Goal: Task Accomplishment & Management: Use online tool/utility

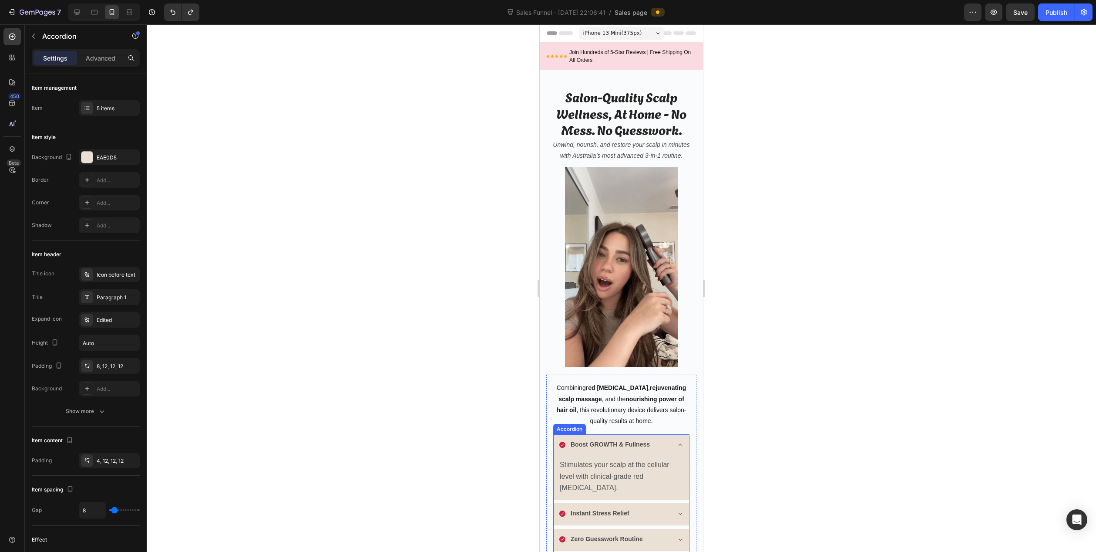
click at [677, 441] on icon at bounding box center [680, 444] width 7 height 7
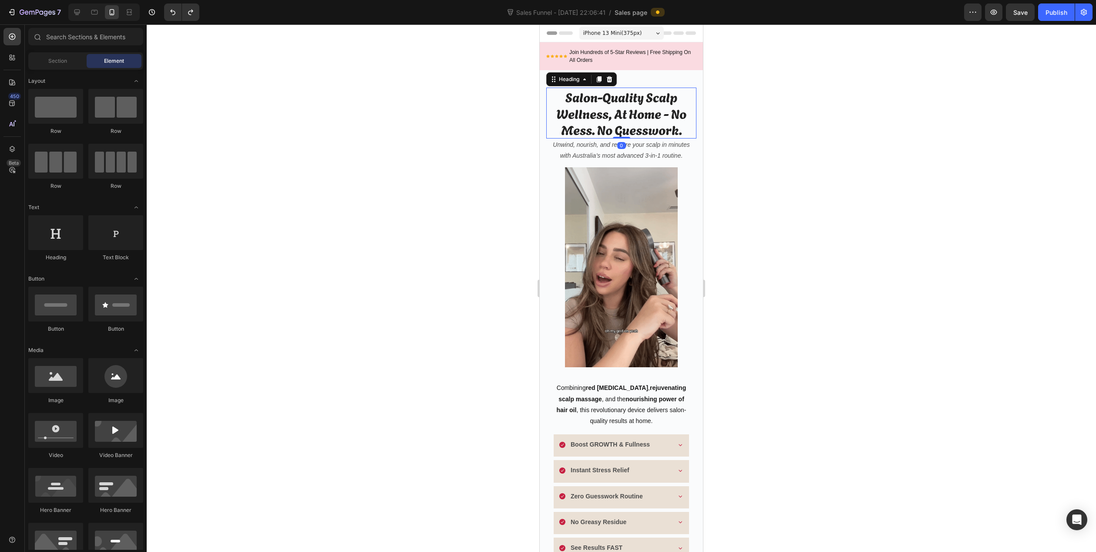
click at [620, 125] on h2 "Salon-Quality Scalp Wellness, At Home - No Mess. No Guesswork." at bounding box center [621, 113] width 150 height 51
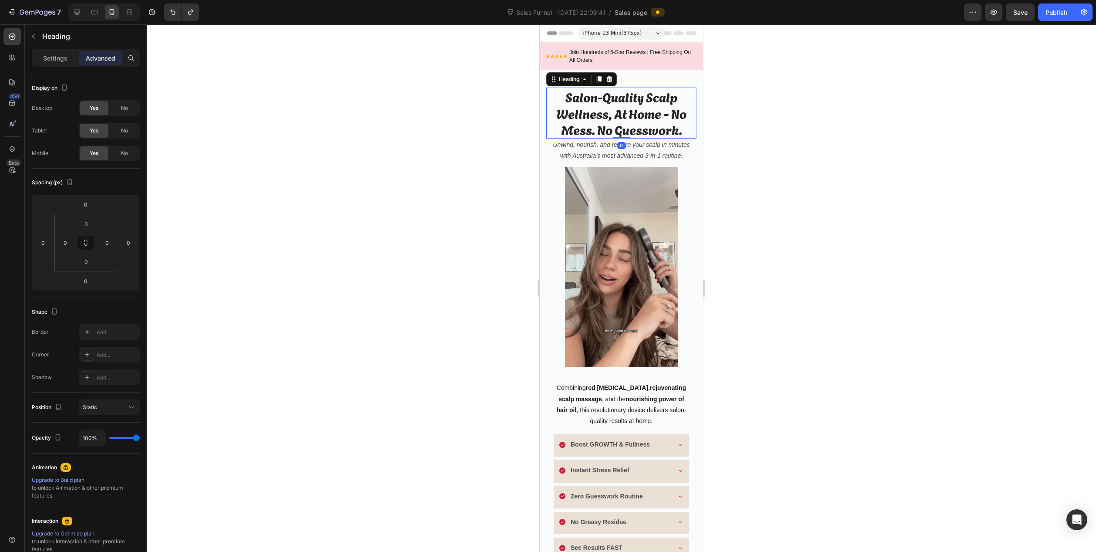
click at [620, 112] on h2 "Salon-Quality Scalp Wellness, At Home - No Mess. No Guesswork." at bounding box center [621, 113] width 150 height 51
click at [620, 112] on p "Salon-Quality Scalp Wellness, At Home - No Mess. No Guesswork." at bounding box center [621, 112] width 148 height 49
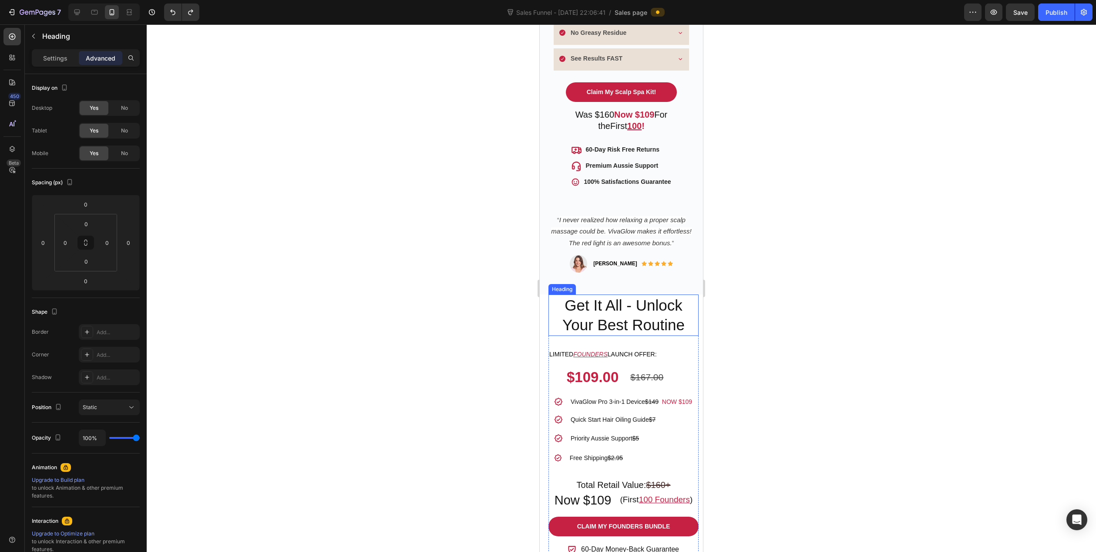
scroll to position [479, 0]
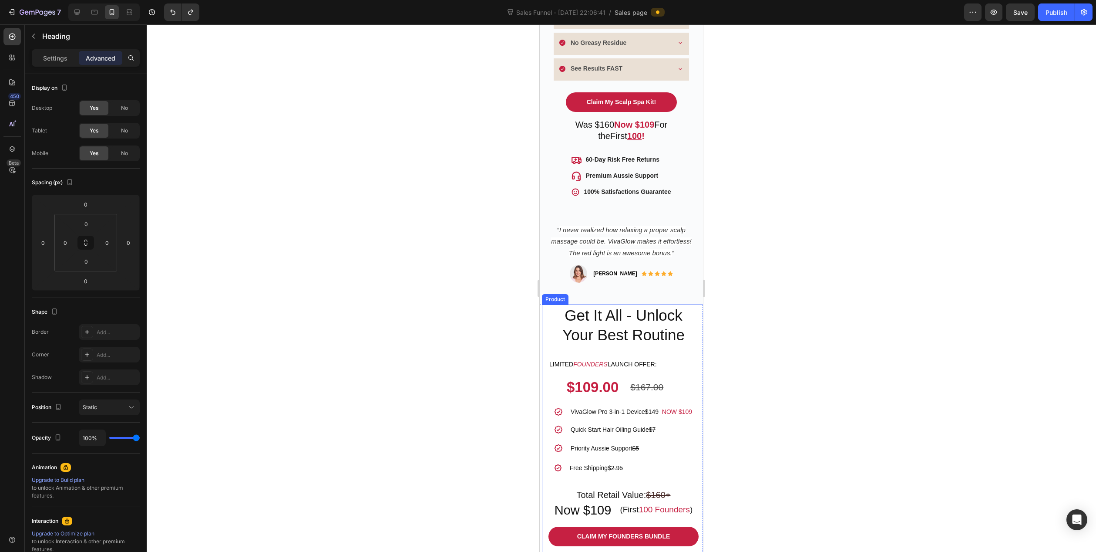
click at [543, 313] on div "Get It All - Unlock Your Best Routine Heading Limited FOUNDERS launch offer: Te…" at bounding box center [623, 446] width 163 height 285
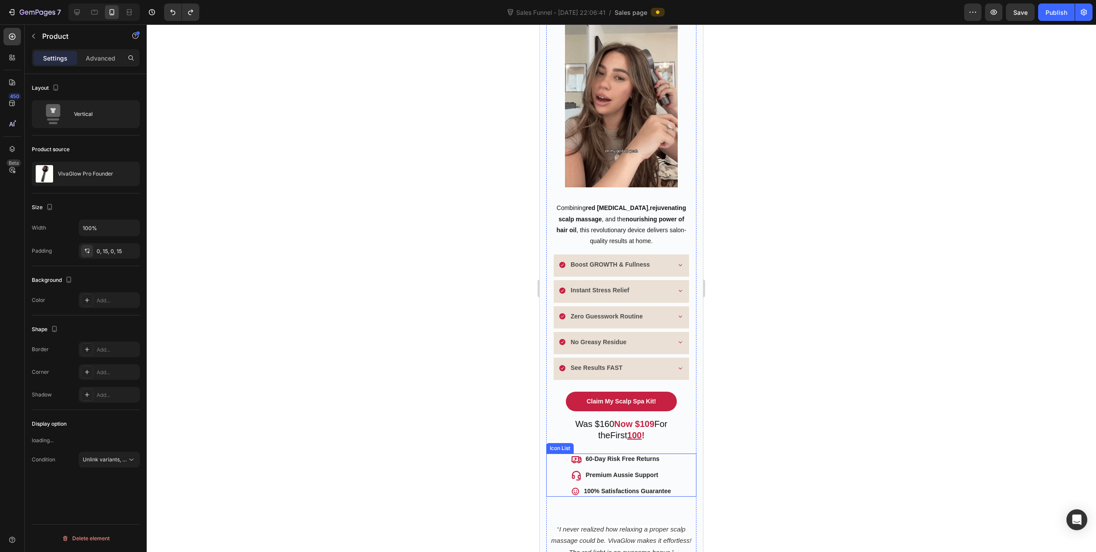
scroll to position [174, 0]
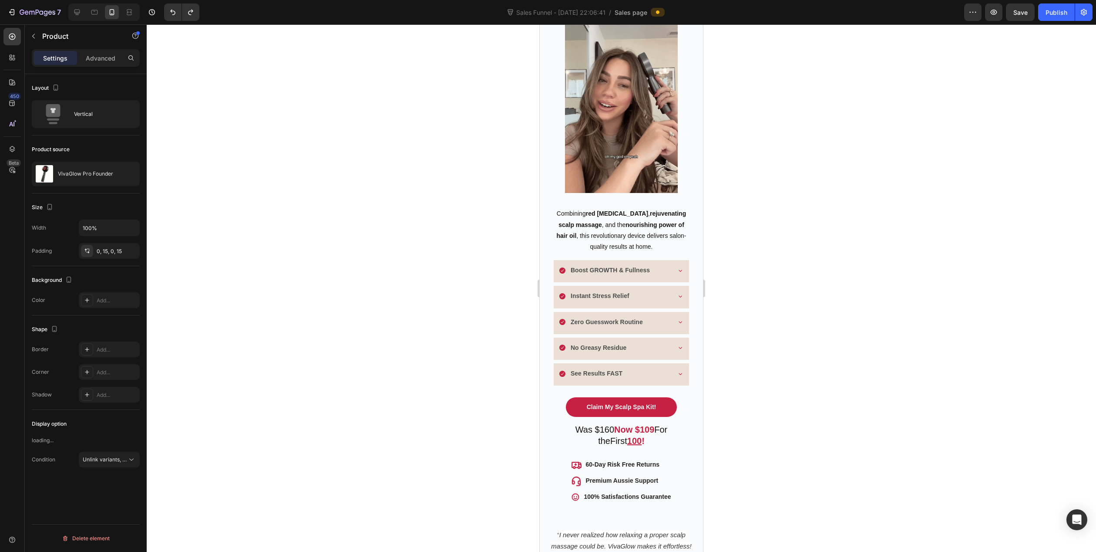
click at [495, 293] on div at bounding box center [622, 287] width 950 height 527
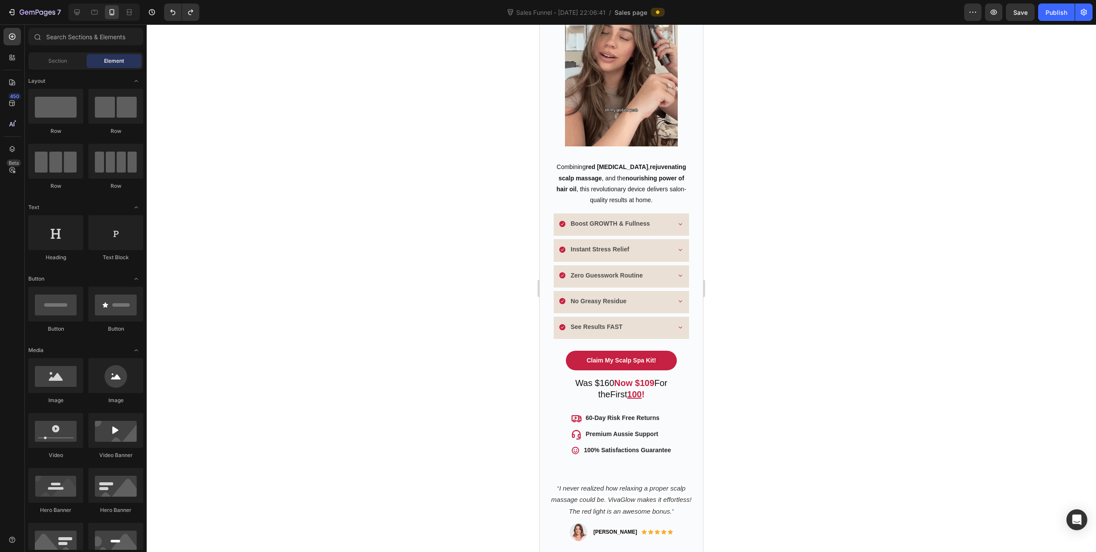
scroll to position [218, 0]
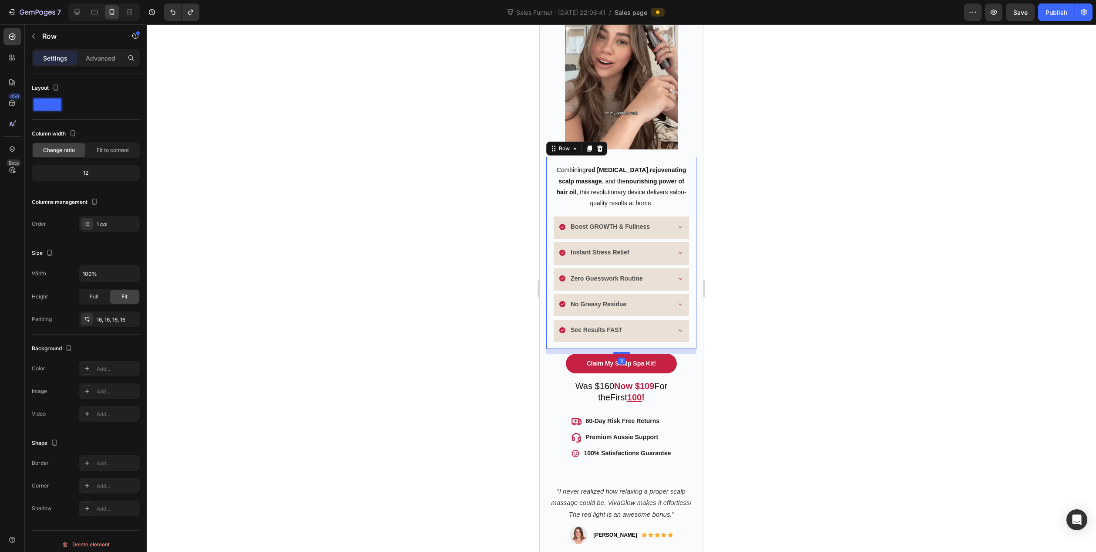
click at [552, 163] on div "Combining red light therapy , rejuvenating scalp massage , and the nourishing p…" at bounding box center [621, 253] width 150 height 192
click at [550, 383] on div "Was $160 Now $109 For the First 100 ! Heading Row" at bounding box center [621, 394] width 150 height 34
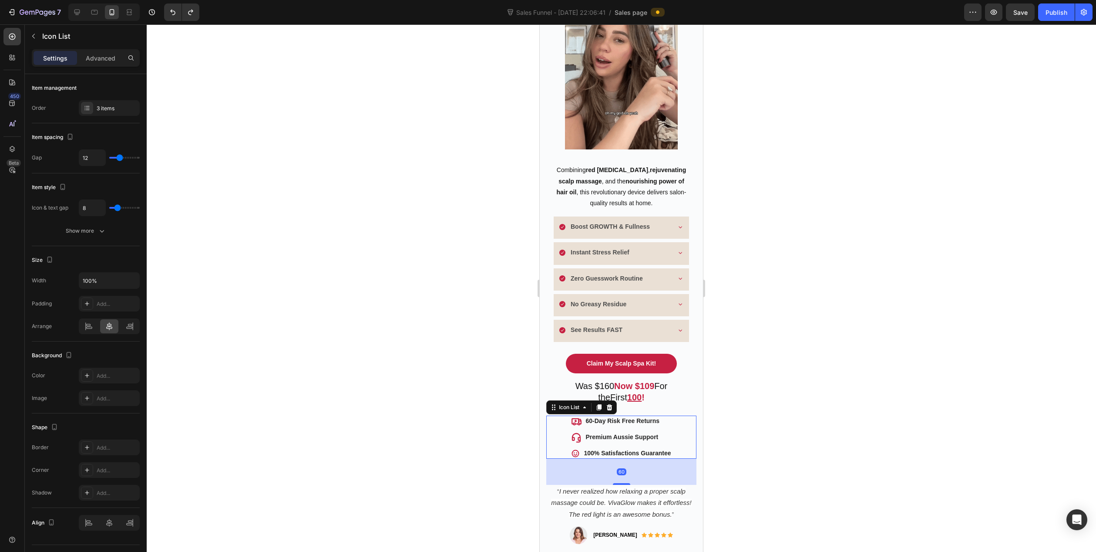
click at [549, 418] on div "Icon 60-Day Risk Free Returns Text block Icon Premium Aussie Support Text block…" at bounding box center [621, 436] width 150 height 43
click at [503, 374] on div at bounding box center [622, 287] width 950 height 527
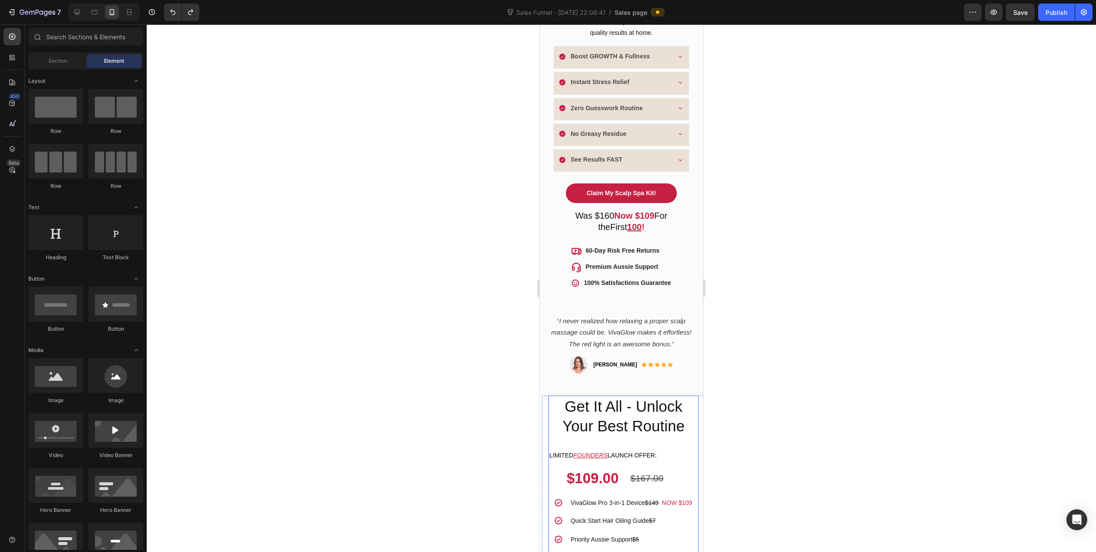
scroll to position [479, 0]
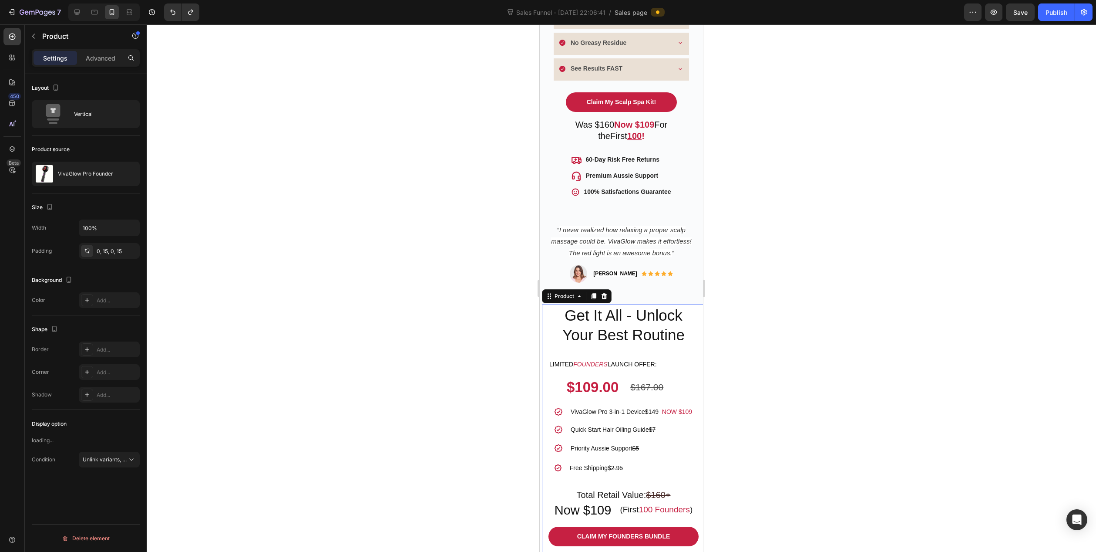
click at [544, 319] on div "Get It All - Unlock Your Best Routine Heading Limited FOUNDERS launch offer: Te…" at bounding box center [623, 488] width 163 height 369
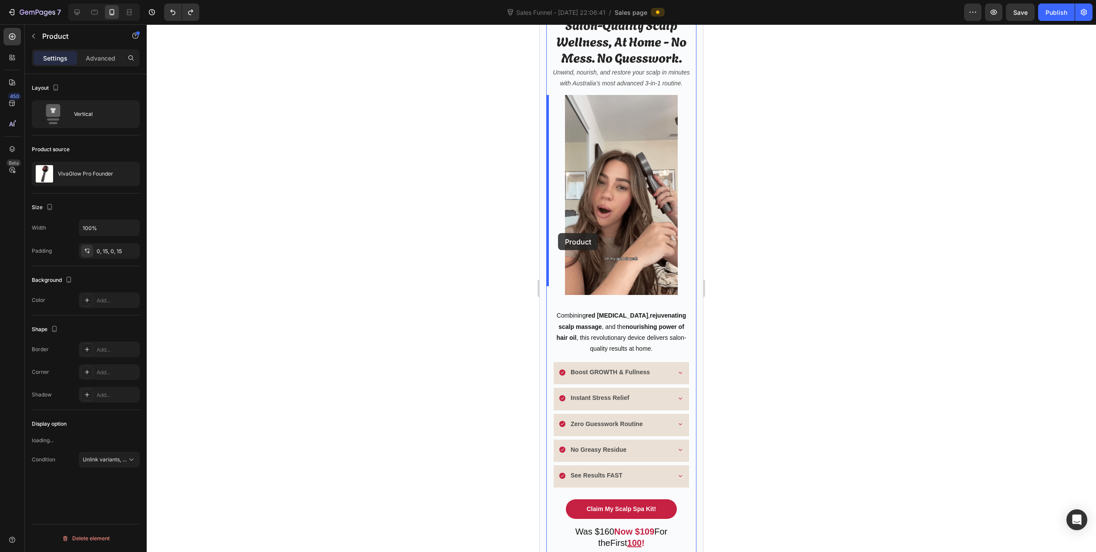
scroll to position [44, 0]
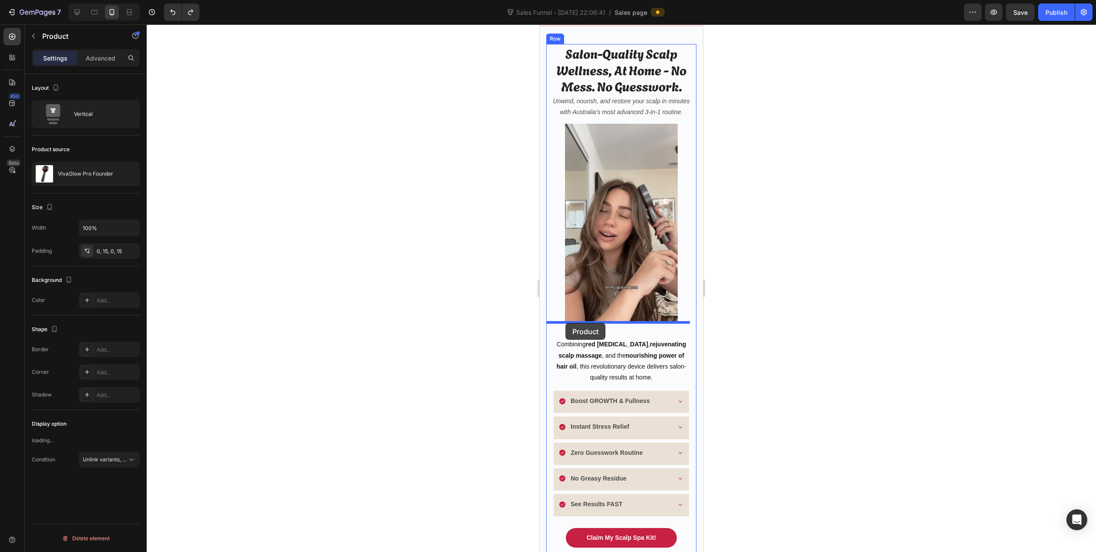
drag, startPoint x: 548, startPoint y: 290, endPoint x: 566, endPoint y: 323, distance: 37.0
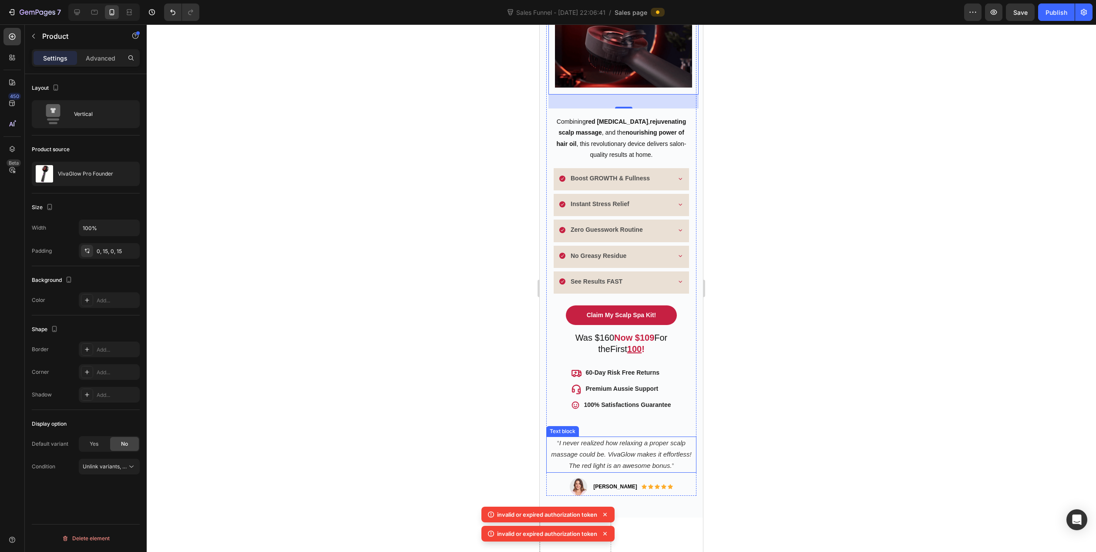
scroll to position [653, 0]
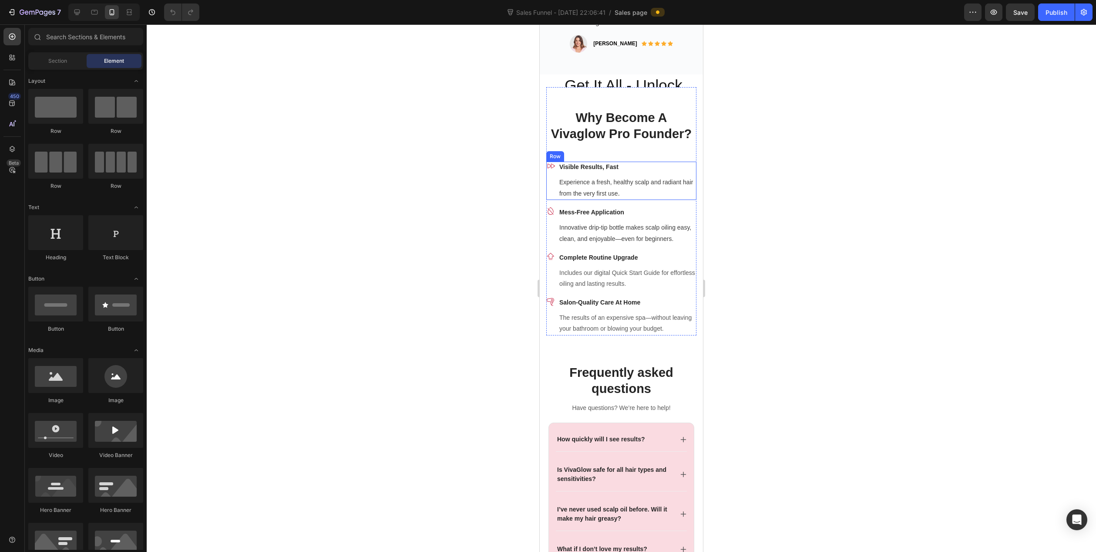
scroll to position [566, 0]
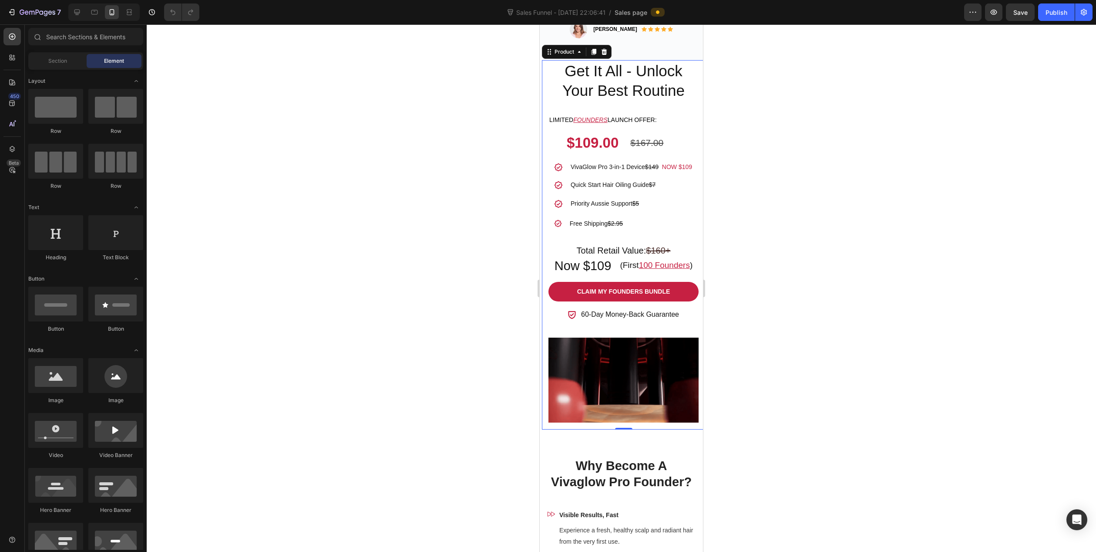
click at [546, 265] on div "Get It All - Unlock Your Best Routine Heading Limited FOUNDERS launch offer: Te…" at bounding box center [623, 244] width 163 height 369
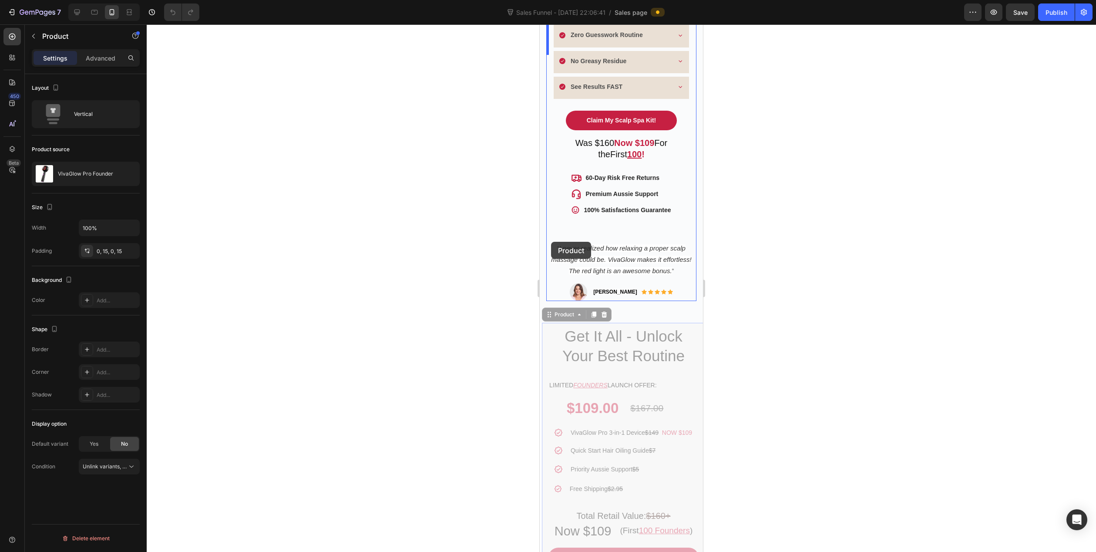
scroll to position [174, 0]
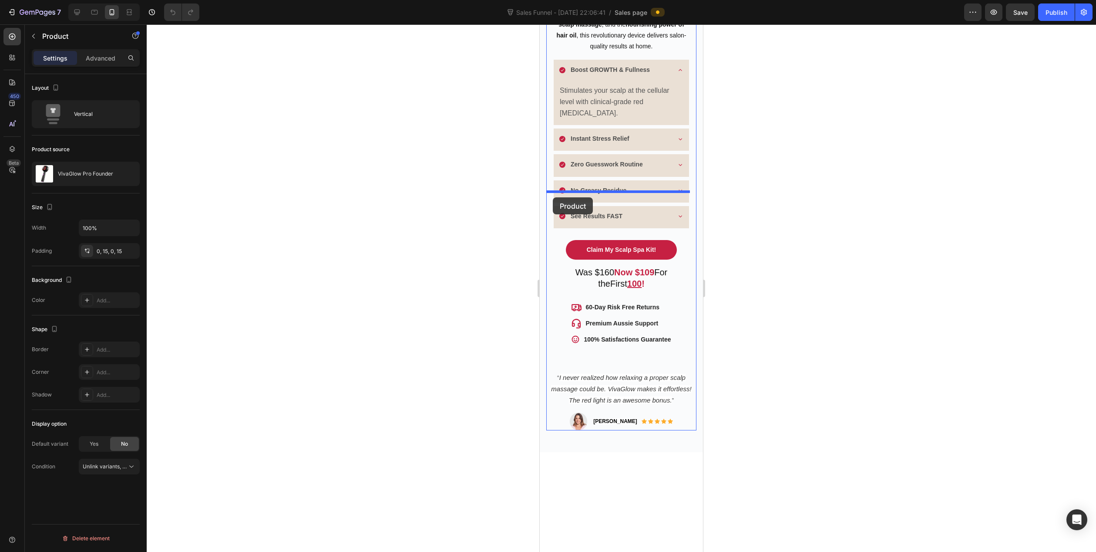
drag, startPoint x: 549, startPoint y: 244, endPoint x: 556, endPoint y: 194, distance: 50.1
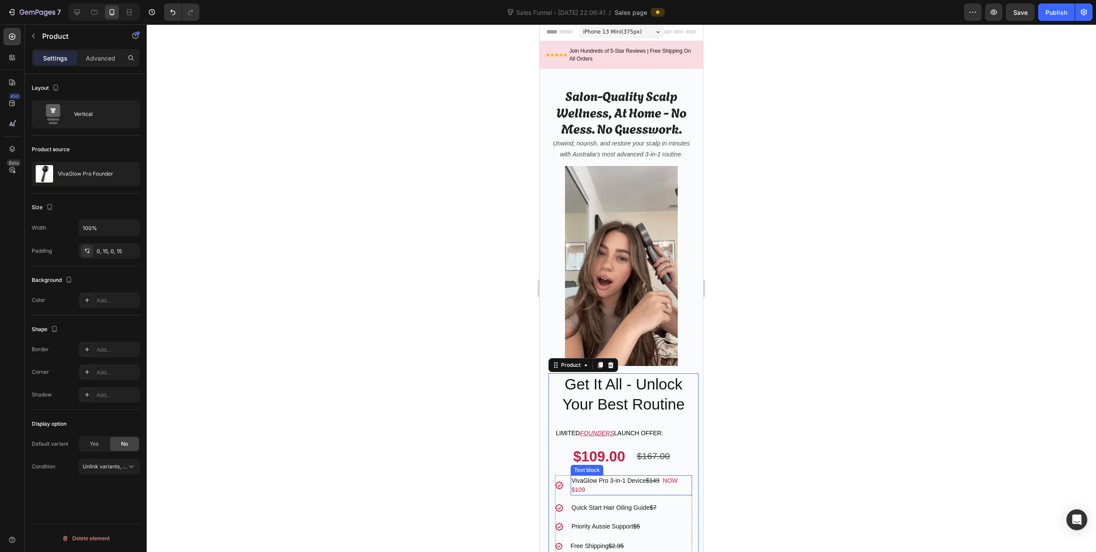
scroll to position [0, 0]
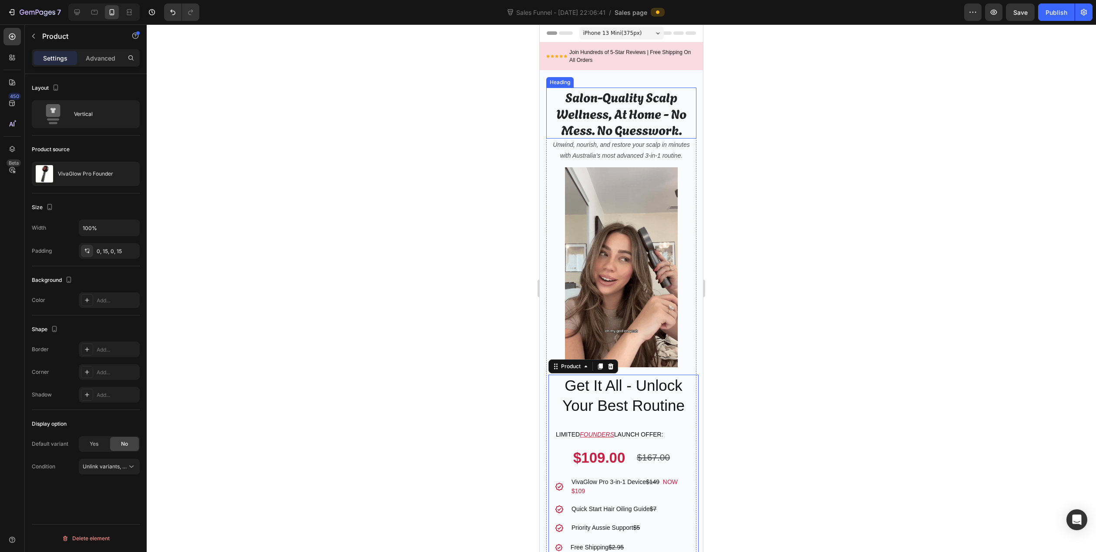
click at [619, 113] on h2 "Salon-Quality Scalp Wellness, At Home - No Mess. No Guesswork." at bounding box center [621, 113] width 150 height 51
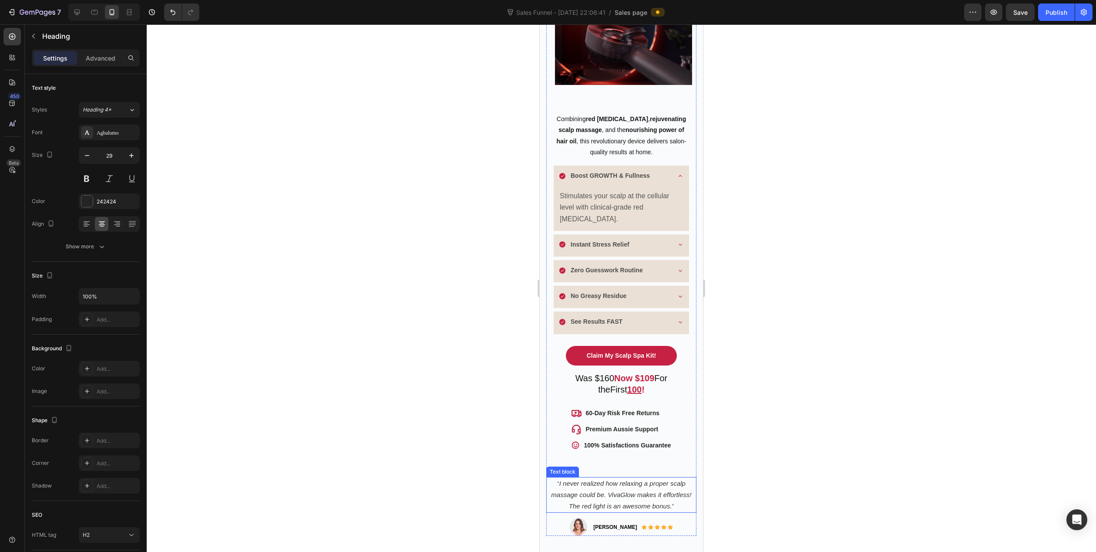
scroll to position [697, 0]
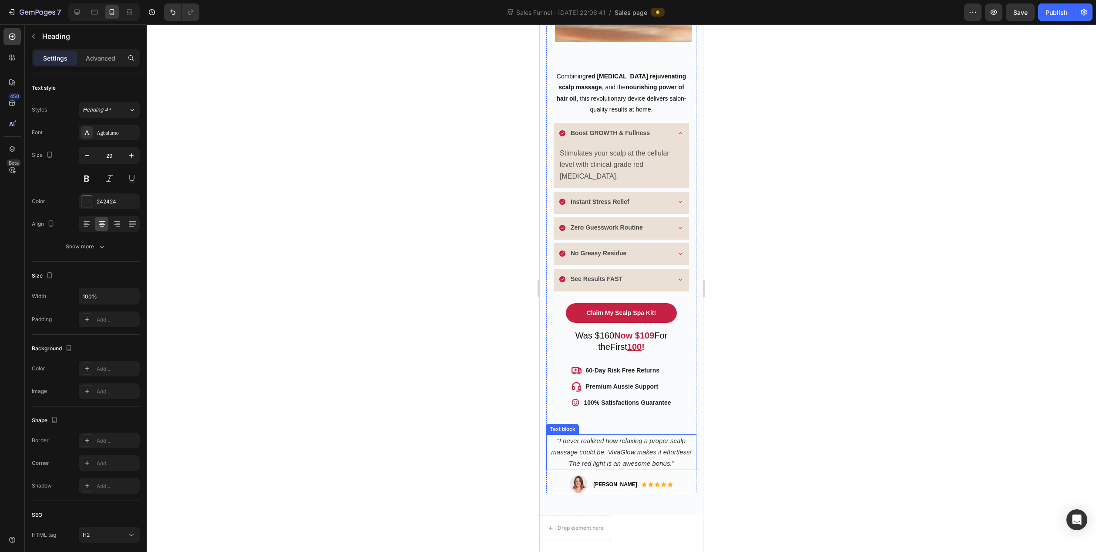
click at [551, 454] on p "“ I never realized how relaxing a proper scalp massage could be. VivaGlow makes…" at bounding box center [621, 452] width 148 height 34
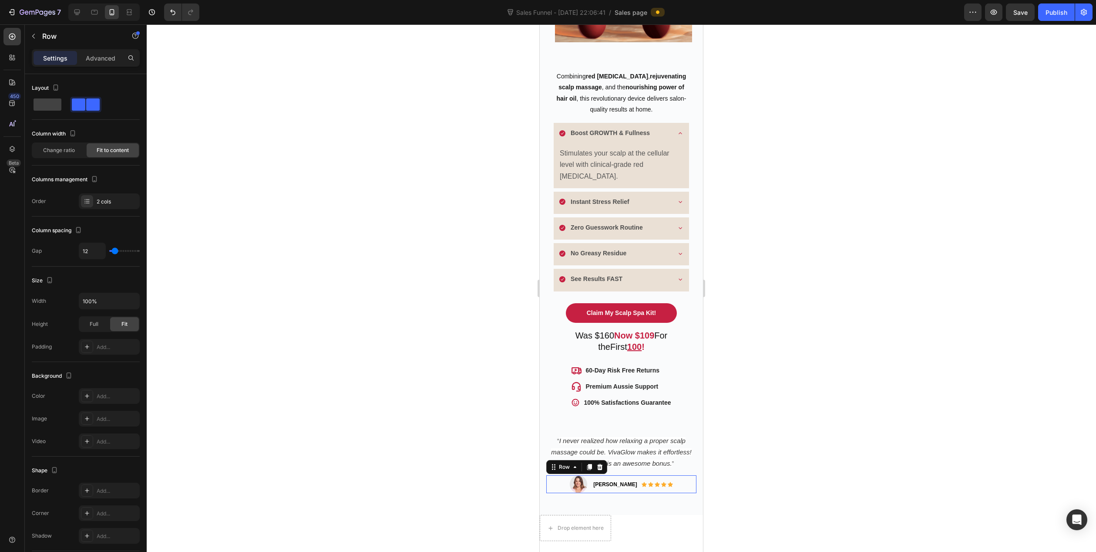
click at [551, 475] on div "Image Katie L. Text block Icon Icon Icon Icon Icon Icon List Hoz Row Row 0" at bounding box center [621, 484] width 150 height 18
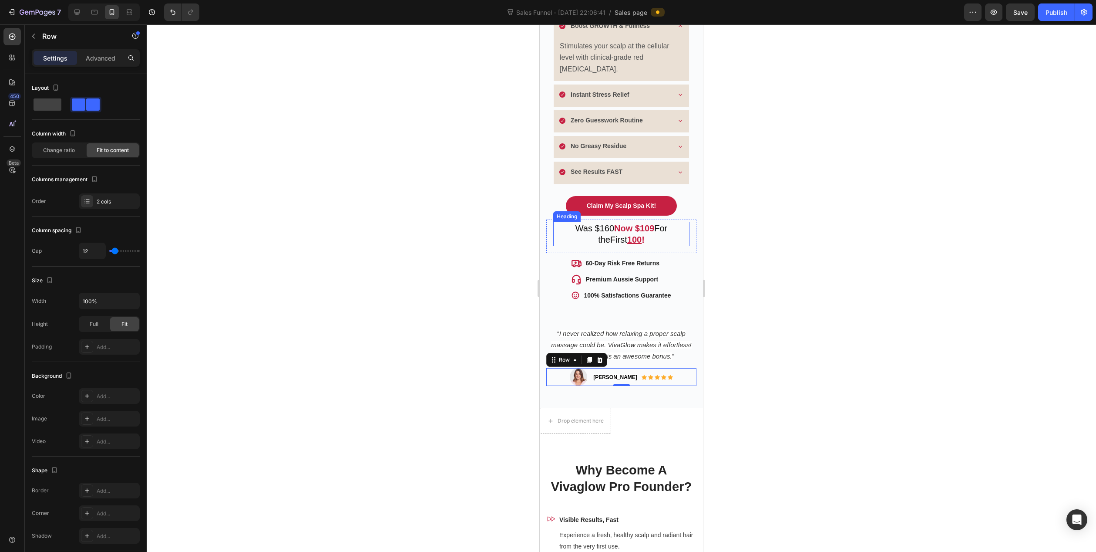
scroll to position [827, 0]
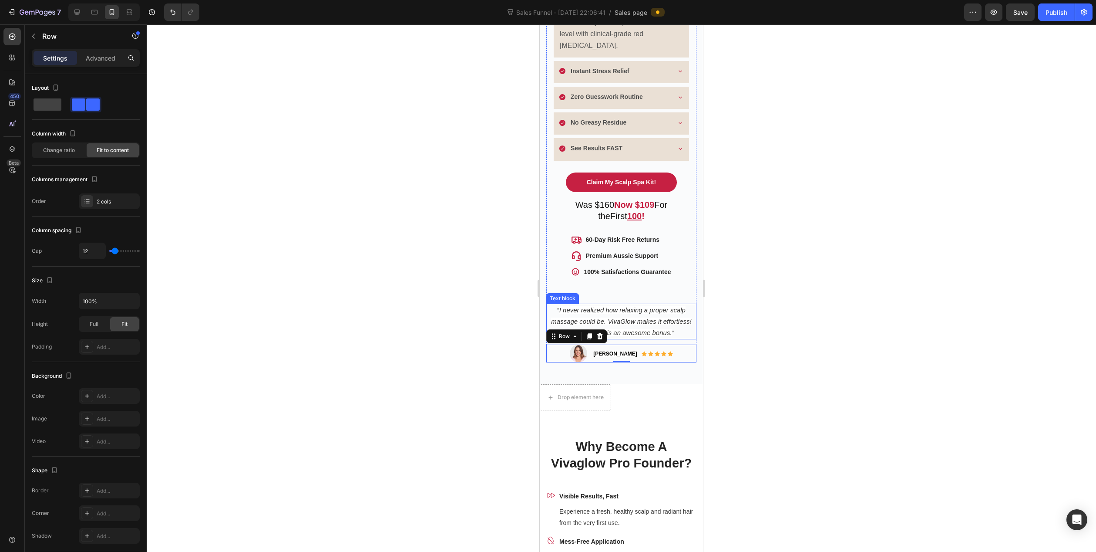
click at [564, 306] on icon "I never realized how relaxing a proper scalp massage could be. VivaGlow makes i…" at bounding box center [621, 321] width 140 height 30
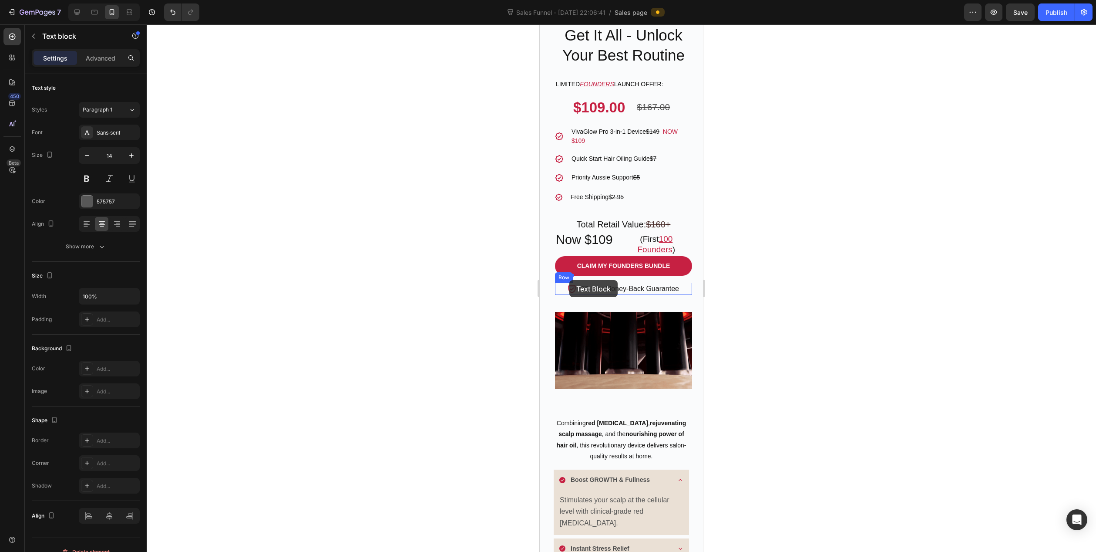
scroll to position [348, 0]
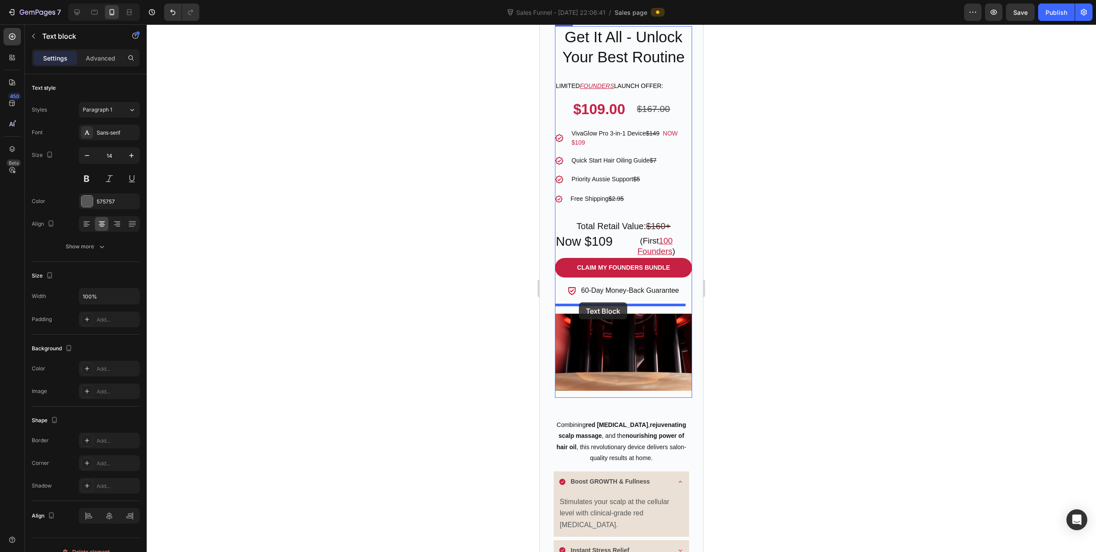
drag, startPoint x: 556, startPoint y: 284, endPoint x: 579, endPoint y: 302, distance: 29.5
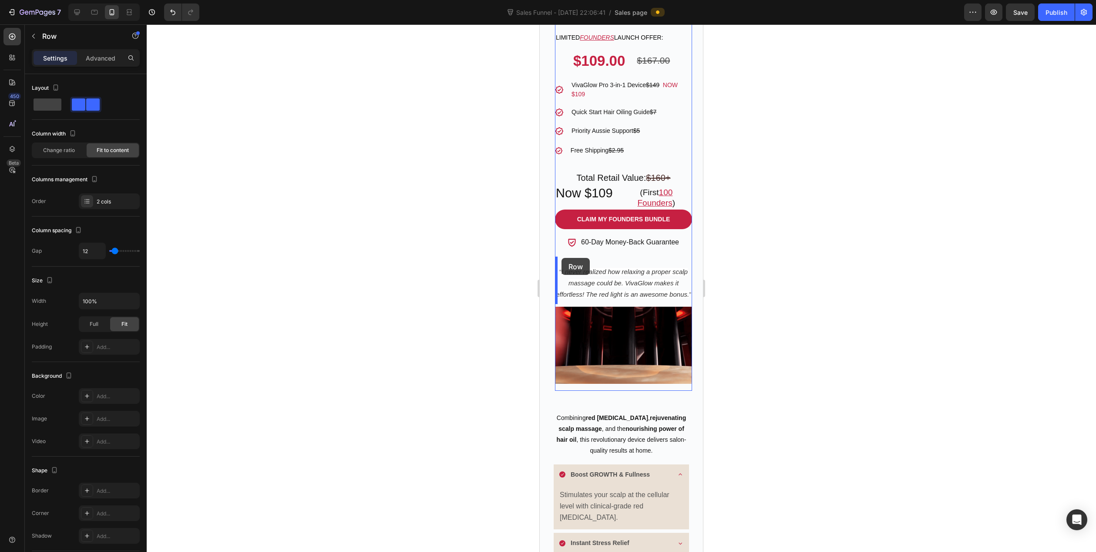
scroll to position [392, 0]
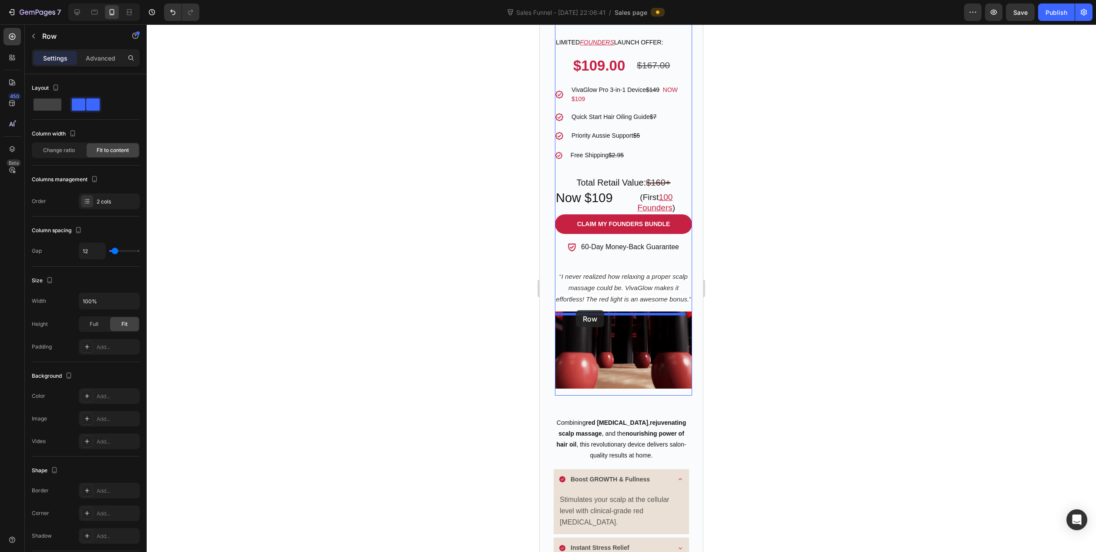
drag, startPoint x: 559, startPoint y: 310, endPoint x: 576, endPoint y: 312, distance: 17.0
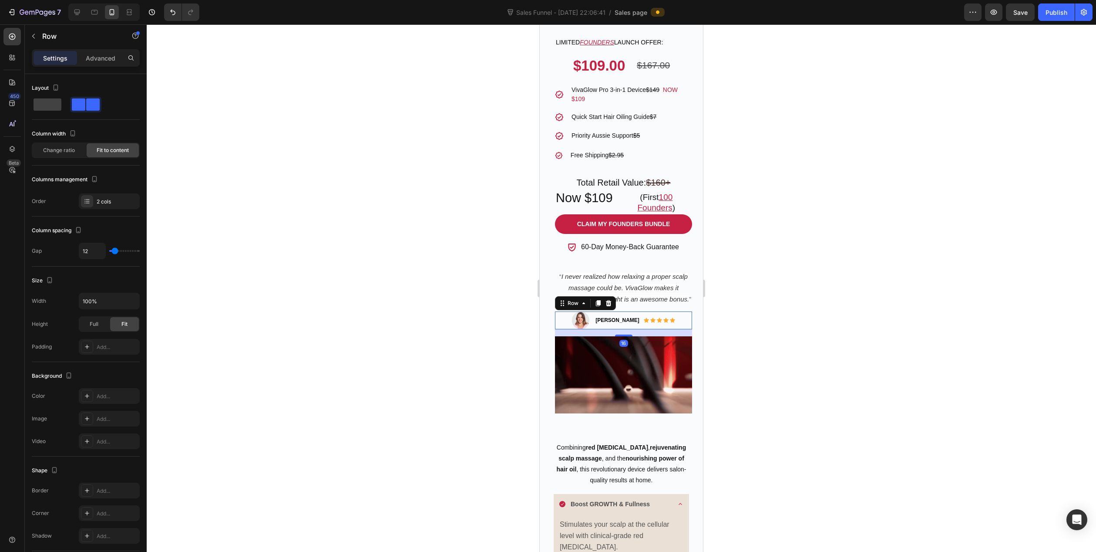
click at [480, 325] on div at bounding box center [622, 287] width 950 height 527
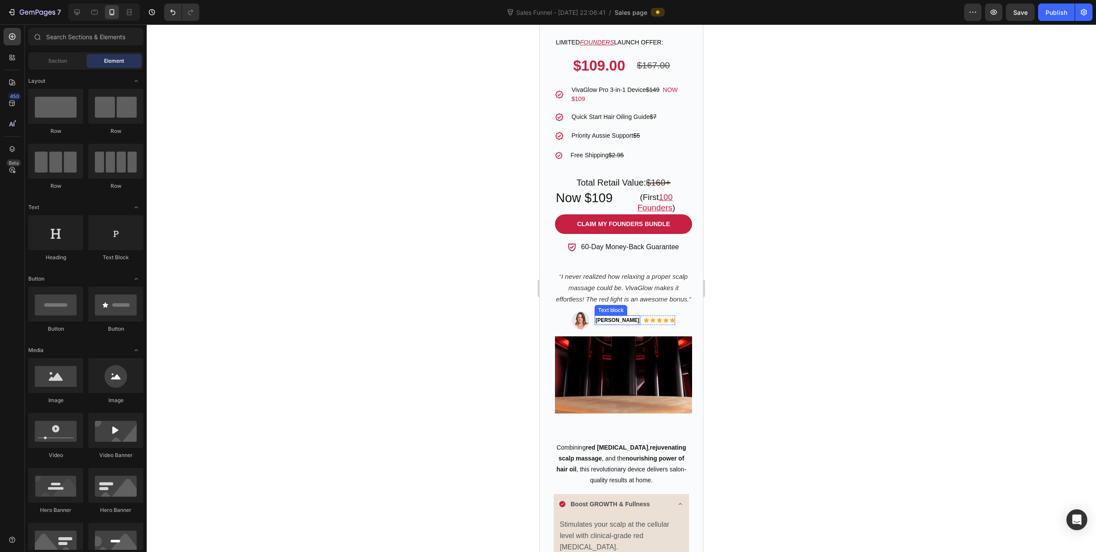
click at [617, 325] on div "Katie L. Text block" at bounding box center [618, 320] width 46 height 10
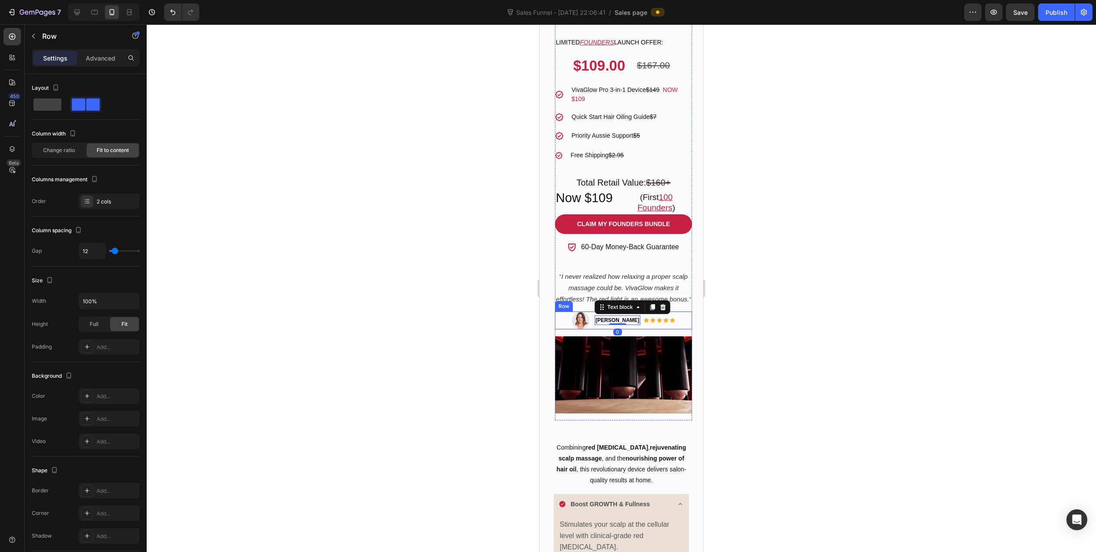
click at [643, 328] on div "Katie L. Text block 0 Icon Icon Icon Icon Icon Icon List Hoz Row" at bounding box center [635, 320] width 81 height 18
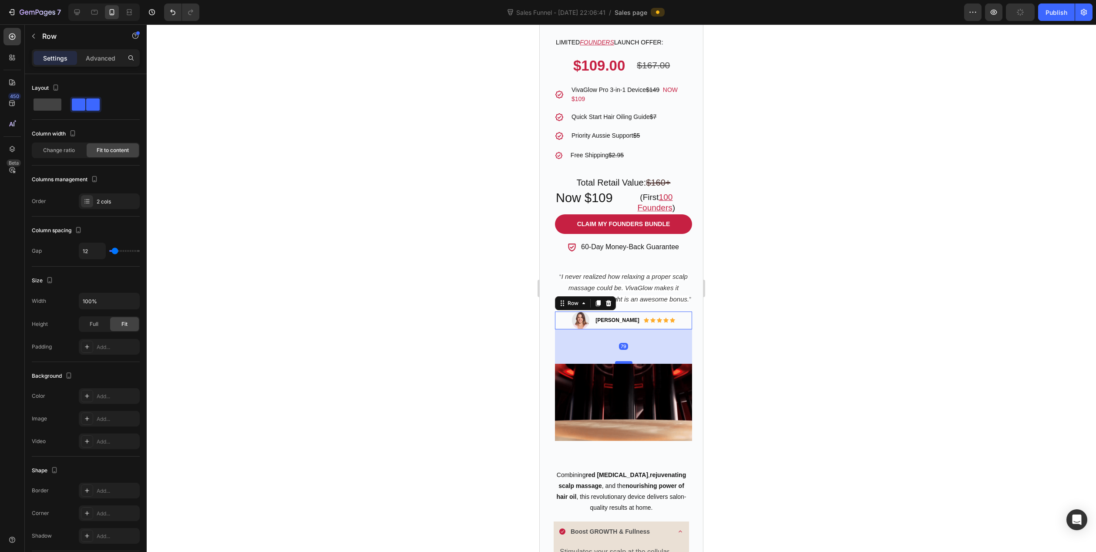
drag, startPoint x: 624, startPoint y: 337, endPoint x: 624, endPoint y: 372, distance: 34.4
click at [624, 364] on div at bounding box center [623, 362] width 17 height 3
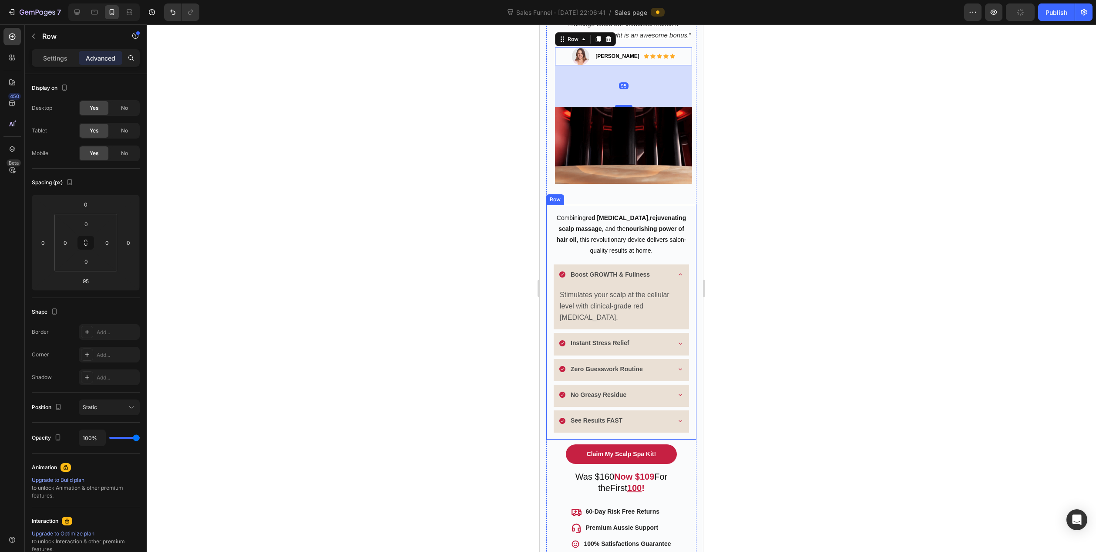
scroll to position [697, 0]
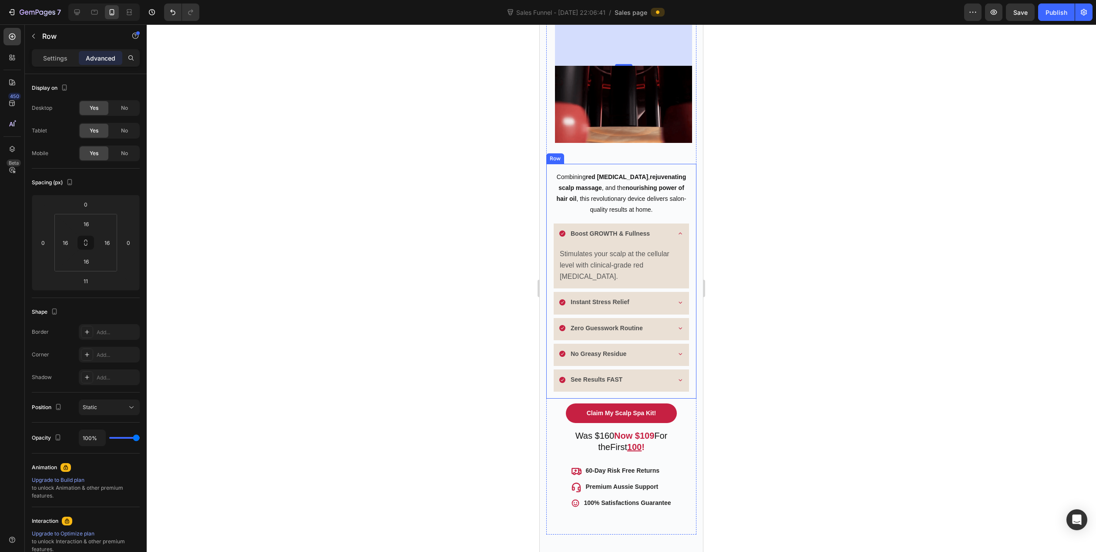
click at [549, 192] on div "Combining red light therapy , rejuvenating scalp massage , and the nourishing p…" at bounding box center [621, 281] width 150 height 235
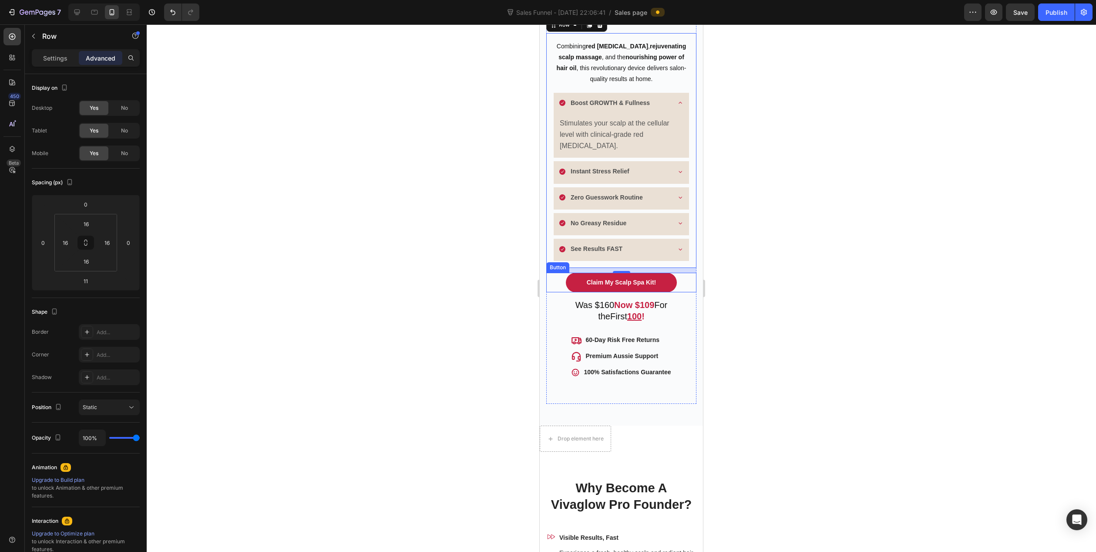
scroll to position [784, 0]
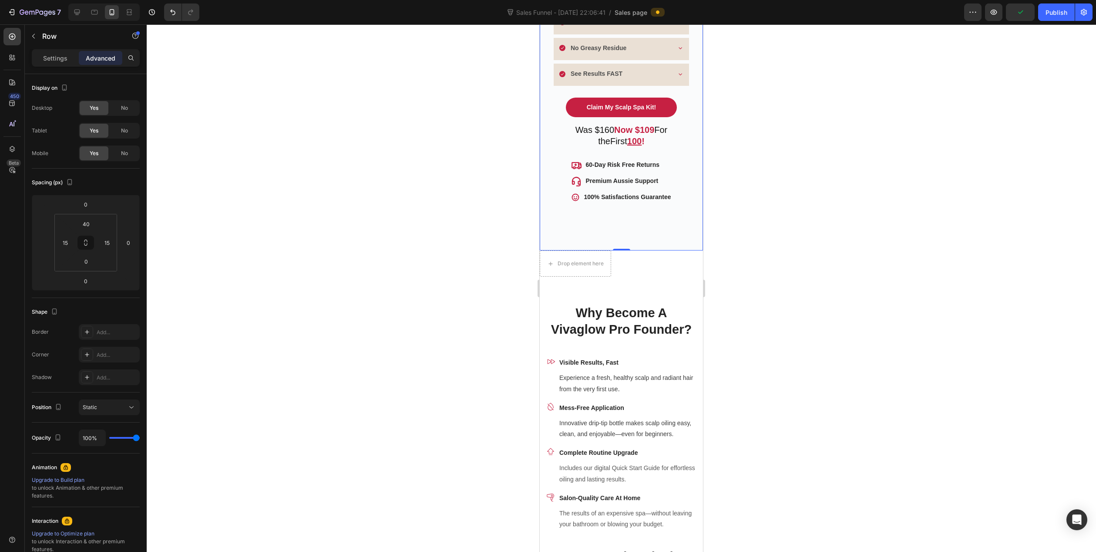
scroll to position [1001, 0]
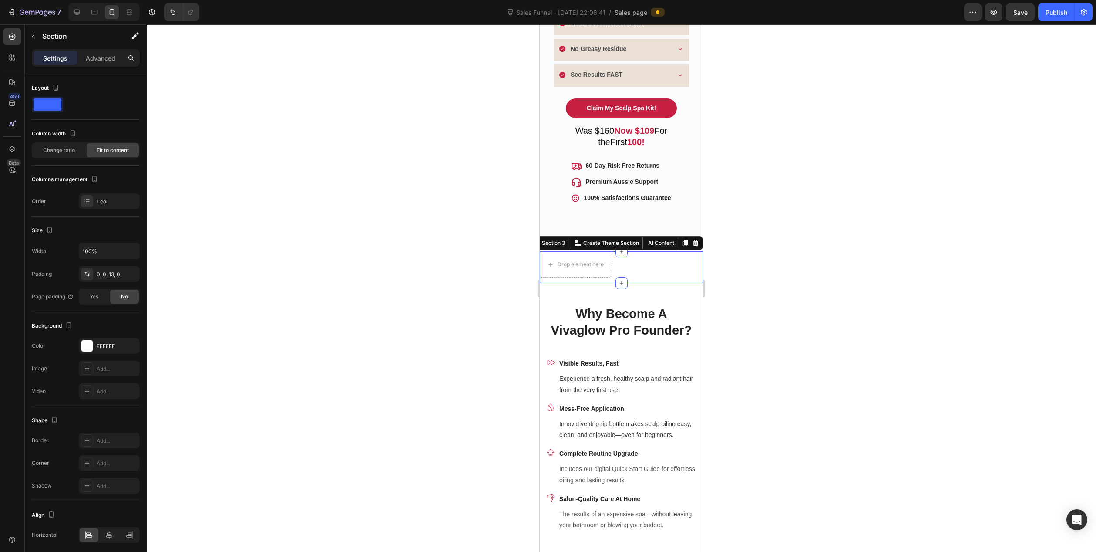
click at [641, 265] on div "Drop element here Section 3 You can create reusable sections Create Theme Secti…" at bounding box center [621, 267] width 163 height 32
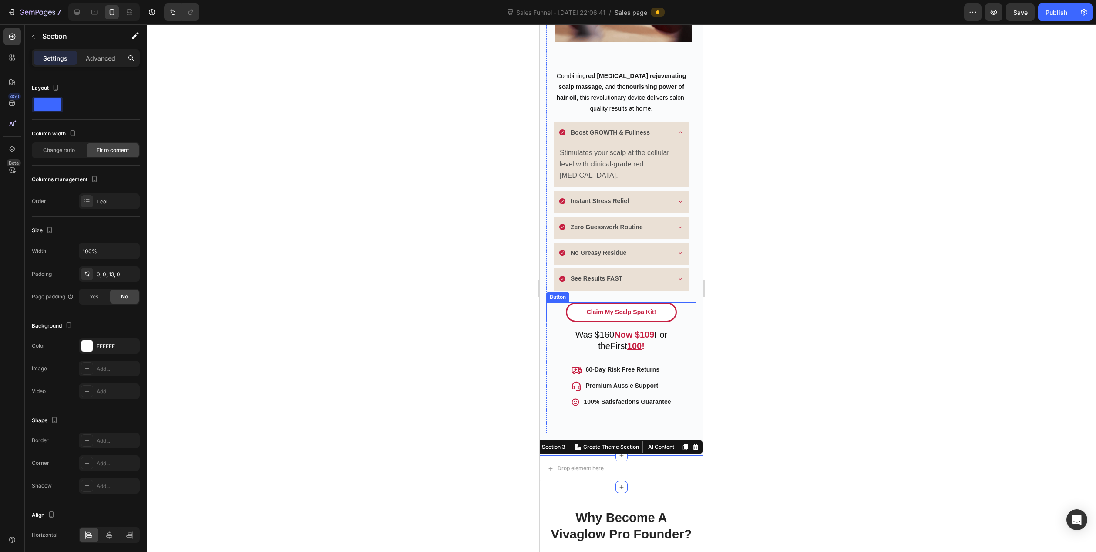
scroll to position [784, 0]
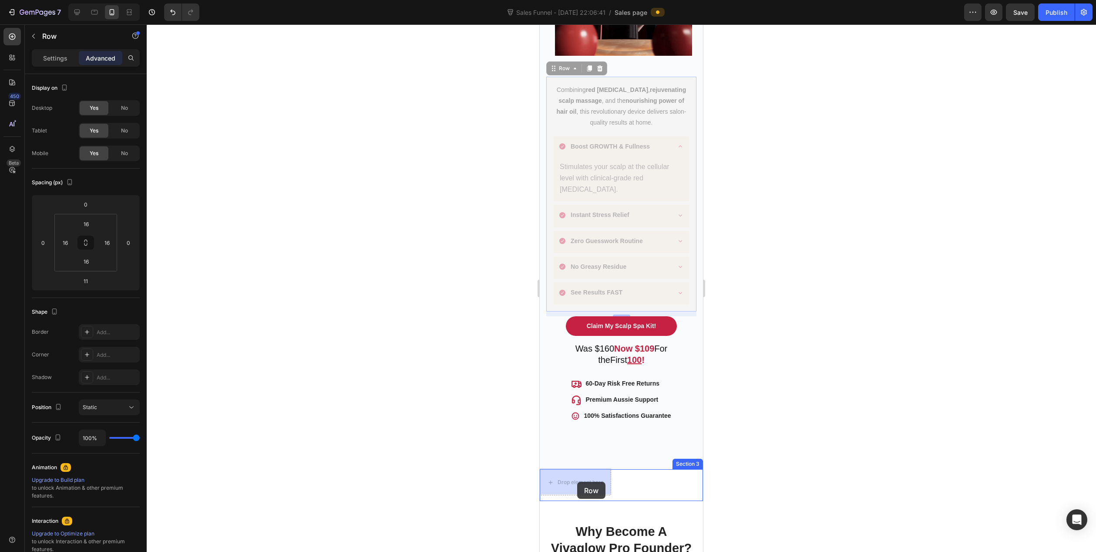
drag, startPoint x: 549, startPoint y: 134, endPoint x: 577, endPoint y: 482, distance: 348.6
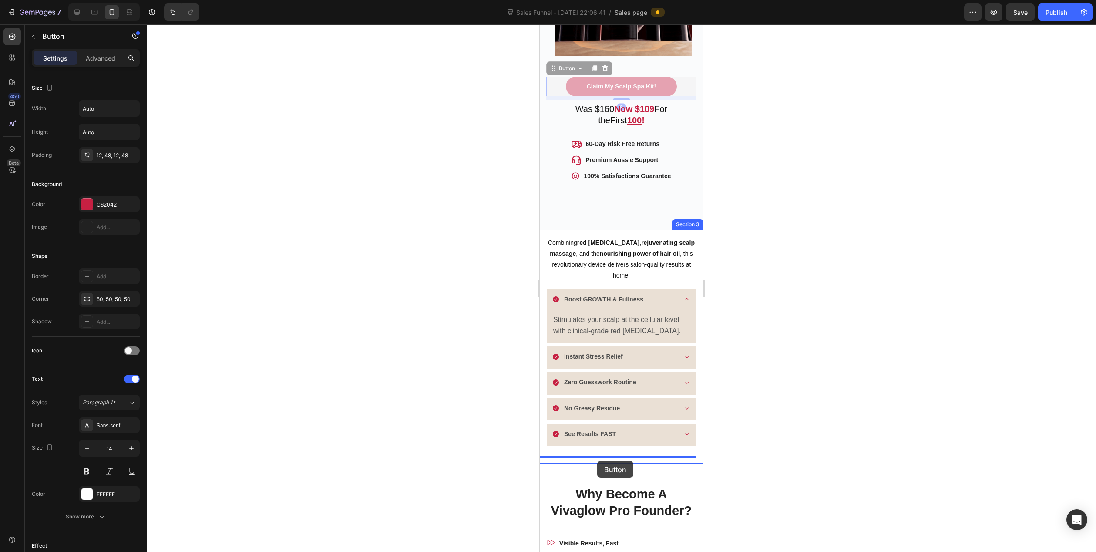
drag, startPoint x: 556, startPoint y: 86, endPoint x: 597, endPoint y: 461, distance: 376.7
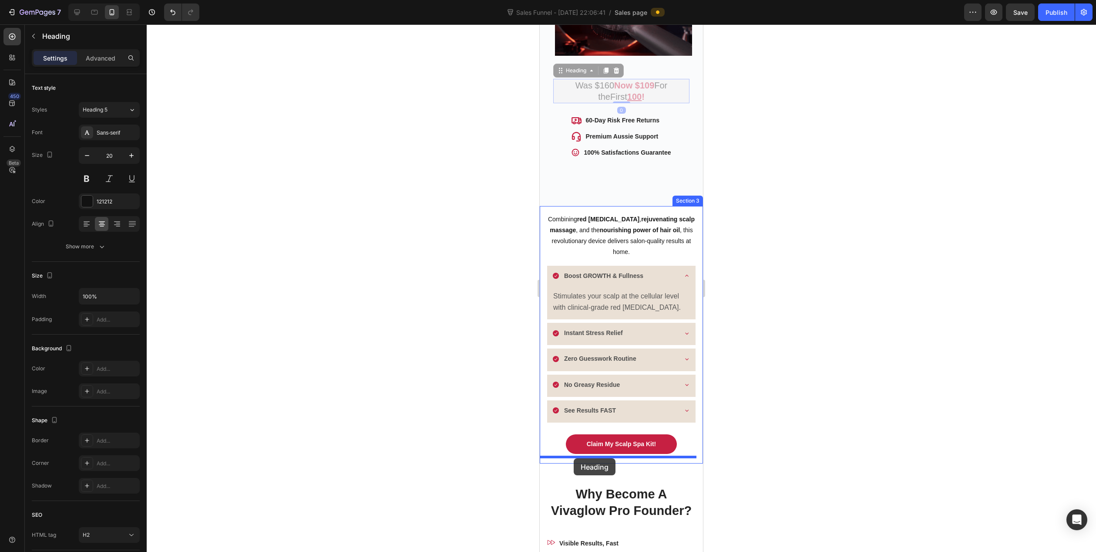
drag, startPoint x: 554, startPoint y: 93, endPoint x: 574, endPoint y: 458, distance: 365.4
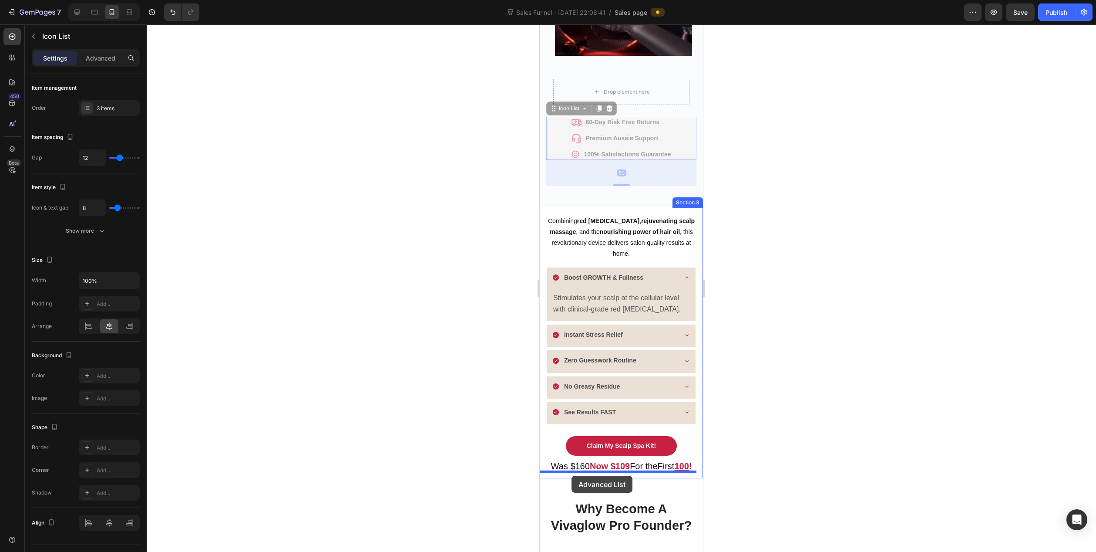
drag, startPoint x: 556, startPoint y: 133, endPoint x: 572, endPoint y: 475, distance: 343.0
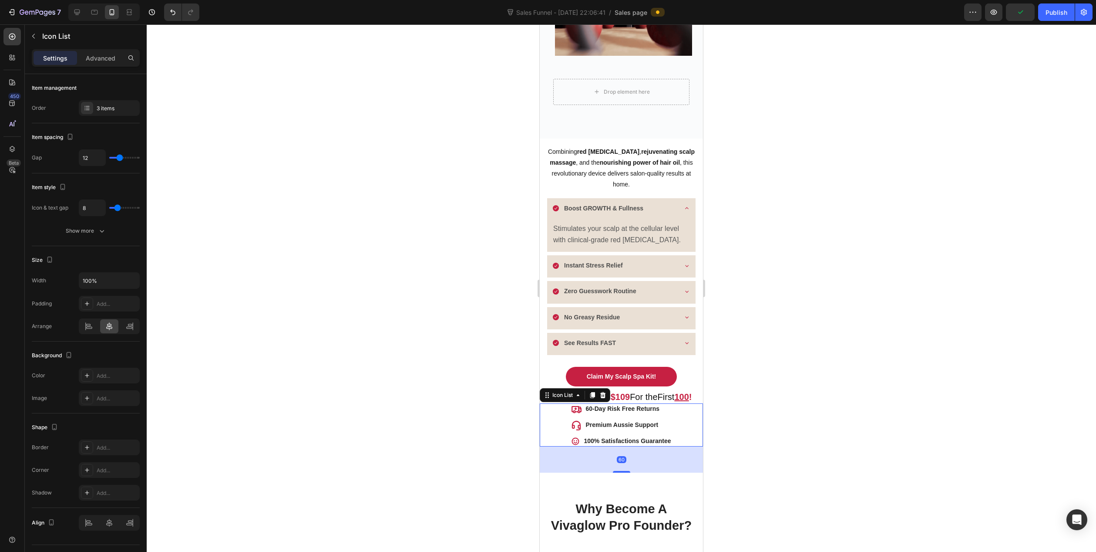
click at [652, 468] on div "60" at bounding box center [621, 459] width 163 height 26
click at [773, 414] on div at bounding box center [622, 287] width 950 height 527
click at [675, 406] on div "Icon 60-Day Risk Free Returns Text block Icon Premium Aussie Support Text block…" at bounding box center [621, 424] width 163 height 43
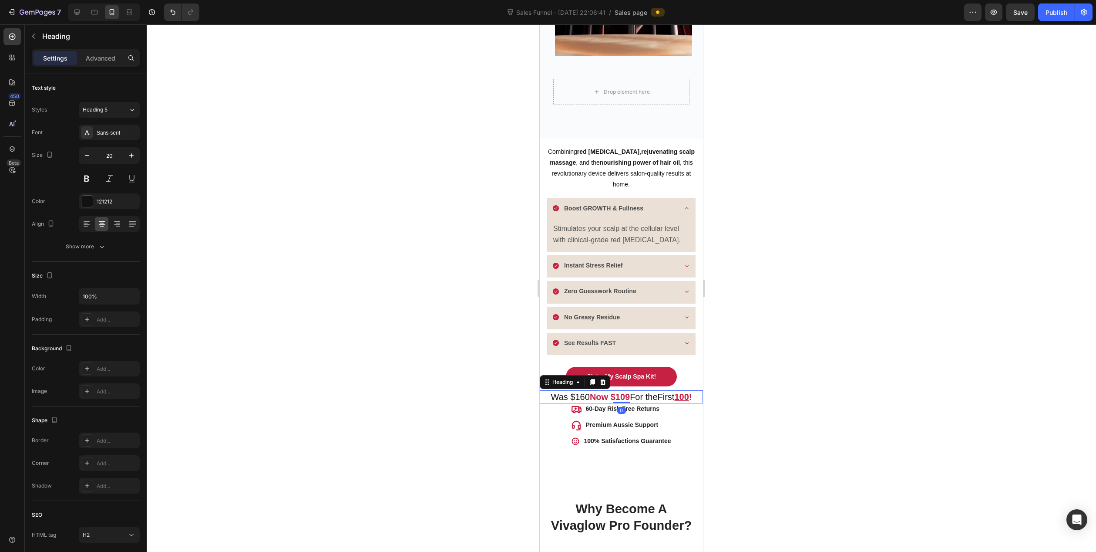
click at [671, 400] on span "First" at bounding box center [666, 397] width 17 height 10
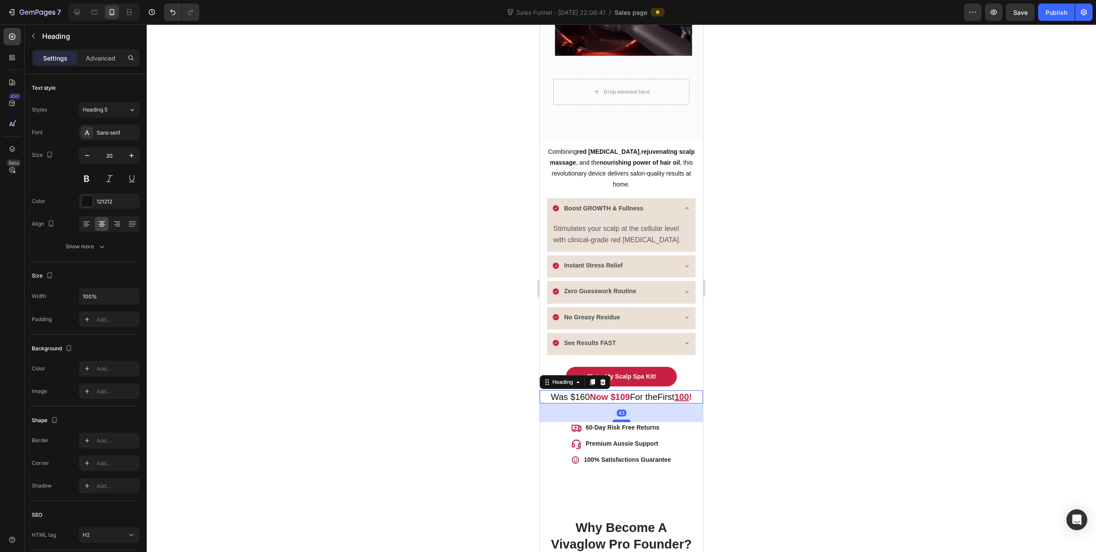
drag, startPoint x: 620, startPoint y: 401, endPoint x: 620, endPoint y: 420, distance: 18.7
click at [620, 420] on div at bounding box center [621, 420] width 17 height 3
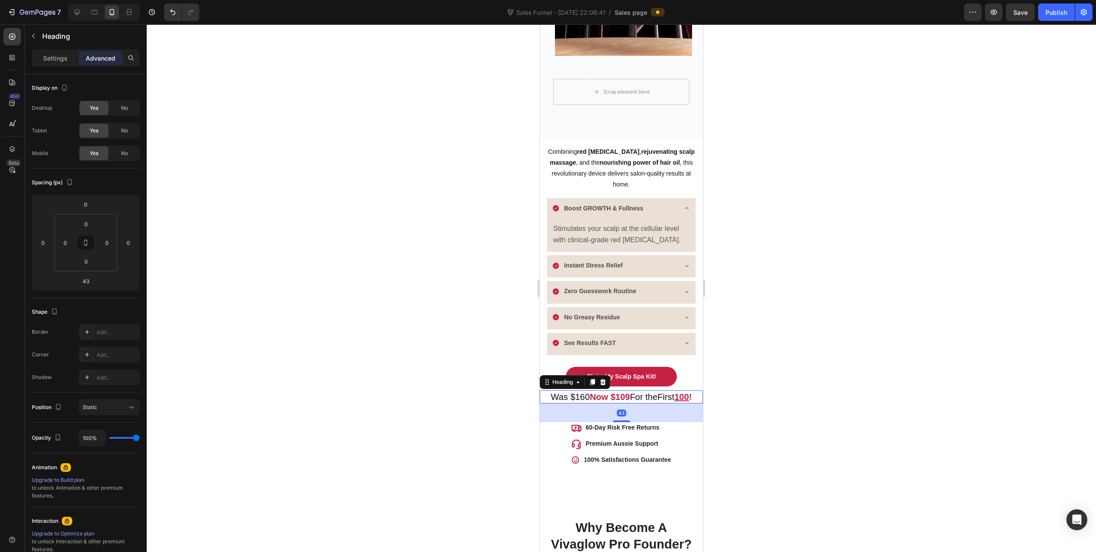
click at [774, 399] on div at bounding box center [622, 287] width 950 height 527
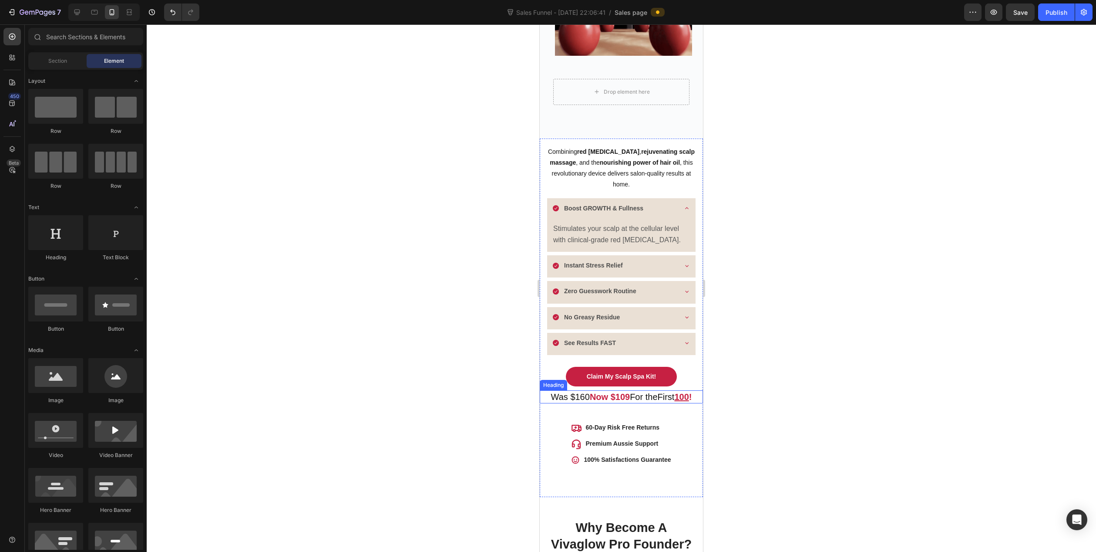
click at [620, 396] on strong "Now $109" at bounding box center [610, 397] width 40 height 10
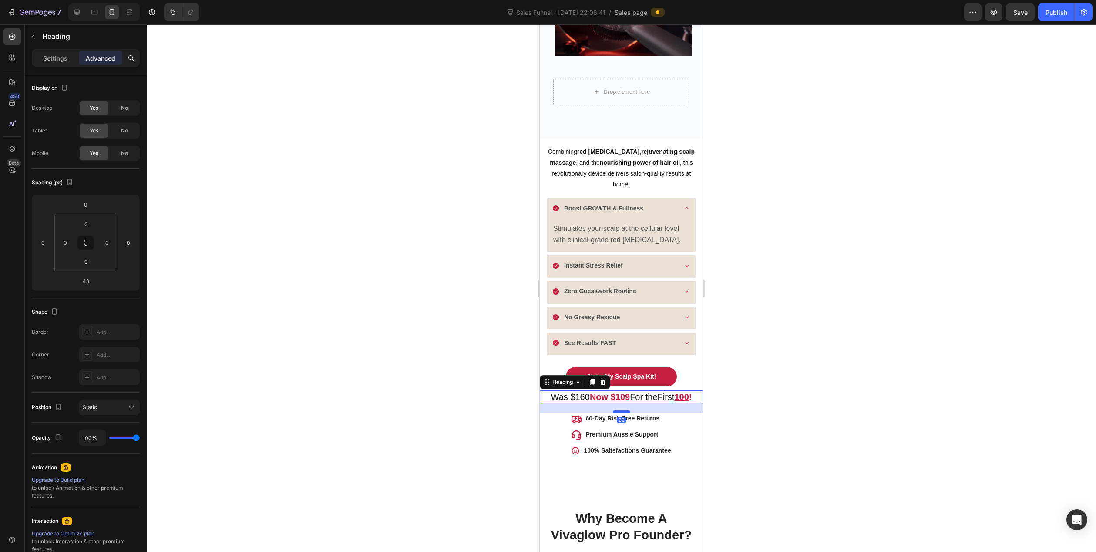
drag, startPoint x: 618, startPoint y: 420, endPoint x: 616, endPoint y: 411, distance: 9.2
click at [616, 411] on div at bounding box center [621, 411] width 17 height 3
type input "22"
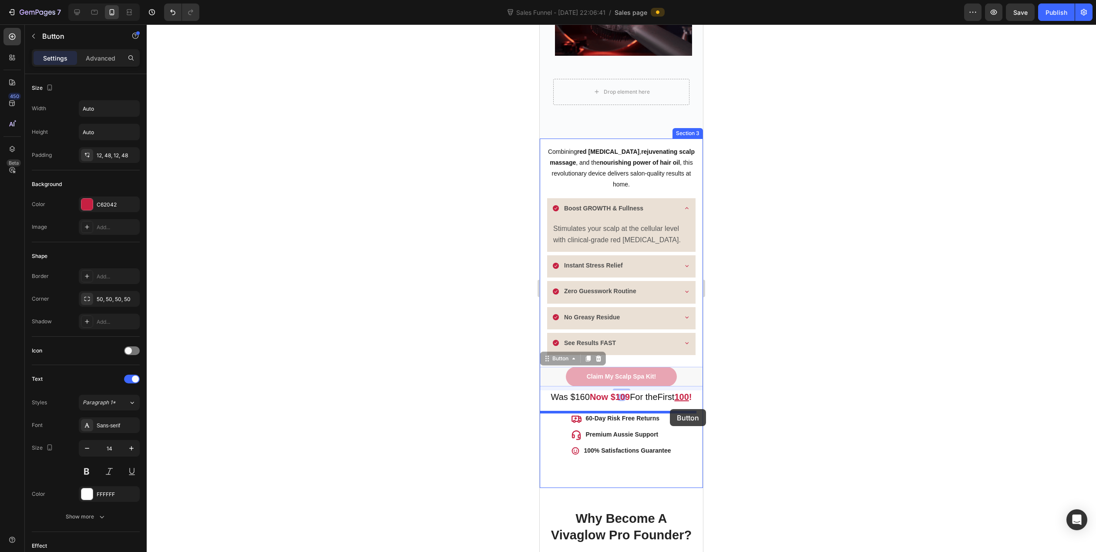
drag, startPoint x: 684, startPoint y: 373, endPoint x: 670, endPoint y: 409, distance: 38.6
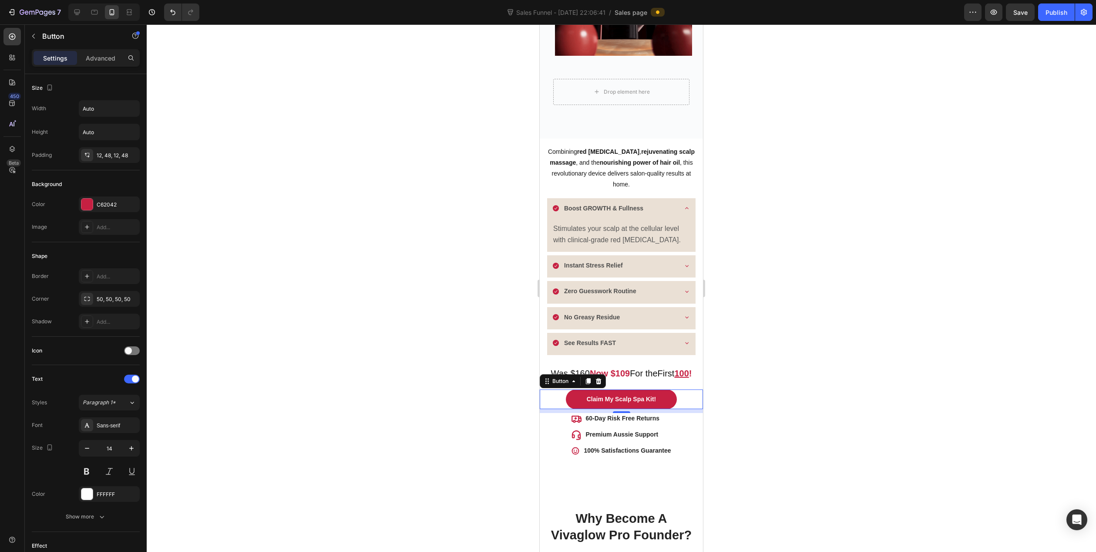
click at [760, 388] on div at bounding box center [622, 287] width 950 height 527
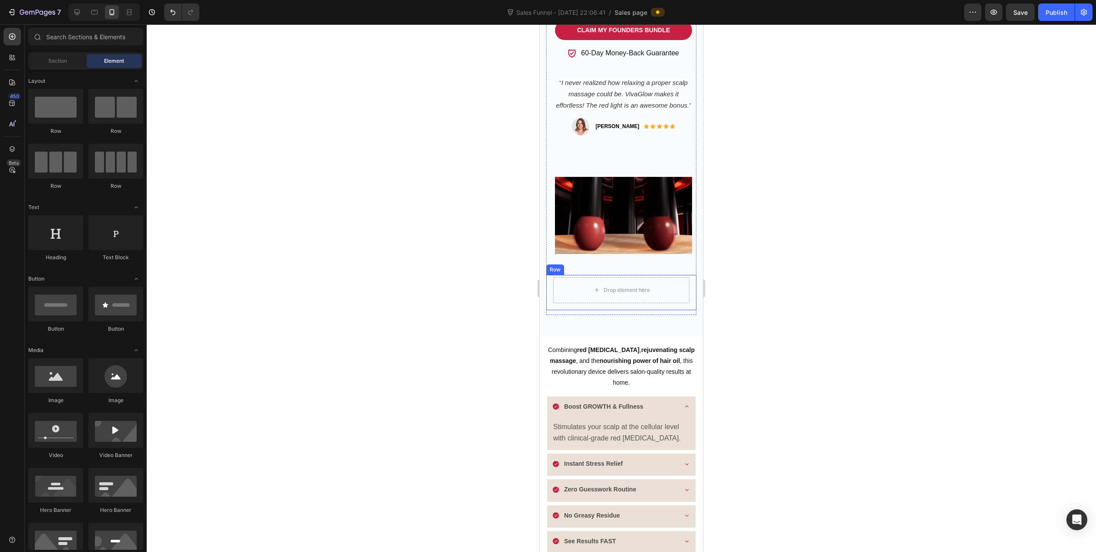
scroll to position [566, 0]
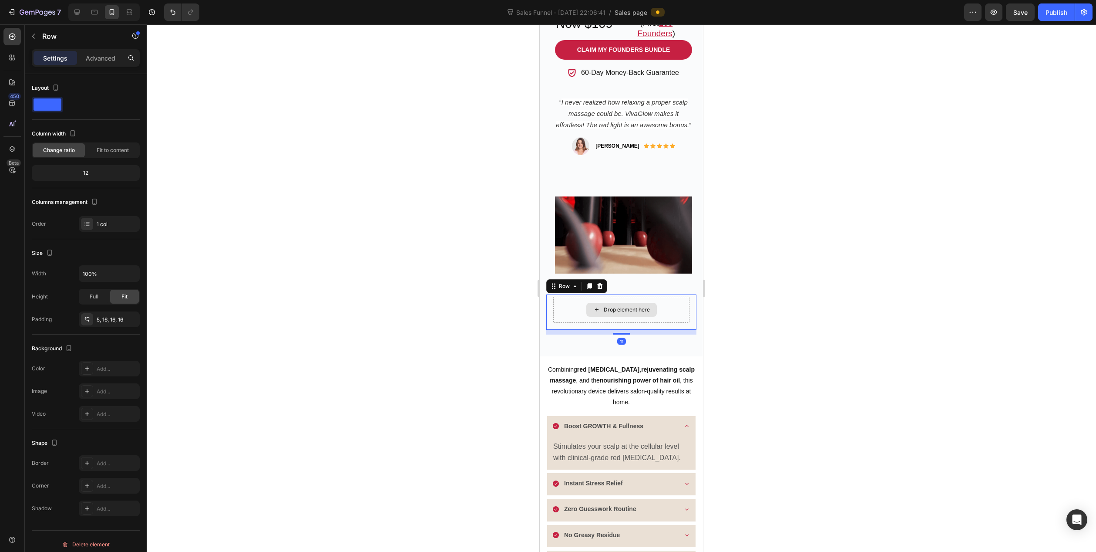
click at [603, 301] on div "Drop element here" at bounding box center [621, 309] width 136 height 26
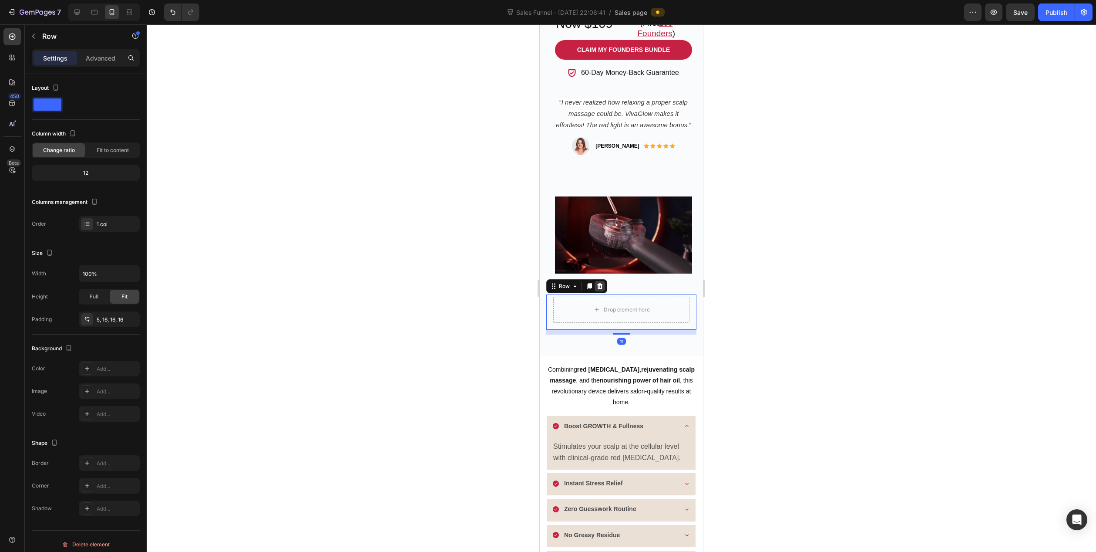
click at [601, 286] on icon at bounding box center [600, 286] width 6 height 6
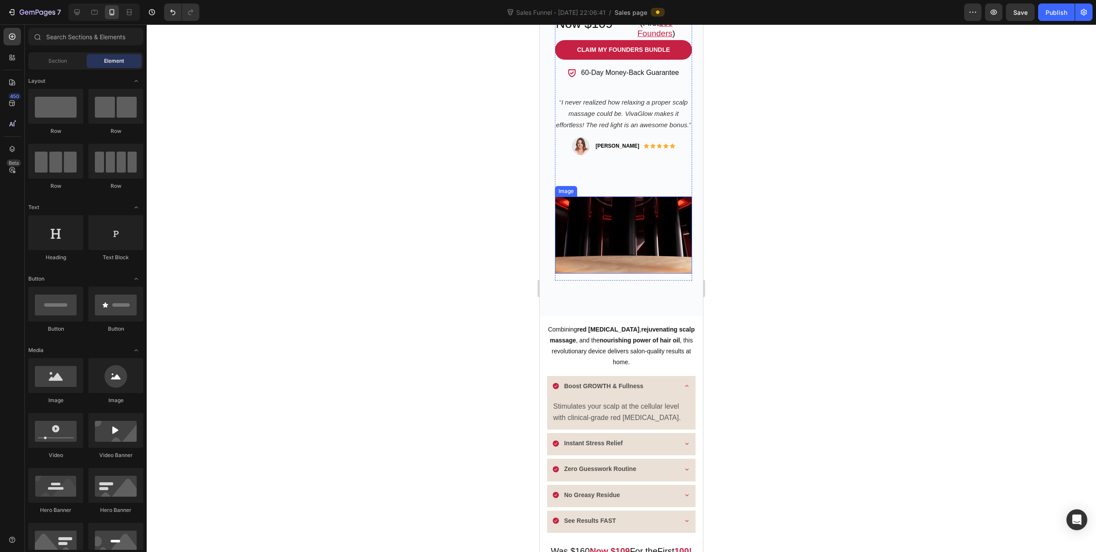
click at [626, 265] on img at bounding box center [623, 234] width 137 height 77
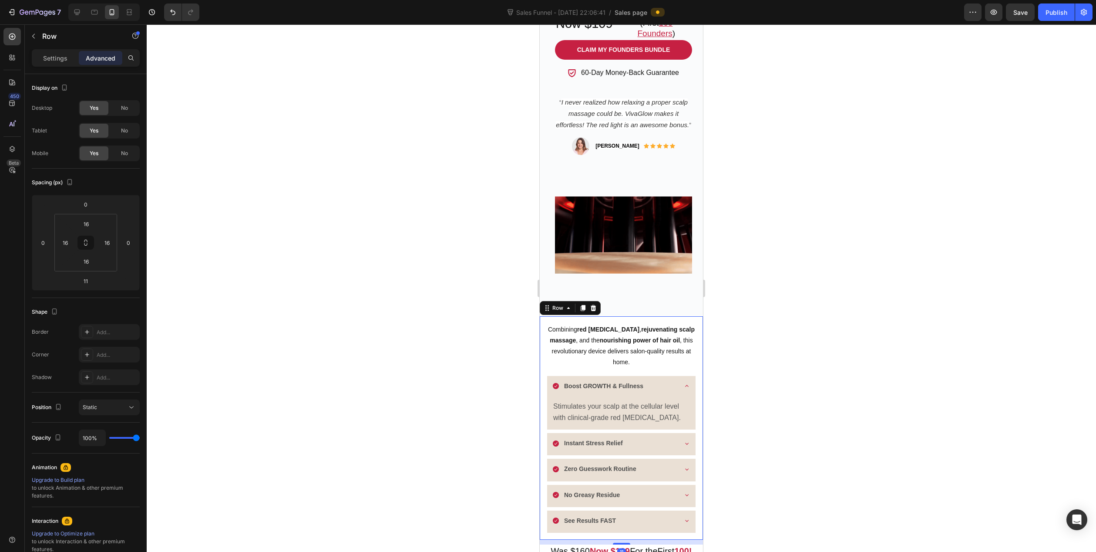
click at [622, 316] on div "Combining red light therapy , rejuvenating scalp massage , and the nourishing p…" at bounding box center [621, 427] width 163 height 223
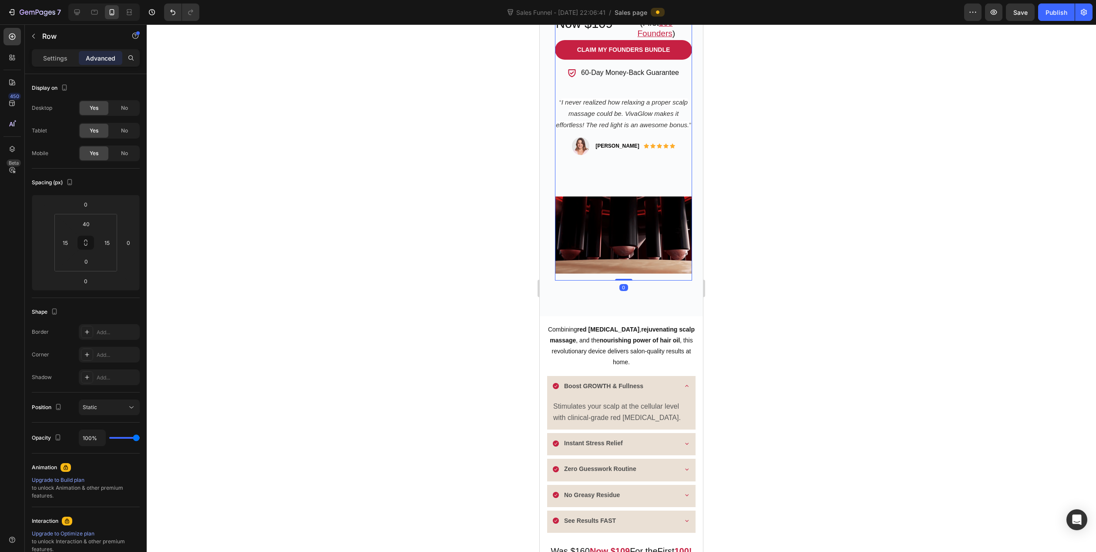
click at [628, 177] on div "Get It All - Unlock Your Best Routine Heading Limited FOUNDERS launch offer: Te…" at bounding box center [623, 1] width 137 height 387
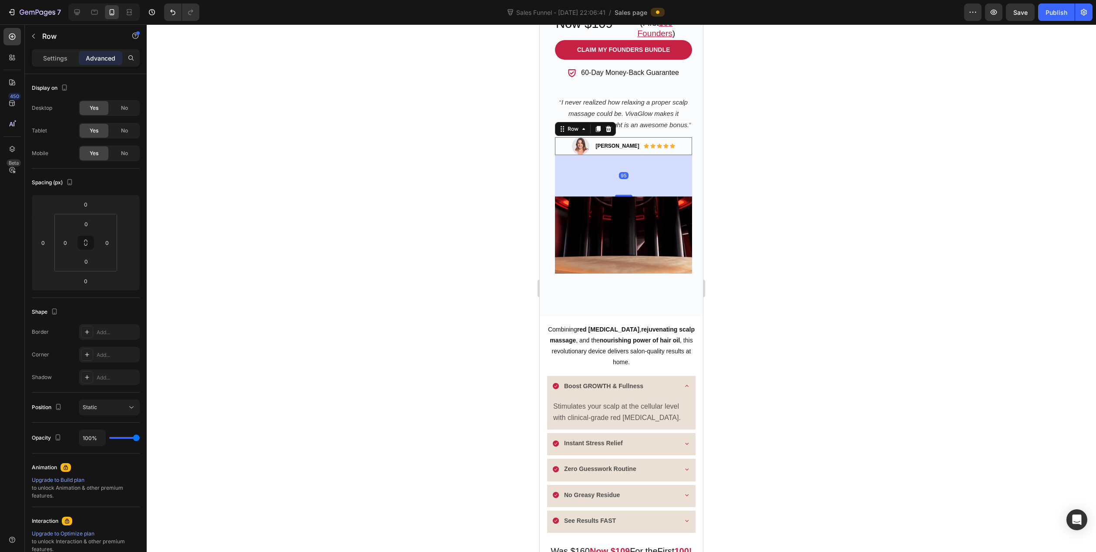
click at [627, 155] on div "Katie L. Text block Icon Icon Icon Icon Icon Icon List Hoz Row" at bounding box center [635, 146] width 81 height 18
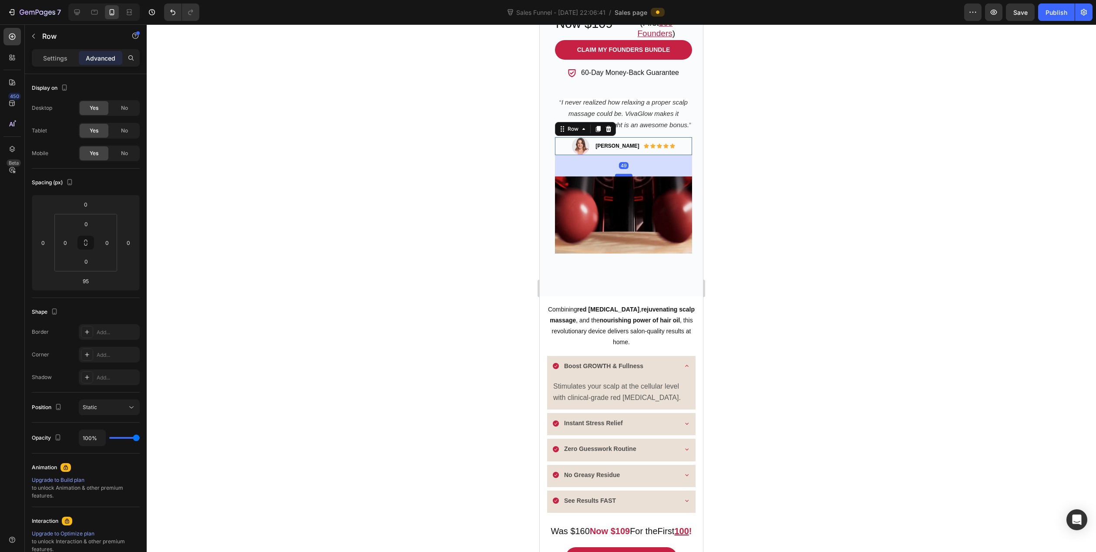
drag, startPoint x: 620, startPoint y: 197, endPoint x: 622, endPoint y: 177, distance: 20.1
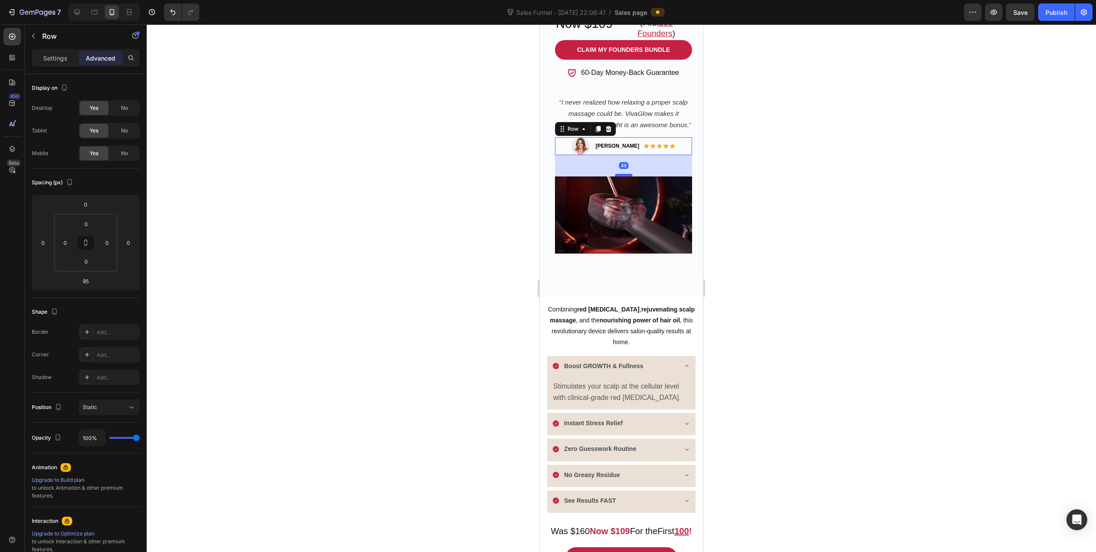
click at [622, 176] on div at bounding box center [623, 175] width 17 height 3
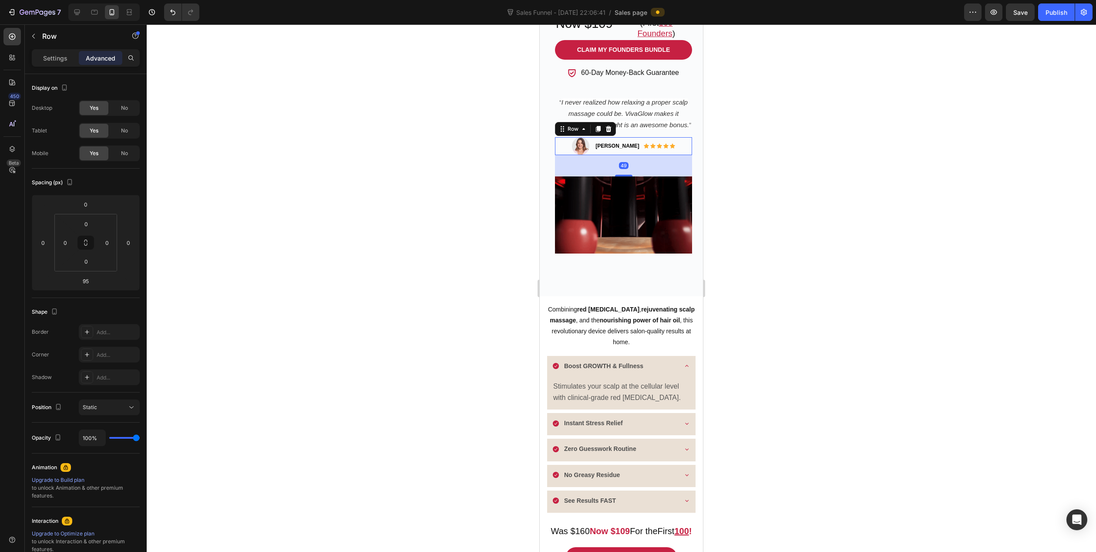
type input "49"
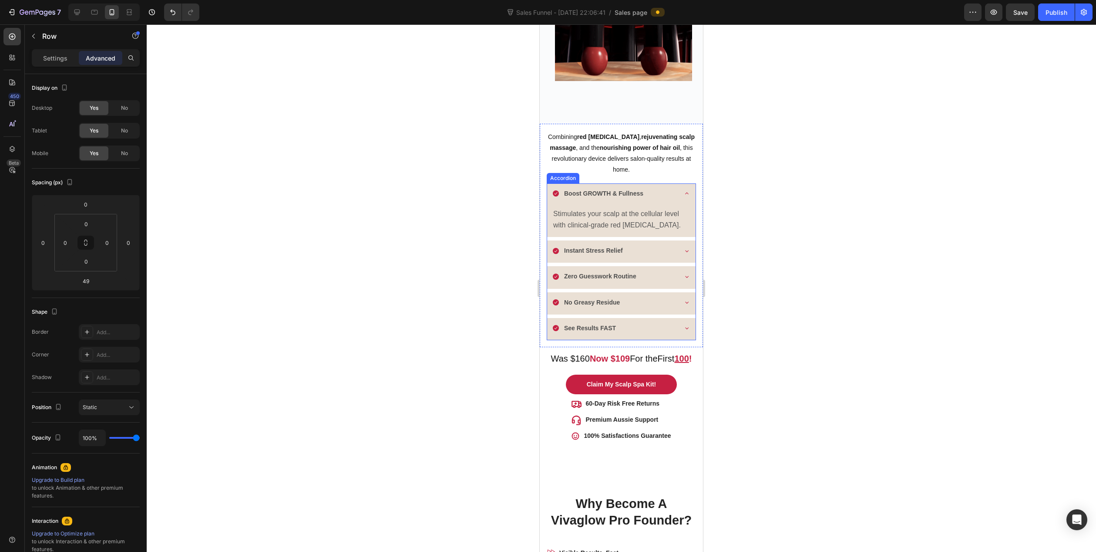
scroll to position [740, 0]
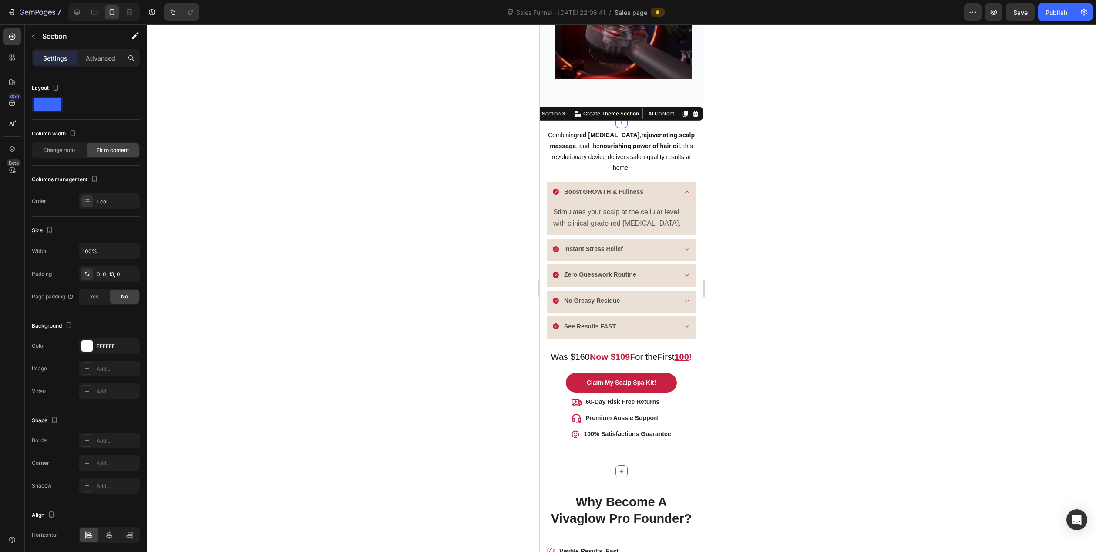
click at [541, 463] on div "Combining red light therapy , rejuvenating scalp massage , and the nourishing p…" at bounding box center [621, 294] width 163 height 344
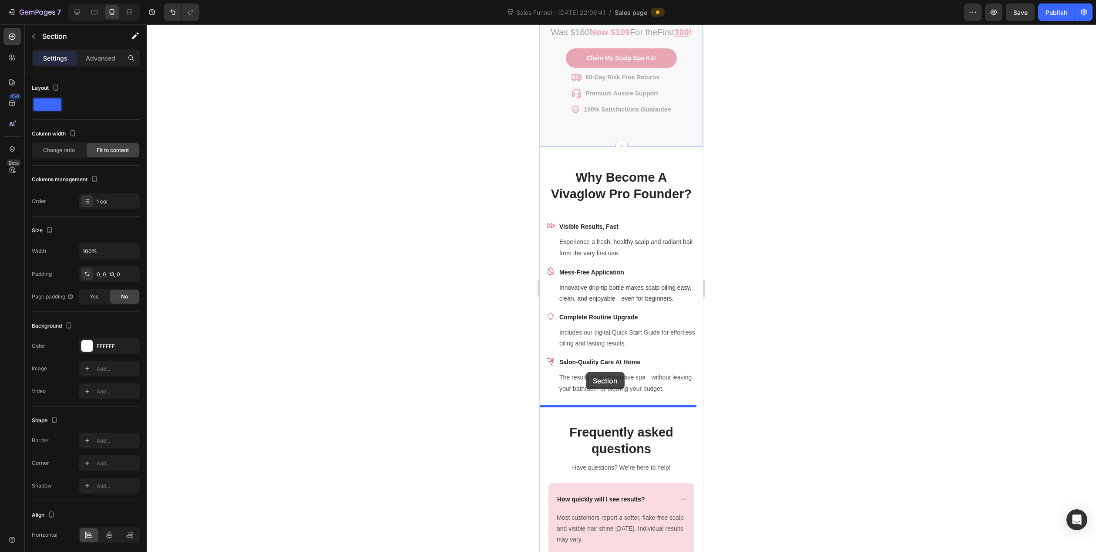
scroll to position [1045, 0]
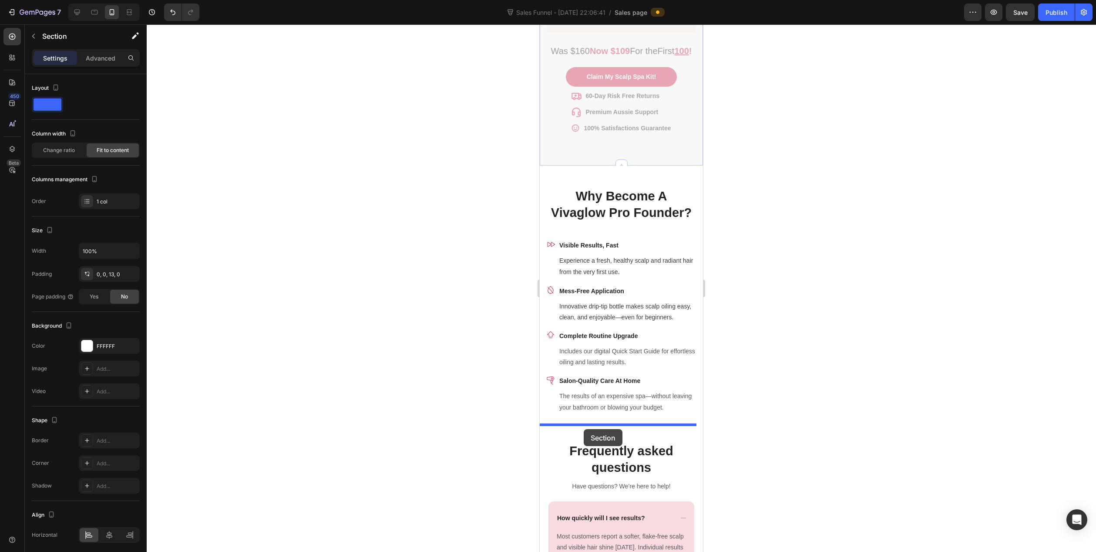
drag, startPoint x: 581, startPoint y: 455, endPoint x: 584, endPoint y: 429, distance: 26.3
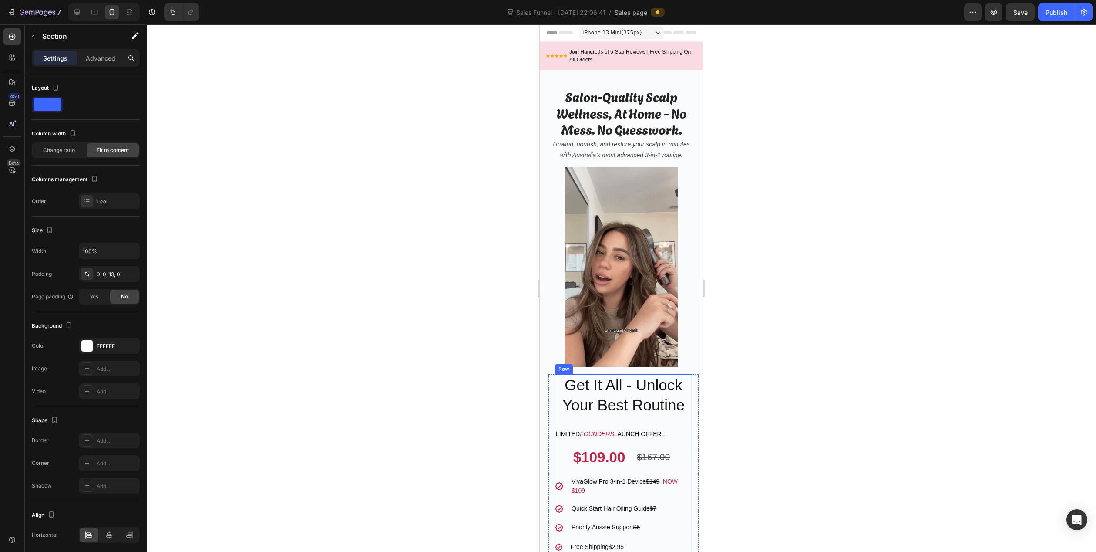
scroll to position [0, 0]
click at [606, 291] on img at bounding box center [621, 267] width 113 height 200
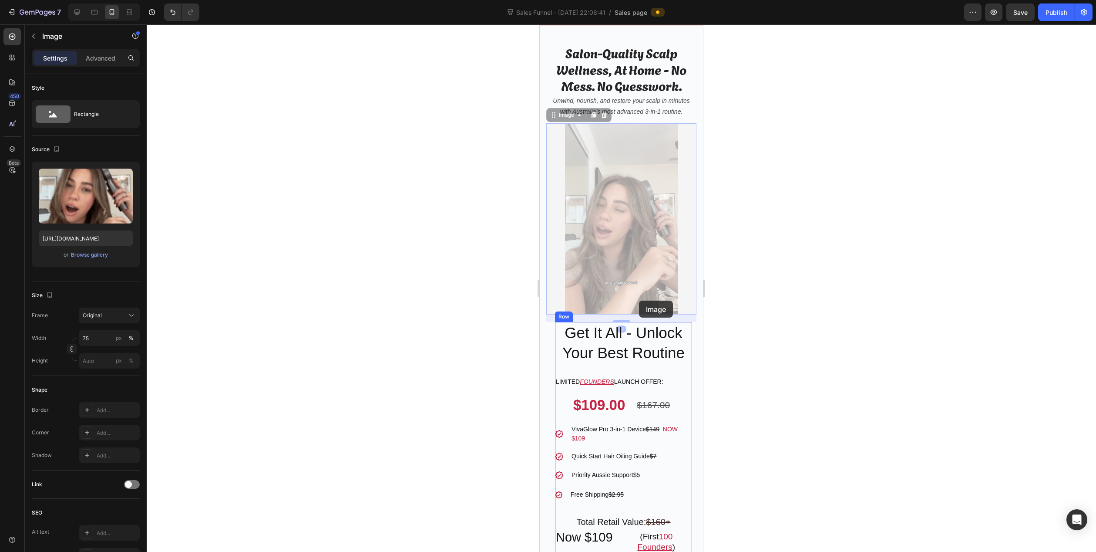
scroll to position [44, 0]
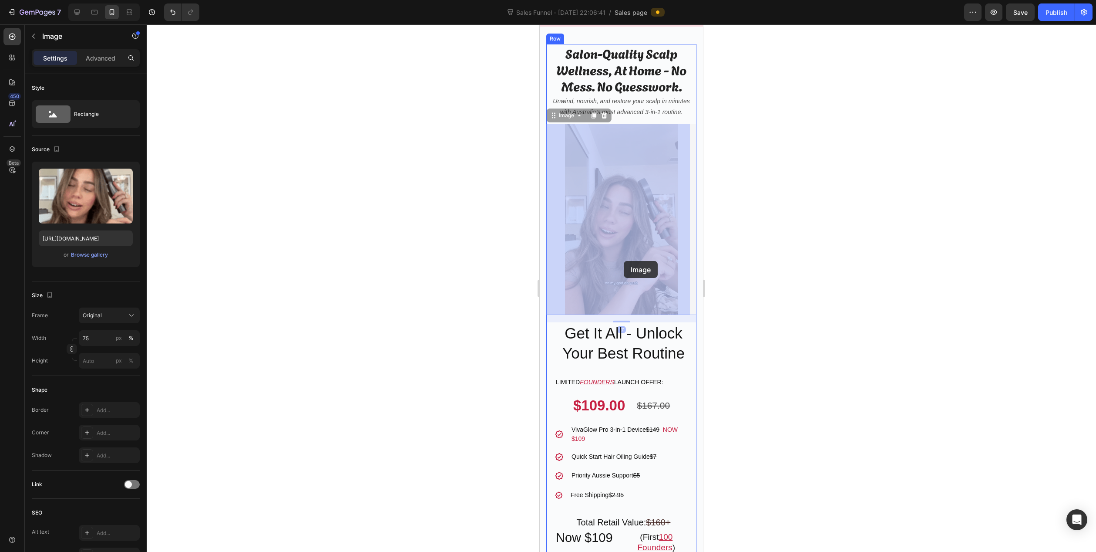
drag, startPoint x: 617, startPoint y: 269, endPoint x: 617, endPoint y: 239, distance: 29.2
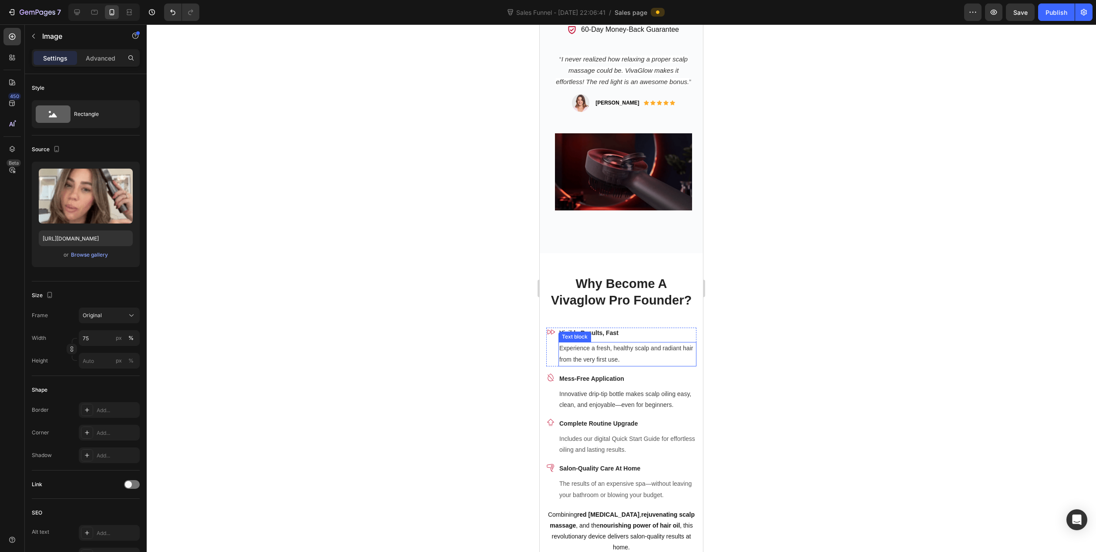
scroll to position [610, 0]
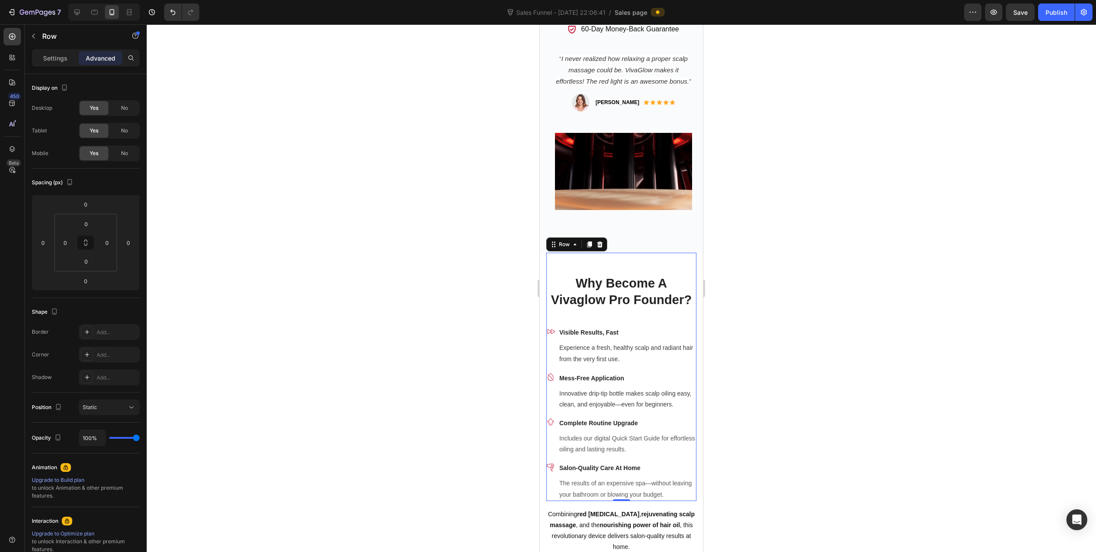
click at [611, 269] on div "Why Become A Vivaglow Pro Founder? Heading Icon Visible Results, Fast Text bloc…" at bounding box center [621, 377] width 150 height 248
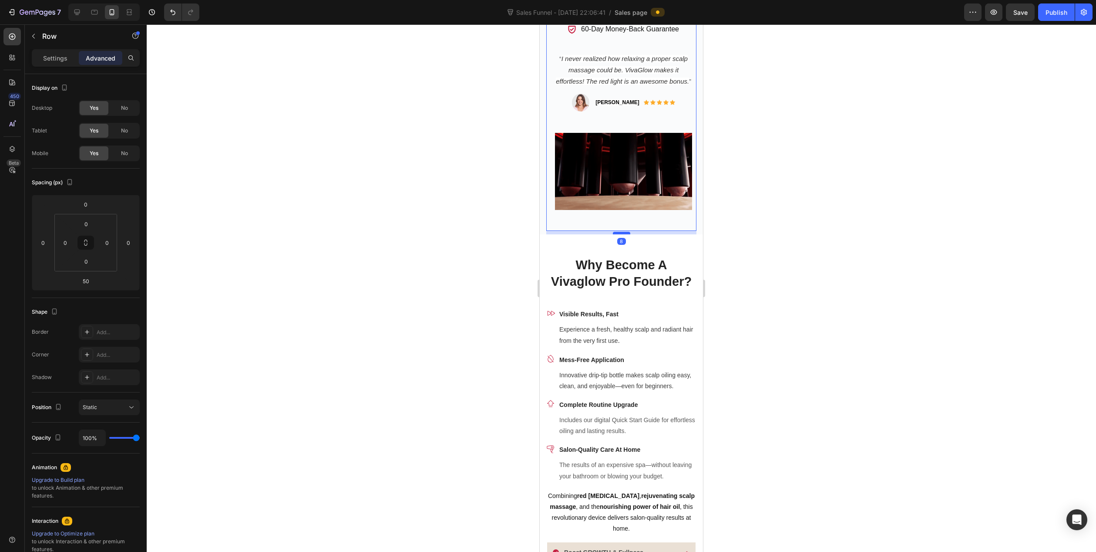
drag, startPoint x: 621, startPoint y: 251, endPoint x: 623, endPoint y: 232, distance: 18.4
click at [623, 232] on div at bounding box center [621, 233] width 17 height 3
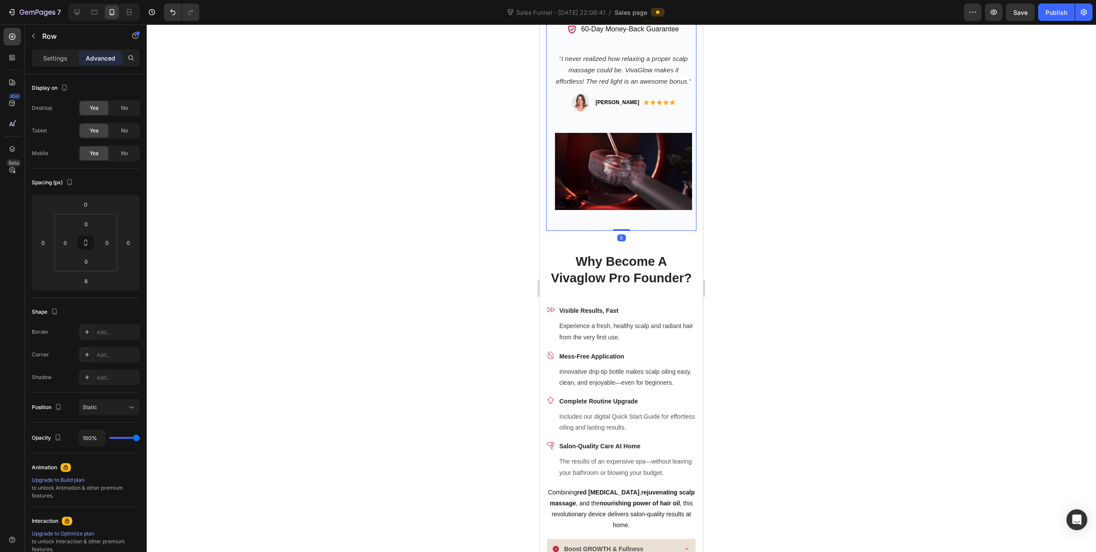
drag, startPoint x: 623, startPoint y: 232, endPoint x: 625, endPoint y: 224, distance: 8.1
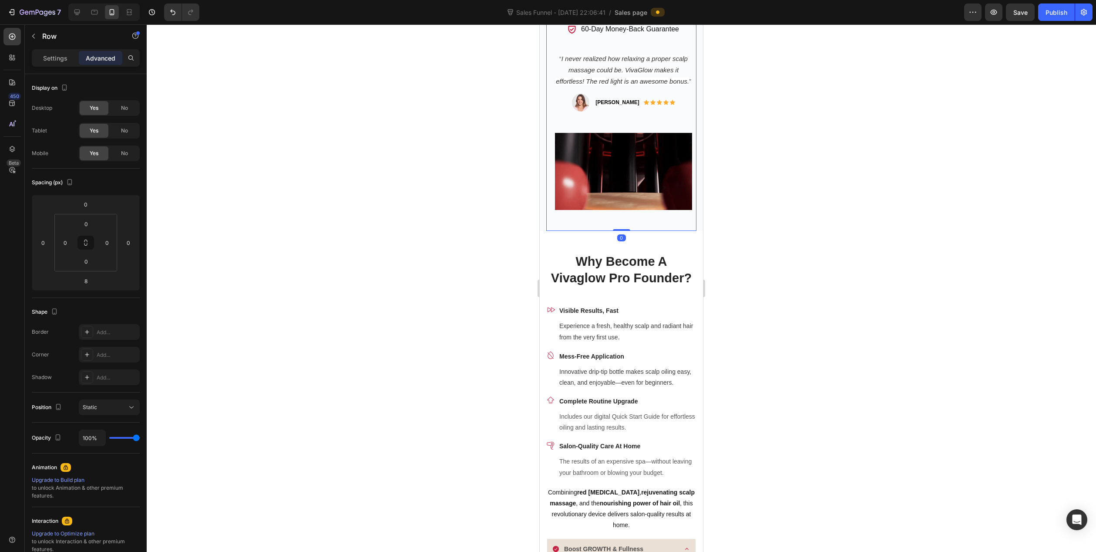
click at [624, 229] on div at bounding box center [621, 230] width 17 height 2
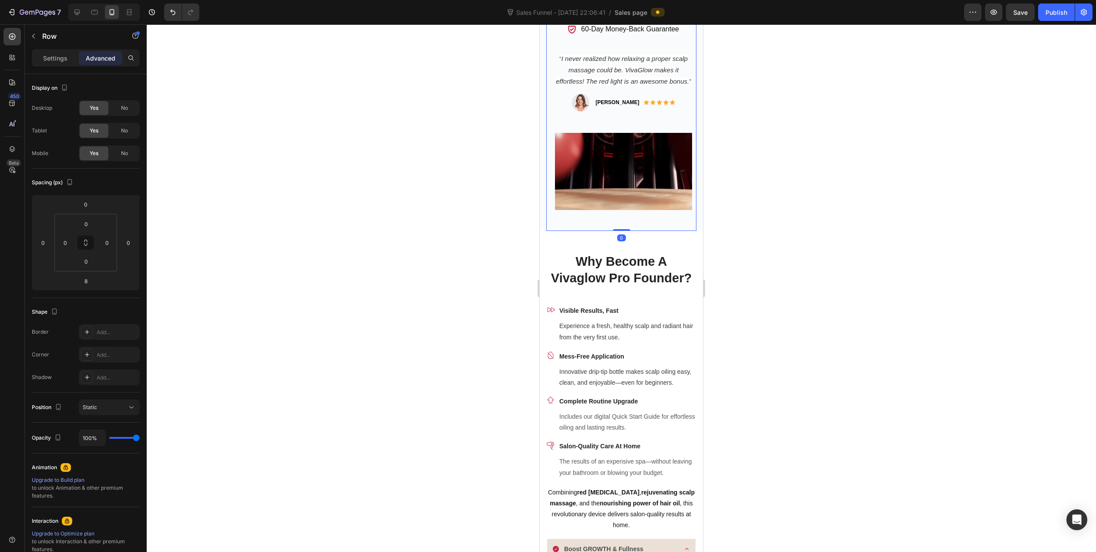
type input "0"
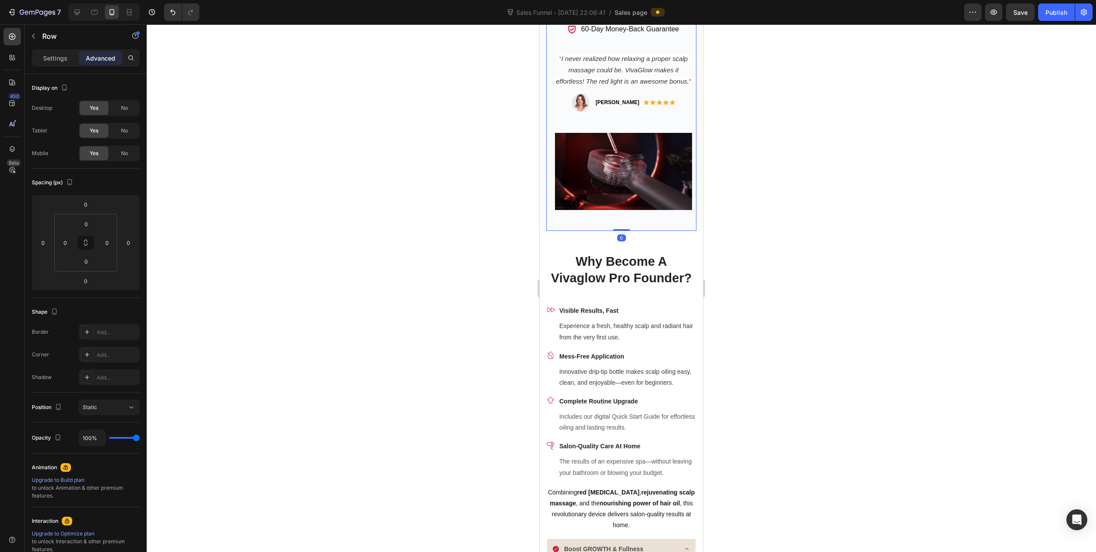
drag, startPoint x: 625, startPoint y: 224, endPoint x: 601, endPoint y: 227, distance: 24.1
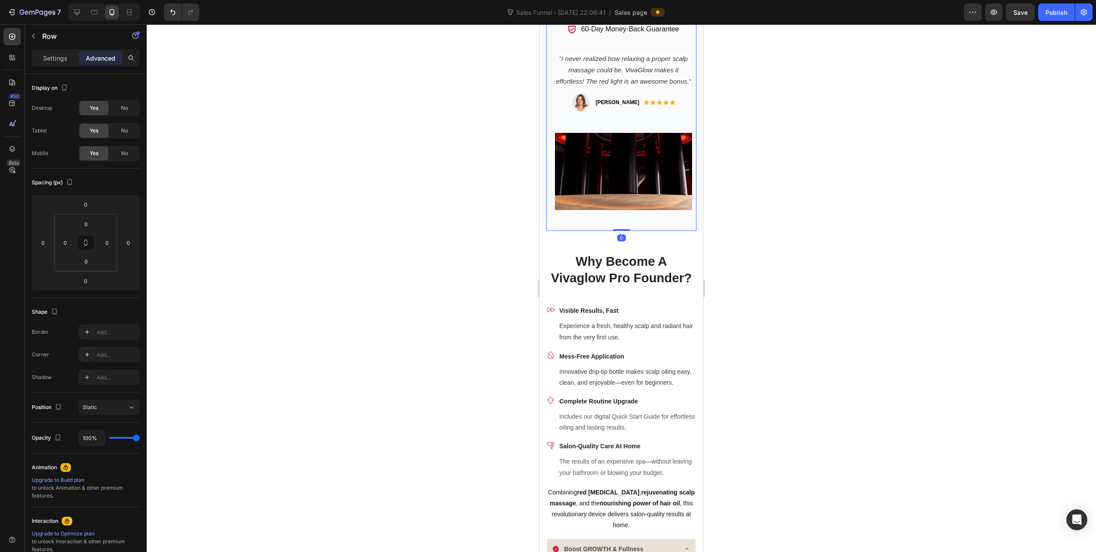
click at [388, 238] on div at bounding box center [622, 287] width 950 height 527
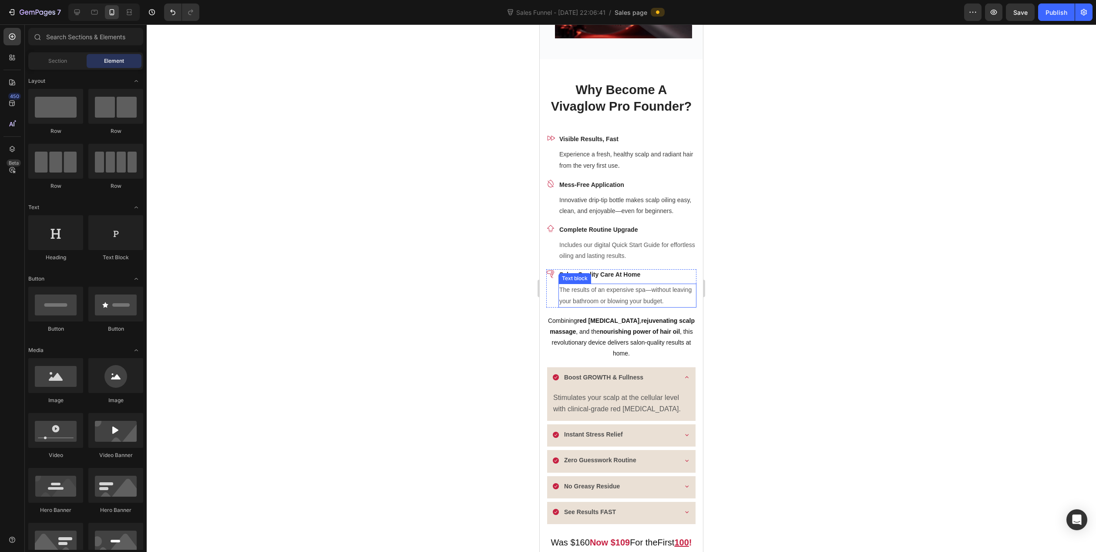
scroll to position [784, 0]
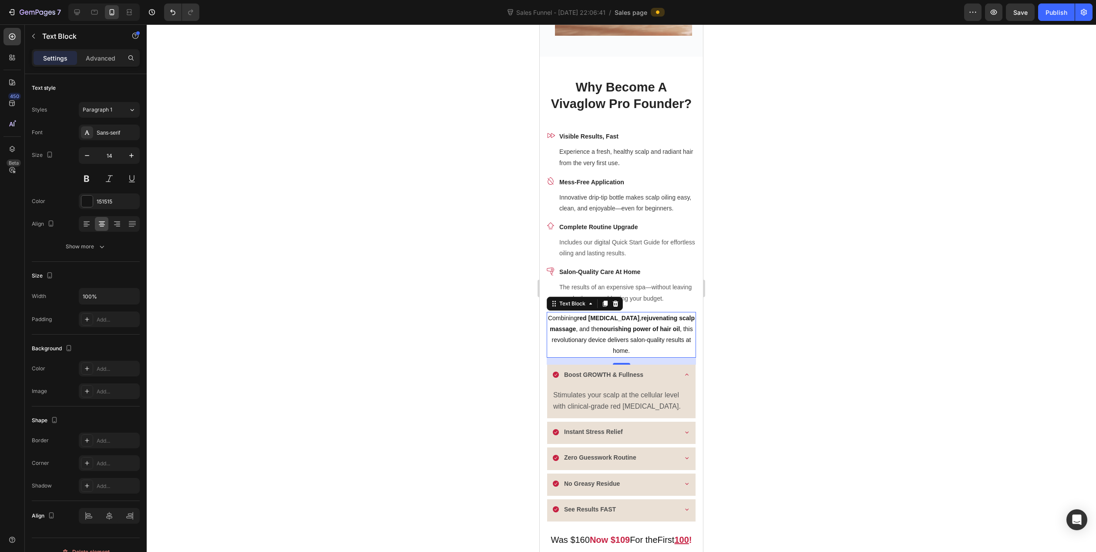
click at [625, 345] on p "Combining red light therapy , rejuvenating scalp massage , and the nourishing p…" at bounding box center [622, 335] width 148 height 44
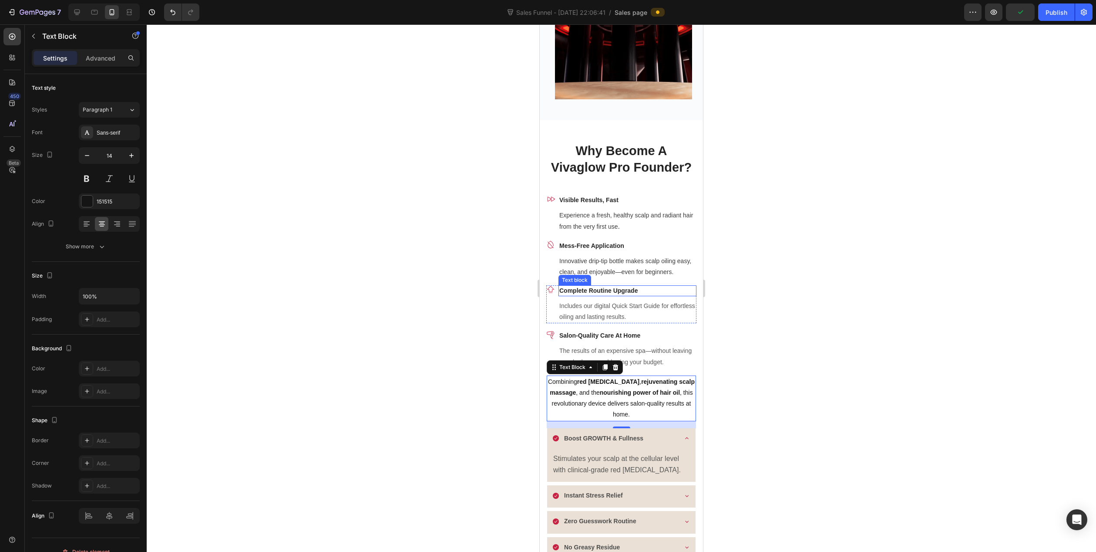
scroll to position [566, 0]
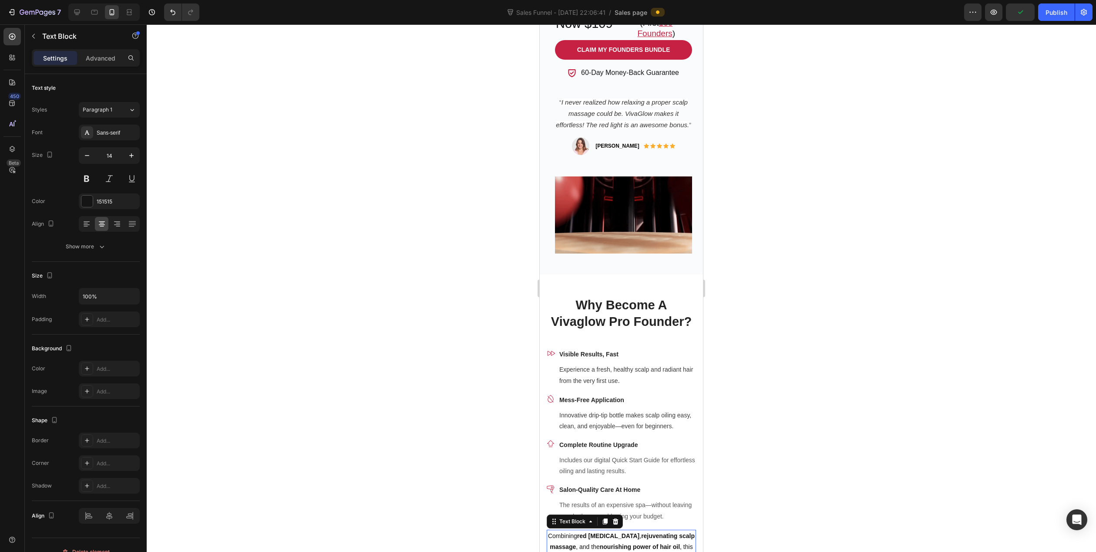
click at [437, 344] on div at bounding box center [622, 287] width 950 height 527
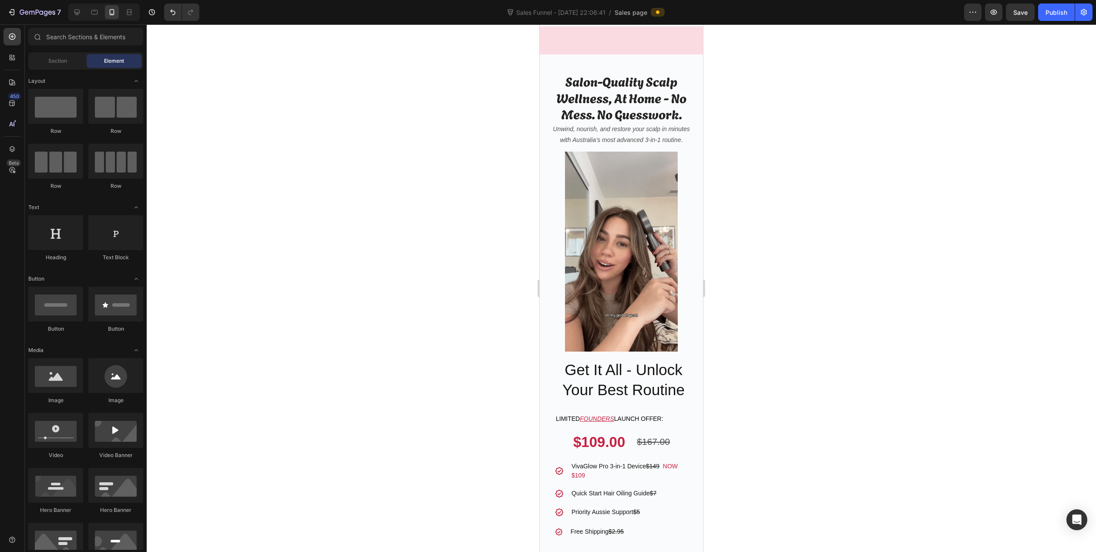
scroll to position [0, 0]
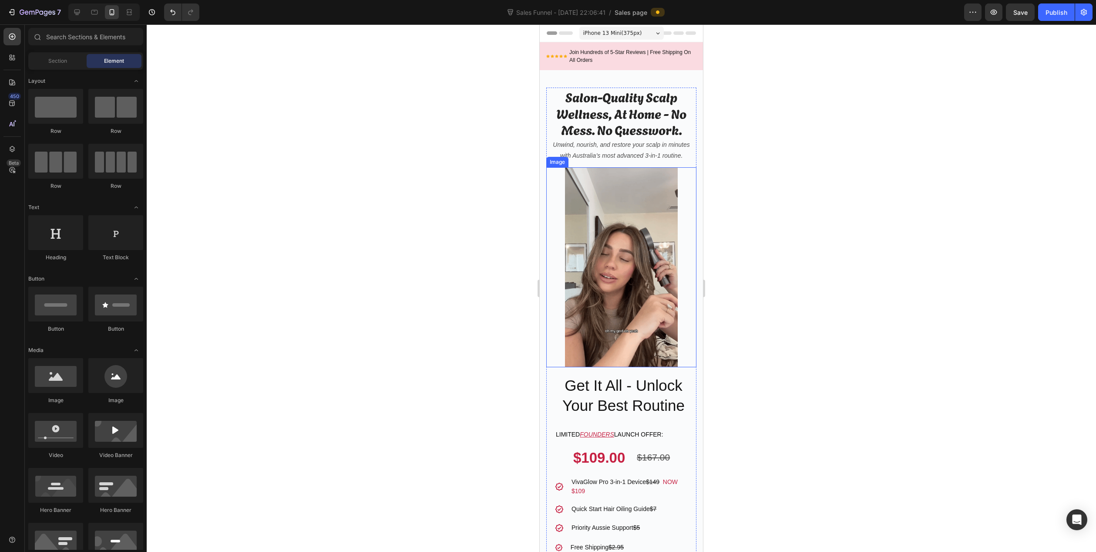
click at [604, 293] on img at bounding box center [621, 267] width 113 height 200
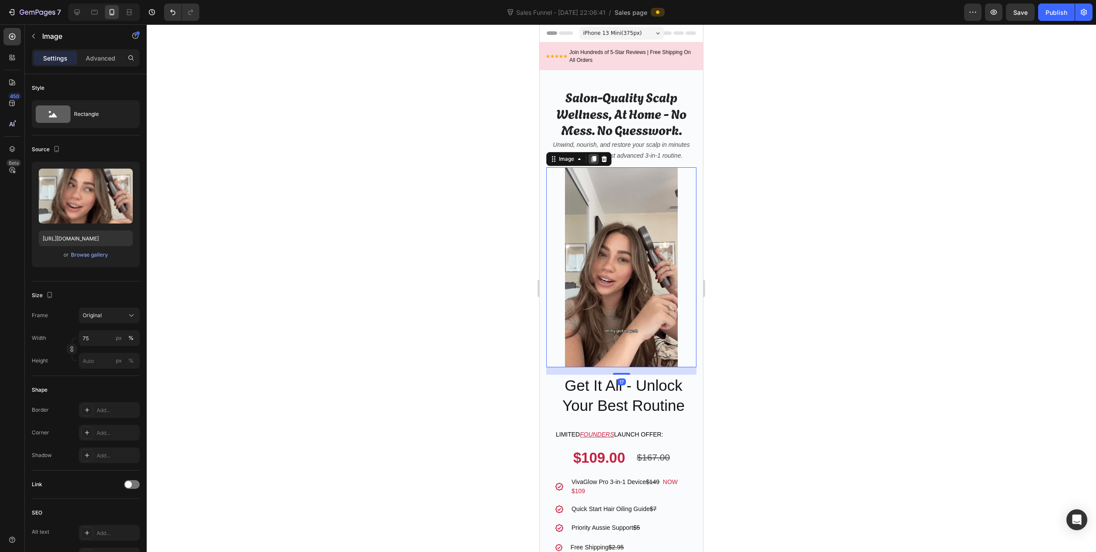
click at [594, 162] on icon at bounding box center [594, 159] width 5 height 6
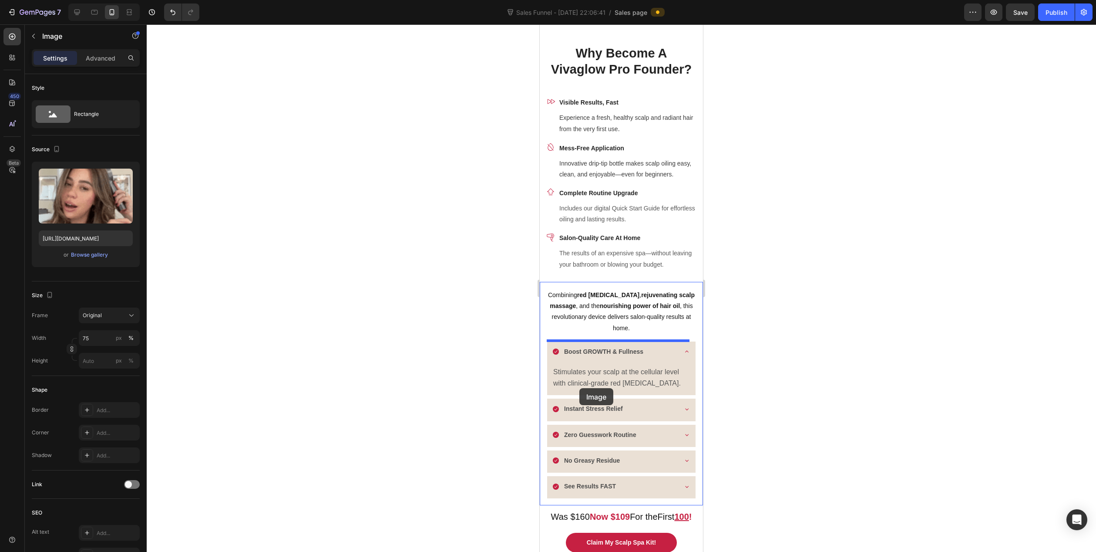
scroll to position [1088, 0]
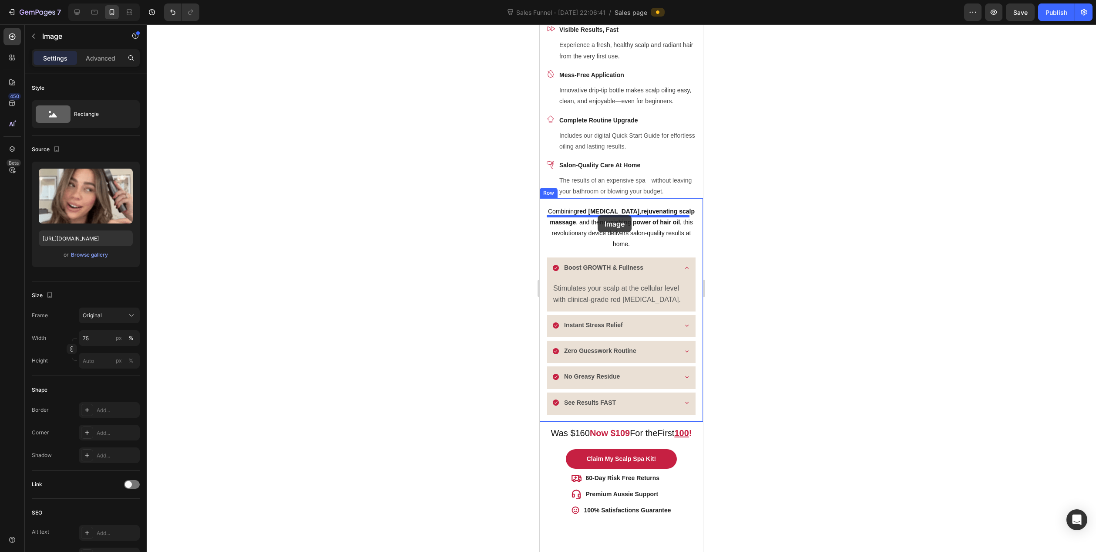
drag, startPoint x: 586, startPoint y: 406, endPoint x: 598, endPoint y: 215, distance: 191.1
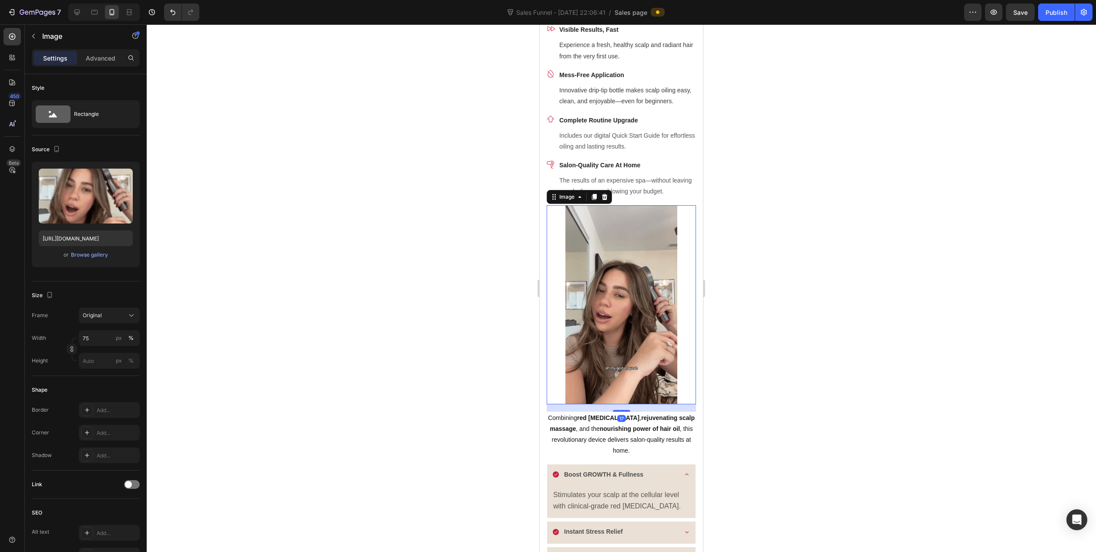
click at [806, 297] on div at bounding box center [622, 287] width 950 height 527
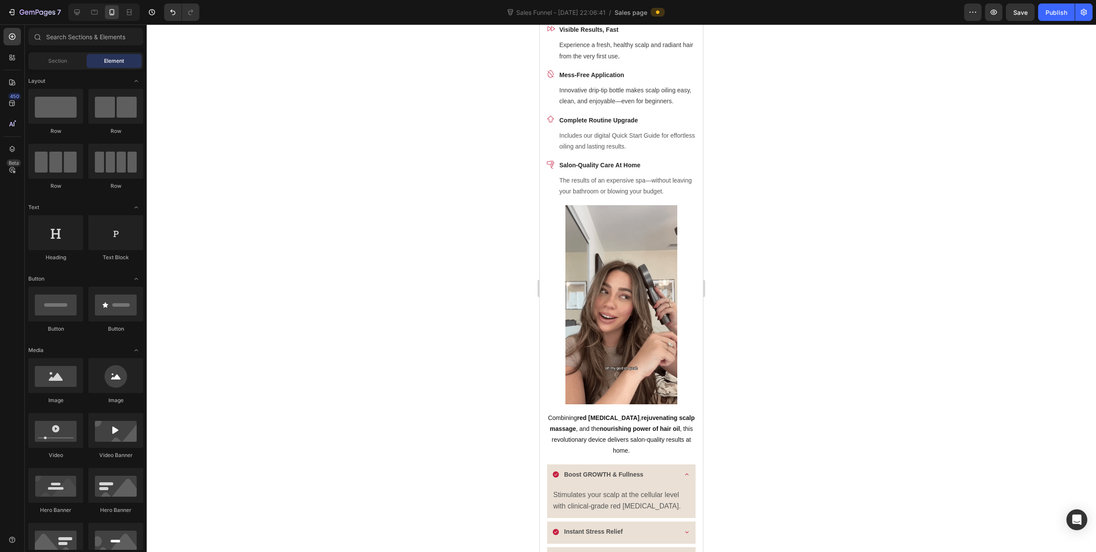
click at [407, 291] on div at bounding box center [622, 287] width 950 height 527
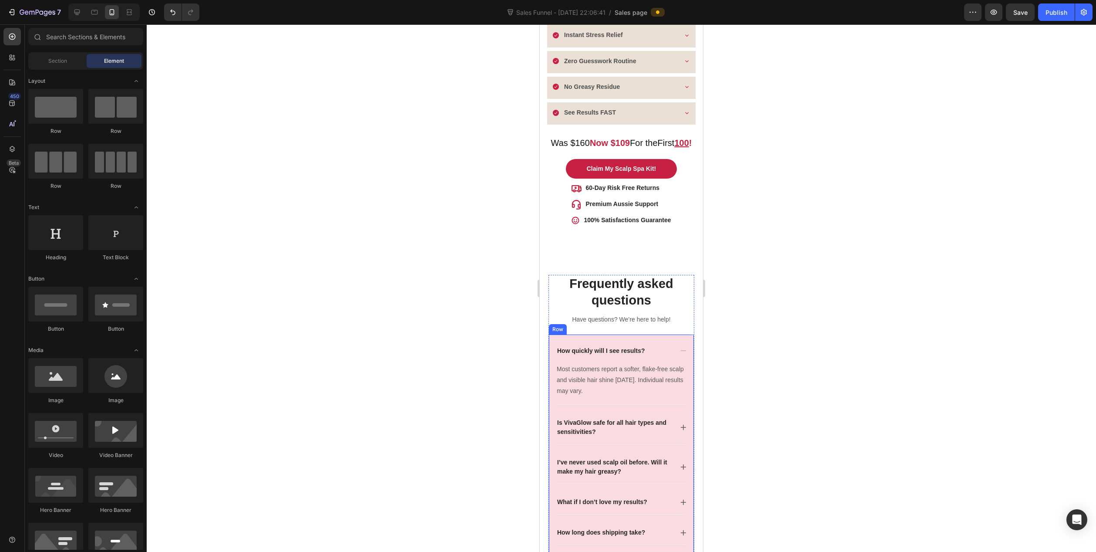
scroll to position [1567, 0]
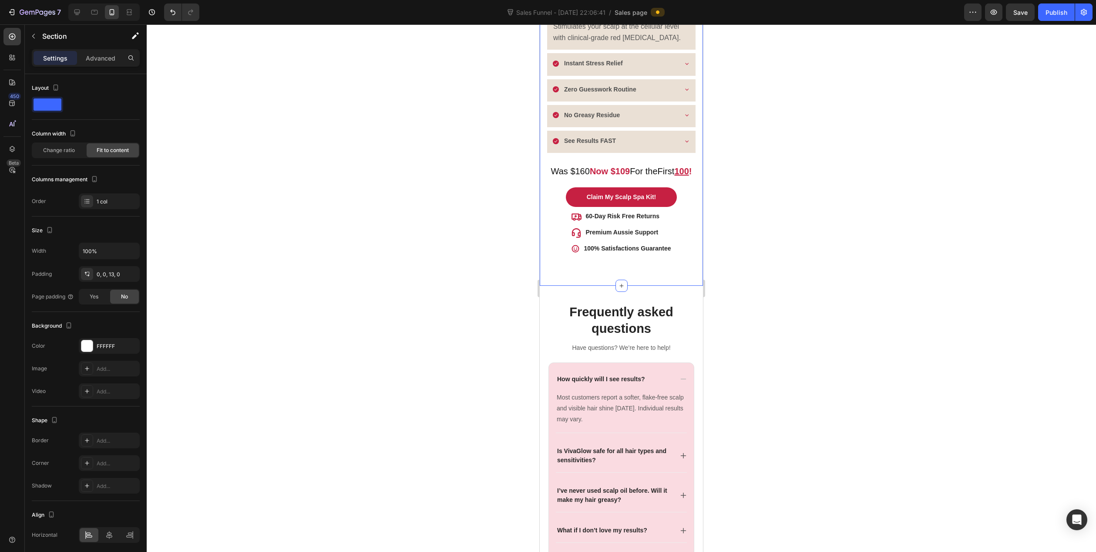
click at [598, 267] on div "Image Combining red light therapy , rejuvenating scalp massage , and the nouris…" at bounding box center [621, 5] width 163 height 550
click at [606, 244] on p "100% Satisfactions Guarantee" at bounding box center [627, 248] width 87 height 9
click at [602, 260] on div "Image Combining red light therapy , rejuvenating scalp massage , and the nouris…" at bounding box center [621, 5] width 163 height 550
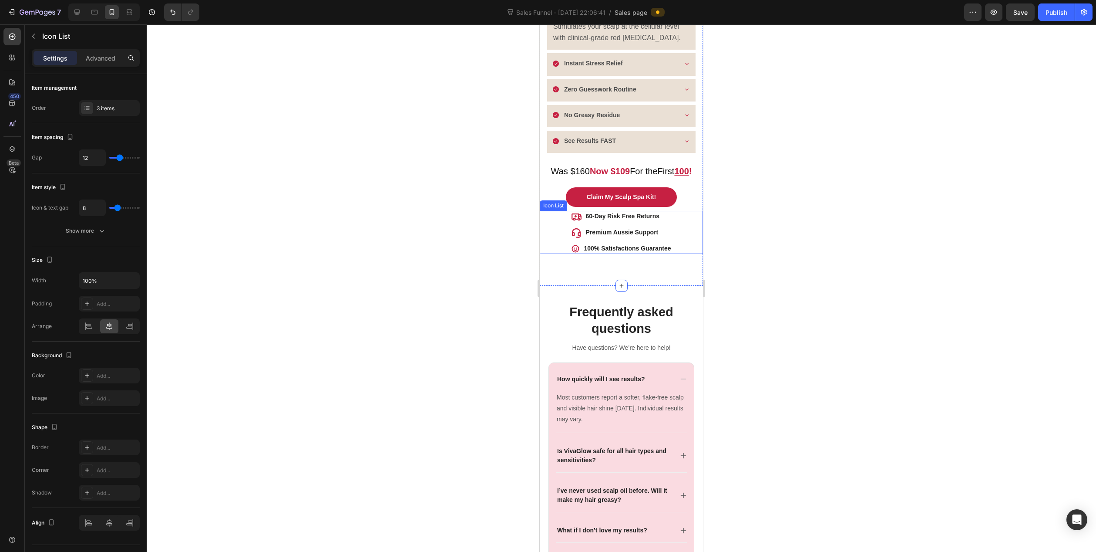
click at [551, 239] on div "Icon 60-Day Risk Free Returns Text block Icon Premium Aussie Support Text block…" at bounding box center [621, 232] width 163 height 43
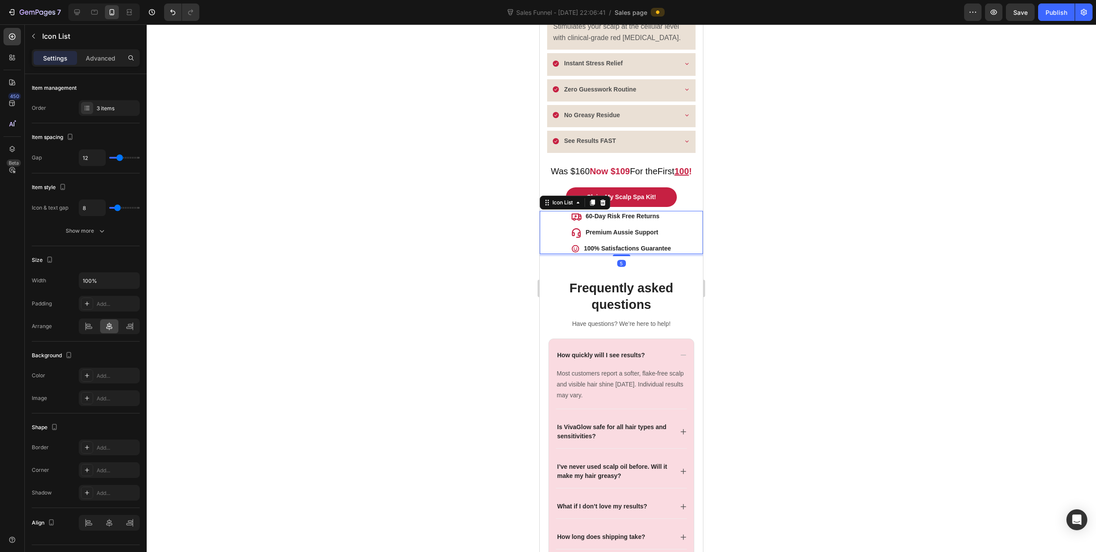
drag, startPoint x: 622, startPoint y: 270, endPoint x: 624, endPoint y: 235, distance: 35.3
click at [623, 236] on div "Icon 60-Day Risk Free Returns Text block Icon Premium Aussie Support Text block…" at bounding box center [621, 232] width 163 height 43
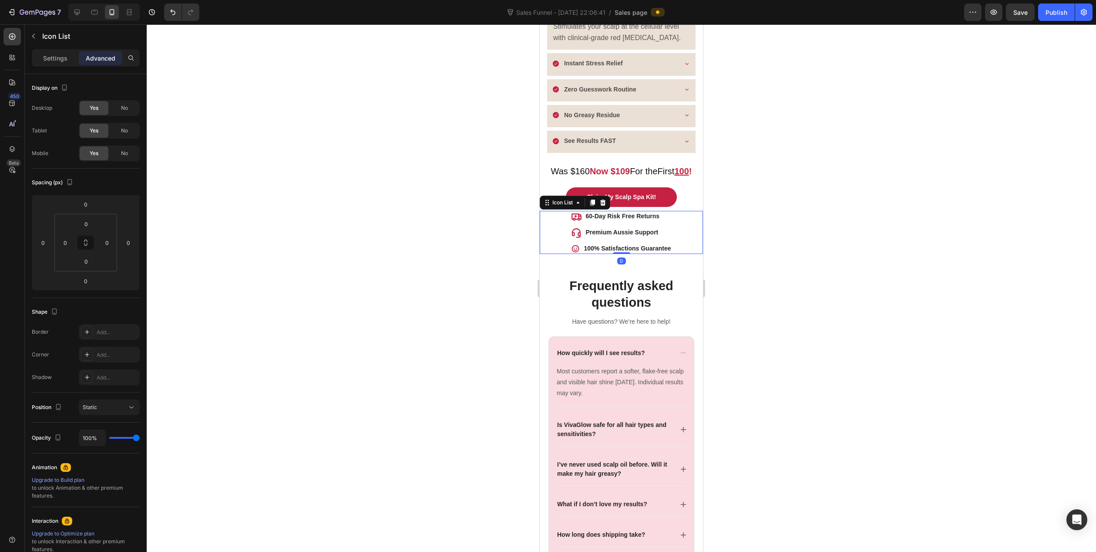
click at [461, 249] on div at bounding box center [622, 287] width 950 height 527
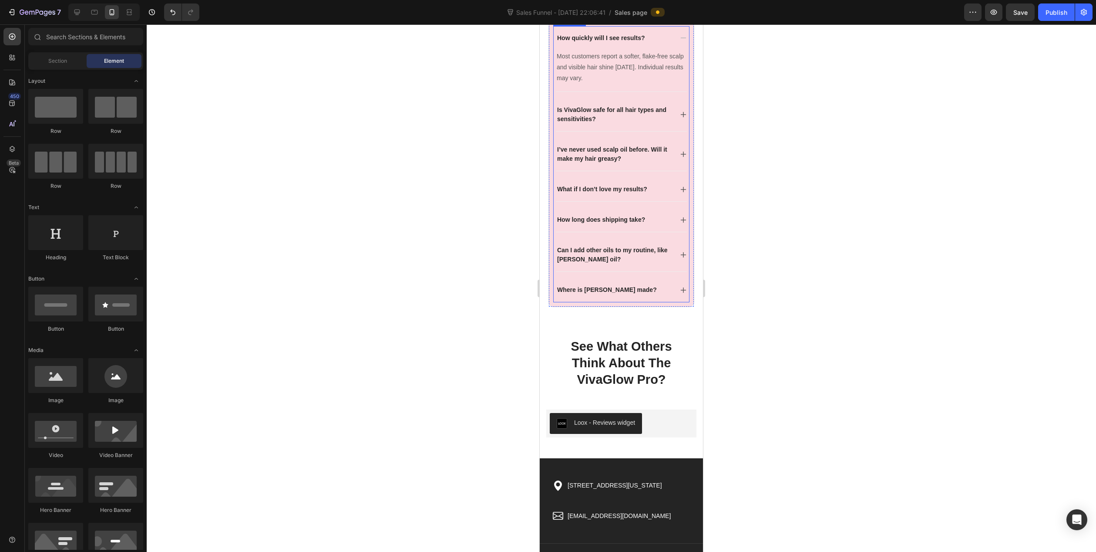
scroll to position [1916, 0]
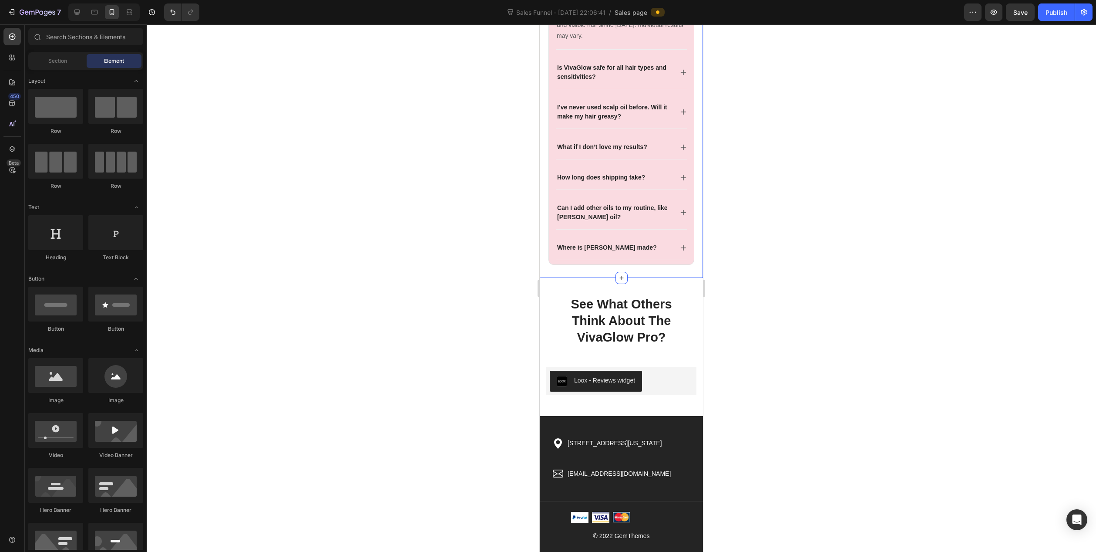
click at [634, 277] on div "Frequently asked questions Heading Have questions? We’re here to help! Text blo…" at bounding box center [622, 99] width 146 height 358
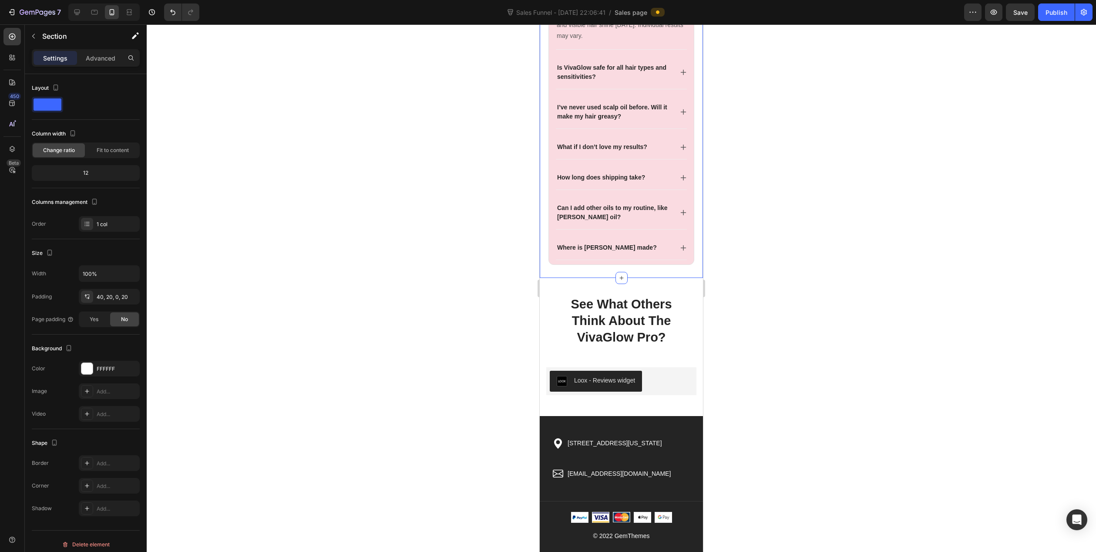
click at [435, 276] on div at bounding box center [622, 287] width 950 height 527
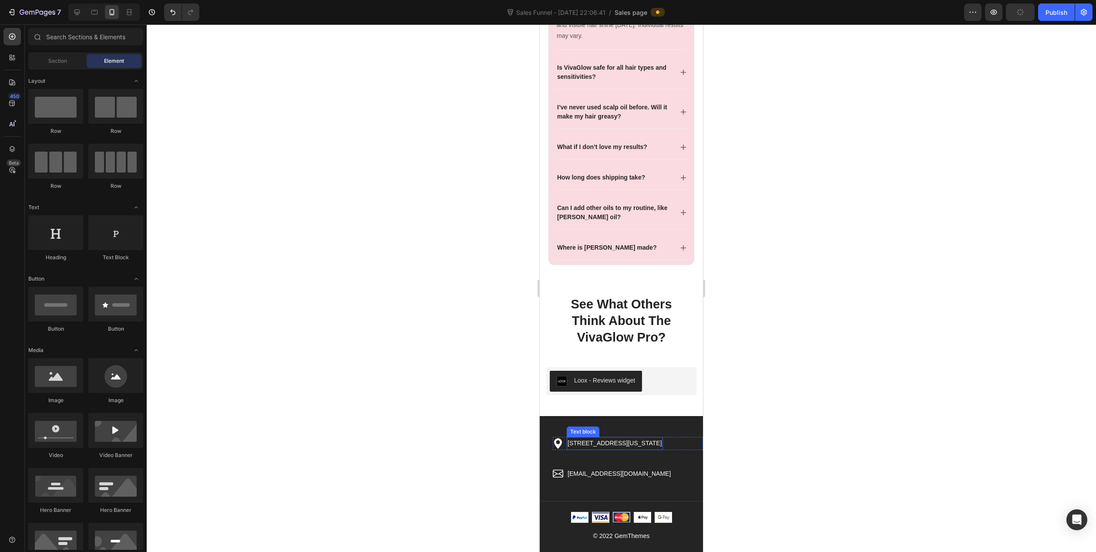
click at [604, 446] on p "2118 Thornridge Cir, Connecticut 35624" at bounding box center [615, 443] width 94 height 11
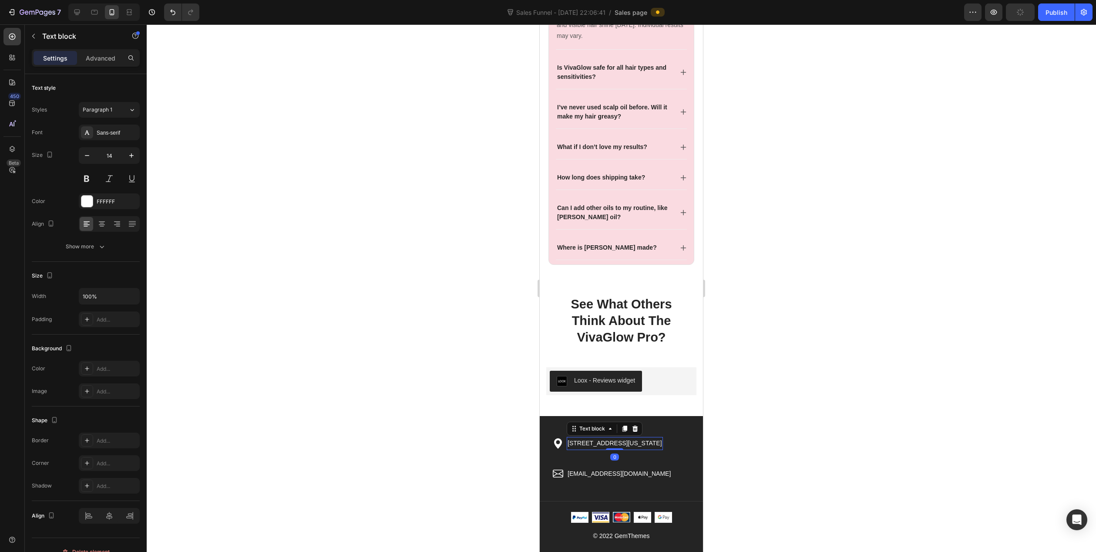
click at [604, 446] on p "2118 Thornridge Cir, Connecticut 35624" at bounding box center [615, 443] width 94 height 11
click at [665, 455] on div "Icon 8 Beverley Cres, Gold Coast, 4218 Text block 0 Row" at bounding box center [628, 448] width 150 height 23
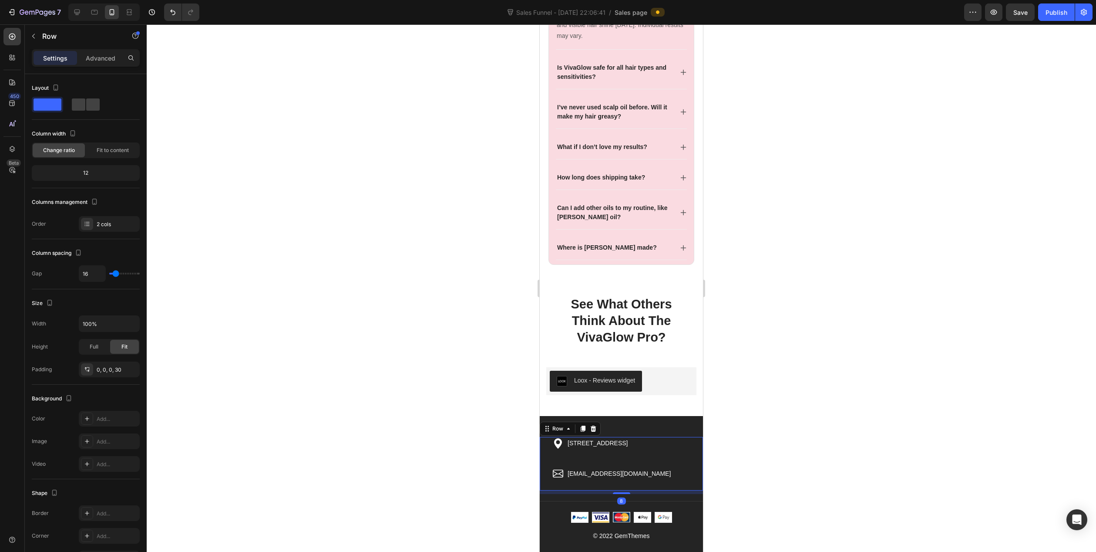
click at [755, 451] on div at bounding box center [622, 287] width 950 height 527
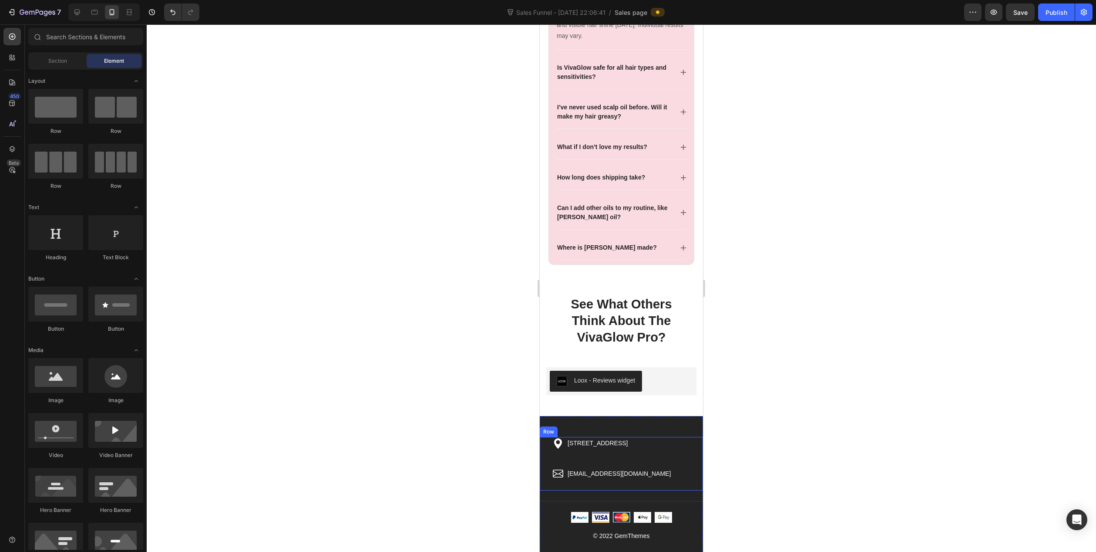
click at [516, 472] on div at bounding box center [622, 287] width 950 height 527
click at [623, 534] on p "© 2022 GemThemes" at bounding box center [621, 535] width 148 height 11
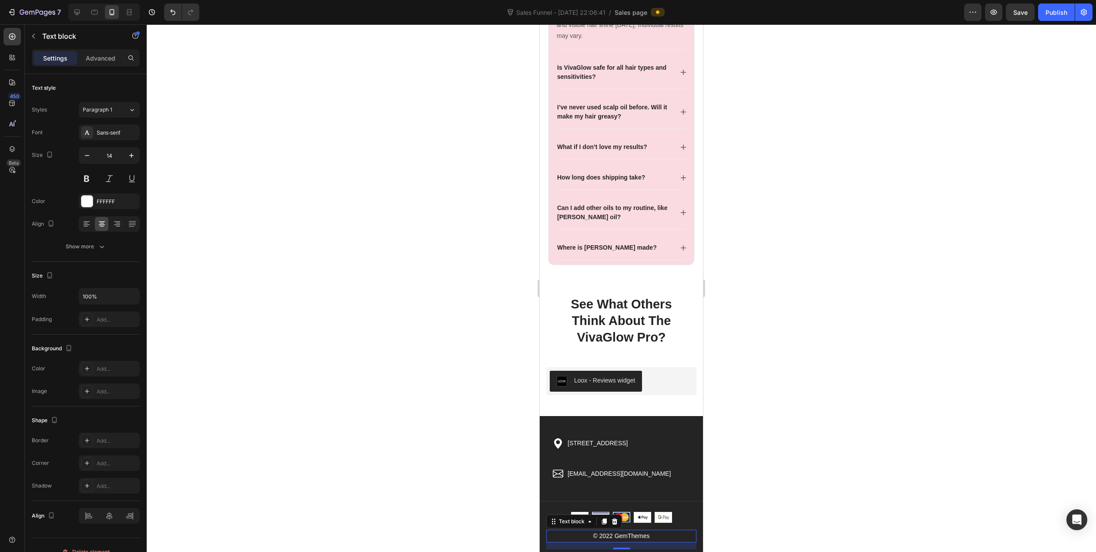
click at [645, 534] on p "© 2022 GemThemes" at bounding box center [621, 535] width 148 height 11
click at [611, 532] on p "© 2022 GemThemes" at bounding box center [621, 535] width 148 height 11
click at [617, 532] on p "© 2025 Presspause Wellness" at bounding box center [621, 535] width 148 height 11
drag, startPoint x: 532, startPoint y: 446, endPoint x: 502, endPoint y: 424, distance: 36.7
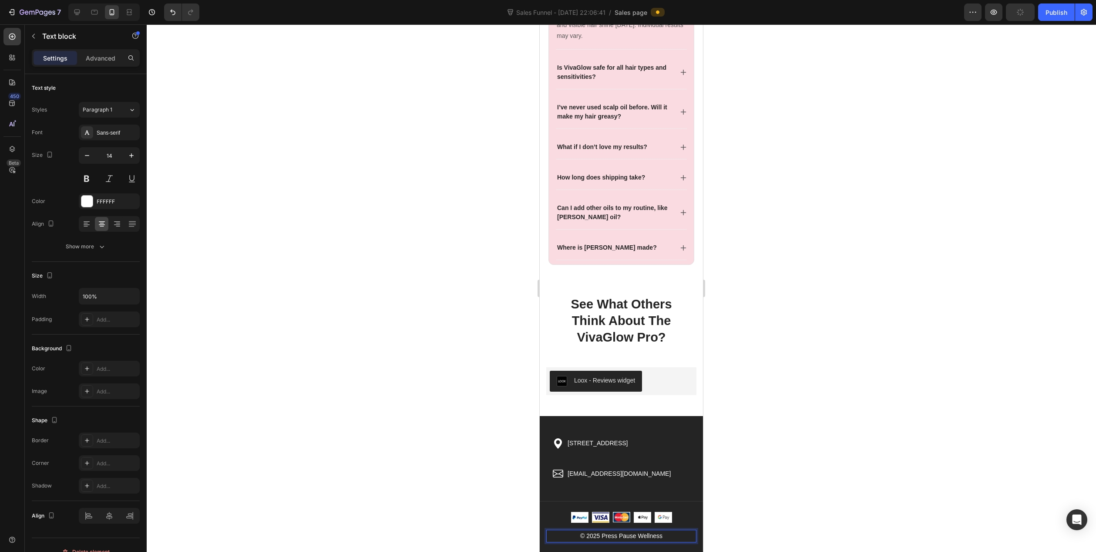
click at [520, 433] on div at bounding box center [622, 287] width 950 height 527
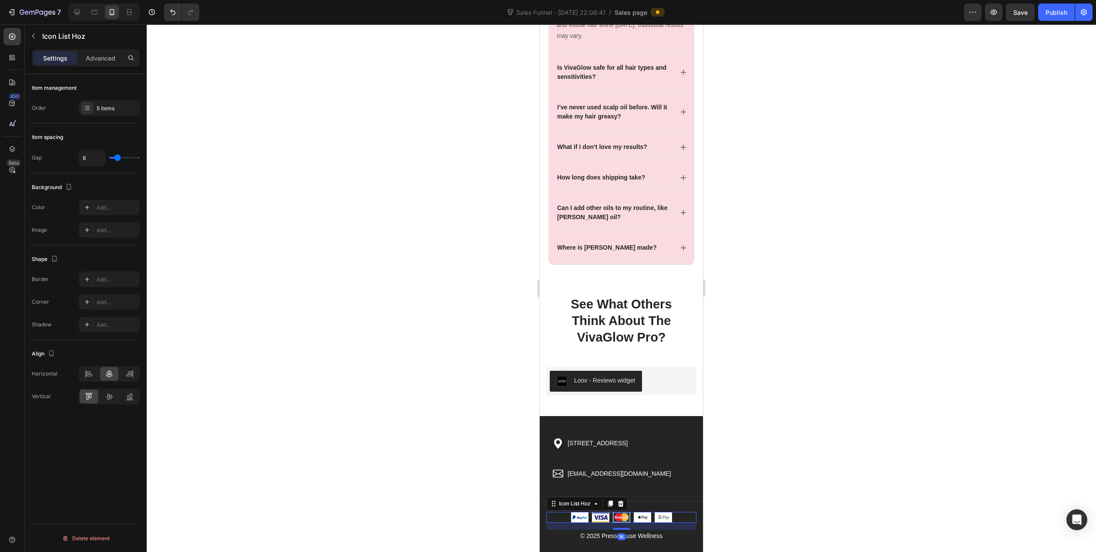
click at [673, 518] on div "Image Image Image Image Image" at bounding box center [621, 517] width 150 height 11
click at [610, 503] on icon at bounding box center [610, 503] width 5 height 6
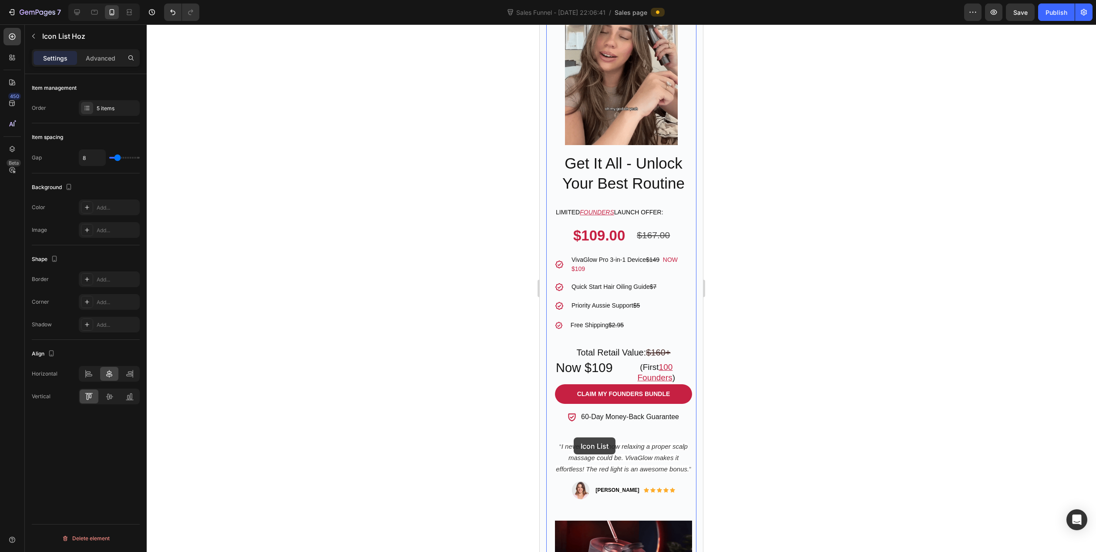
scroll to position [218, 0]
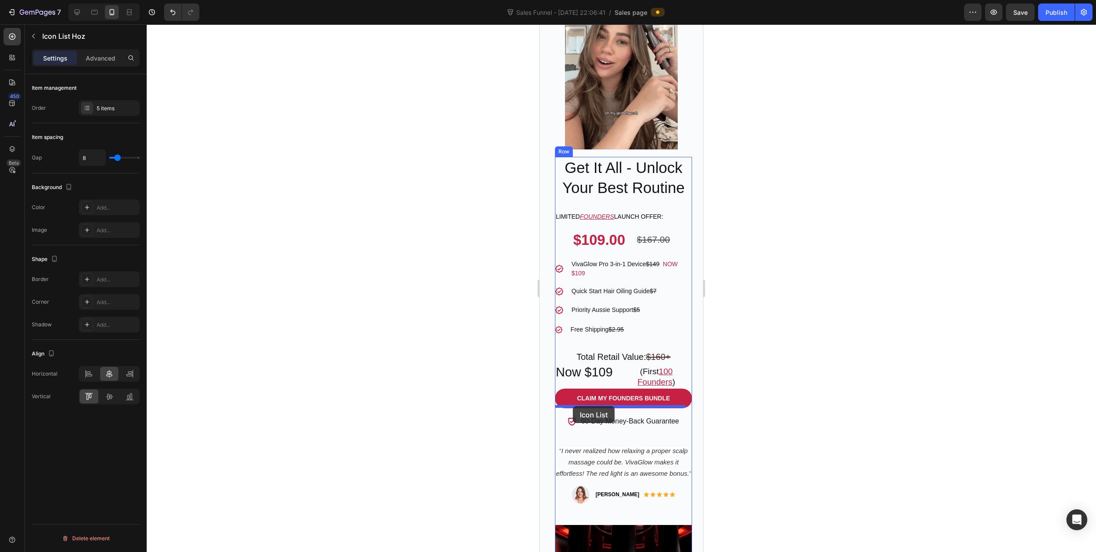
drag, startPoint x: 556, startPoint y: 522, endPoint x: 573, endPoint y: 406, distance: 118.0
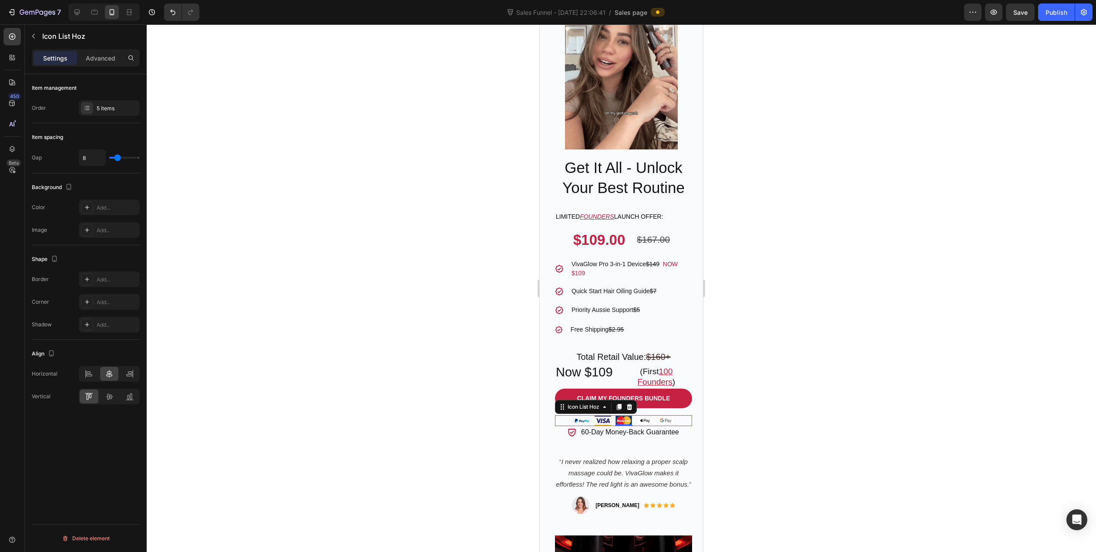
click at [459, 371] on div at bounding box center [622, 287] width 950 height 527
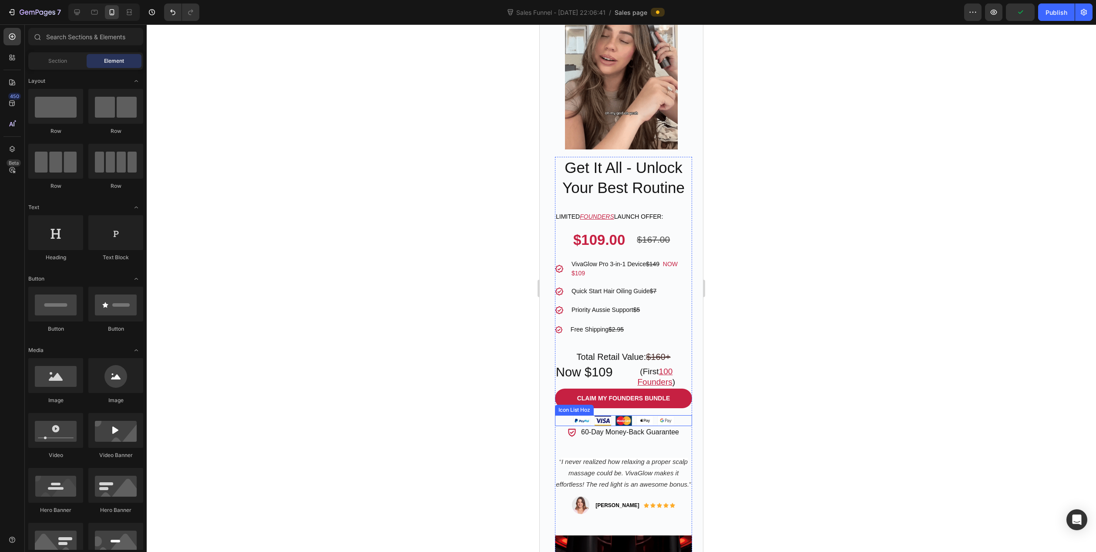
click at [559, 415] on div "Image Image Image Image Image" at bounding box center [623, 420] width 137 height 11
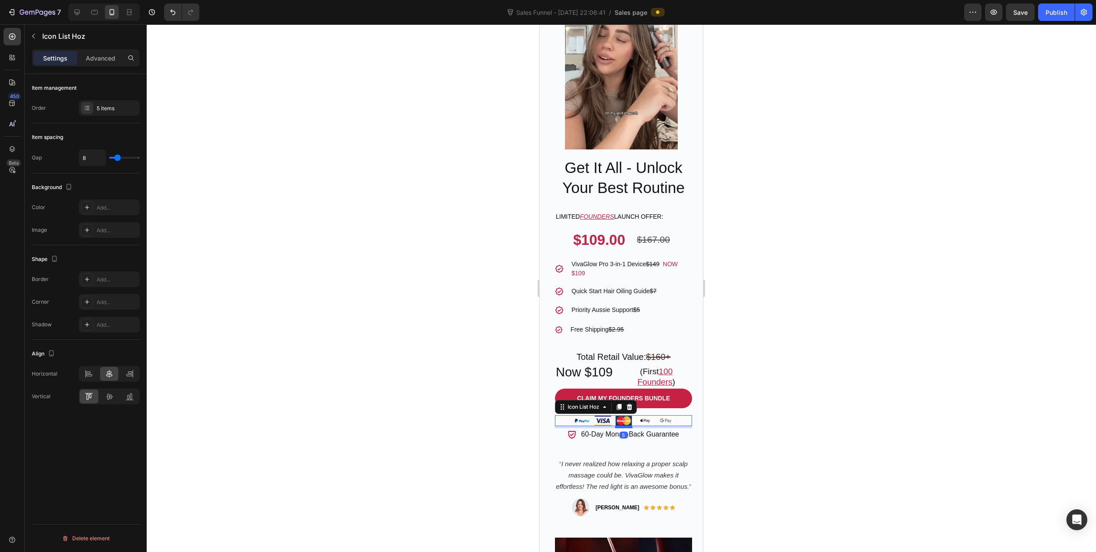
click at [619, 425] on div at bounding box center [623, 426] width 17 height 3
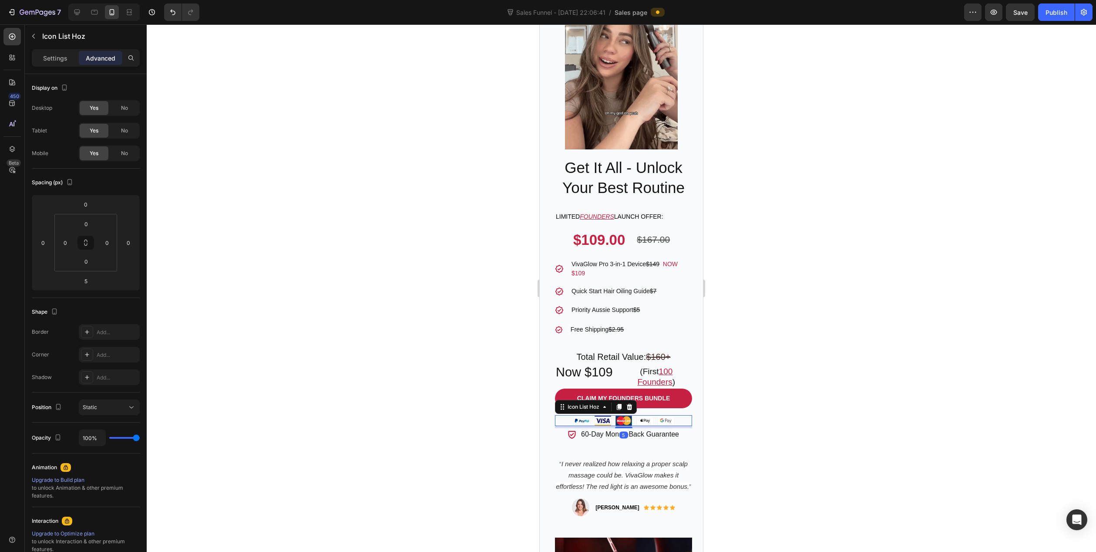
click at [486, 418] on div at bounding box center [622, 287] width 950 height 527
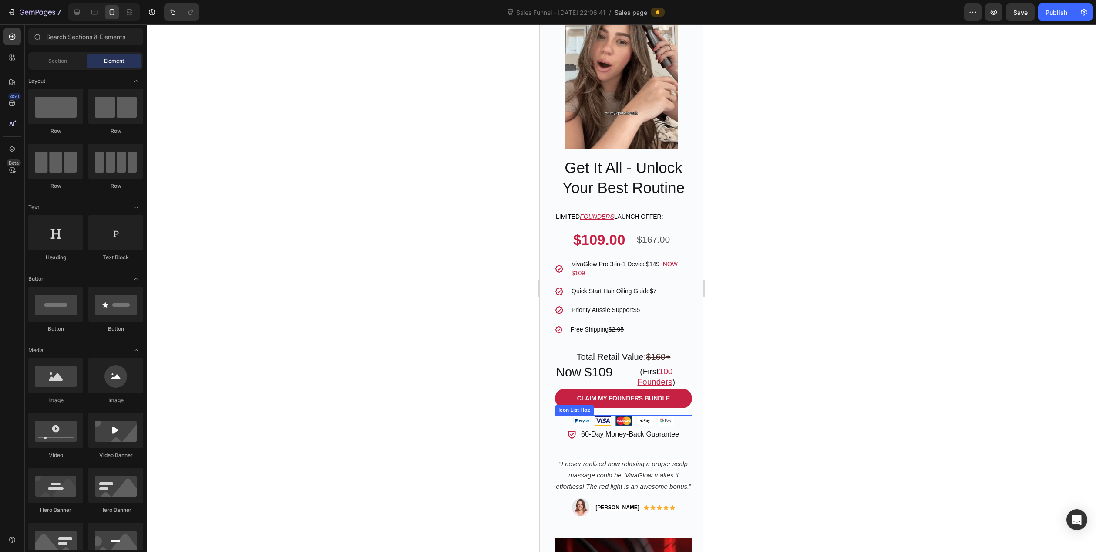
click at [563, 415] on div "Image Image Image Image Image" at bounding box center [623, 420] width 137 height 11
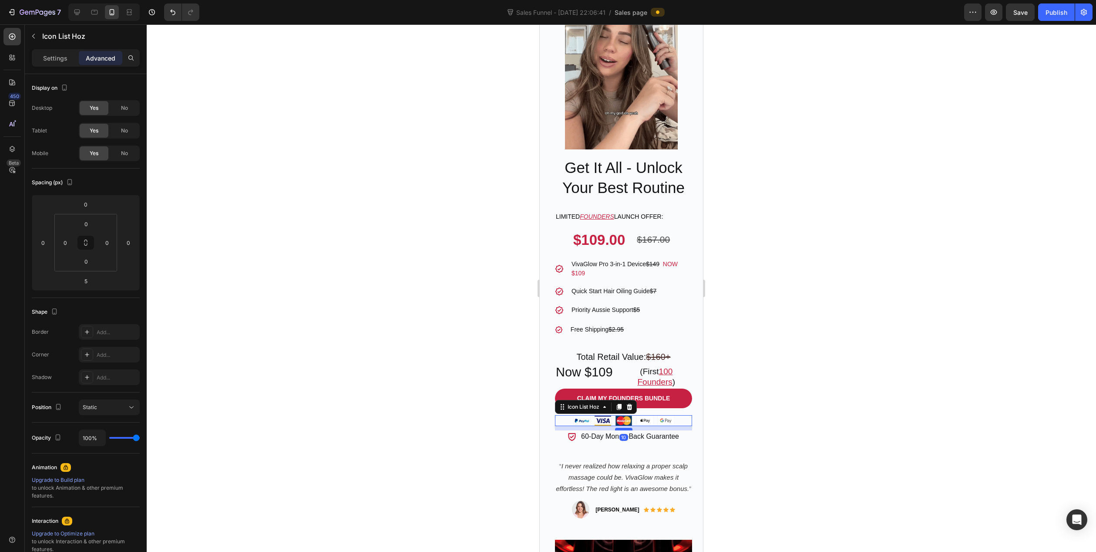
click at [623, 428] on div at bounding box center [623, 429] width 17 height 3
type input "10"
click at [463, 405] on div at bounding box center [622, 287] width 950 height 527
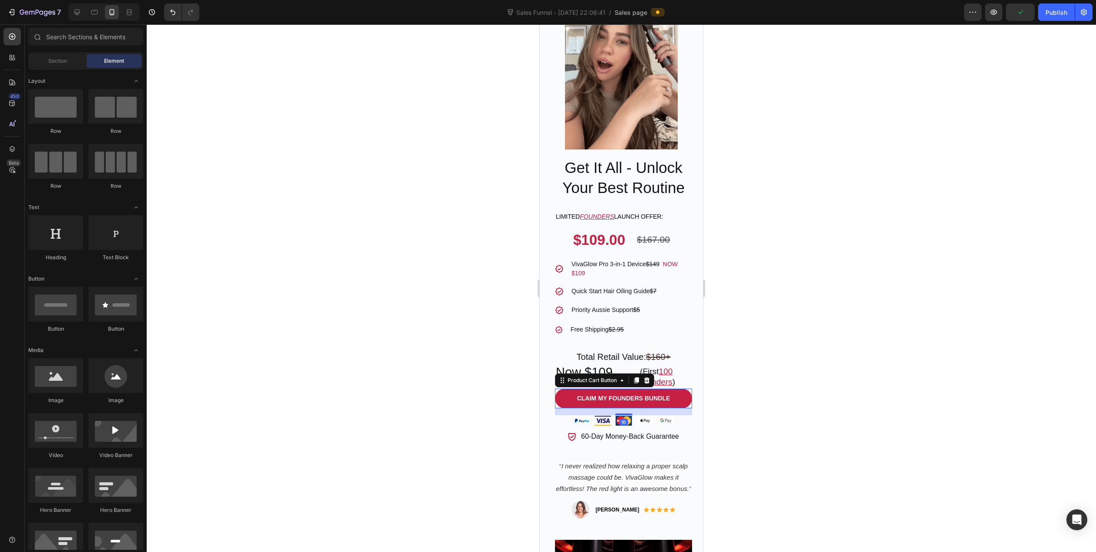
click at [556, 396] on div "Claim My Founders Bundle Product Cart Button 16" at bounding box center [623, 398] width 137 height 20
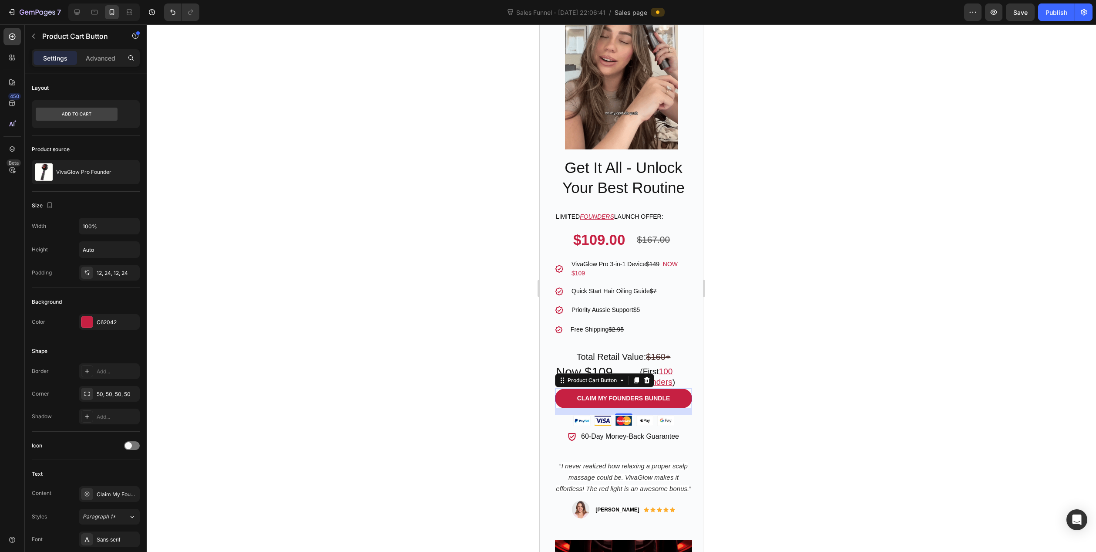
click at [472, 403] on div at bounding box center [622, 287] width 950 height 527
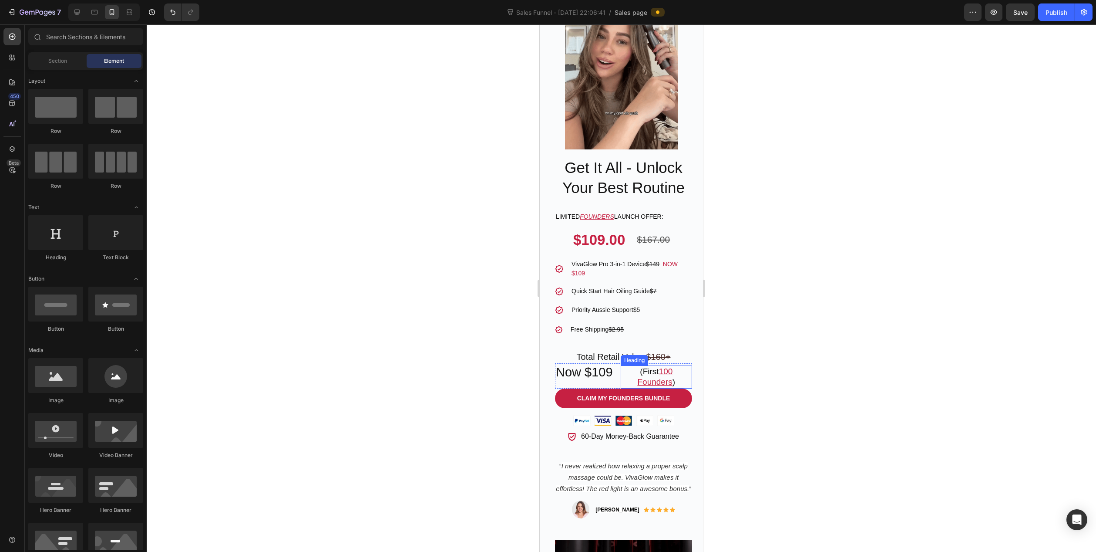
click at [626, 365] on h2 "(First 100 Founders )" at bounding box center [656, 376] width 71 height 23
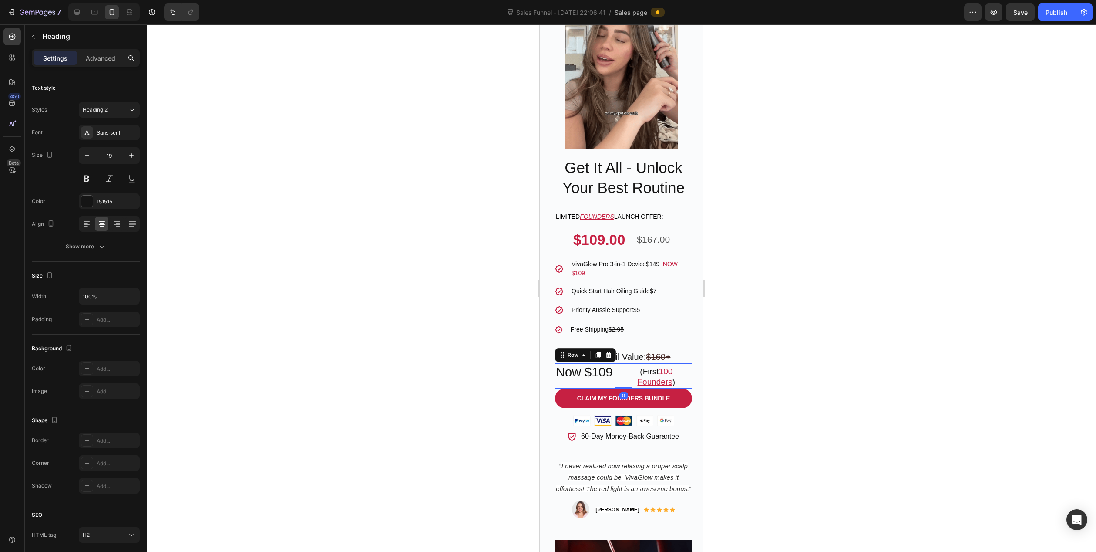
click at [617, 366] on div "Now $109 Heading (First 100 Founders ) Heading Row 0" at bounding box center [623, 375] width 137 height 25
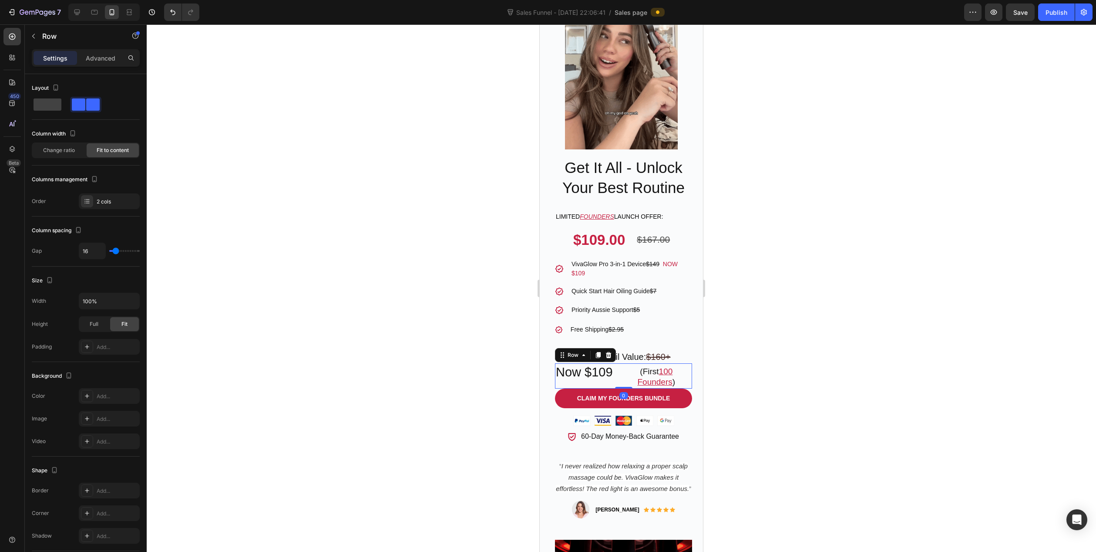
click at [560, 375] on div "Now $109 Heading" at bounding box center [584, 375] width 59 height 25
click at [557, 377] on div "Now $109 Heading" at bounding box center [584, 375] width 59 height 25
click at [34, 37] on icon "button" at bounding box center [33, 36] width 7 height 7
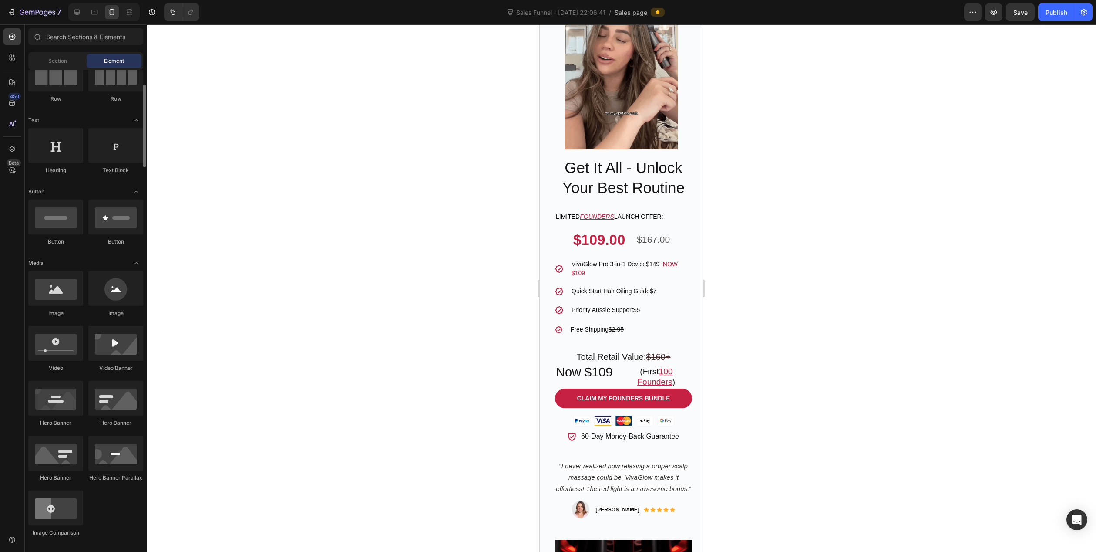
scroll to position [0, 0]
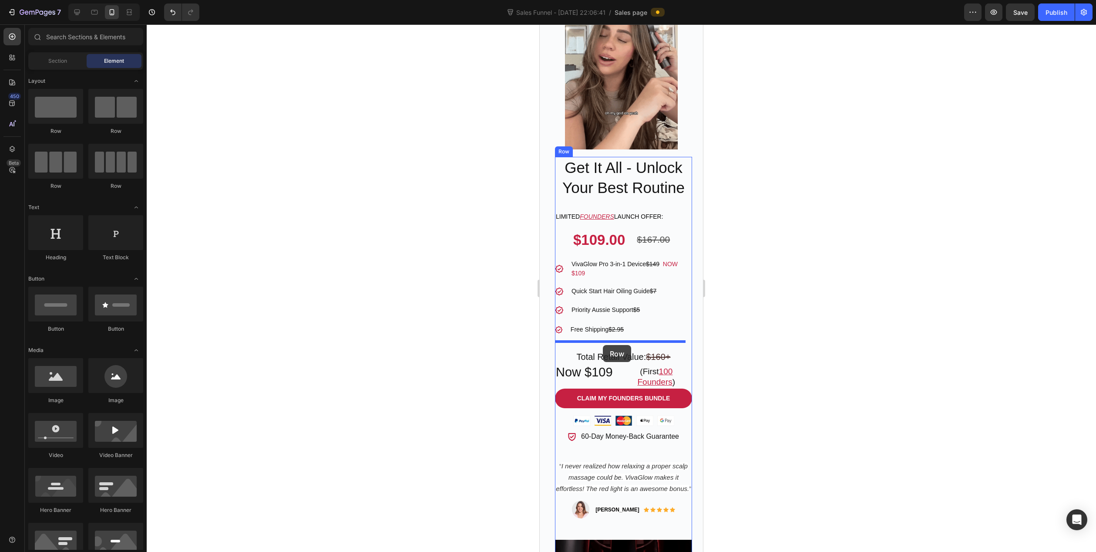
drag, startPoint x: 588, startPoint y: 128, endPoint x: 603, endPoint y: 345, distance: 216.9
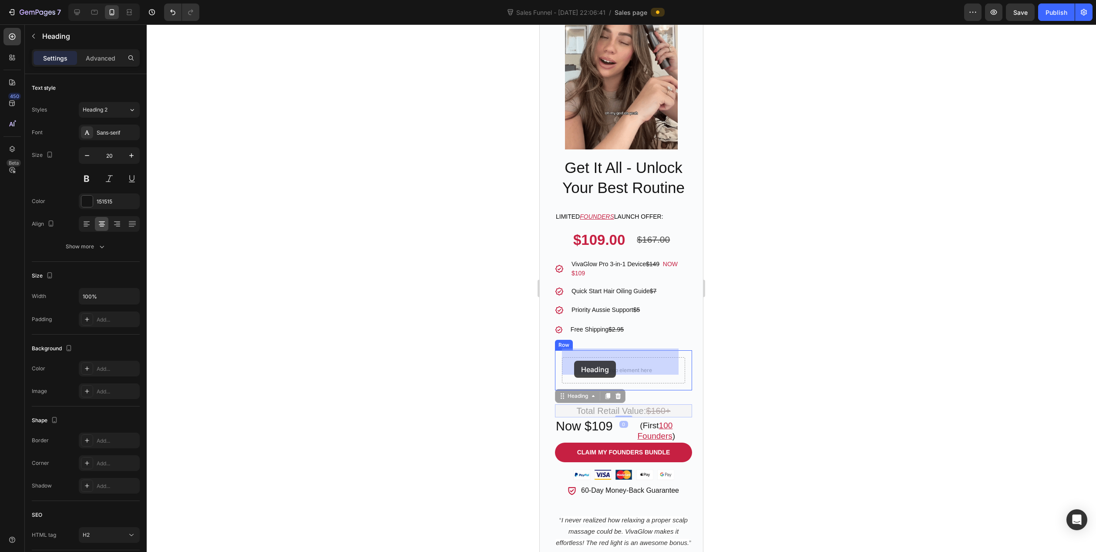
drag, startPoint x: 564, startPoint y: 405, endPoint x: 571, endPoint y: 374, distance: 32.0
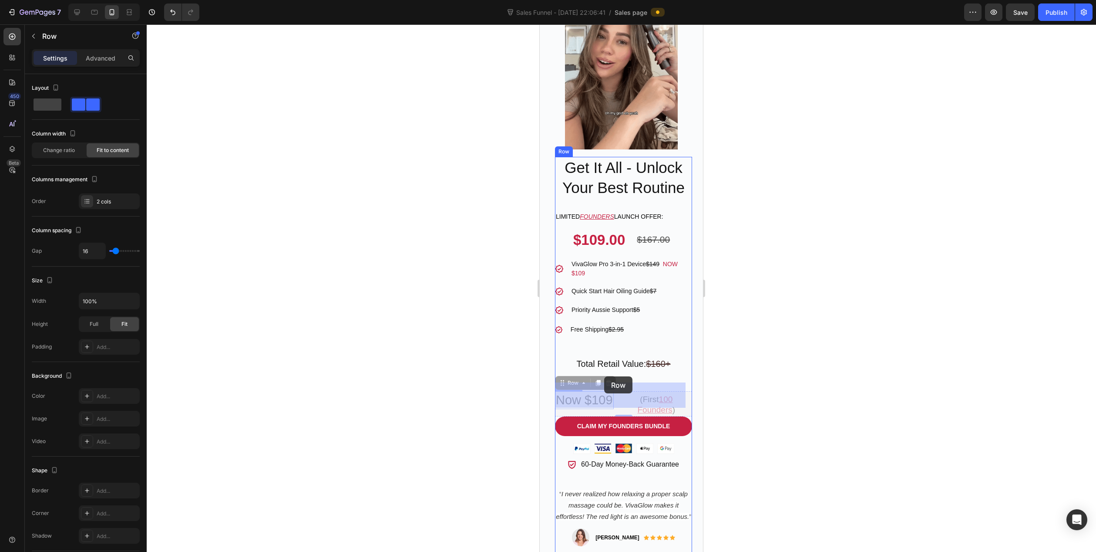
drag, startPoint x: 583, startPoint y: 403, endPoint x: 604, endPoint y: 376, distance: 33.8
click at [634, 364] on div "Total Retail Value: $160+ Heading Row" at bounding box center [623, 363] width 137 height 27
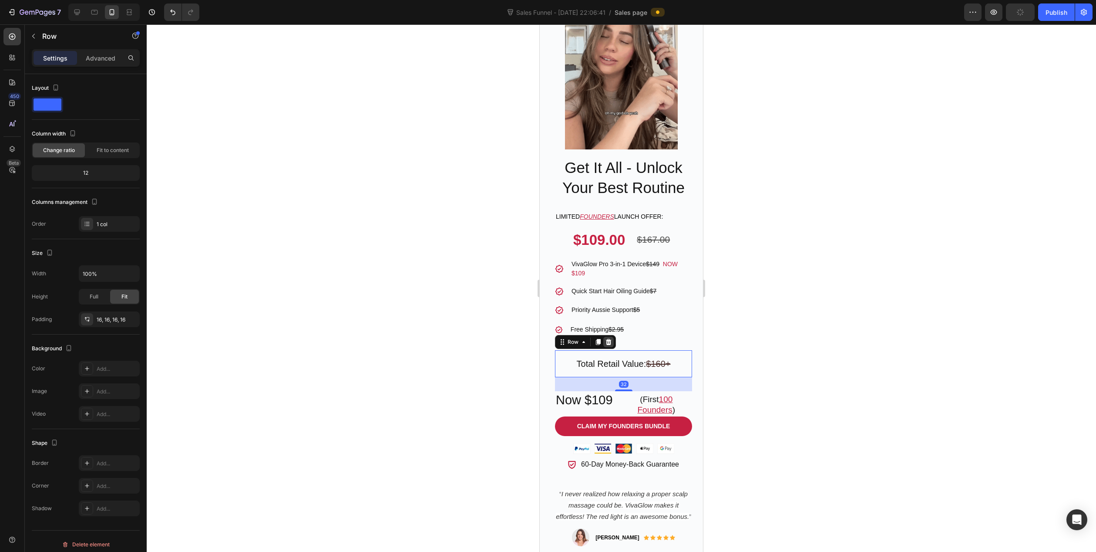
click at [609, 338] on icon at bounding box center [609, 341] width 6 height 6
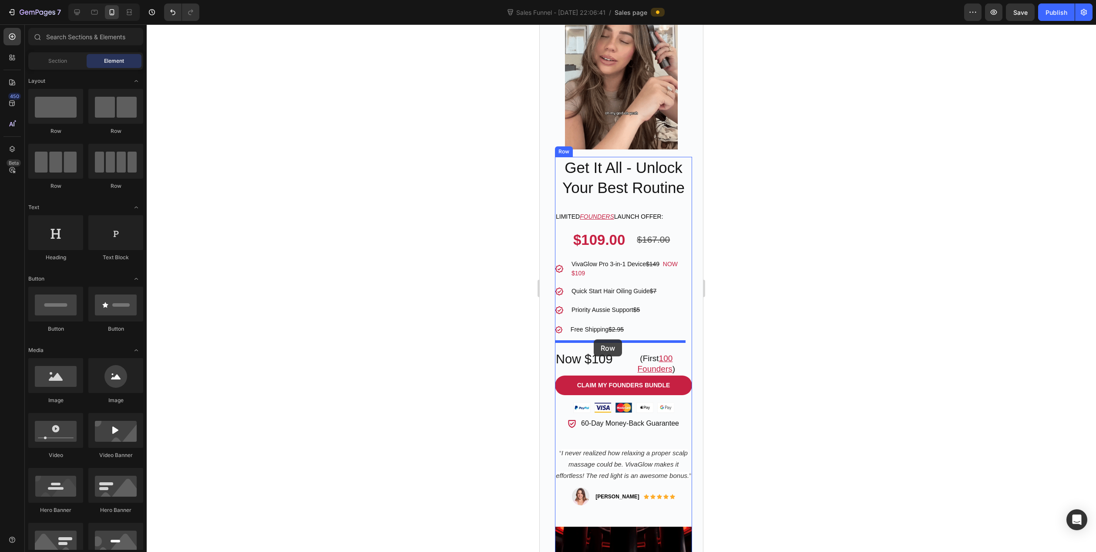
drag, startPoint x: 658, startPoint y: 131, endPoint x: 594, endPoint y: 339, distance: 217.7
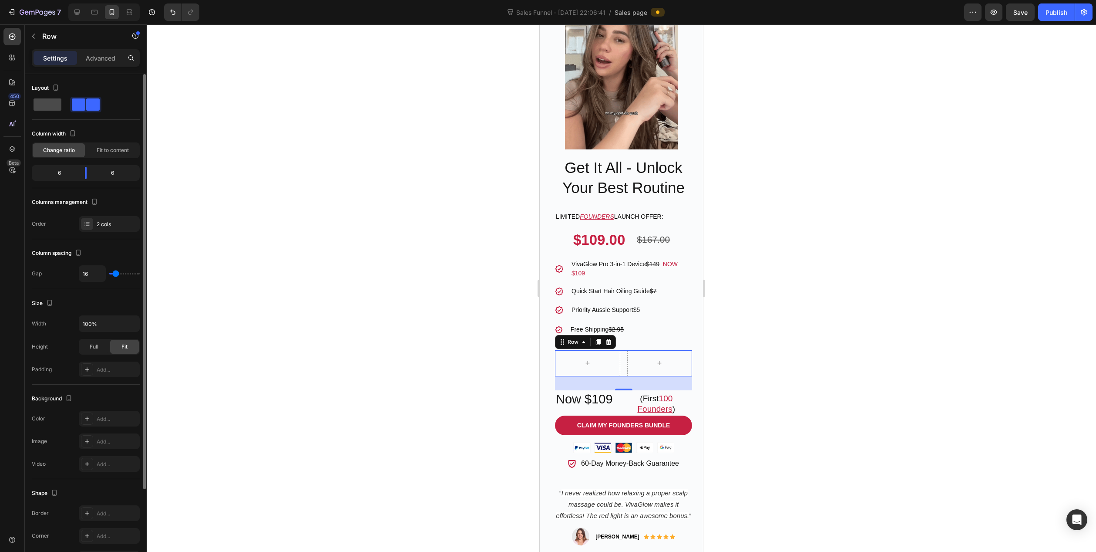
click at [47, 105] on span at bounding box center [48, 104] width 28 height 12
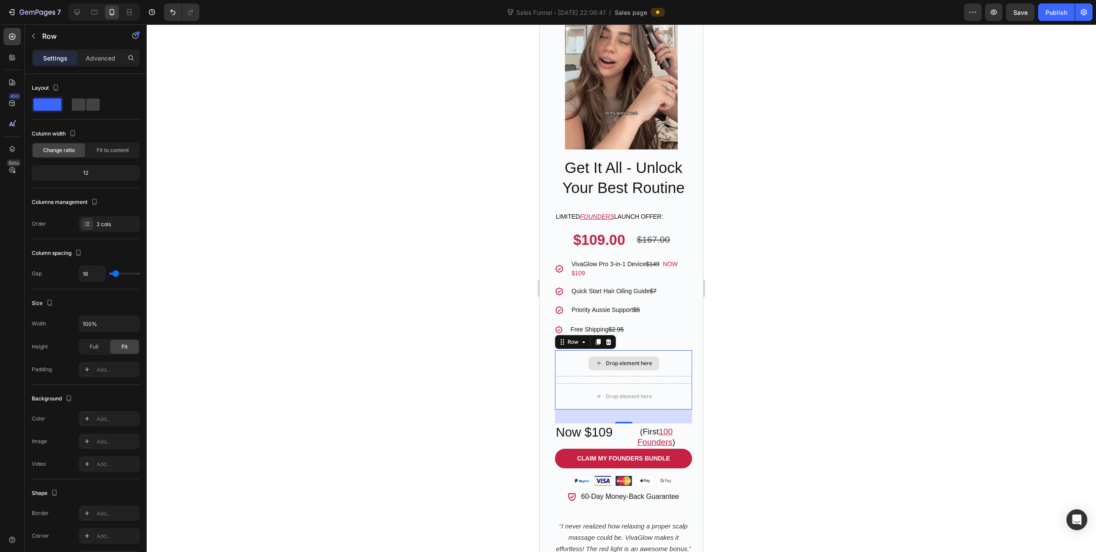
click at [600, 356] on div "Drop element here" at bounding box center [624, 363] width 71 height 14
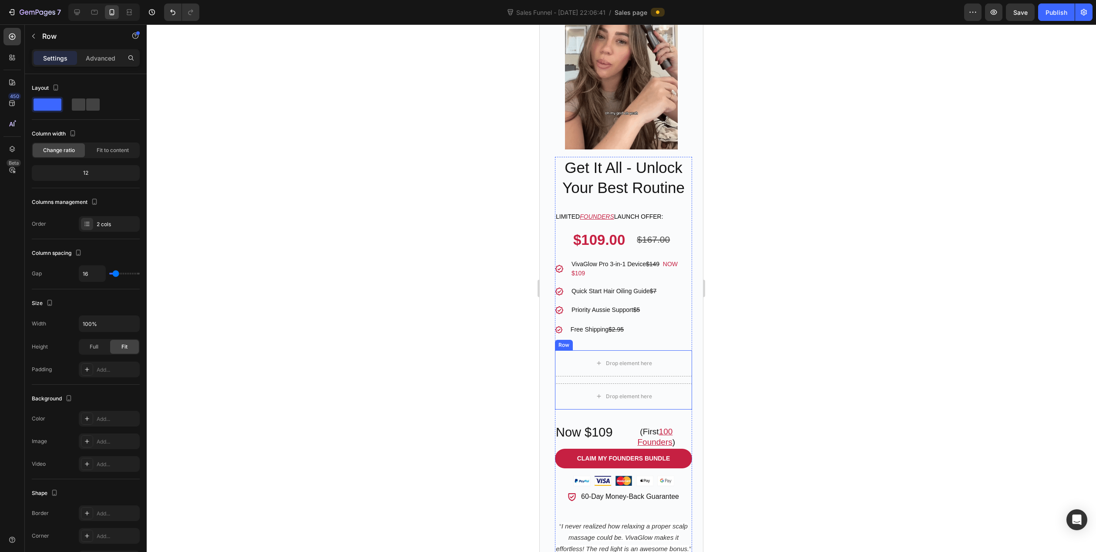
click at [557, 371] on div "Drop element here Drop element here Row" at bounding box center [623, 379] width 137 height 59
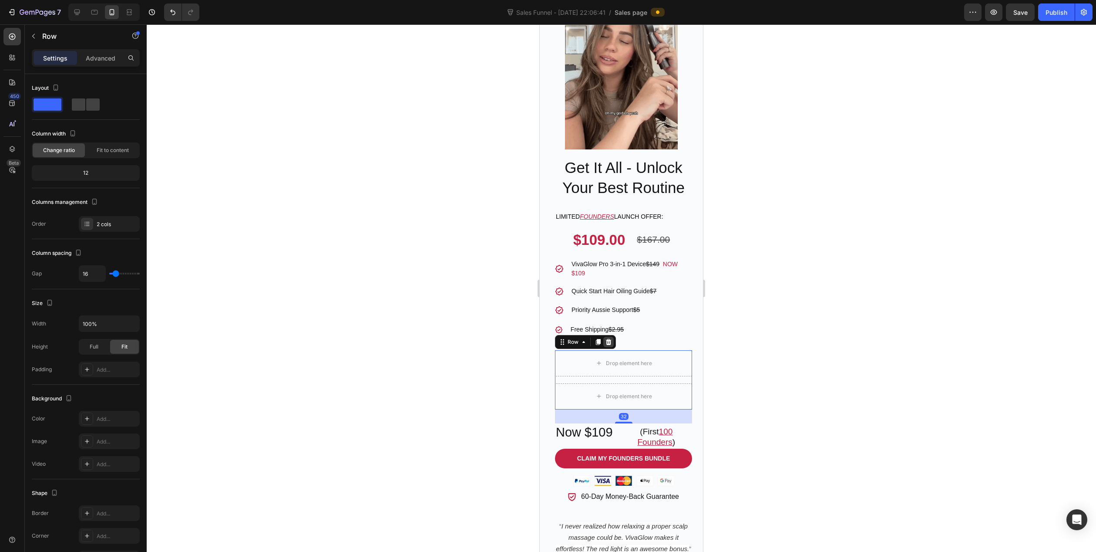
click at [608, 338] on icon at bounding box center [609, 341] width 6 height 6
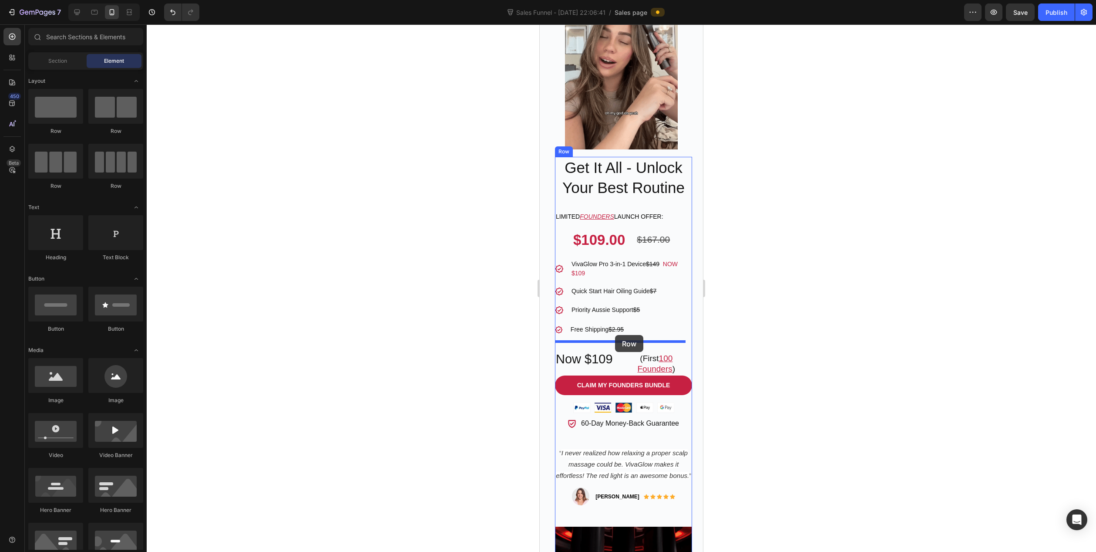
drag, startPoint x: 624, startPoint y: 202, endPoint x: 612, endPoint y: 337, distance: 135.6
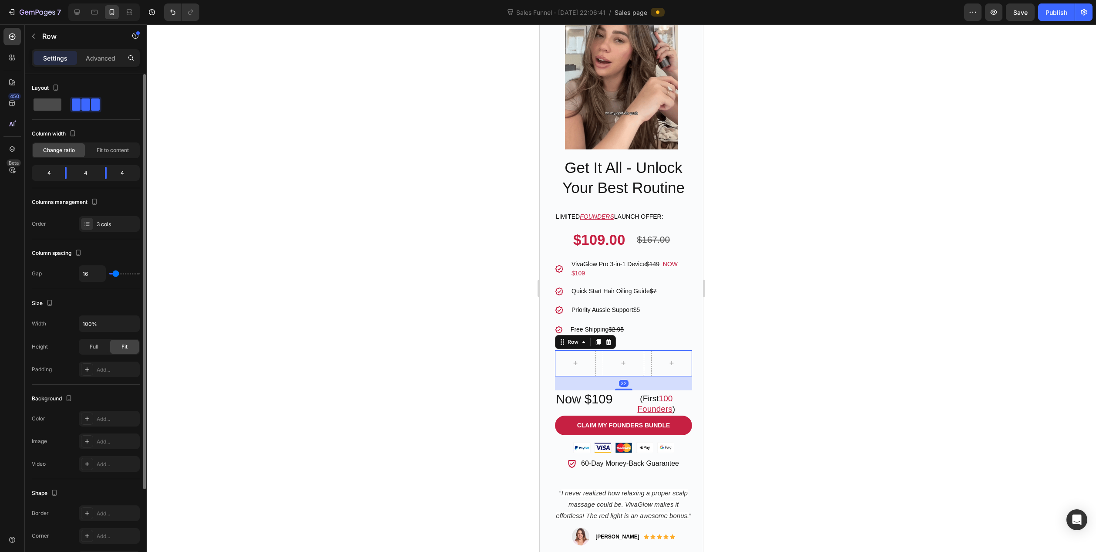
click at [45, 103] on span at bounding box center [48, 104] width 28 height 12
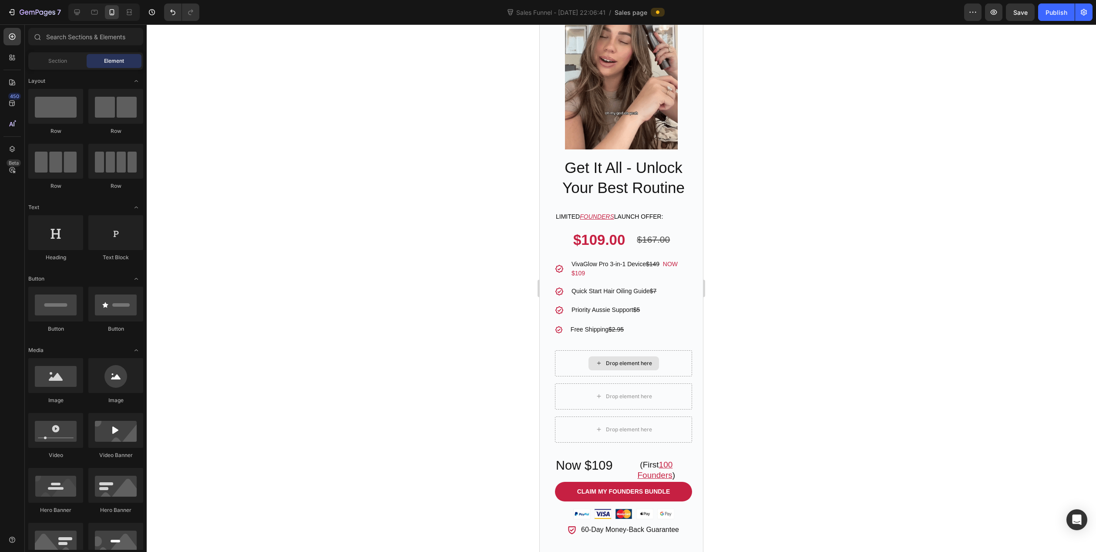
click at [593, 361] on div "Drop element here" at bounding box center [624, 363] width 71 height 14
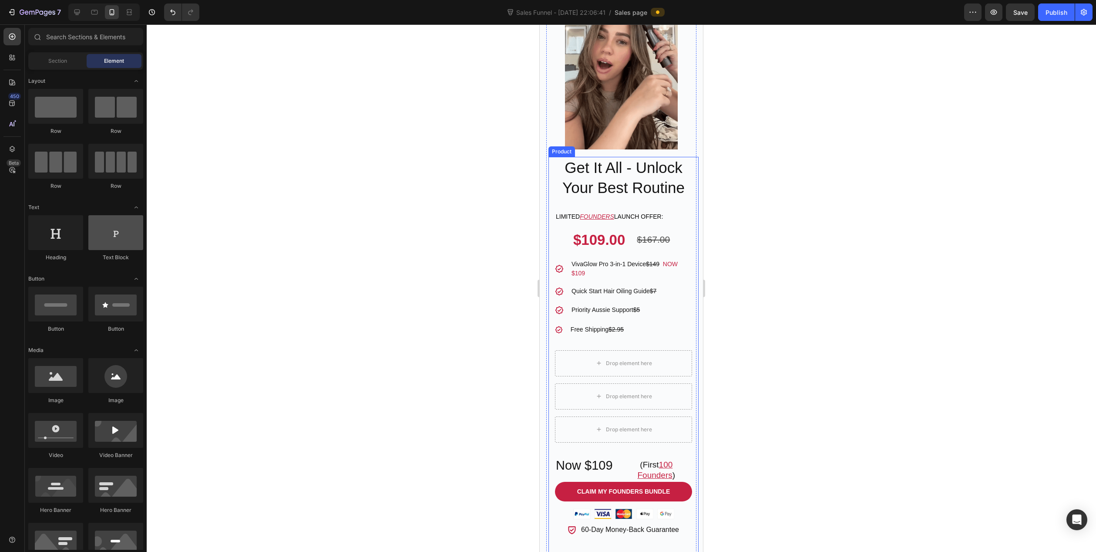
click at [116, 237] on div at bounding box center [115, 232] width 55 height 35
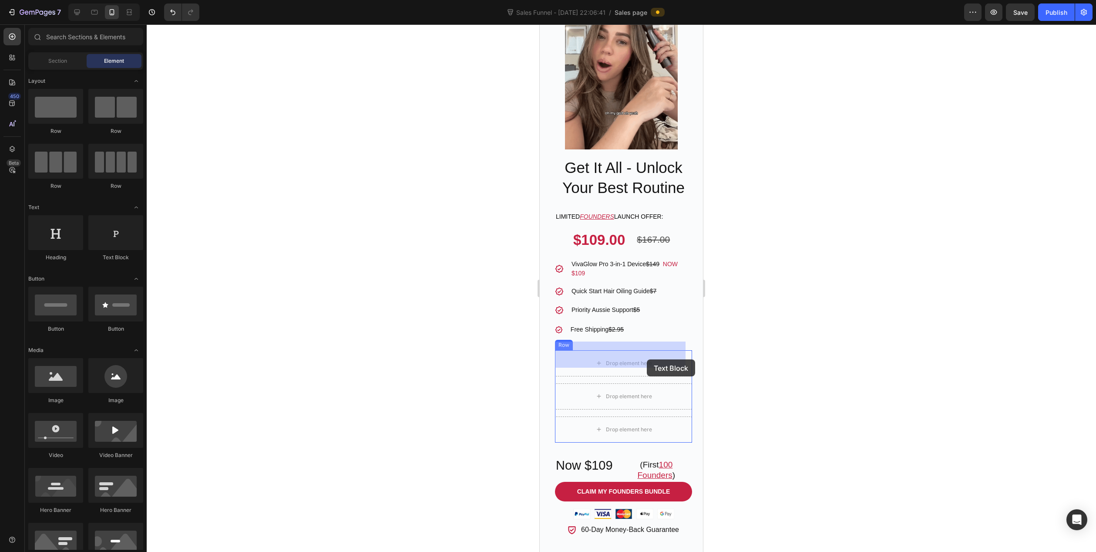
drag, startPoint x: 652, startPoint y: 264, endPoint x: 631, endPoint y: 354, distance: 91.7
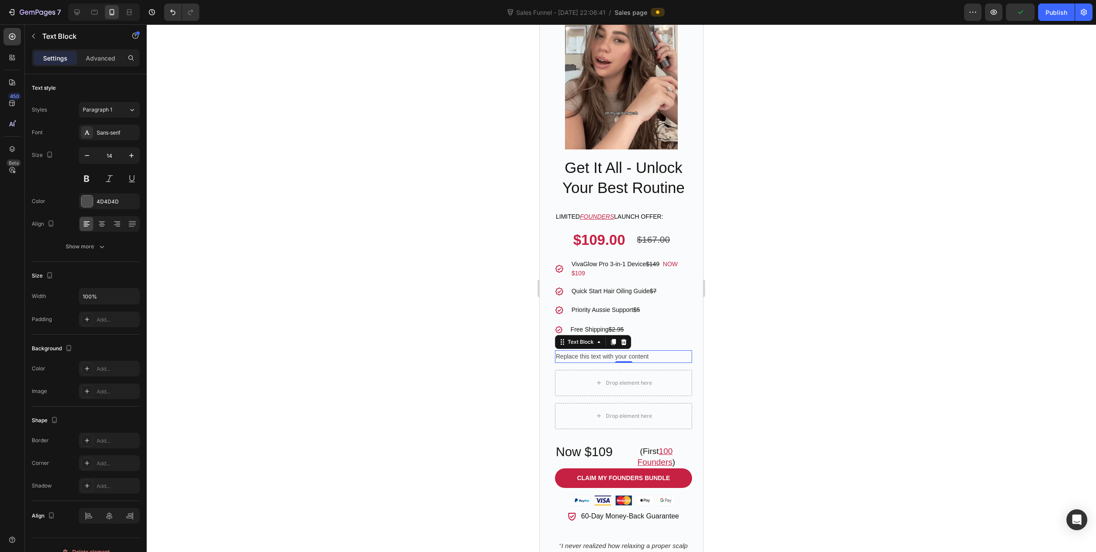
click at [575, 350] on div "Replace this text with your content" at bounding box center [623, 356] width 137 height 13
click at [575, 351] on p "Replace this text with your content" at bounding box center [623, 356] width 135 height 11
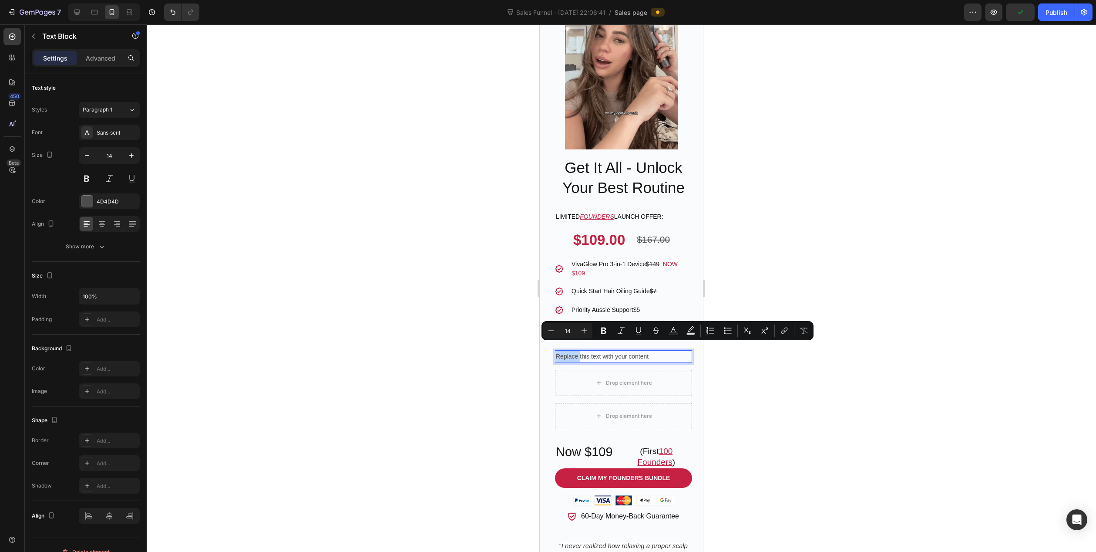
click at [575, 351] on p "Replace this text with your content" at bounding box center [623, 356] width 135 height 11
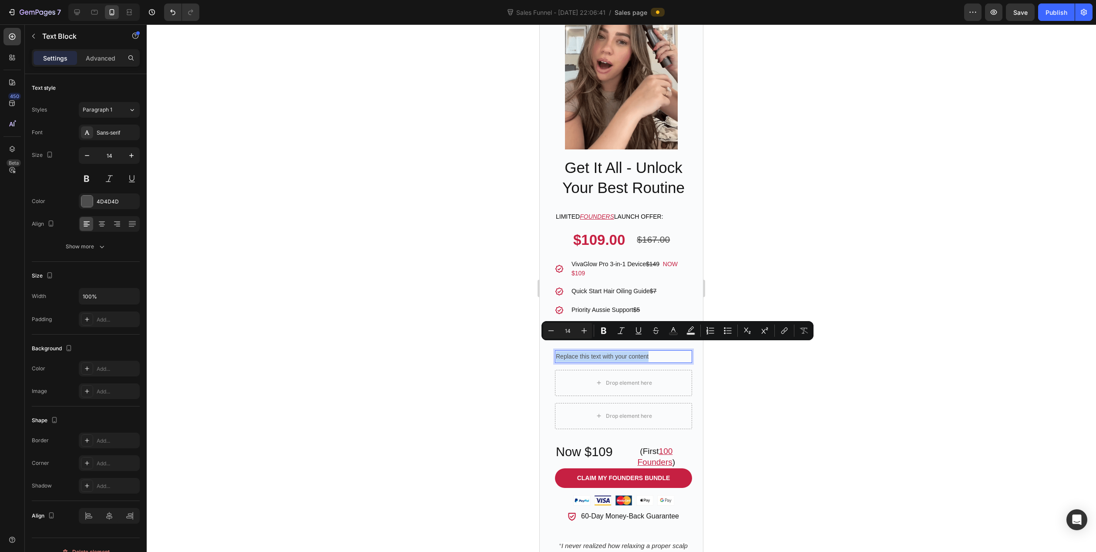
click at [575, 351] on p "Replace this text with your content" at bounding box center [623, 356] width 135 height 11
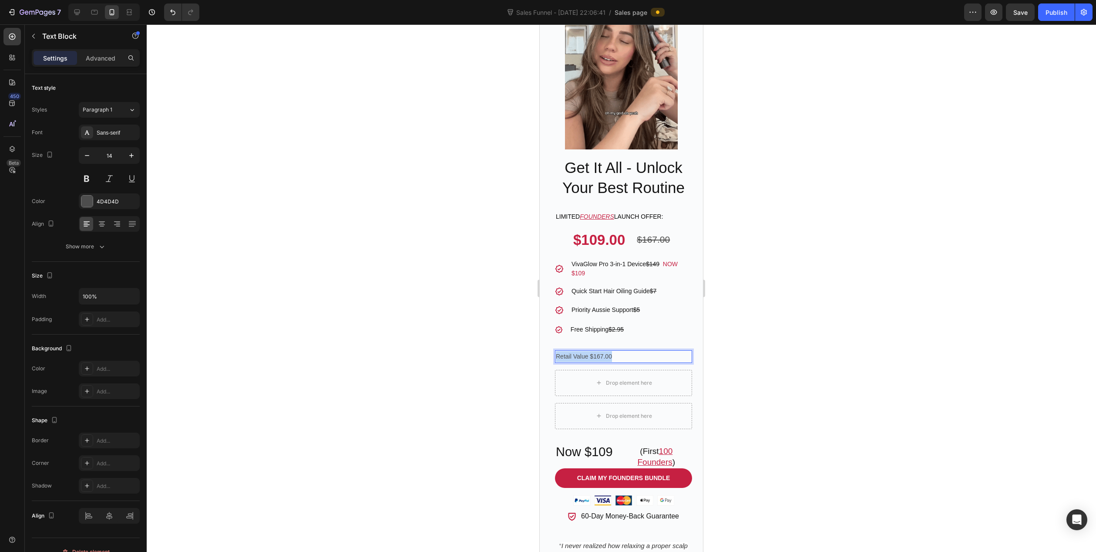
drag, startPoint x: 629, startPoint y: 347, endPoint x: 556, endPoint y: 346, distance: 72.7
click at [556, 351] on p "Retail Value $167.00" at bounding box center [623, 356] width 135 height 11
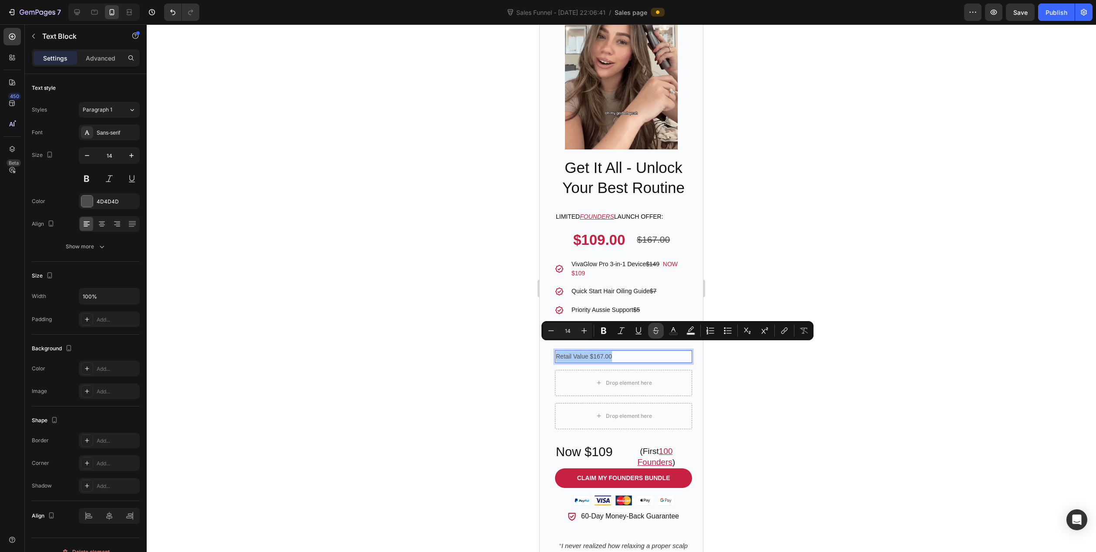
click at [654, 331] on icon "Editor contextual toolbar" at bounding box center [656, 330] width 9 height 9
click at [506, 368] on div at bounding box center [622, 287] width 950 height 527
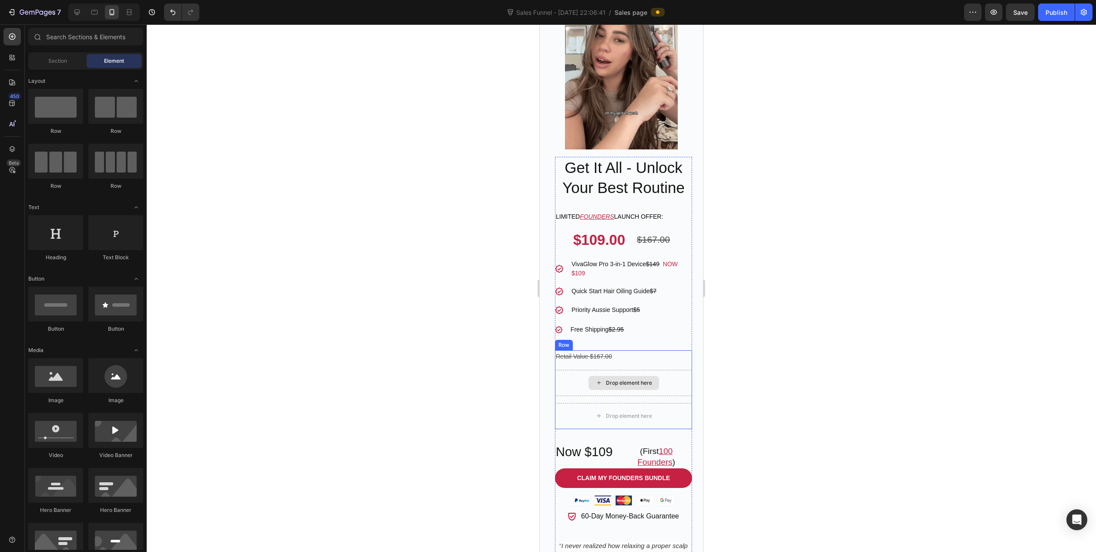
click at [569, 370] on div "Drop element here" at bounding box center [623, 383] width 137 height 26
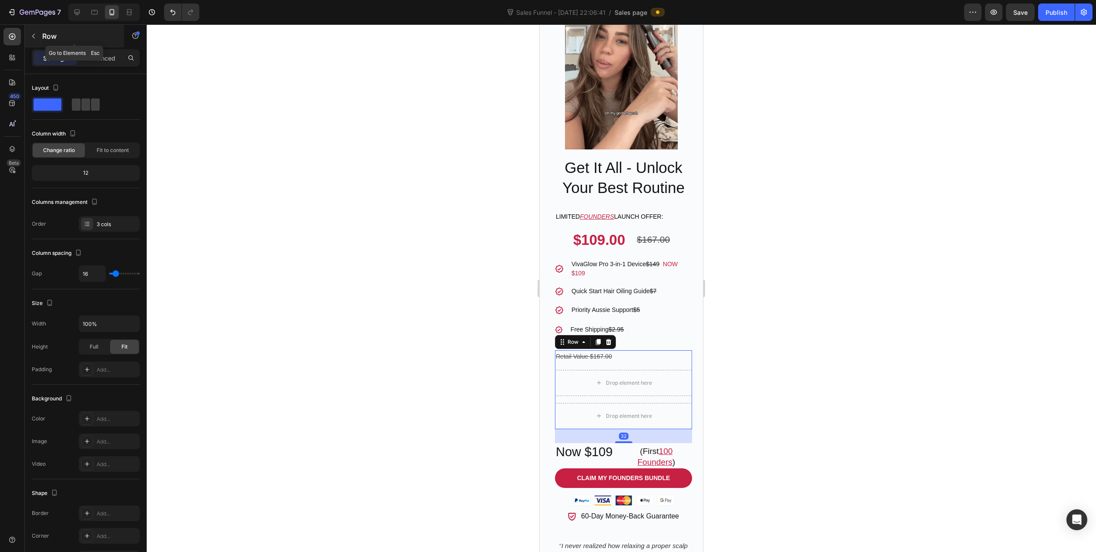
drag, startPoint x: 40, startPoint y: 33, endPoint x: 71, endPoint y: 71, distance: 49.8
click at [40, 33] on button "button" at bounding box center [34, 36] width 14 height 14
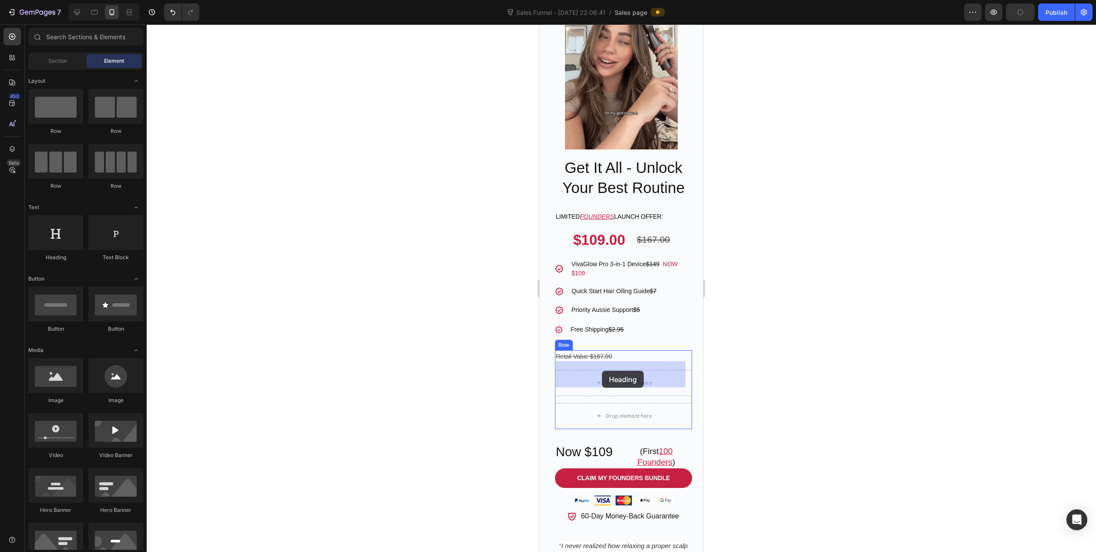
drag, startPoint x: 600, startPoint y: 268, endPoint x: 602, endPoint y: 371, distance: 102.8
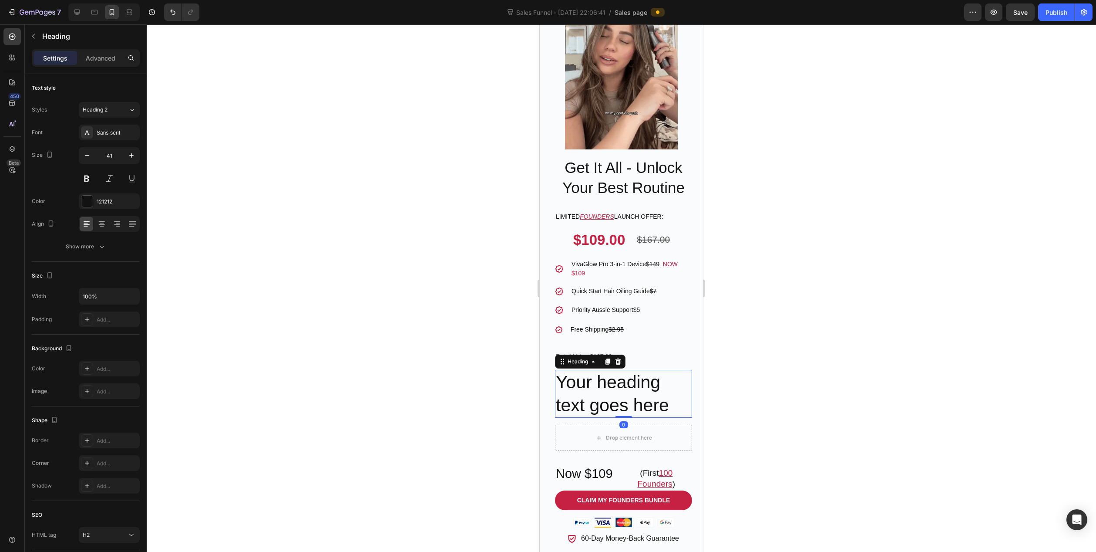
click at [588, 375] on h2 "Your heading text goes here" at bounding box center [623, 394] width 137 height 48
click at [588, 375] on p "Your heading text goes here" at bounding box center [623, 394] width 135 height 47
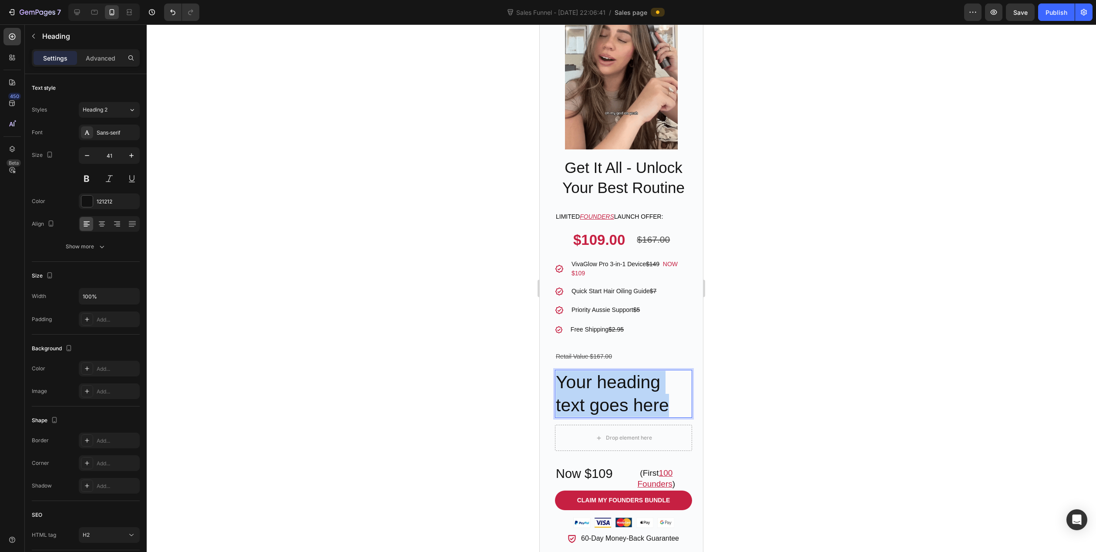
click at [588, 375] on p "Your heading text goes here" at bounding box center [623, 394] width 135 height 47
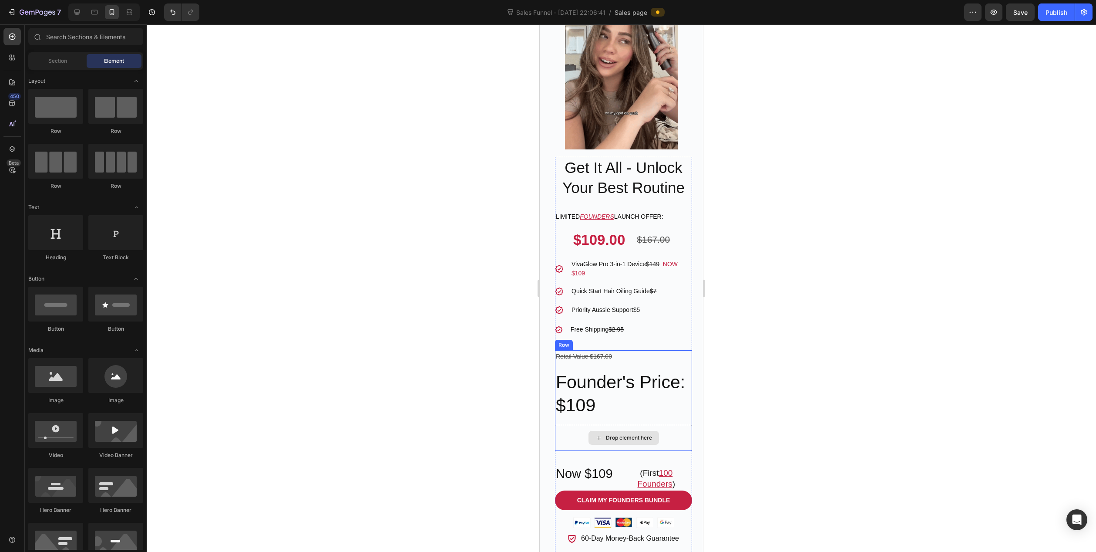
click at [606, 434] on div "Drop element here" at bounding box center [629, 437] width 46 height 7
click at [38, 47] on div at bounding box center [86, 38] width 122 height 21
click at [51, 61] on span "Section" at bounding box center [57, 61] width 19 height 8
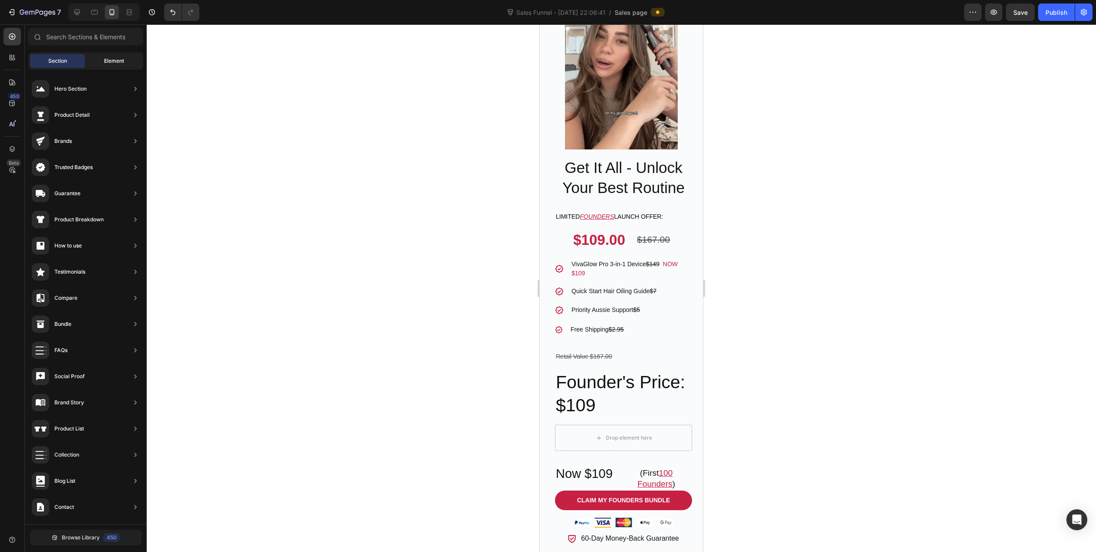
click at [116, 63] on span "Element" at bounding box center [114, 61] width 20 height 8
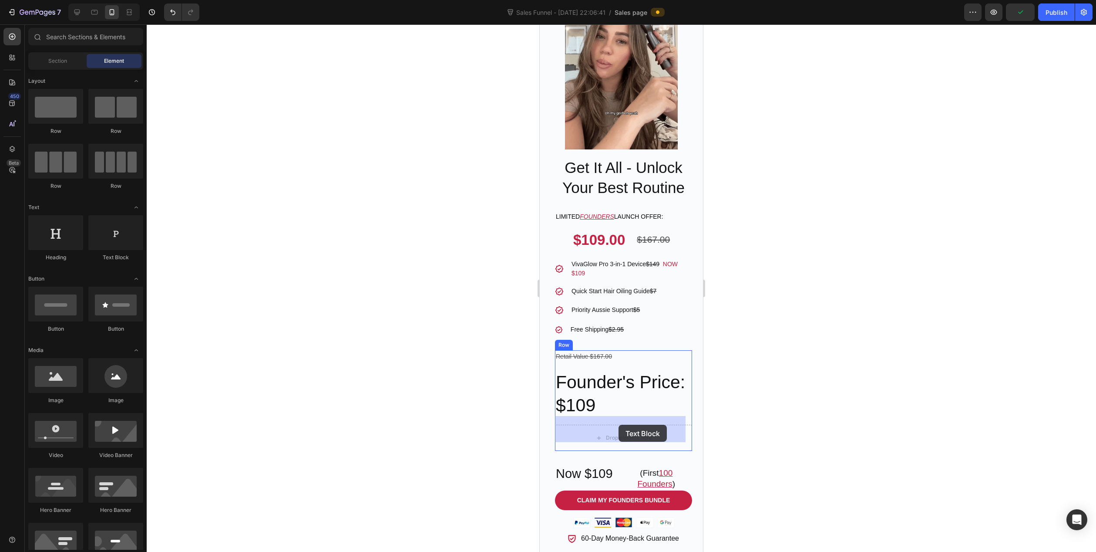
drag, startPoint x: 657, startPoint y: 270, endPoint x: 619, endPoint y: 422, distance: 156.8
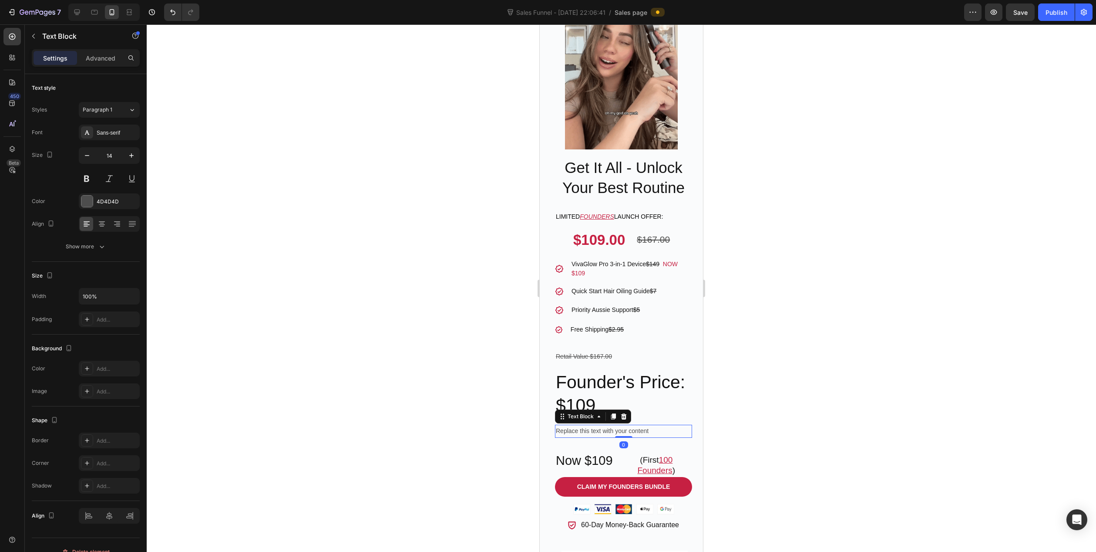
click at [578, 424] on div "Replace this text with your content" at bounding box center [623, 430] width 137 height 13
click at [578, 425] on p "Replace this text with your content" at bounding box center [623, 430] width 135 height 11
drag, startPoint x: 652, startPoint y: 421, endPoint x: 549, endPoint y: 426, distance: 102.5
click at [549, 426] on div "Get It All - Unlock Your Best Routine Heading Limited FOUNDERS launch offer: Te…" at bounding box center [624, 434] width 150 height 555
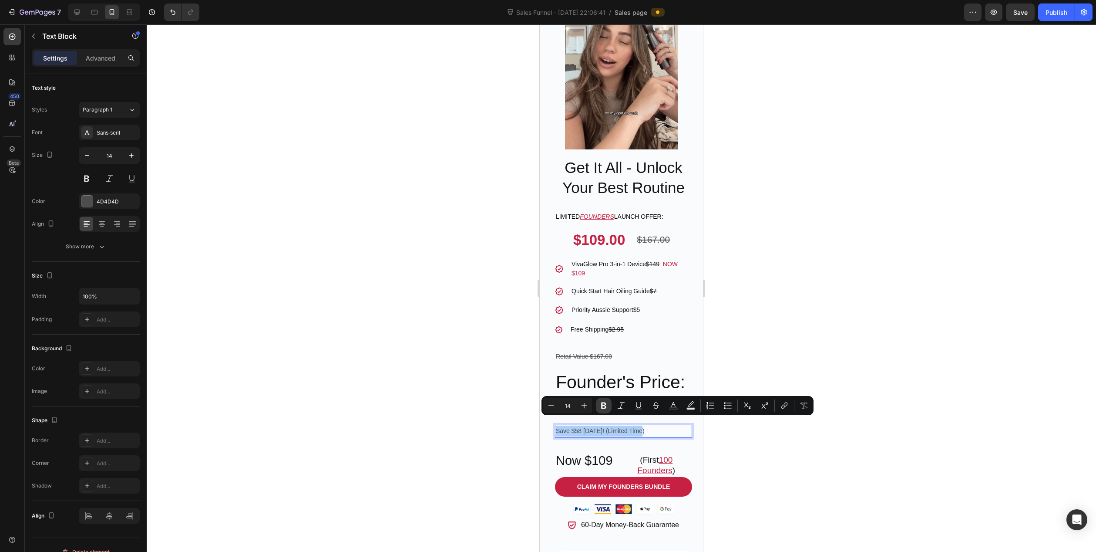
click at [605, 406] on icon "Editor contextual toolbar" at bounding box center [603, 405] width 5 height 7
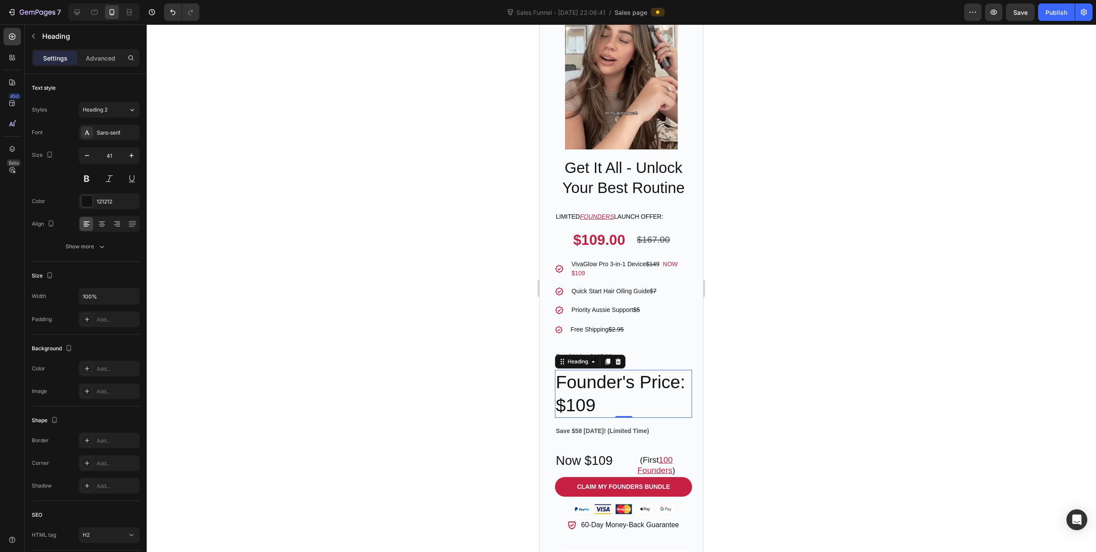
click at [670, 403] on p "Founder's Price: $109" at bounding box center [623, 394] width 135 height 47
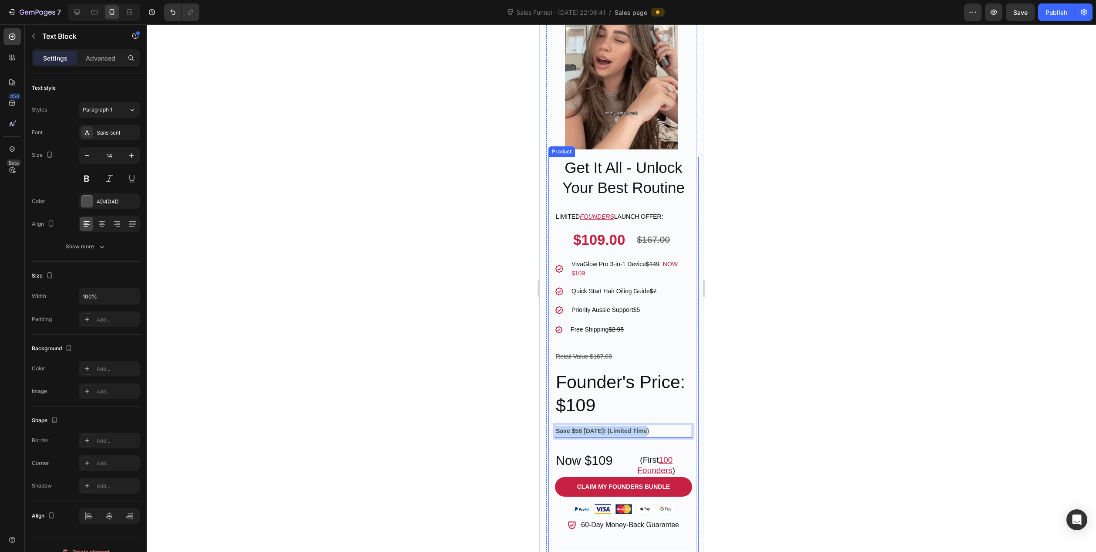
drag, startPoint x: 662, startPoint y: 424, endPoint x: 553, endPoint y: 424, distance: 108.8
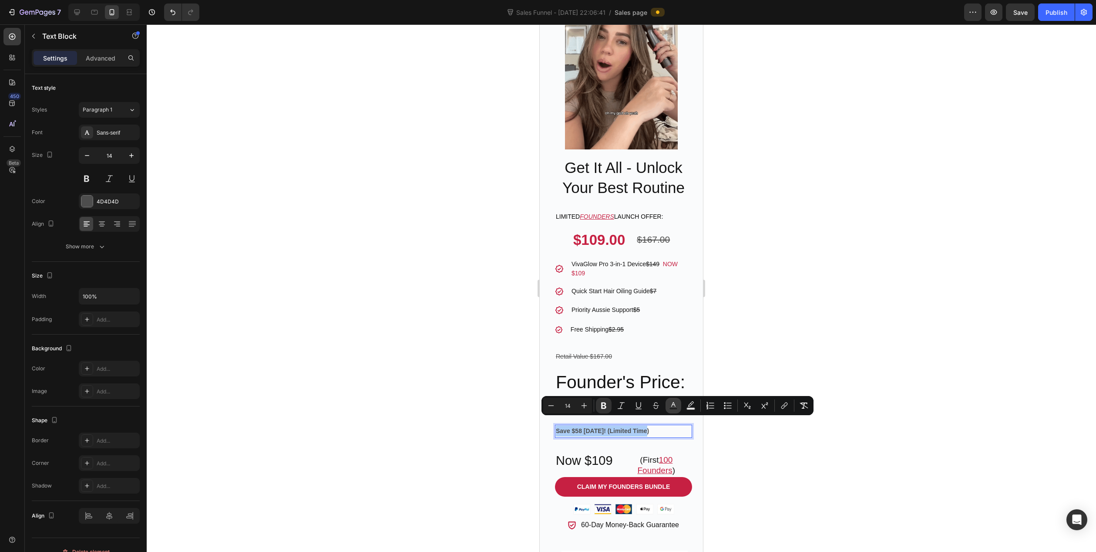
click at [677, 408] on rect "Editor contextual toolbar" at bounding box center [674, 409] width 8 height 2
type input "4D4D4D"
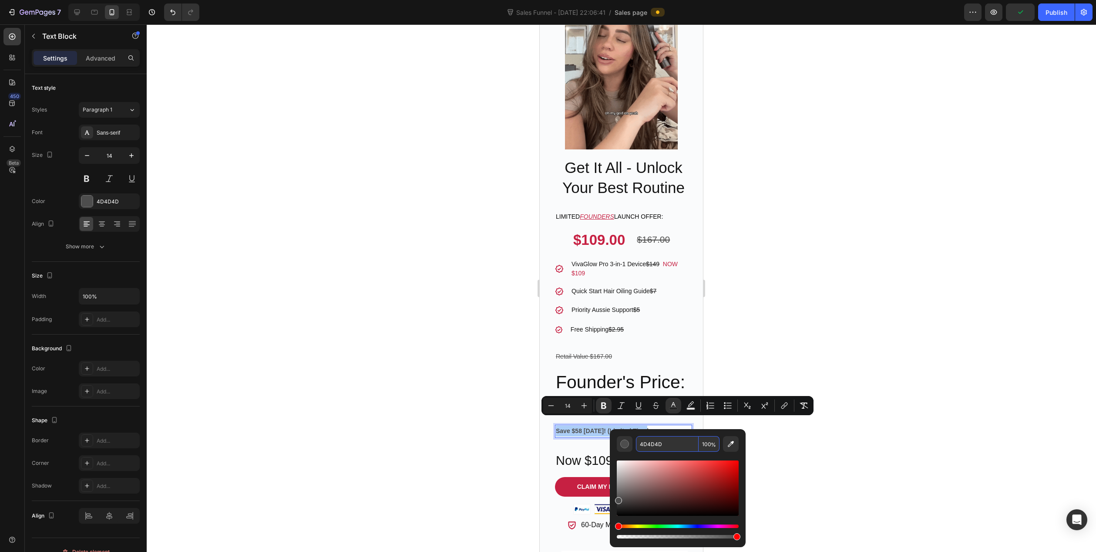
click at [680, 440] on input "4D4D4D" at bounding box center [667, 444] width 63 height 16
paste input "C62042"
type input "C62042"
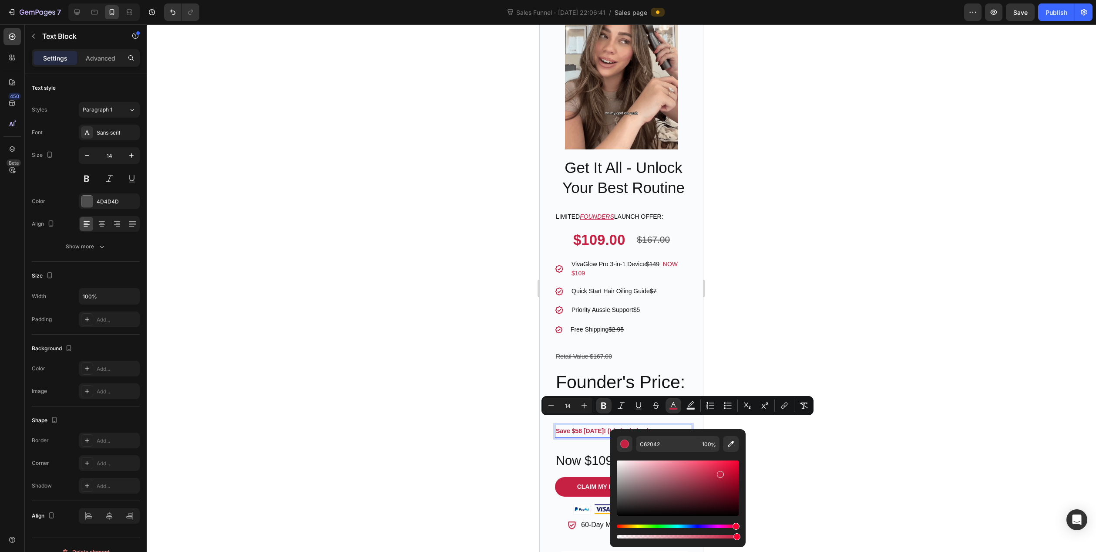
click at [815, 454] on div at bounding box center [622, 287] width 950 height 527
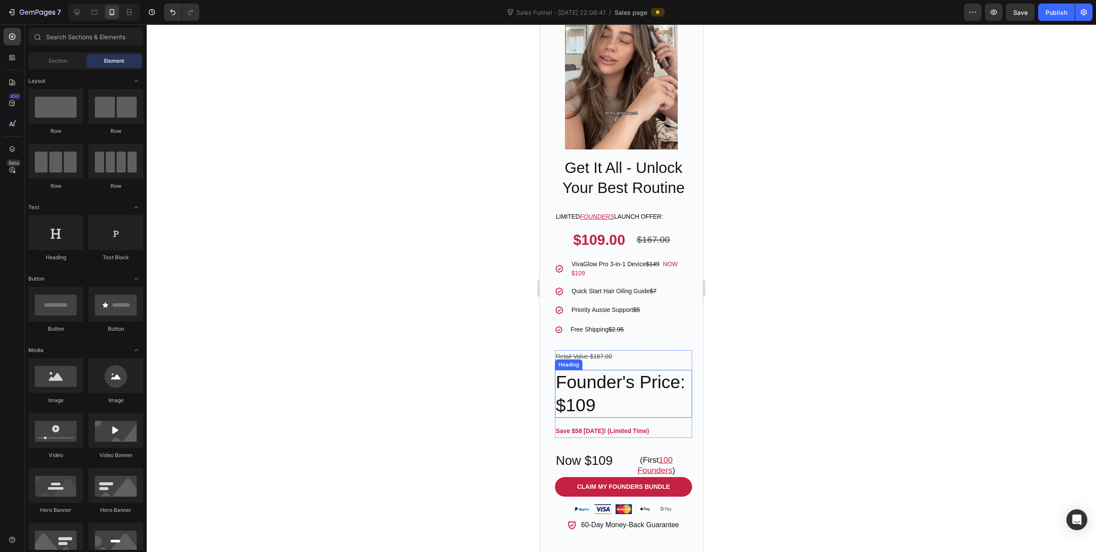
click at [591, 405] on p "Founder's Price: $109" at bounding box center [623, 394] width 135 height 47
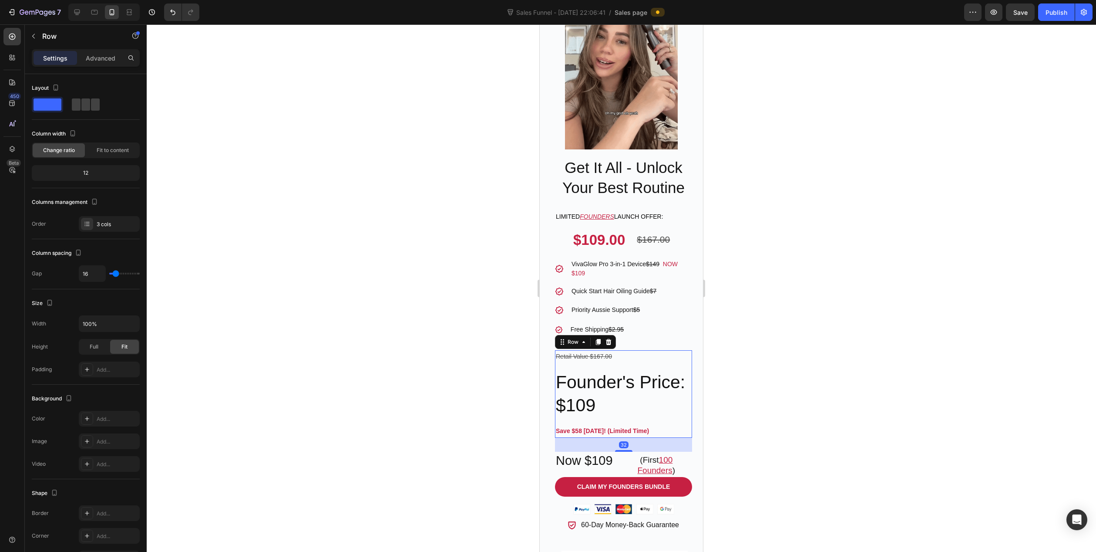
click at [601, 414] on div "Retail Value $167.00 Text Block Founder's Price: $109 Heading Save $58 Today! (…" at bounding box center [623, 394] width 137 height 88
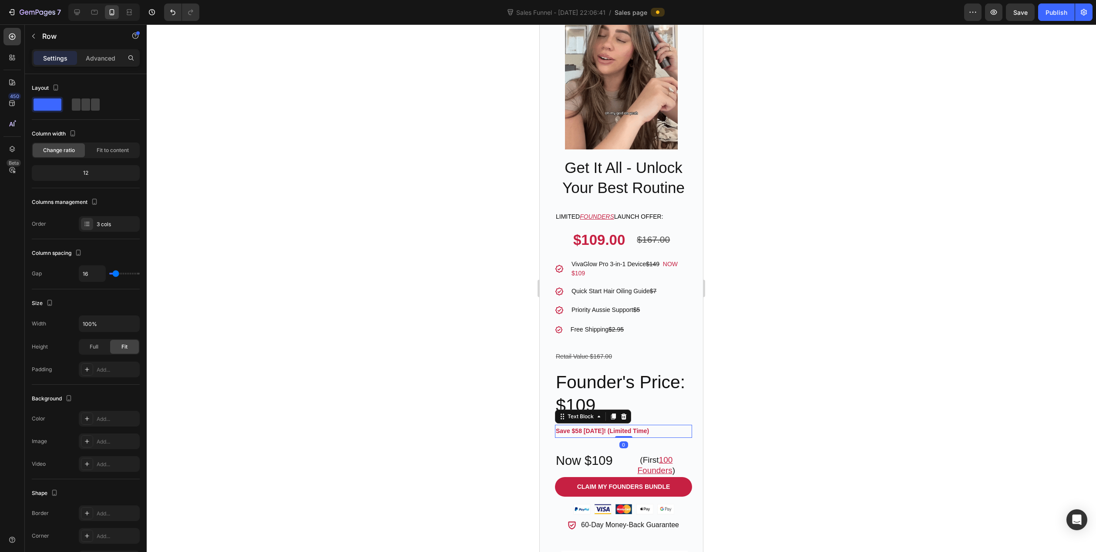
click at [633, 427] on strong "Save $58 Today! (Limited Time)" at bounding box center [602, 430] width 93 height 7
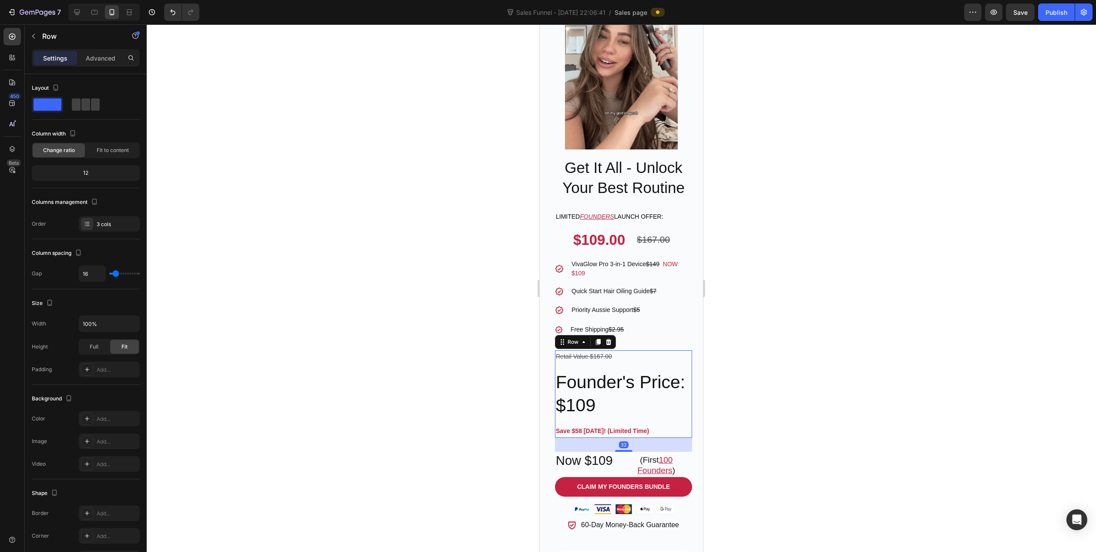
click at [674, 356] on div "Retail Value $167.00 Text Block Founder's Price: $109 Heading Save $58 Today! (…" at bounding box center [623, 394] width 137 height 88
type input "0"
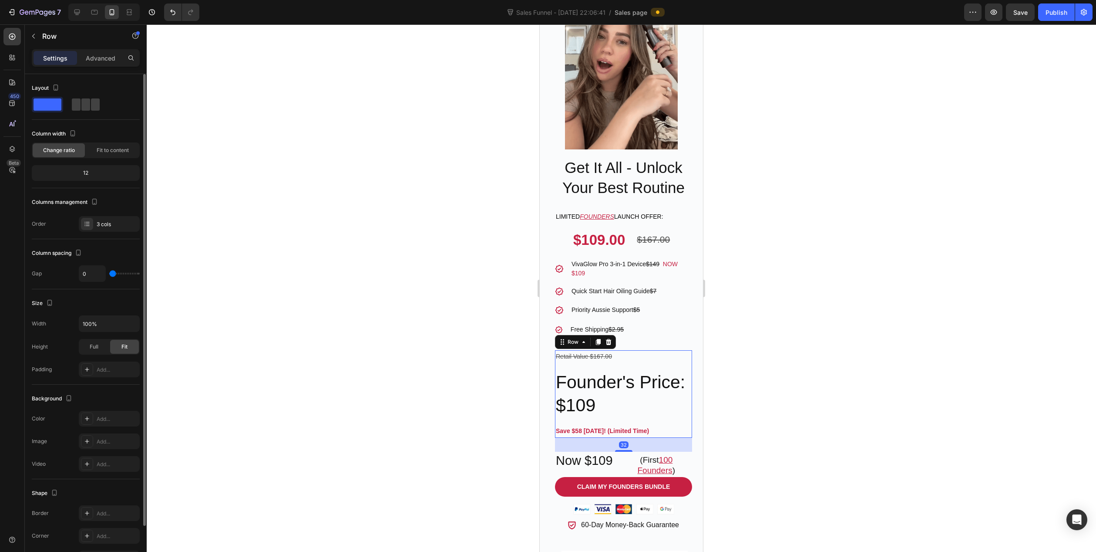
drag, startPoint x: 116, startPoint y: 271, endPoint x: 67, endPoint y: 271, distance: 48.8
type input "0"
click at [109, 273] on input "range" at bounding box center [124, 274] width 30 height 2
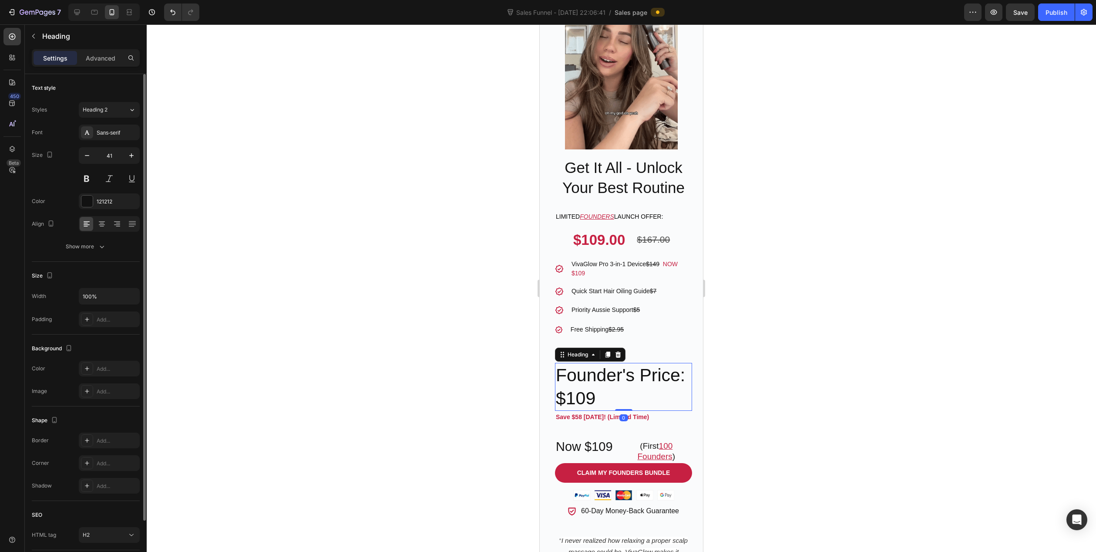
click at [645, 378] on p "Founder's Price: $109" at bounding box center [623, 387] width 135 height 47
click at [90, 152] on icon "button" at bounding box center [87, 155] width 9 height 9
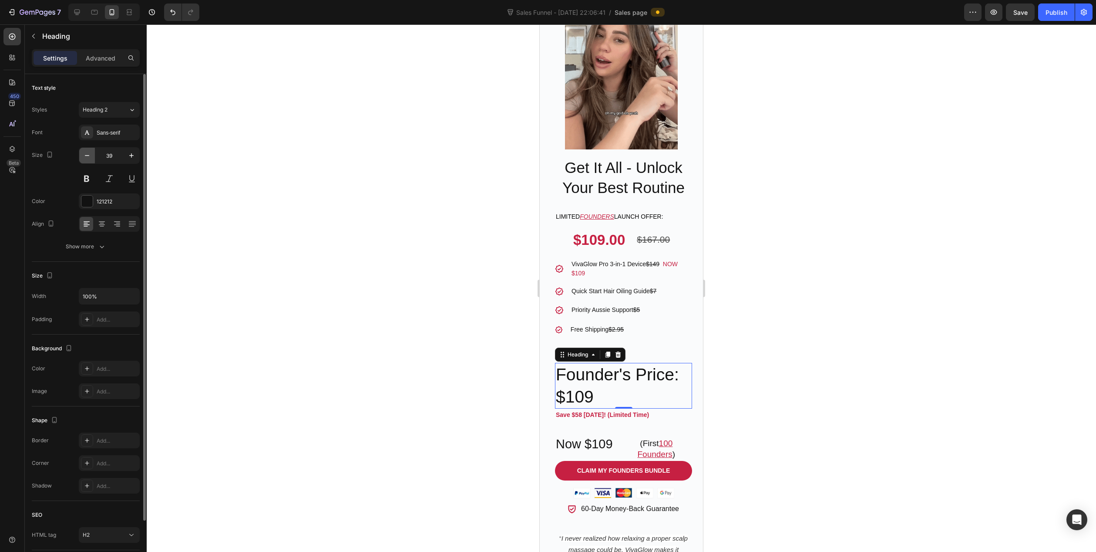
click at [90, 152] on icon "button" at bounding box center [87, 155] width 9 height 9
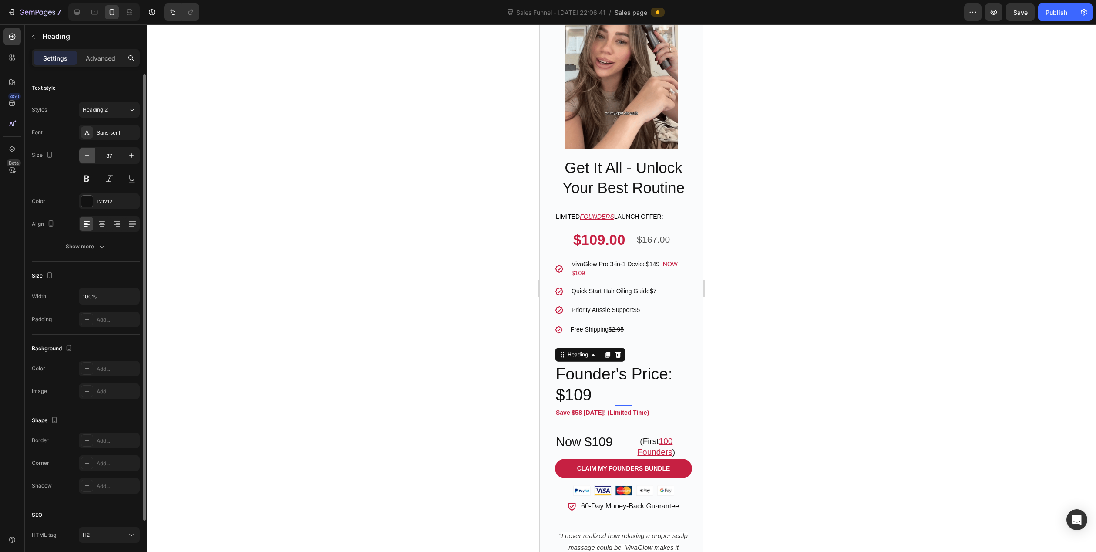
click at [90, 152] on icon "button" at bounding box center [87, 155] width 9 height 9
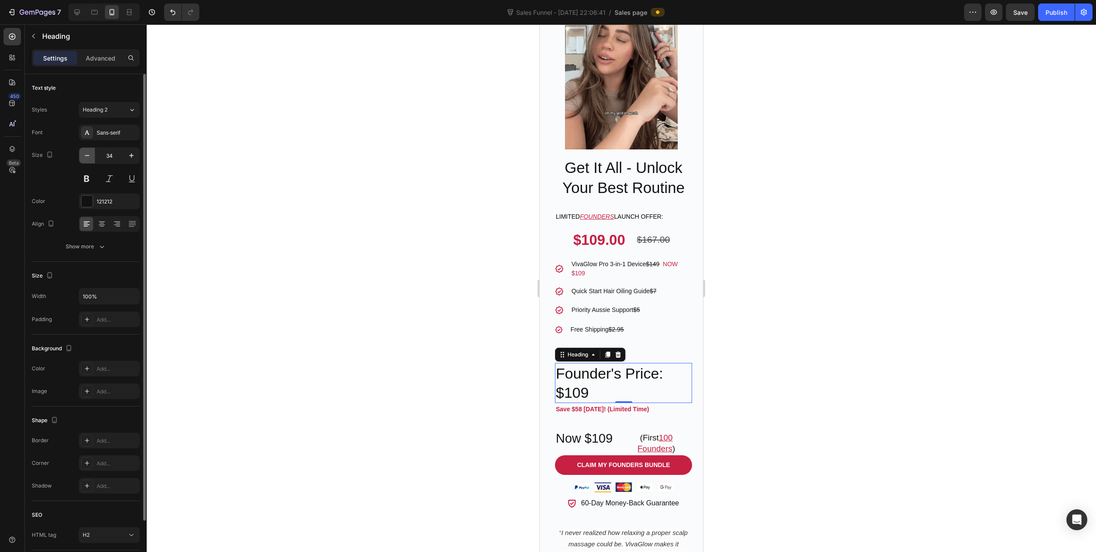
click at [90, 152] on icon "button" at bounding box center [87, 155] width 9 height 9
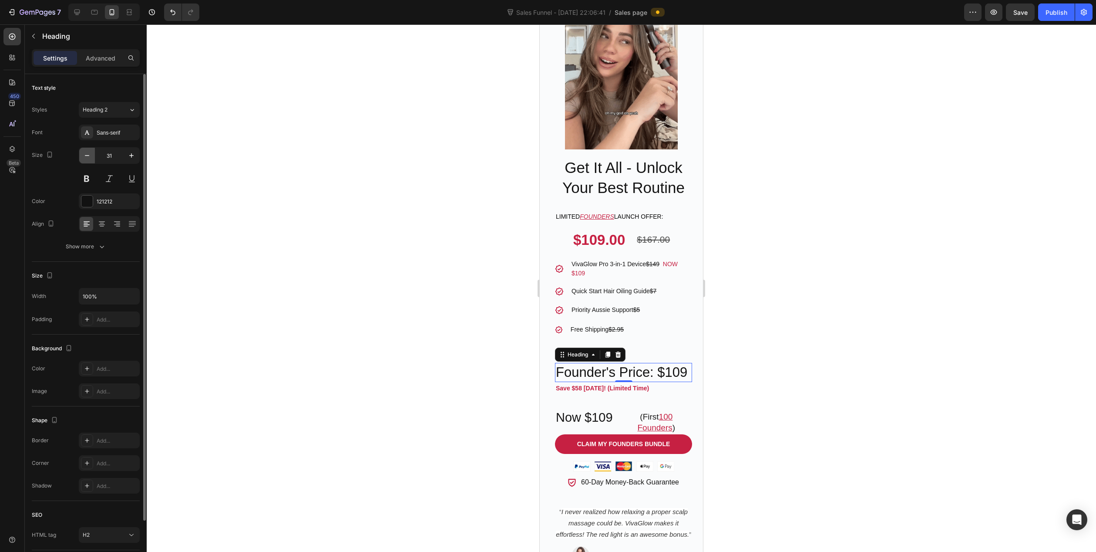
click at [90, 152] on icon "button" at bounding box center [87, 155] width 9 height 9
type input "30"
click at [427, 387] on div at bounding box center [622, 287] width 950 height 527
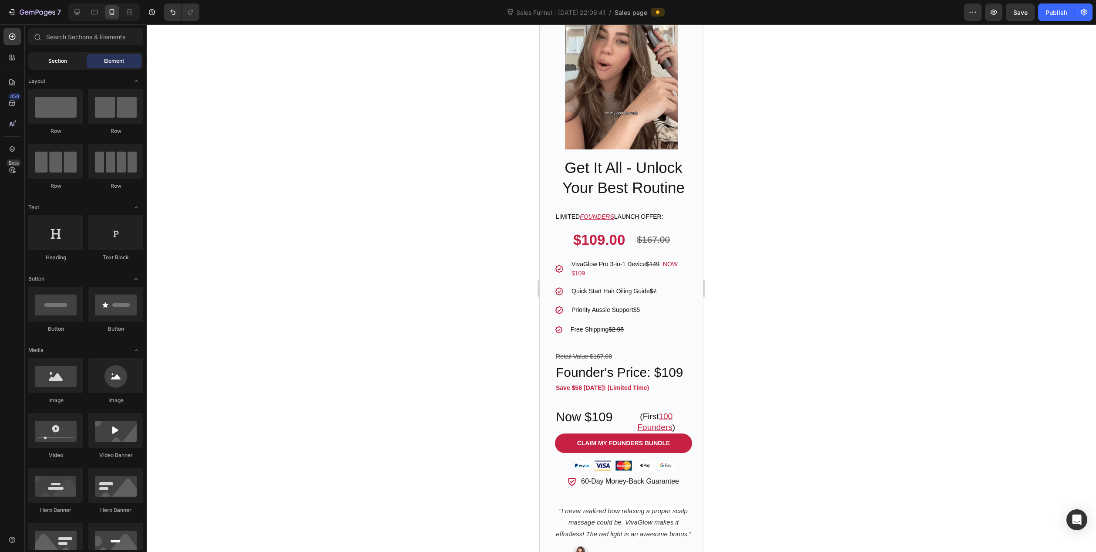
click at [58, 56] on div "Section" at bounding box center [57, 61] width 55 height 14
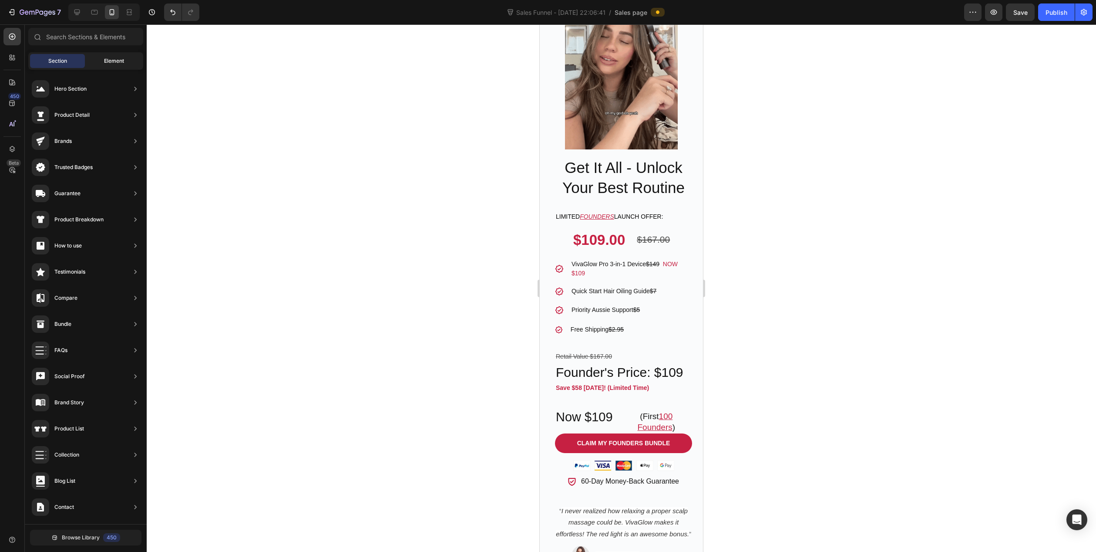
click at [104, 65] on div "Element" at bounding box center [114, 61] width 55 height 14
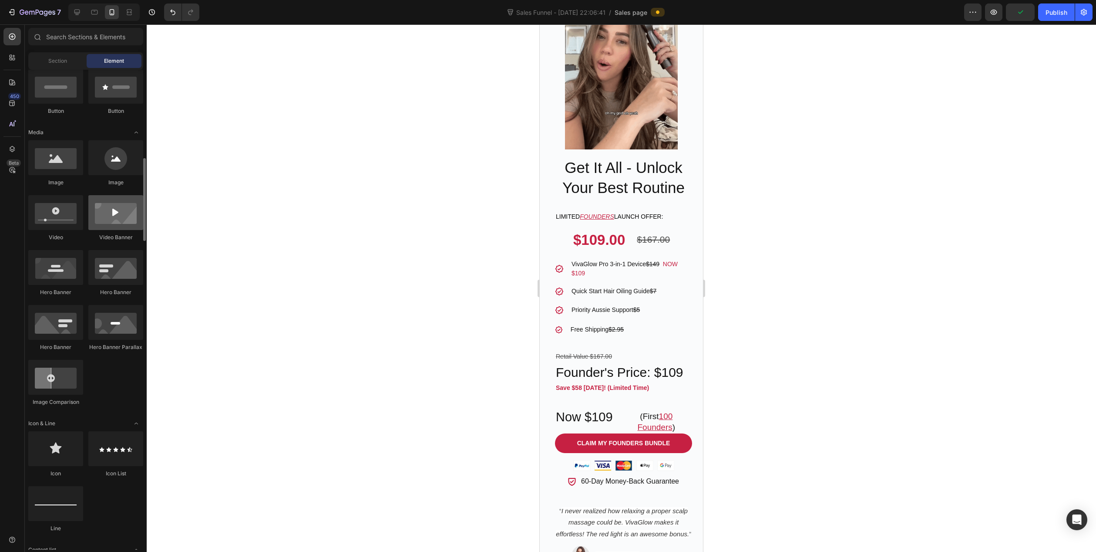
scroll to position [261, 0]
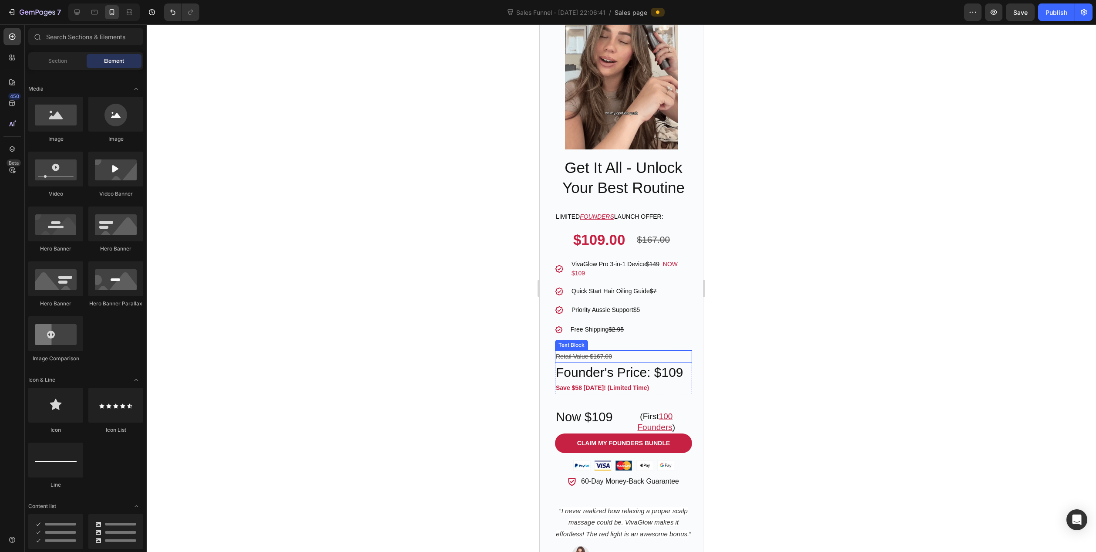
click at [653, 351] on p "Retail Value $167.00" at bounding box center [623, 356] width 135 height 11
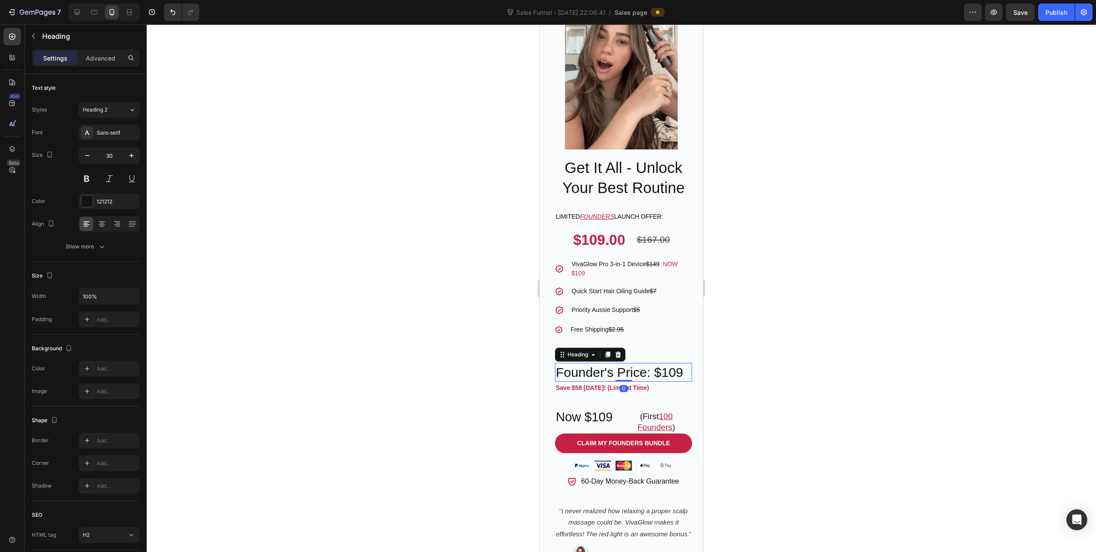
click at [684, 364] on p "Founder's Price: $109" at bounding box center [623, 372] width 135 height 17
click at [678, 382] on p "Save $58 Today! (Limited Time)" at bounding box center [623, 387] width 135 height 11
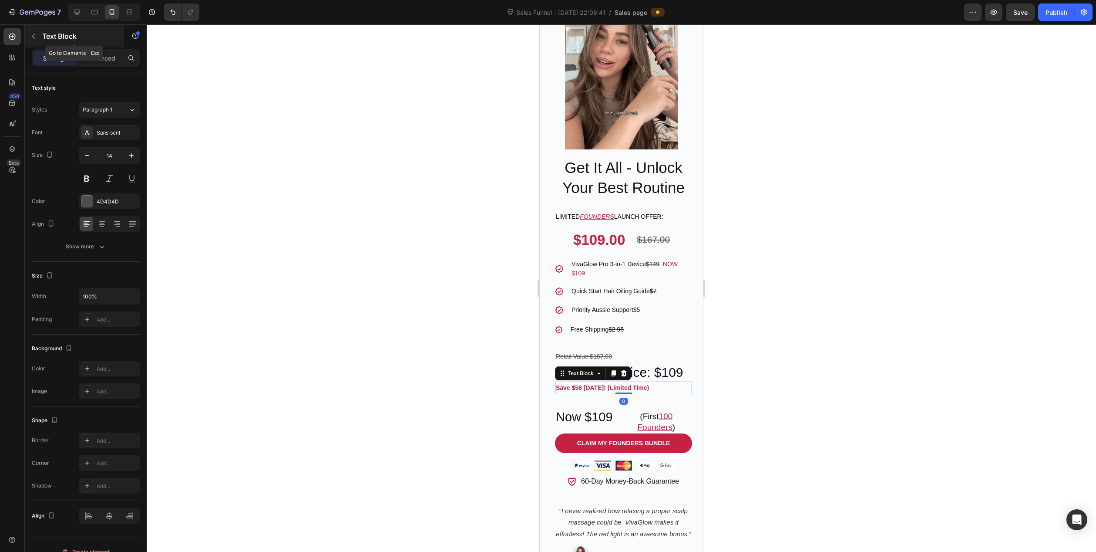
click at [41, 37] on div "Text Block" at bounding box center [74, 36] width 99 height 23
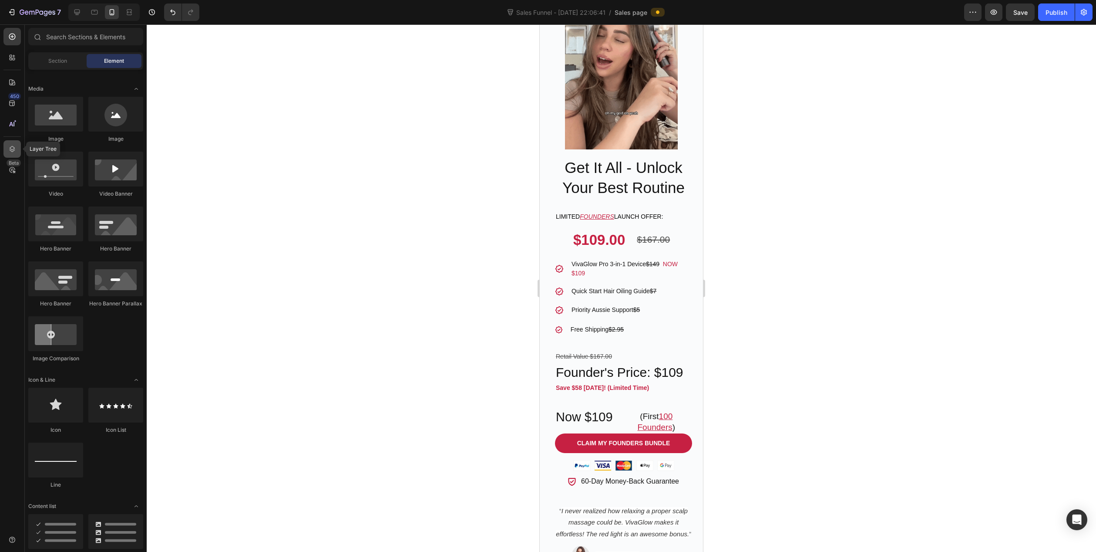
click at [10, 154] on div at bounding box center [11, 148] width 17 height 17
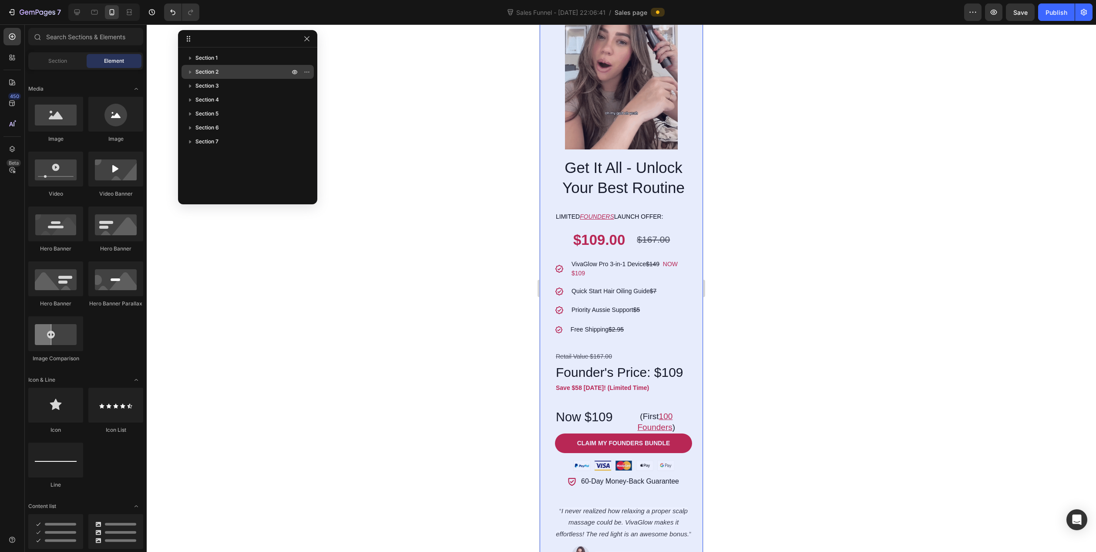
click at [193, 72] on icon "button" at bounding box center [190, 71] width 9 height 9
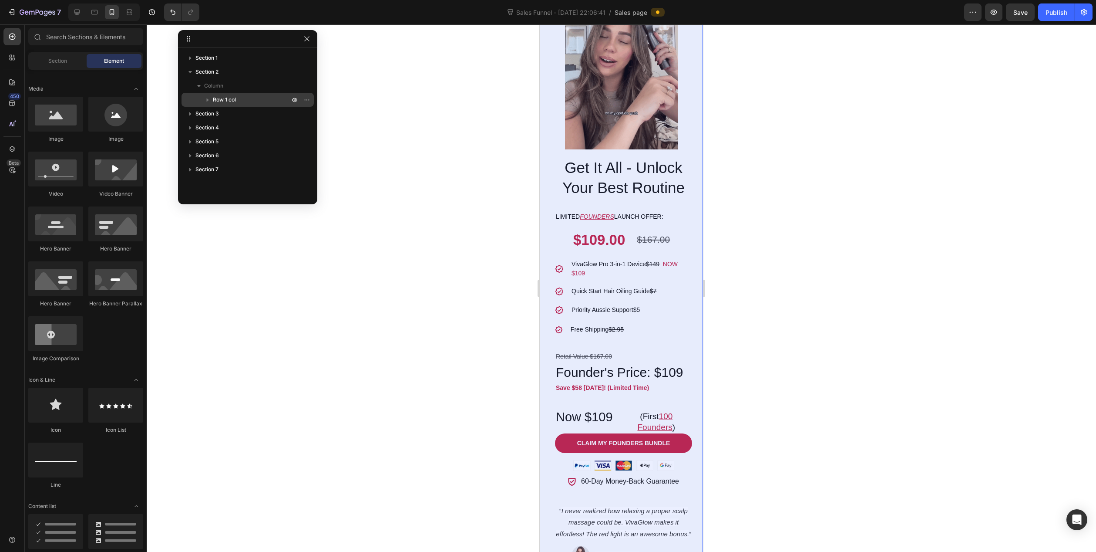
click at [217, 102] on span "Row 1 col" at bounding box center [224, 99] width 23 height 9
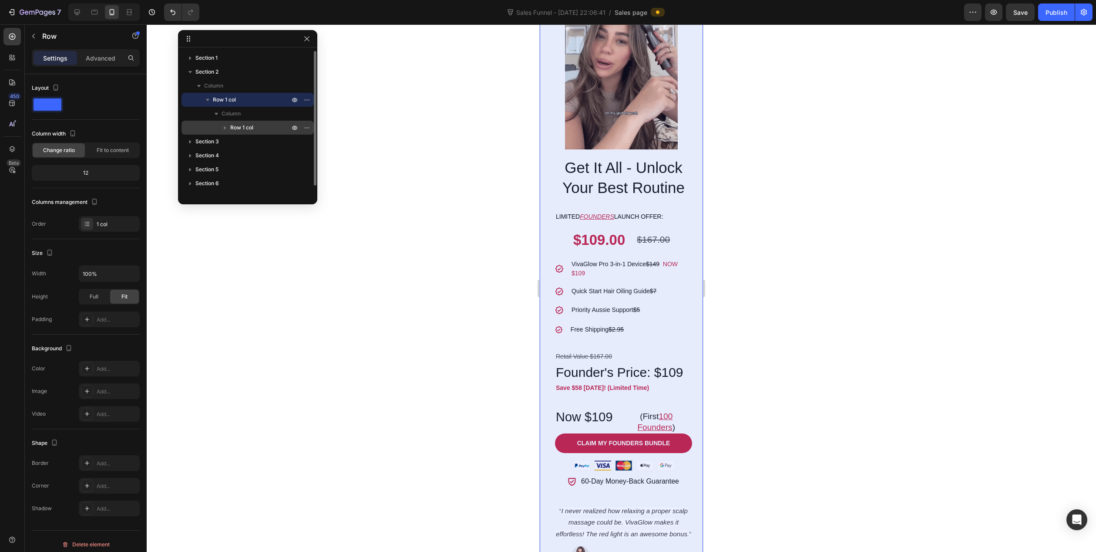
click at [230, 129] on span "Row 1 col" at bounding box center [241, 127] width 23 height 9
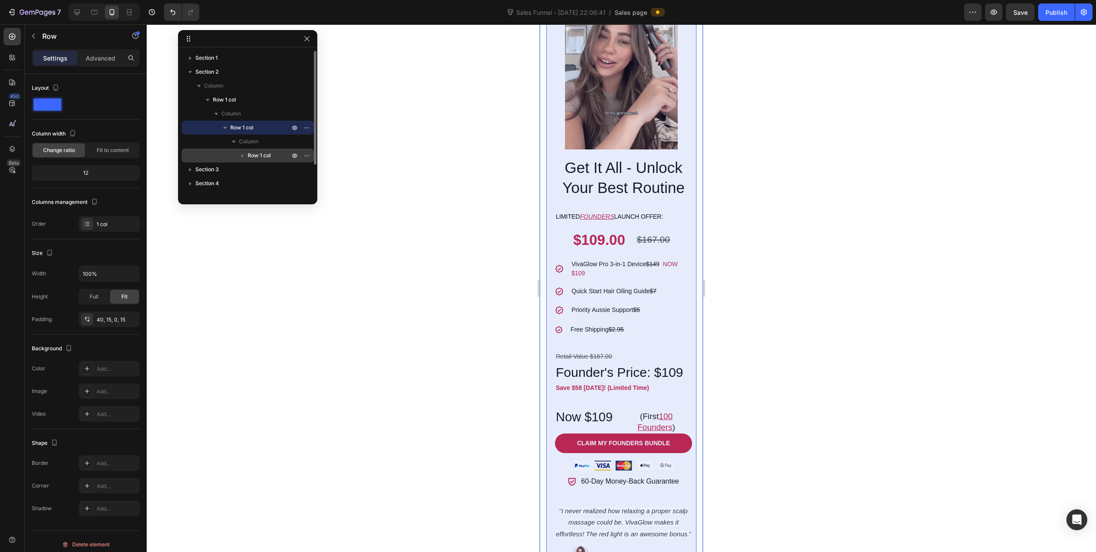
click at [245, 158] on icon "button" at bounding box center [242, 155] width 9 height 9
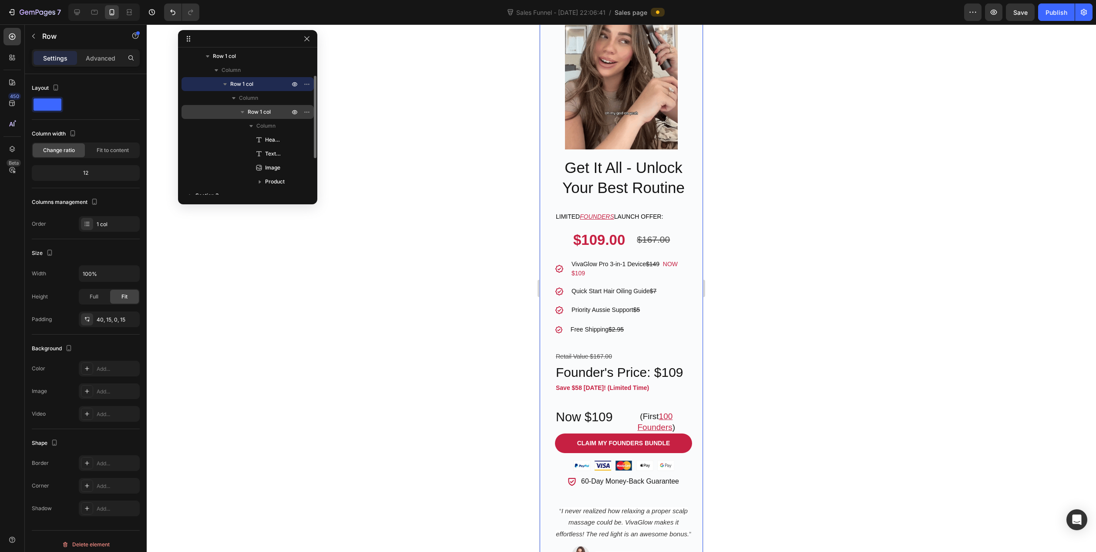
scroll to position [87, 0]
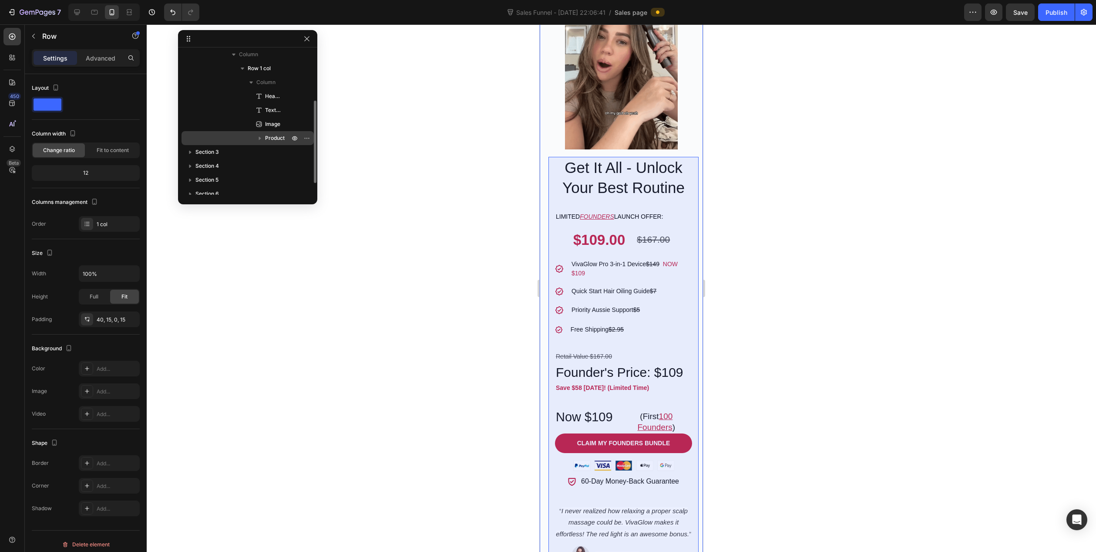
click at [268, 137] on span "Product" at bounding box center [275, 138] width 20 height 9
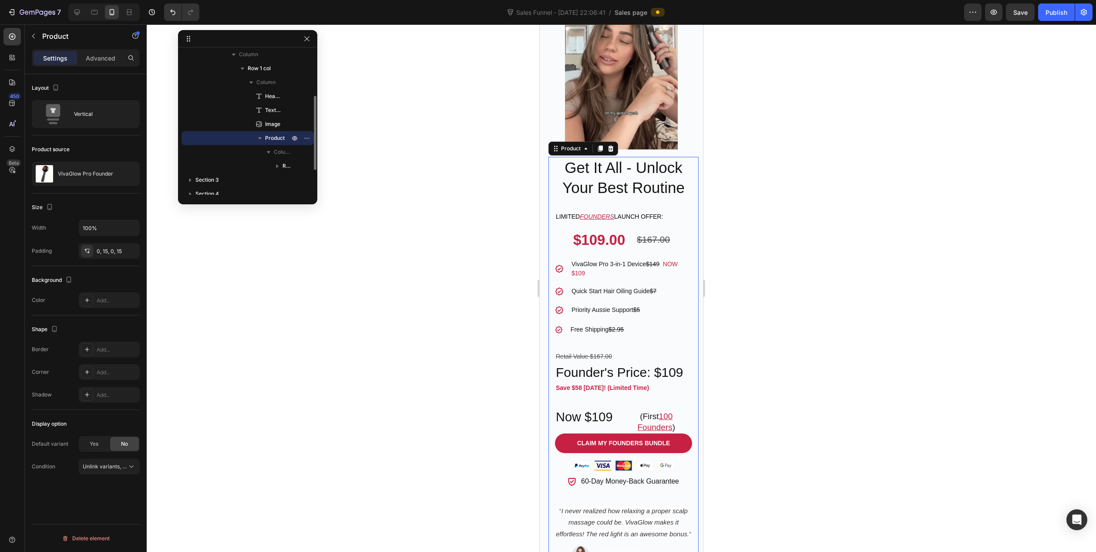
scroll to position [135, 0]
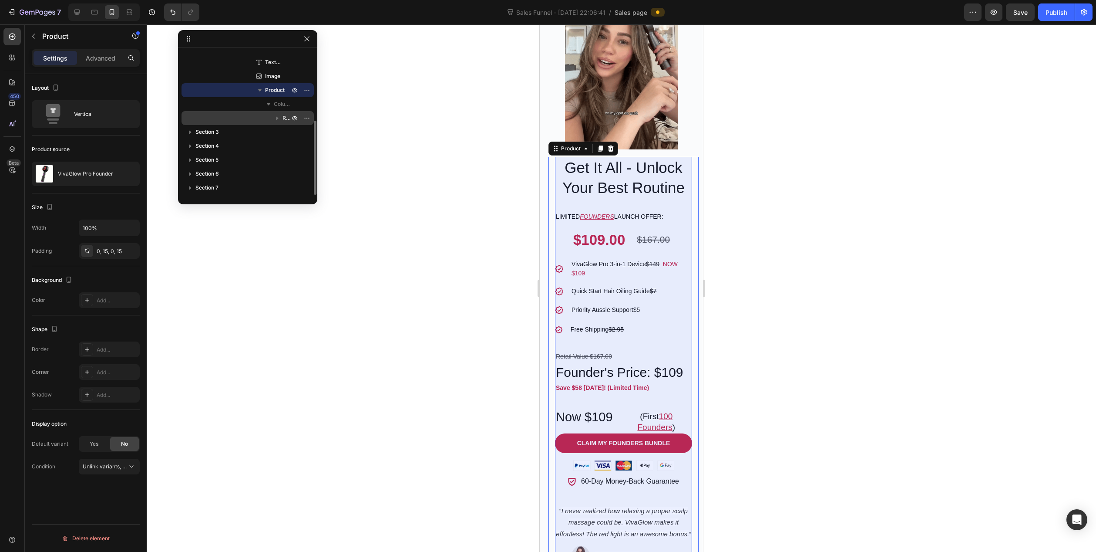
click at [285, 117] on span "Row 2 cols" at bounding box center [287, 118] width 9 height 9
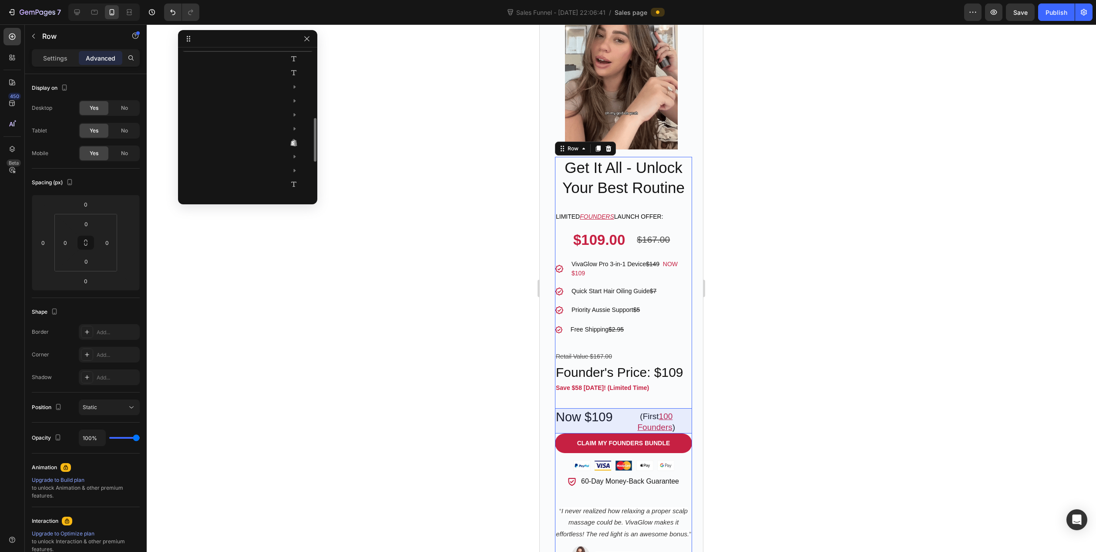
scroll to position [179, 0]
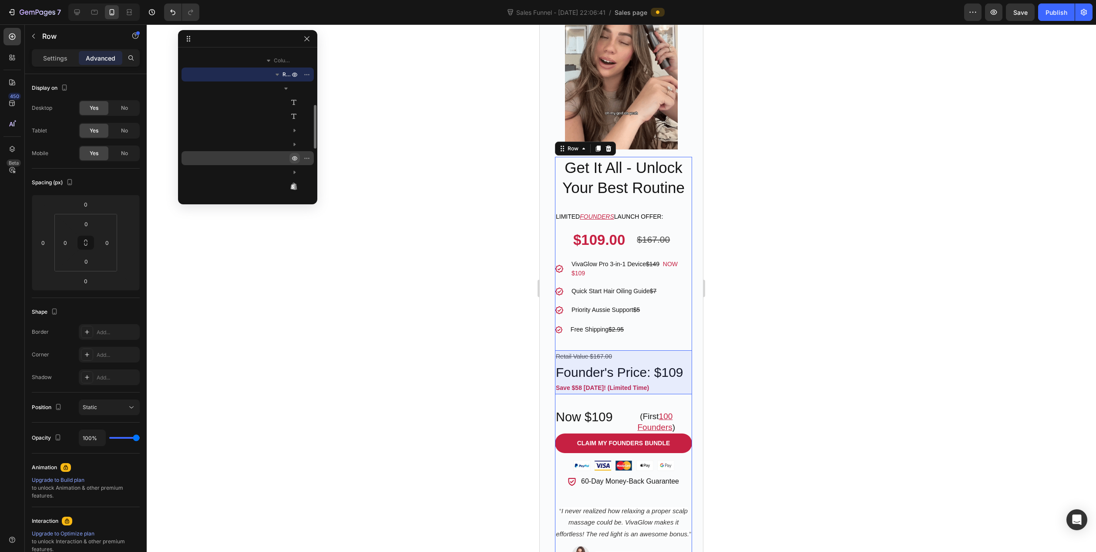
click at [294, 159] on icon "button" at bounding box center [294, 158] width 7 height 7
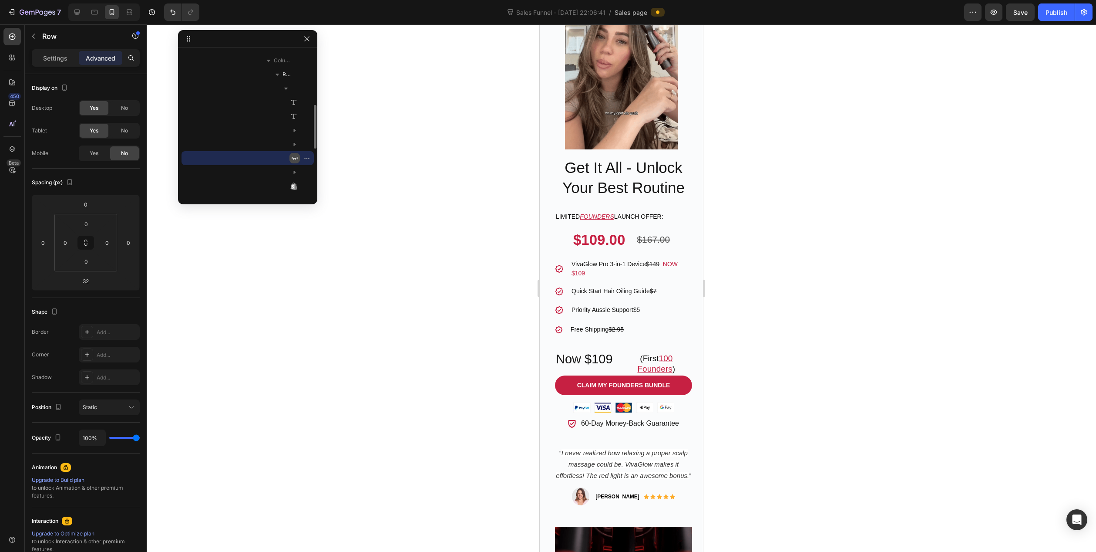
click at [294, 159] on icon "button" at bounding box center [294, 158] width 7 height 7
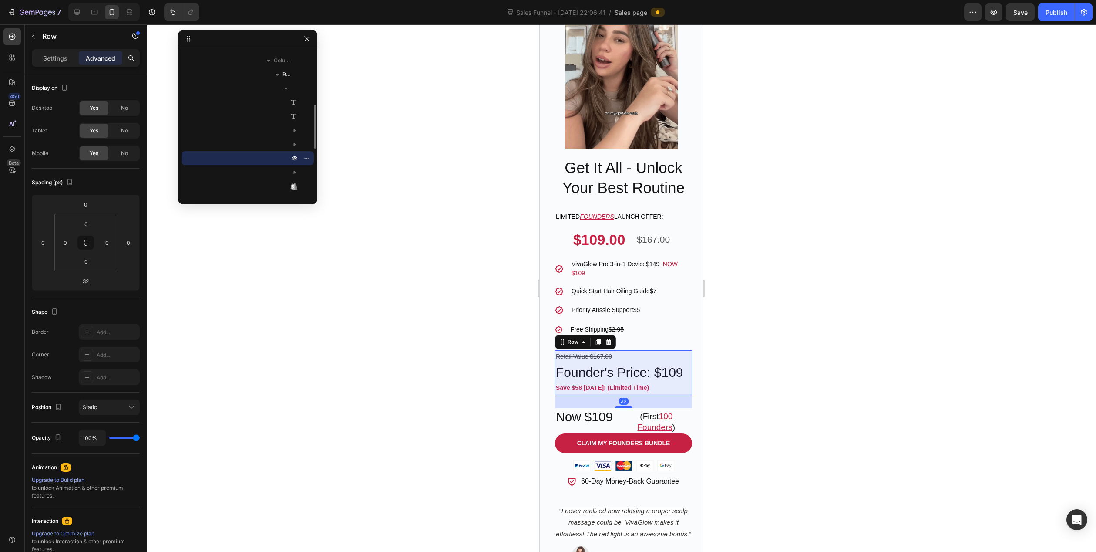
click at [279, 155] on div "Row 3 cols" at bounding box center [247, 158] width 125 height 14
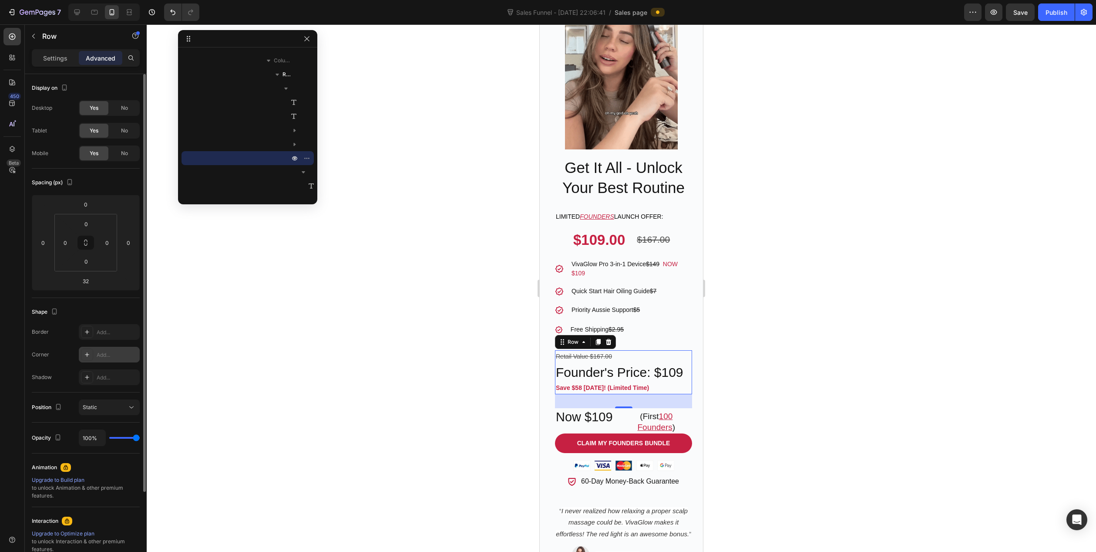
click at [85, 354] on icon at bounding box center [87, 354] width 7 height 7
click at [48, 364] on div "Border Add... Corner 50, 50, 50, 50 Shadow Add..." at bounding box center [86, 354] width 108 height 61
click at [85, 331] on icon at bounding box center [87, 331] width 7 height 7
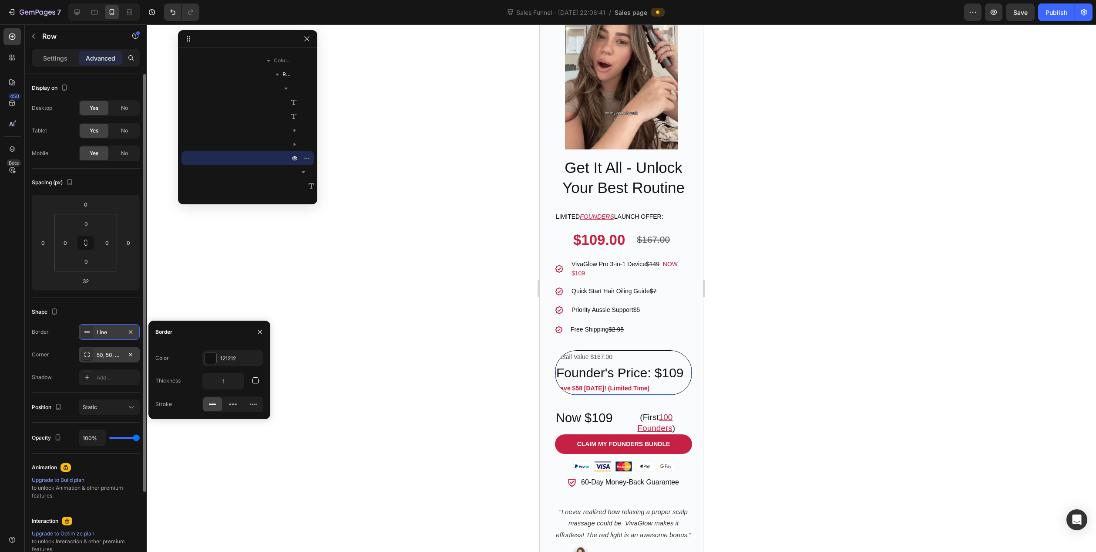
drag, startPoint x: 100, startPoint y: 350, endPoint x: 108, endPoint y: 356, distance: 9.4
click at [101, 351] on div "50, 50, 50, 50" at bounding box center [109, 355] width 25 height 8
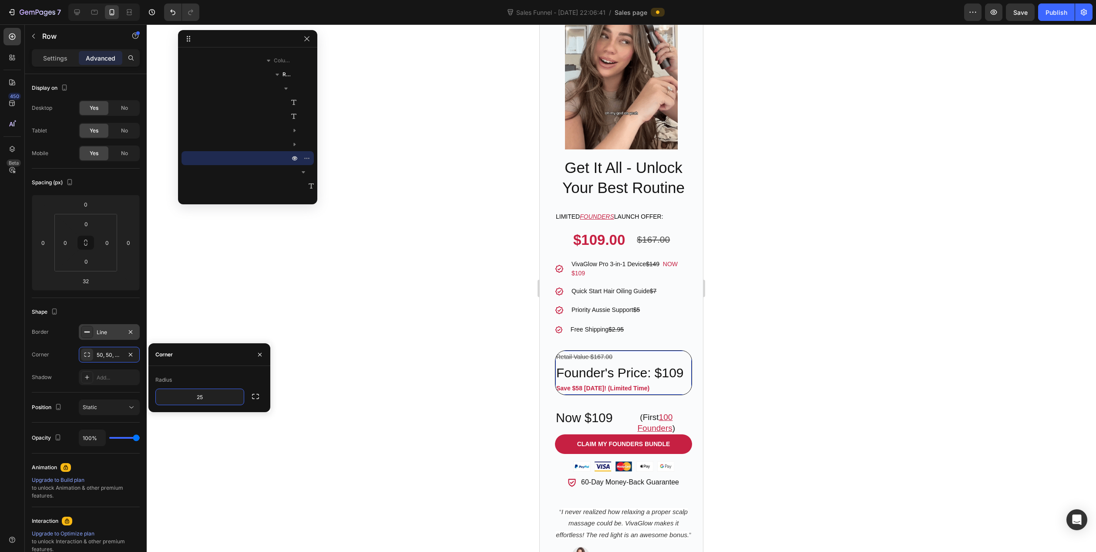
type input "2"
type input "50"
click at [66, 244] on input "0" at bounding box center [65, 242] width 13 height 13
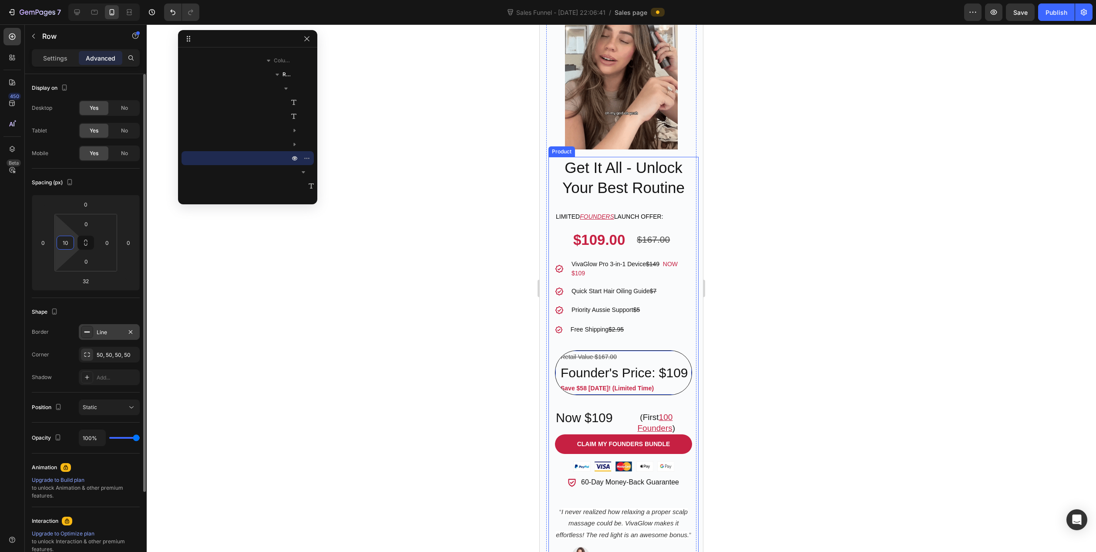
type input "1"
click at [110, 354] on div "50, 50, 50, 50" at bounding box center [109, 355] width 25 height 8
type input "0"
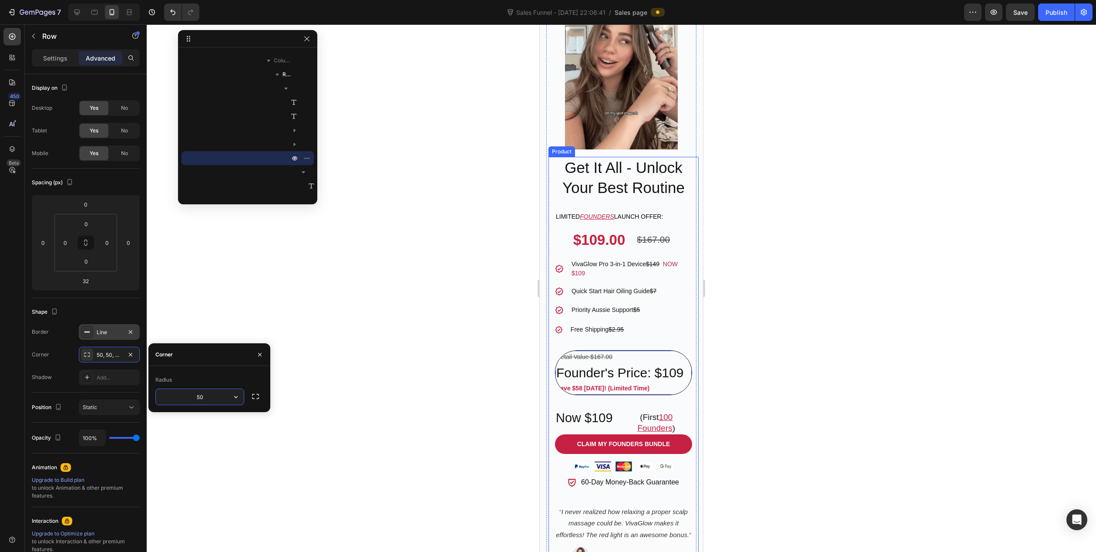
type input "5"
type input "15"
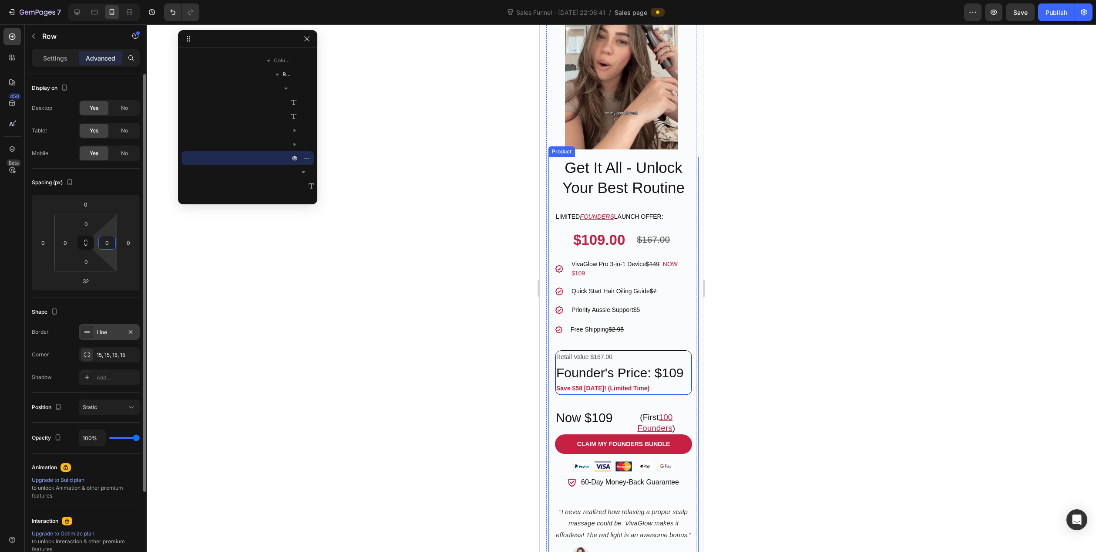
click at [108, 246] on input "0" at bounding box center [107, 242] width 13 height 13
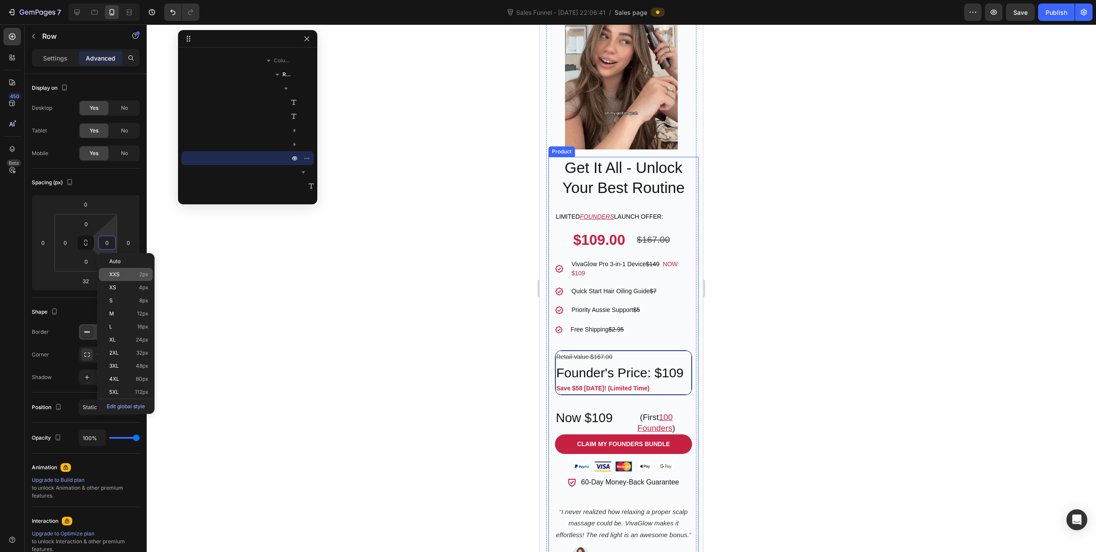
click at [122, 273] on p "XXS 2px" at bounding box center [128, 274] width 39 height 6
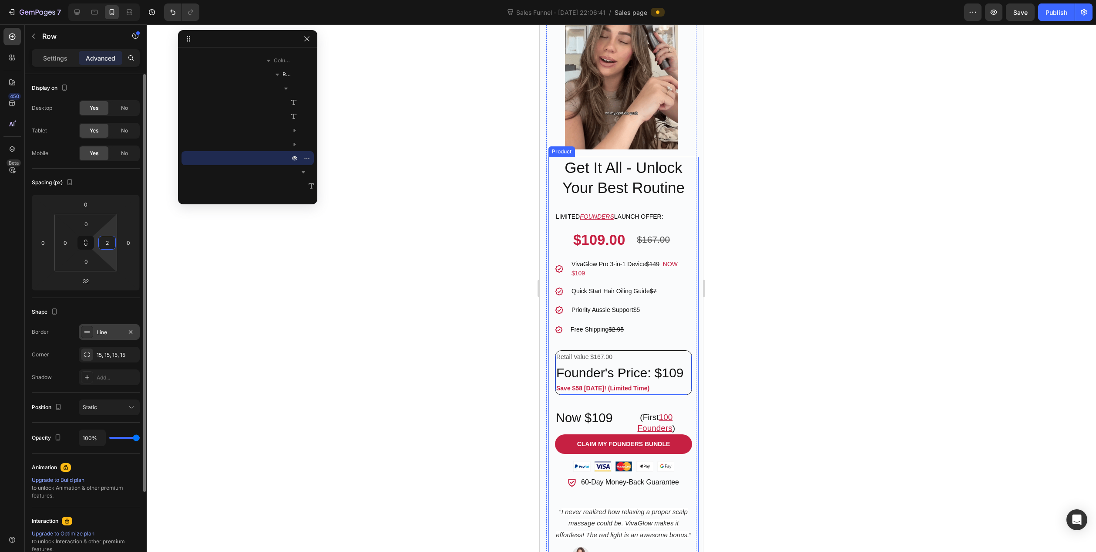
click at [105, 245] on input "2" at bounding box center [107, 242] width 13 height 13
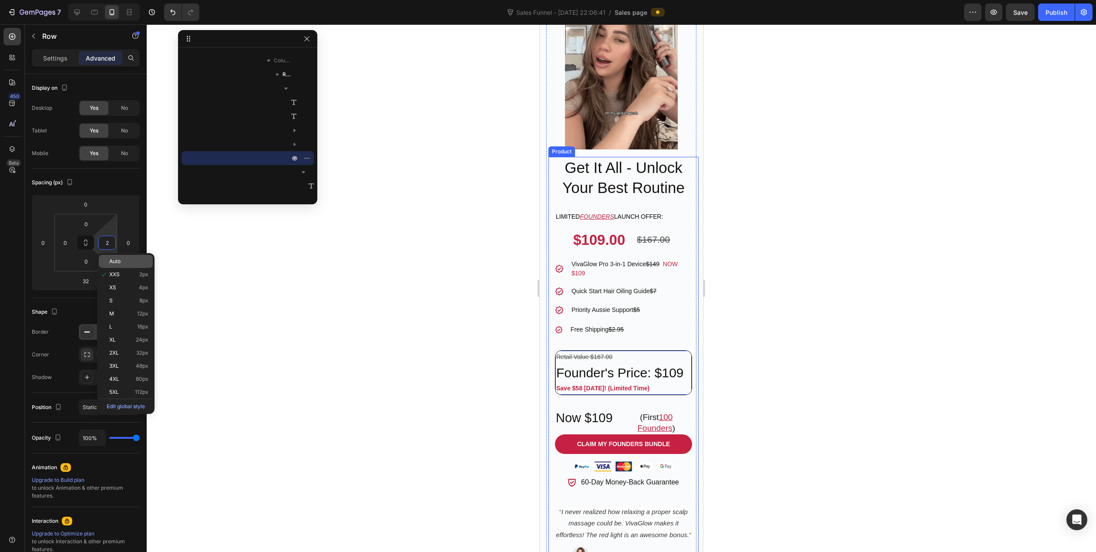
click at [125, 261] on p "Auto" at bounding box center [128, 261] width 39 height 6
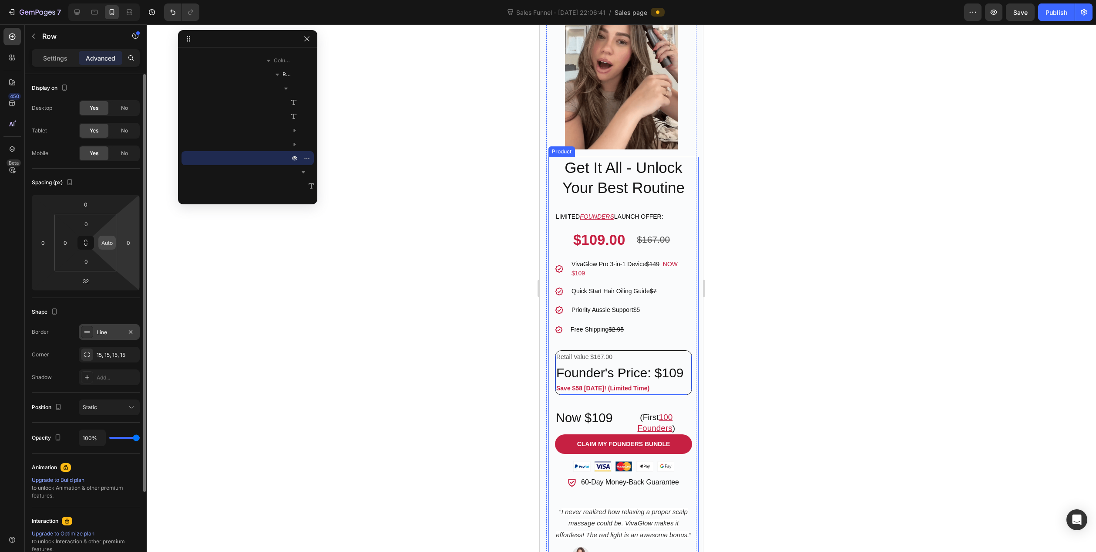
click at [111, 244] on input "Auto" at bounding box center [107, 242] width 13 height 13
type input "0"
click at [125, 244] on input "0" at bounding box center [128, 242] width 13 height 13
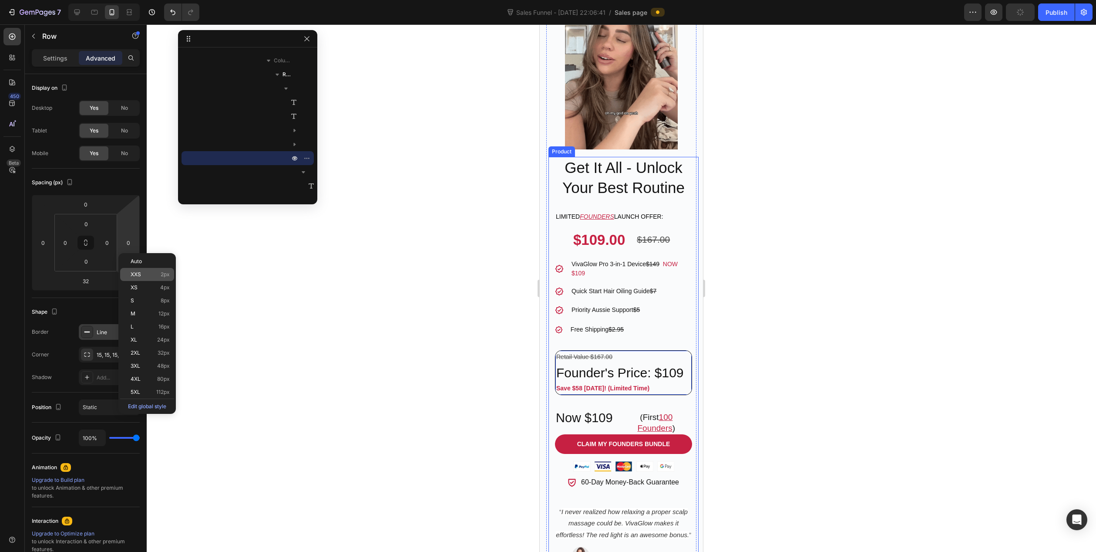
click at [136, 270] on div "XXS 2px" at bounding box center [147, 274] width 54 height 13
type input "2"
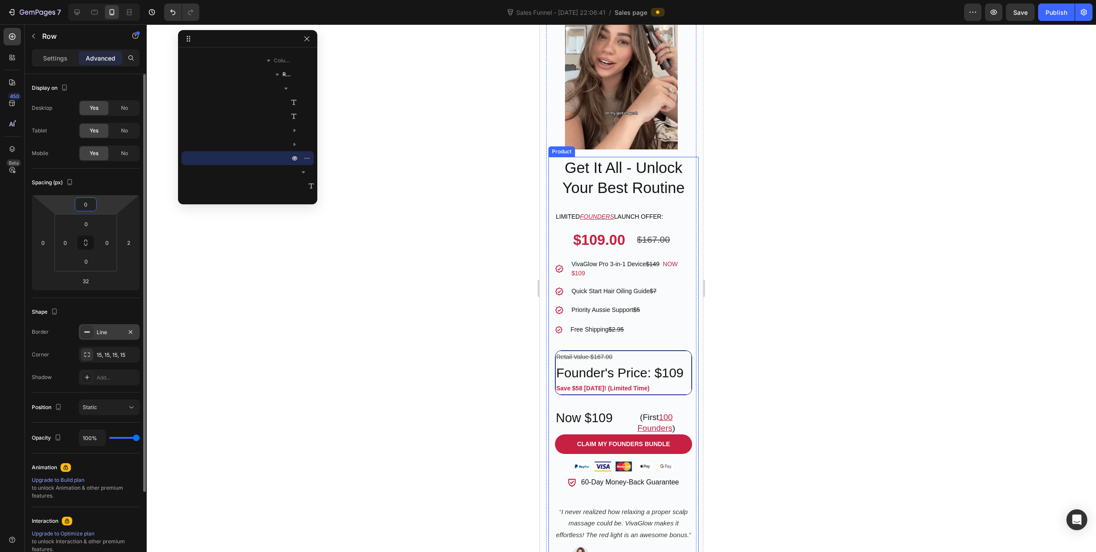
click at [87, 206] on input "0" at bounding box center [85, 204] width 17 height 13
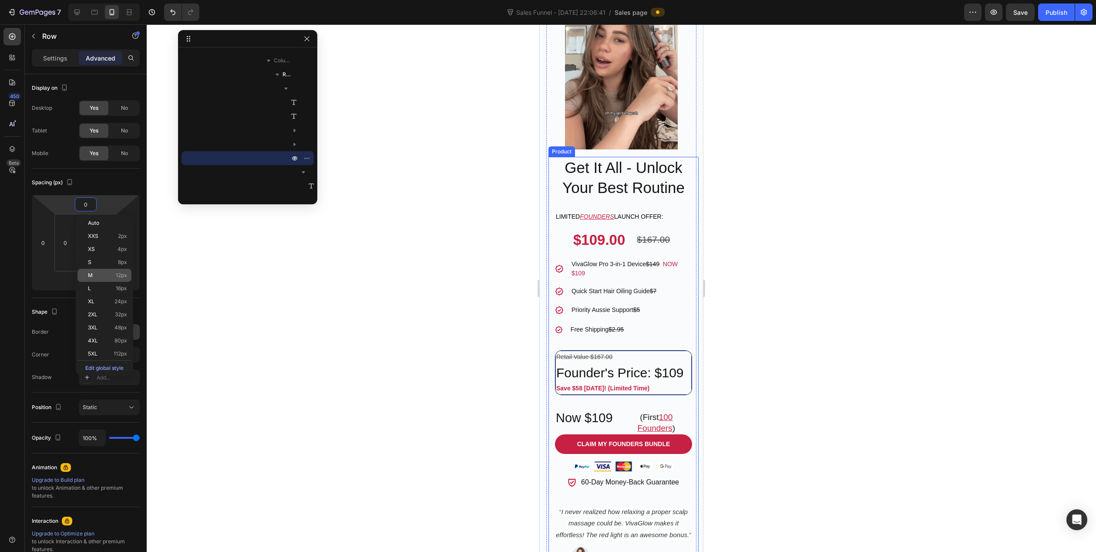
click at [117, 276] on span "12px" at bounding box center [121, 275] width 11 height 6
type input "12"
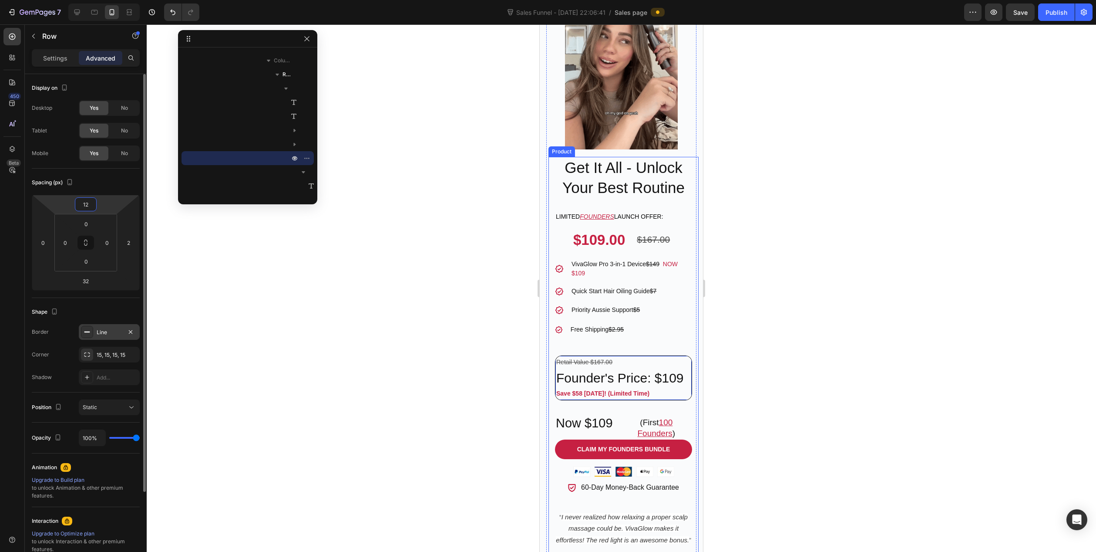
click at [81, 203] on input "12" at bounding box center [85, 204] width 17 height 13
click at [69, 0] on html "7 Sales Funnel - Sep 24, 22:06:41 / Sales page Preview Save Publish 450 Beta Se…" at bounding box center [548, 0] width 1096 height 0
click at [85, 226] on input "0" at bounding box center [85, 223] width 17 height 13
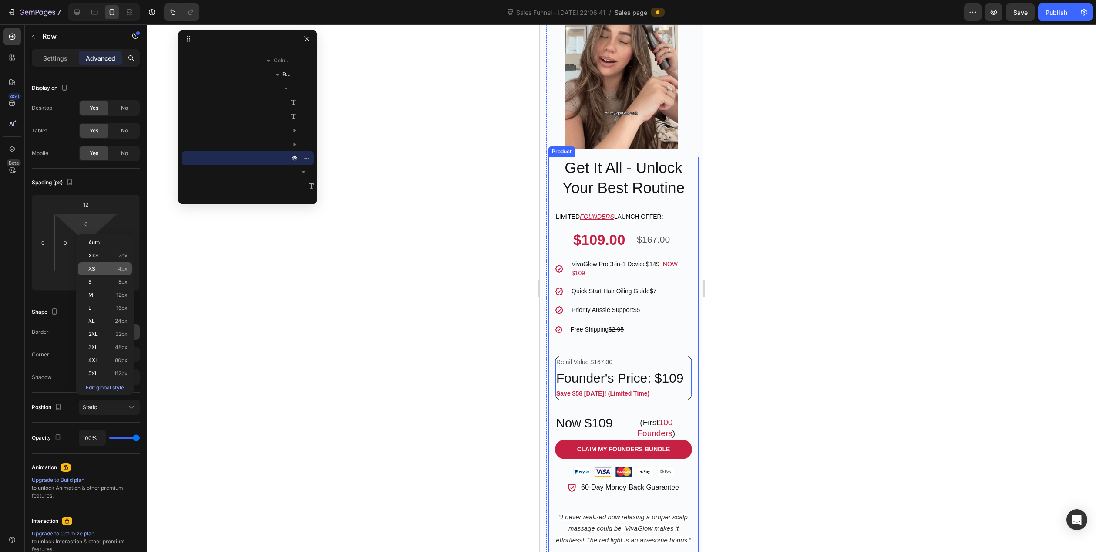
click at [103, 269] on p "XS 4px" at bounding box center [107, 269] width 39 height 6
type input "4"
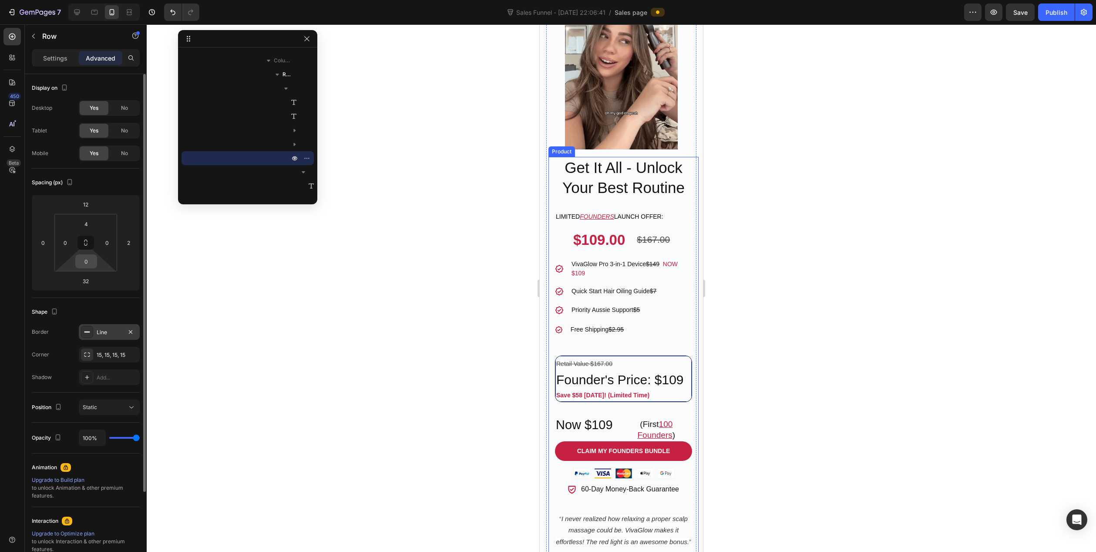
click at [86, 261] on input "0" at bounding box center [85, 261] width 17 height 13
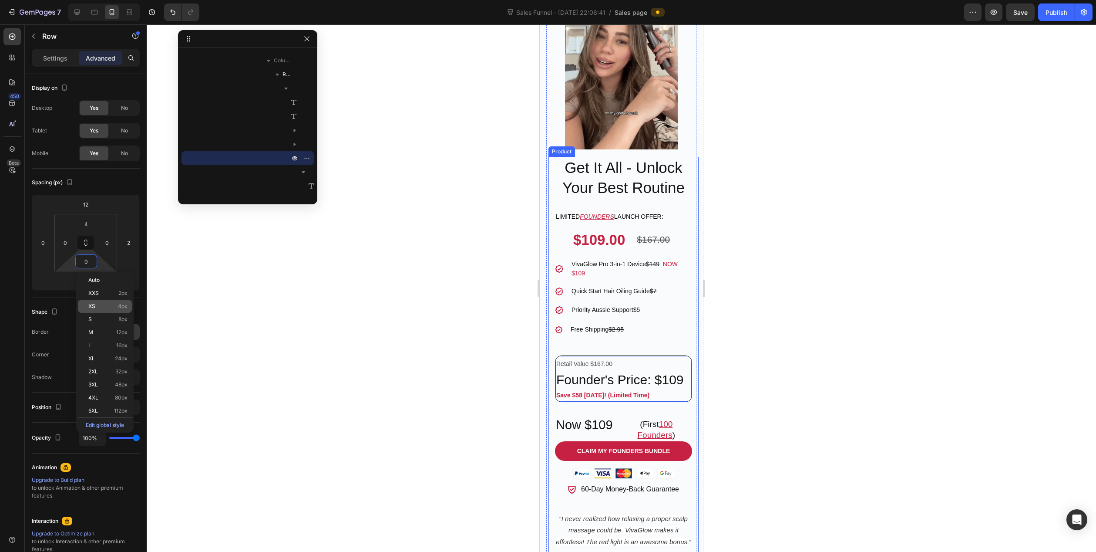
click at [103, 306] on p "XS 4px" at bounding box center [107, 306] width 39 height 6
type input "4"
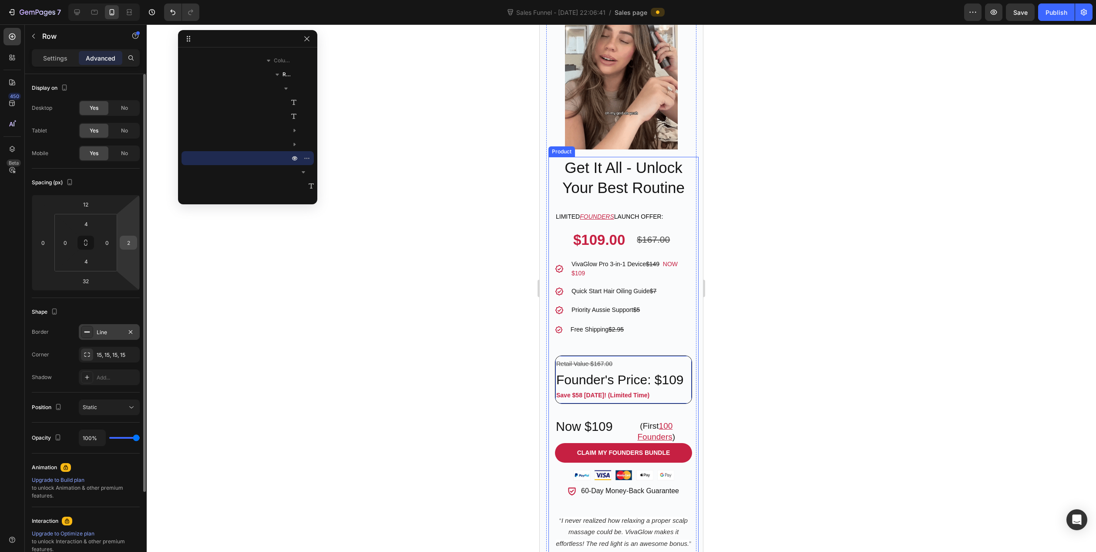
click at [130, 245] on input "2" at bounding box center [128, 242] width 13 height 13
type input "0"
click at [93, 207] on input "12" at bounding box center [85, 204] width 17 height 13
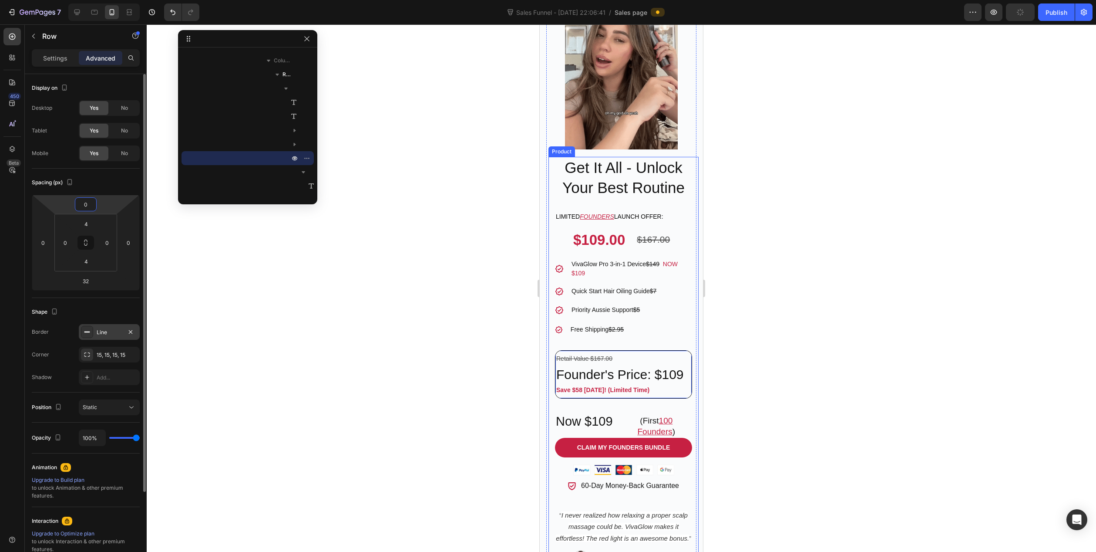
type input "0"
click at [123, 294] on div "Spacing (px) 0 0 32 0 4 0 4 0" at bounding box center [86, 232] width 108 height 129
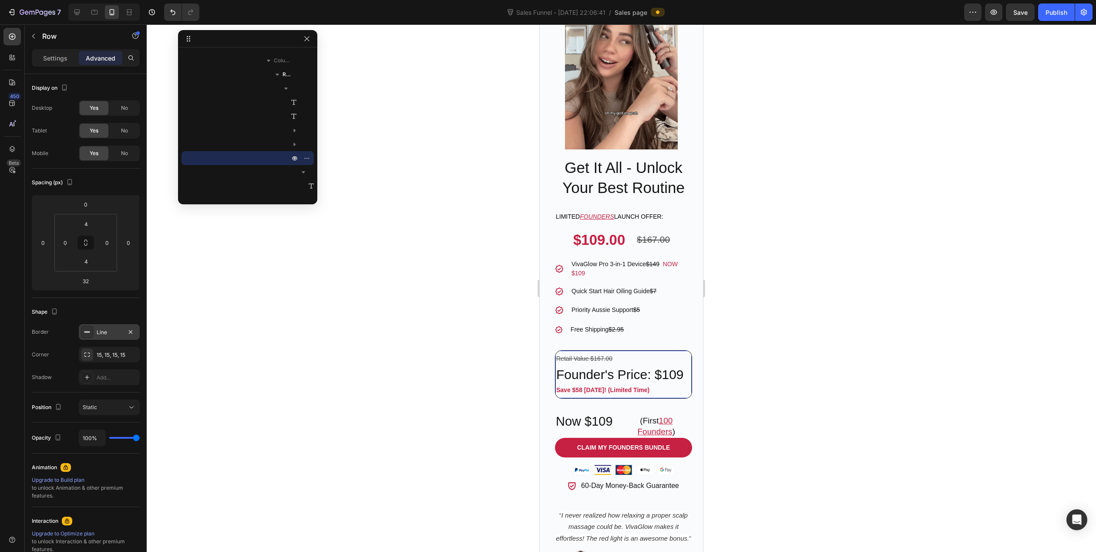
click at [117, 329] on div "Line" at bounding box center [109, 332] width 25 height 8
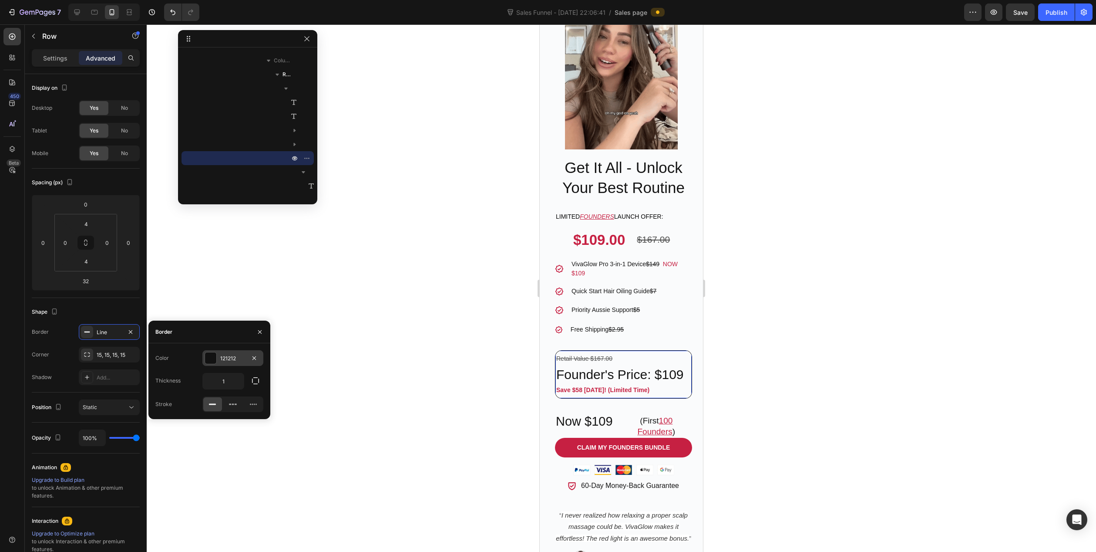
click at [228, 355] on div "121212" at bounding box center [232, 358] width 25 height 8
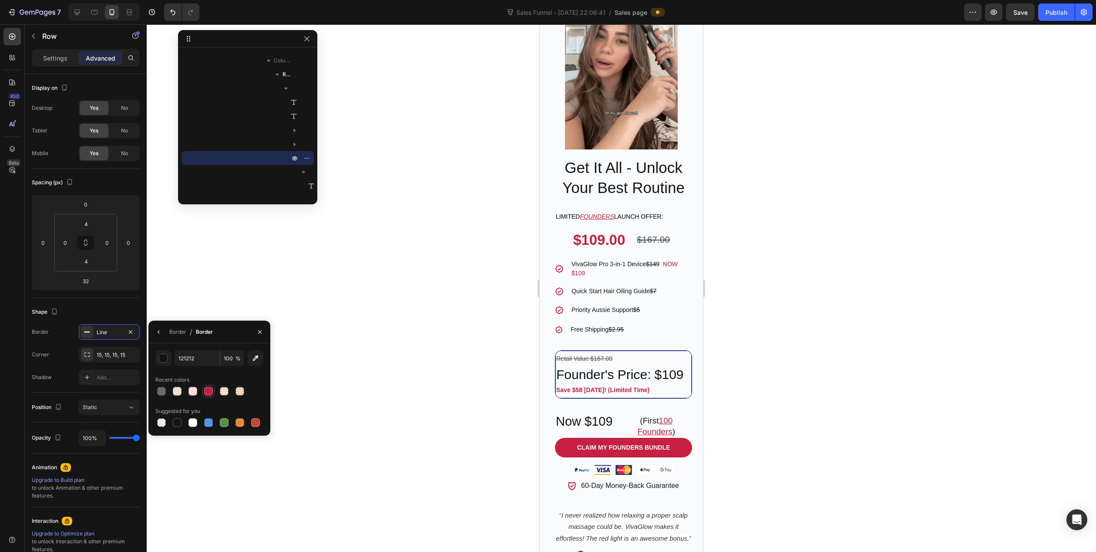
click at [211, 390] on div at bounding box center [208, 391] width 9 height 9
type input "C62042"
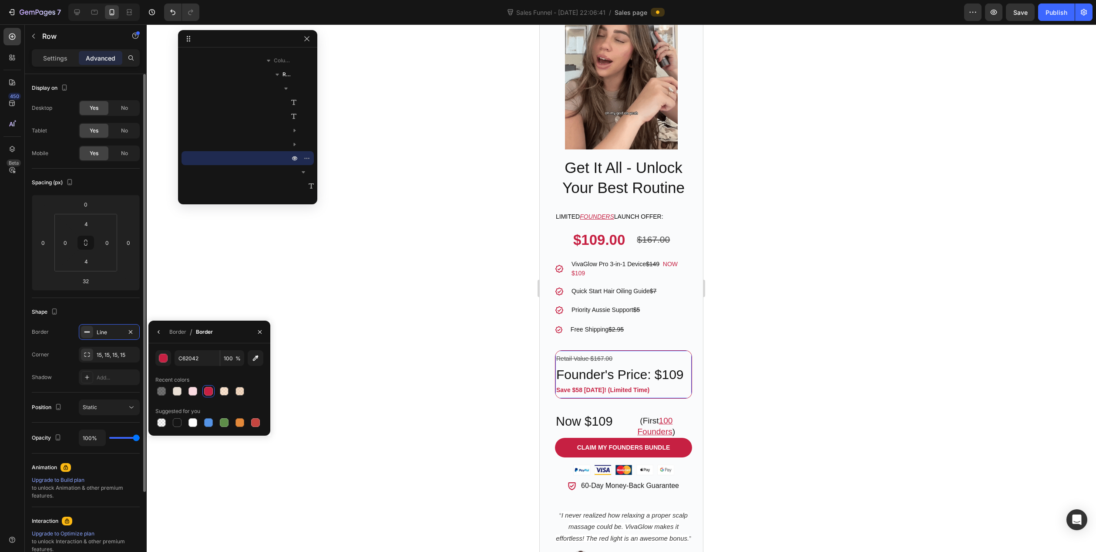
drag, startPoint x: 109, startPoint y: 311, endPoint x: 104, endPoint y: 314, distance: 5.3
click at [107, 313] on div "Shape" at bounding box center [86, 312] width 108 height 14
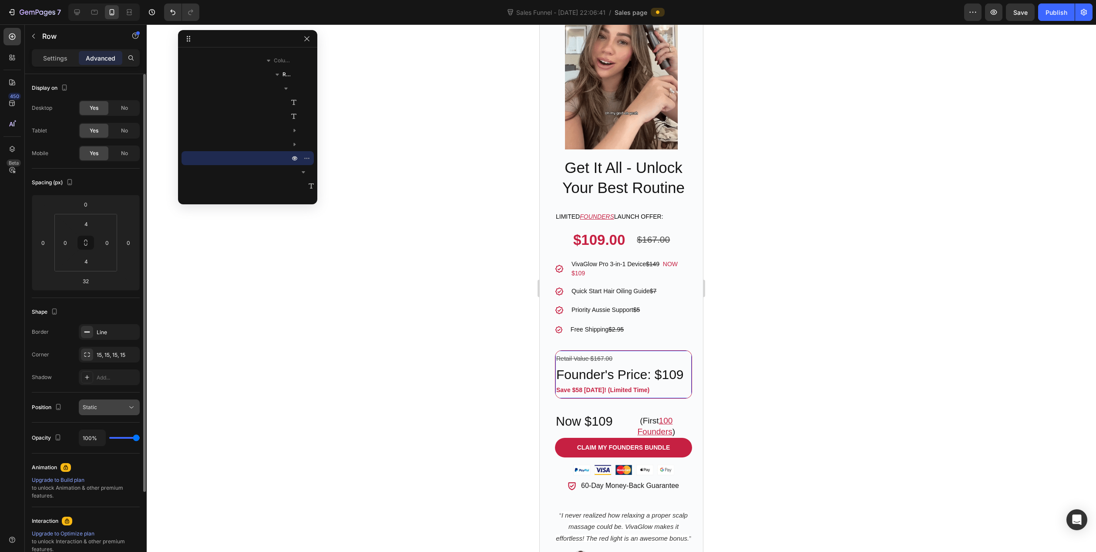
click at [89, 409] on span "Static" at bounding box center [90, 407] width 14 height 7
click at [65, 380] on div "Shadow Add..." at bounding box center [86, 377] width 108 height 16
click at [104, 332] on div "Line" at bounding box center [109, 332] width 25 height 8
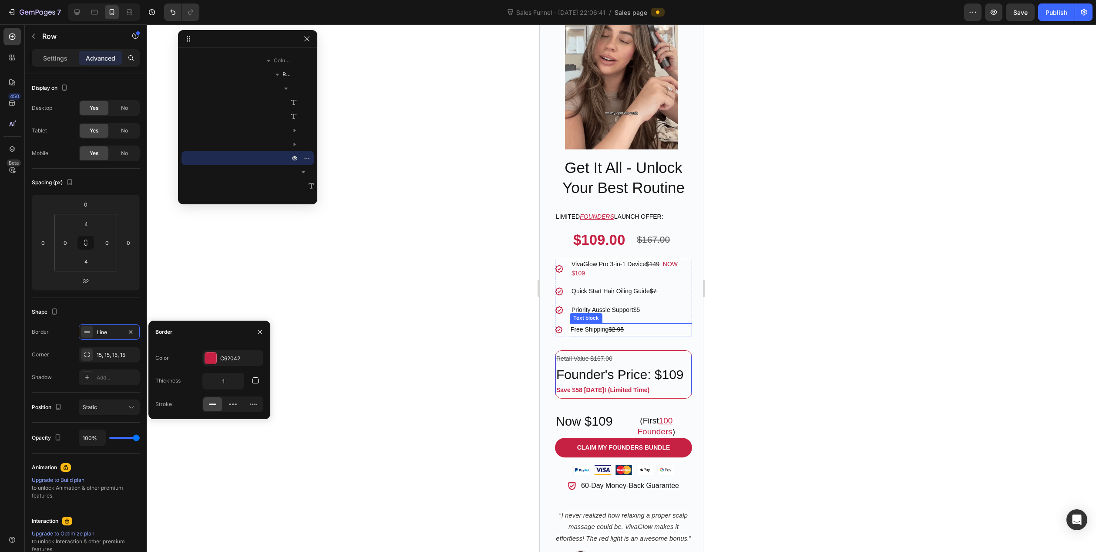
click at [674, 324] on p "Free Shipping $2.95" at bounding box center [631, 329] width 121 height 11
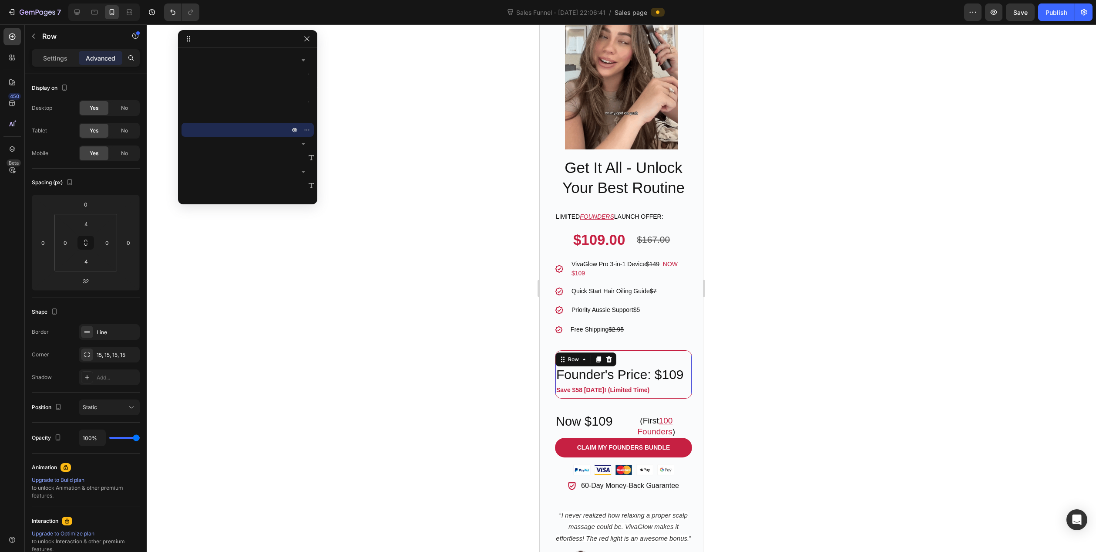
click at [675, 350] on div "Retail Value $167.00 Text Block Founder's Price: $109 Heading Save $58 Today! (…" at bounding box center [623, 374] width 137 height 48
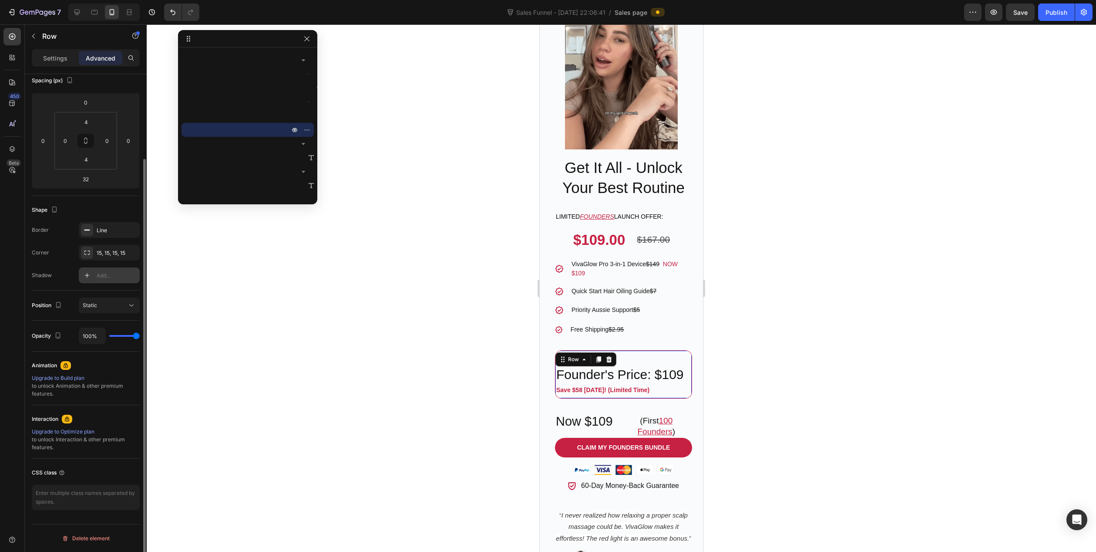
click at [88, 269] on div at bounding box center [87, 275] width 12 height 12
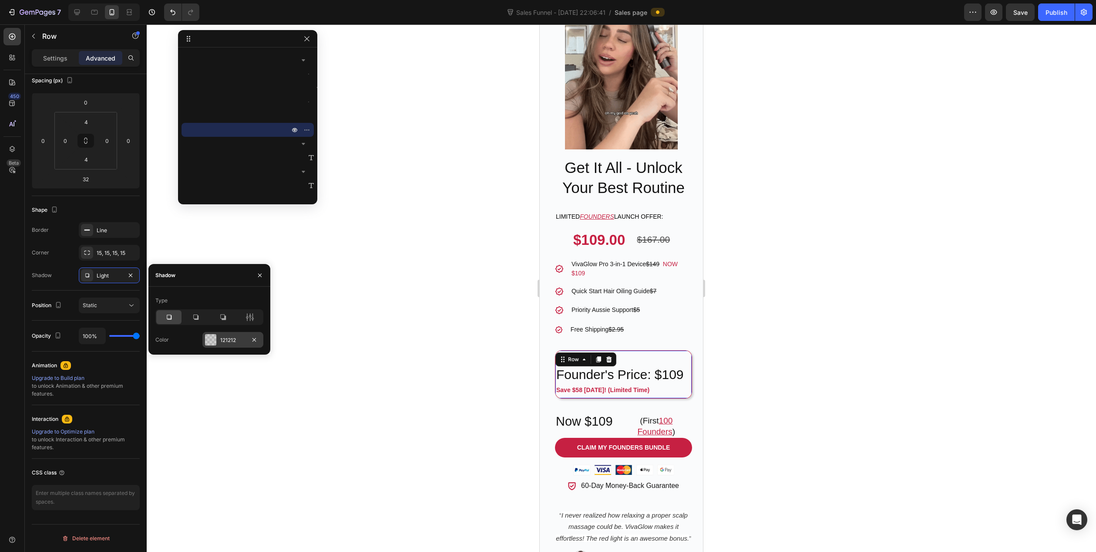
click at [213, 339] on div at bounding box center [210, 339] width 11 height 11
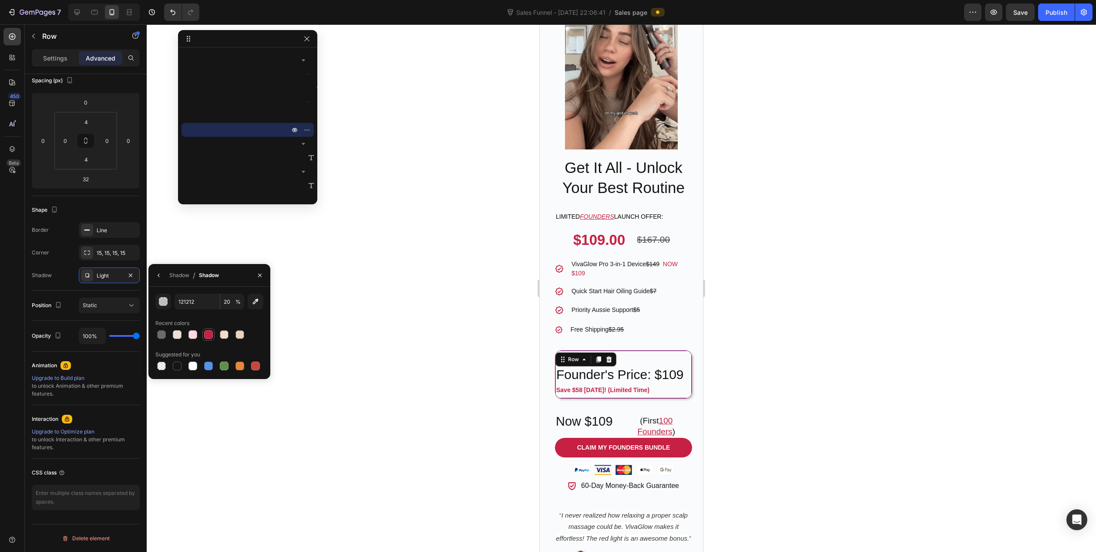
click at [210, 334] on div at bounding box center [208, 334] width 9 height 9
type input "C62042"
type input "100"
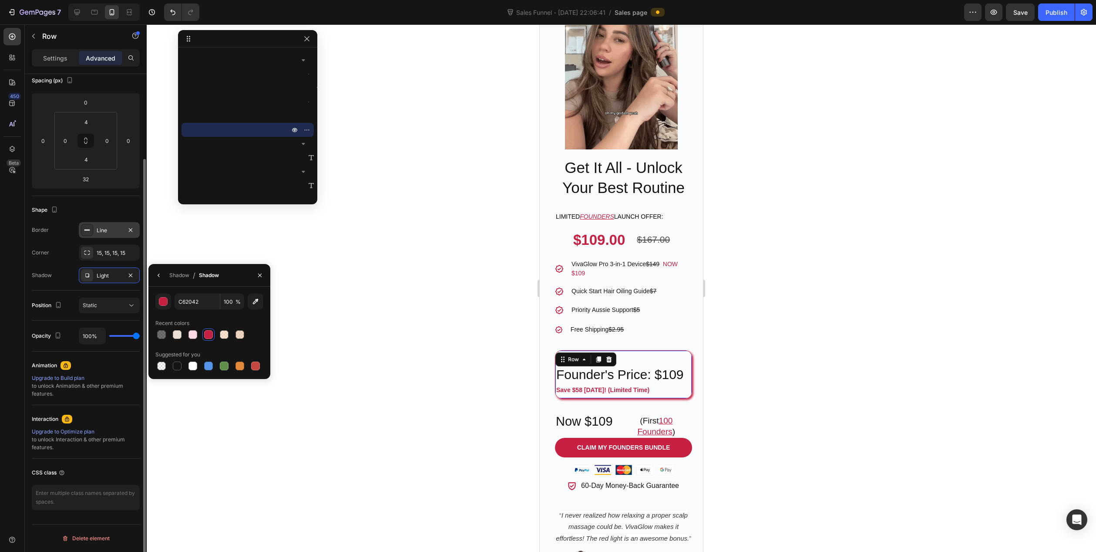
click at [100, 229] on div "Line" at bounding box center [109, 230] width 25 height 8
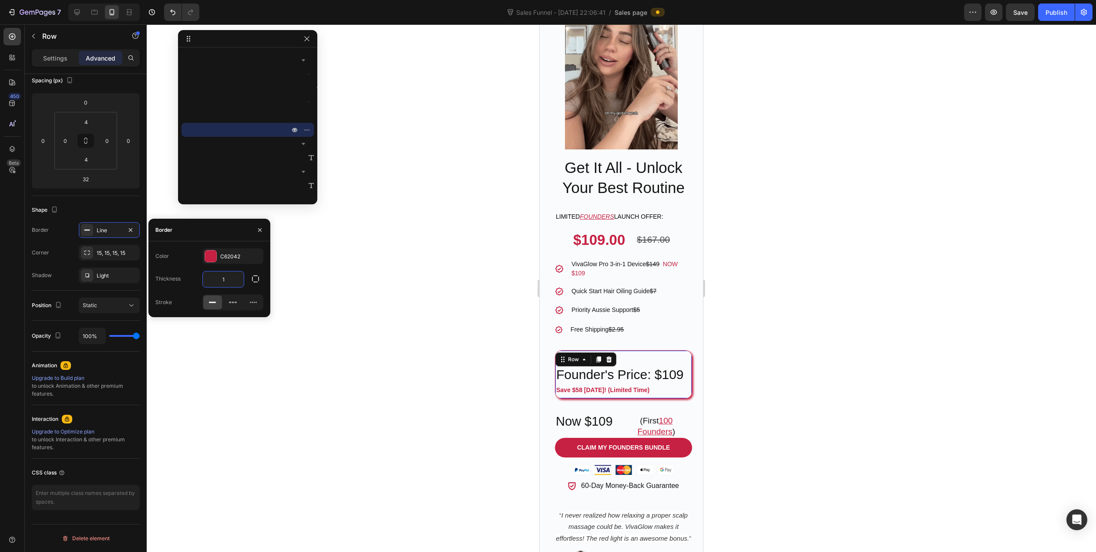
click at [233, 280] on input "1" at bounding box center [223, 279] width 41 height 16
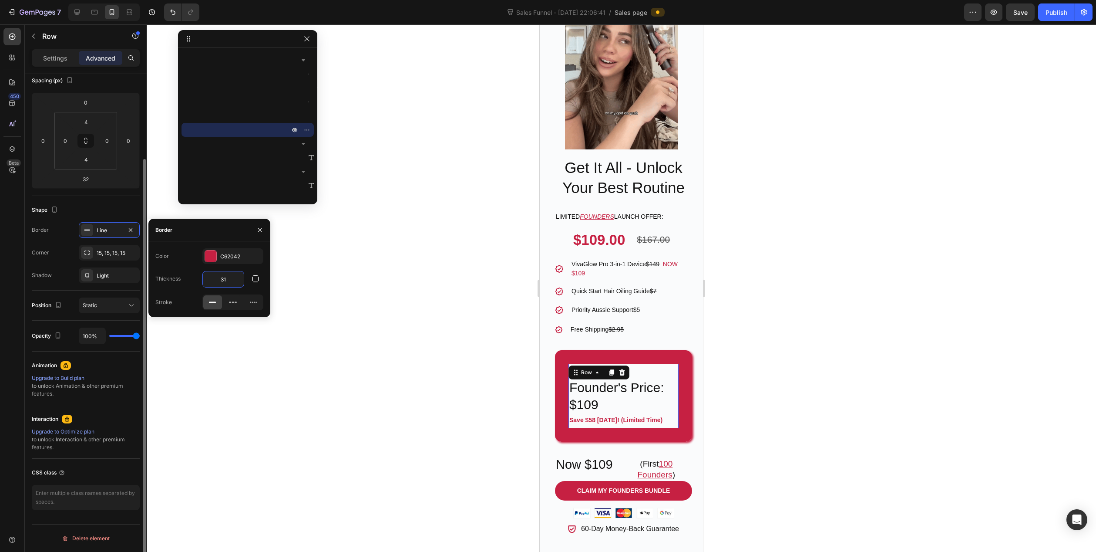
type input "3"
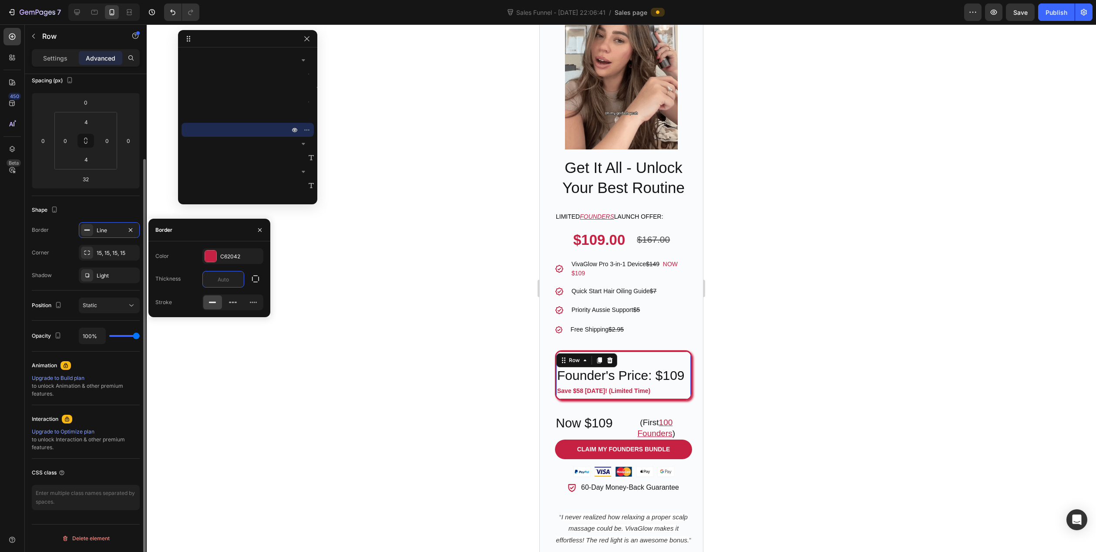
scroll to position [0, 0]
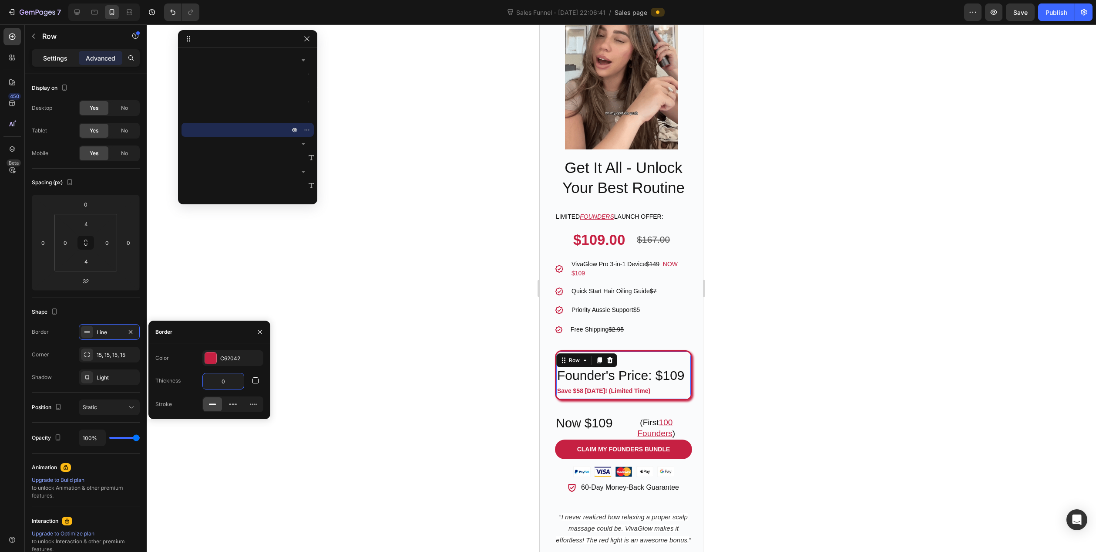
click at [56, 55] on p "Settings" at bounding box center [55, 58] width 24 height 9
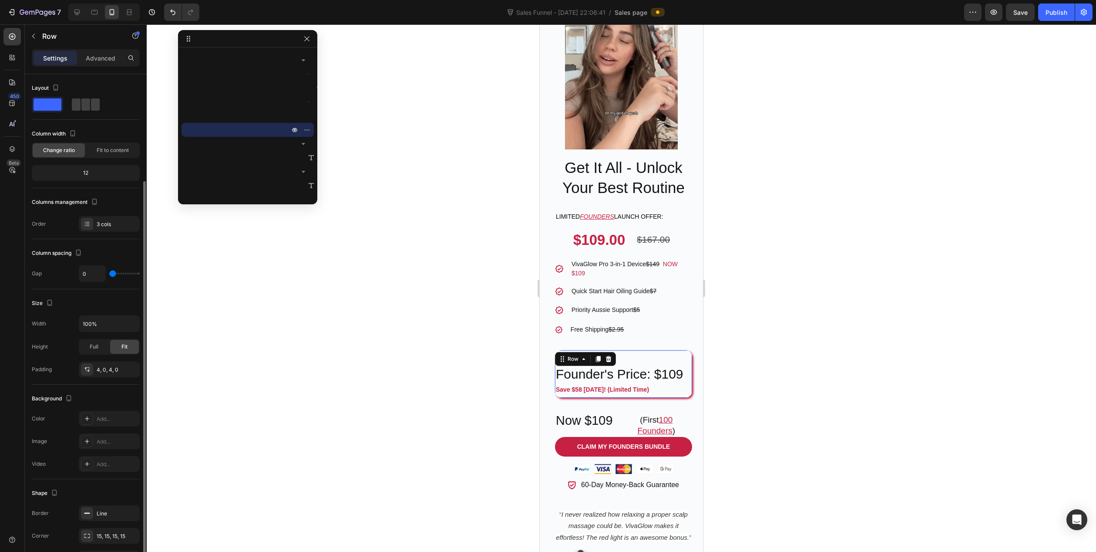
scroll to position [56, 0]
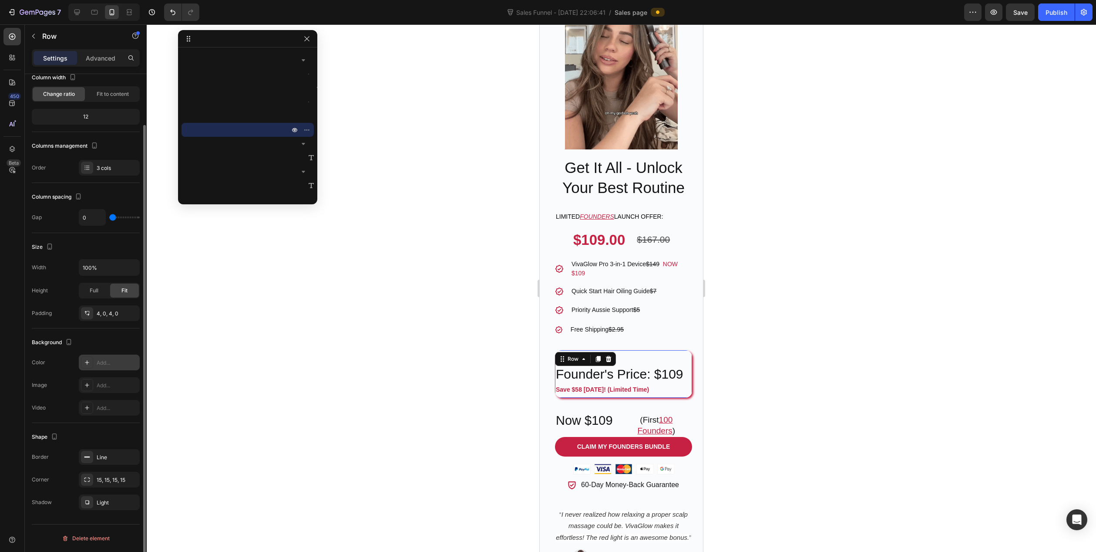
click at [91, 359] on div at bounding box center [87, 362] width 12 height 12
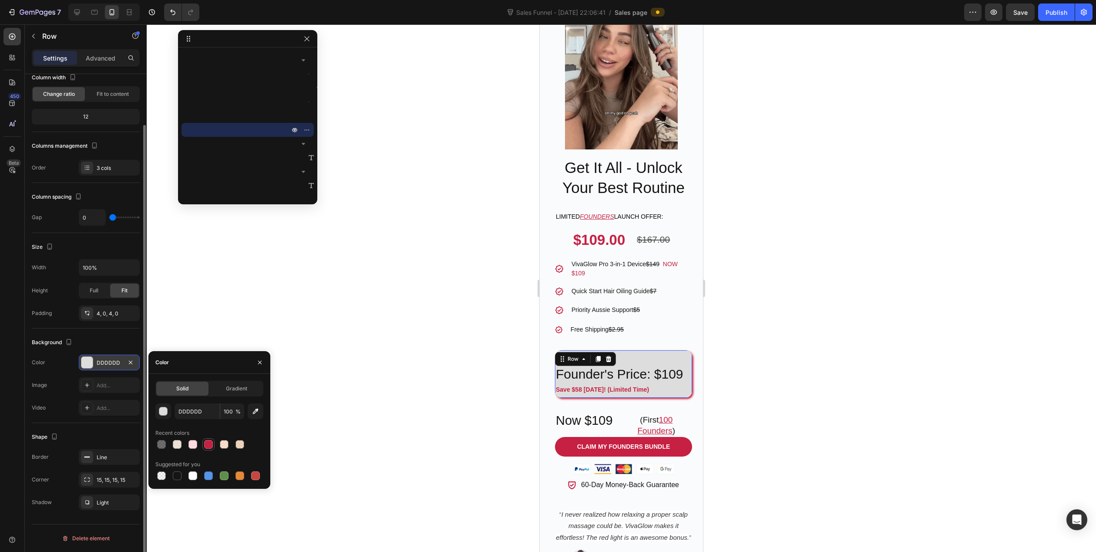
click at [210, 447] on div at bounding box center [208, 444] width 9 height 9
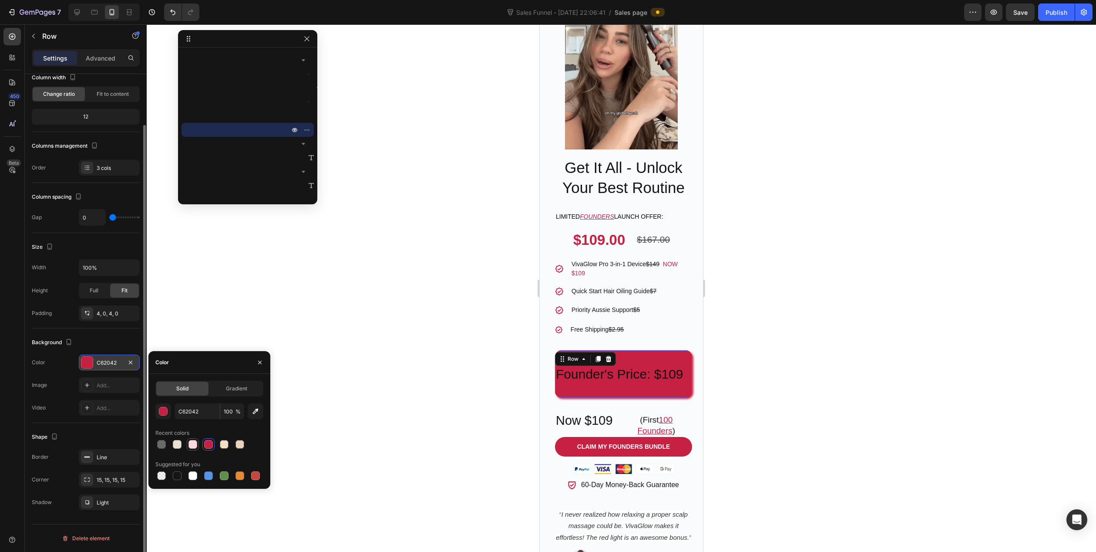
click at [193, 443] on div at bounding box center [193, 444] width 9 height 9
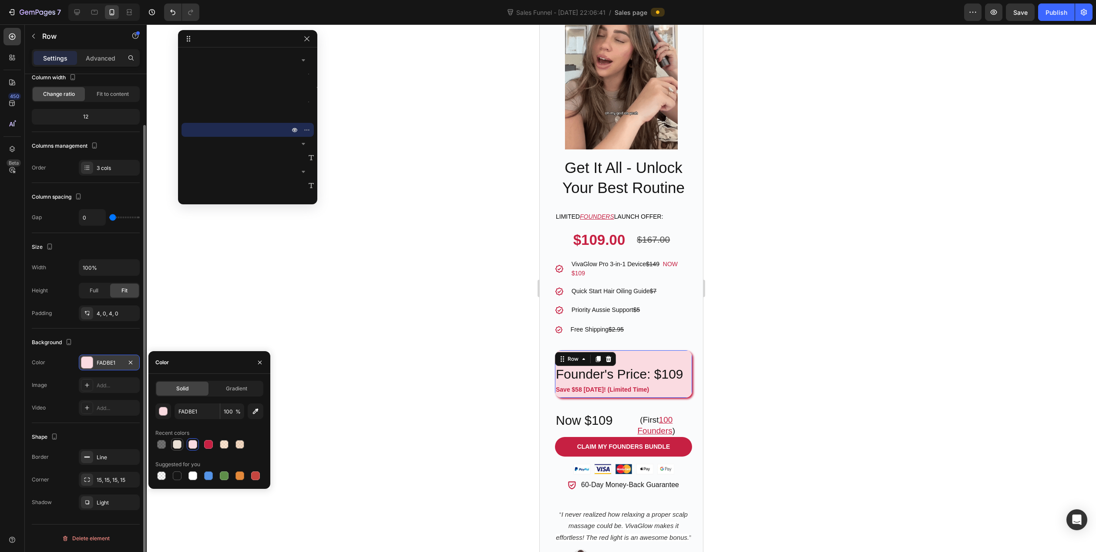
click at [174, 443] on div at bounding box center [177, 444] width 9 height 9
click at [241, 445] on div at bounding box center [240, 444] width 9 height 9
type input "EDBD93"
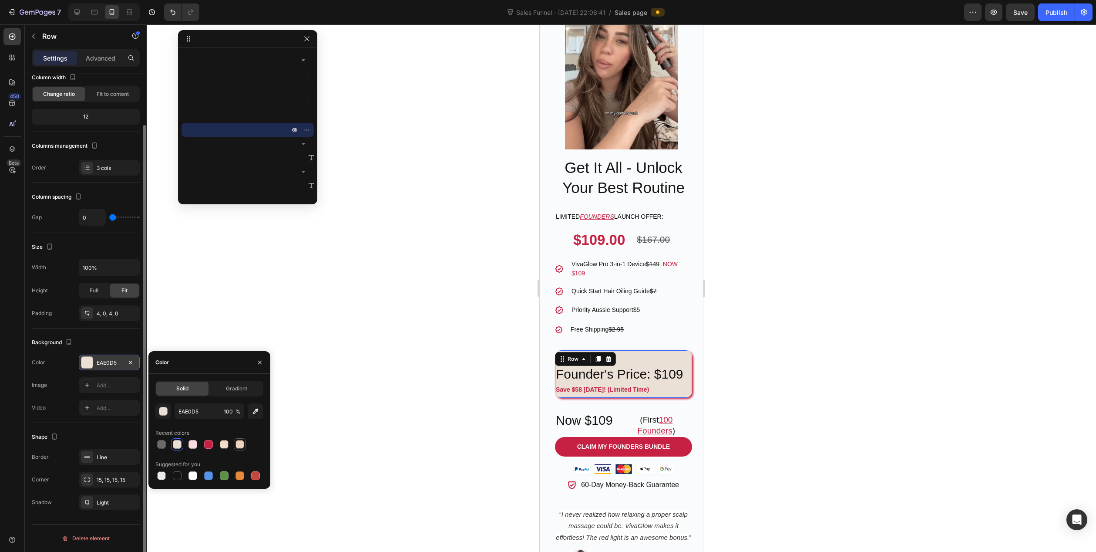
type input "55"
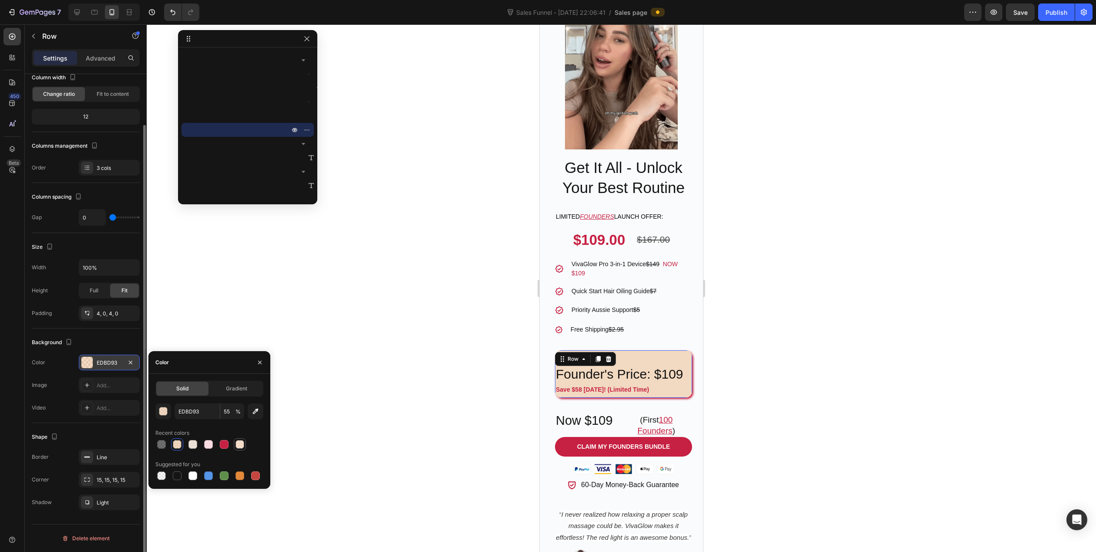
click at [241, 444] on div at bounding box center [240, 444] width 9 height 9
click at [223, 445] on div at bounding box center [224, 444] width 9 height 9
type input "FADBE1"
type input "100"
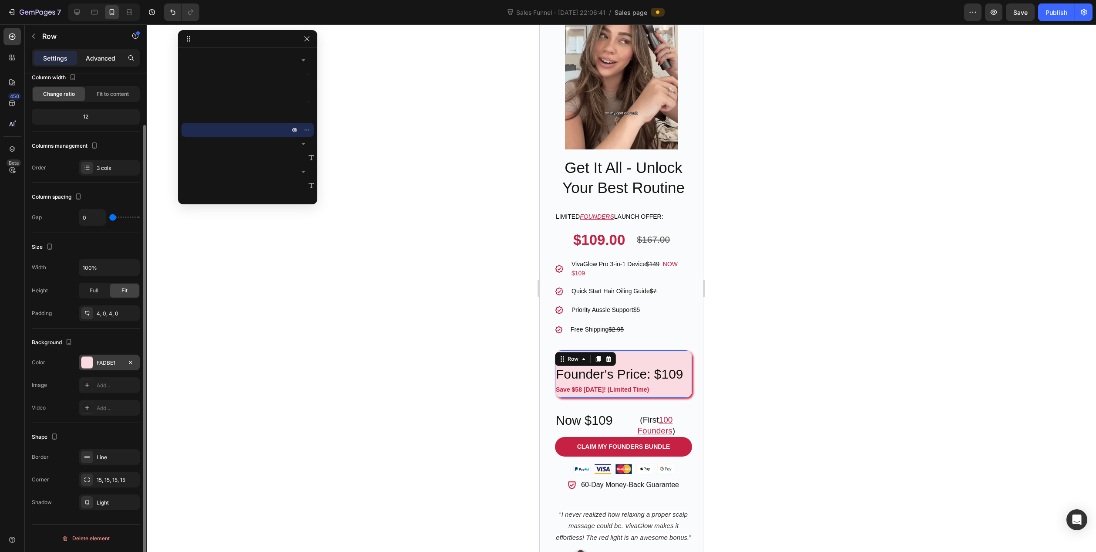
click at [109, 54] on p "Advanced" at bounding box center [101, 58] width 30 height 9
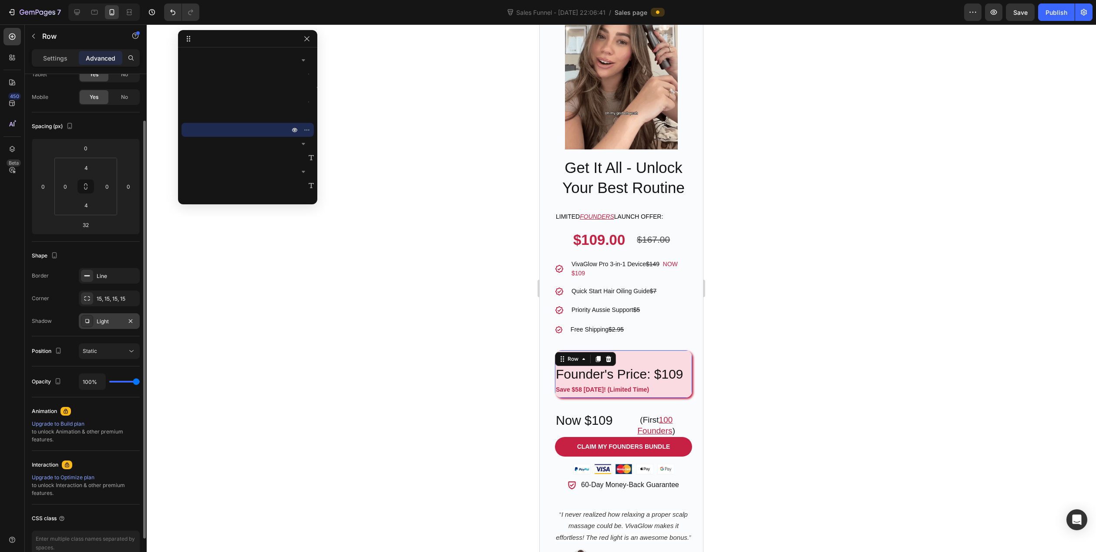
click at [117, 320] on div "Light" at bounding box center [109, 321] width 25 height 8
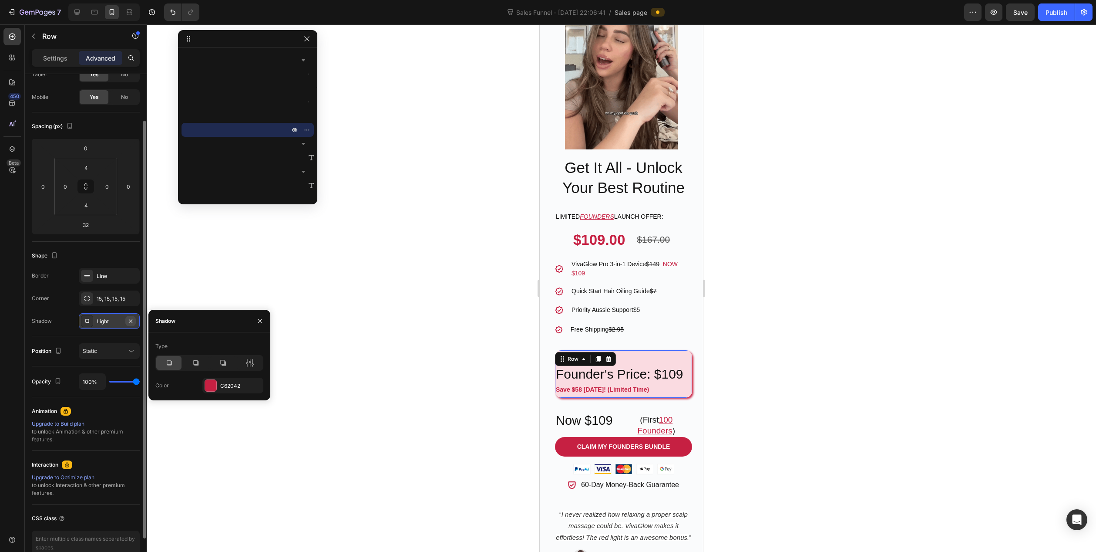
click at [132, 320] on icon "button" at bounding box center [130, 320] width 7 height 7
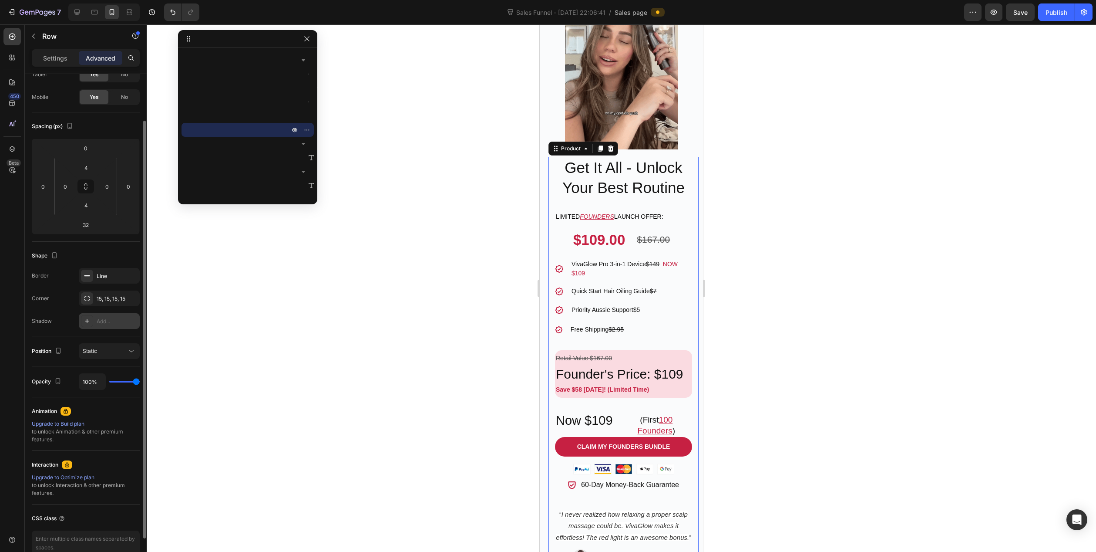
scroll to position [0, 0]
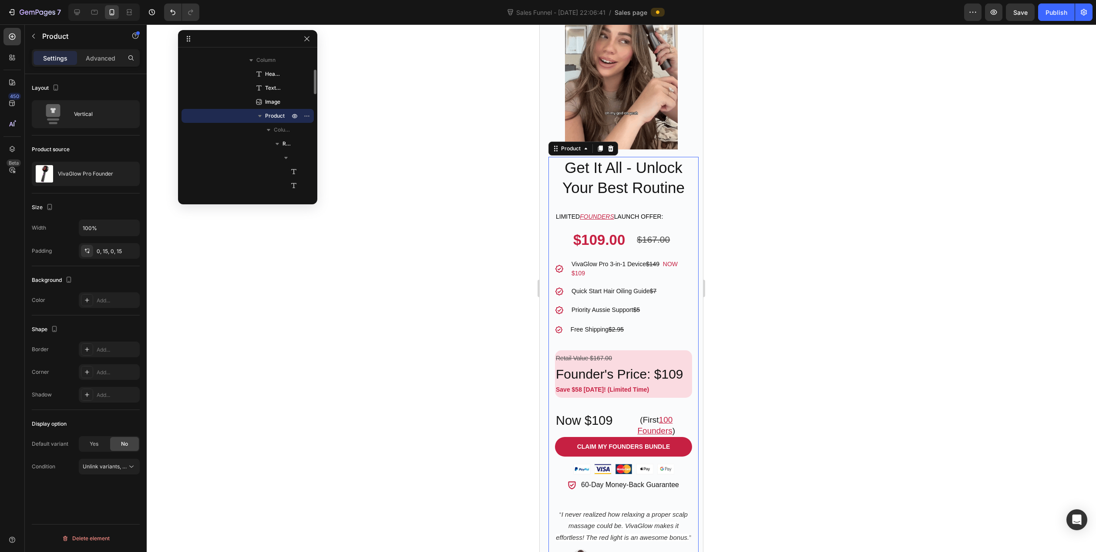
click at [549, 489] on div "Get It All - Unlock Your Best Routine Heading Limited FOUNDERS launch offer: Te…" at bounding box center [624, 414] width 150 height 515
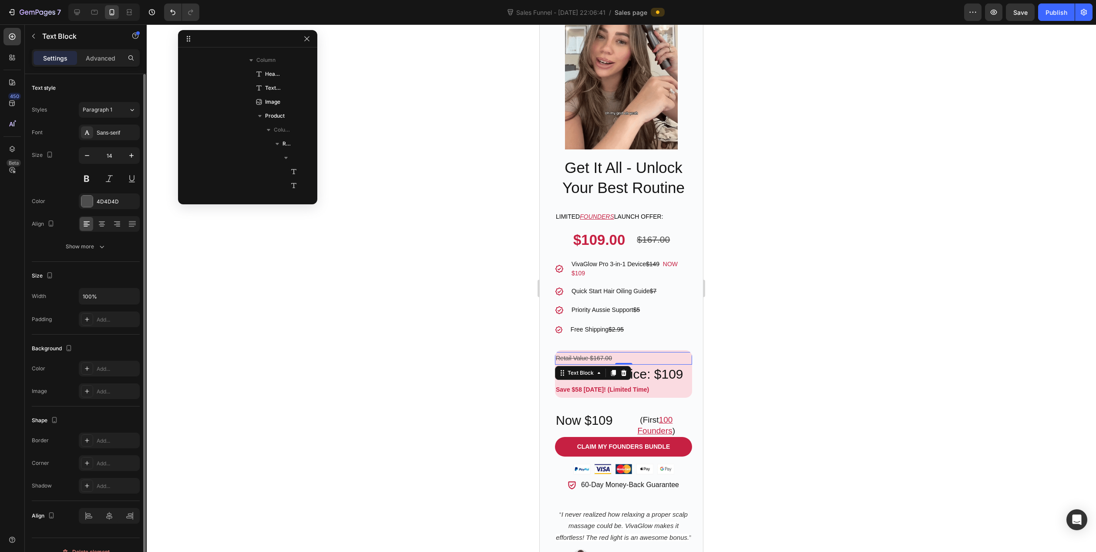
click at [648, 353] on p "Retail Value $167.00" at bounding box center [623, 358] width 135 height 11
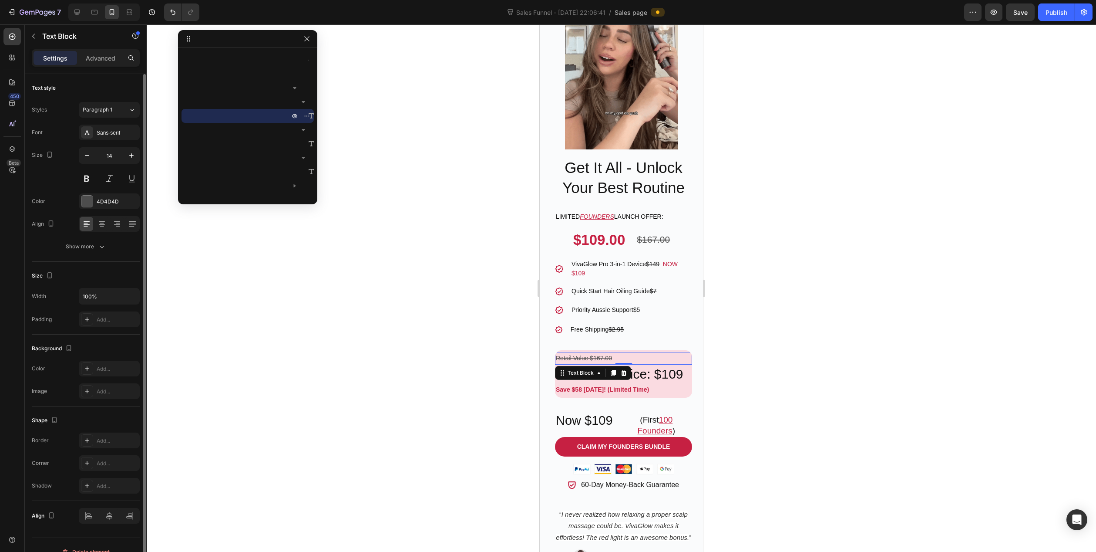
click at [678, 352] on div "Retail Value $167.00" at bounding box center [623, 358] width 137 height 13
click at [678, 350] on div "Retail Value $167.00 Text Block 0 Founder's Price: $109 Heading Save $58 Today!…" at bounding box center [623, 373] width 137 height 47
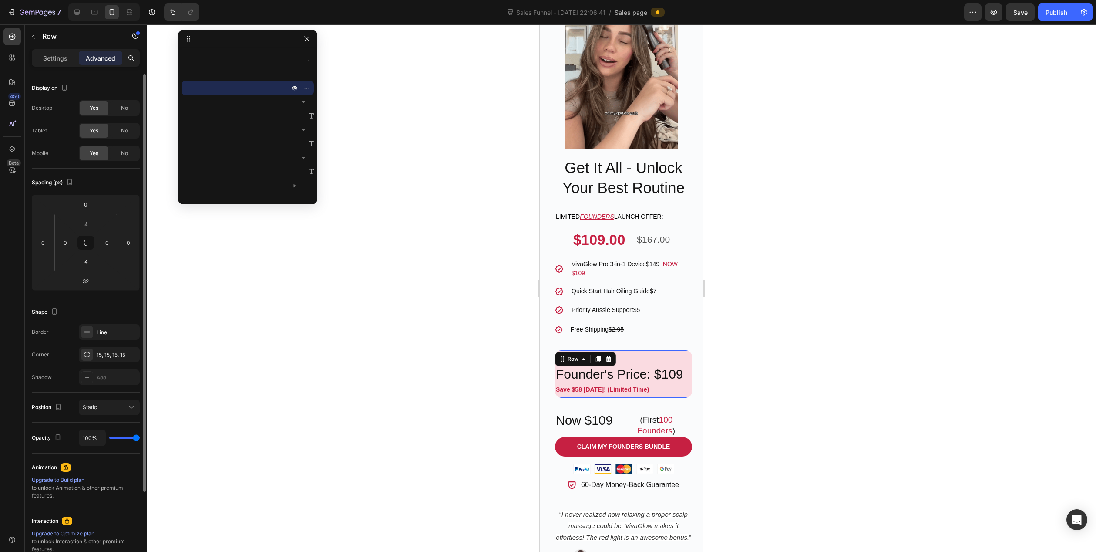
click at [403, 373] on div at bounding box center [622, 287] width 950 height 527
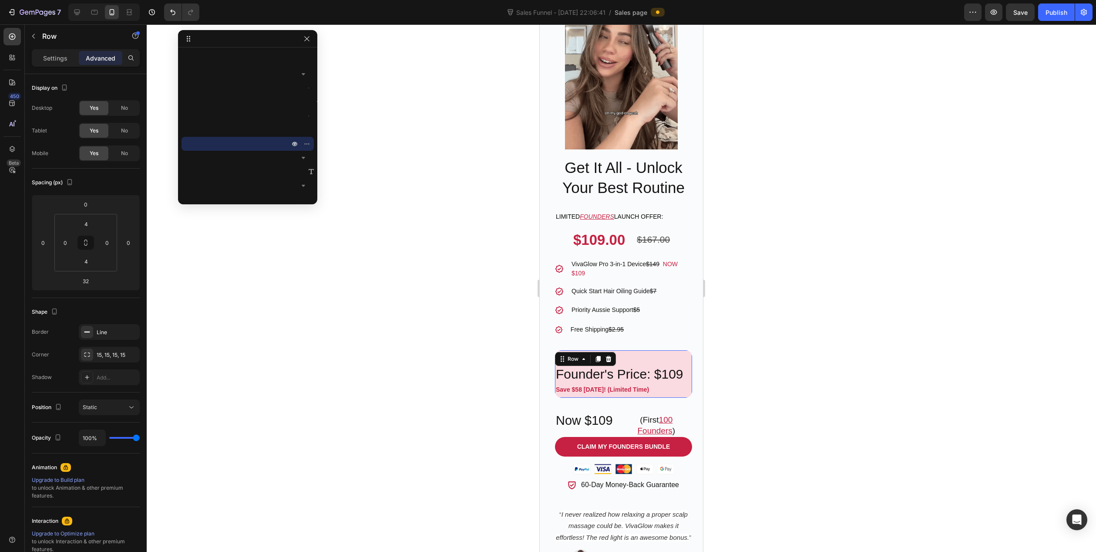
click at [660, 350] on div "Retail Value $167.00 Text Block Founder's Price: $109 Heading Save $58 Today! (…" at bounding box center [623, 373] width 137 height 47
click at [107, 242] on input "0" at bounding box center [107, 242] width 13 height 13
type input "4"
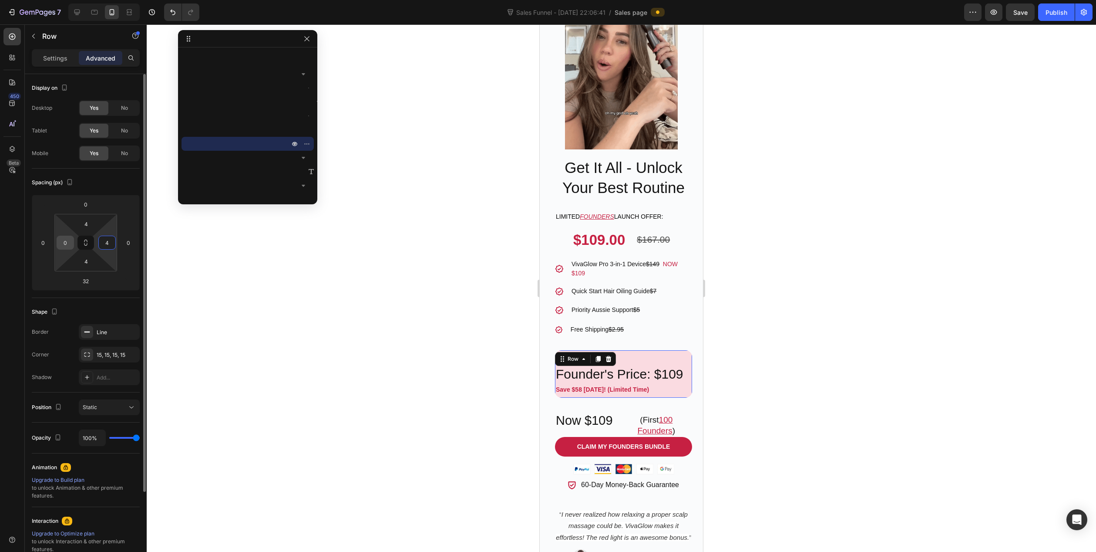
click at [66, 243] on input "0" at bounding box center [65, 242] width 13 height 13
type input "4"
click at [448, 330] on div at bounding box center [622, 287] width 950 height 527
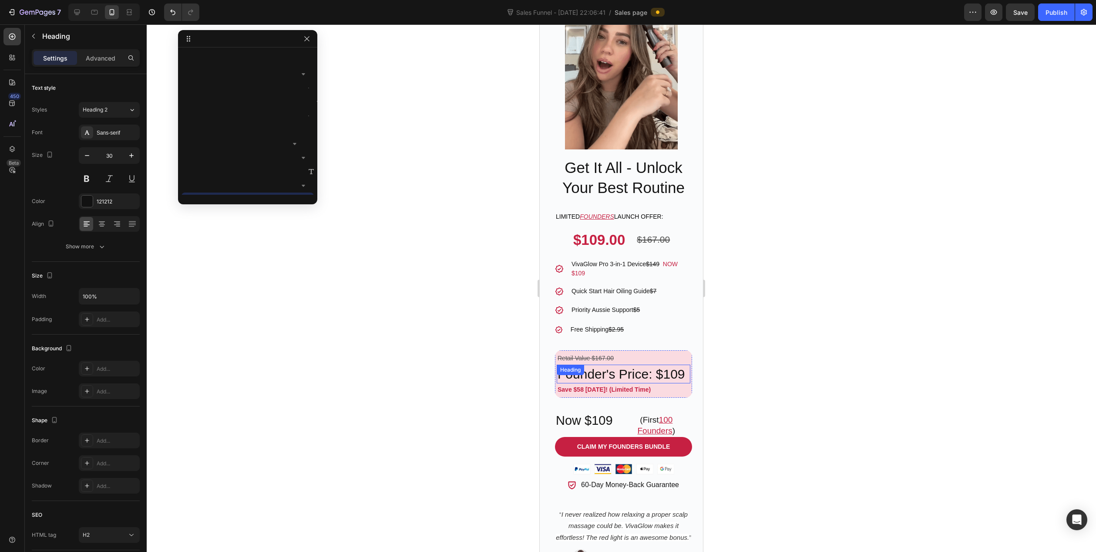
click at [570, 382] on p "Founder's Price: $109" at bounding box center [624, 373] width 132 height 17
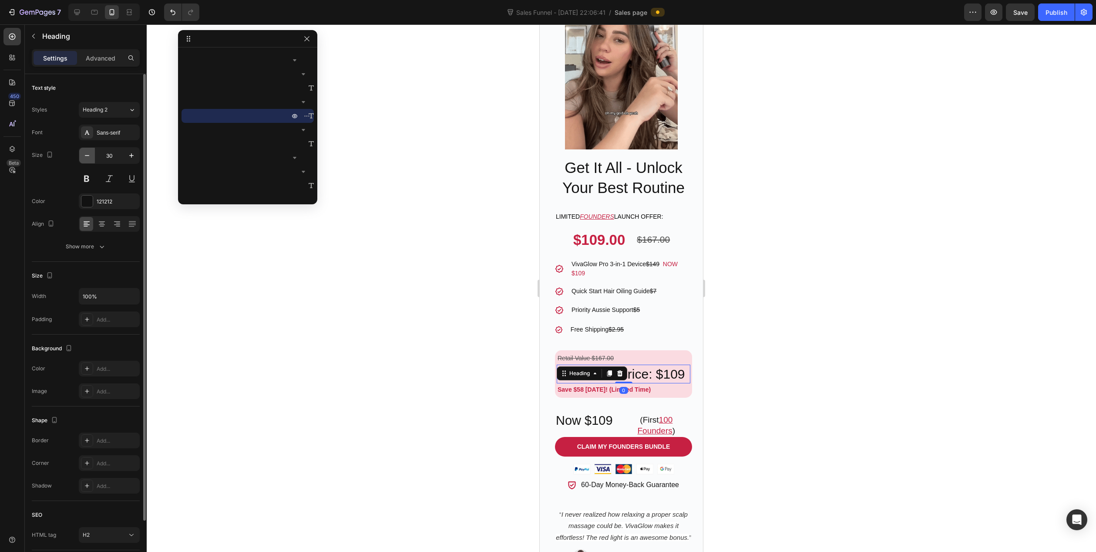
click at [88, 157] on icon "button" at bounding box center [87, 155] width 9 height 9
type input "28"
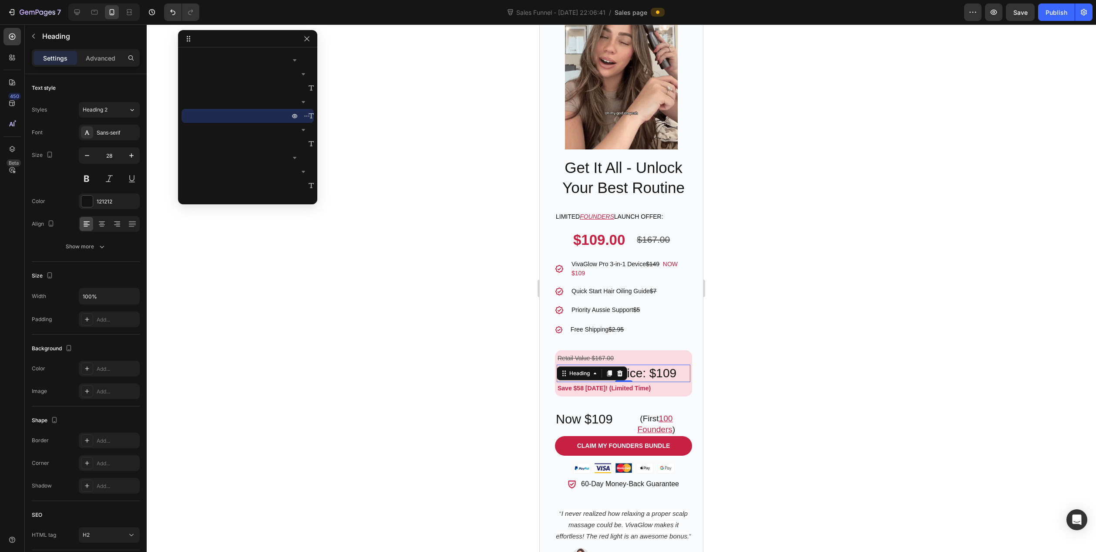
click at [478, 401] on div at bounding box center [622, 287] width 950 height 527
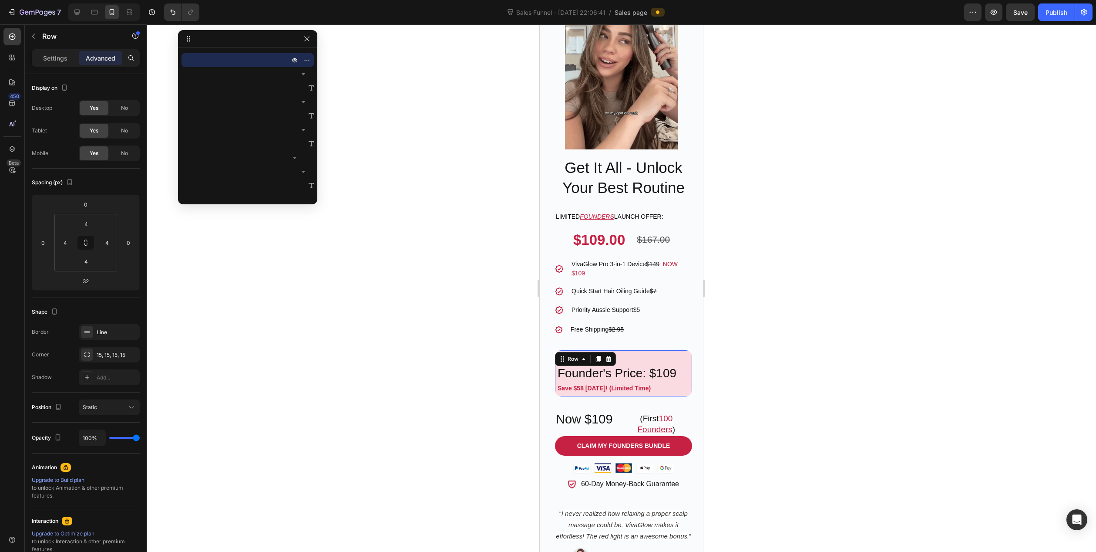
click at [668, 350] on div "Retail Value $167.00 Text Block Founder's Price: $109 Heading Save $58 Today! (…" at bounding box center [623, 373] width 137 height 47
click at [109, 331] on div "Line" at bounding box center [109, 332] width 25 height 8
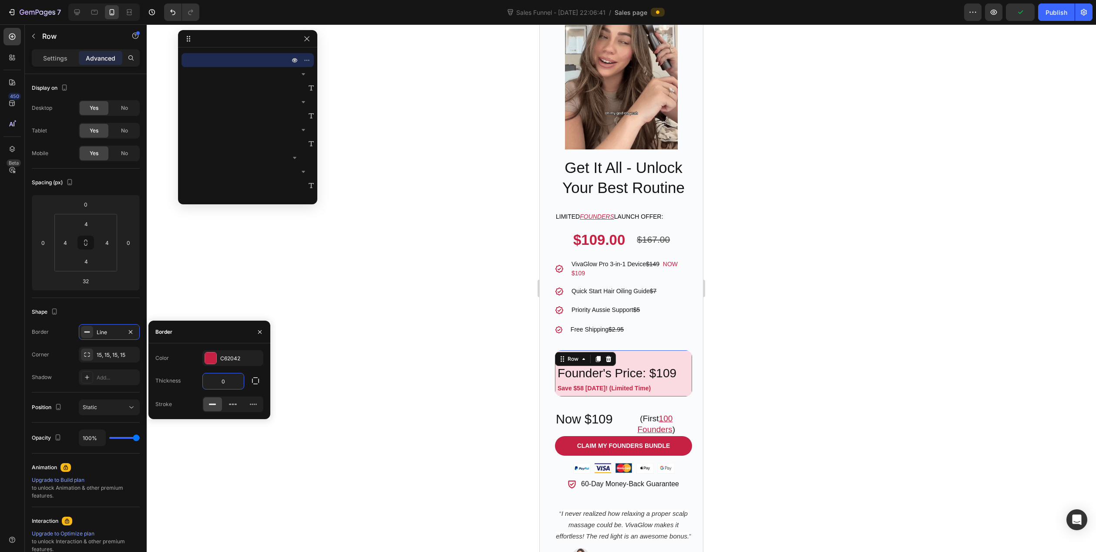
click at [226, 380] on input "0" at bounding box center [223, 381] width 41 height 16
type input "3"
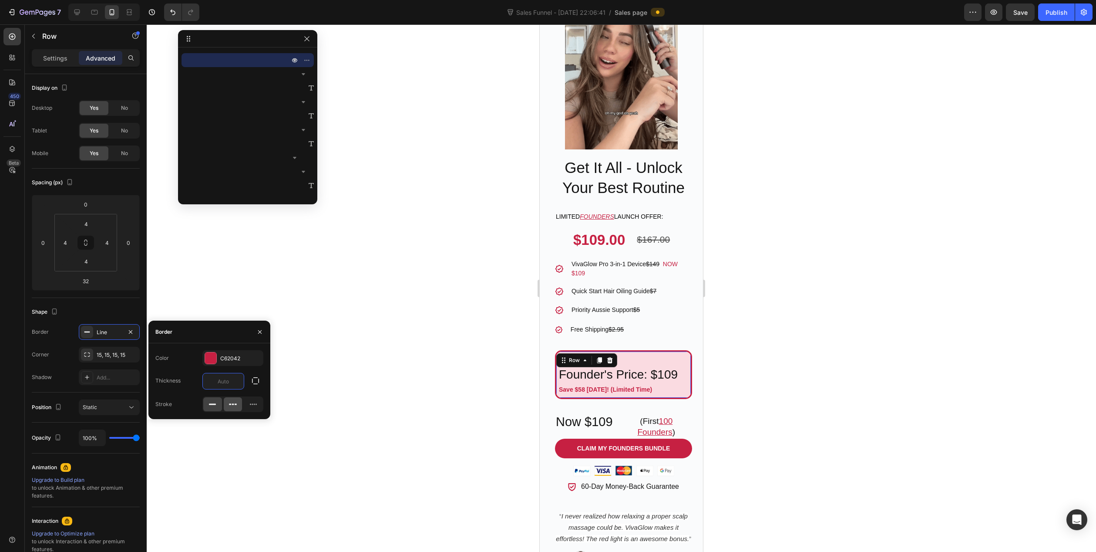
type input "2"
click at [643, 494] on div "Get It All - Unlock Your Best Routine Heading Limited FOUNDERS launch offer: Te…" at bounding box center [623, 373] width 137 height 432
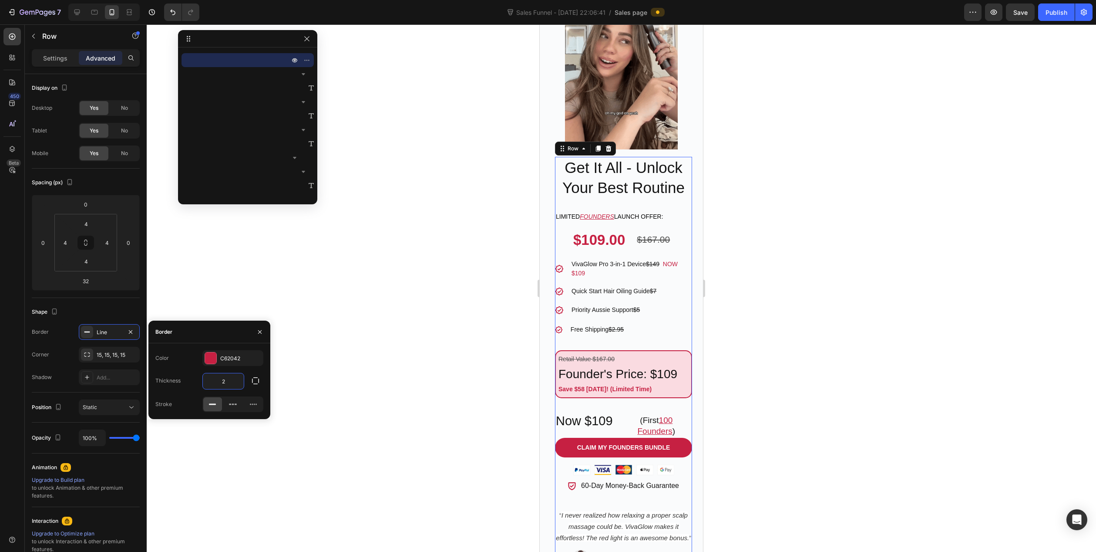
scroll to position [137, 0]
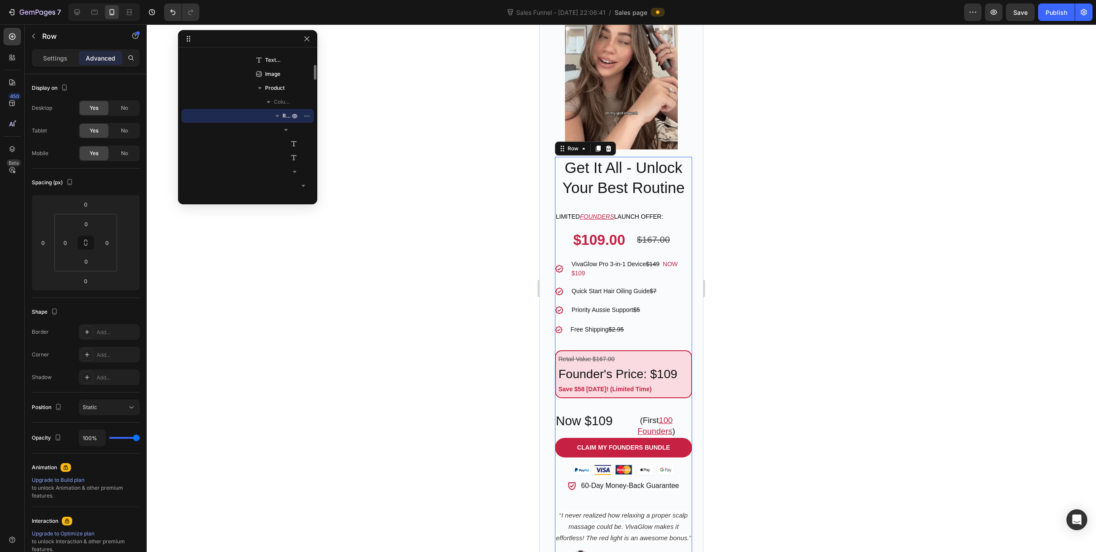
click at [437, 460] on div at bounding box center [622, 287] width 950 height 527
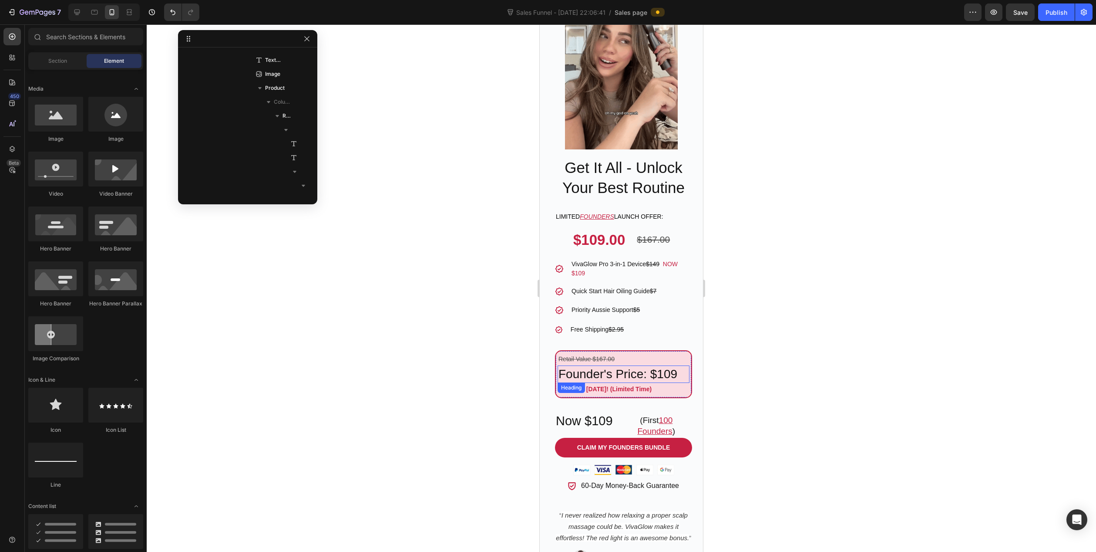
click at [658, 366] on p "Founder's Price: $109" at bounding box center [624, 374] width 130 height 16
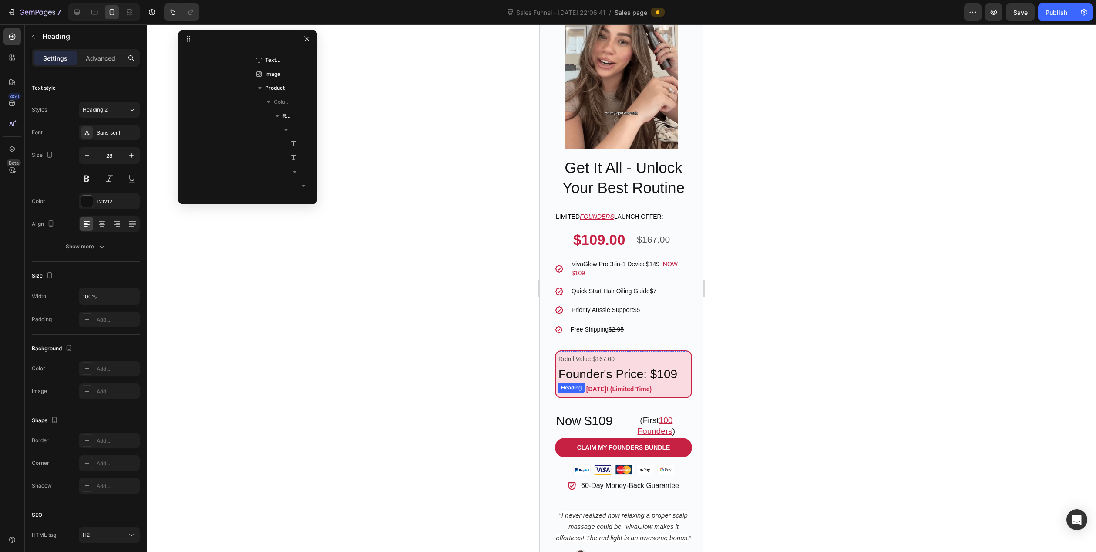
scroll to position [611, 0]
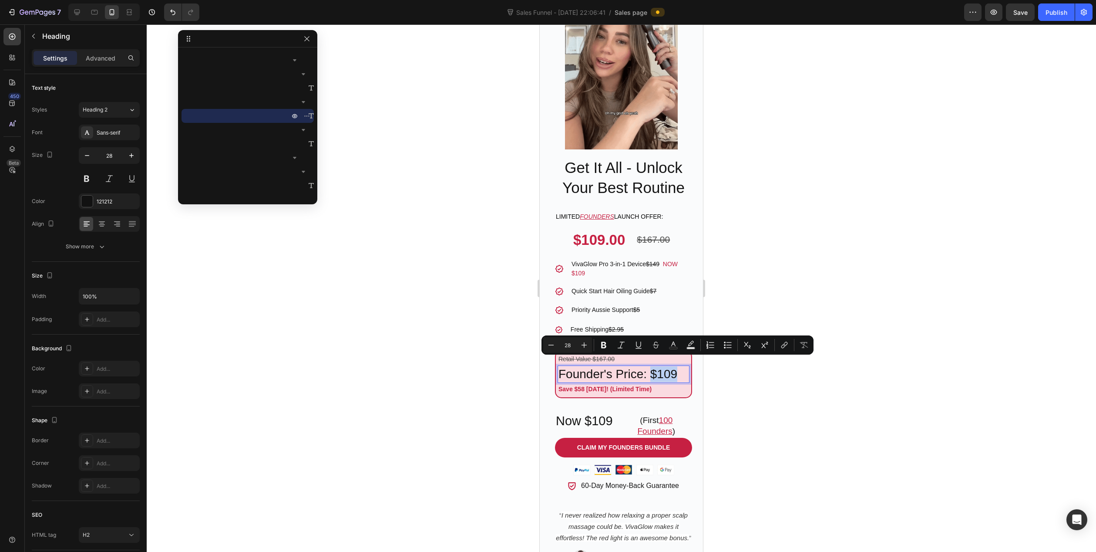
drag, startPoint x: 653, startPoint y: 366, endPoint x: 677, endPoint y: 366, distance: 24.8
click at [677, 366] on p "Founder's Price: $109" at bounding box center [624, 374] width 130 height 16
click at [604, 344] on icon "Editor contextual toolbar" at bounding box center [603, 345] width 5 height 7
click at [427, 344] on div at bounding box center [622, 287] width 950 height 527
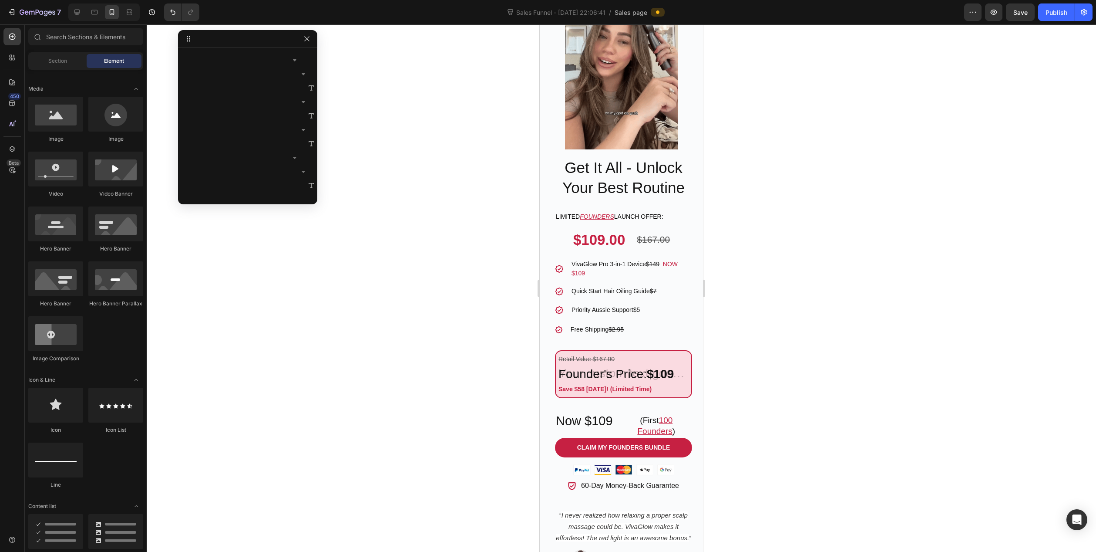
click at [481, 362] on div at bounding box center [622, 287] width 950 height 527
click at [633, 365] on h2 "Founder's Price: $109" at bounding box center [624, 373] width 132 height 17
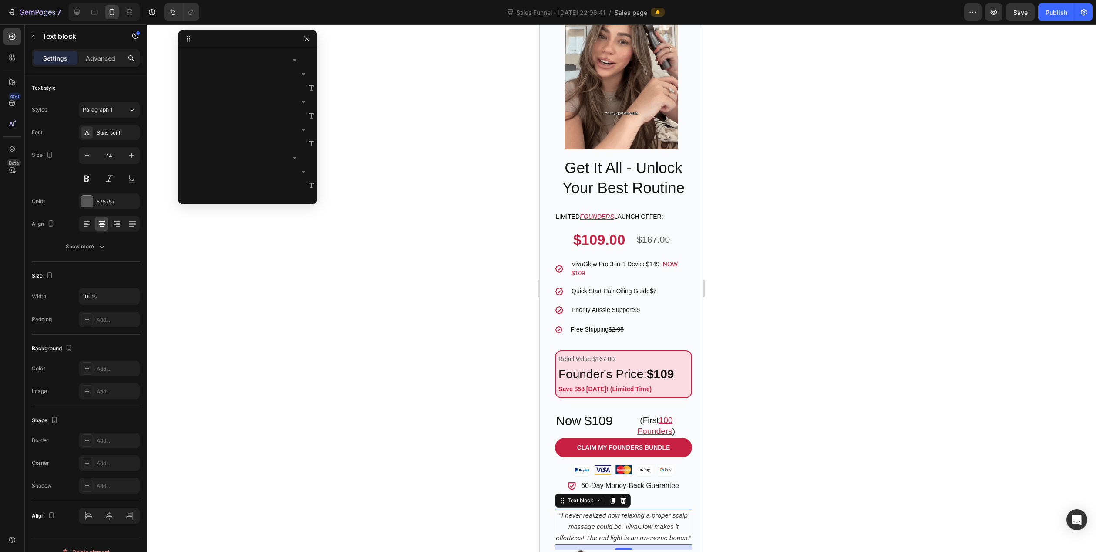
scroll to position [959, 0]
click at [651, 511] on icon "I never realized how relaxing a proper scalp massage could be. VivaGlow makes i…" at bounding box center [622, 526] width 133 height 30
click at [360, 391] on div at bounding box center [622, 287] width 950 height 527
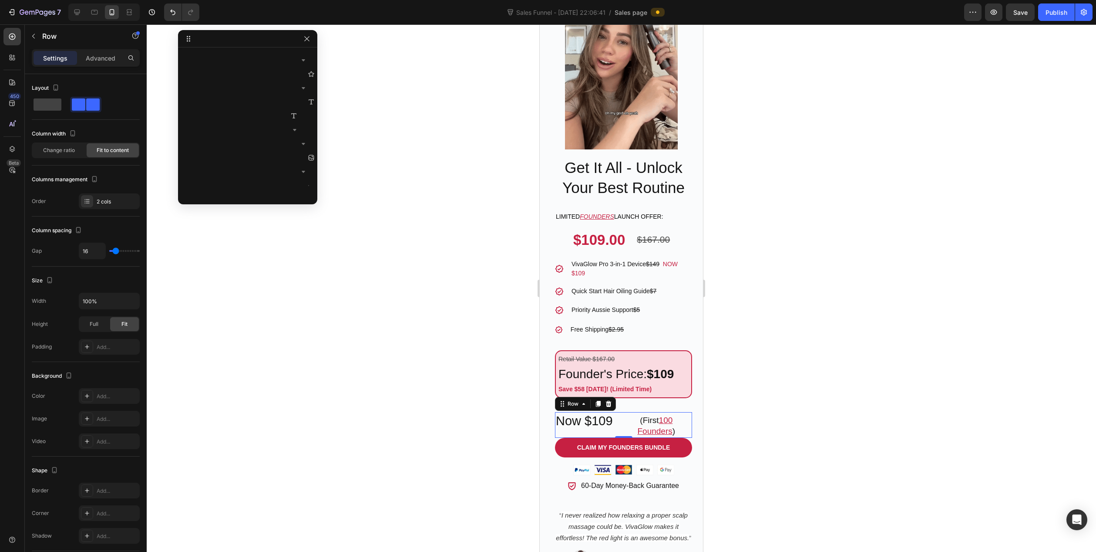
click at [560, 424] on div "Now $109 Heading" at bounding box center [584, 424] width 59 height 25
click at [610, 401] on icon at bounding box center [609, 404] width 6 height 6
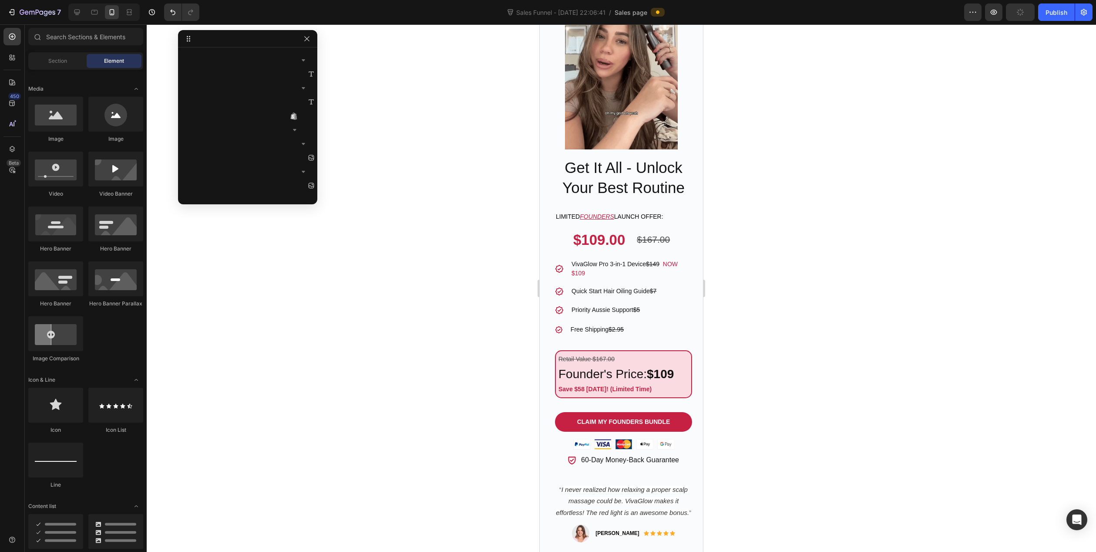
click at [423, 405] on div at bounding box center [622, 287] width 950 height 527
click at [591, 395] on div "Get It All - Unlock Your Best Routine Heading Limited FOUNDERS launch offer: Te…" at bounding box center [623, 360] width 137 height 406
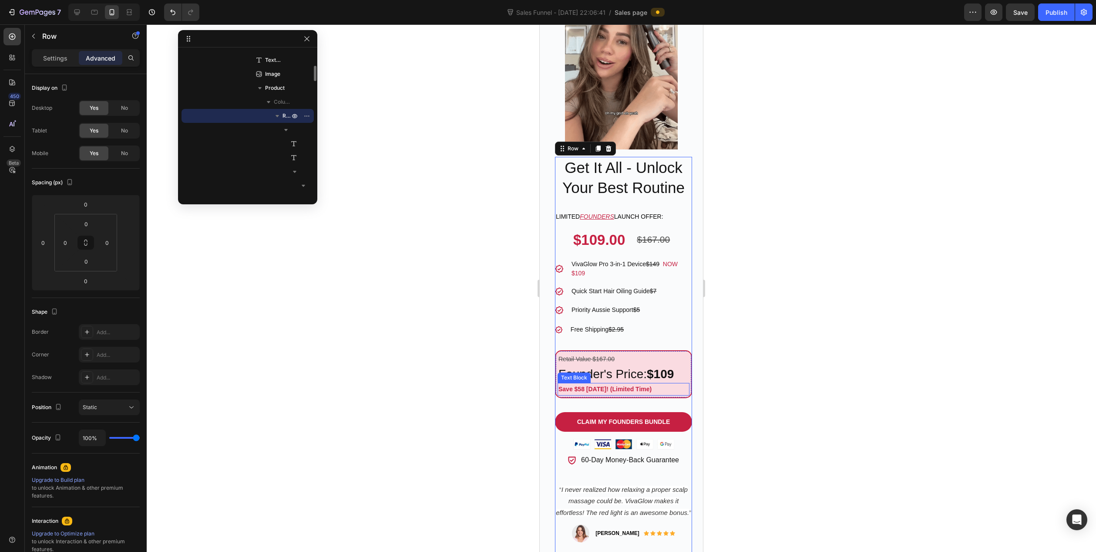
click at [597, 386] on p "Save $58 Today! (Limited Time)" at bounding box center [624, 389] width 130 height 11
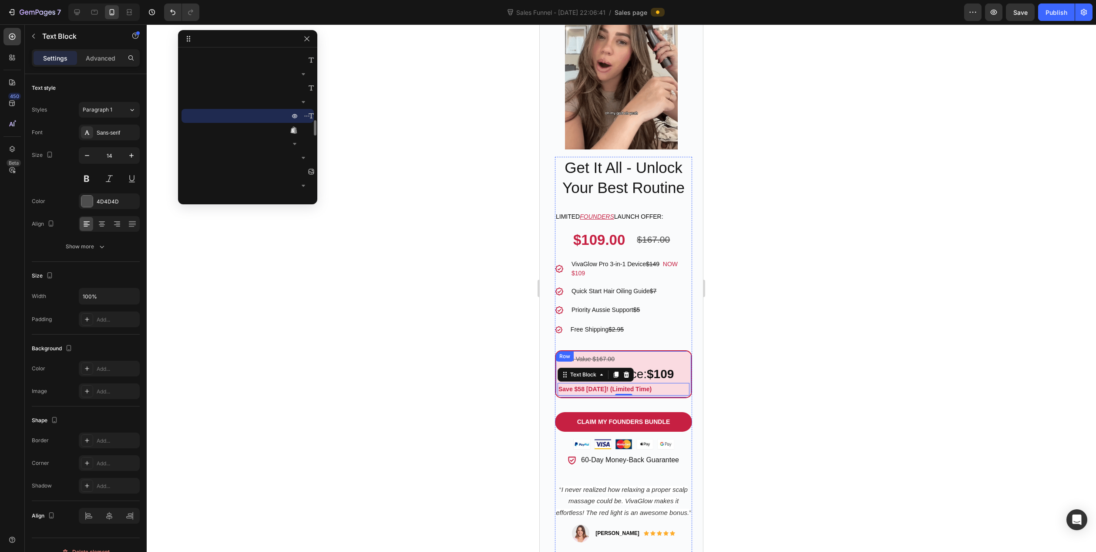
scroll to position [555, 0]
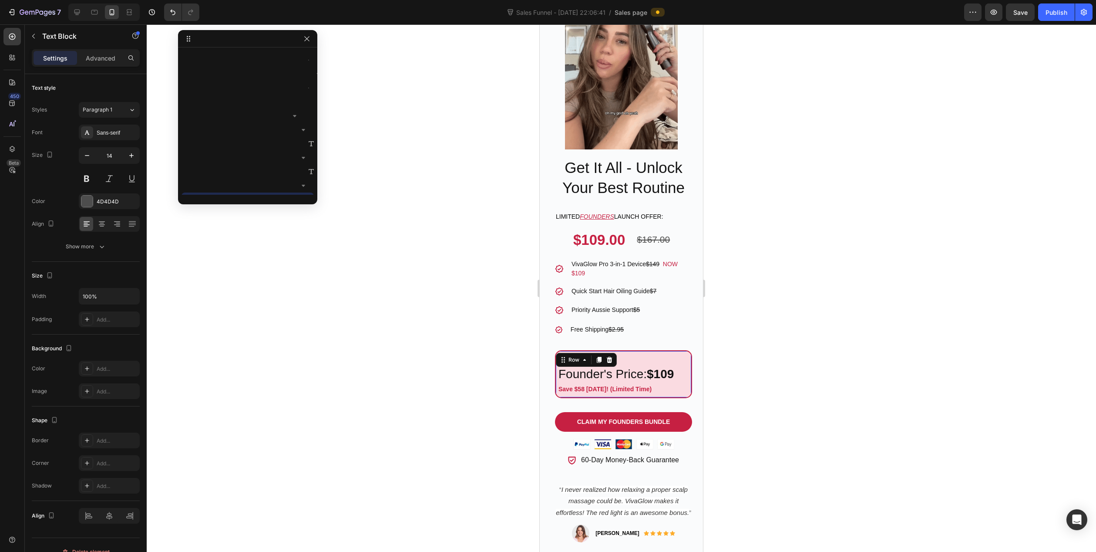
click at [599, 389] on div "Retail Value $167.00 Text Block Founder's Price: $109 Heading Save $58 Today! (…" at bounding box center [623, 374] width 137 height 48
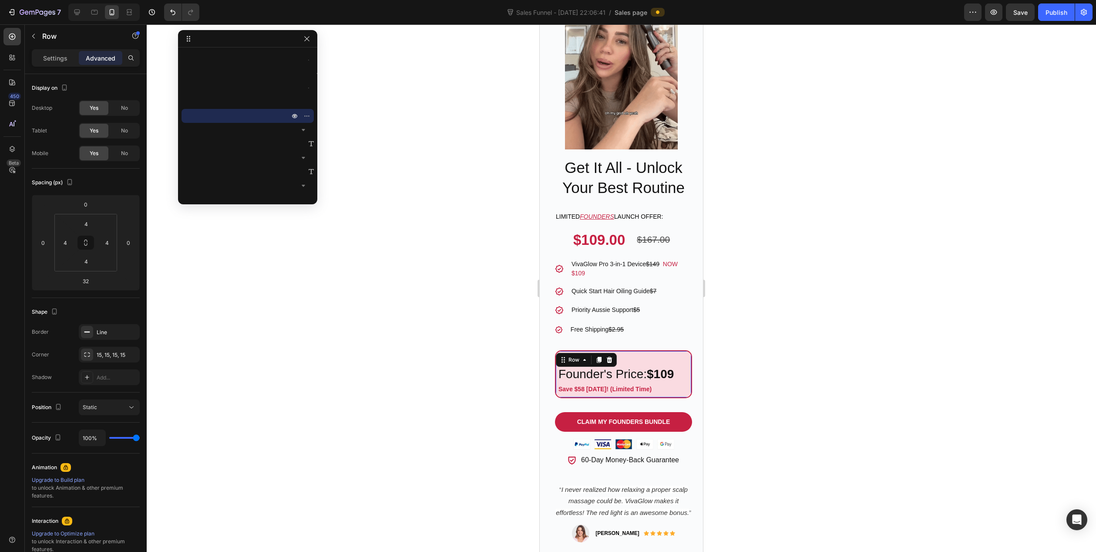
click at [600, 387] on div "Retail Value $167.00 Text Block Founder's Price: $109 Heading Save $58 Today! (…" at bounding box center [623, 374] width 137 height 48
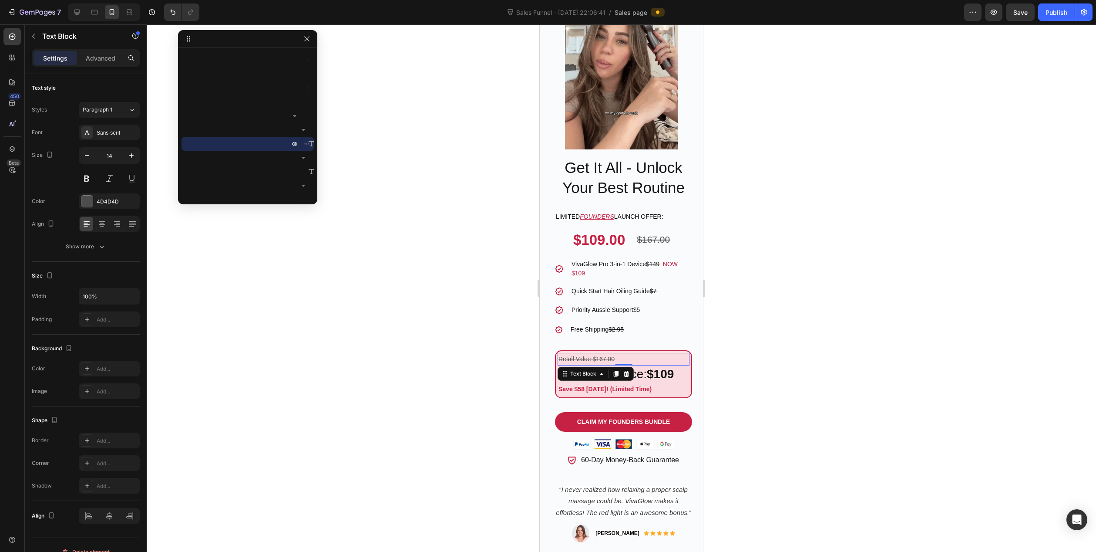
click at [651, 354] on p "Retail Value $167.00" at bounding box center [624, 359] width 130 height 11
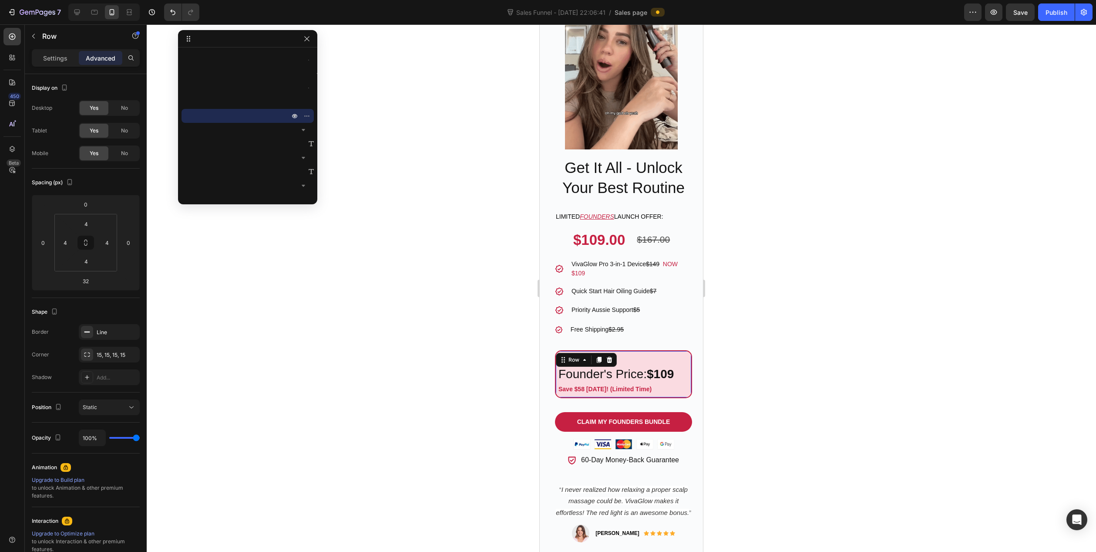
click at [679, 387] on div "Retail Value $167.00 Text Block Founder's Price: $109 Heading Save $58 Today! (…" at bounding box center [623, 374] width 137 height 48
click at [650, 412] on button "Claim My Founders Bundle" at bounding box center [623, 422] width 137 height 20
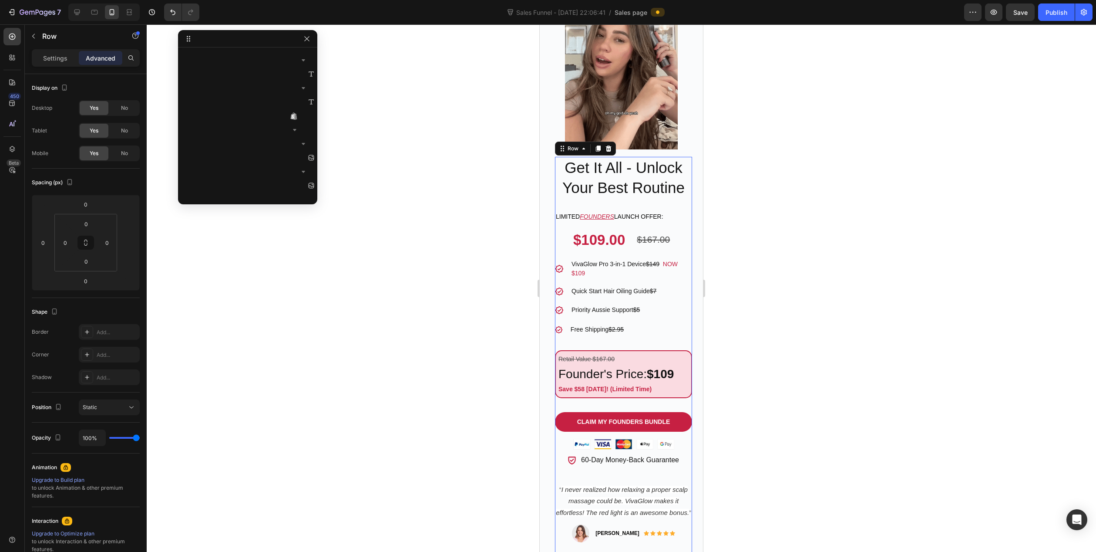
scroll to position [137, 0]
click at [671, 394] on div "Get It All - Unlock Your Best Routine Heading Limited FOUNDERS launch offer: Te…" at bounding box center [623, 360] width 137 height 406
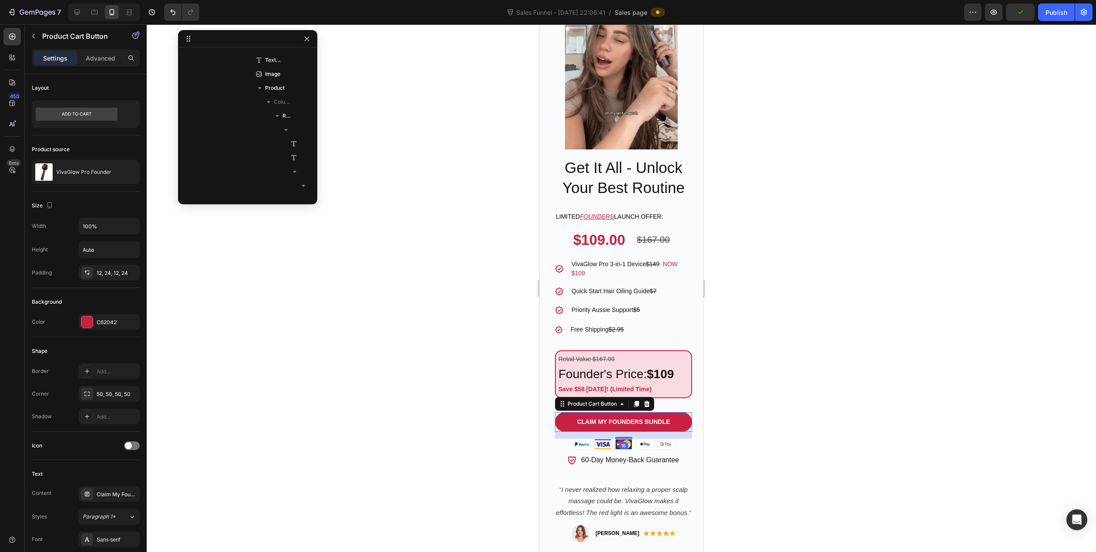
click at [683, 412] on div "Claim My Founders Bundle Product Cart Button 16" at bounding box center [623, 422] width 137 height 20
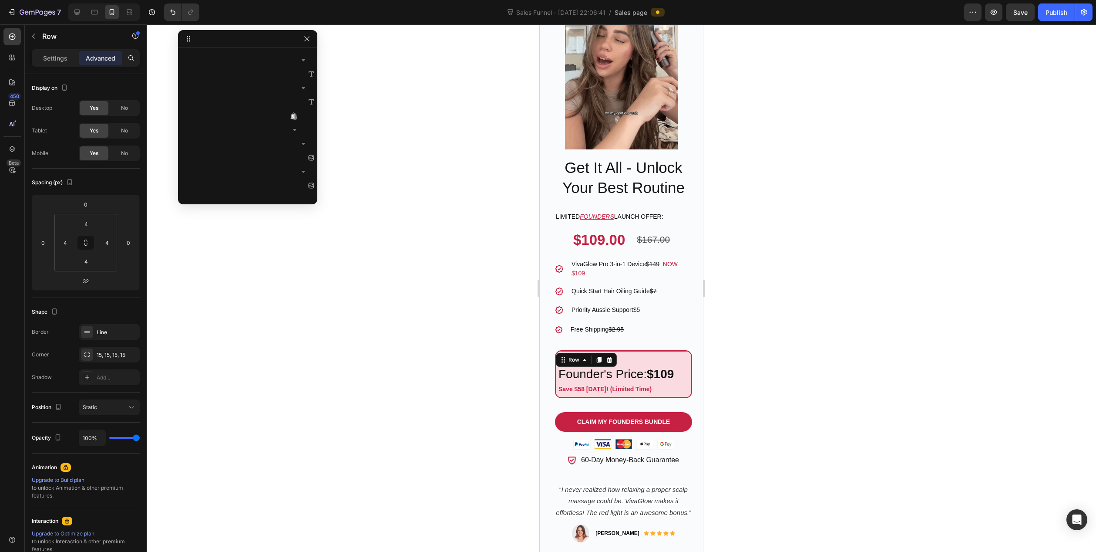
click at [681, 388] on div "Retail Value $167.00 Text Block Founder's Price: $109 Heading Save $58 Today! (…" at bounding box center [623, 374] width 137 height 48
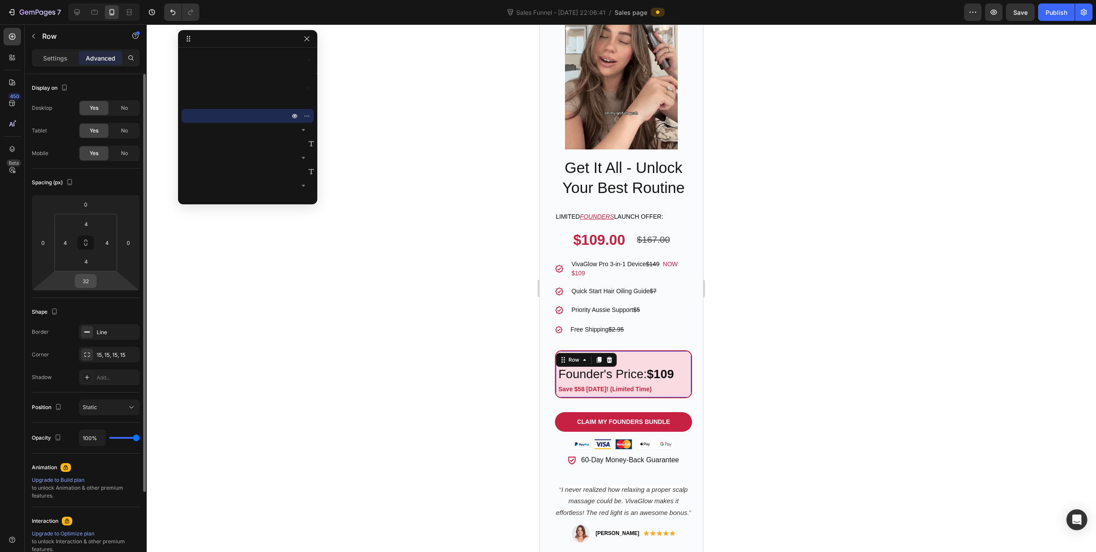
click at [87, 282] on input "32" at bounding box center [85, 280] width 17 height 13
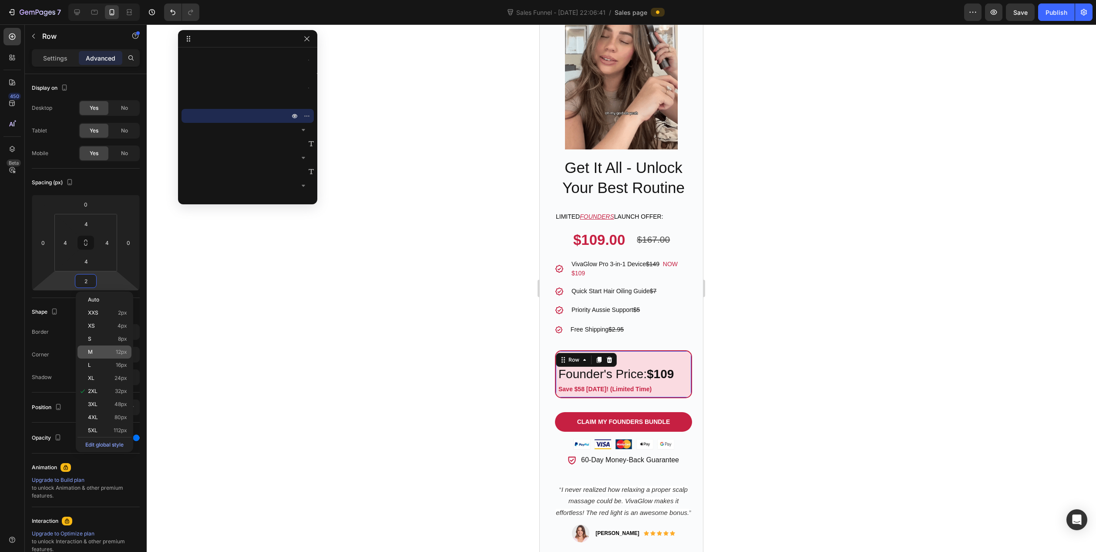
click at [111, 350] on p "M 12px" at bounding box center [107, 352] width 39 height 6
type input "12"
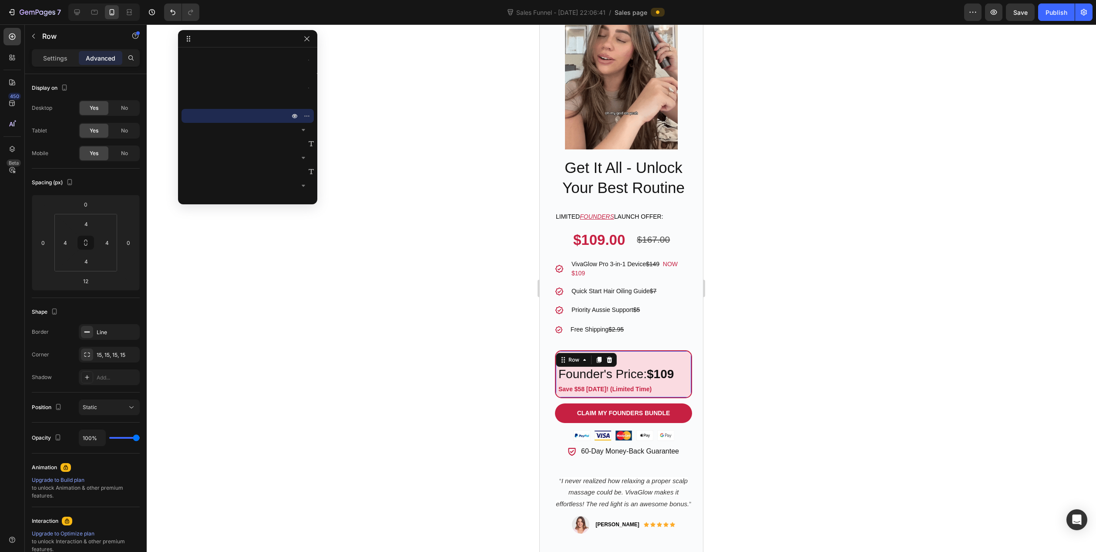
click at [517, 362] on div at bounding box center [622, 287] width 950 height 527
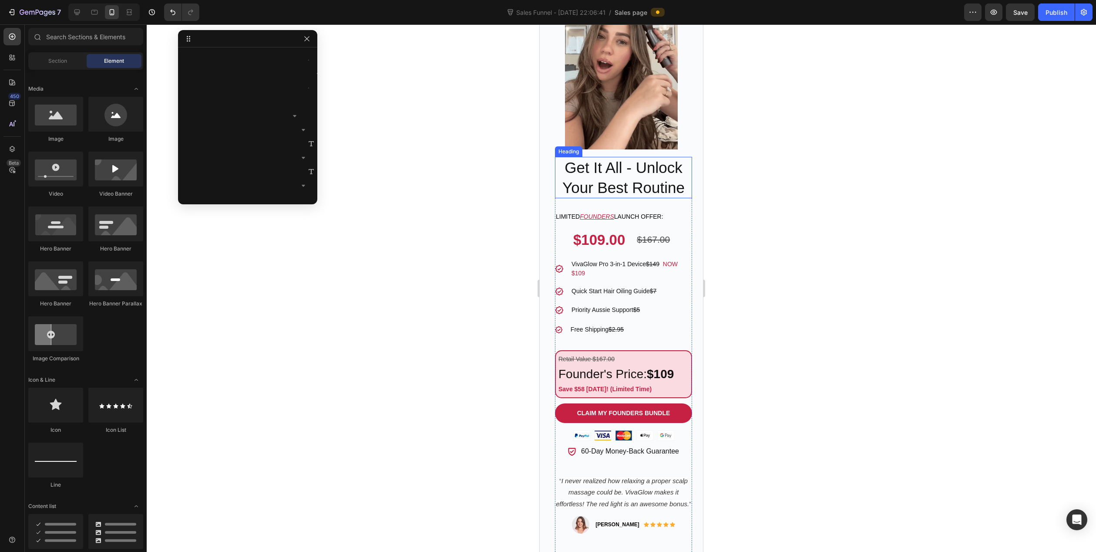
click at [603, 165] on h2 "Get It All - Unlock Your Best Routine" at bounding box center [623, 177] width 137 height 41
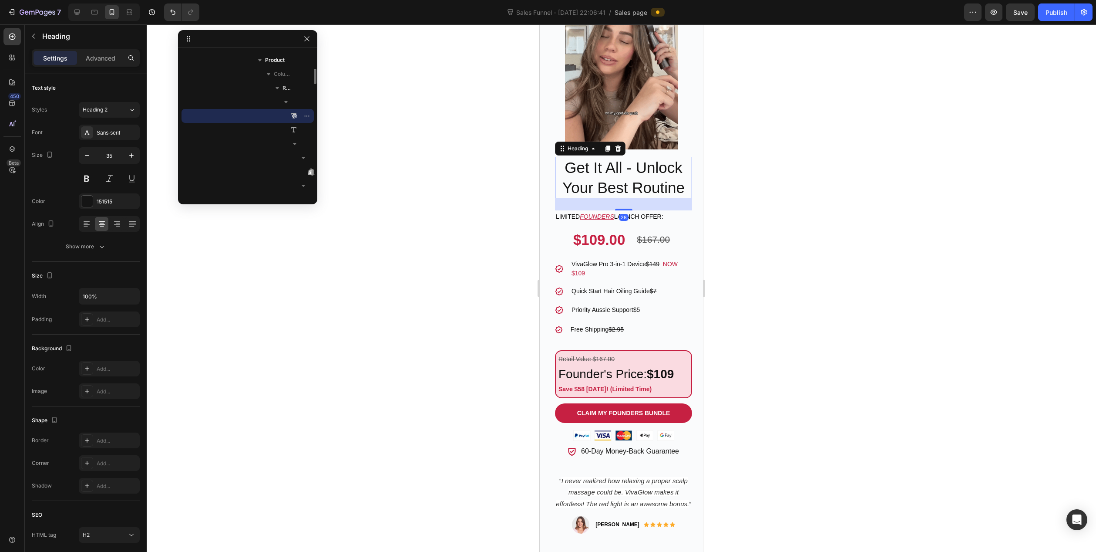
click at [598, 163] on h2 "Get It All - Unlock Your Best Routine" at bounding box center [623, 177] width 137 height 41
click at [598, 163] on p "Get It All - Unlock Your Best Routine" at bounding box center [623, 178] width 135 height 40
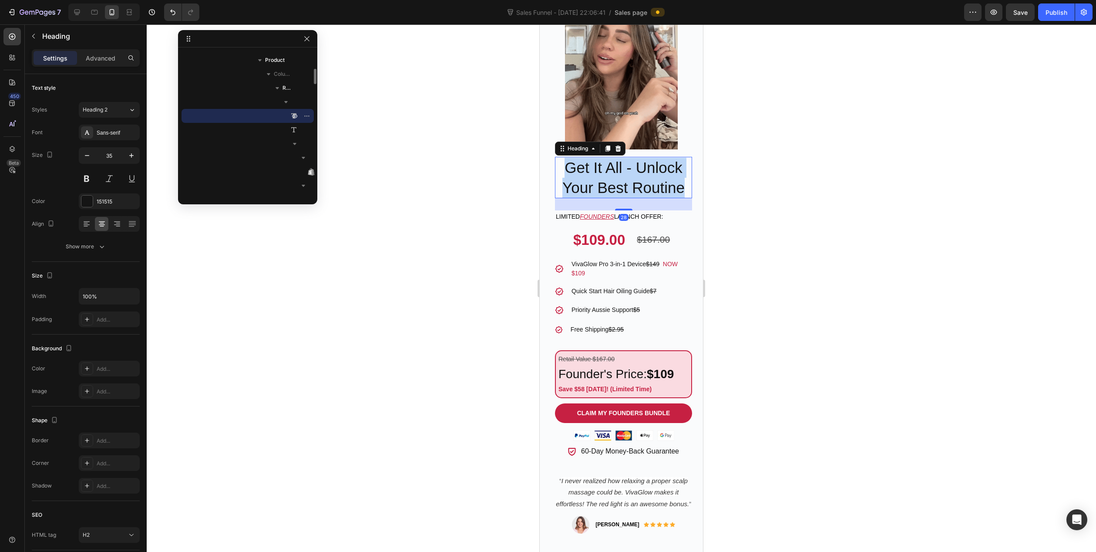
click at [598, 163] on p "Get It All - Unlock Your Best Routine" at bounding box center [623, 178] width 135 height 40
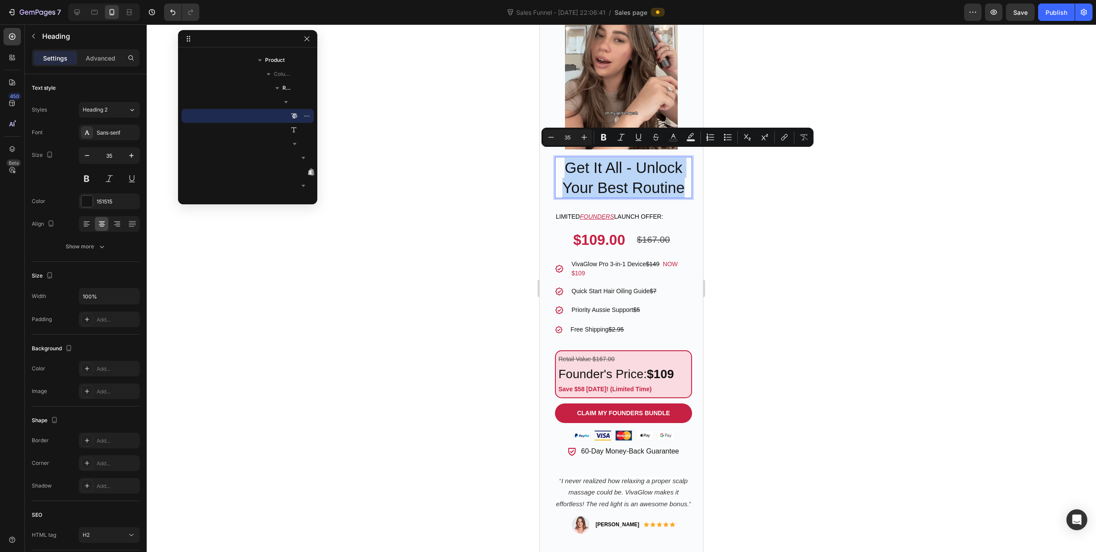
click at [631, 158] on p "Get It All - Unlock Your Best Routine" at bounding box center [623, 178] width 135 height 40
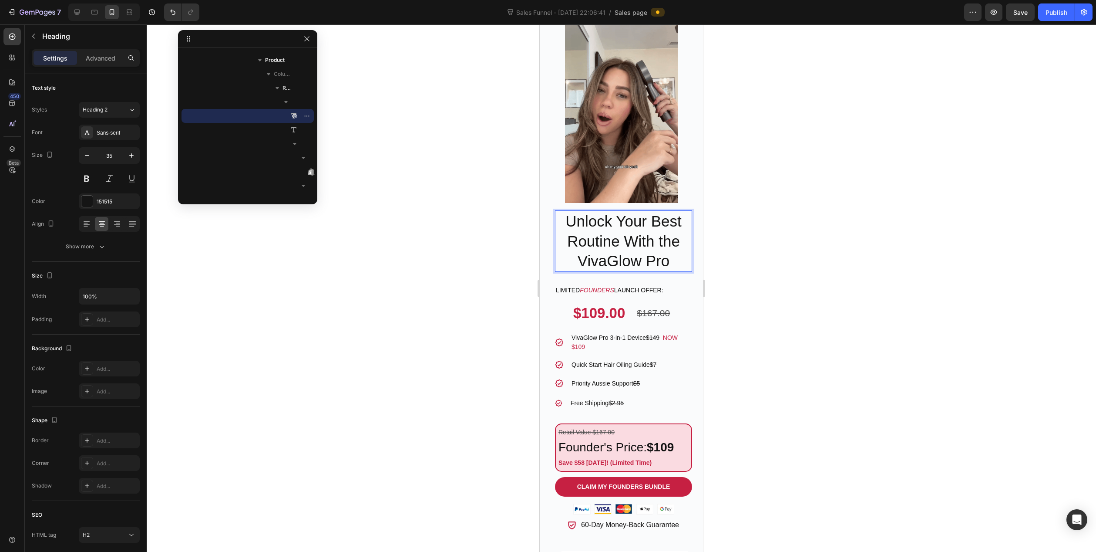
scroll to position [44, 0]
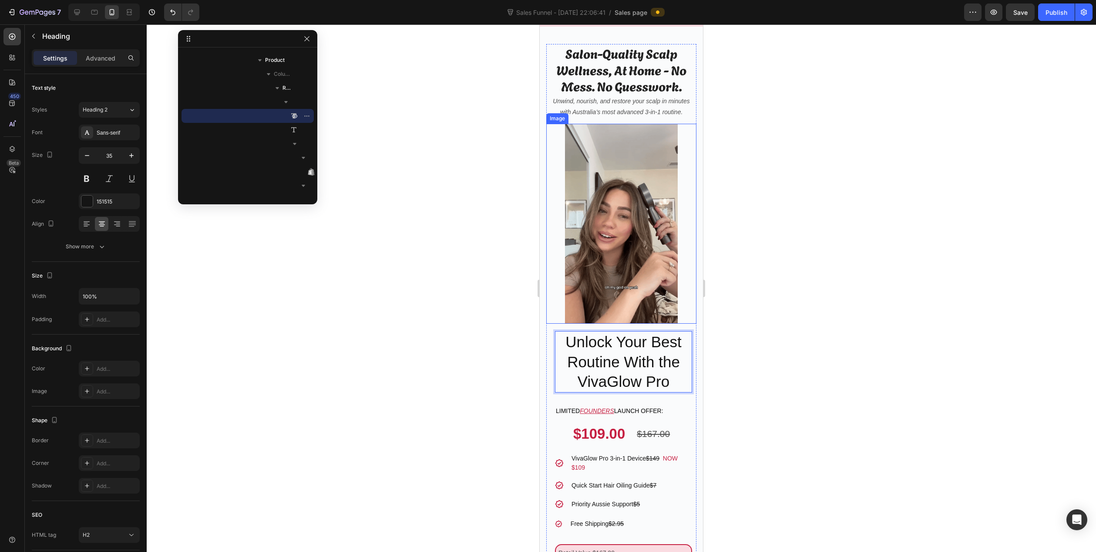
click at [621, 191] on img at bounding box center [621, 224] width 113 height 200
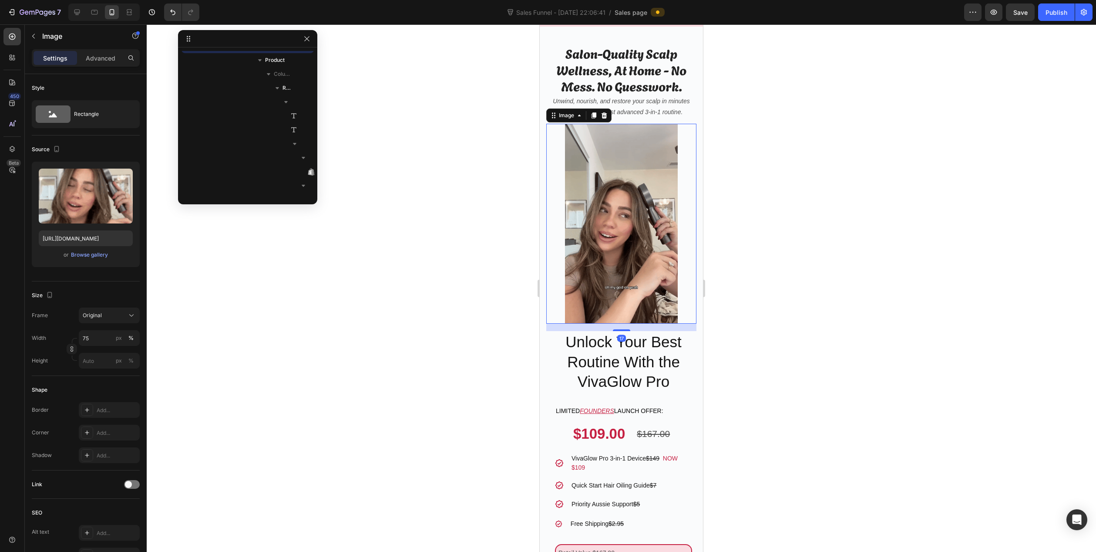
scroll to position [95, 0]
click at [482, 202] on div at bounding box center [622, 287] width 950 height 527
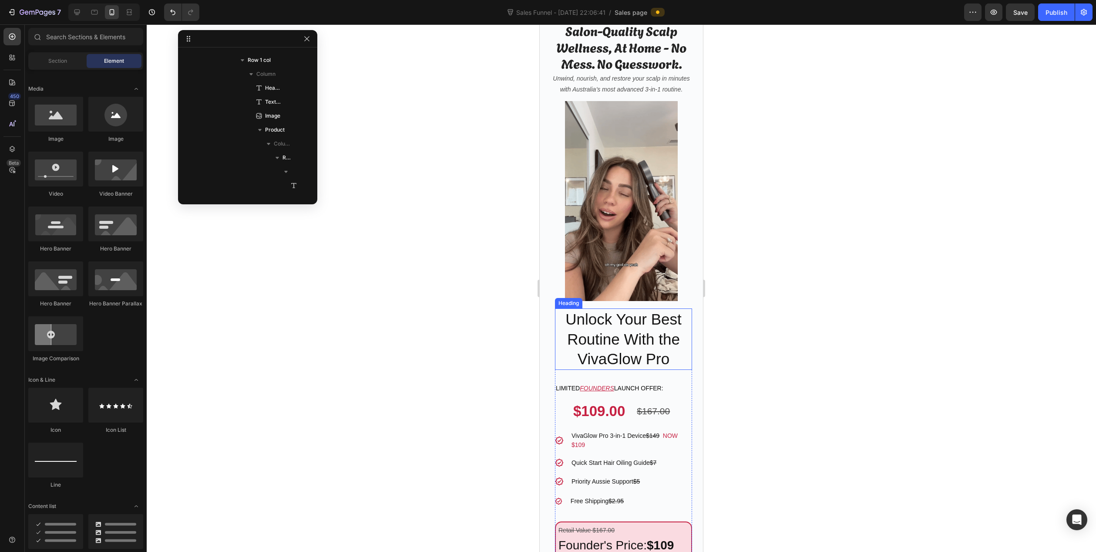
scroll to position [87, 0]
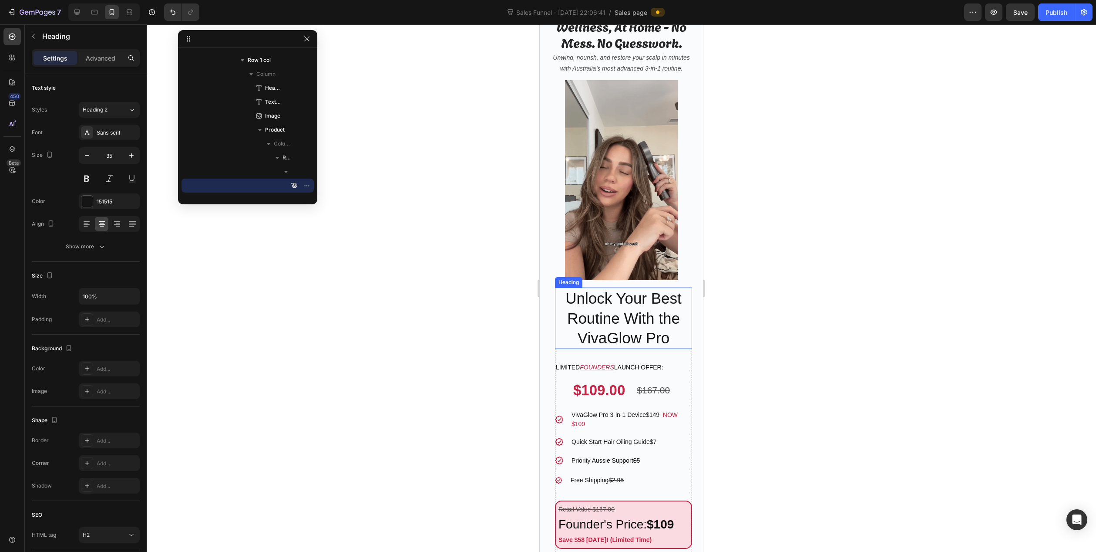
click at [656, 298] on p "Unlock Your Best Routine With the VivaGlow Pro" at bounding box center [623, 318] width 135 height 60
click at [613, 182] on img at bounding box center [621, 180] width 113 height 200
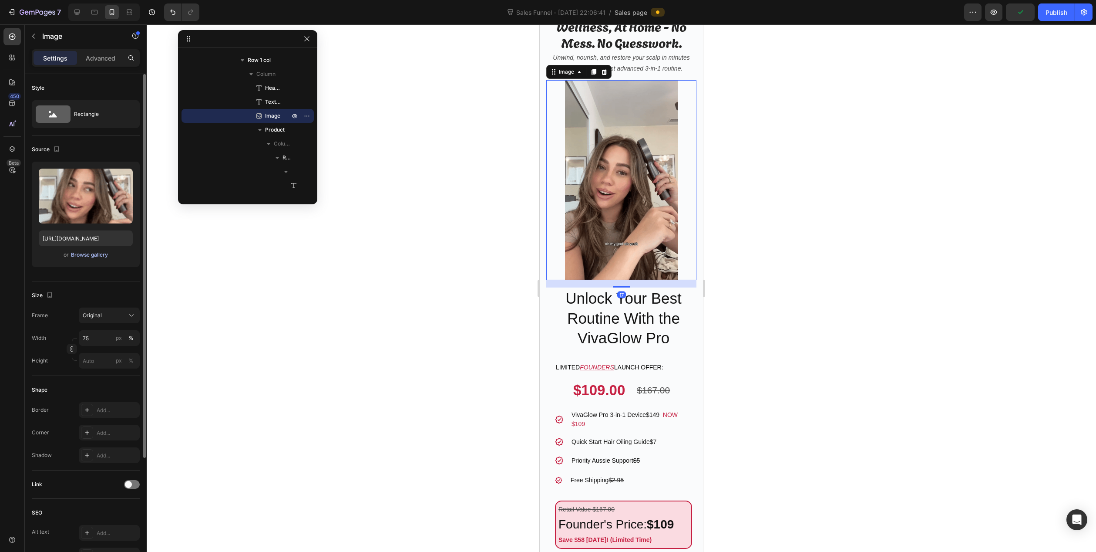
click at [78, 256] on div "Browse gallery" at bounding box center [89, 255] width 37 height 8
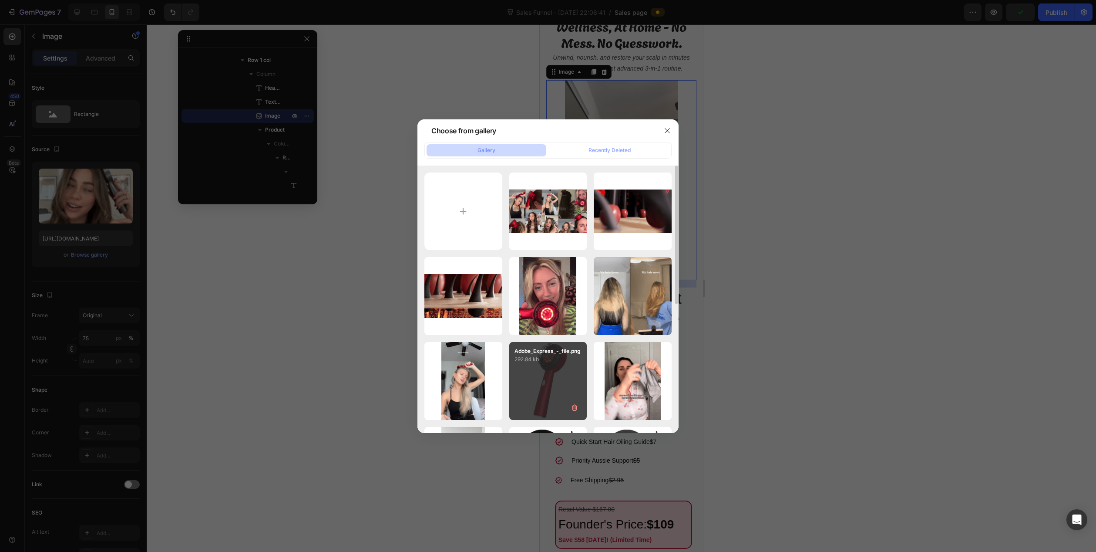
click at [573, 382] on div "Adobe_Express_-_file.png 292.84 kb" at bounding box center [548, 381] width 78 height 78
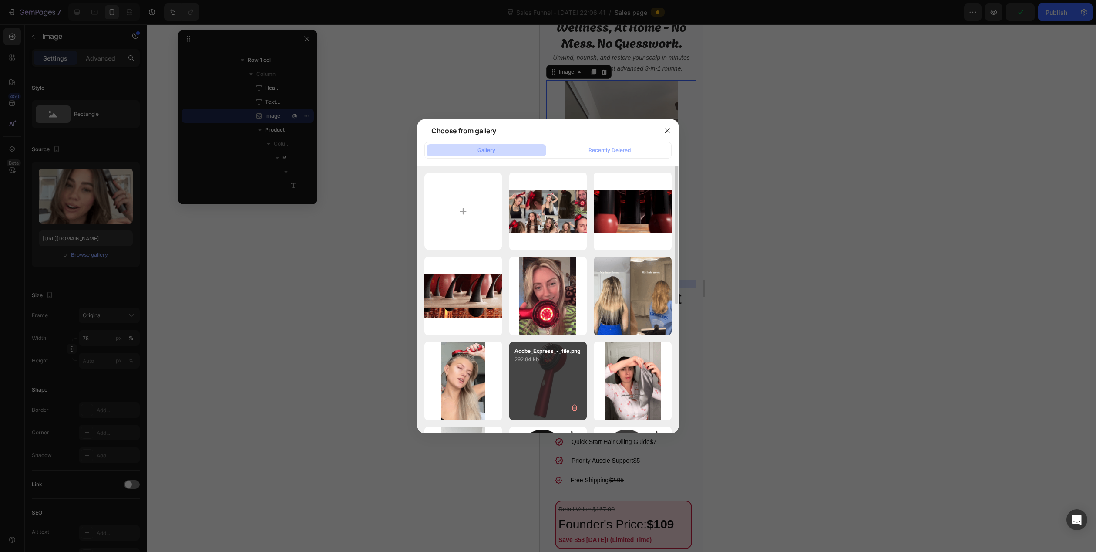
type input "https://cdn.shopify.com/s/files/1/0932/7807/7252/files/gempages_585836612877812…"
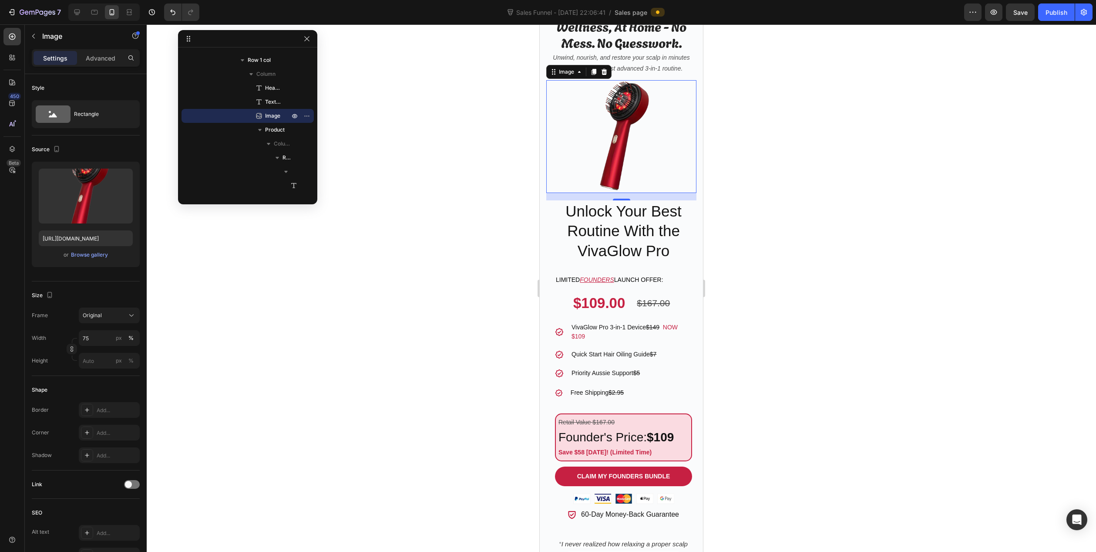
click at [220, 340] on div at bounding box center [622, 287] width 950 height 527
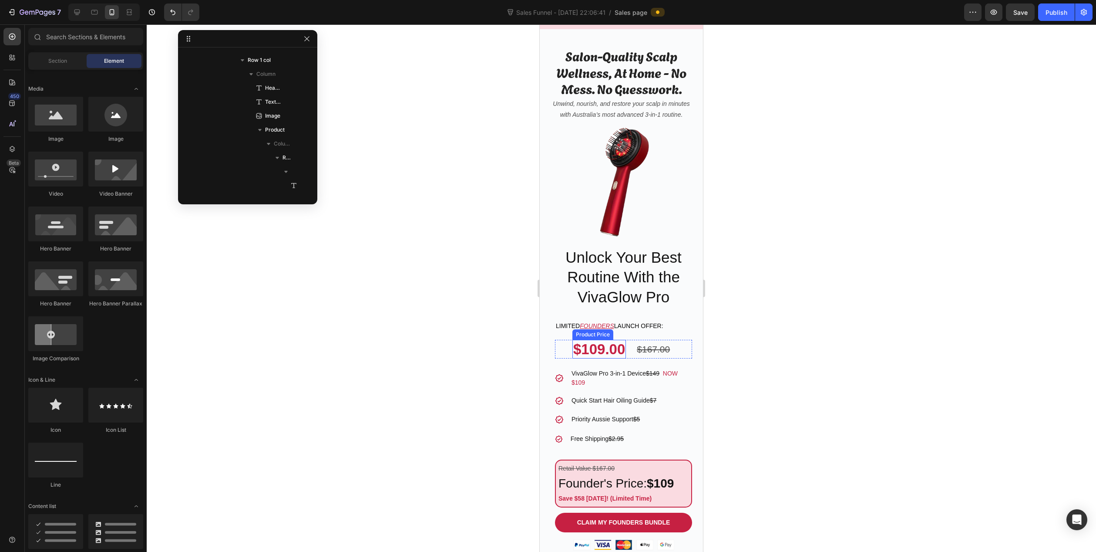
scroll to position [0, 0]
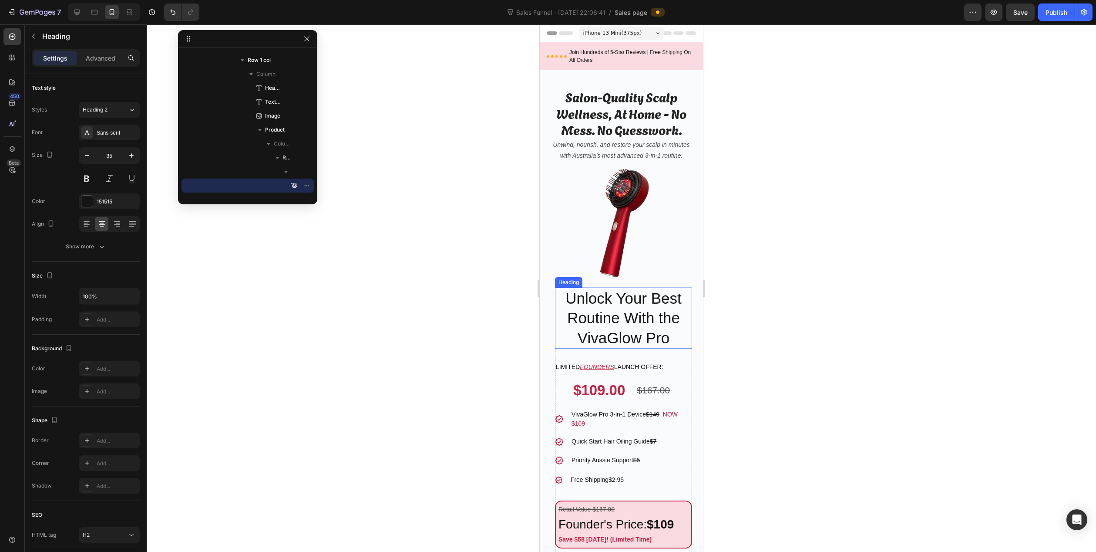
click at [584, 310] on p "Unlock Your Best Routine With the VivaGlow Pro" at bounding box center [623, 318] width 135 height 60
click at [629, 317] on p "Unlock Your Best Routine With the VivaGlow Pro" at bounding box center [623, 318] width 135 height 60
drag, startPoint x: 427, startPoint y: 302, endPoint x: 24, endPoint y: 173, distance: 422.4
click at [427, 302] on div at bounding box center [622, 287] width 950 height 527
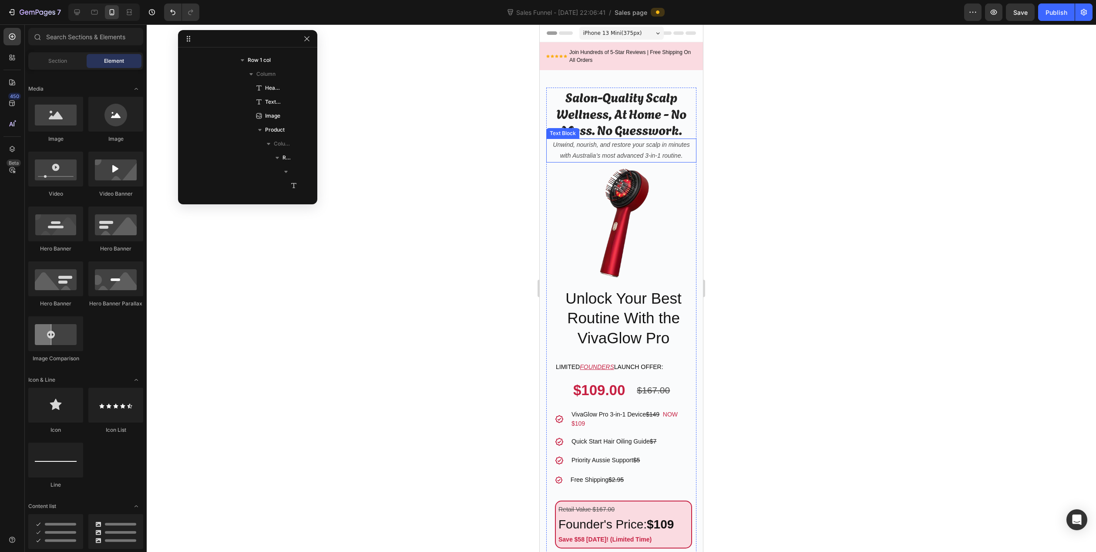
click at [600, 145] on p "Unwind, nourish, and restore your scalp in minutes with Australia’s most advanc…" at bounding box center [621, 150] width 148 height 22
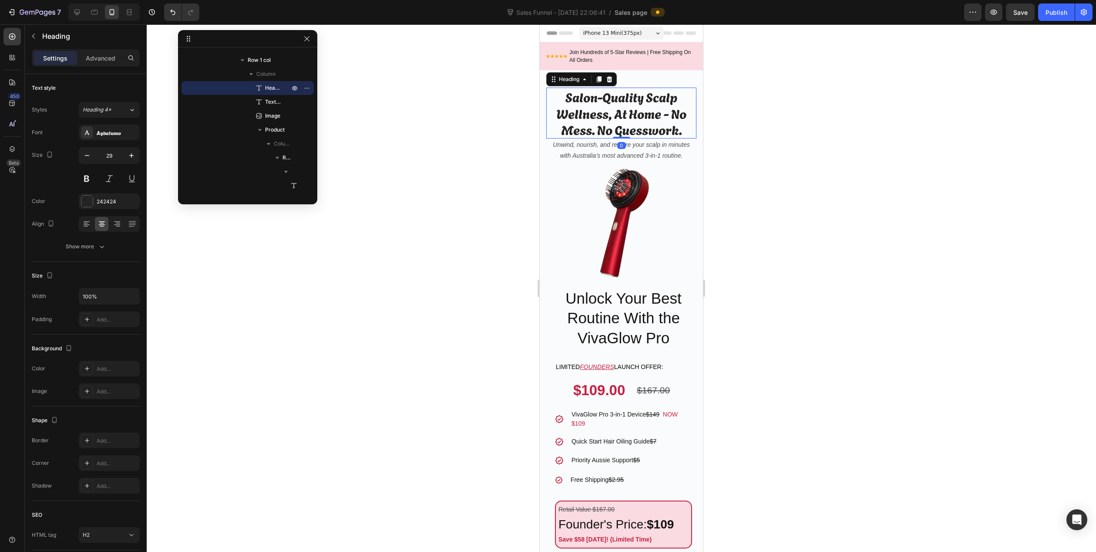
click at [603, 108] on h2 "Salon-Quality Scalp Wellness, At Home - No Mess. No Guesswork." at bounding box center [621, 113] width 150 height 51
click at [593, 151] on p "Unwind, nourish, and restore your scalp in minutes with Australia’s most advanc…" at bounding box center [621, 150] width 148 height 22
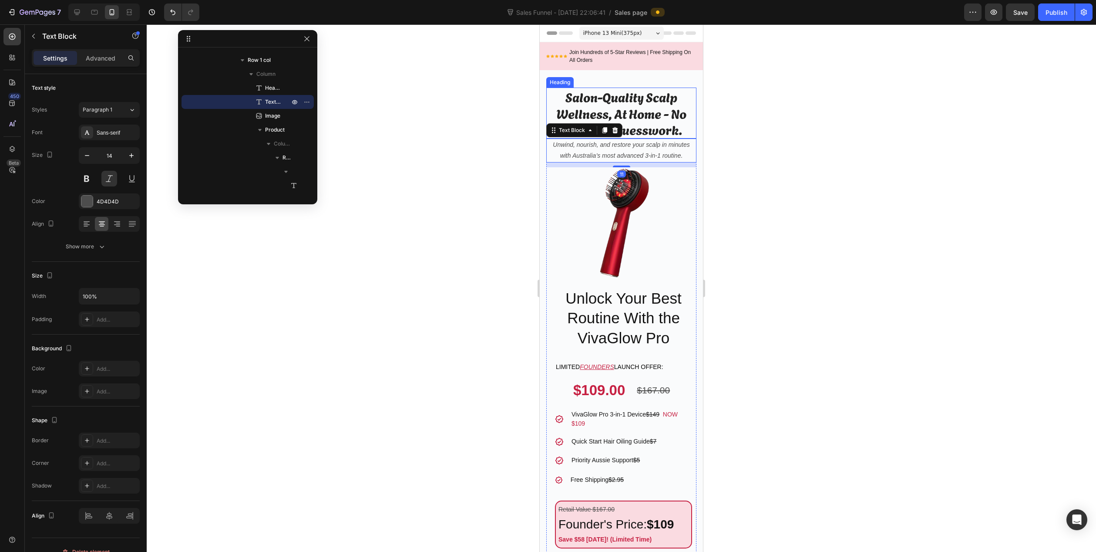
click at [605, 103] on h2 "Salon-Quality Scalp Wellness, At Home - No Mess. No Guesswork." at bounding box center [621, 113] width 150 height 51
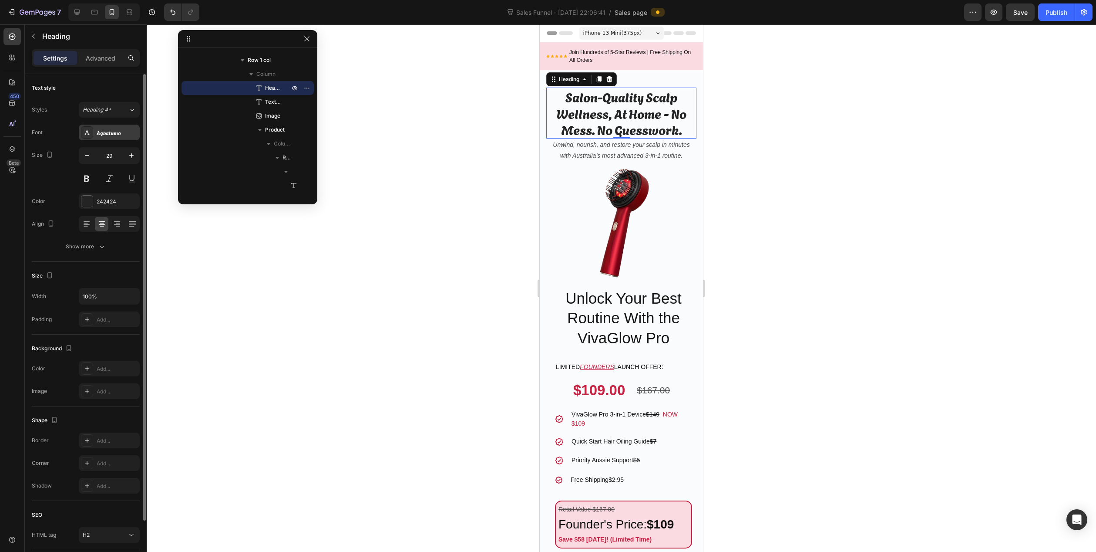
click at [111, 132] on div "Agbalumo" at bounding box center [117, 133] width 41 height 8
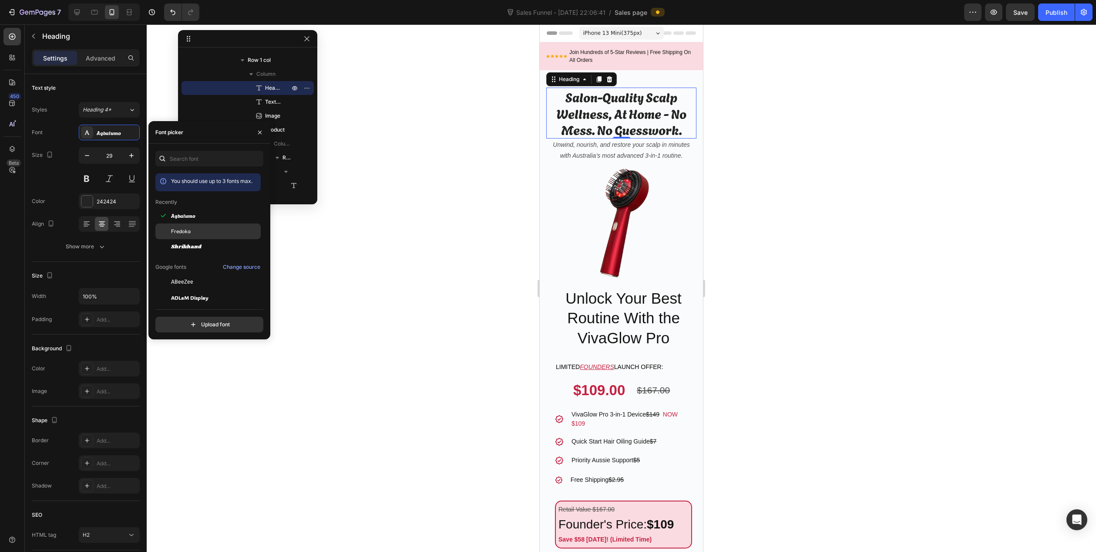
click at [193, 230] on div "Fredoka" at bounding box center [215, 231] width 88 height 8
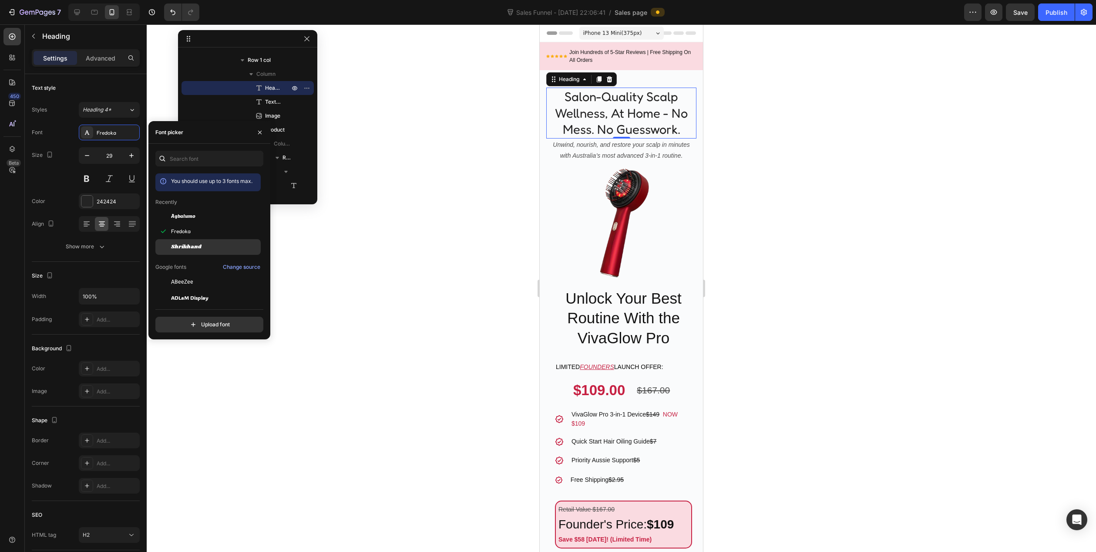
click at [195, 242] on div "Shrikhand" at bounding box center [207, 247] width 105 height 16
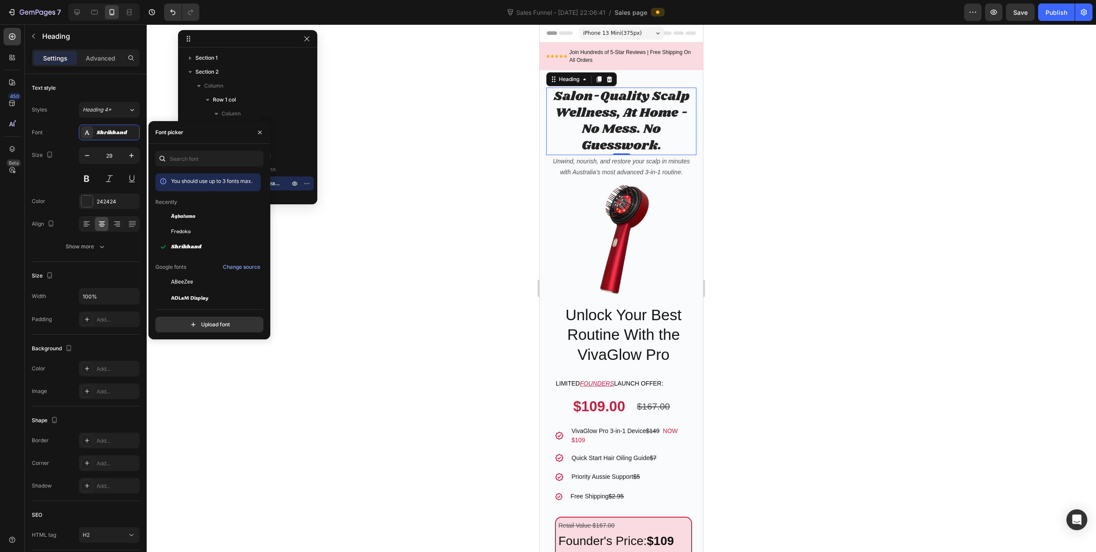
scroll to position [95, 0]
click at [579, 99] on h2 "Salon-Quality Scalp Wellness, At Home - No Mess. No Guesswork." at bounding box center [621, 121] width 150 height 67
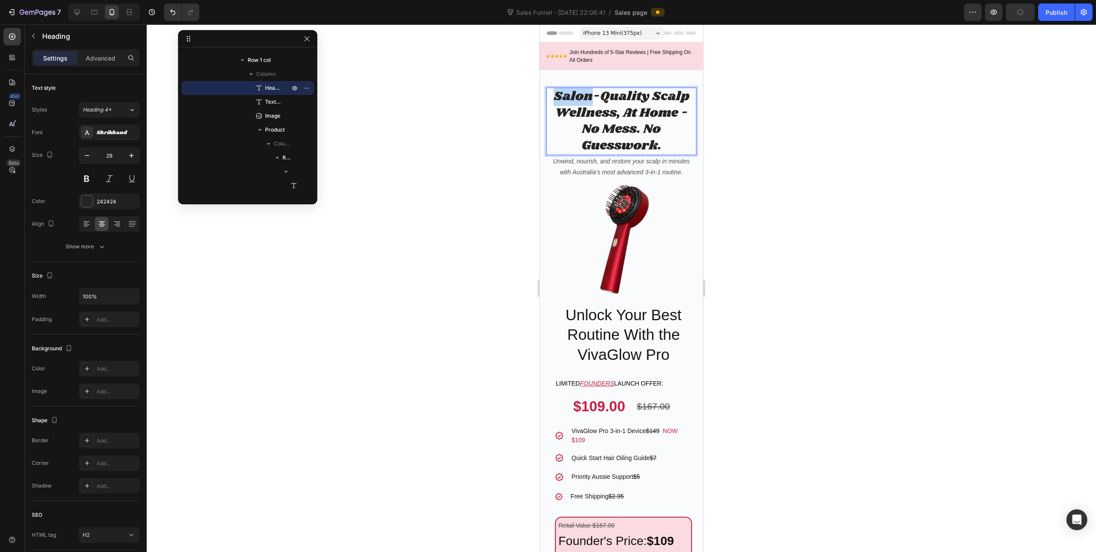
click at [580, 99] on p "Salon-Quality Scalp Wellness, At Home - No Mess. No Guesswork." at bounding box center [621, 121] width 148 height 66
drag, startPoint x: 650, startPoint y: 144, endPoint x: 592, endPoint y: 133, distance: 59.0
click at [592, 133] on p "Support Healthier-Looking Hair with the 3-in-1 Scalp Routine" at bounding box center [621, 121] width 148 height 66
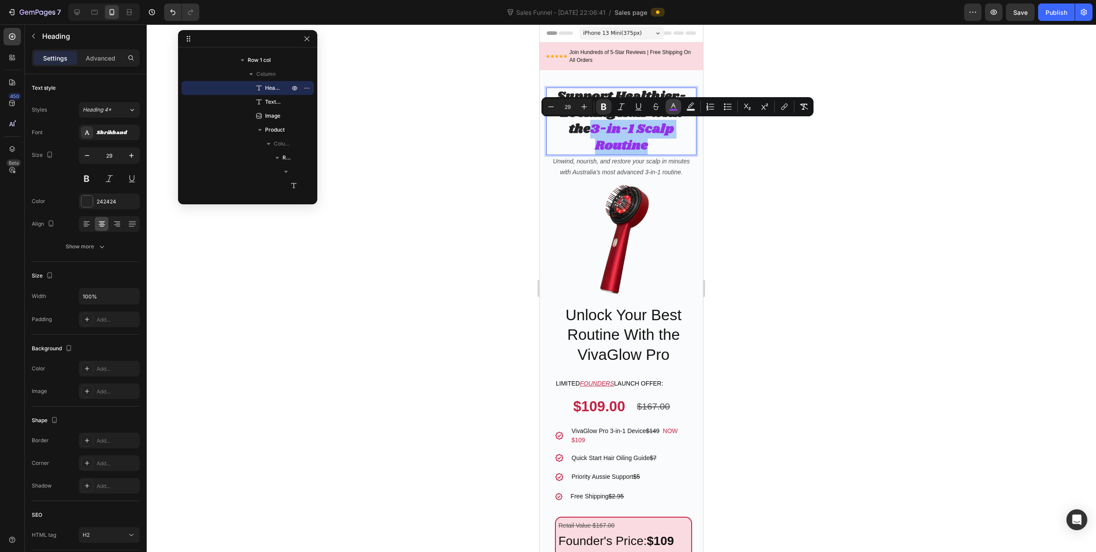
click at [673, 104] on icon "Editor contextual toolbar" at bounding box center [673, 105] width 4 height 5
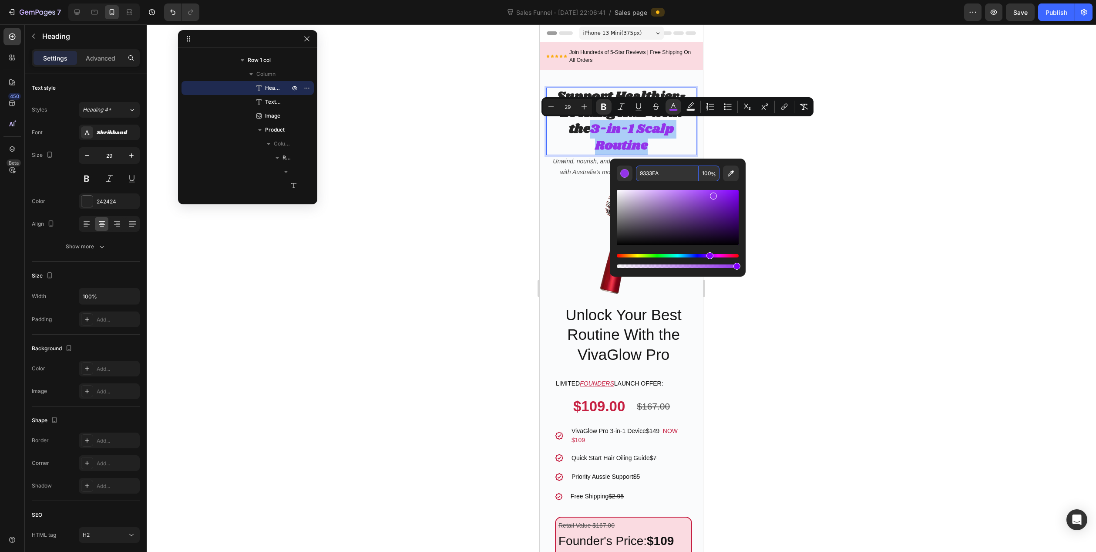
click at [680, 170] on input "9333EA" at bounding box center [667, 173] width 63 height 16
click at [624, 173] on div "Editor contextual toolbar" at bounding box center [624, 173] width 9 height 9
click at [624, 172] on div "Editor contextual toolbar" at bounding box center [624, 173] width 9 height 9
click at [668, 173] on input "9333EA" at bounding box center [667, 173] width 63 height 16
drag, startPoint x: 654, startPoint y: 173, endPoint x: 621, endPoint y: 169, distance: 33.3
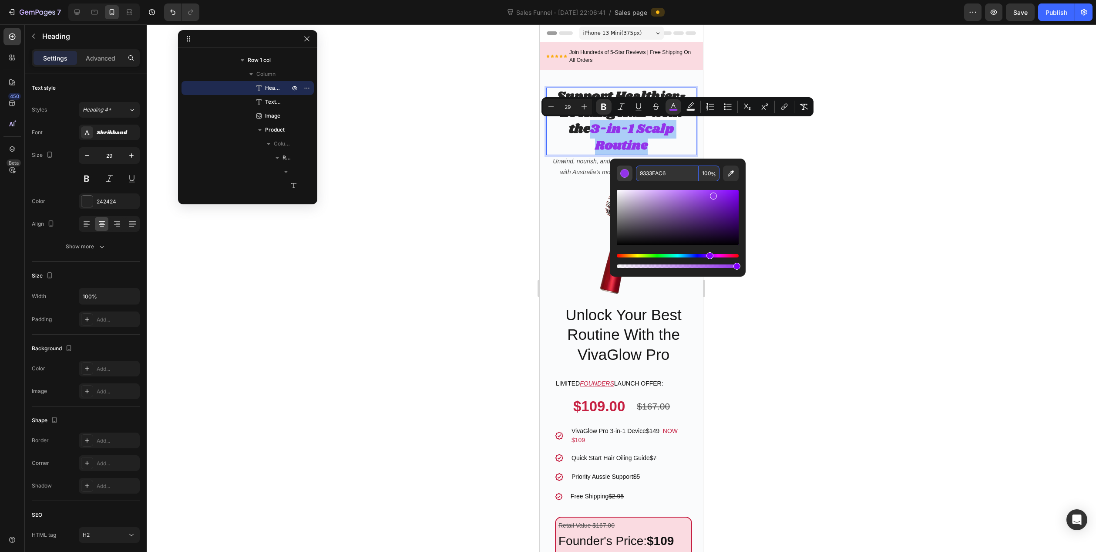
click at [621, 169] on div "9333EAC6 100 %" at bounding box center [678, 173] width 122 height 16
type input "CC6622"
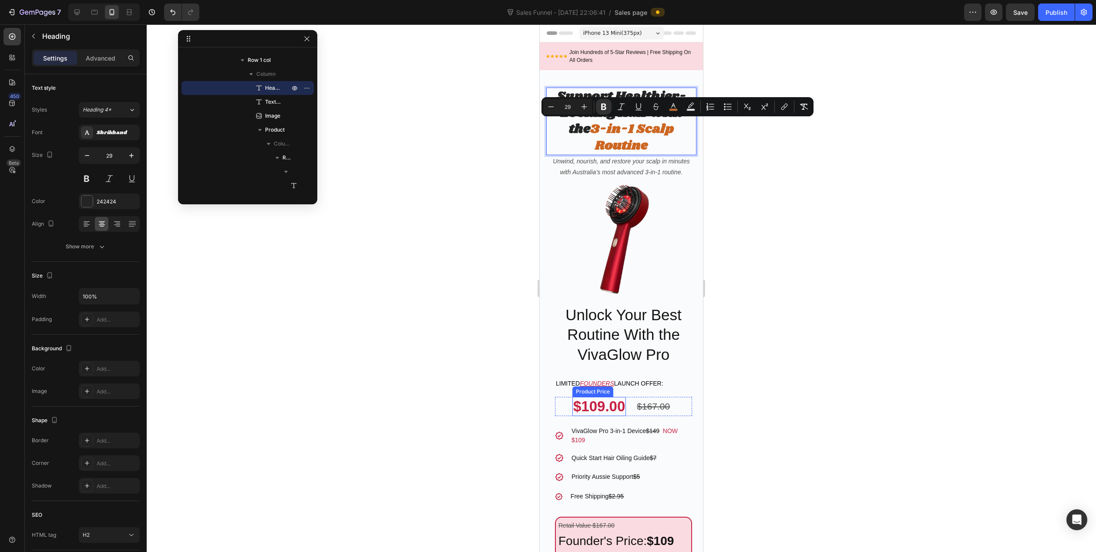
click at [601, 403] on div "$109.00" at bounding box center [600, 406] width 54 height 19
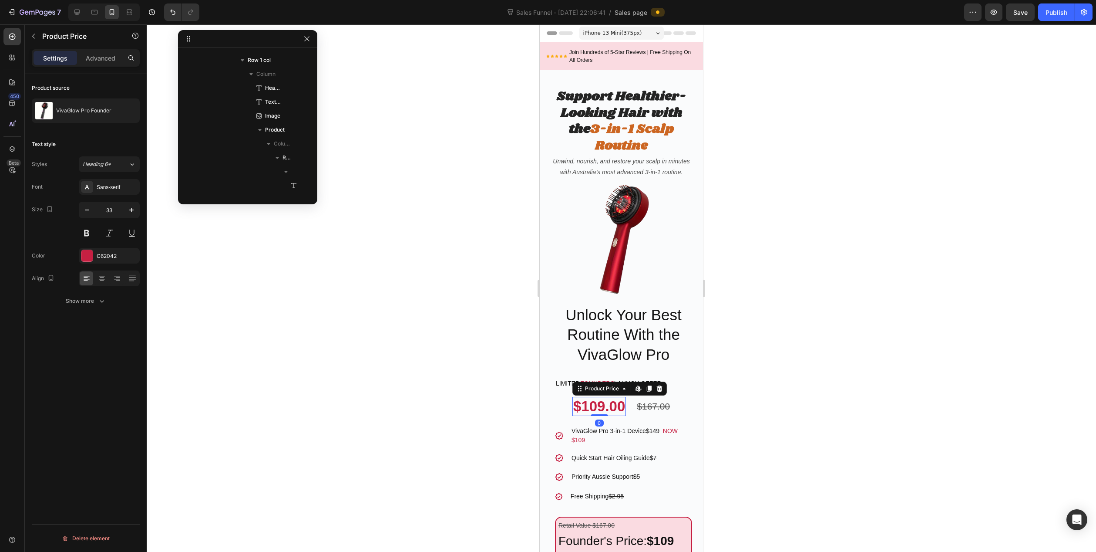
scroll to position [221, 0]
click at [108, 257] on div "C62042" at bounding box center [109, 256] width 25 height 8
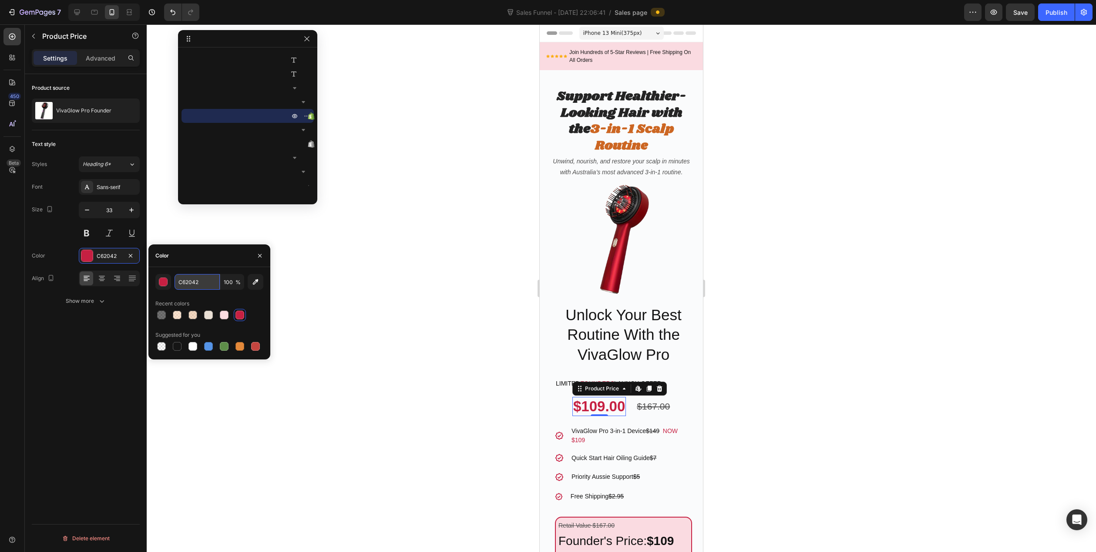
click at [203, 283] on input "C62042" at bounding box center [197, 282] width 45 height 16
click at [635, 143] on strong "3-in-1 Scalp Routine" at bounding box center [632, 137] width 84 height 35
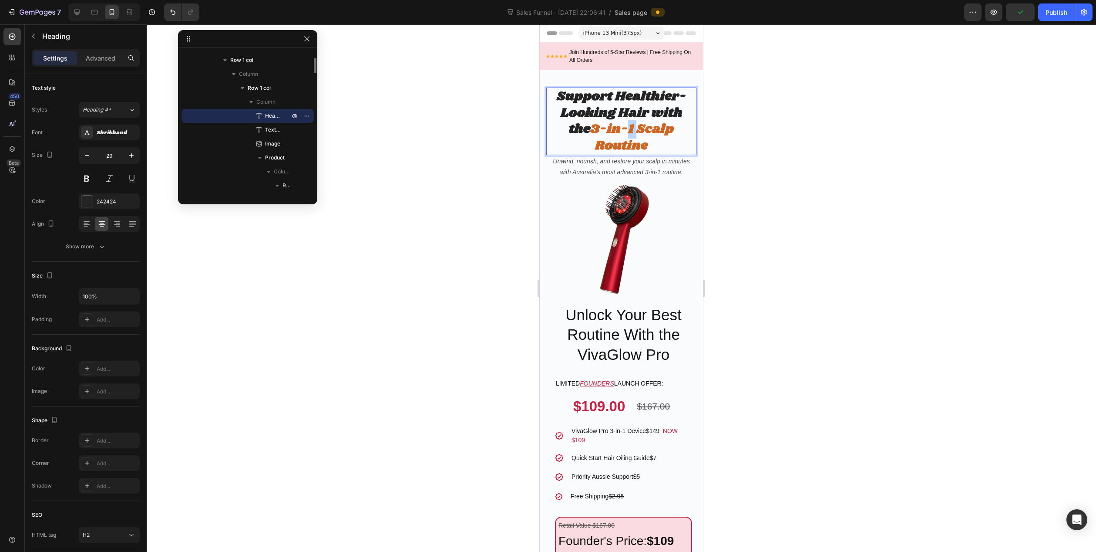
click at [629, 130] on strong "3-in-1 Scalp Routine" at bounding box center [632, 137] width 84 height 35
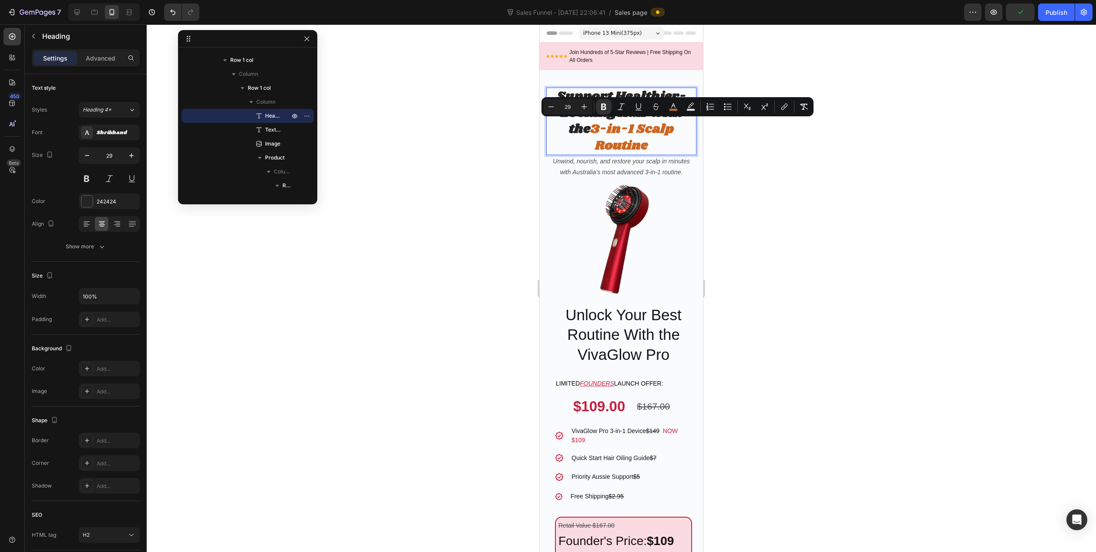
click at [616, 132] on strong "3-in-1 Scalp Routine" at bounding box center [632, 137] width 84 height 35
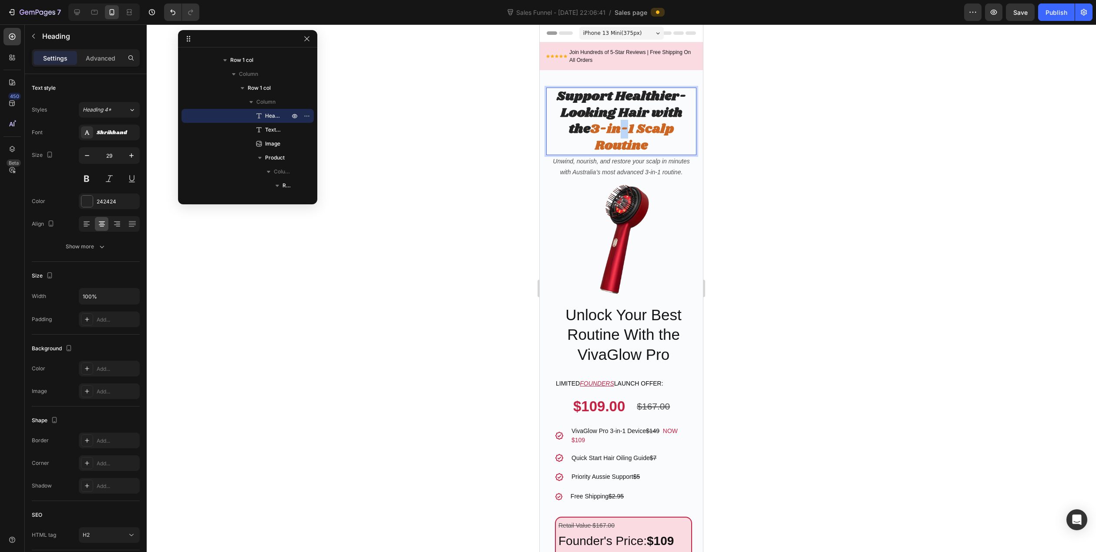
click at [616, 132] on strong "3-in-1 Scalp Routine" at bounding box center [632, 137] width 84 height 35
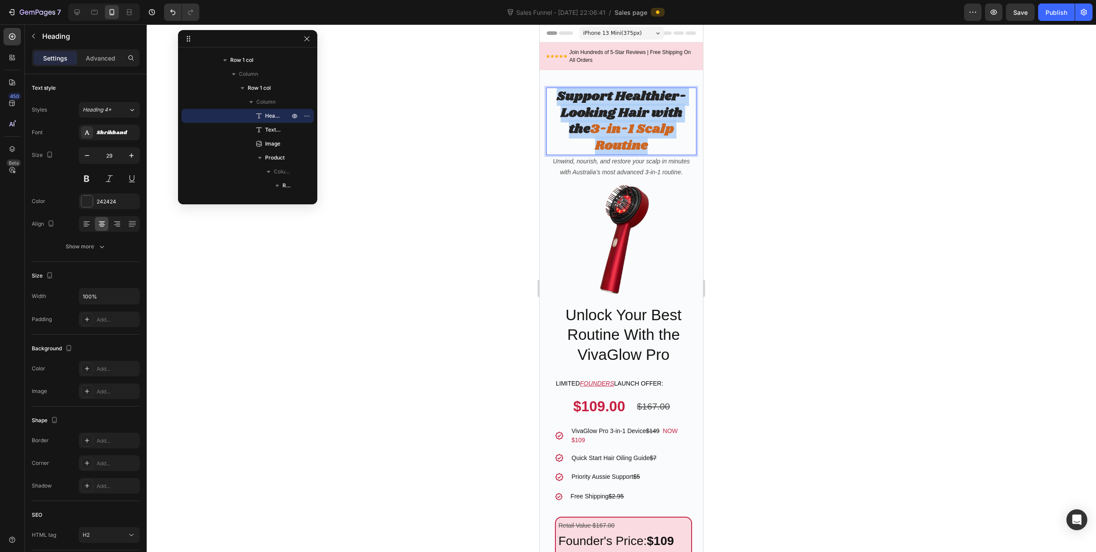
click at [616, 132] on strong "3-in-1 Scalp Routine" at bounding box center [632, 137] width 84 height 35
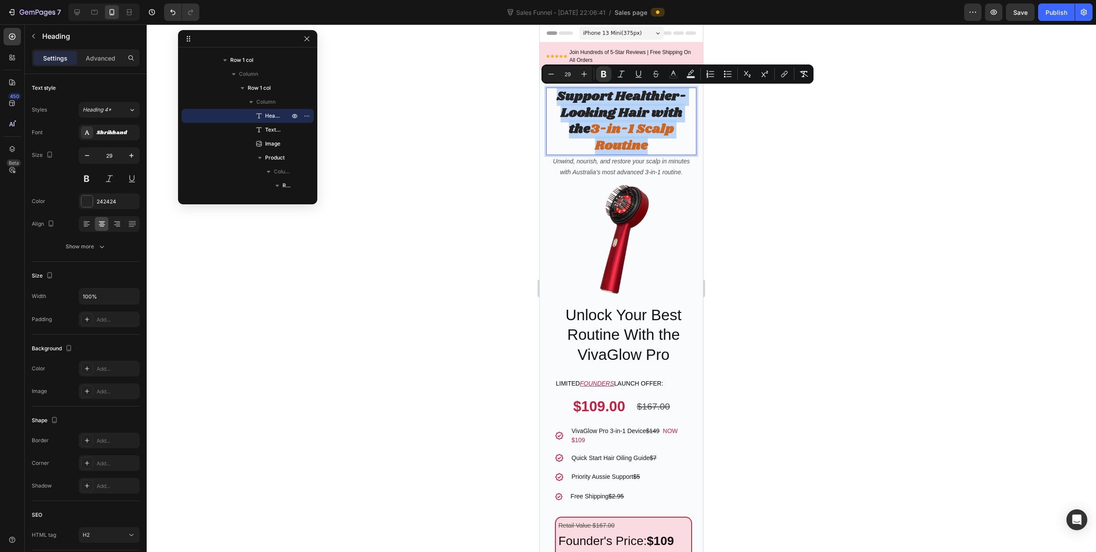
click at [590, 126] on strong "3-in-1 Scalp Routine" at bounding box center [632, 137] width 84 height 35
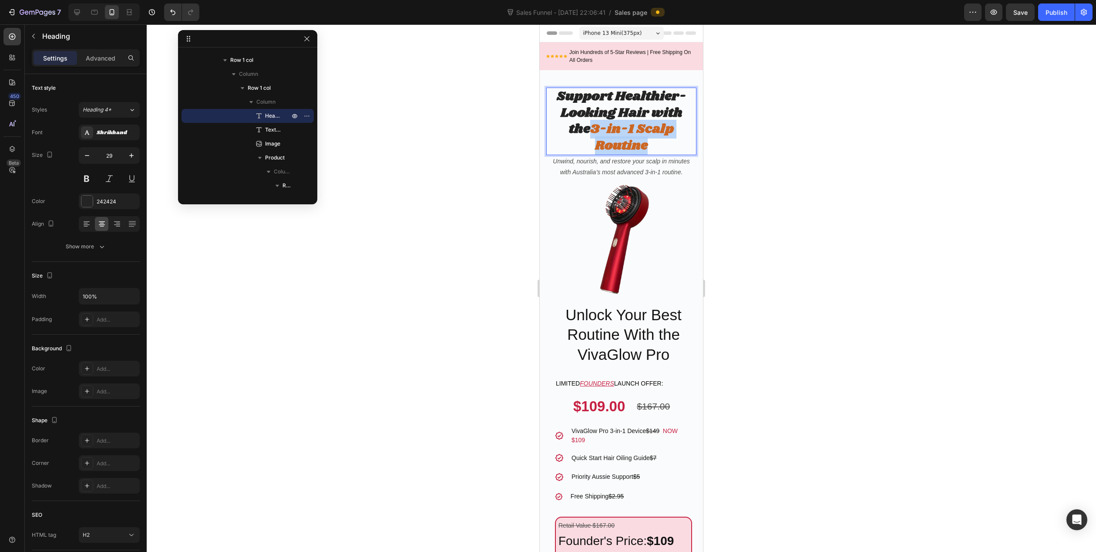
drag, startPoint x: 593, startPoint y: 127, endPoint x: 647, endPoint y: 146, distance: 57.3
click at [647, 146] on p "Support Healthier-Looking Hair with the 3-in-1 Scalp Routine" at bounding box center [621, 121] width 148 height 66
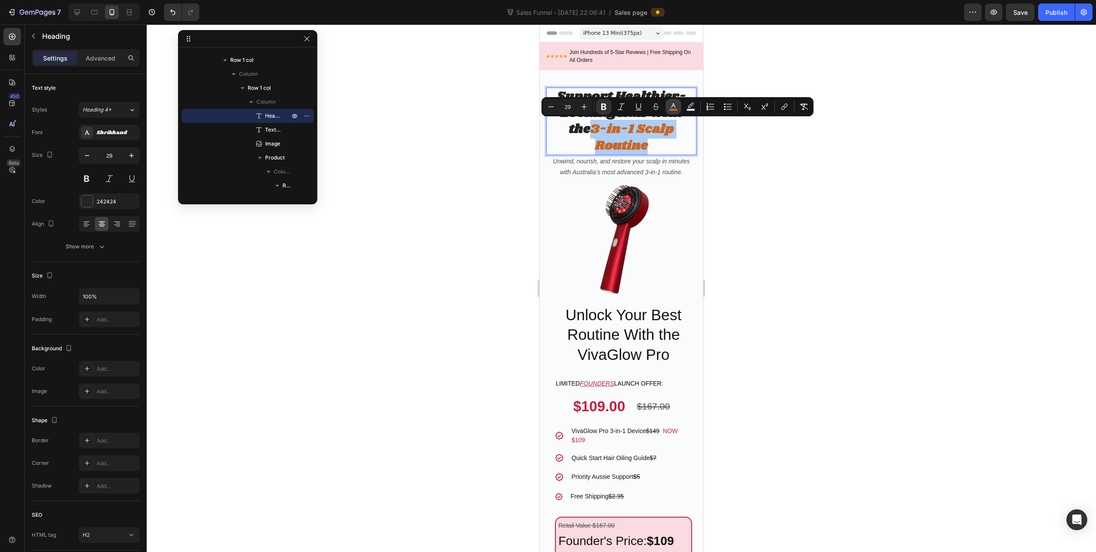
click at [675, 109] on rect "Editor contextual toolbar" at bounding box center [674, 110] width 8 height 2
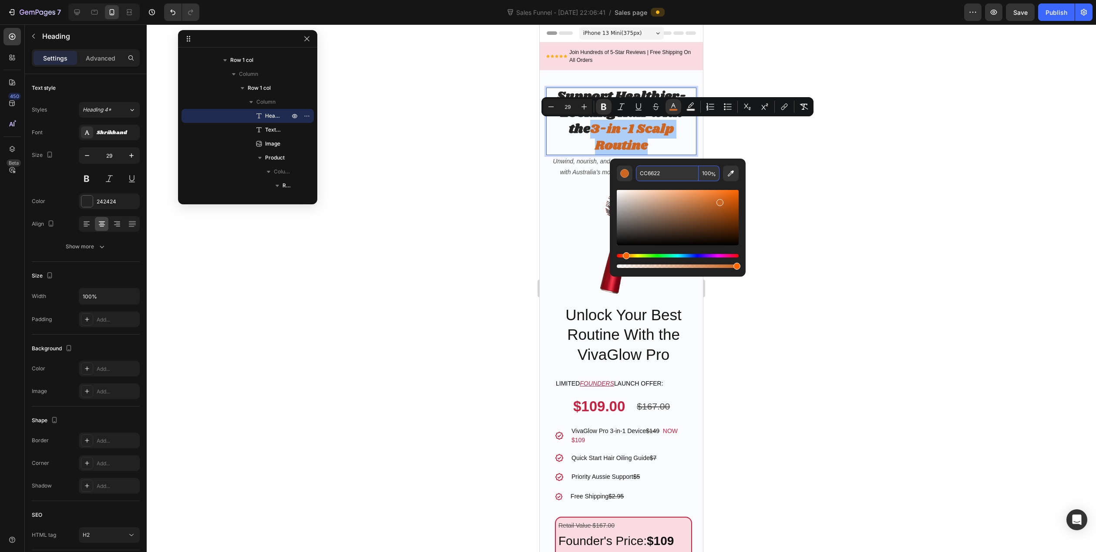
click at [674, 172] on input "CC6622" at bounding box center [667, 173] width 63 height 16
paste input "6204"
type input "C62042"
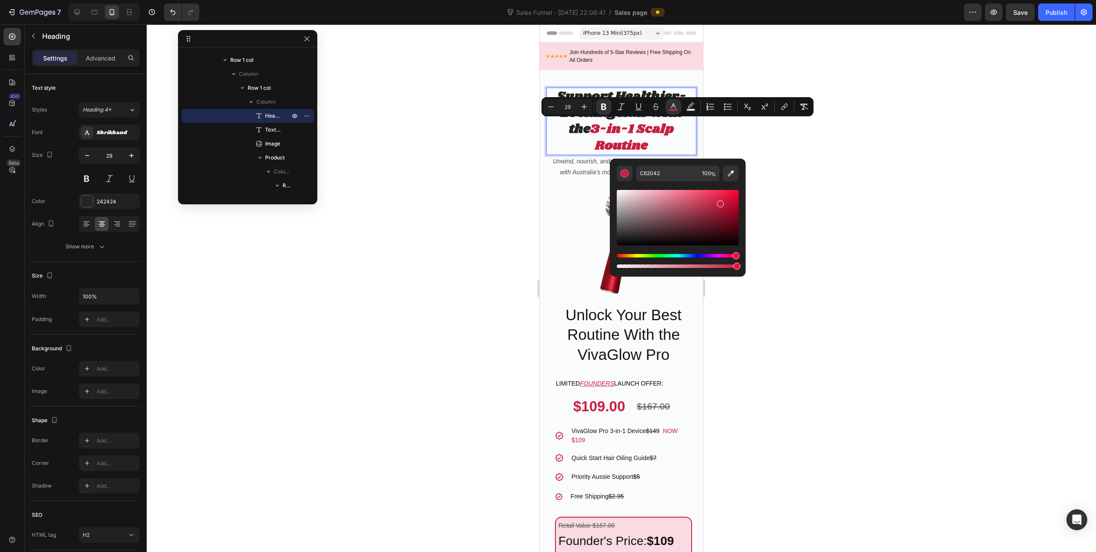
click at [424, 225] on div at bounding box center [622, 287] width 950 height 527
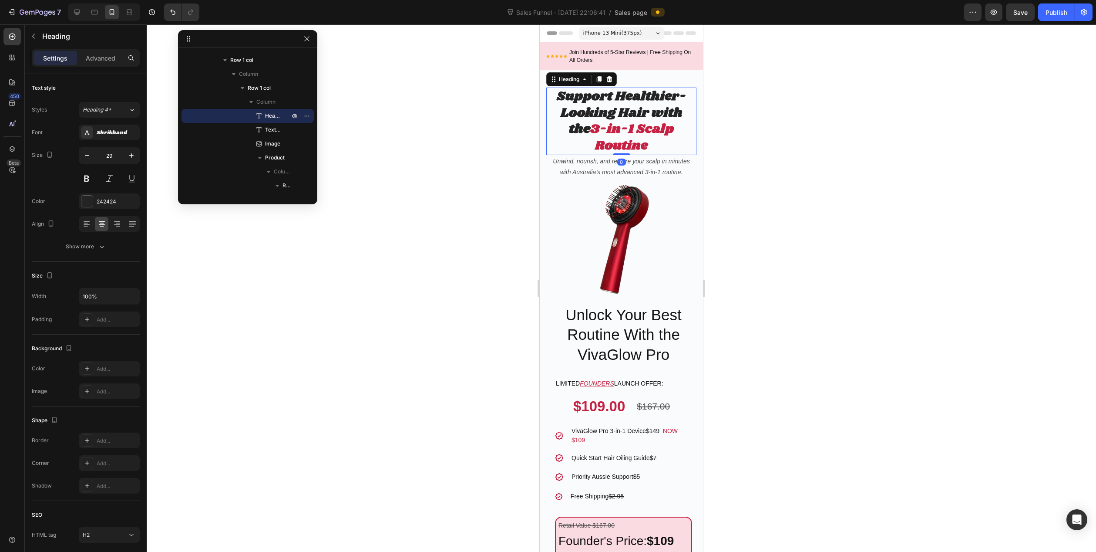
click at [650, 151] on p "⁠⁠⁠⁠⁠⁠⁠ Support Healthier-Looking Hair with the 3-in-1 Scalp Routine" at bounding box center [621, 121] width 148 height 66
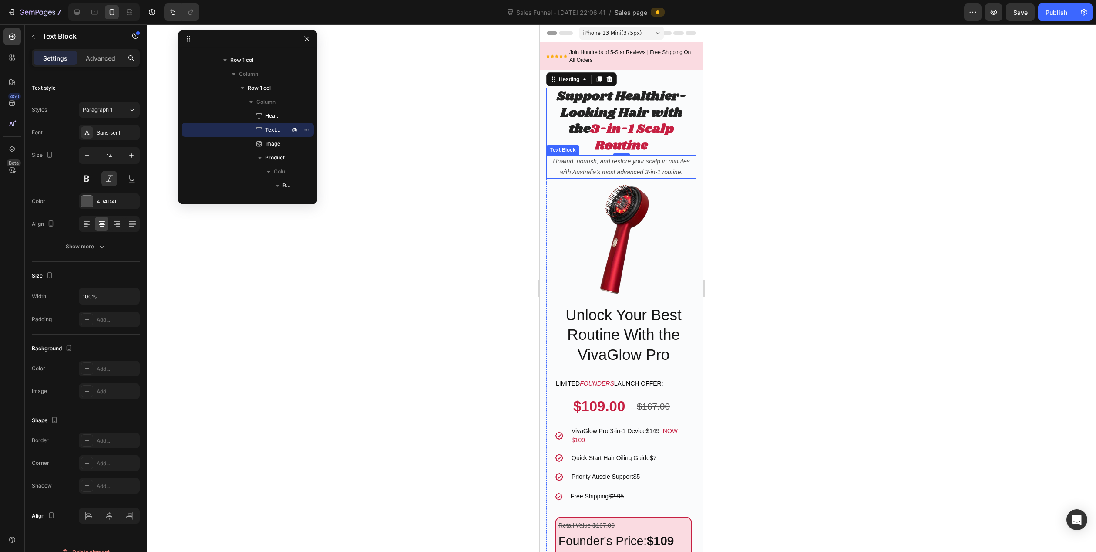
click at [646, 170] on p "Unwind, nourish, and restore your scalp in minutes with Australia’s most advanc…" at bounding box center [621, 167] width 148 height 22
click at [639, 141] on strong "3-in-1 Scalp Routine" at bounding box center [632, 137] width 84 height 35
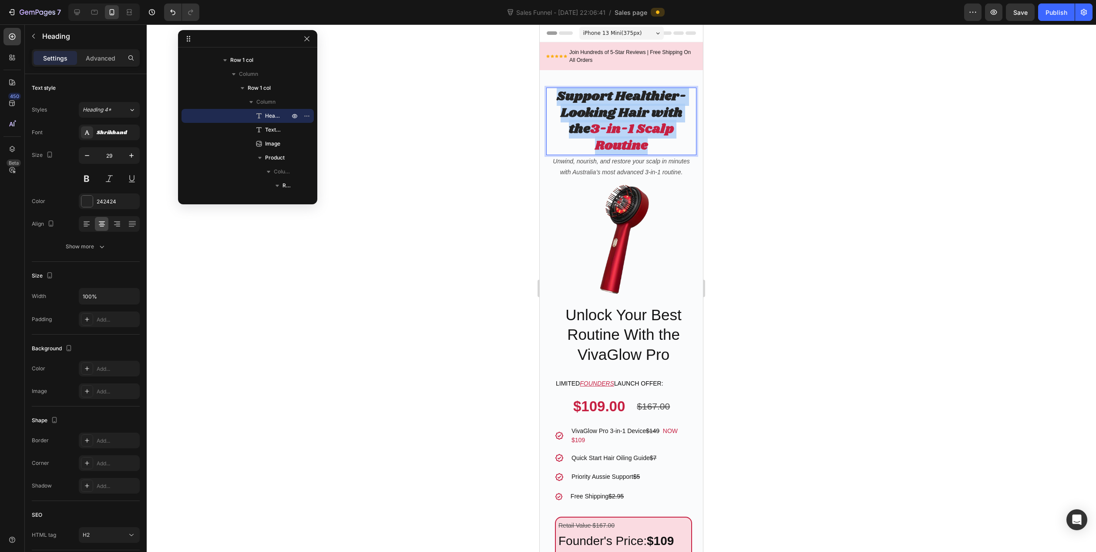
click at [639, 141] on strong "3-in-1 Scalp Routine" at bounding box center [632, 137] width 84 height 35
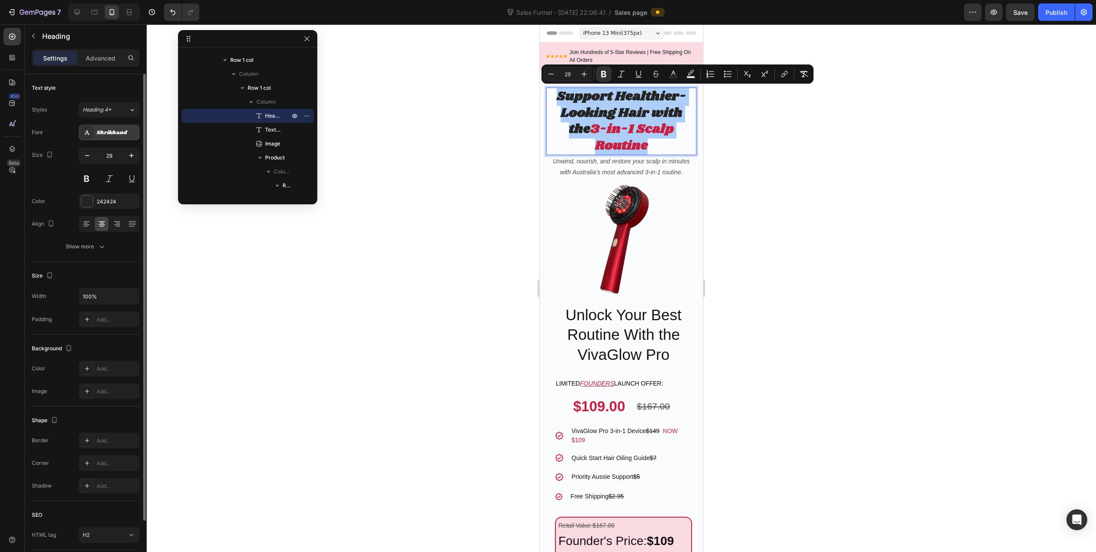
click at [101, 136] on div "Shrikhand" at bounding box center [117, 133] width 41 height 8
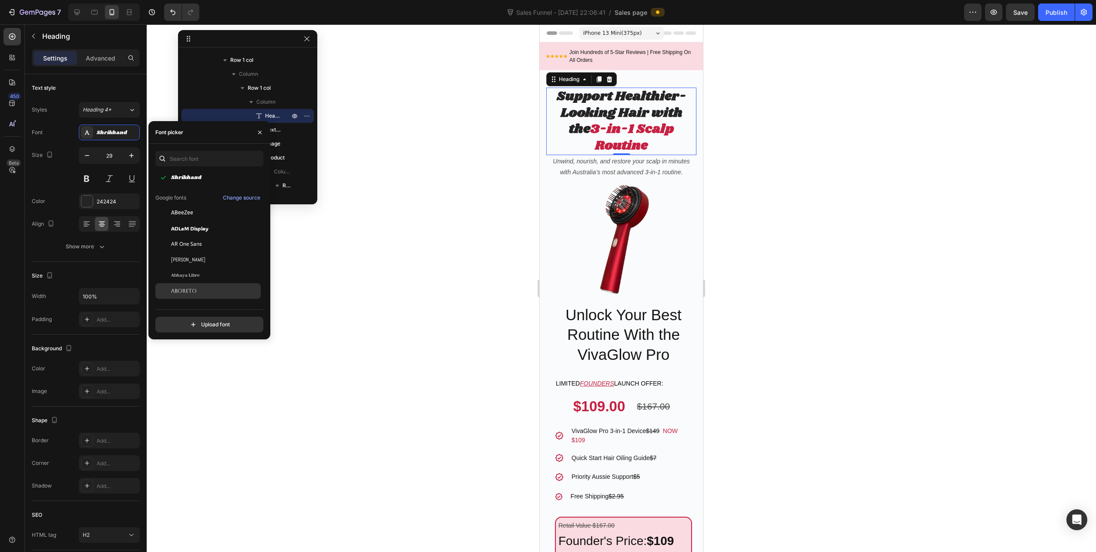
scroll to position [131, 0]
click at [210, 235] on div "Aboreto" at bounding box center [207, 230] width 105 height 16
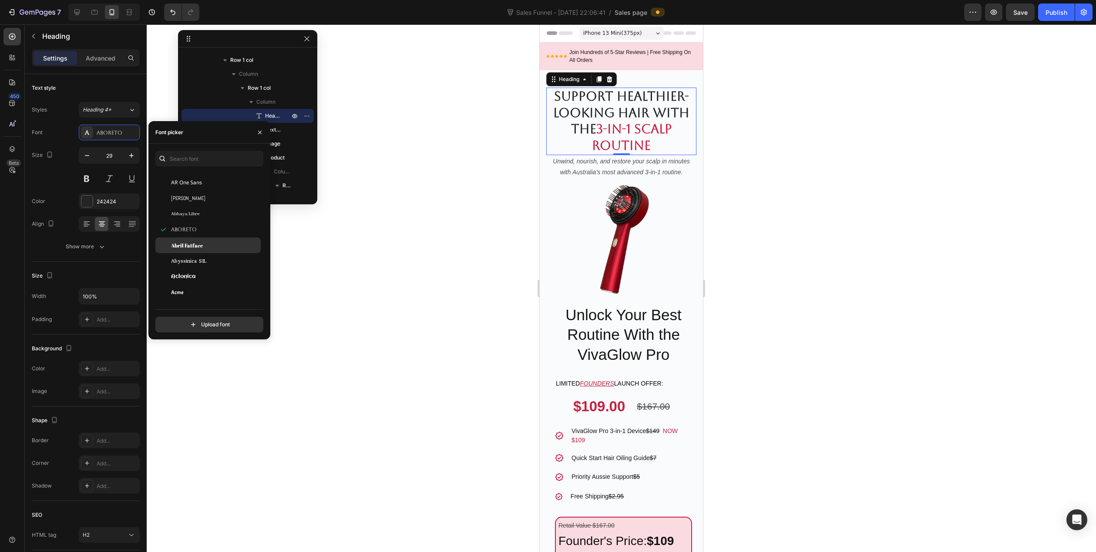
click at [211, 249] on div "Abril Fatface" at bounding box center [207, 245] width 105 height 16
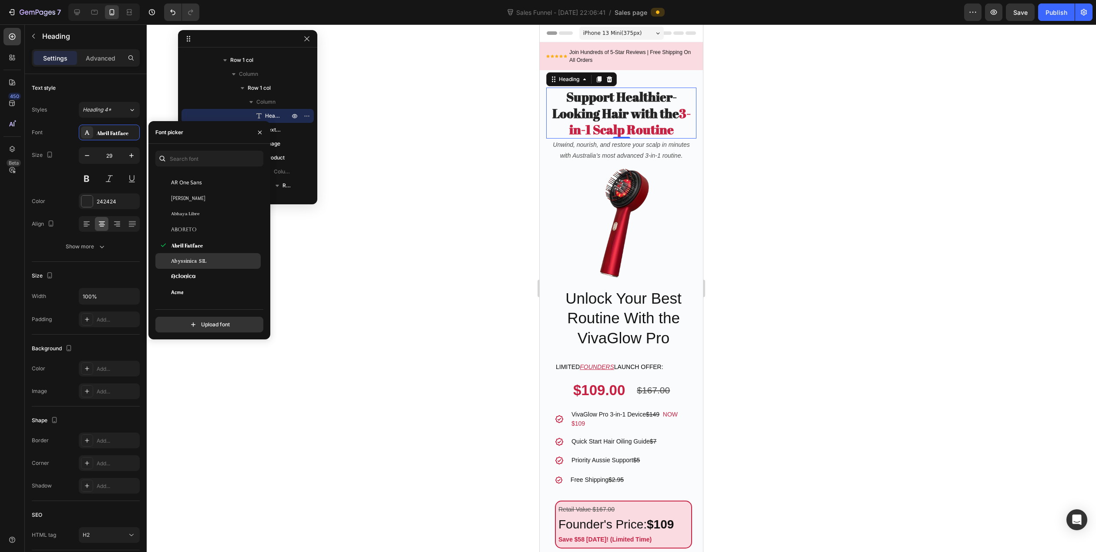
click at [213, 264] on div "Abyssinica SIL" at bounding box center [215, 261] width 88 height 8
click at [214, 275] on div "Aclonica" at bounding box center [215, 277] width 88 height 8
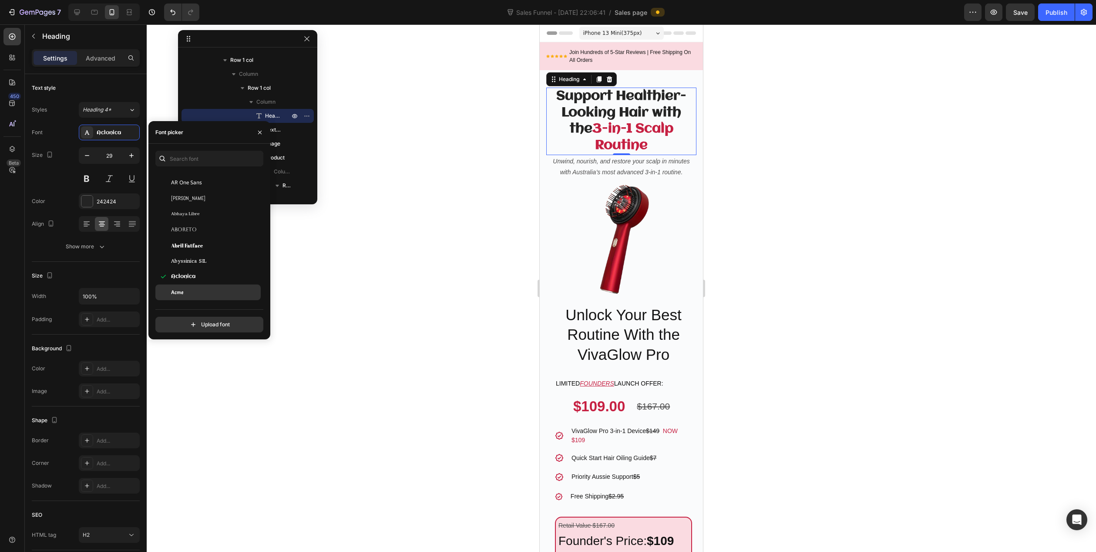
click at [214, 288] on div "Acme" at bounding box center [215, 292] width 88 height 8
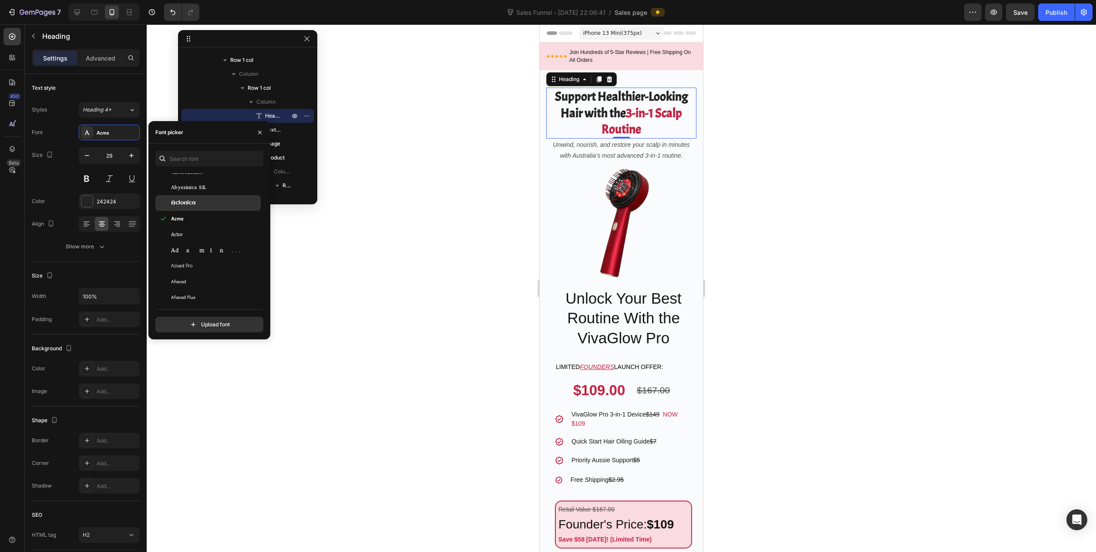
scroll to position [218, 0]
click at [200, 222] on div "Actor" at bounding box center [215, 220] width 88 height 8
click at [202, 239] on div "Adamina" at bounding box center [215, 236] width 88 height 8
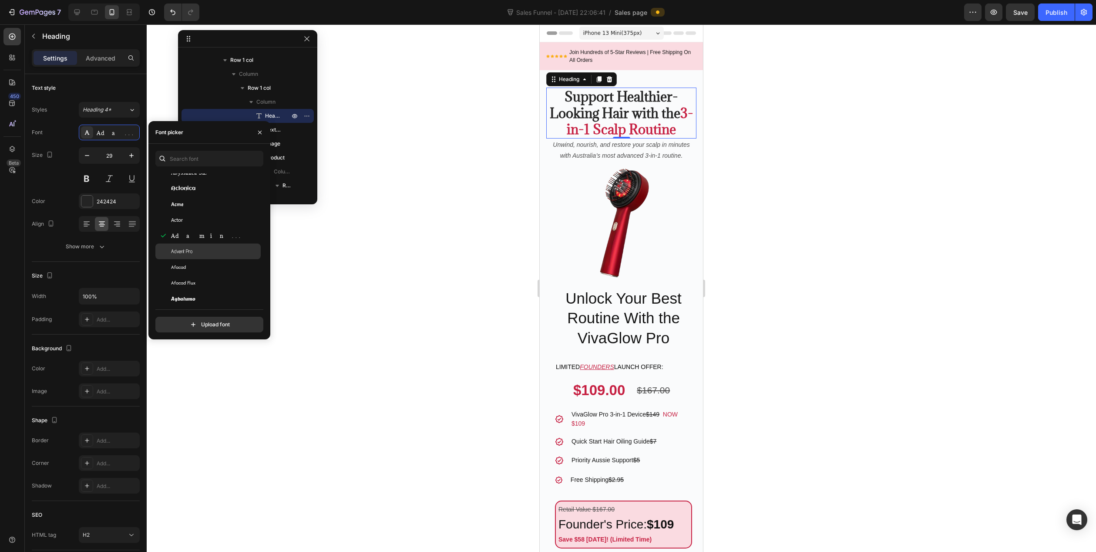
click at [205, 256] on div "Advent Pro" at bounding box center [207, 251] width 105 height 16
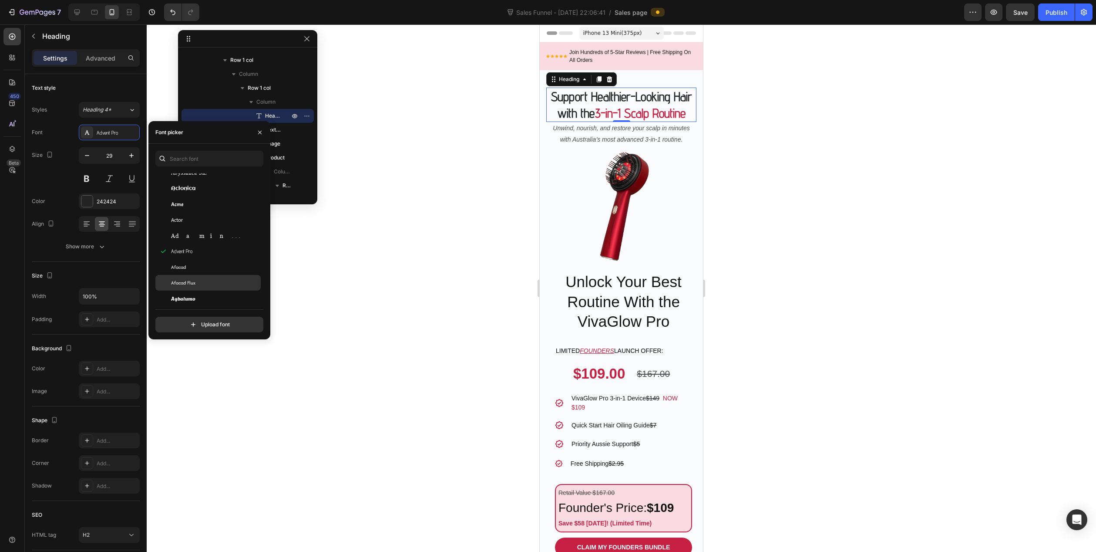
click at [209, 282] on div "Afacad Flux" at bounding box center [215, 283] width 88 height 8
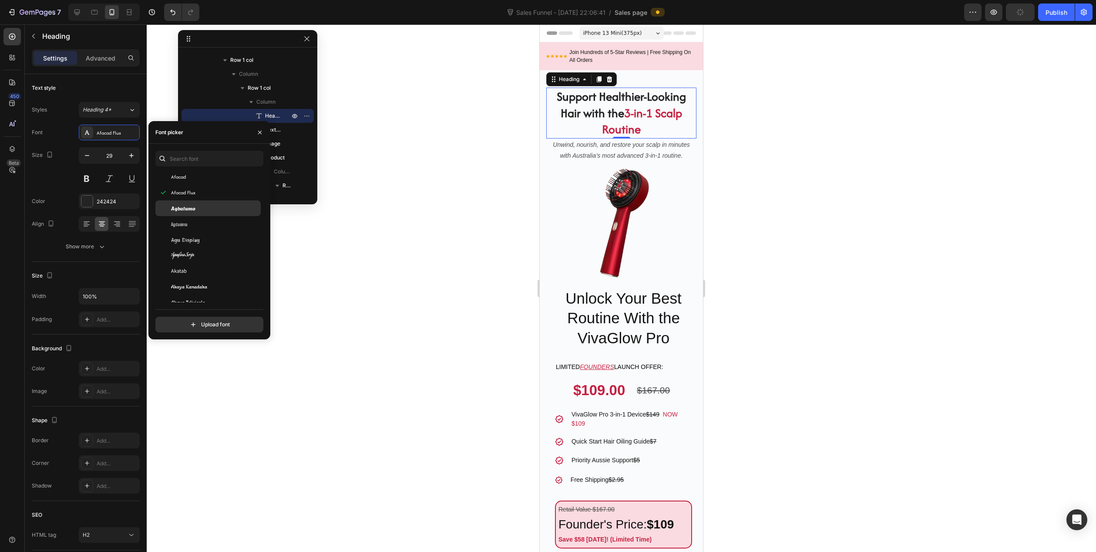
scroll to position [305, 0]
click at [192, 209] on span "Agbalumo" at bounding box center [183, 208] width 24 height 8
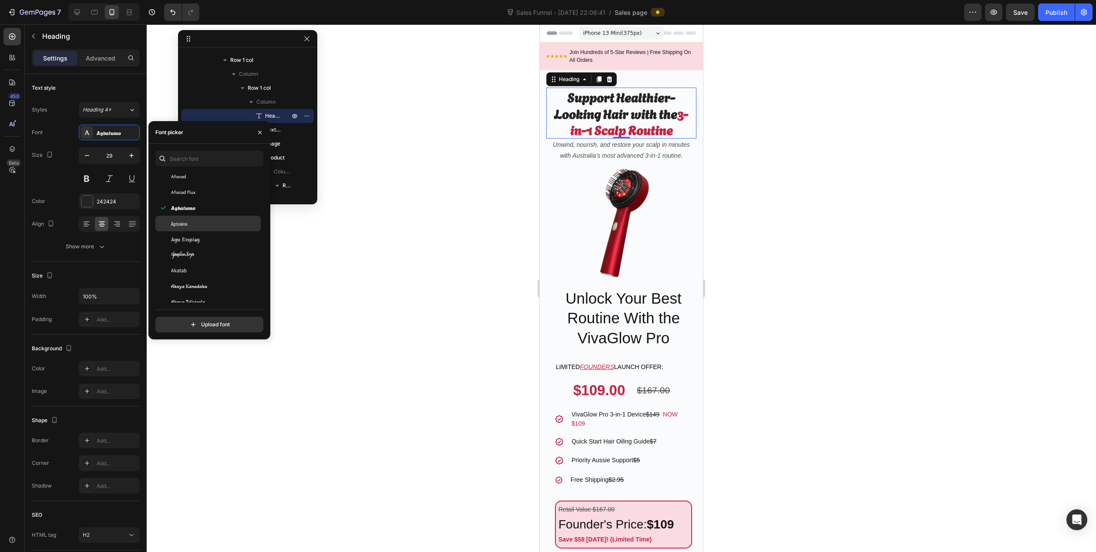
click at [205, 228] on div "Agdasima" at bounding box center [207, 224] width 105 height 16
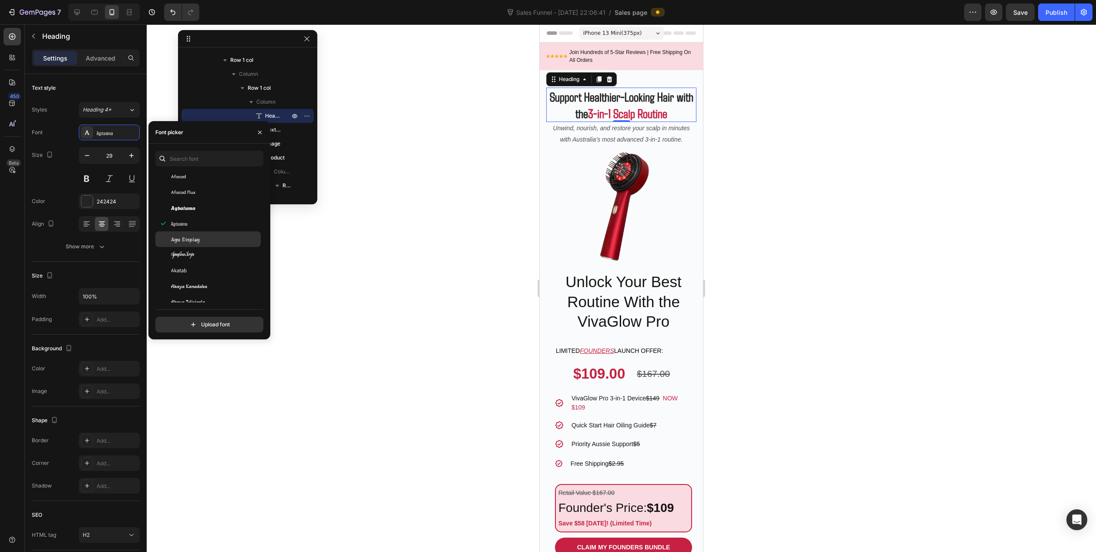
click at [204, 237] on div "Agu Display" at bounding box center [215, 239] width 88 height 8
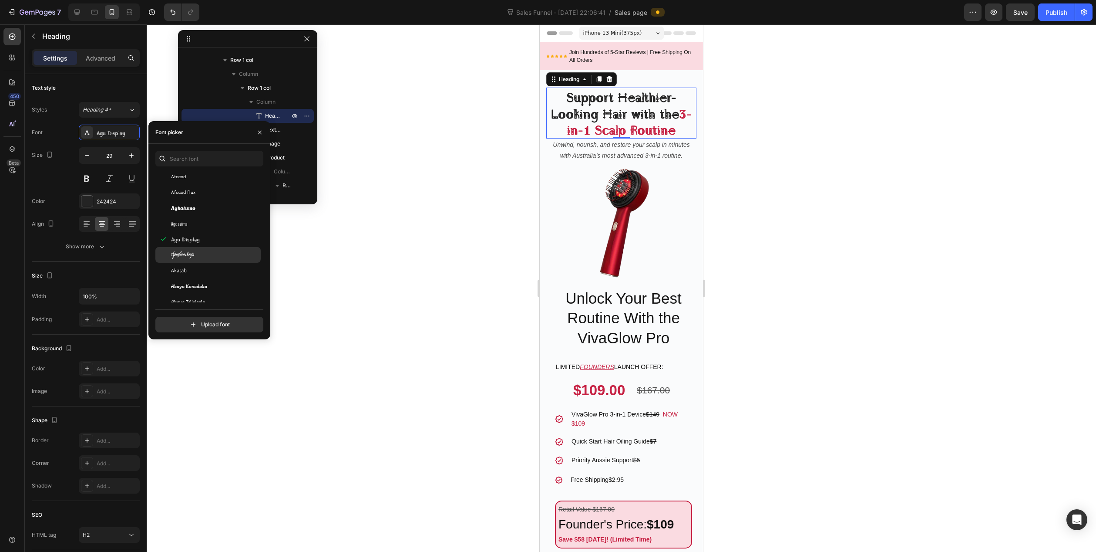
click at [206, 251] on div "Aguafina Script" at bounding box center [215, 255] width 88 height 8
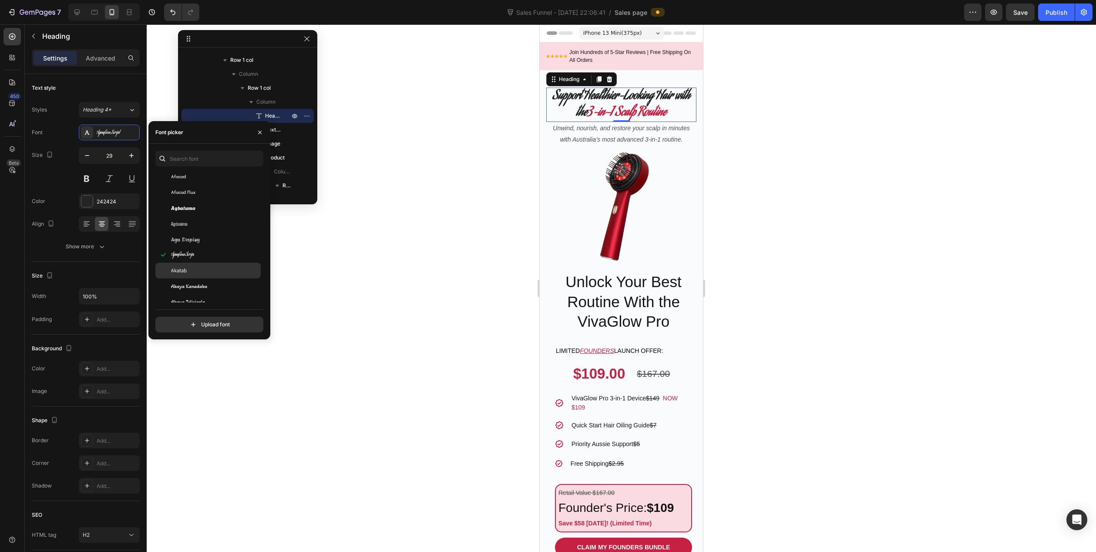
click at [209, 269] on div "Akatab" at bounding box center [215, 270] width 88 height 8
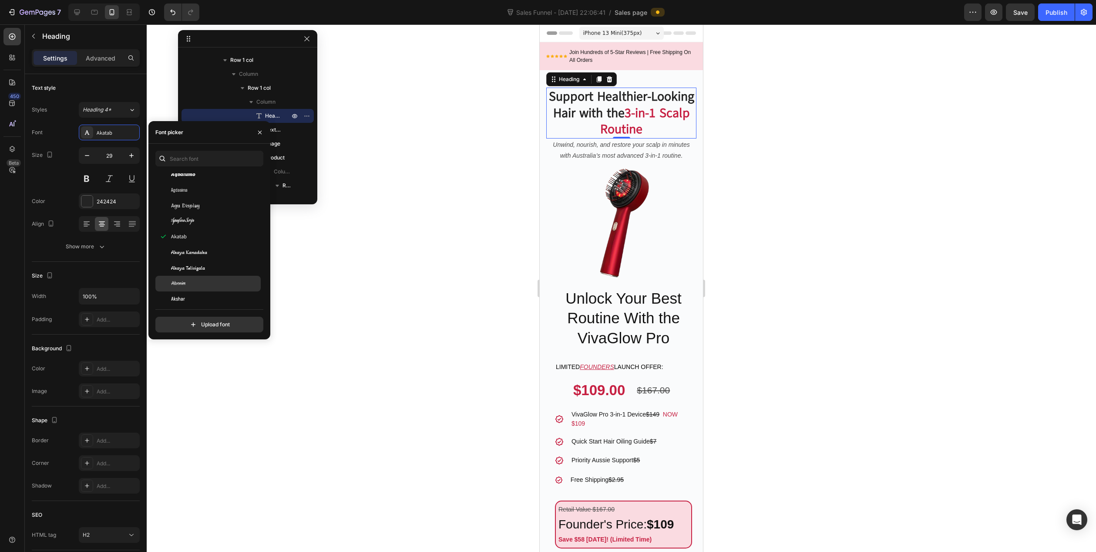
scroll to position [348, 0]
click at [205, 242] on span "Akaya Kanadaka" at bounding box center [189, 243] width 36 height 8
click at [208, 258] on div "Akaya Telivigala" at bounding box center [215, 258] width 88 height 8
click at [209, 269] on div "Akronim" at bounding box center [207, 274] width 105 height 16
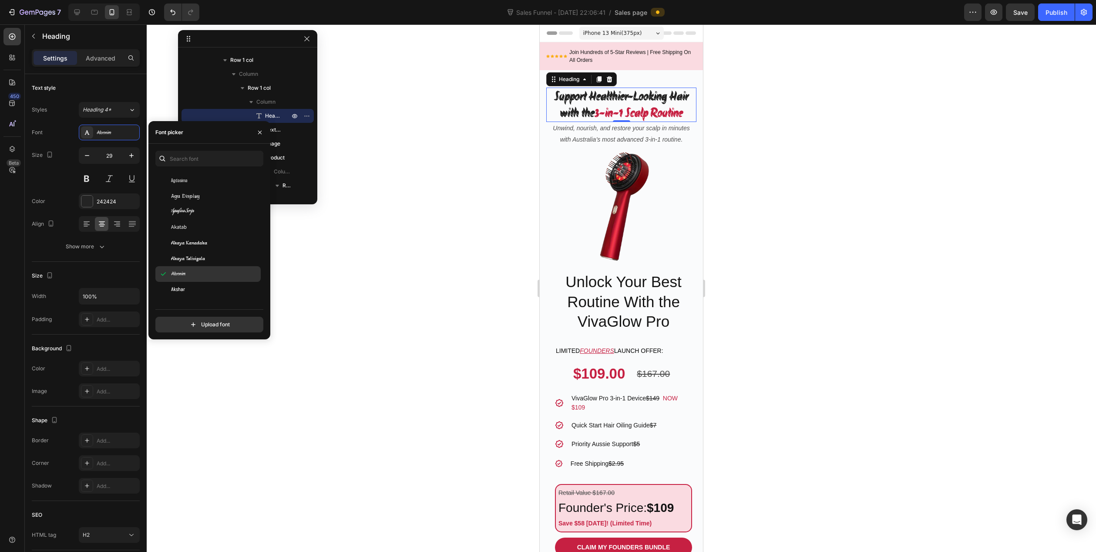
scroll to position [392, 0]
click at [202, 241] on div "Akshar" at bounding box center [207, 246] width 105 height 16
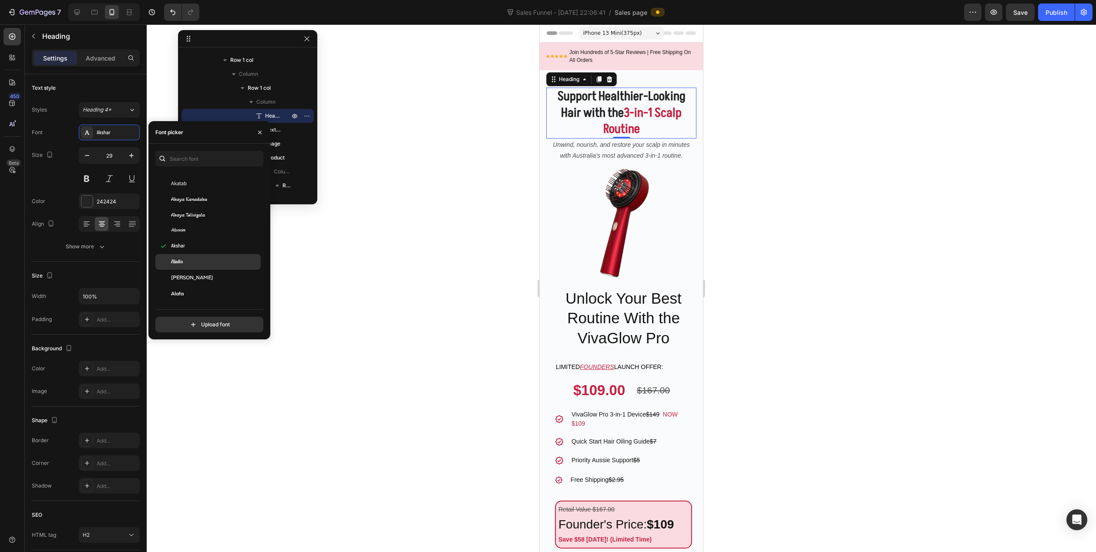
click at [202, 260] on div "Aladin" at bounding box center [215, 262] width 88 height 8
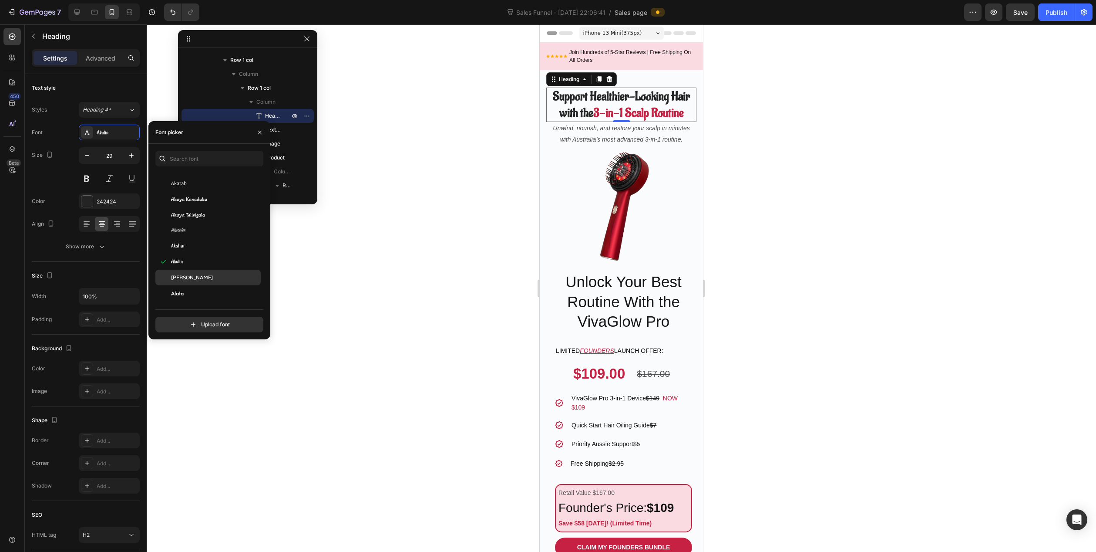
click at [203, 275] on div "Alan Sans" at bounding box center [215, 277] width 88 height 8
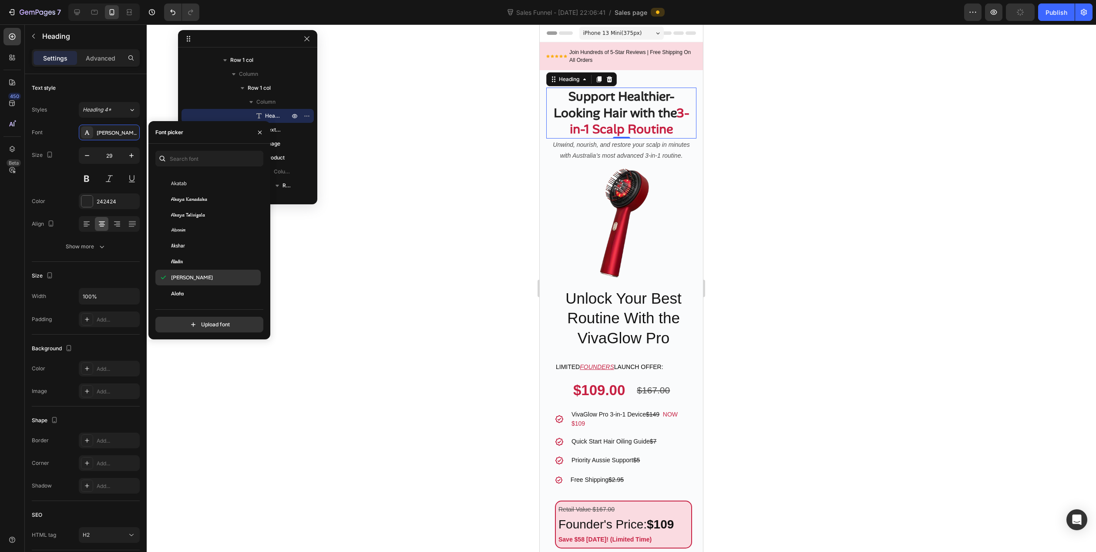
scroll to position [479, 0]
click at [192, 173] on div "Aladin" at bounding box center [215, 175] width 88 height 8
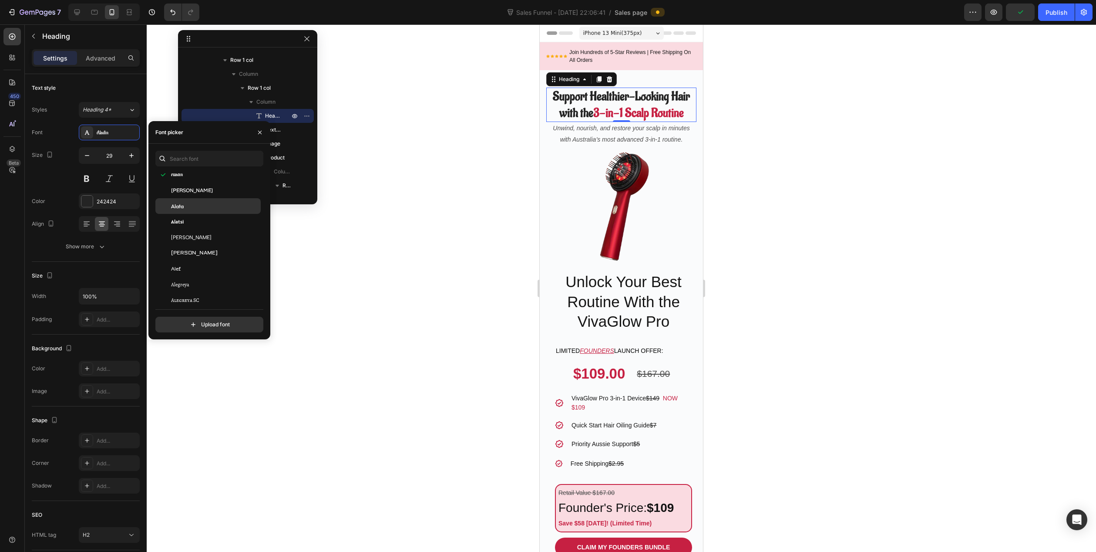
click at [195, 210] on div "Alata" at bounding box center [207, 206] width 105 height 16
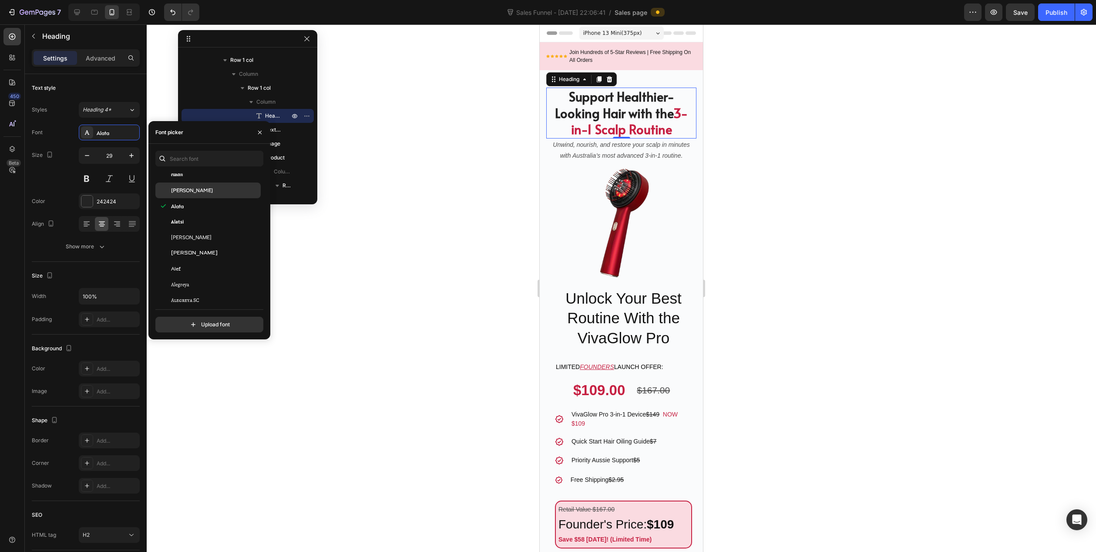
click at [195, 195] on div "Alan Sans" at bounding box center [207, 190] width 105 height 16
click at [200, 228] on div "Alatsi" at bounding box center [207, 222] width 105 height 16
click at [204, 256] on div "Aldrich" at bounding box center [215, 253] width 88 height 8
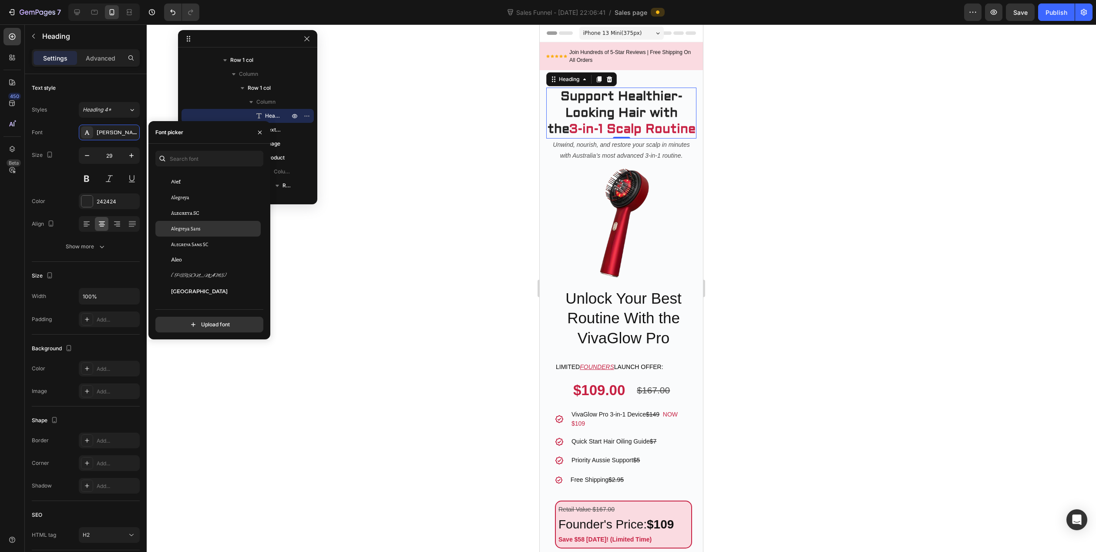
click at [203, 228] on div "Alegreya Sans" at bounding box center [215, 229] width 88 height 8
click at [211, 252] on div "Alegreya Sans SC" at bounding box center [207, 244] width 105 height 16
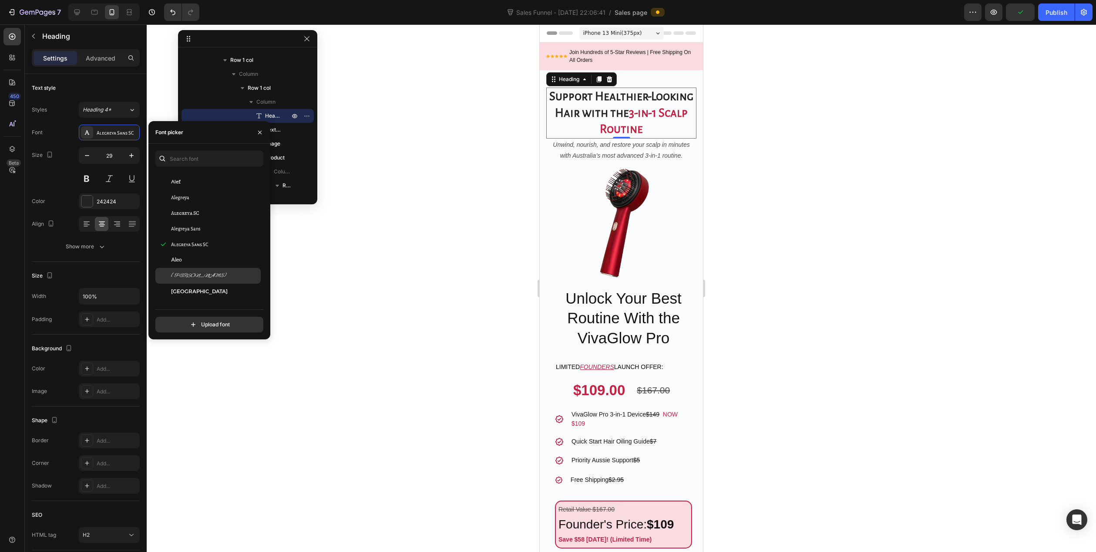
click at [211, 273] on div "Alex Brush" at bounding box center [215, 276] width 88 height 8
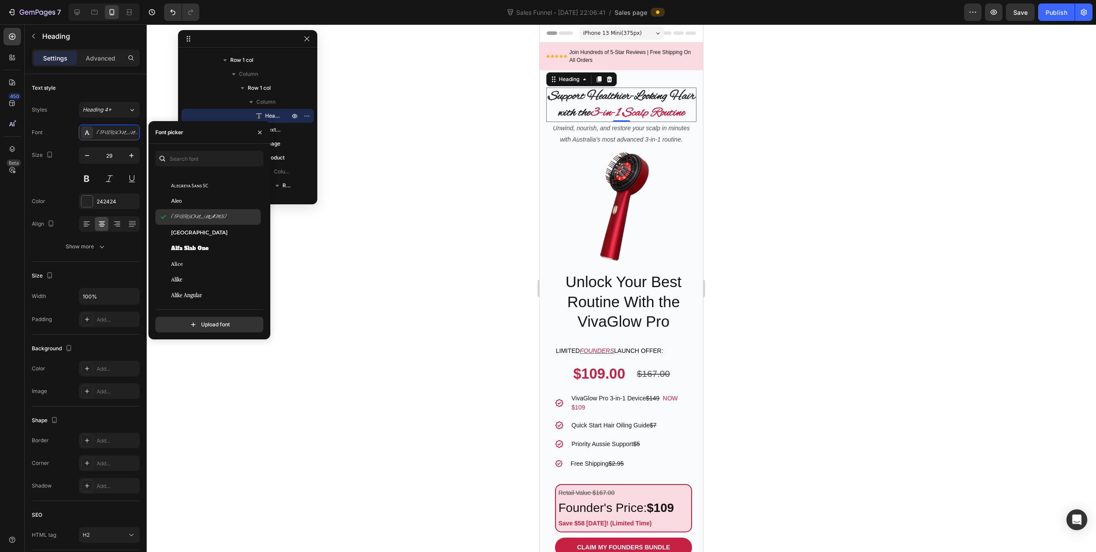
scroll to position [653, 0]
click at [210, 232] on div "Alice" at bounding box center [215, 236] width 88 height 8
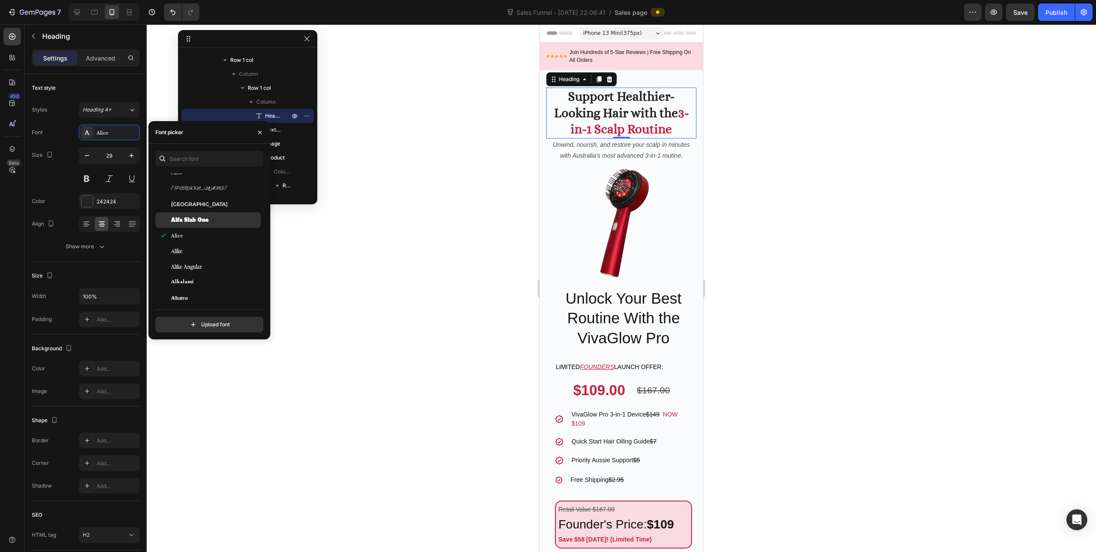
click at [211, 221] on div "Alfa Slab One" at bounding box center [215, 220] width 88 height 8
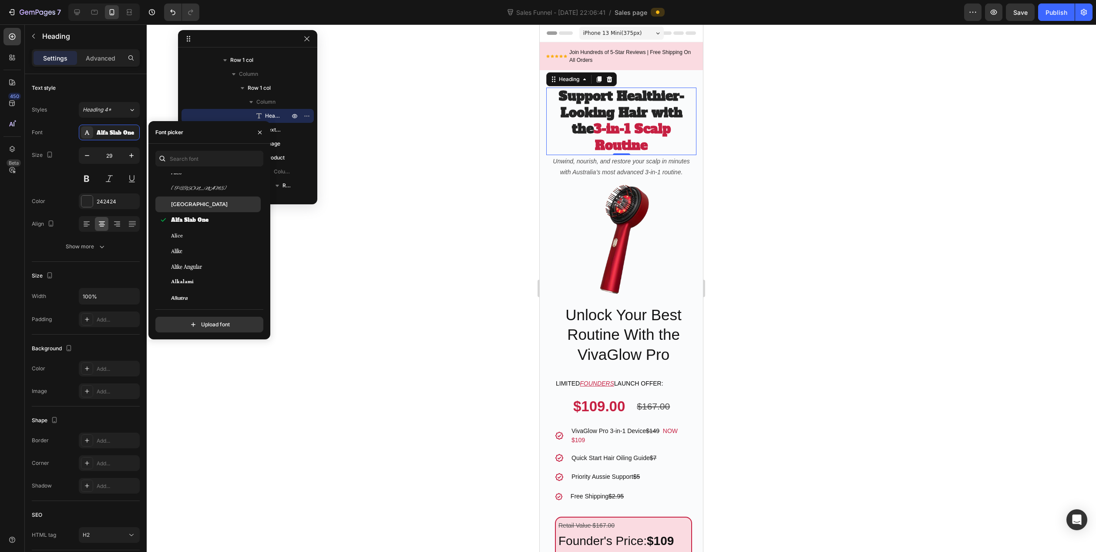
click at [195, 202] on span "Alexandria" at bounding box center [199, 204] width 57 height 8
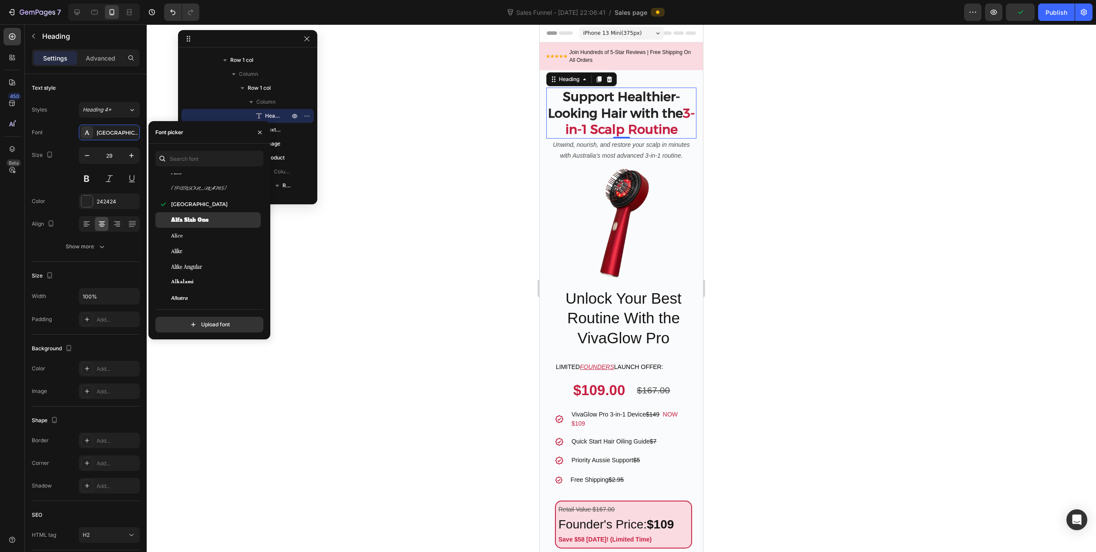
click at [208, 218] on span "Alfa Slab One" at bounding box center [189, 220] width 37 height 8
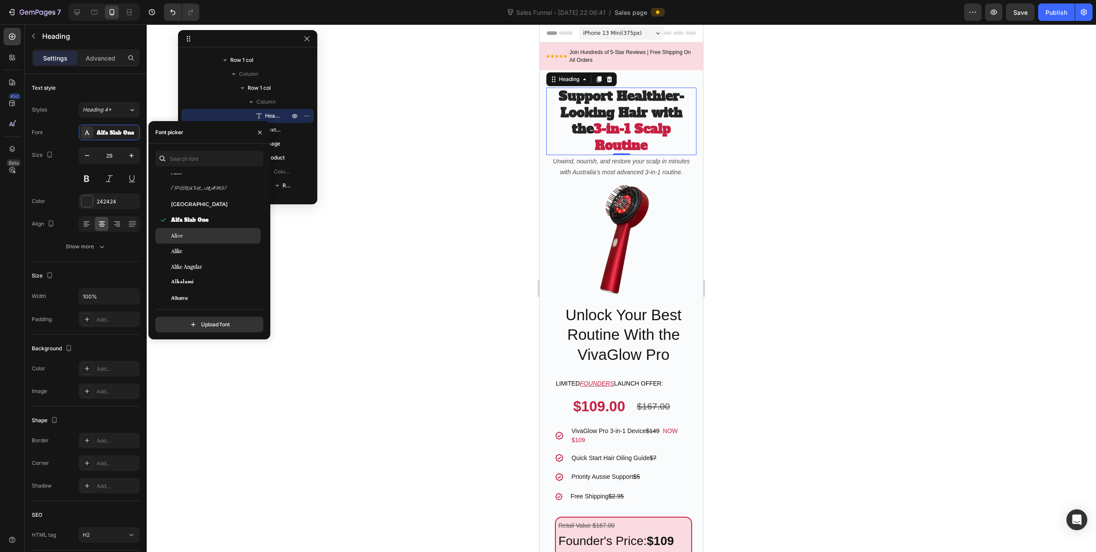
click at [208, 236] on div "Alice" at bounding box center [215, 236] width 88 height 8
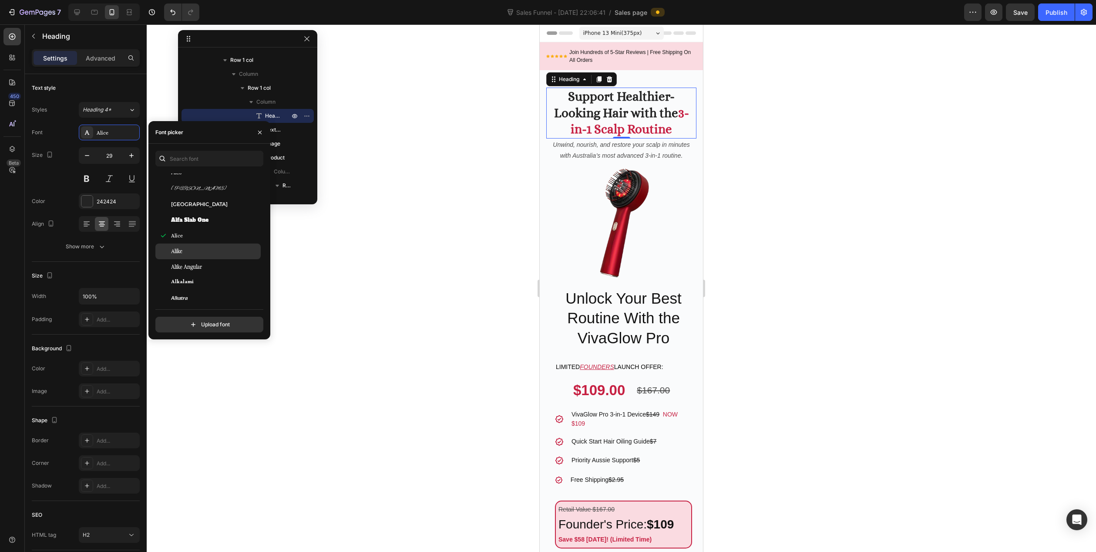
click at [208, 251] on div "Alike" at bounding box center [215, 251] width 88 height 8
click at [211, 233] on div "Alice" at bounding box center [215, 236] width 88 height 8
click at [213, 253] on div "Alike" at bounding box center [215, 251] width 88 height 8
click at [194, 236] on div "Alice" at bounding box center [215, 236] width 88 height 8
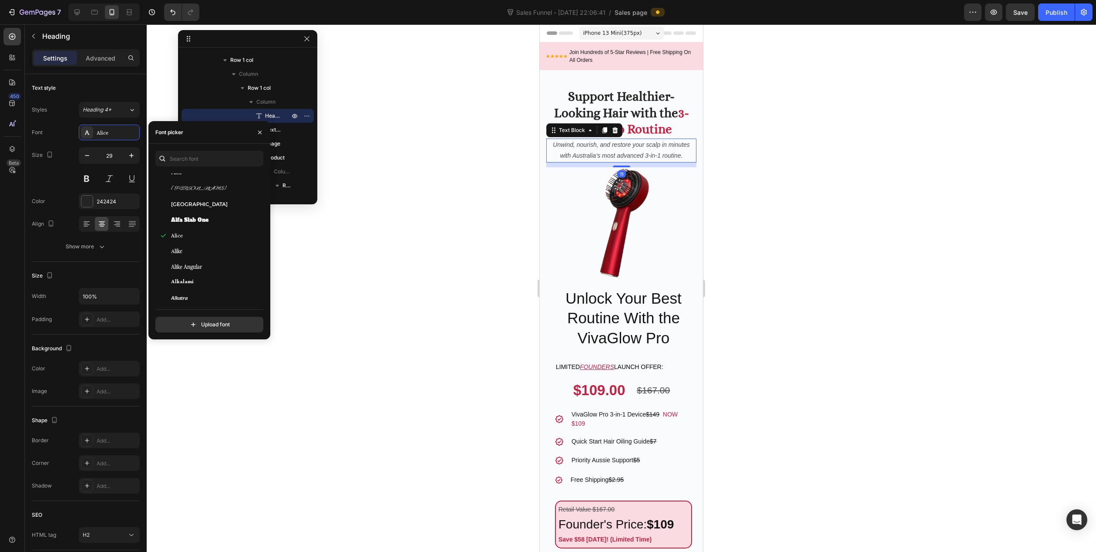
click at [589, 149] on p "Unwind, nourish, and restore your scalp in minutes with Australia’s most advanc…" at bounding box center [621, 150] width 148 height 22
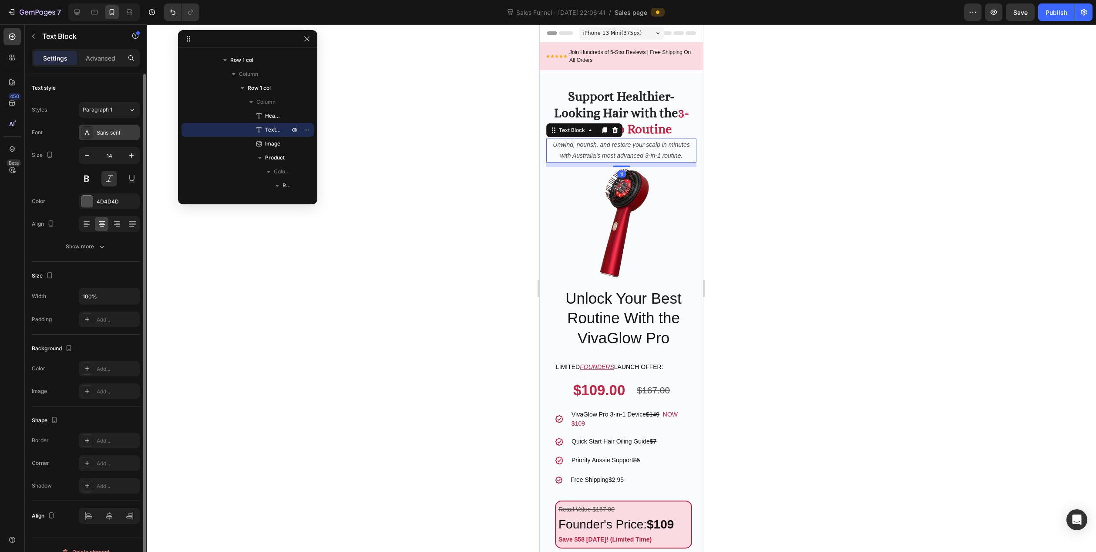
click at [103, 135] on div "Sans-serif" at bounding box center [117, 133] width 41 height 8
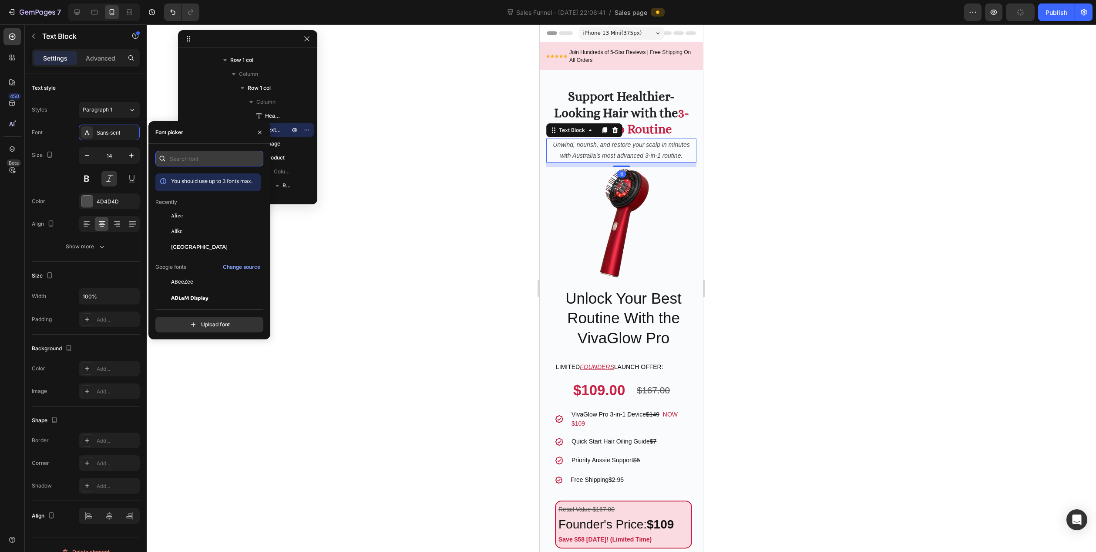
click at [209, 165] on input "text" at bounding box center [209, 159] width 108 height 16
click at [198, 215] on div "Alice" at bounding box center [215, 216] width 88 height 8
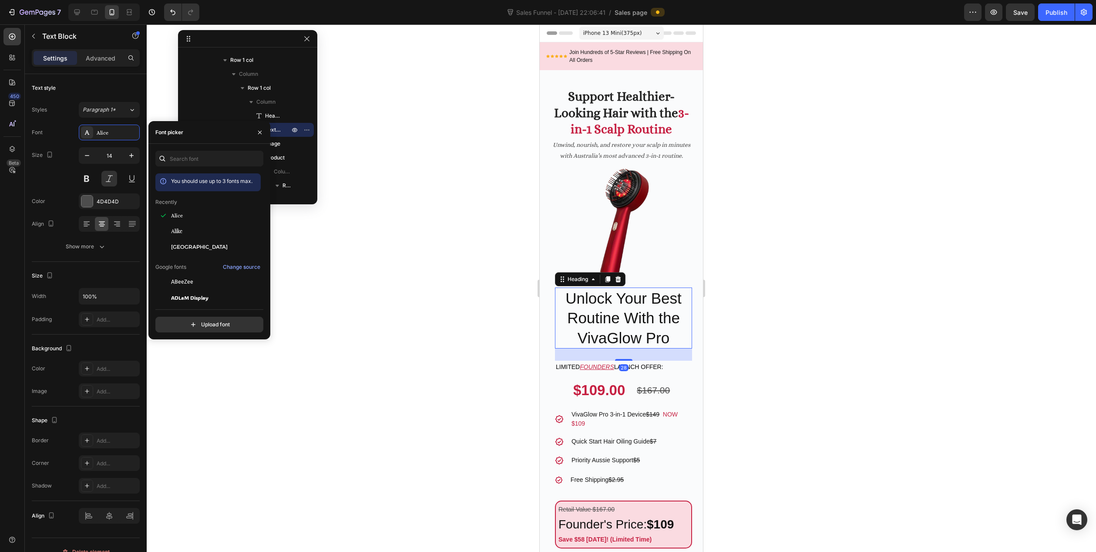
click at [590, 303] on p "Unlock Your Best Routine With the VivaGlow Pro" at bounding box center [623, 318] width 135 height 60
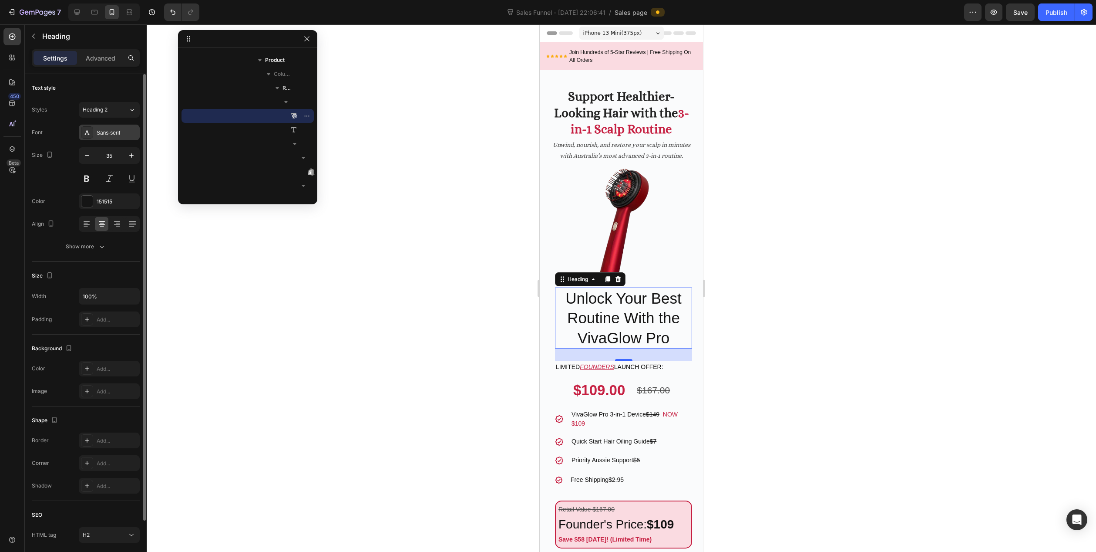
click at [104, 134] on div "Sans-serif" at bounding box center [117, 133] width 41 height 8
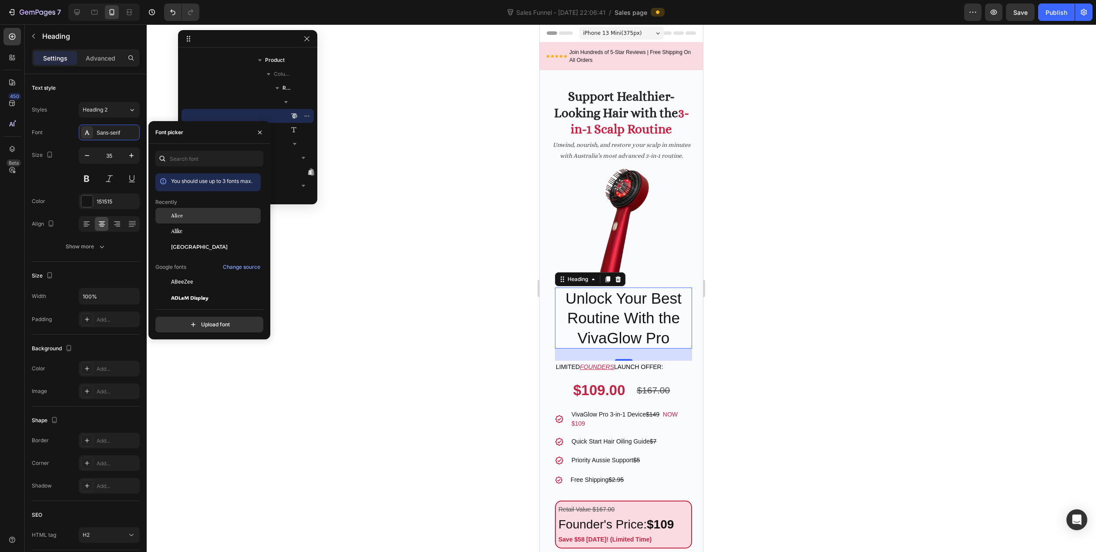
click at [196, 221] on div "Alice" at bounding box center [207, 216] width 105 height 16
click at [590, 110] on strong "Support Healthier-Looking Hair with the" at bounding box center [616, 104] width 124 height 31
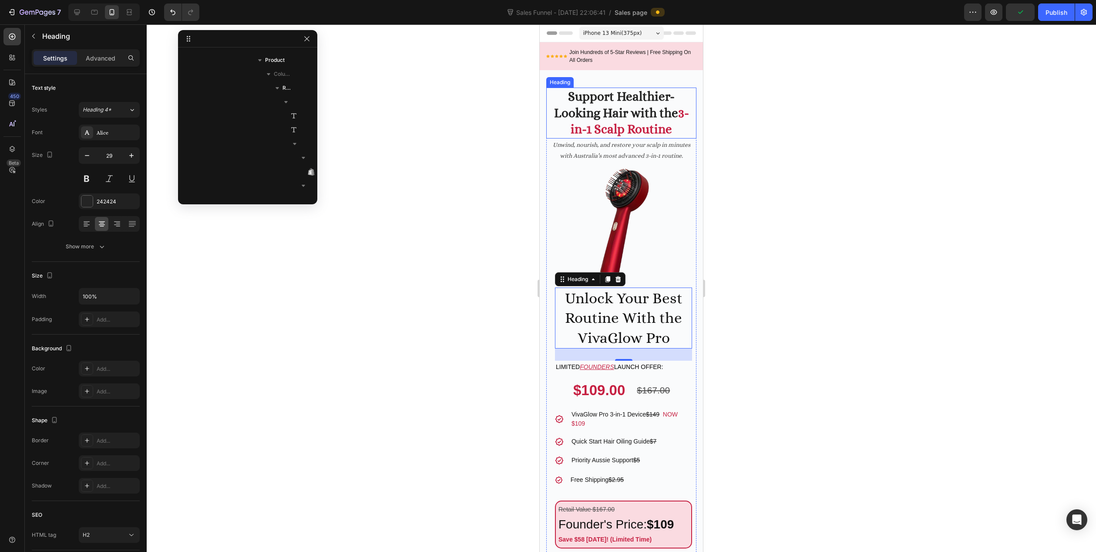
scroll to position [67, 0]
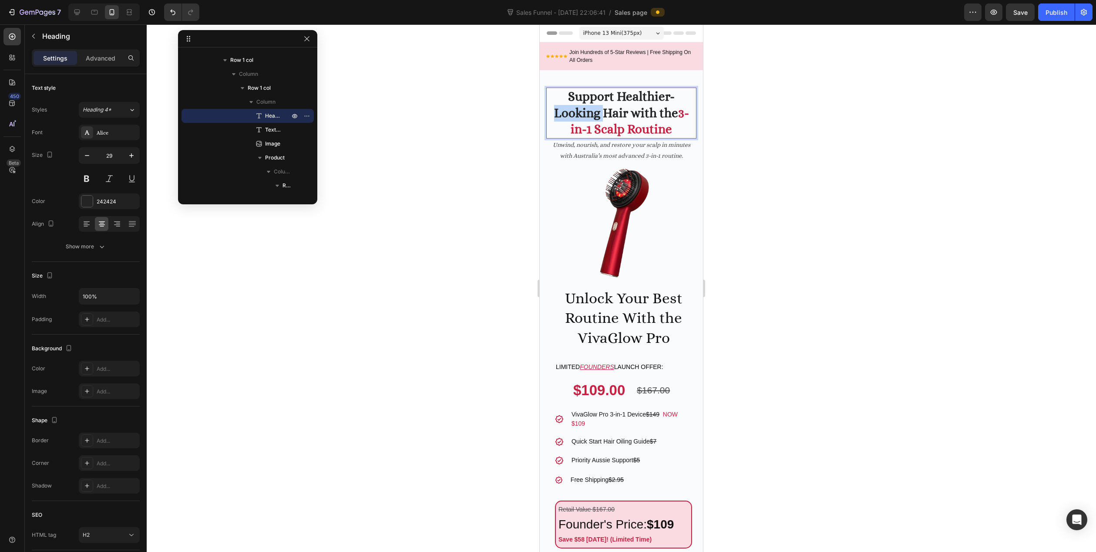
click at [580, 121] on p "Support Healthier-Looking Hair with the 3-in-1 Scalp Routine" at bounding box center [621, 112] width 148 height 49
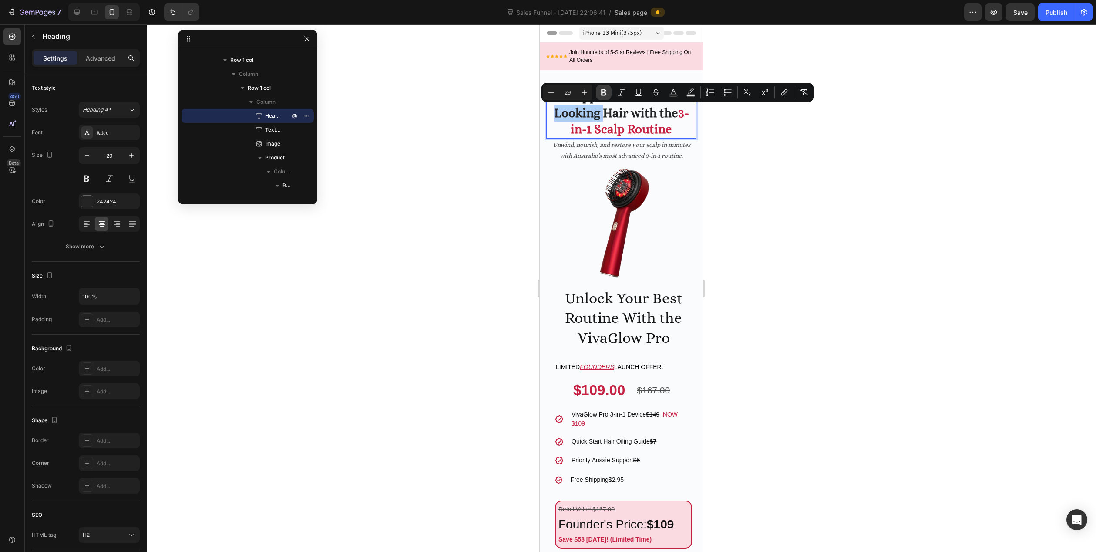
click at [606, 93] on icon "Editor contextual toolbar" at bounding box center [603, 92] width 5 height 7
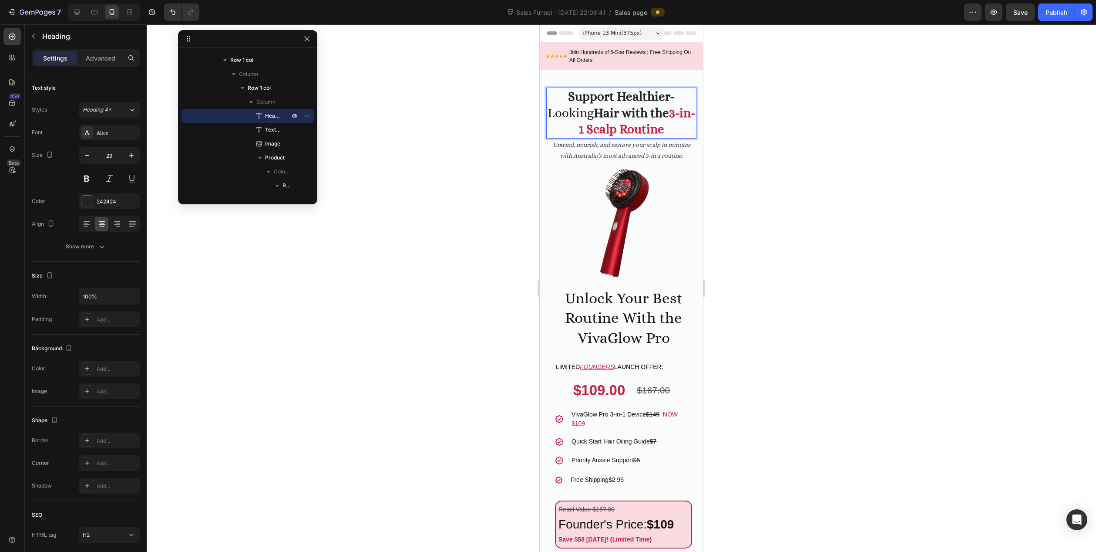
click at [575, 113] on p "Support Healthier- Looking Hair with the 3-in-1 Scalp Routine" at bounding box center [621, 112] width 148 height 49
drag, startPoint x: 34, startPoint y: 90, endPoint x: 533, endPoint y: 121, distance: 500.4
click at [533, 121] on div at bounding box center [622, 287] width 950 height 527
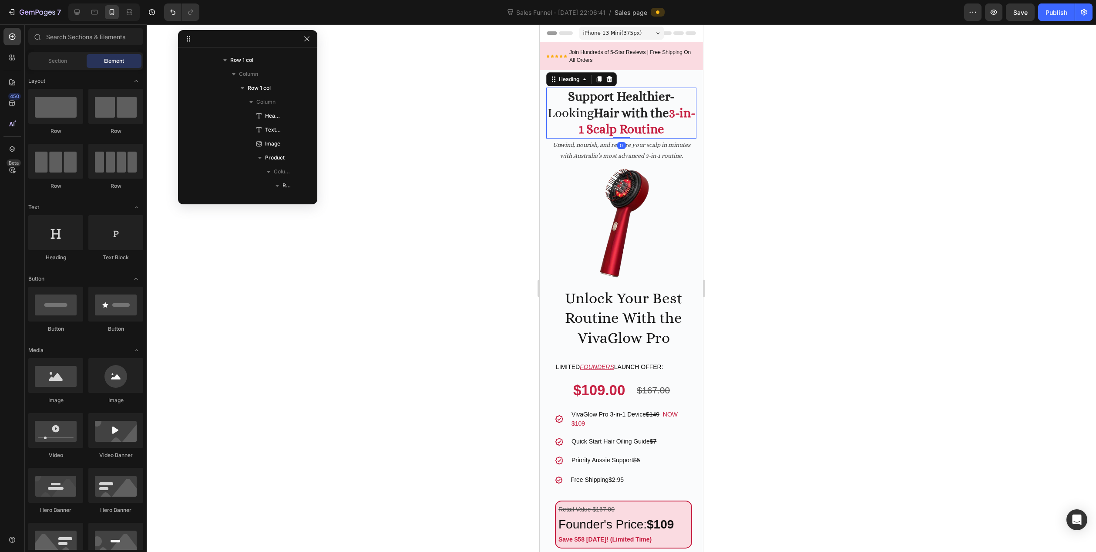
click at [559, 128] on p "⁠⁠⁠⁠⁠⁠⁠ Support Healthier- Looking Hair with the 3-in-1 Scalp Routine" at bounding box center [621, 112] width 148 height 49
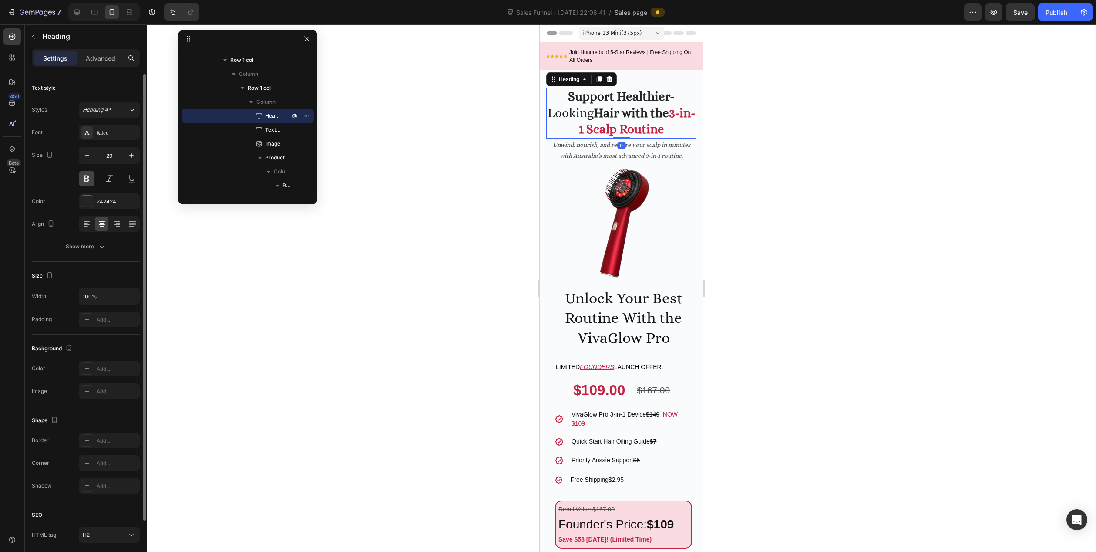
click at [82, 176] on button at bounding box center [87, 179] width 16 height 16
click at [441, 219] on div at bounding box center [622, 287] width 950 height 527
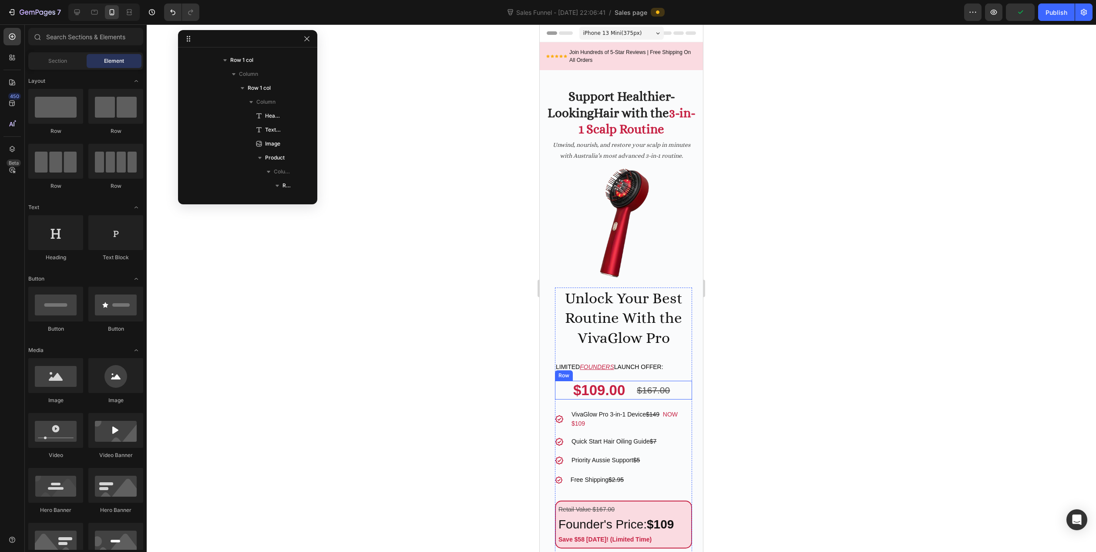
click at [561, 381] on div "$109.00 Product Price Product Price $167.00 Compare Price Compare Price Row" at bounding box center [623, 390] width 137 height 19
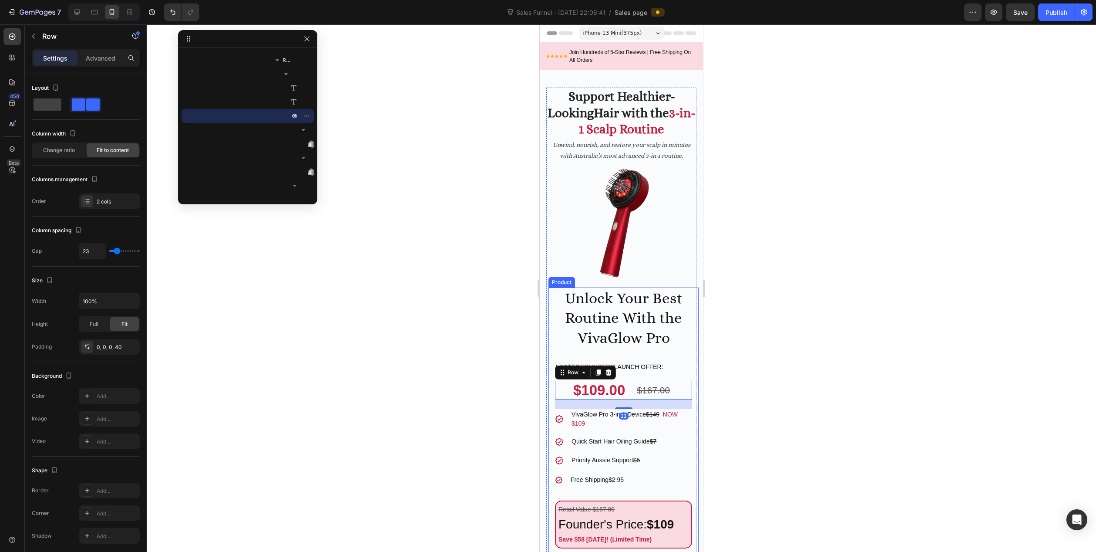
scroll to position [109, 0]
click at [552, 327] on div "Unlock Your Best Routine With the VivaGlow Pro Heading Limited FOUNDERS launch …" at bounding box center [624, 499] width 150 height 424
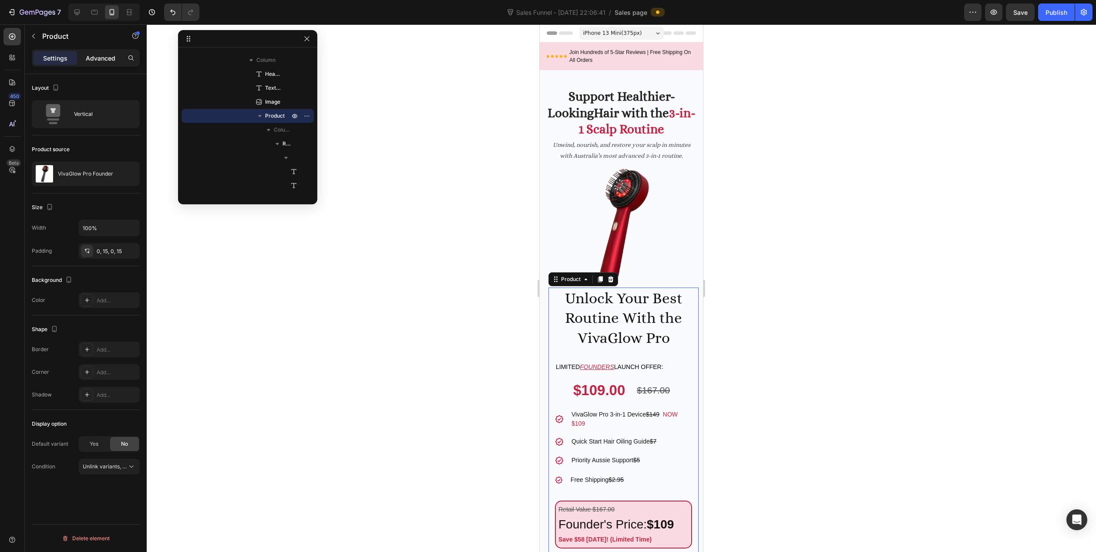
click at [92, 52] on div "Advanced" at bounding box center [101, 58] width 44 height 14
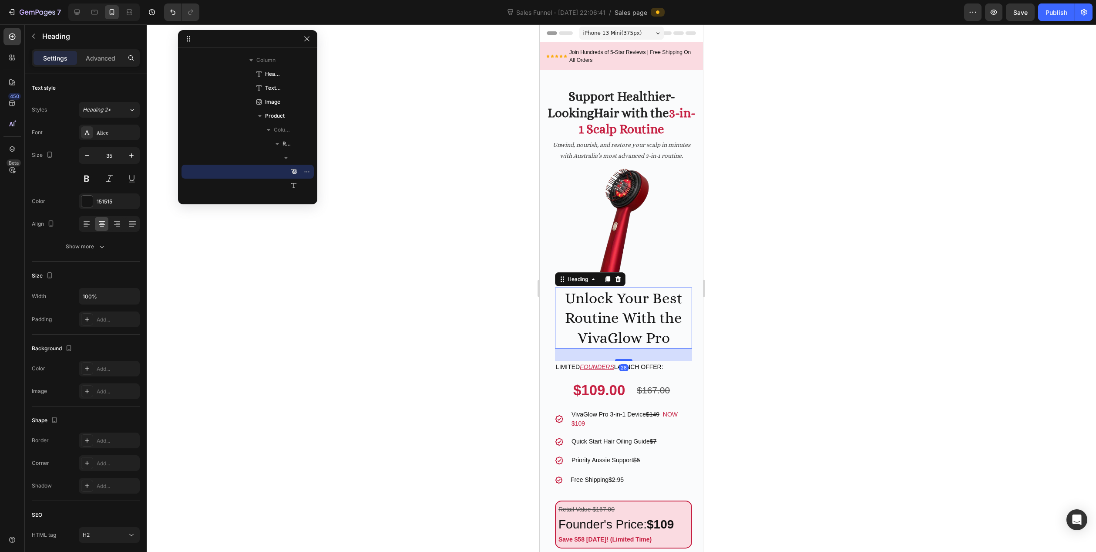
click at [621, 301] on p "Unlock Your Best Routine With the VivaGlow Pro" at bounding box center [623, 318] width 135 height 60
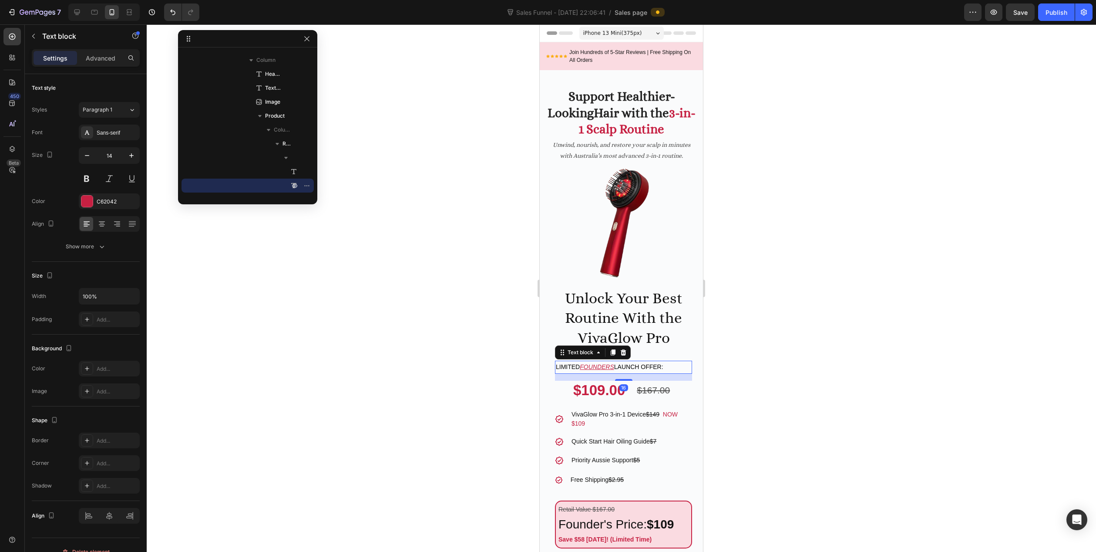
click at [591, 364] on u "FOUNDERS" at bounding box center [597, 366] width 34 height 7
click at [112, 136] on div "Sans-serif" at bounding box center [117, 133] width 41 height 8
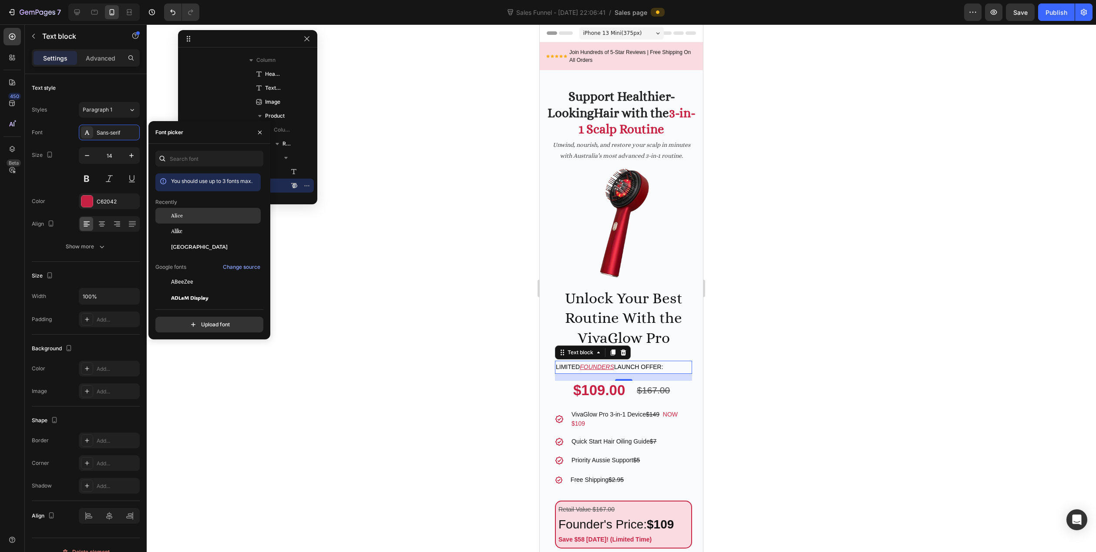
click at [196, 221] on div "Alice" at bounding box center [207, 216] width 105 height 16
click at [589, 387] on div "$109.00" at bounding box center [600, 390] width 54 height 19
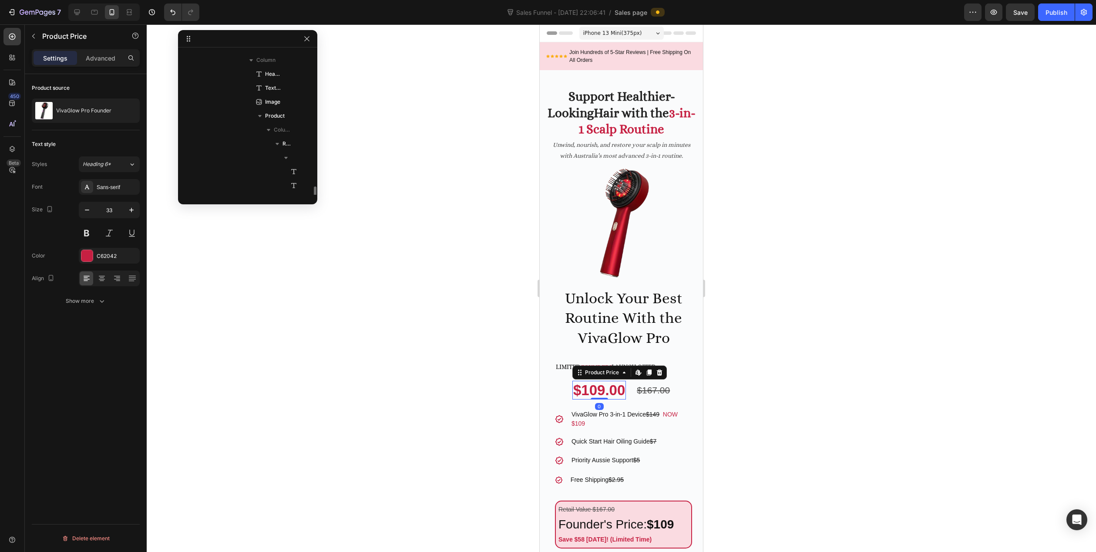
scroll to position [221, 0]
click at [117, 187] on div "Sans-serif" at bounding box center [117, 187] width 41 height 8
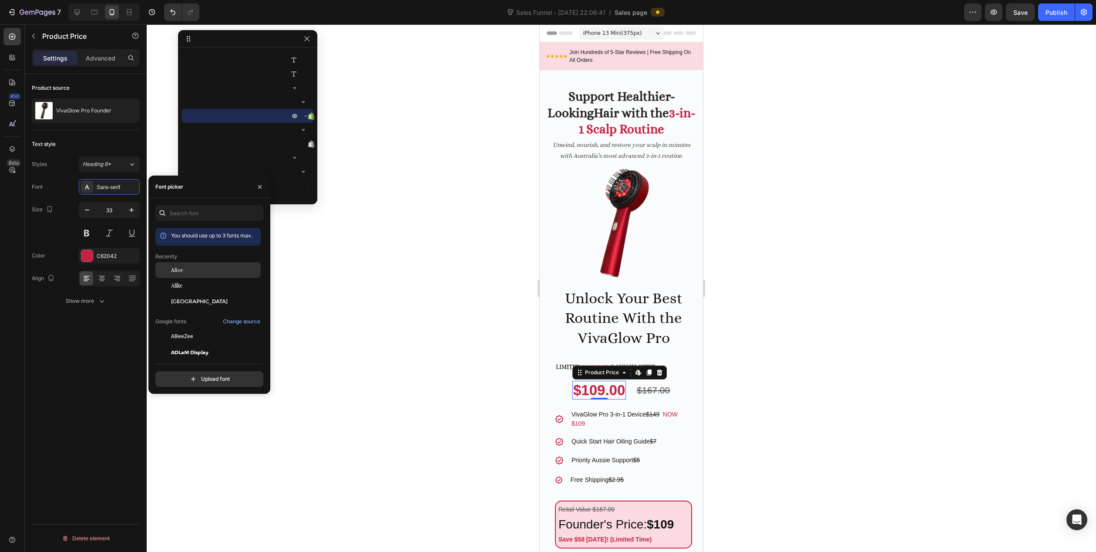
click at [190, 269] on div "Alice" at bounding box center [215, 270] width 88 height 8
click at [645, 387] on div "$167.00" at bounding box center [649, 390] width 35 height 18
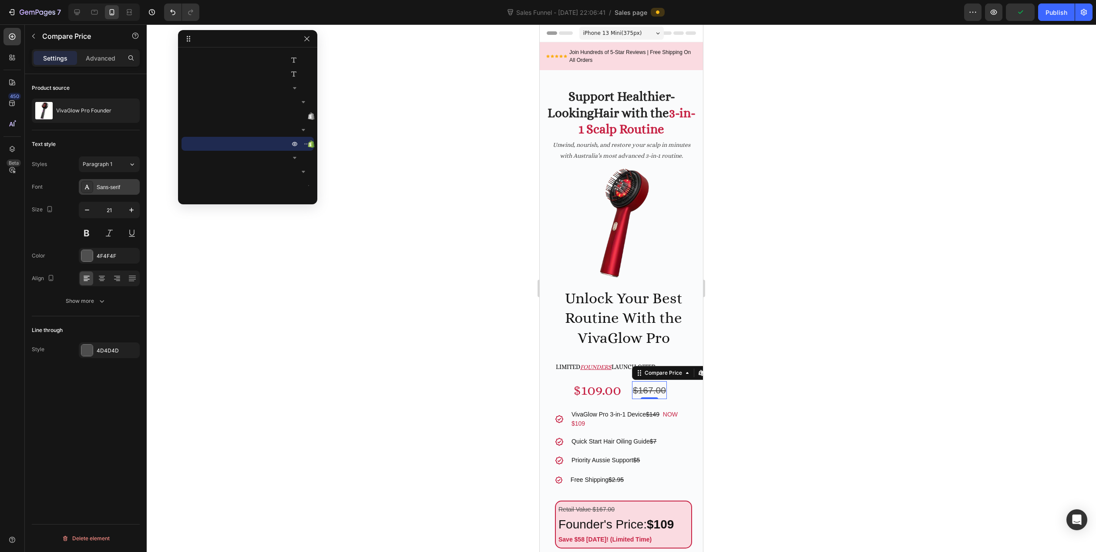
click at [114, 186] on div "Sans-serif" at bounding box center [117, 187] width 41 height 8
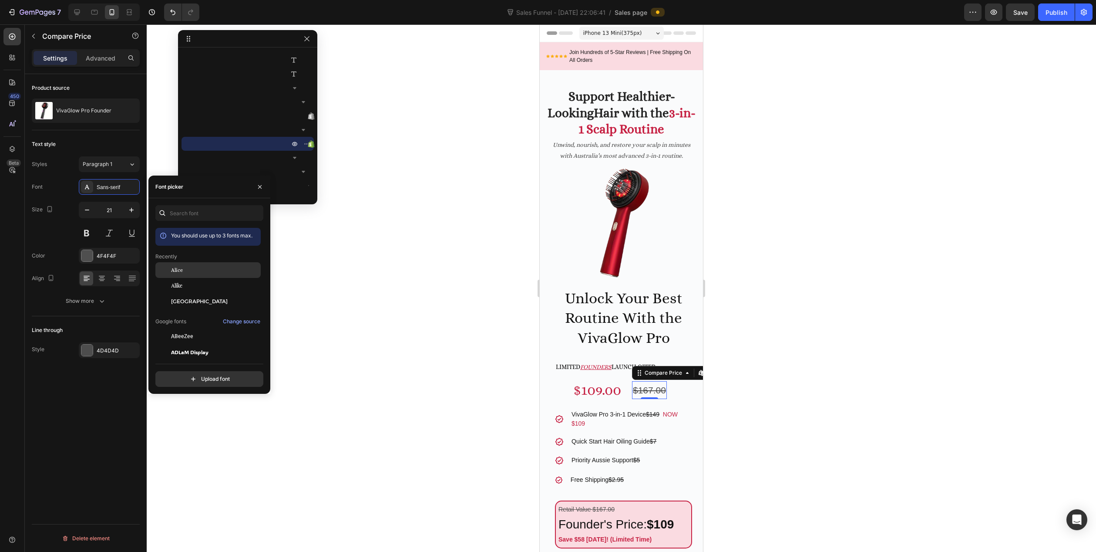
click at [195, 269] on div "Alice" at bounding box center [215, 270] width 88 height 8
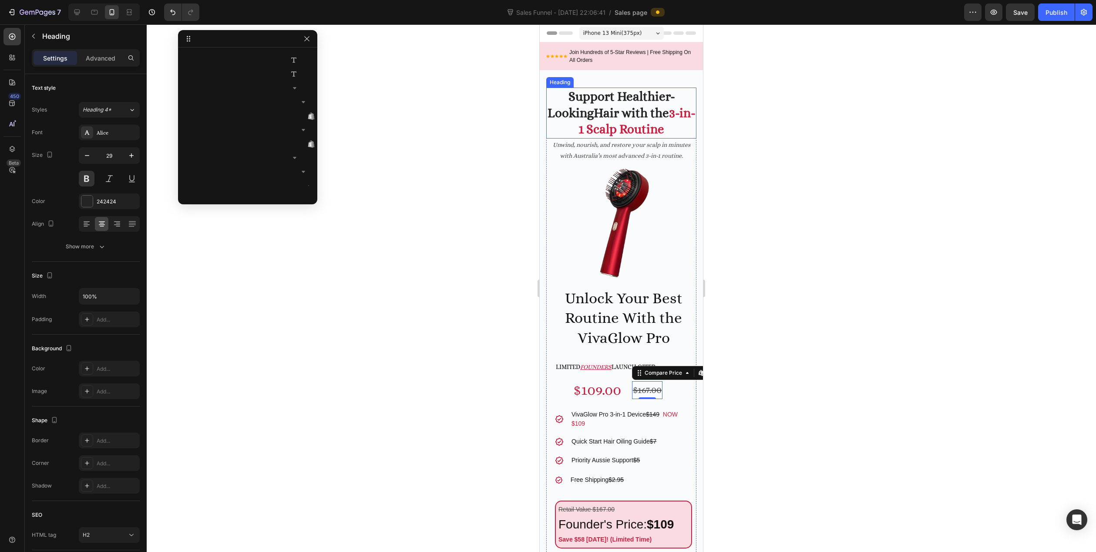
click at [576, 111] on p "⁠⁠⁠⁠⁠⁠⁠ Support Healthier- Looking Hair with the 3-in-1 Scalp Routine" at bounding box center [621, 112] width 148 height 49
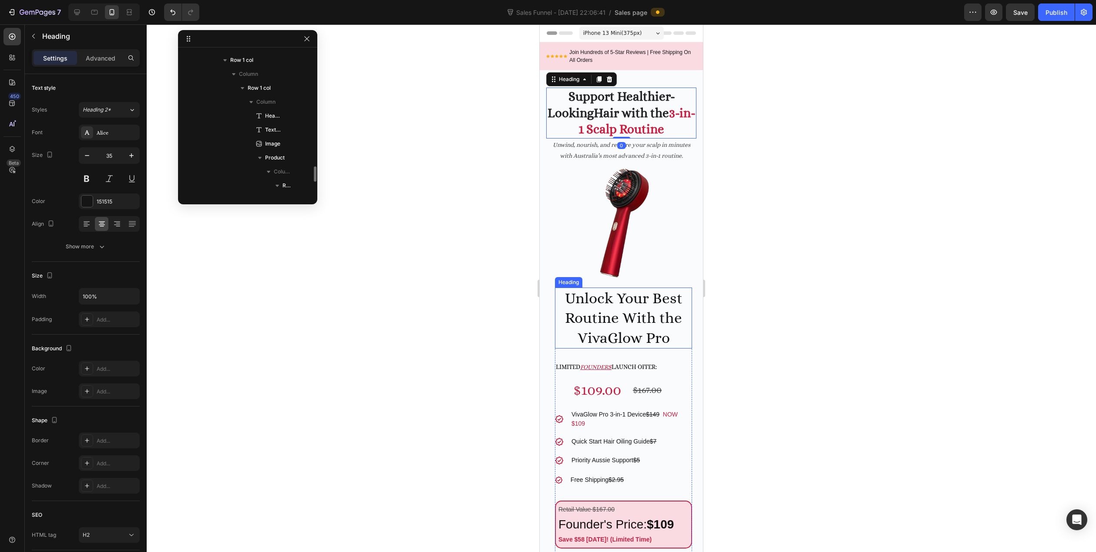
scroll to position [165, 0]
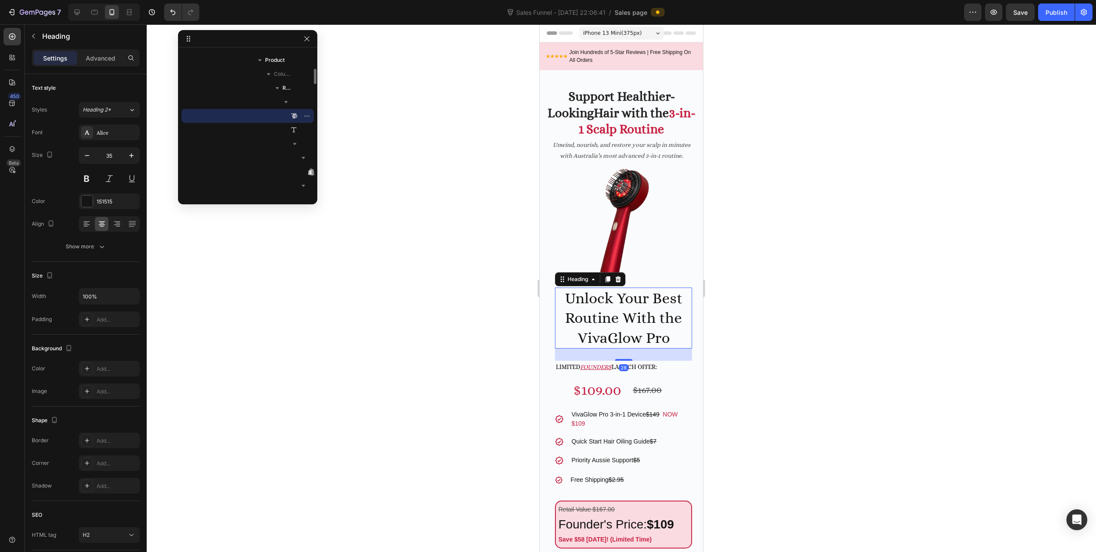
click at [581, 311] on p "Unlock Your Best Routine With the VivaGlow Pro" at bounding box center [623, 318] width 135 height 60
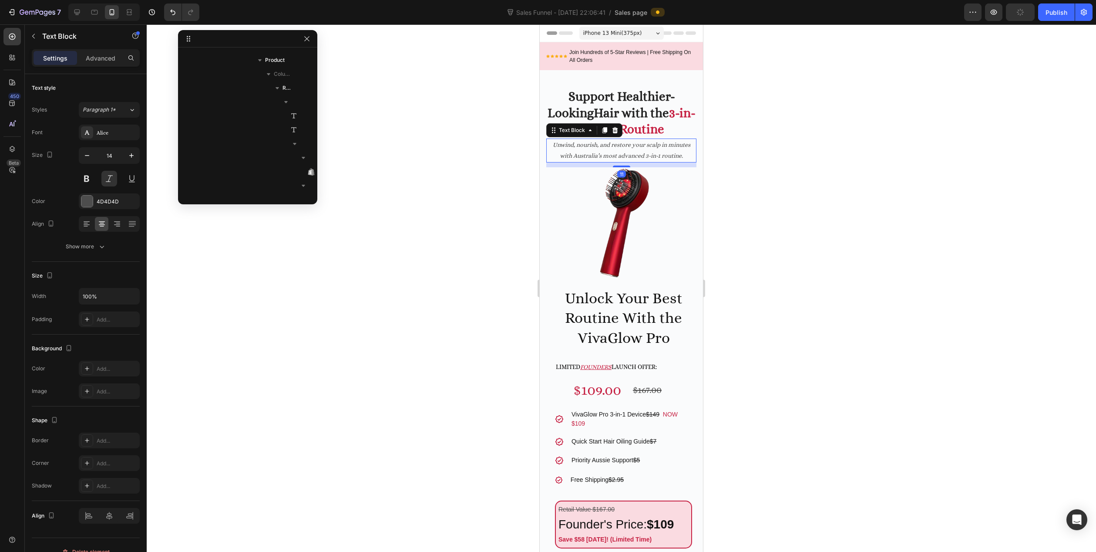
click at [589, 151] on p "Unwind, nourish, and restore your scalp in minutes with Australia’s most advanc…" at bounding box center [621, 150] width 148 height 22
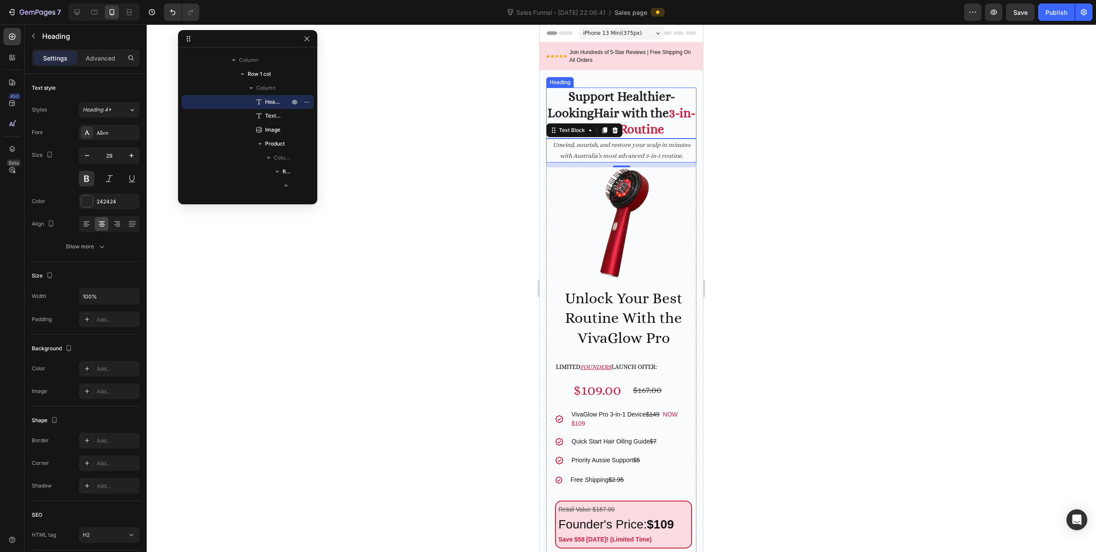
click at [622, 103] on strong "Support Healthier-" at bounding box center [622, 96] width 106 height 14
click at [623, 157] on p "Unwind, nourish, and restore your scalp in minutes with Australia’s most advanc…" at bounding box center [621, 150] width 148 height 22
click at [618, 332] on p "Unlock Your Best Routine With the VivaGlow Pro" at bounding box center [623, 318] width 135 height 60
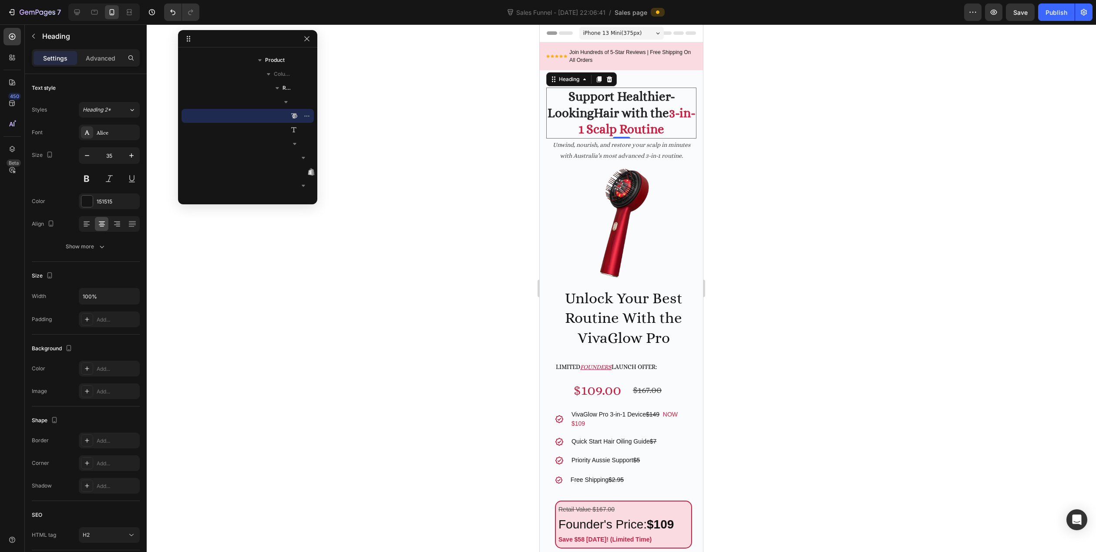
click at [640, 125] on strong "3-in-1 Scalp Routine" at bounding box center [637, 121] width 117 height 31
click at [616, 329] on p "Unlock Your Best Routine With the VivaGlow Pro" at bounding box center [623, 318] width 135 height 60
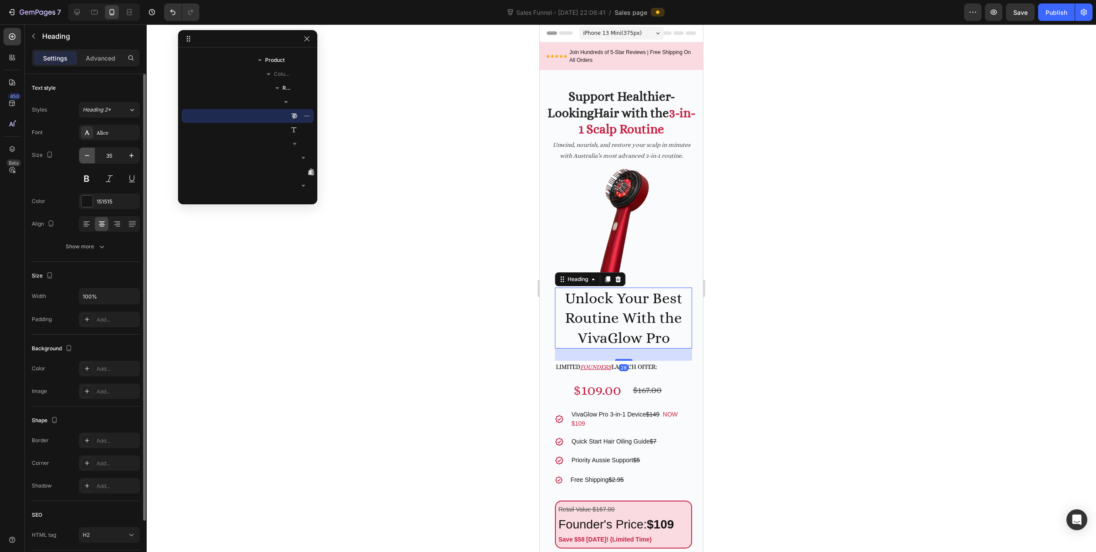
click at [84, 156] on icon "button" at bounding box center [87, 155] width 9 height 9
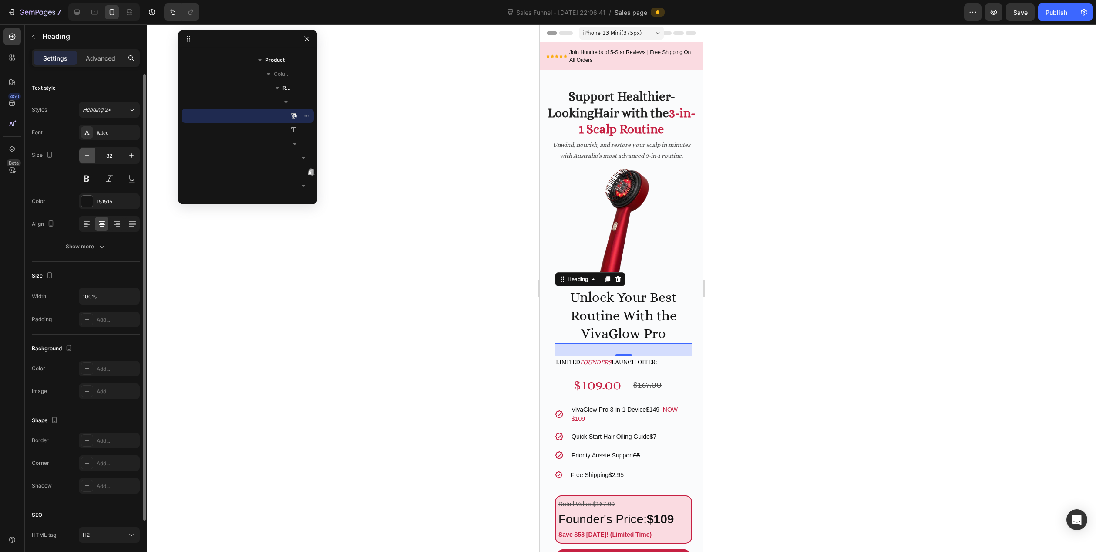
click at [84, 156] on icon "button" at bounding box center [87, 155] width 9 height 9
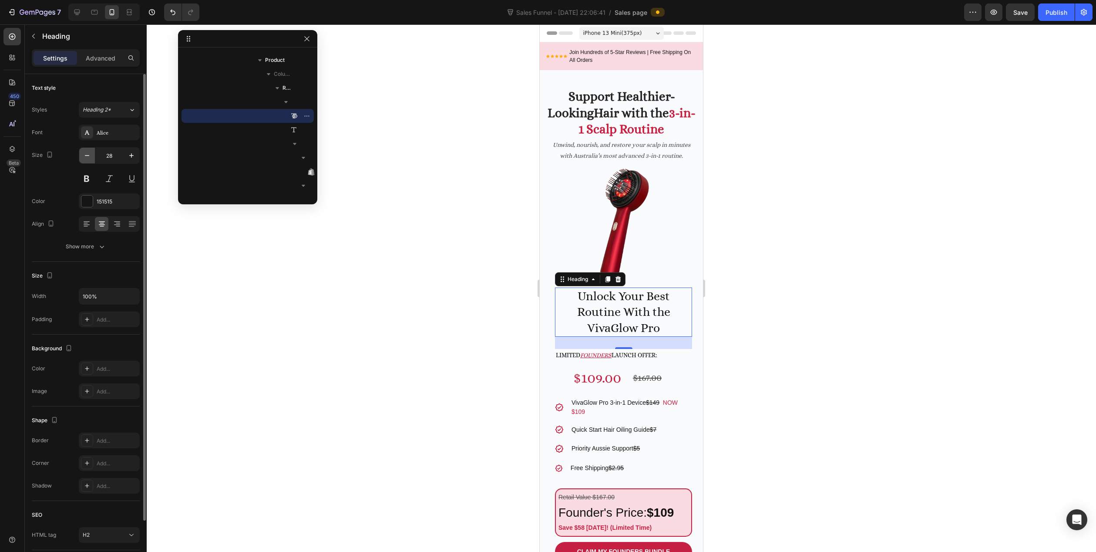
click at [84, 156] on icon "button" at bounding box center [87, 155] width 9 height 9
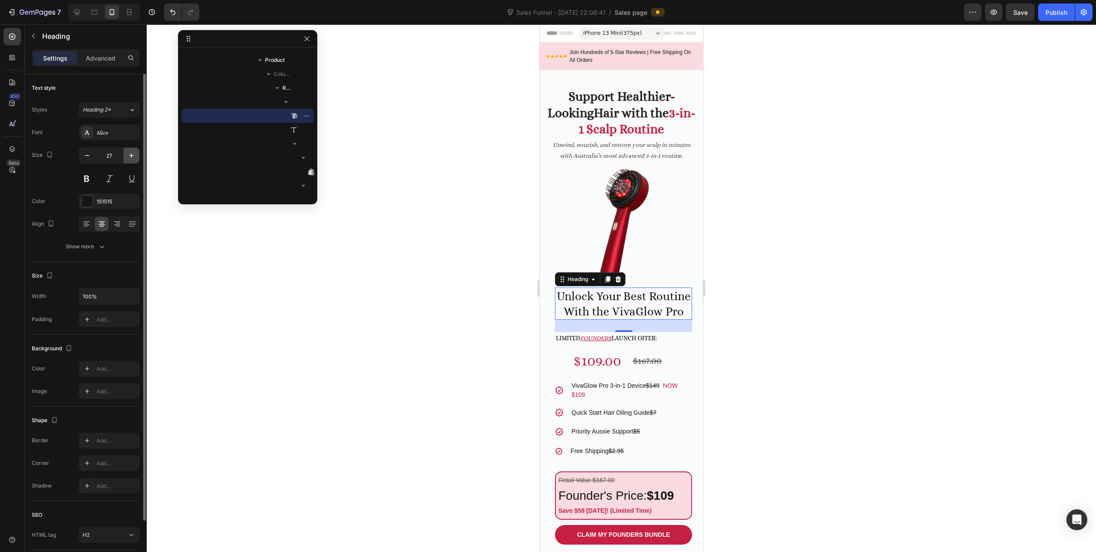
click at [127, 157] on icon "button" at bounding box center [131, 155] width 9 height 9
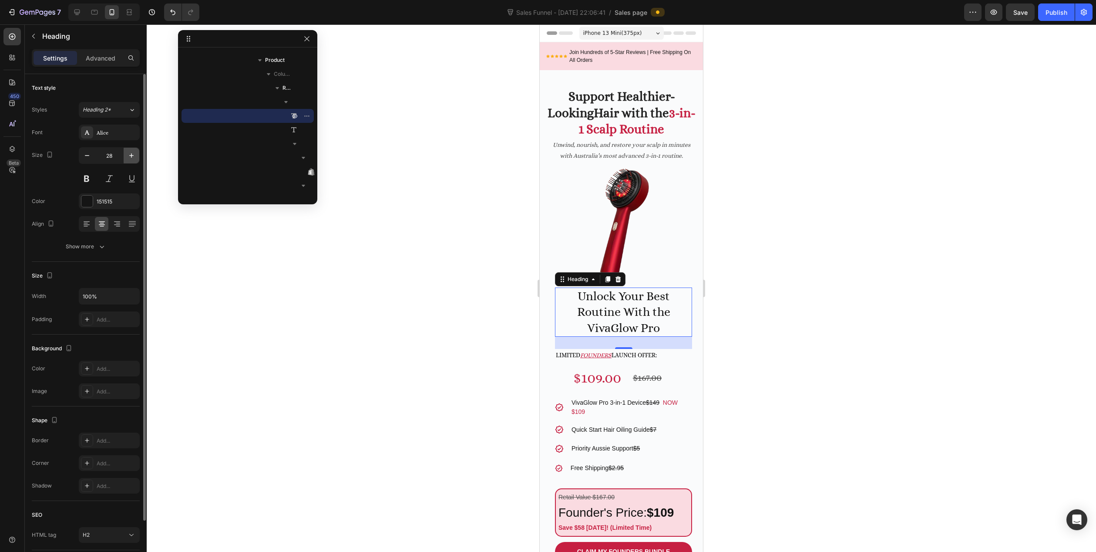
type input "29"
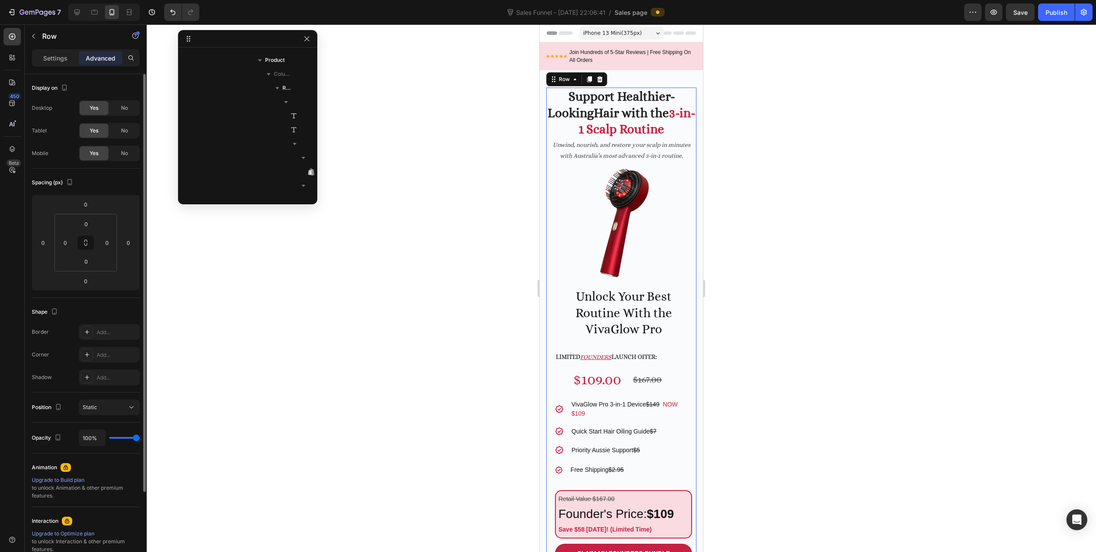
click at [548, 373] on div "⁠⁠⁠⁠⁠⁠⁠ Support Healthier- Looking Hair with the 3-in-1 Scalp Routine Heading U…" at bounding box center [621, 402] width 150 height 628
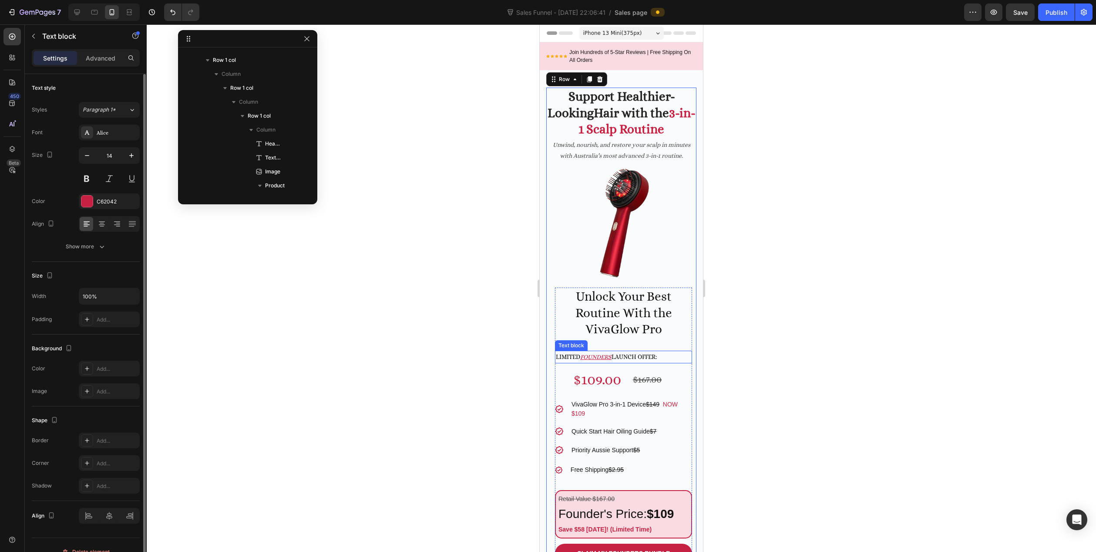
click at [630, 353] on span "launch offer:" at bounding box center [634, 356] width 45 height 7
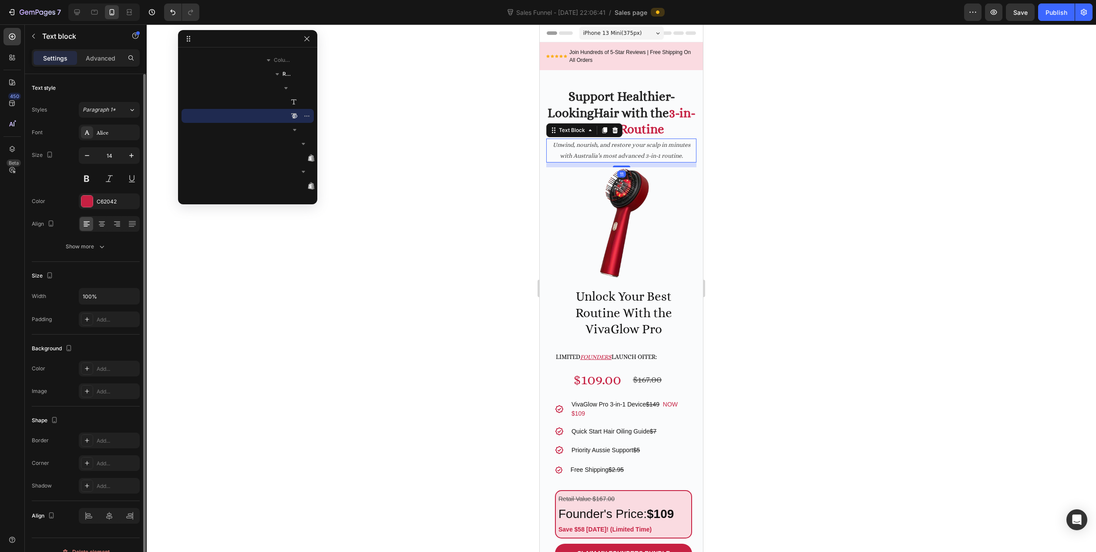
click at [640, 149] on p "Unwind, nourish, and restore your scalp in minutes with Australia’s most advanc…" at bounding box center [621, 150] width 148 height 22
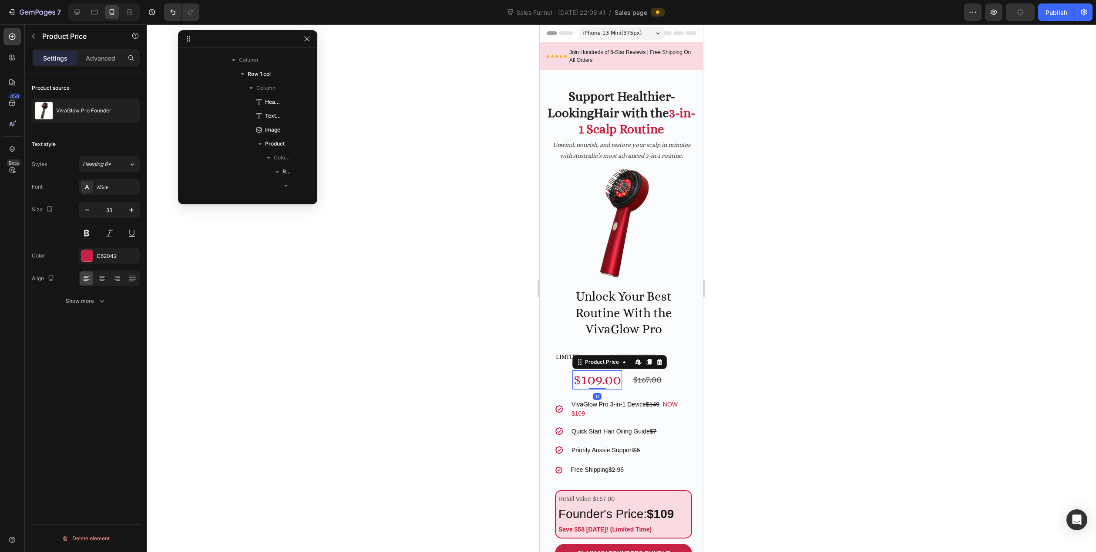
click at [609, 377] on div "$109.00" at bounding box center [598, 379] width 50 height 19
click at [105, 190] on div "Alice" at bounding box center [117, 187] width 41 height 8
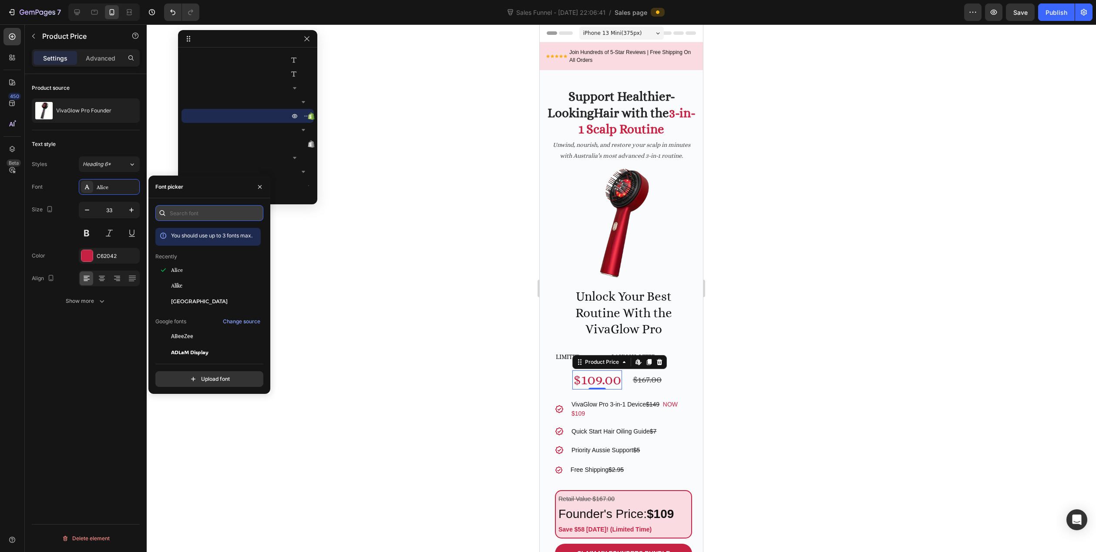
click at [205, 212] on input "text" at bounding box center [209, 213] width 108 height 16
type input "s"
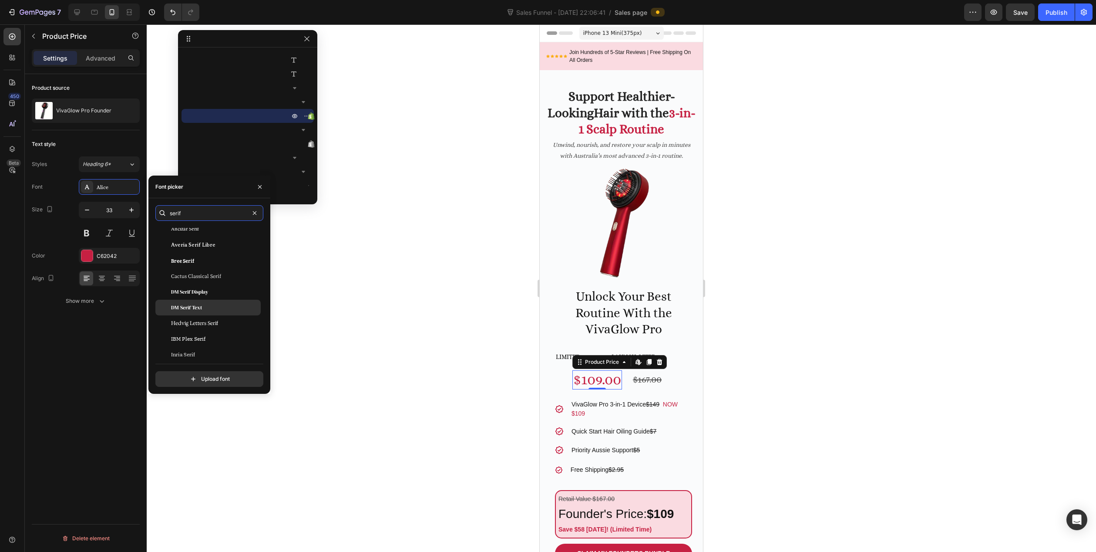
type input "serif"
click at [198, 308] on span "DM Serif Text" at bounding box center [186, 307] width 31 height 8
click at [172, 10] on icon "Undo/Redo" at bounding box center [172, 13] width 5 height 6
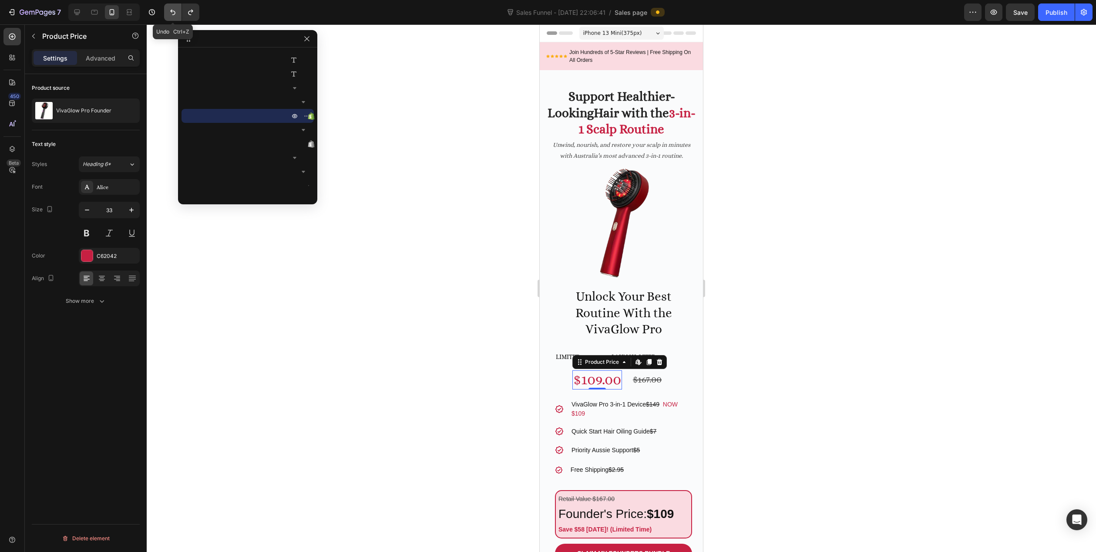
click at [172, 10] on icon "Undo/Redo" at bounding box center [172, 13] width 5 height 6
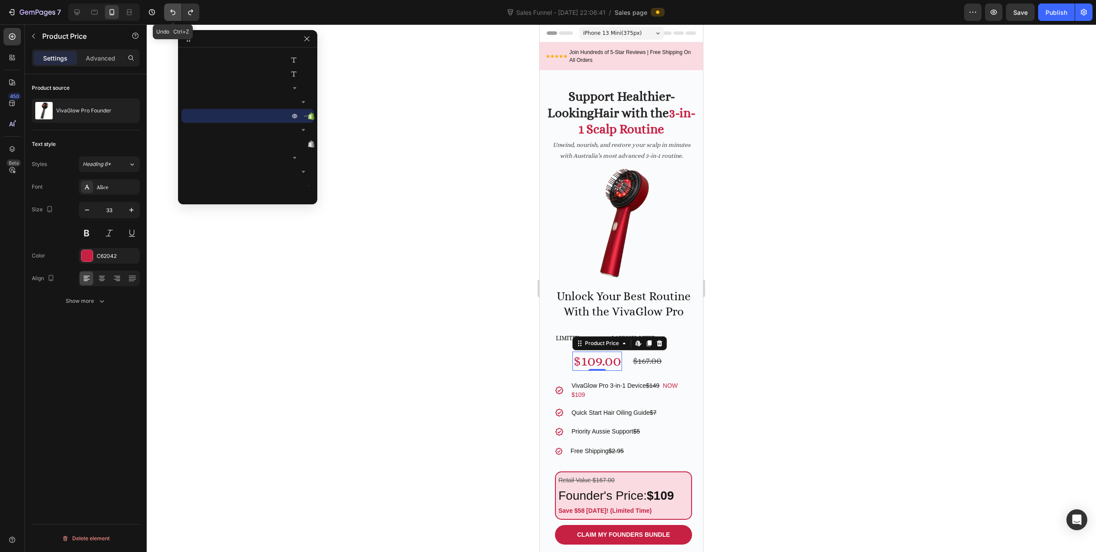
click at [172, 10] on icon "Undo/Redo" at bounding box center [172, 13] width 5 height 6
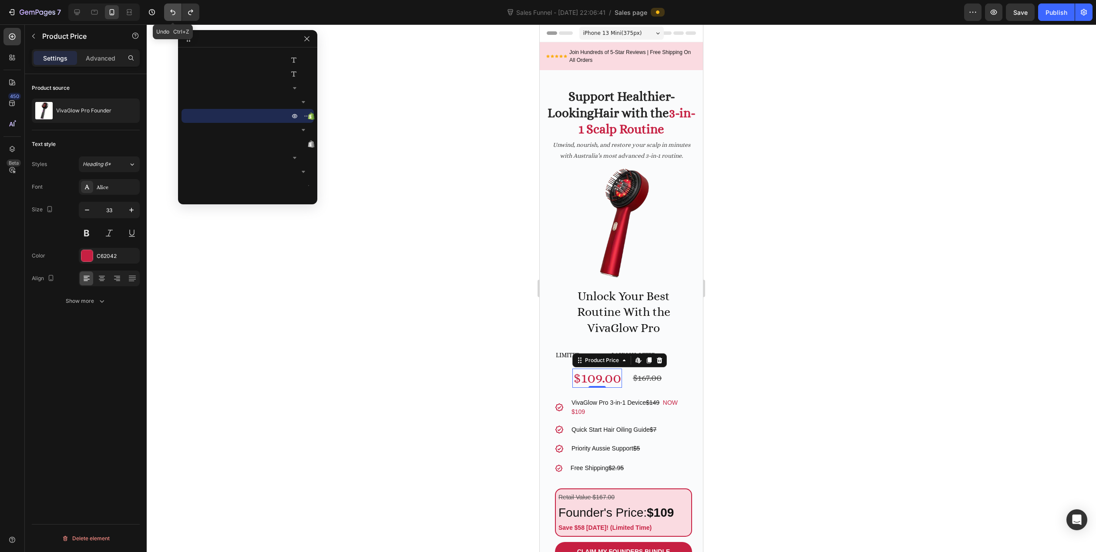
click at [172, 10] on icon "Undo/Redo" at bounding box center [172, 13] width 5 height 6
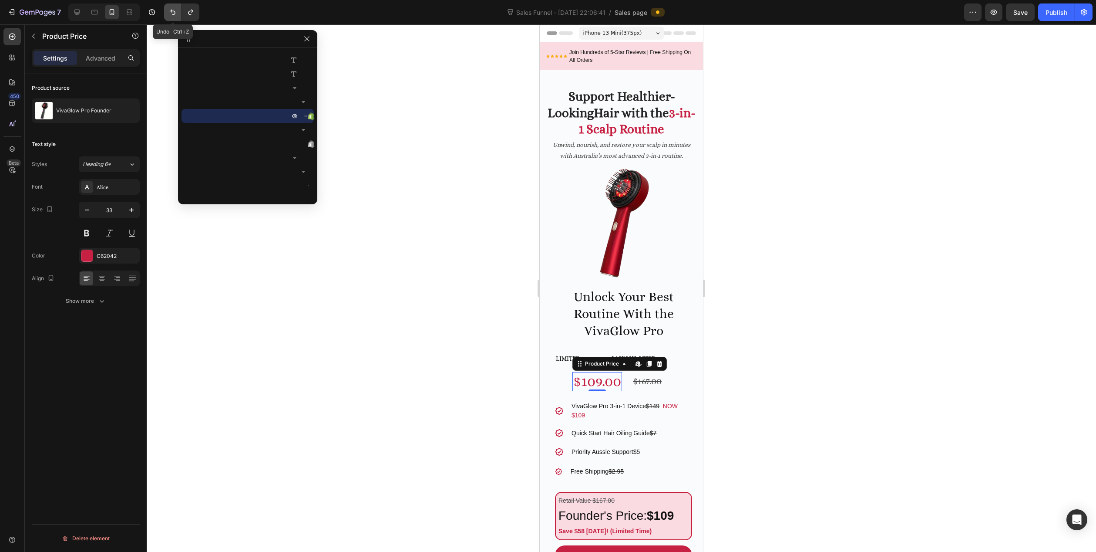
click at [172, 10] on icon "Undo/Redo" at bounding box center [172, 13] width 5 height 6
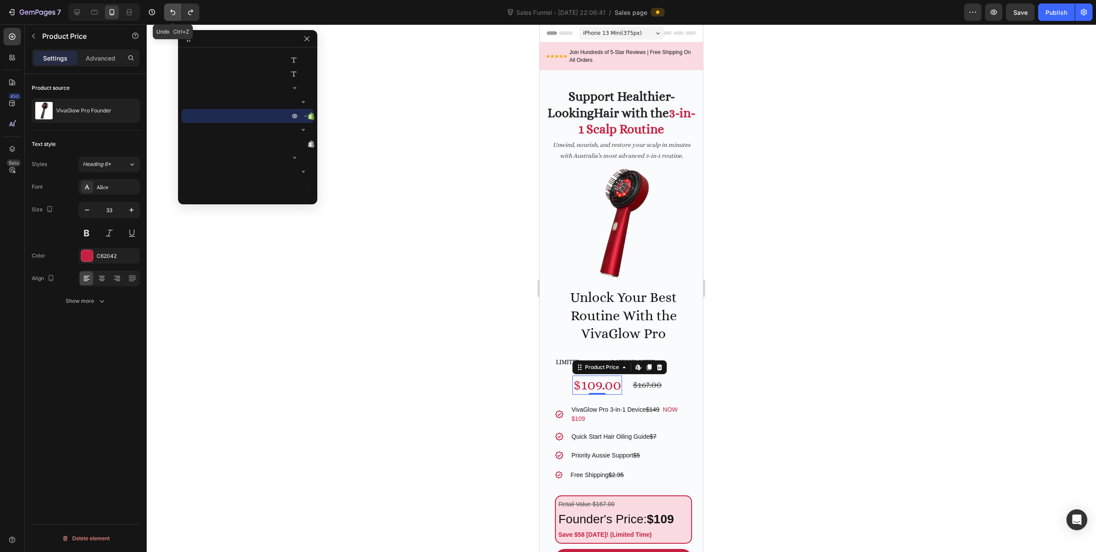
click at [172, 10] on icon "Undo/Redo" at bounding box center [172, 13] width 5 height 6
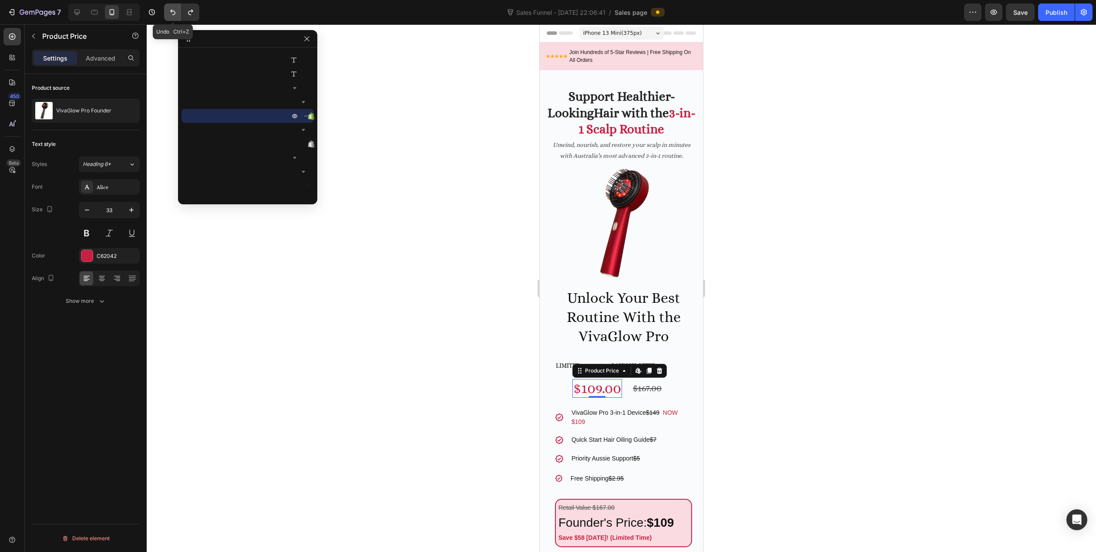
click at [172, 10] on icon "Undo/Redo" at bounding box center [172, 13] width 5 height 6
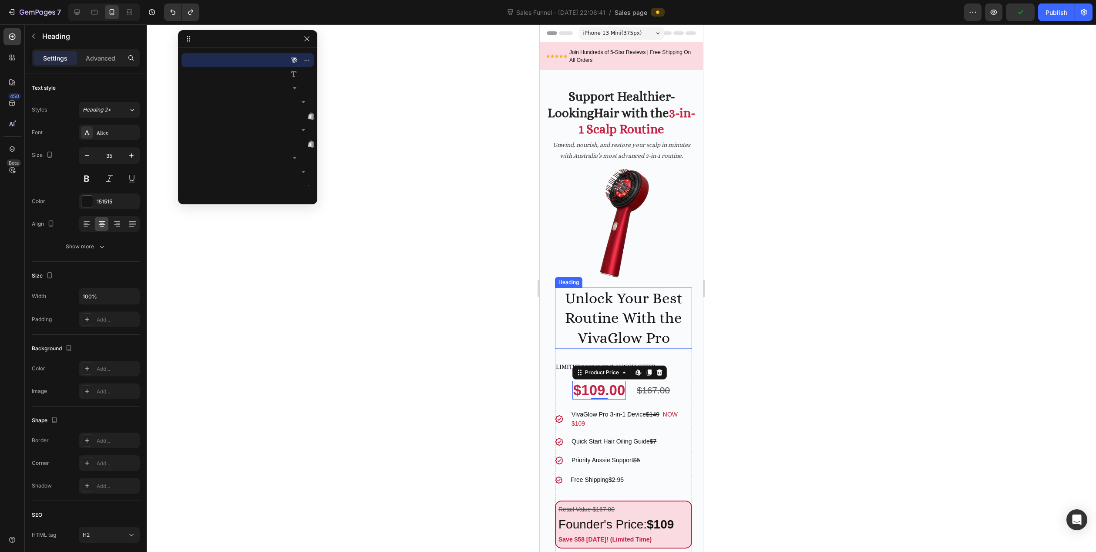
click at [613, 330] on p "Unlock Your Best Routine With the VivaGlow Pro" at bounding box center [623, 318] width 135 height 60
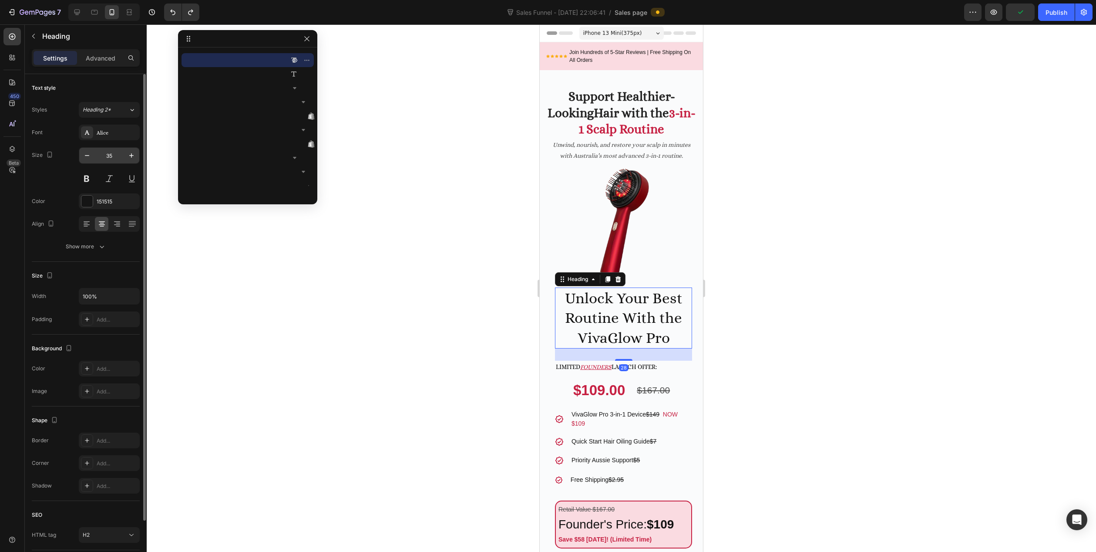
click at [115, 155] on input "35" at bounding box center [109, 156] width 29 height 16
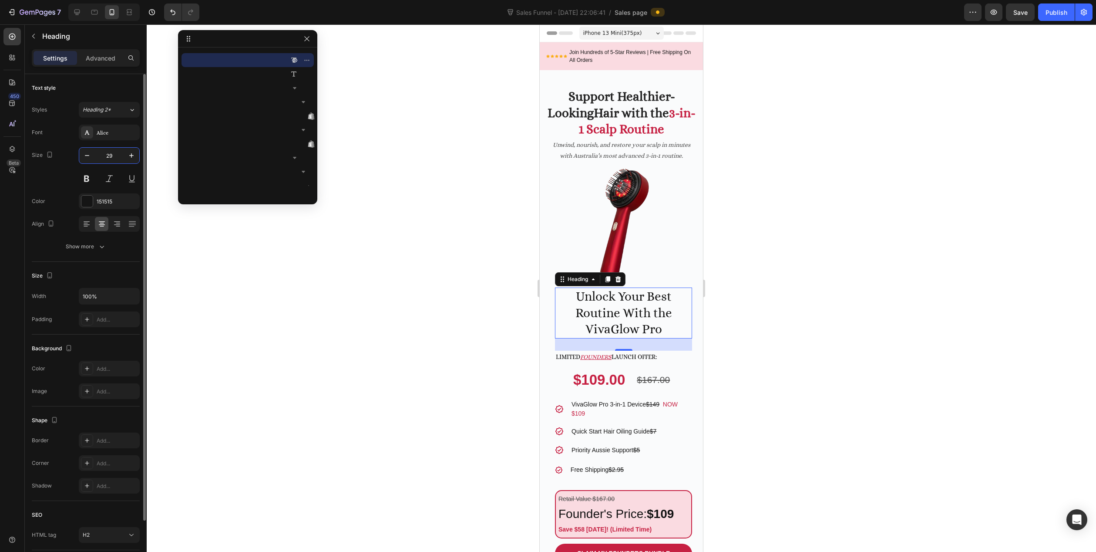
type input "29"
click at [296, 311] on div at bounding box center [622, 287] width 950 height 527
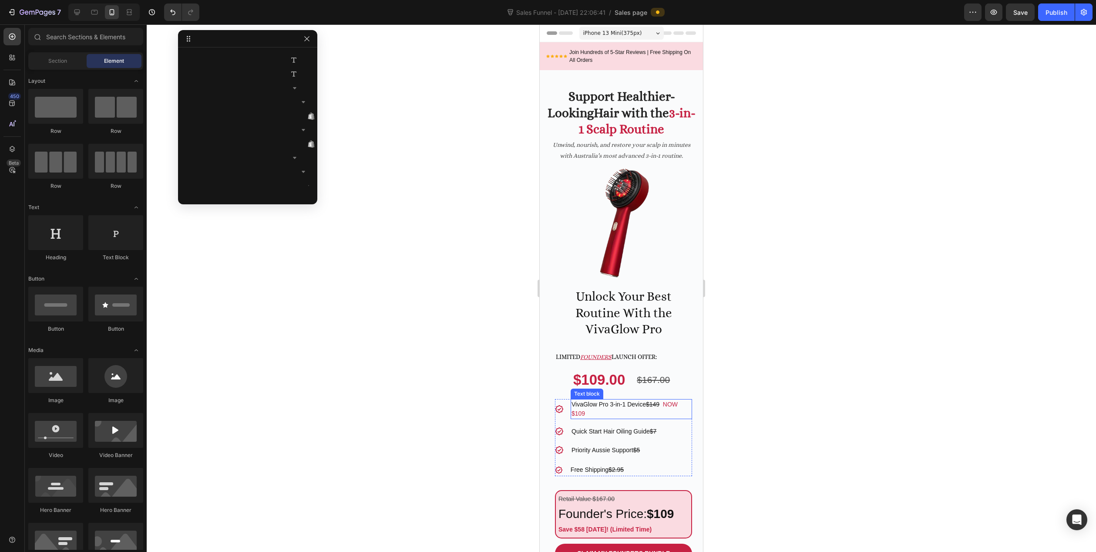
click at [586, 406] on p "VivaGlow Pro 3-in-1 Device $149 NOW $109" at bounding box center [632, 409] width 120 height 18
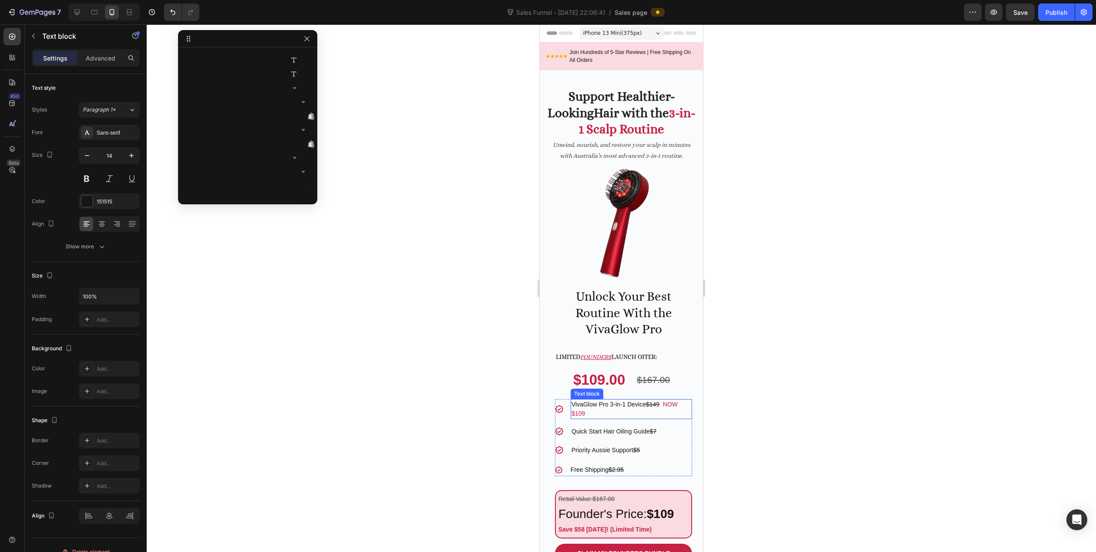
scroll to position [332, 0]
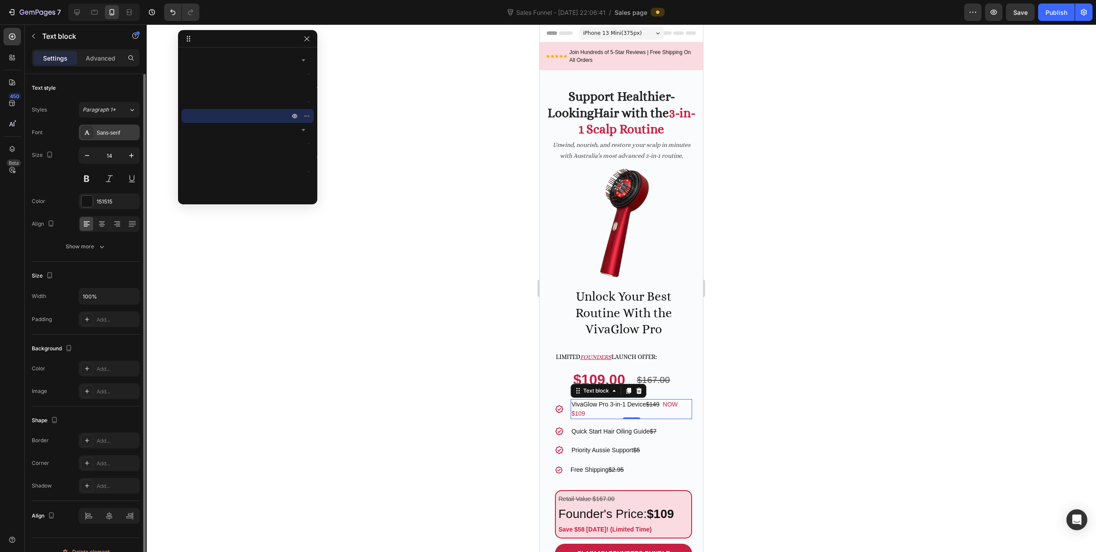
click at [111, 133] on div "Sans-serif" at bounding box center [117, 133] width 41 height 8
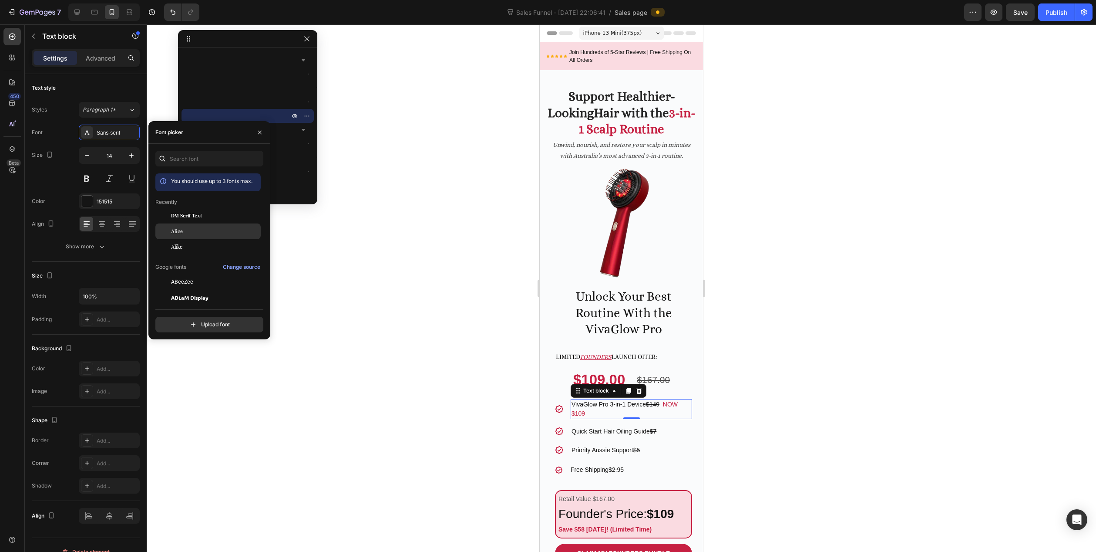
click at [193, 234] on div "Alice" at bounding box center [215, 231] width 88 height 8
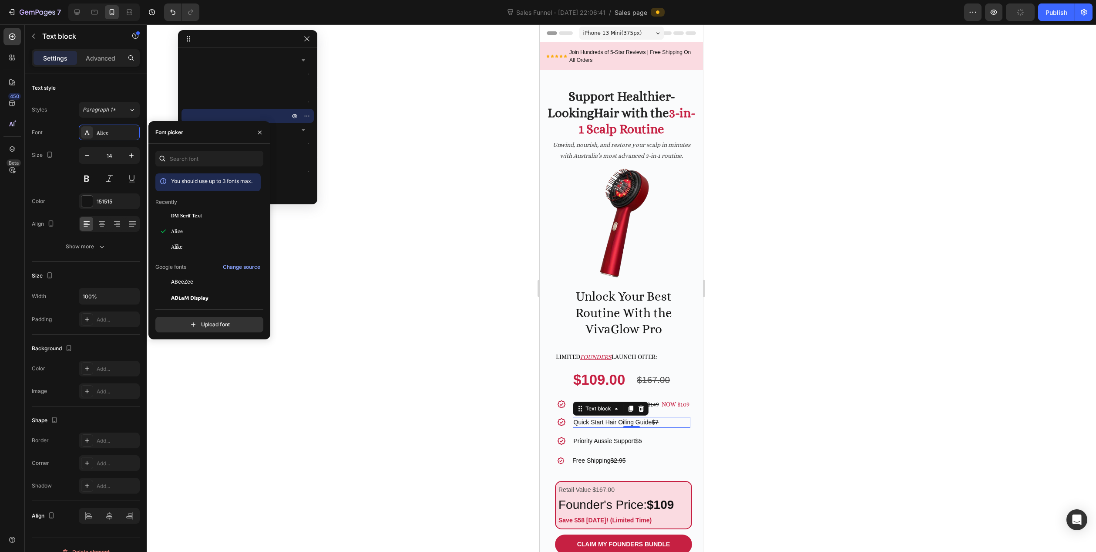
click at [593, 427] on p "Quick Start Hair Oiling Guide $7" at bounding box center [632, 422] width 116 height 9
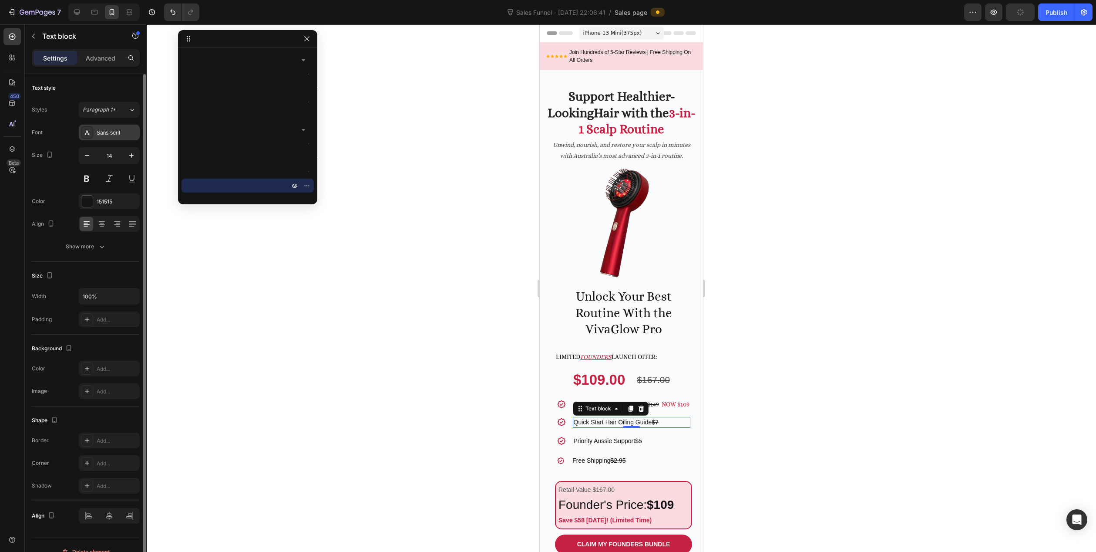
click at [111, 135] on div "Sans-serif" at bounding box center [117, 133] width 41 height 8
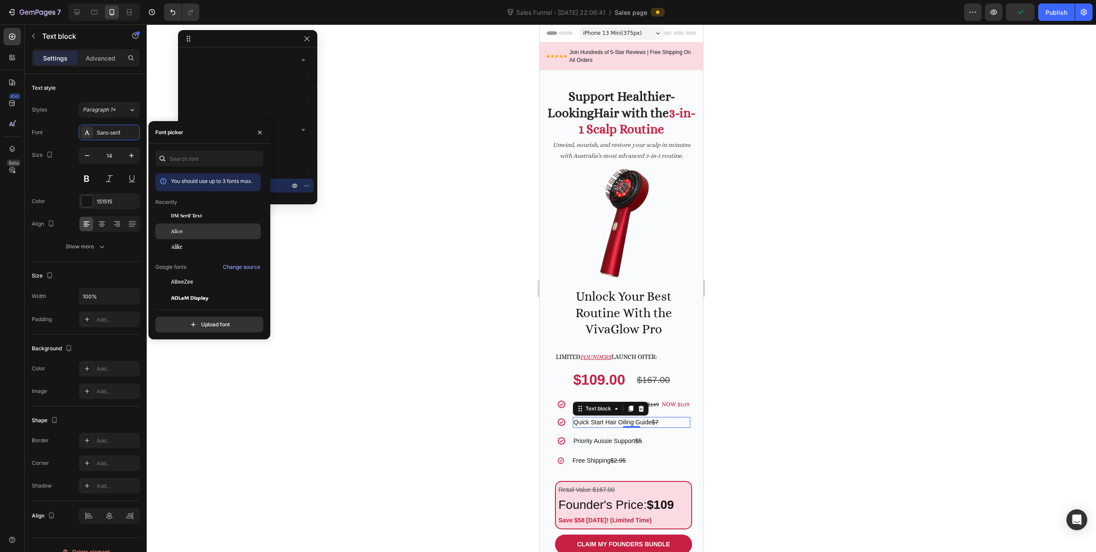
click at [187, 233] on div "Alice" at bounding box center [215, 231] width 88 height 8
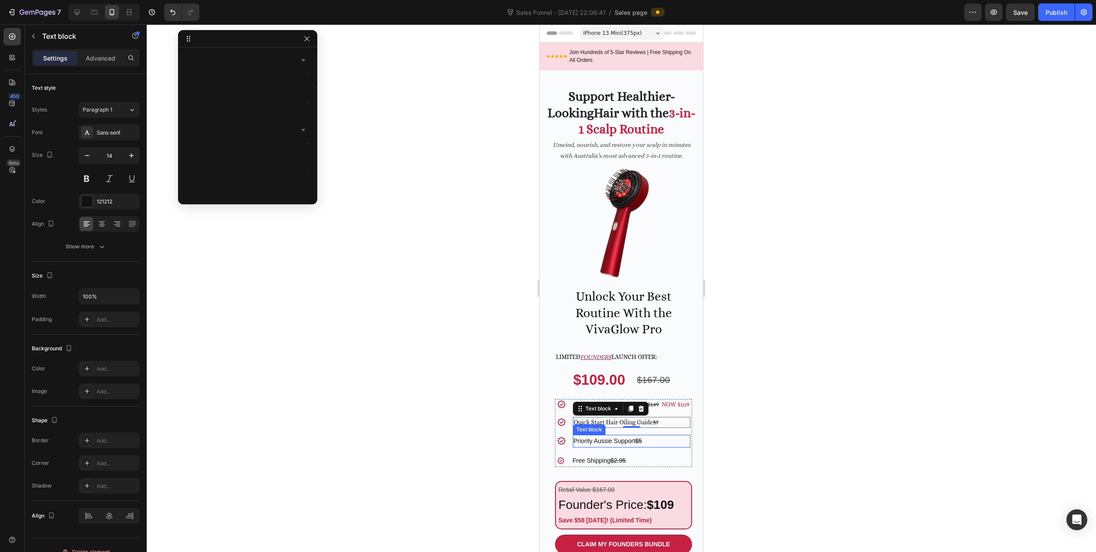
click at [597, 443] on p "Priority Aussie Support $5" at bounding box center [632, 440] width 116 height 11
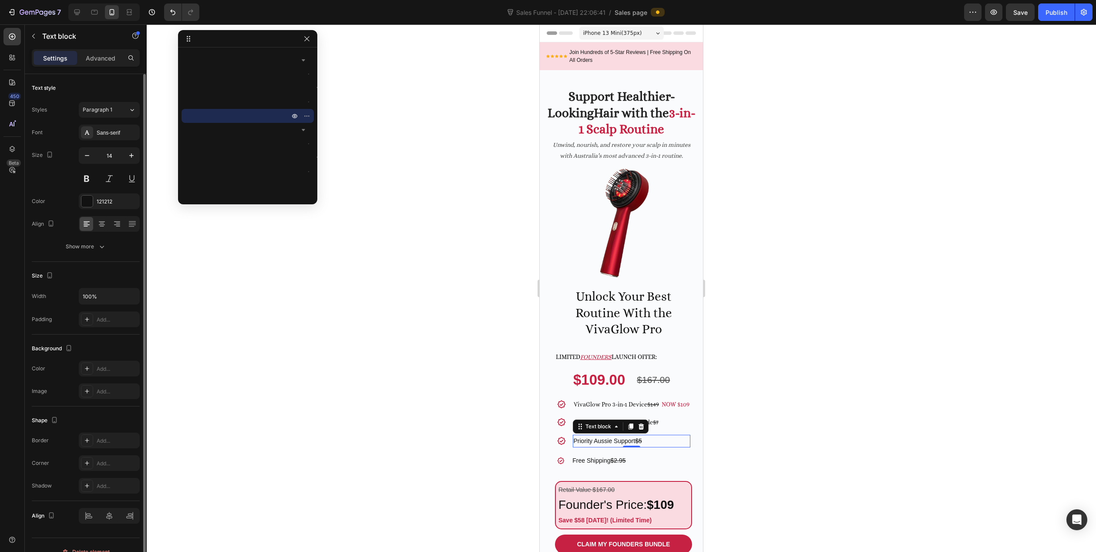
drag, startPoint x: 105, startPoint y: 133, endPoint x: 123, endPoint y: 146, distance: 21.9
click at [105, 134] on div "Sans-serif" at bounding box center [117, 133] width 41 height 8
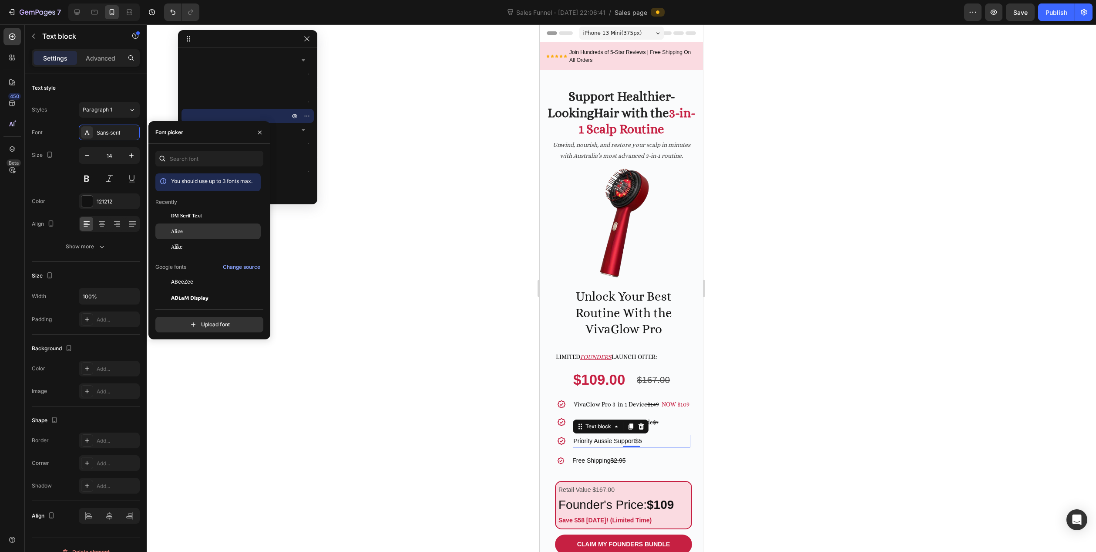
click at [194, 232] on div "Alice" at bounding box center [215, 231] width 88 height 8
click at [587, 463] on p "Free Shipping $2.95" at bounding box center [631, 460] width 117 height 11
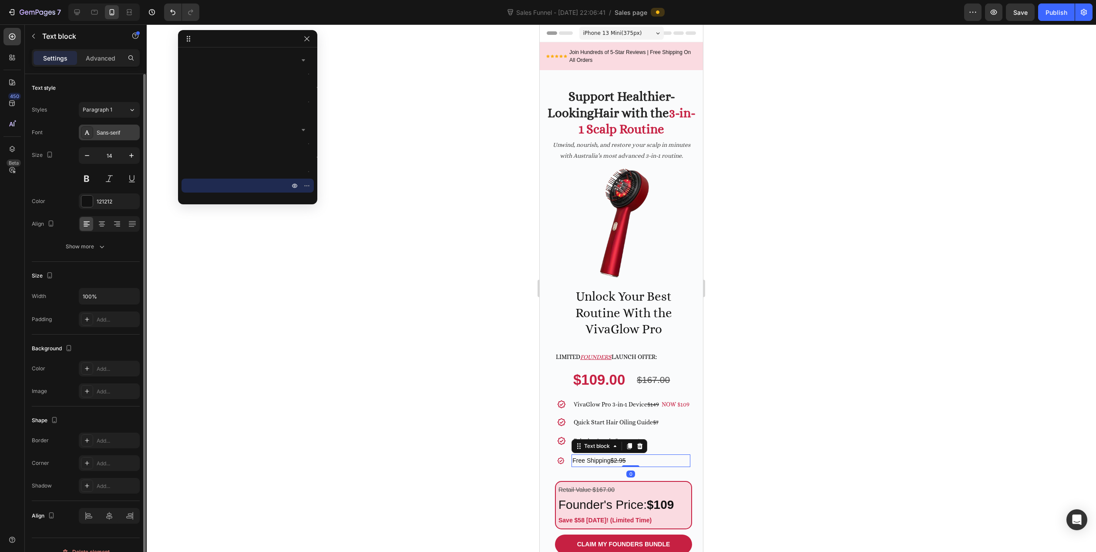
click at [93, 131] on div at bounding box center [87, 132] width 12 height 12
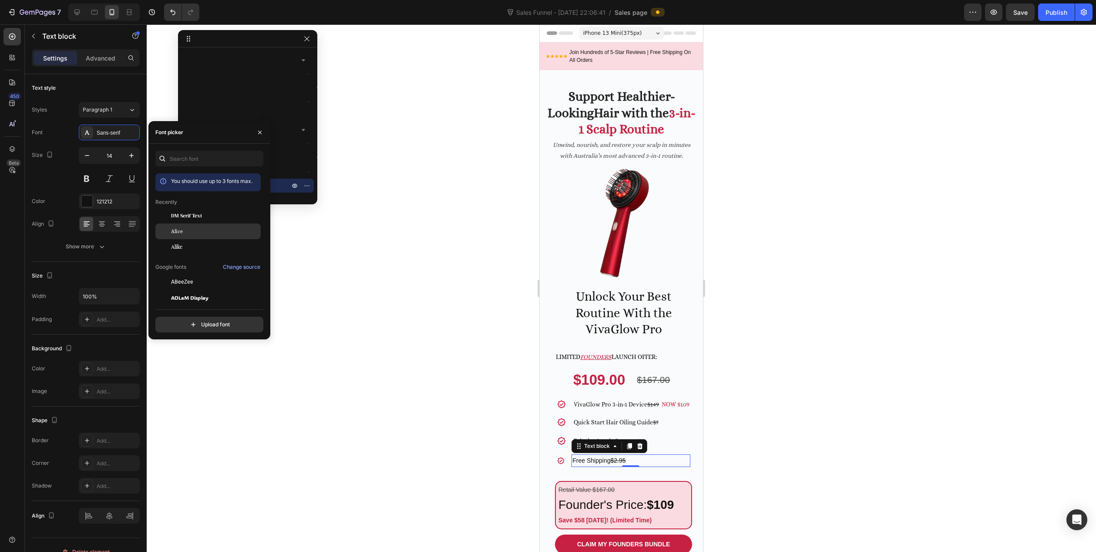
click at [189, 227] on div "Alice" at bounding box center [207, 231] width 105 height 16
click at [482, 421] on div at bounding box center [622, 287] width 950 height 527
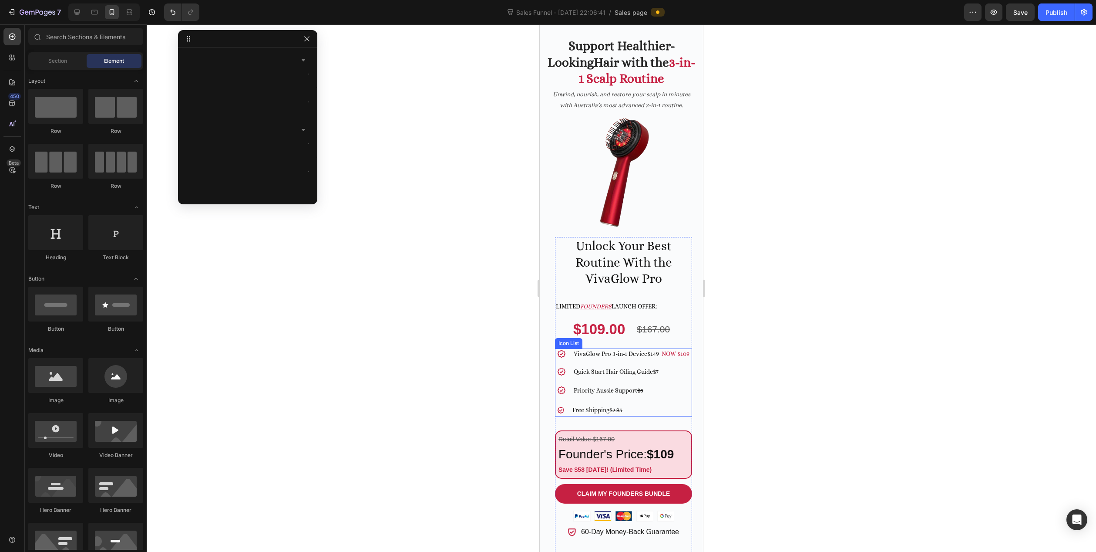
scroll to position [131, 0]
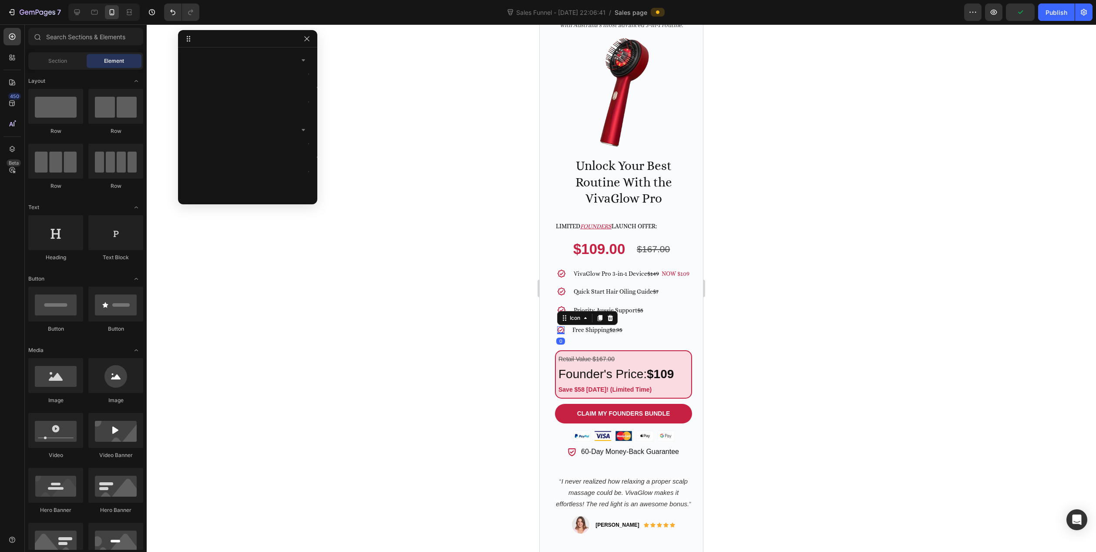
click at [560, 334] on div "Icon 0" at bounding box center [561, 330] width 8 height 8
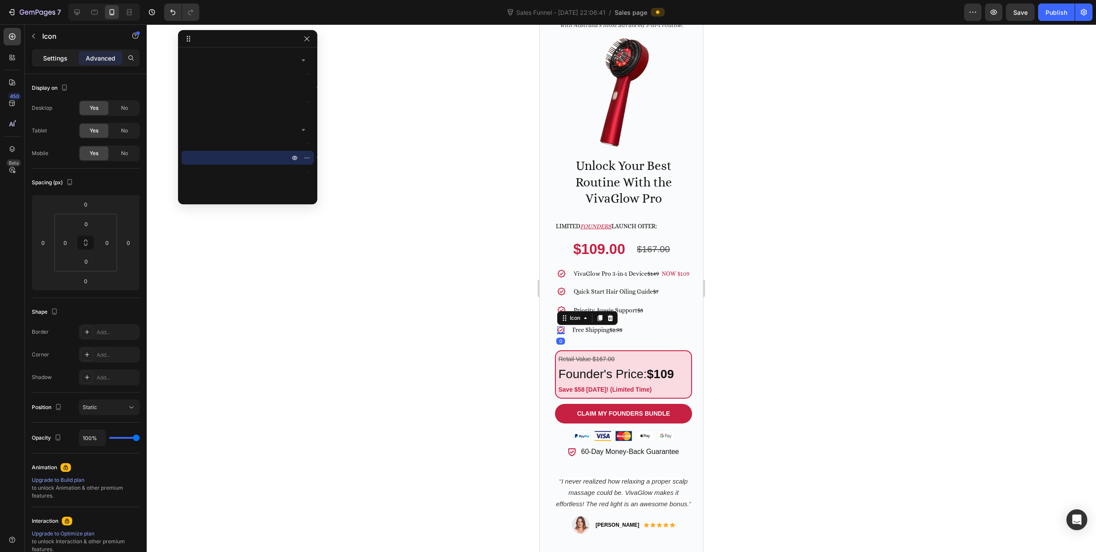
click at [55, 58] on p "Settings" at bounding box center [55, 58] width 24 height 9
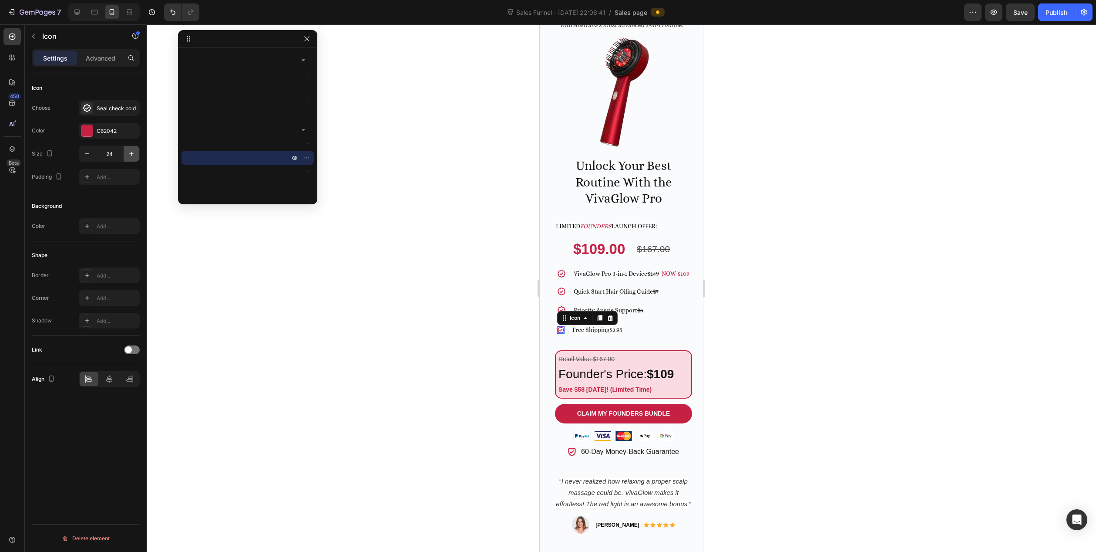
click at [128, 153] on icon "button" at bounding box center [131, 153] width 9 height 9
click at [84, 150] on icon "button" at bounding box center [87, 153] width 9 height 9
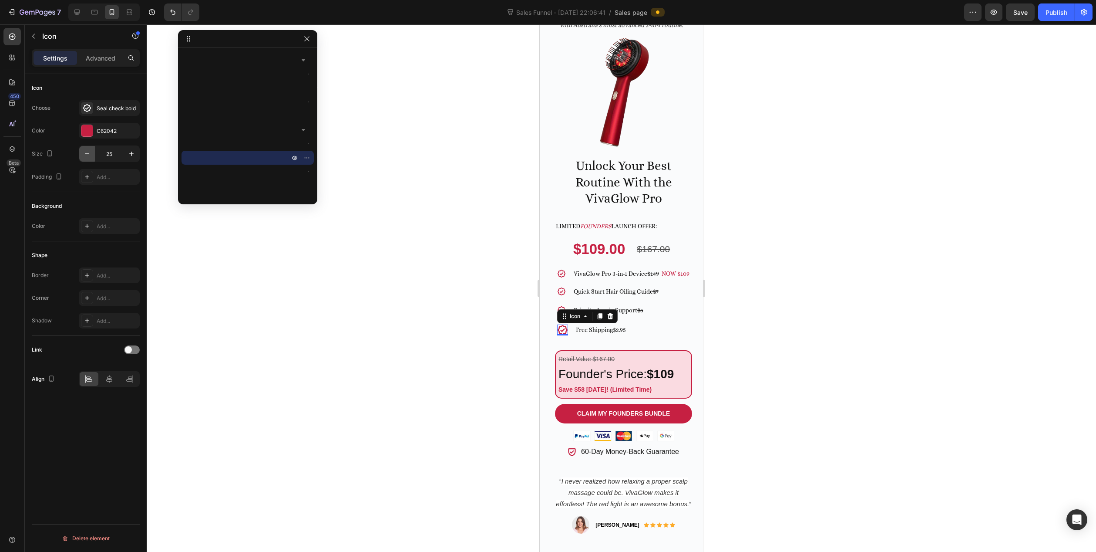
click at [84, 150] on icon "button" at bounding box center [87, 153] width 9 height 9
type input "23"
click at [485, 357] on div at bounding box center [622, 287] width 950 height 527
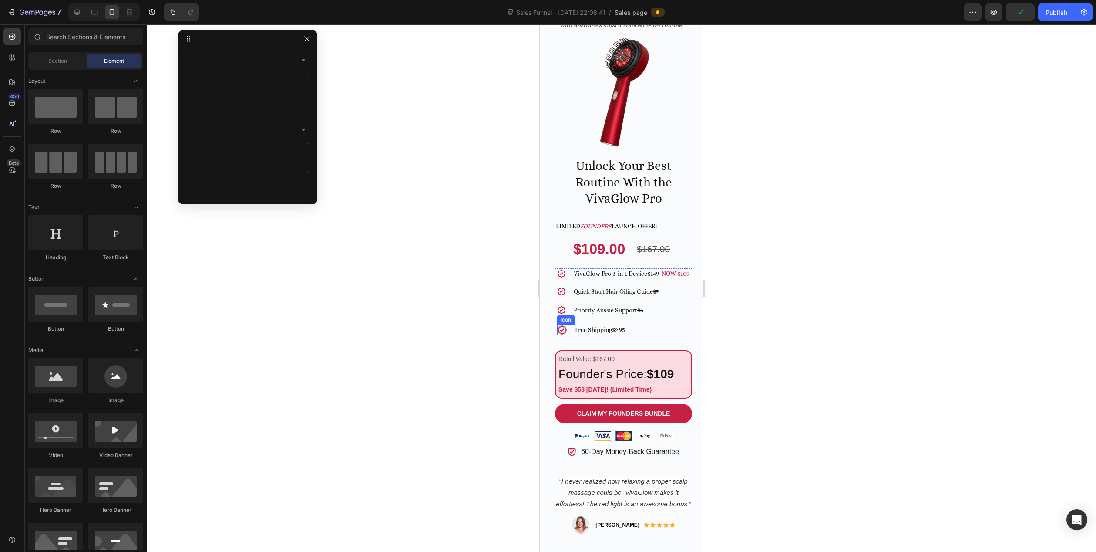
click at [558, 334] on icon at bounding box center [562, 330] width 10 height 10
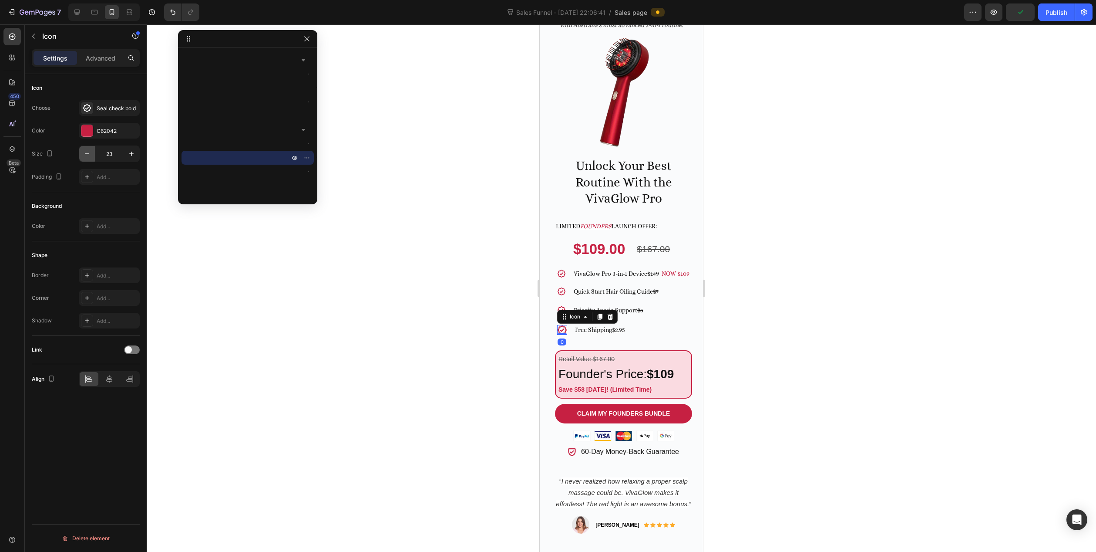
click at [86, 154] on icon "button" at bounding box center [87, 153] width 4 height 1
type input "22"
click at [448, 242] on div at bounding box center [622, 287] width 950 height 527
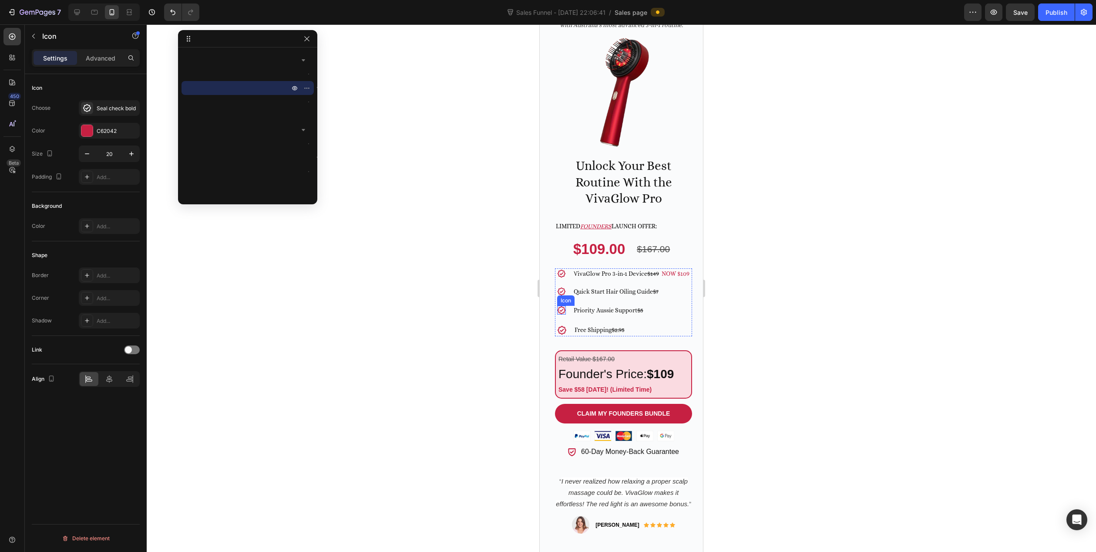
click at [559, 314] on div "Icon" at bounding box center [561, 310] width 9 height 9
click at [560, 293] on icon at bounding box center [561, 291] width 9 height 9
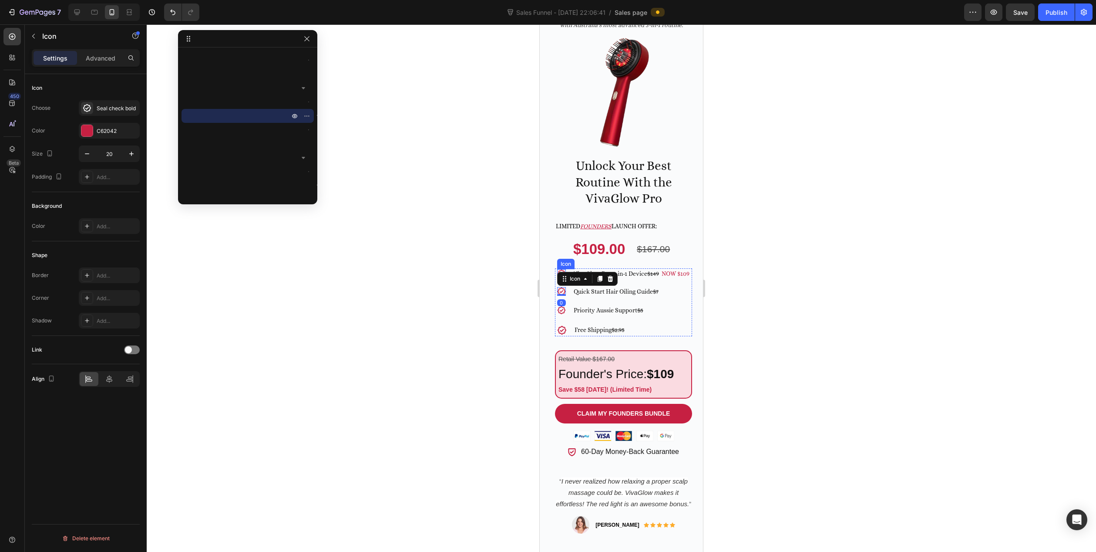
click at [560, 271] on icon at bounding box center [561, 273] width 9 height 9
click at [441, 305] on div at bounding box center [622, 287] width 950 height 527
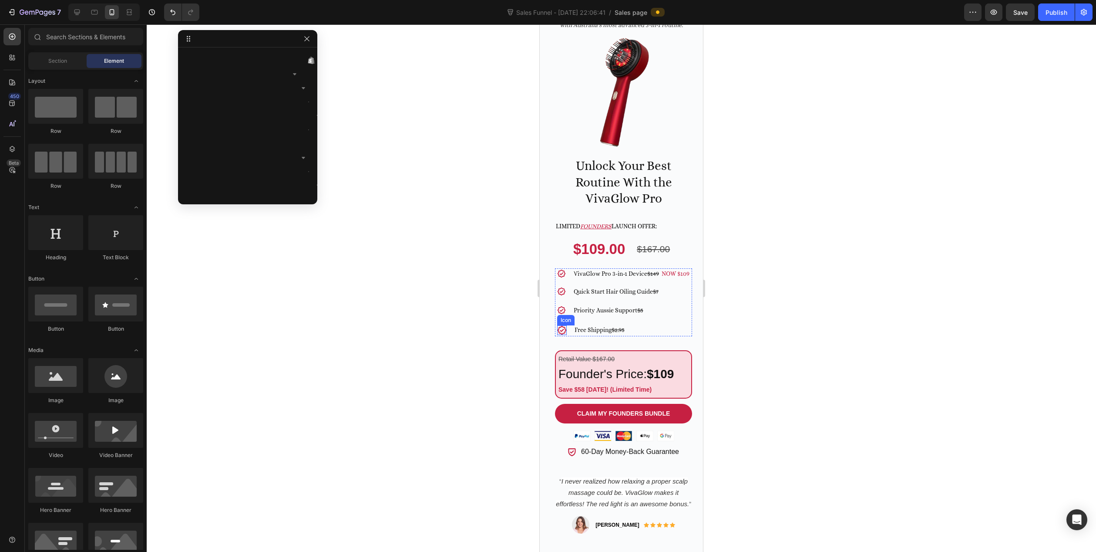
click at [559, 334] on icon at bounding box center [562, 330] width 10 height 10
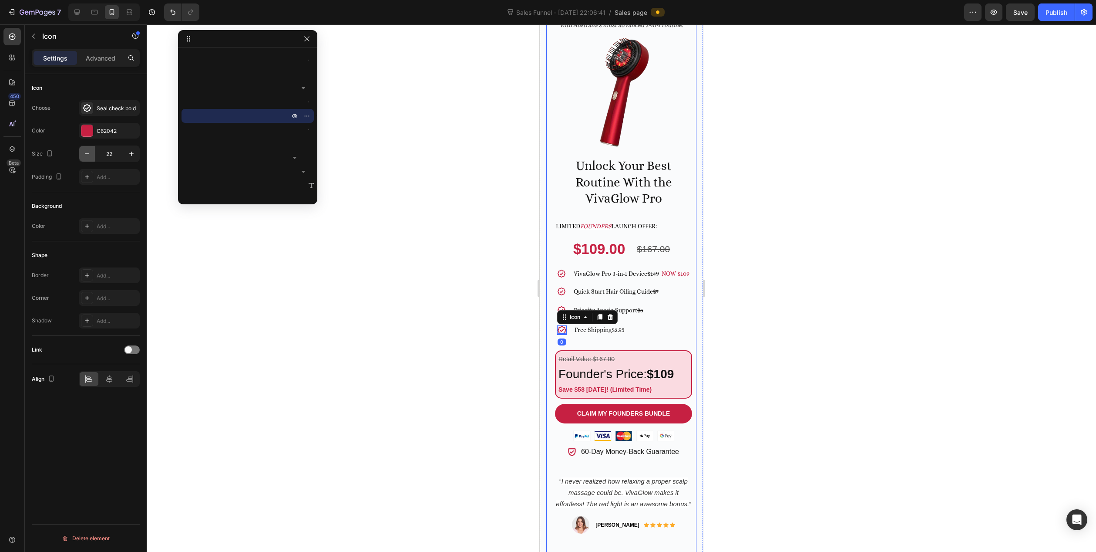
click at [88, 155] on icon "button" at bounding box center [87, 153] width 9 height 9
type input "20"
click at [344, 275] on div at bounding box center [622, 287] width 950 height 527
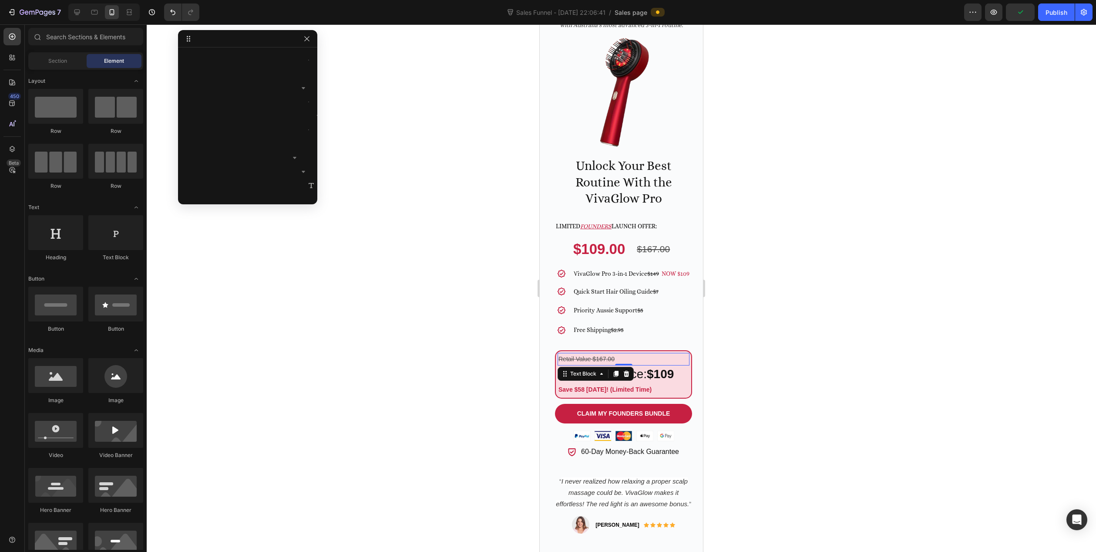
click at [621, 363] on p "Retail Value $167.00" at bounding box center [624, 359] width 130 height 11
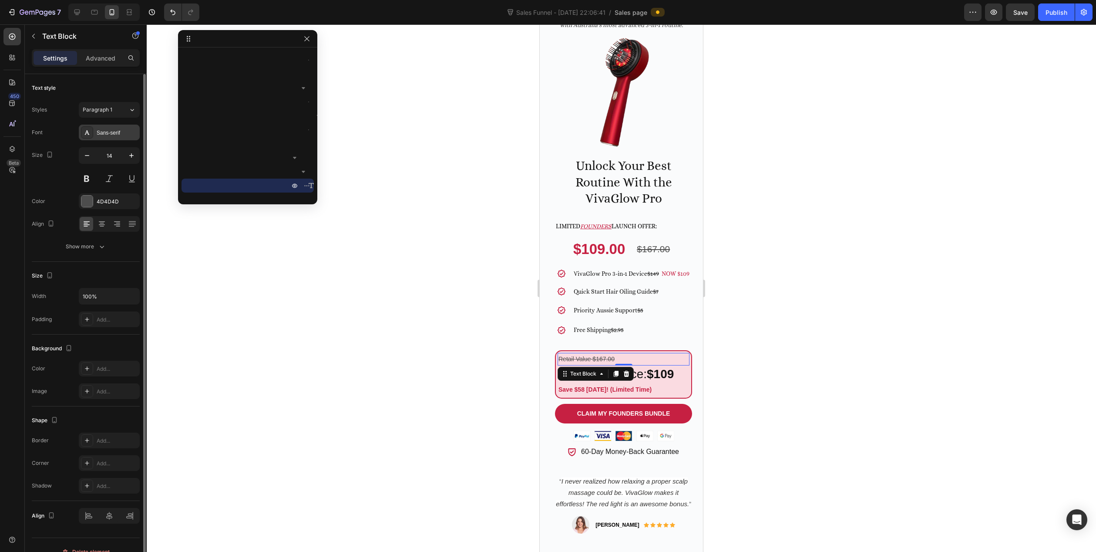
click at [104, 135] on div "Sans-serif" at bounding box center [117, 133] width 41 height 8
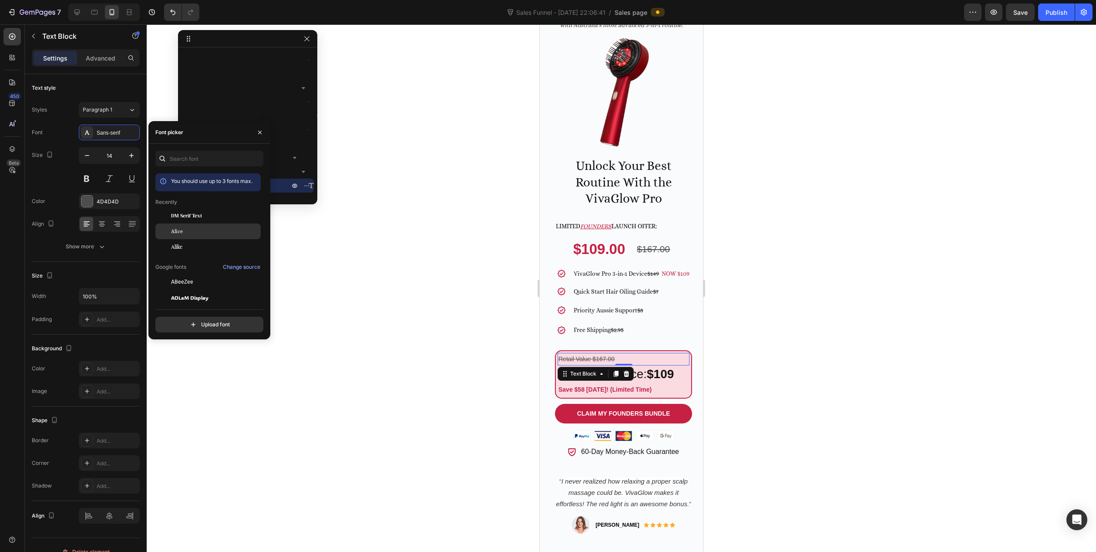
click at [190, 234] on div "Alice" at bounding box center [215, 231] width 88 height 8
click at [659, 381] on strong "$109" at bounding box center [660, 373] width 27 height 13
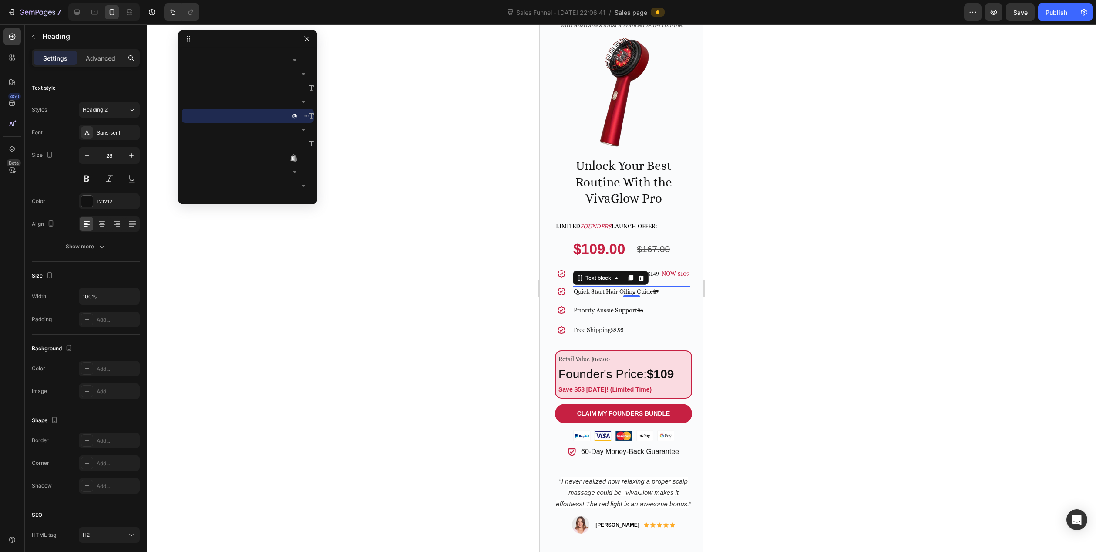
click at [669, 296] on p "Quick Start Hair Oiling Guide $7" at bounding box center [632, 291] width 116 height 9
click at [664, 296] on p "Quick Start Hair Oiling Guide $7" at bounding box center [632, 291] width 116 height 9
click at [630, 276] on p "VivaGlow Pro 3-in-1 Device $149 NOW $109" at bounding box center [632, 273] width 116 height 9
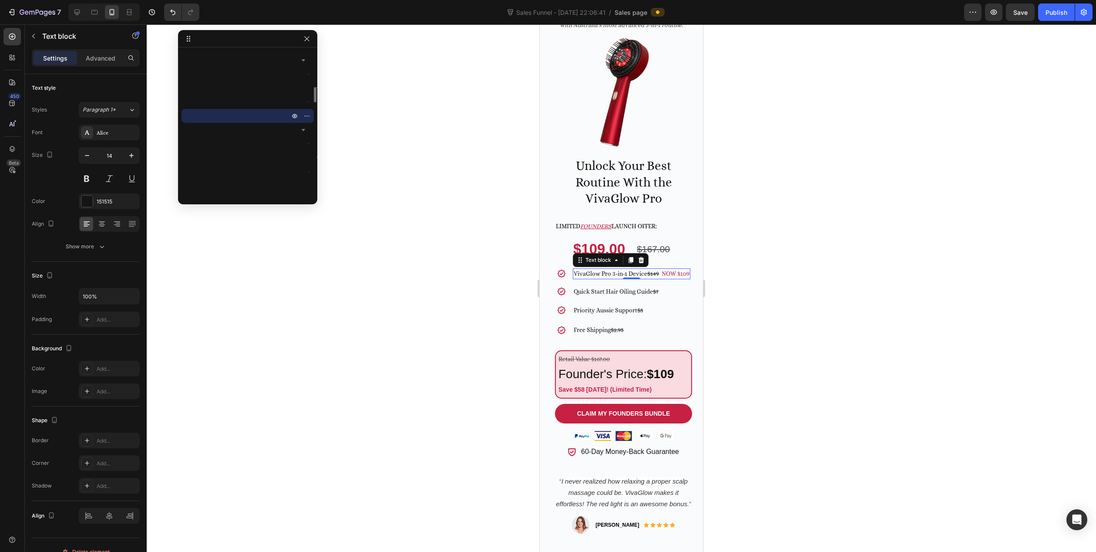
click at [652, 271] on s "$149" at bounding box center [653, 273] width 12 height 7
click at [646, 269] on p "VivaGlow Pro 3-in-1 Device $149 NOW $109" at bounding box center [632, 273] width 116 height 9
click at [644, 269] on p "VivaGlow Pro 3-in-1 Device $149 NOW $109" at bounding box center [632, 273] width 116 height 9
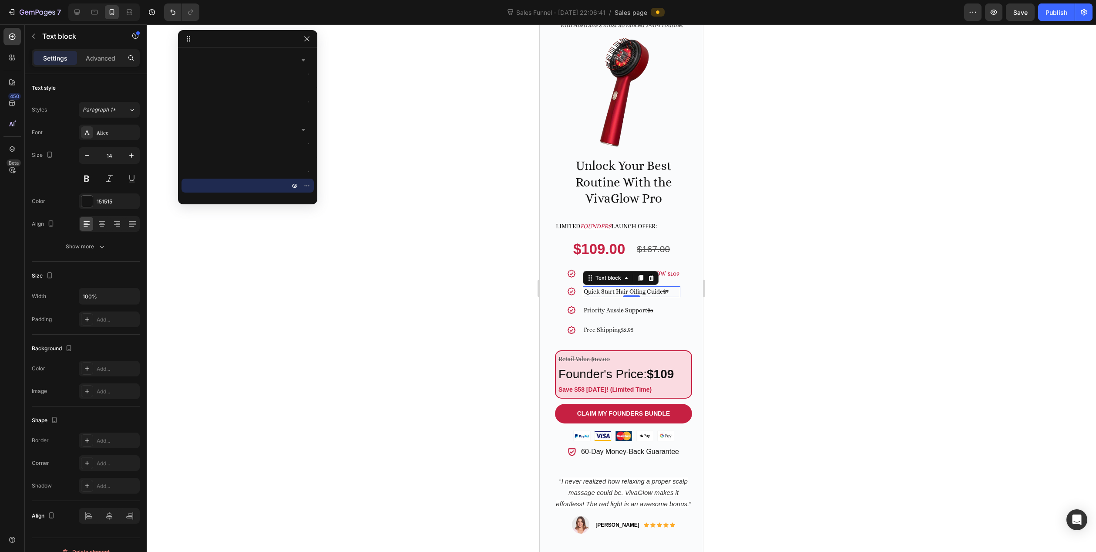
click at [660, 287] on p "Quick Start Hair Oiling Guide $7" at bounding box center [632, 291] width 96 height 9
click at [633, 269] on p "VivaGlow Pro 3-in-1 $149 NOW $109" at bounding box center [632, 273] width 96 height 9
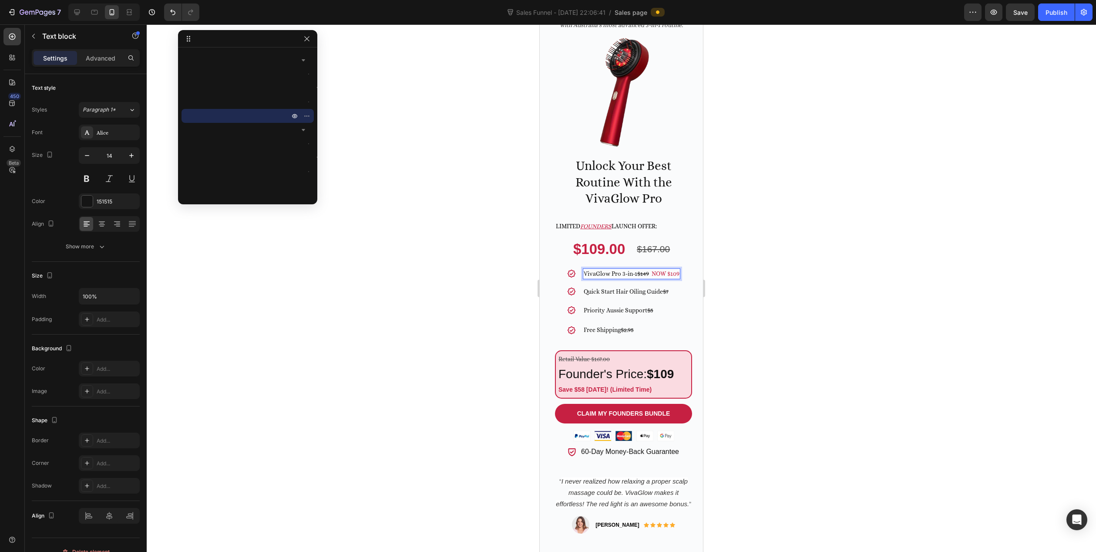
click at [636, 269] on p "VivaGlow Pro 3-in-1 $149 NOW $109" at bounding box center [632, 273] width 96 height 9
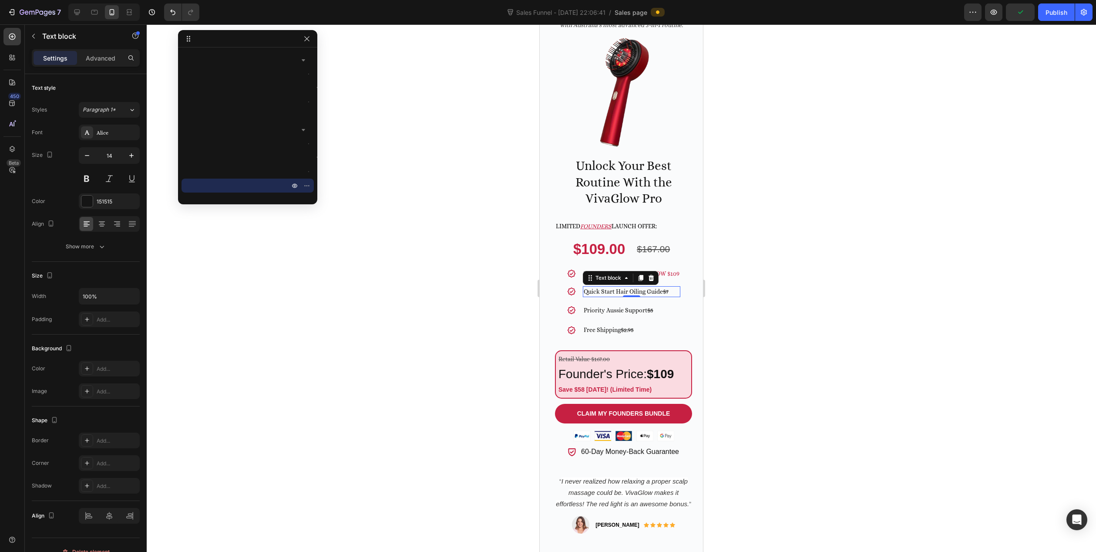
click at [662, 287] on p "Quick Start Hair Oiling Guide $7" at bounding box center [632, 291] width 96 height 9
click at [661, 311] on div "Priority Aussie Support $5" at bounding box center [632, 310] width 98 height 13
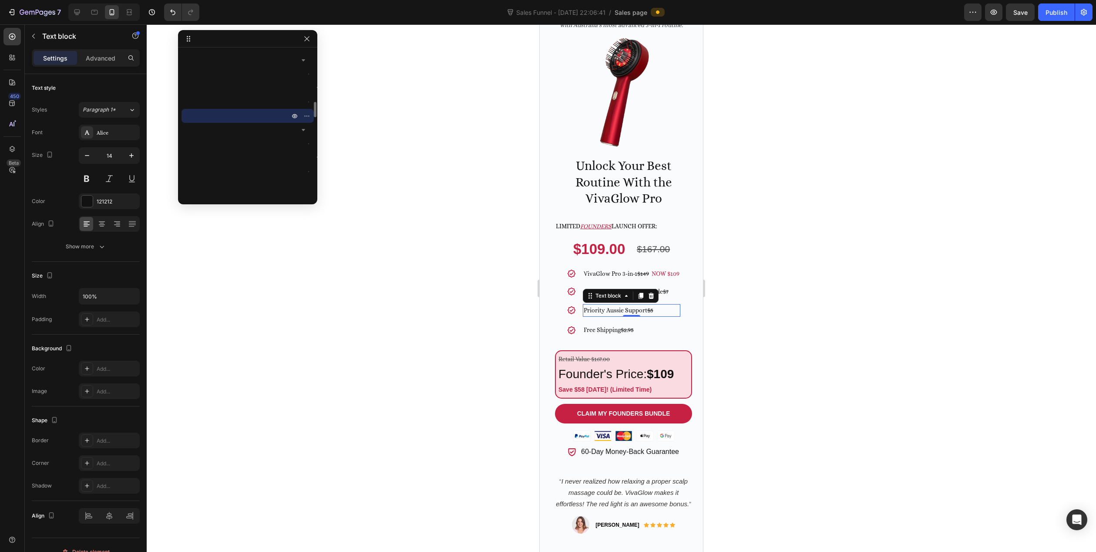
click at [727, 312] on div at bounding box center [622, 287] width 950 height 527
click at [630, 287] on p "Quick Start Hair Oiling Guide $7" at bounding box center [632, 291] width 96 height 9
click at [637, 287] on p "Quick Start Hair Oiling Guide $7" at bounding box center [632, 291] width 96 height 9
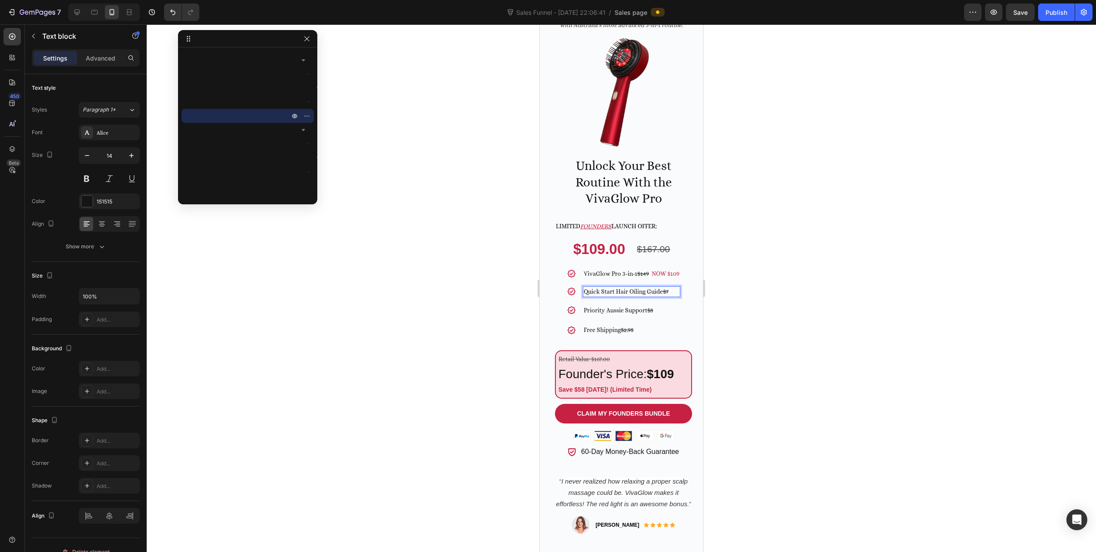
click at [648, 287] on p "Quick Start Hair Oiling Guide $7" at bounding box center [632, 291] width 96 height 9
drag, startPoint x: 611, startPoint y: 287, endPoint x: 578, endPoint y: 286, distance: 33.5
click at [584, 287] on p "Quick Start Hair Oiling Guide $7" at bounding box center [632, 291] width 96 height 9
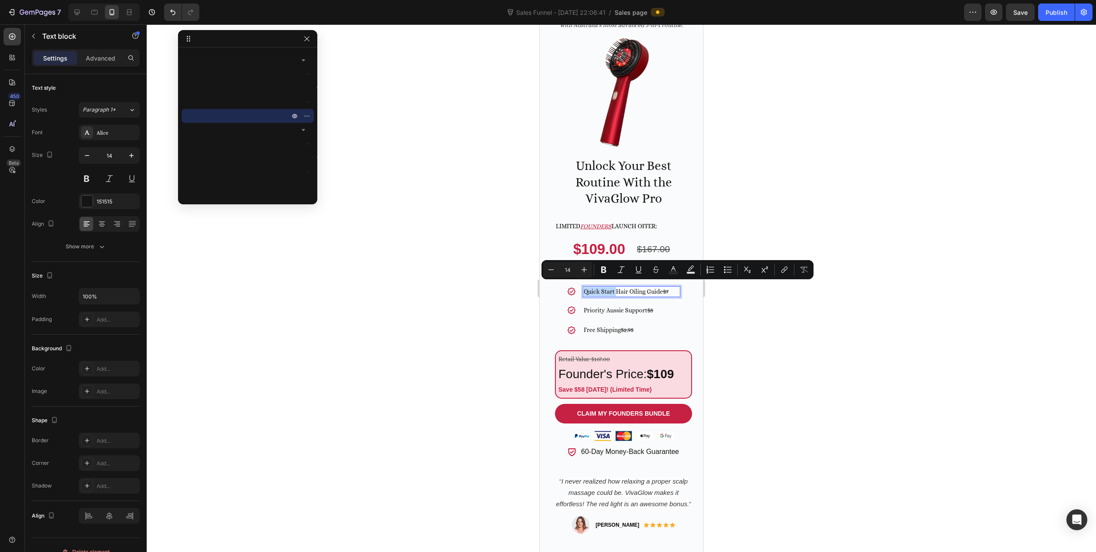
click at [608, 288] on p "Quick Start Hair Oiling Guide $7" at bounding box center [632, 291] width 96 height 9
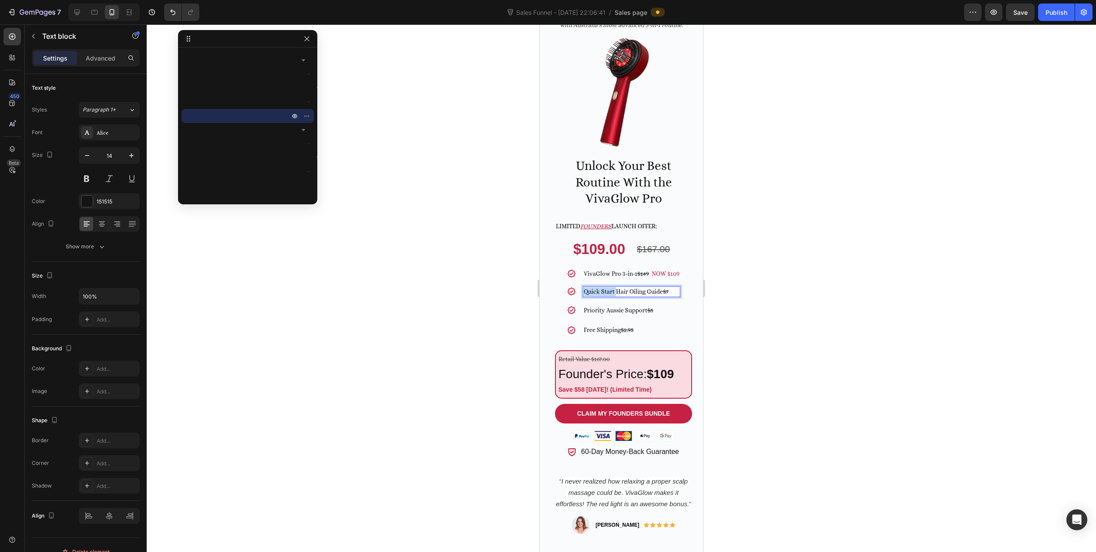
drag, startPoint x: 610, startPoint y: 287, endPoint x: 579, endPoint y: 287, distance: 31.3
click at [584, 287] on p "Quick Start Hair Oiling Guide $7" at bounding box center [632, 291] width 96 height 9
click at [641, 287] on p "Hair Oiling Guide $7" at bounding box center [632, 291] width 96 height 9
click at [649, 271] on p "VivaGlow Pro 3-in-1 $149 NOW $109" at bounding box center [632, 273] width 96 height 9
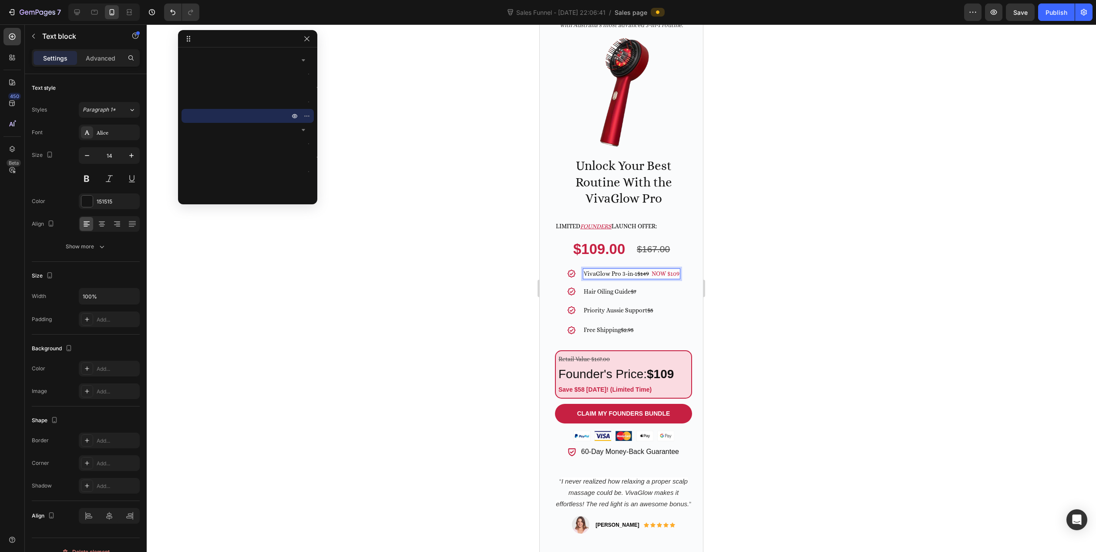
click at [647, 270] on s "$149" at bounding box center [643, 273] width 12 height 7
click at [643, 287] on p "Hair Oiling Guide $7" at bounding box center [632, 291] width 96 height 9
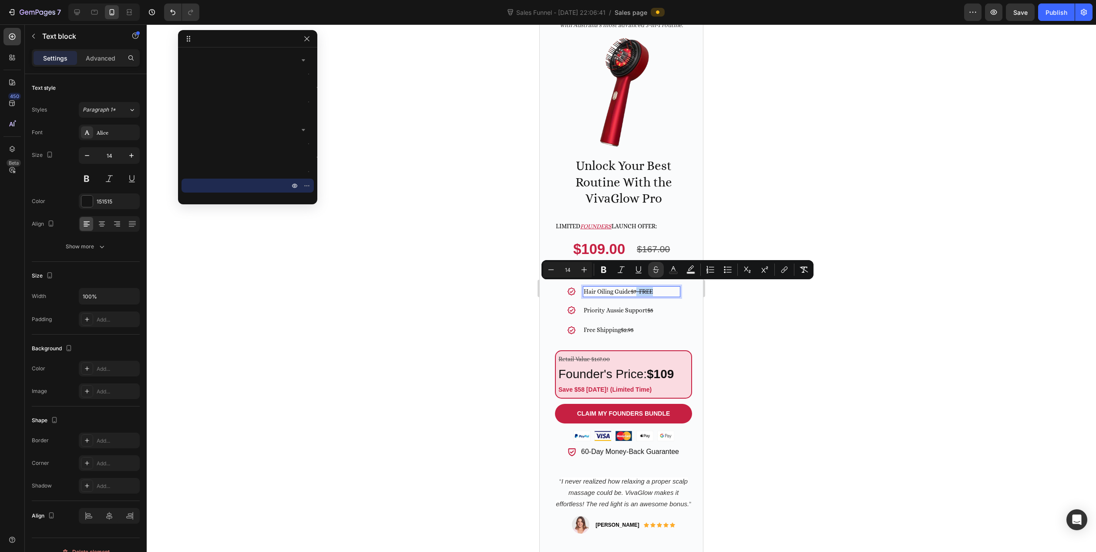
drag, startPoint x: 661, startPoint y: 286, endPoint x: 637, endPoint y: 288, distance: 24.9
click at [637, 288] on p "Hair Oiling Guide $7 FREE" at bounding box center [632, 291] width 96 height 9
click at [657, 269] on icon "Editor contextual toolbar" at bounding box center [656, 269] width 9 height 9
click at [676, 268] on icon "Editor contextual toolbar" at bounding box center [673, 269] width 9 height 9
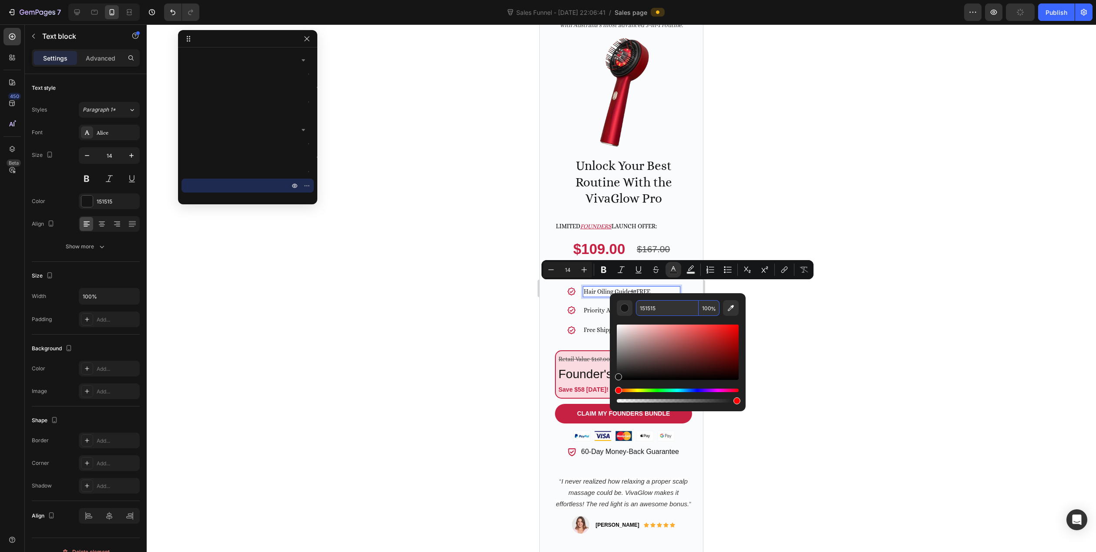
click at [682, 312] on input "151515" at bounding box center [667, 308] width 63 height 16
paste input "C62042"
type input "C62042"
click at [462, 310] on div at bounding box center [622, 287] width 950 height 527
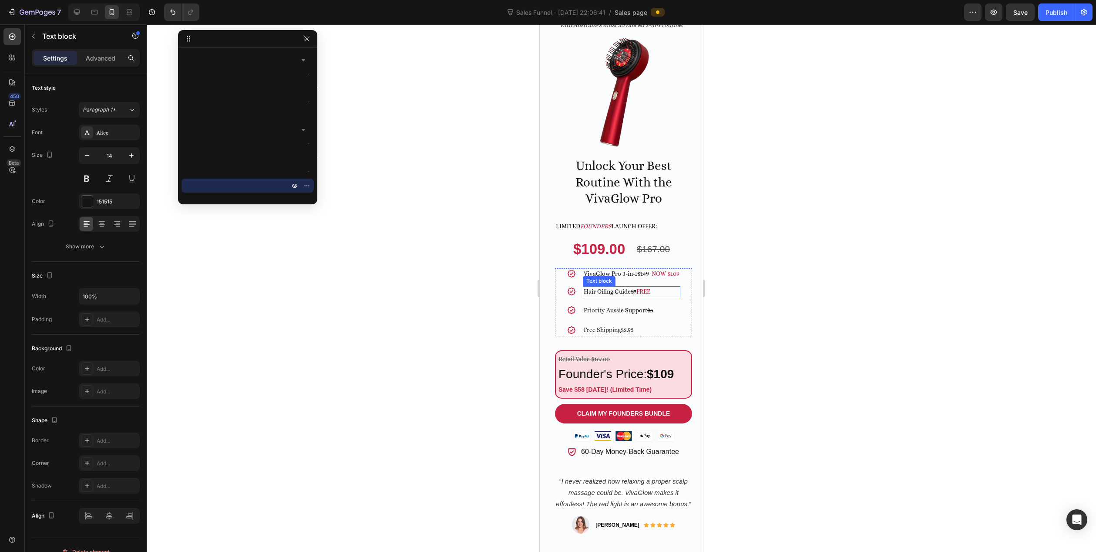
click at [655, 289] on p "Hair Oiling Guide $7 FREE" at bounding box center [632, 291] width 96 height 9
drag, startPoint x: 656, startPoint y: 286, endPoint x: 640, endPoint y: 284, distance: 15.7
click at [652, 308] on s "$5" at bounding box center [650, 310] width 6 height 7
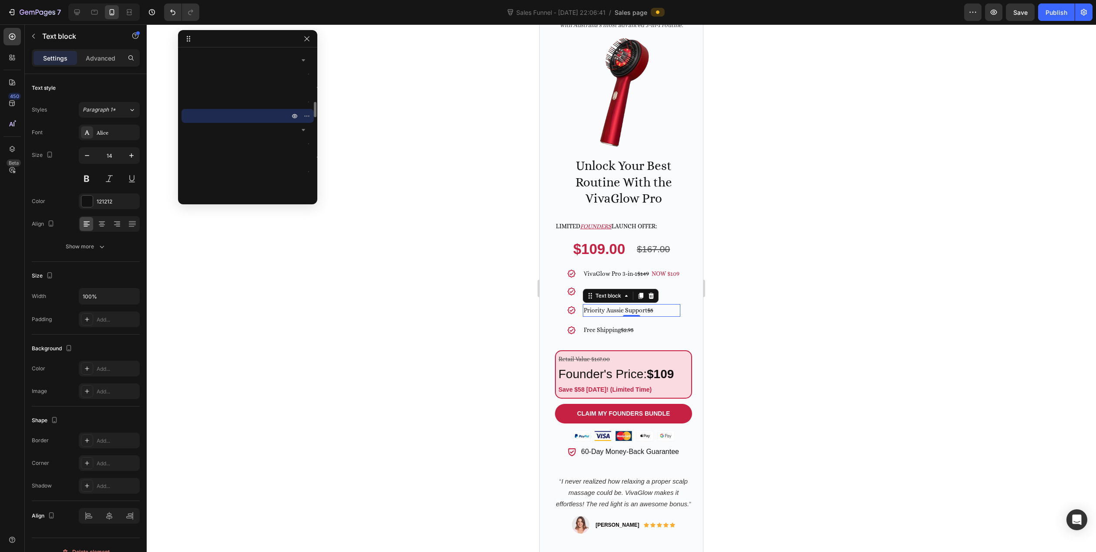
click at [646, 305] on p "Priority Aussie Support $5" at bounding box center [632, 310] width 96 height 11
click at [648, 307] on s "$5" at bounding box center [650, 310] width 6 height 7
click at [655, 305] on p "Priority Aussie Support $5" at bounding box center [632, 310] width 96 height 11
click at [656, 305] on p "Priority Aussie Support $5" at bounding box center [632, 310] width 96 height 11
click at [653, 307] on span "FREE" at bounding box center [660, 310] width 14 height 7
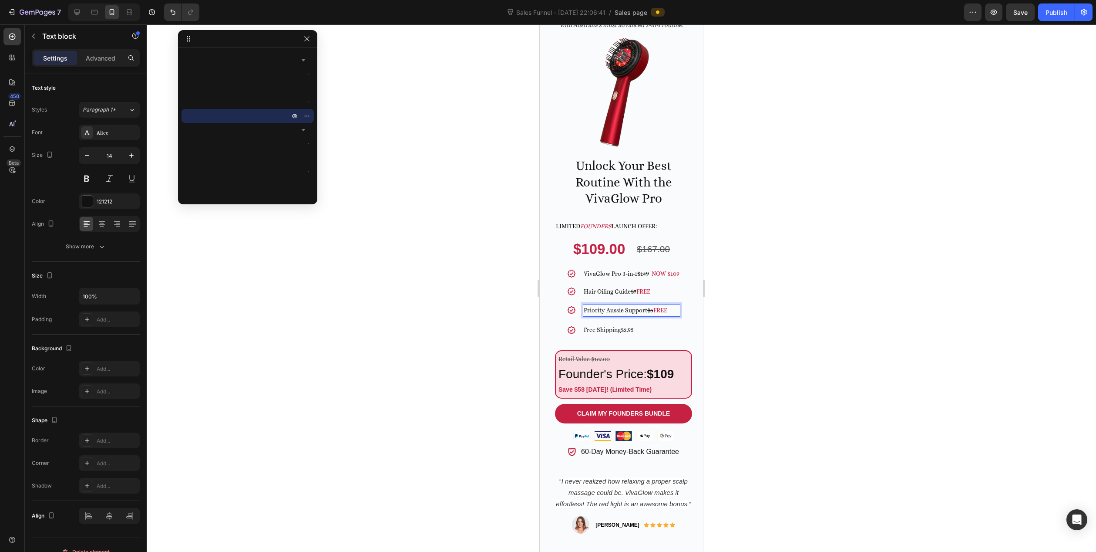
click at [655, 305] on p "Priority Aussie Support $5 FREE" at bounding box center [632, 310] width 96 height 11
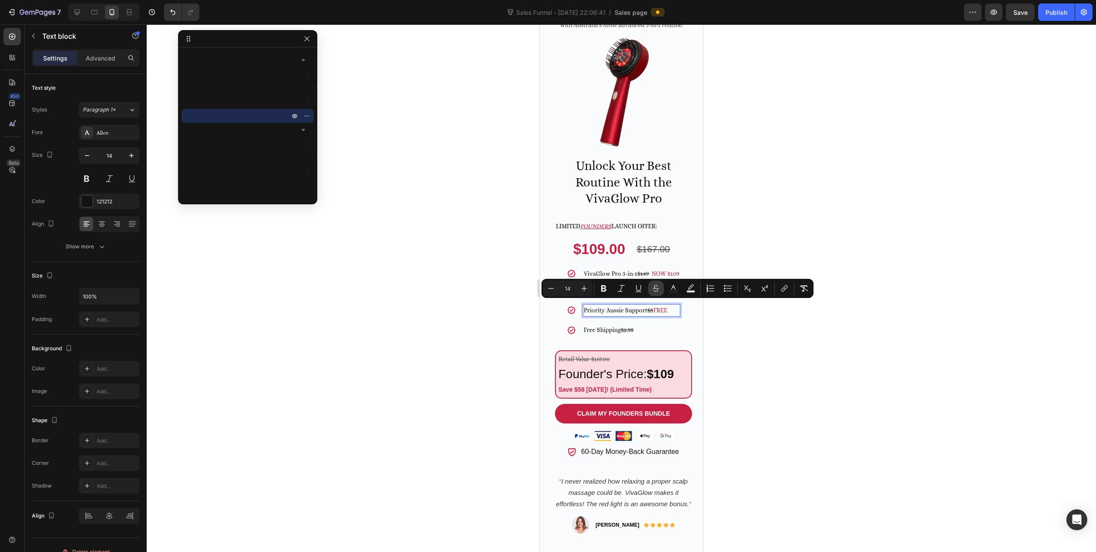
click at [656, 286] on icon "Editor contextual toolbar" at bounding box center [656, 288] width 9 height 9
click at [672, 306] on p "Priority Aussie Support $5 FREE" at bounding box center [632, 310] width 96 height 11
drag, startPoint x: 676, startPoint y: 307, endPoint x: 653, endPoint y: 307, distance: 22.6
click at [653, 307] on p "Priority Aussie Support $5 FREE" at bounding box center [632, 310] width 96 height 11
copy p "FREE"
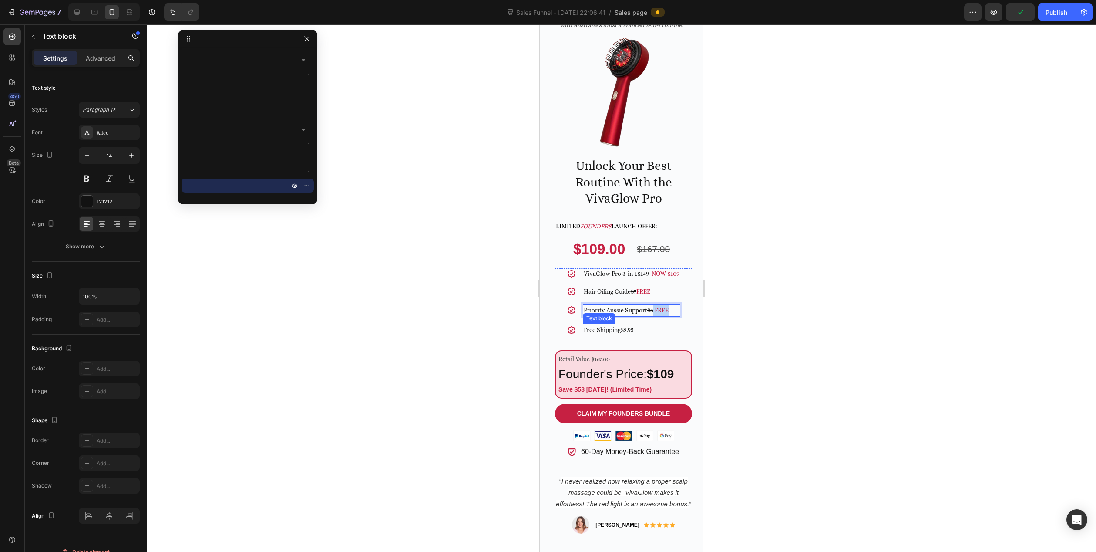
click at [633, 326] on s "$2.95" at bounding box center [627, 329] width 13 height 7
click at [635, 327] on p "Free Shipping $2.95" at bounding box center [632, 329] width 96 height 11
click at [497, 314] on div at bounding box center [622, 287] width 950 height 527
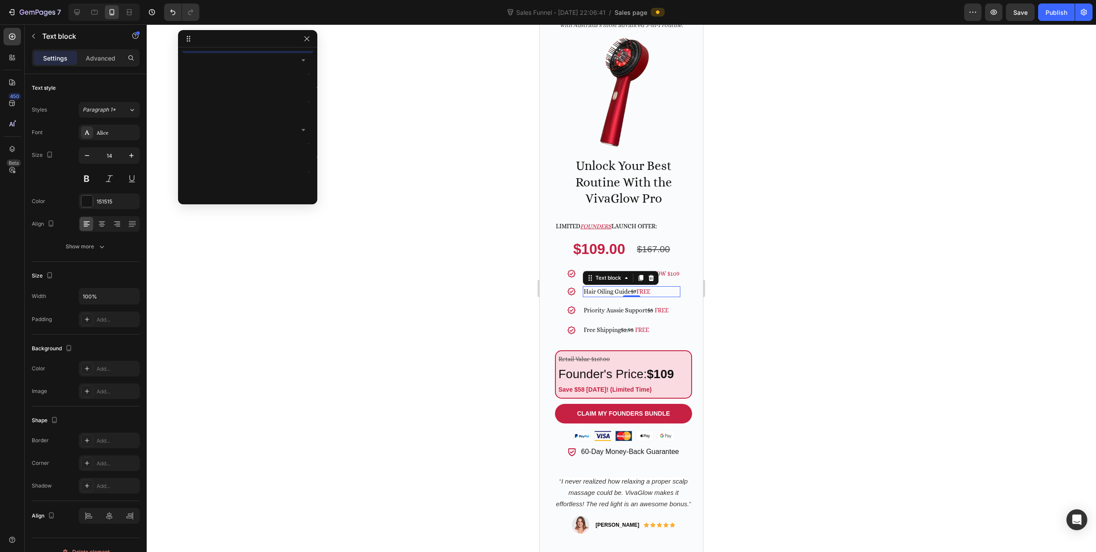
click at [640, 288] on span "FREE" at bounding box center [644, 291] width 14 height 7
click at [639, 288] on span "FREE" at bounding box center [644, 291] width 14 height 7
click at [655, 307] on span "FREE" at bounding box center [662, 310] width 14 height 7
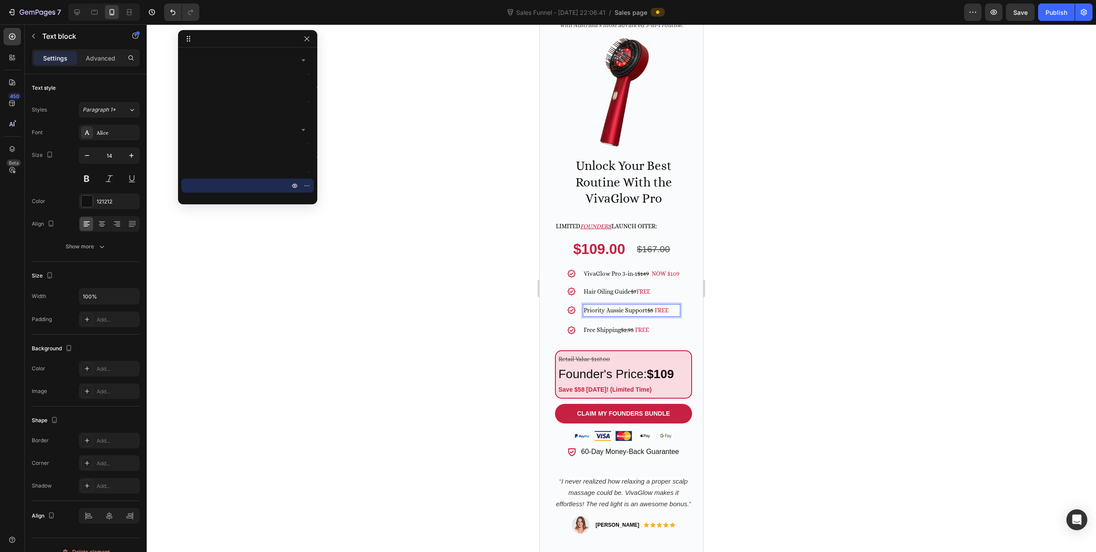
click at [655, 307] on span "FREE" at bounding box center [662, 310] width 14 height 7
click at [633, 326] on s "$2.95" at bounding box center [627, 329] width 13 height 7
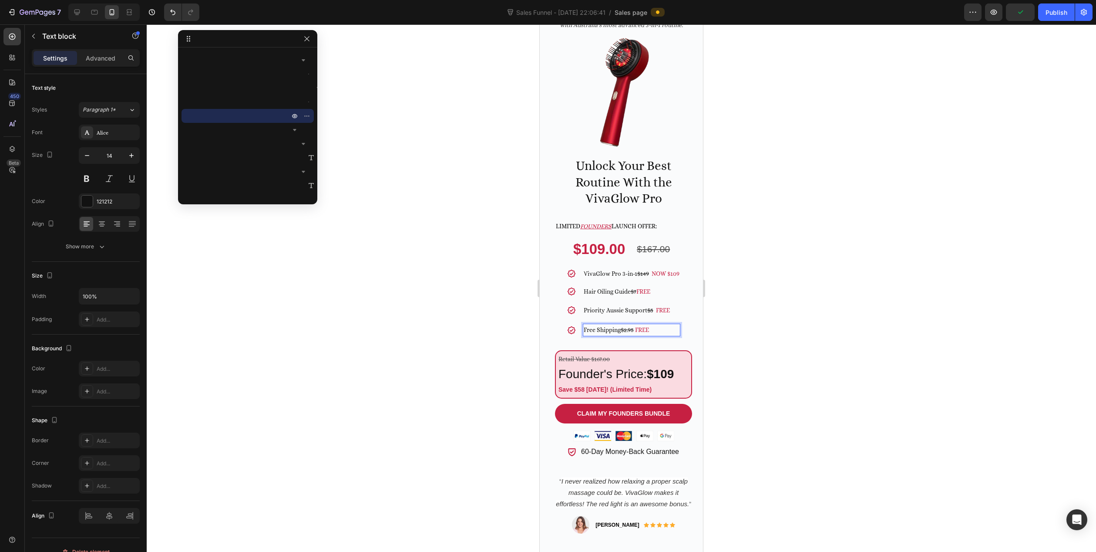
click at [636, 326] on span "FREE" at bounding box center [642, 329] width 14 height 7
click at [491, 306] on div at bounding box center [622, 287] width 950 height 527
drag, startPoint x: 606, startPoint y: 285, endPoint x: 601, endPoint y: 291, distance: 7.7
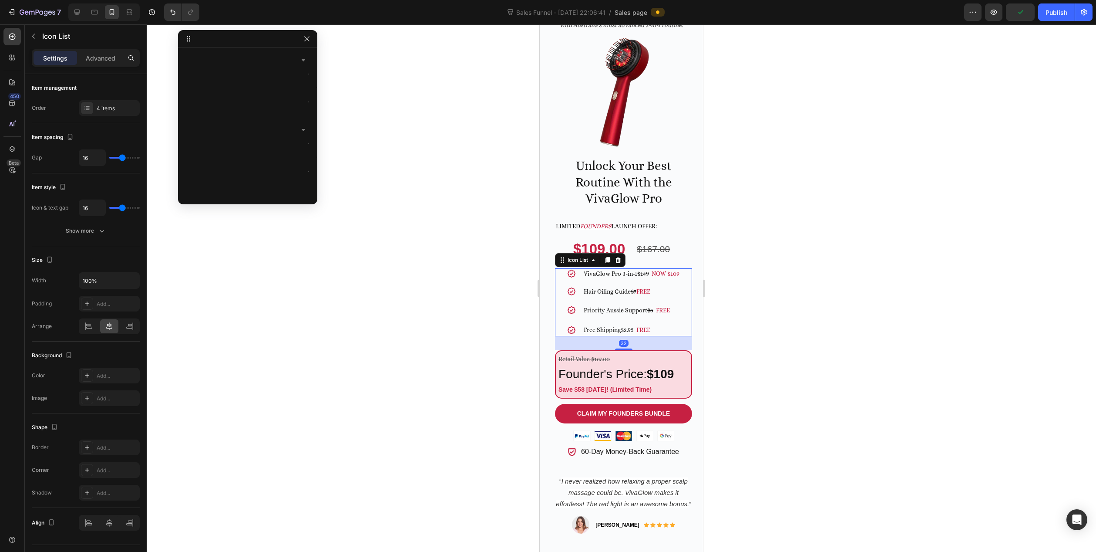
click at [558, 271] on div "Icon VivaGlow Pro 3-in-1 $149 NOW $109 Text block Icon Hair Oiling Guide $7 FRE…" at bounding box center [623, 302] width 137 height 68
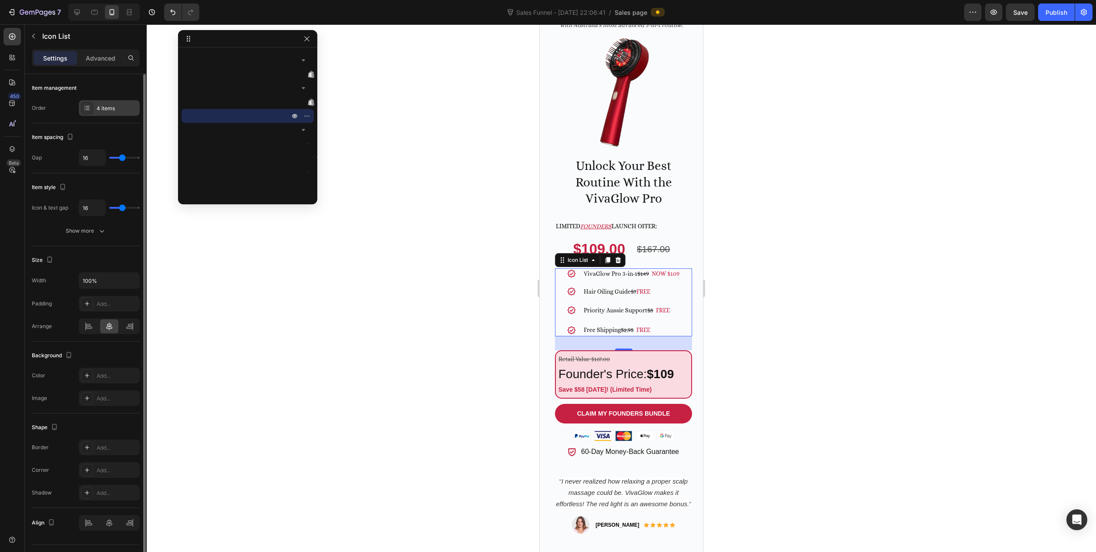
click at [95, 112] on div "4 items" at bounding box center [109, 108] width 61 height 16
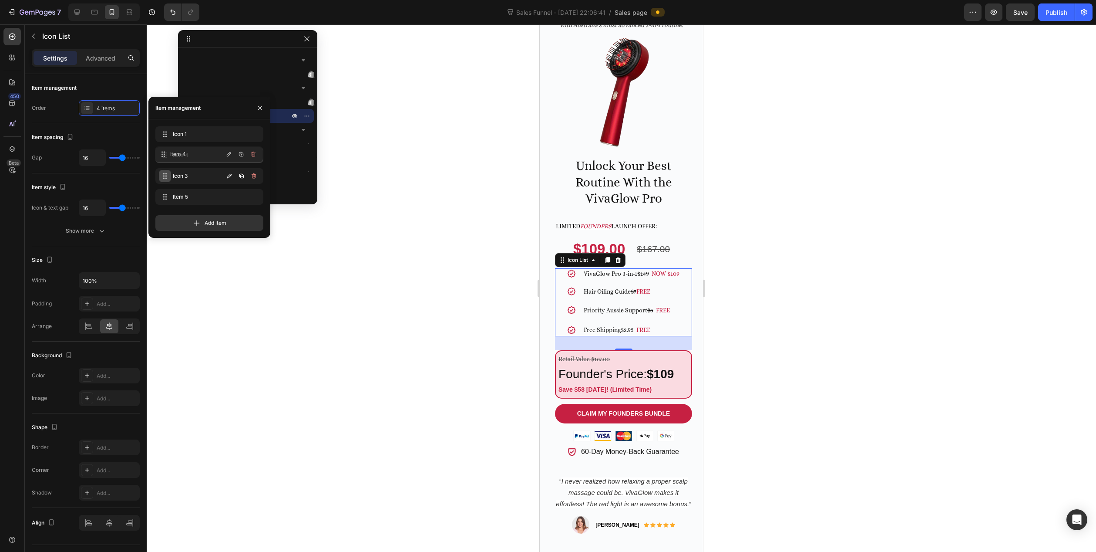
drag, startPoint x: 164, startPoint y: 178, endPoint x: 164, endPoint y: 156, distance: 21.8
drag, startPoint x: 163, startPoint y: 177, endPoint x: 162, endPoint y: 159, distance: 17.4
click at [431, 322] on div at bounding box center [622, 287] width 950 height 527
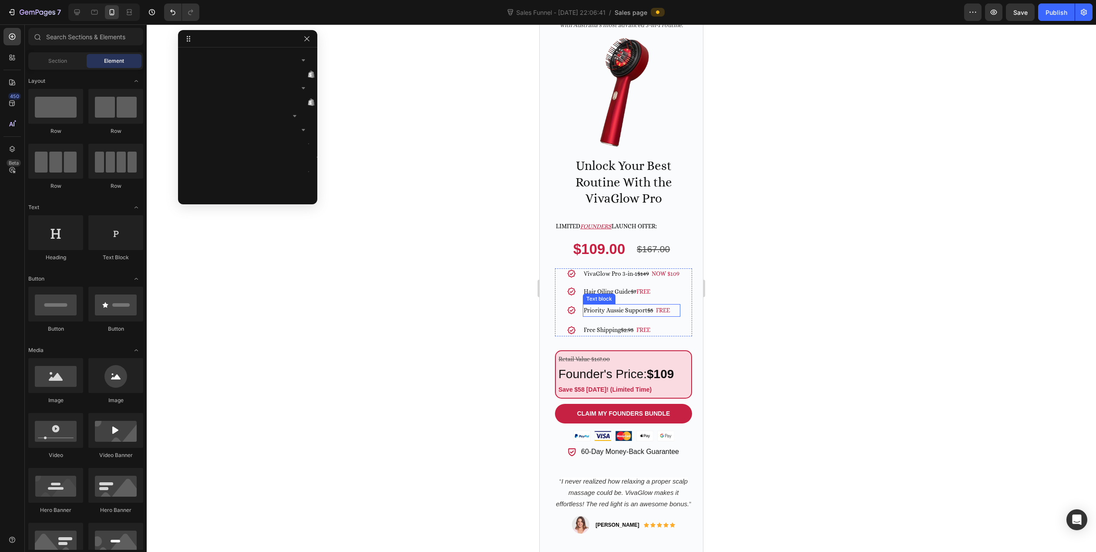
click at [616, 305] on p "Priority Aussie Support $5 FREE" at bounding box center [632, 310] width 96 height 11
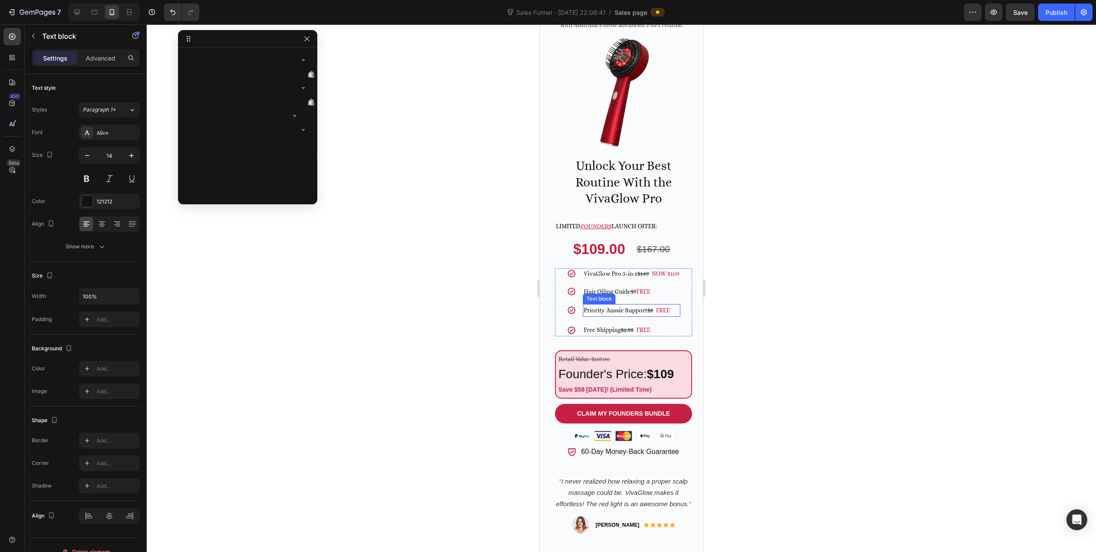
scroll to position [472, 0]
click at [452, 328] on div at bounding box center [622, 287] width 950 height 527
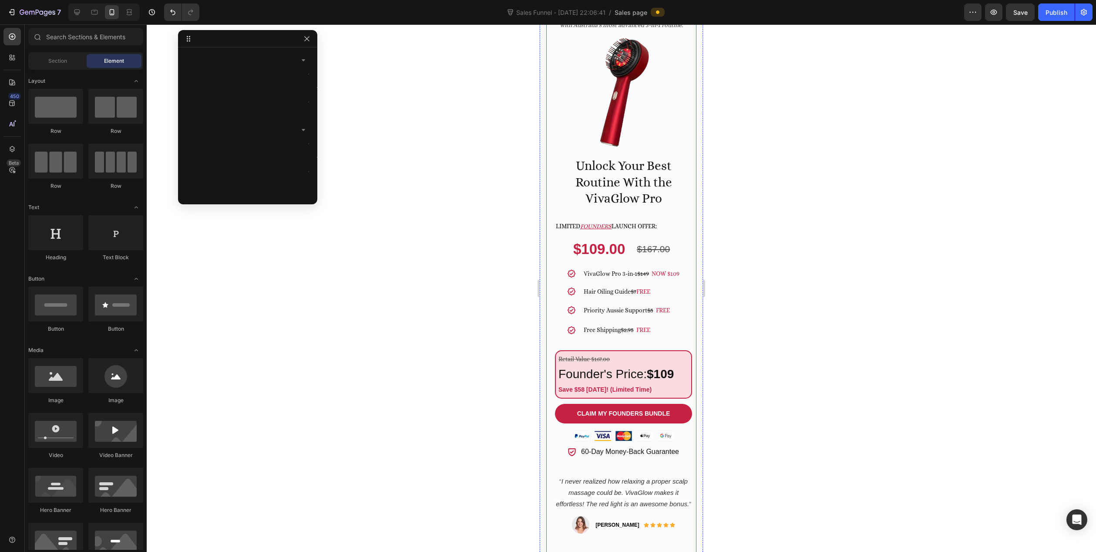
click at [478, 329] on div at bounding box center [622, 287] width 950 height 527
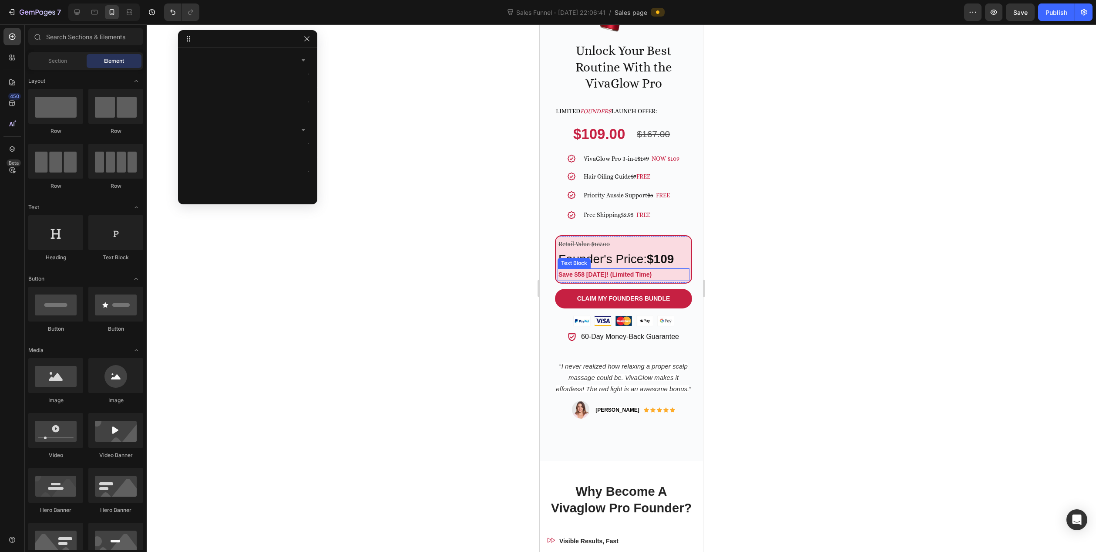
scroll to position [261, 0]
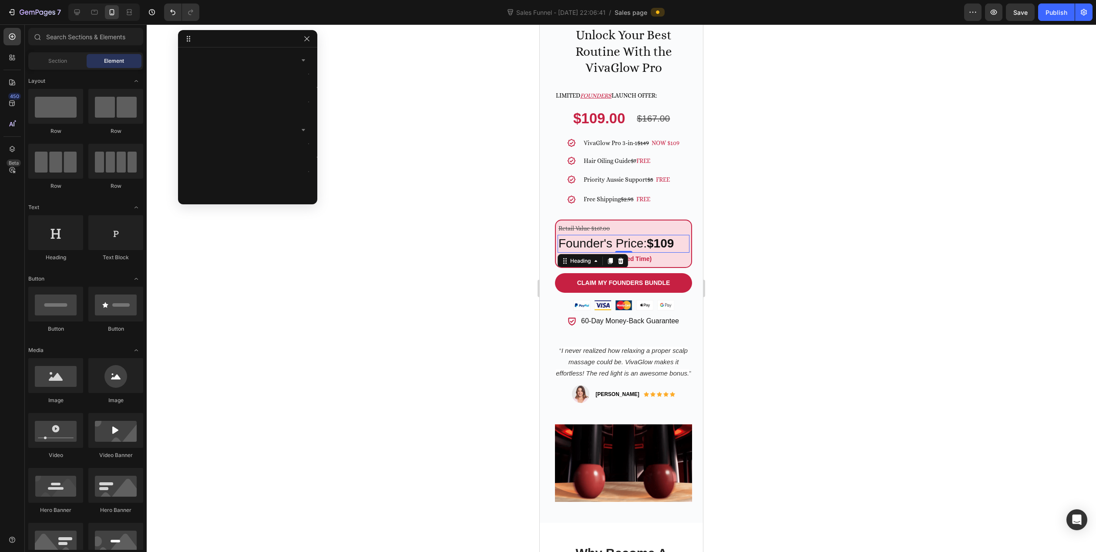
click at [615, 239] on p "Founder's Price: $109" at bounding box center [624, 244] width 130 height 16
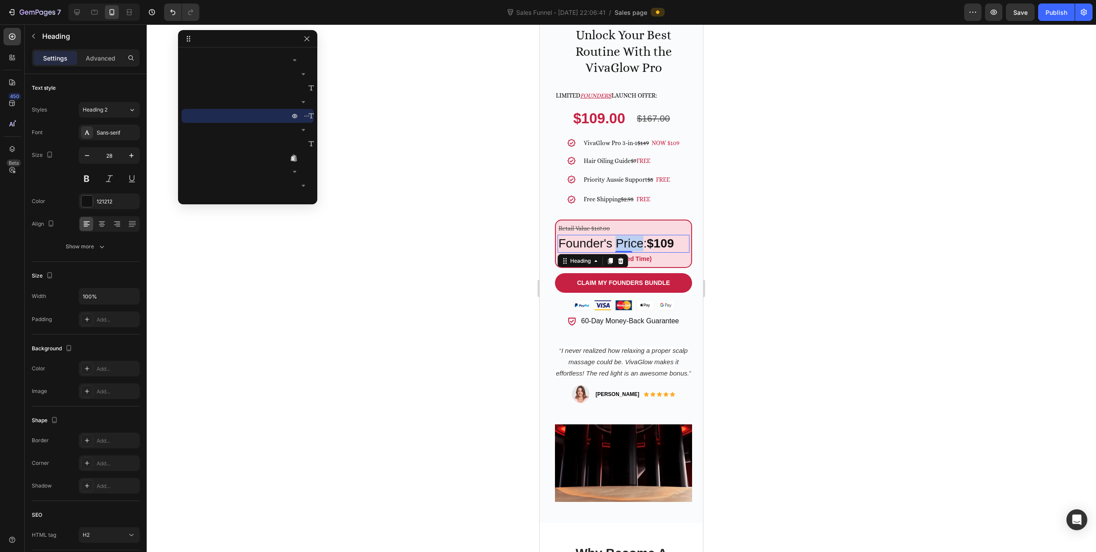
click at [614, 237] on p "Founder's Price: $109" at bounding box center [624, 244] width 130 height 16
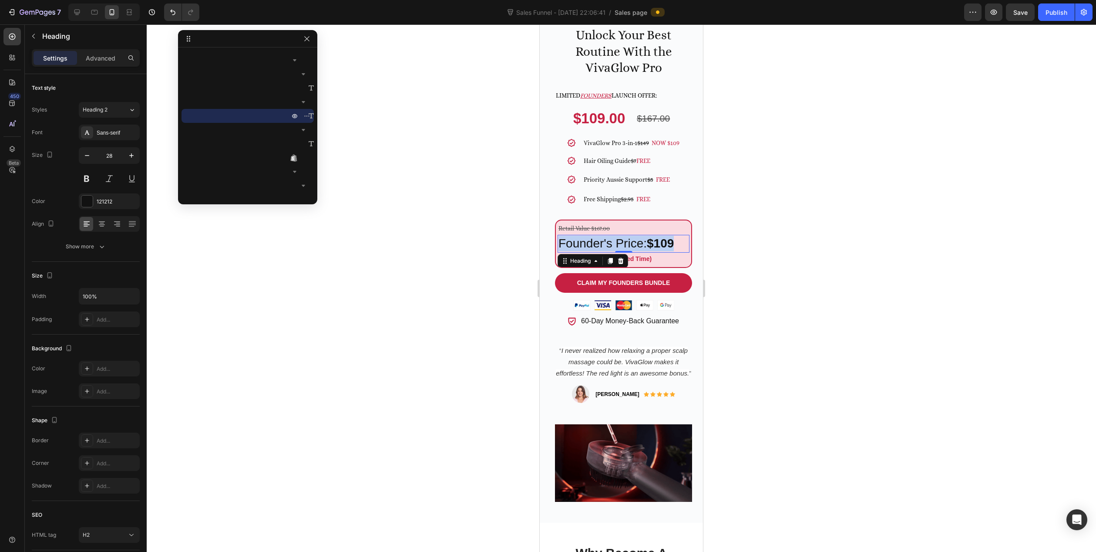
click at [614, 237] on p "Founder's Price: $109" at bounding box center [624, 244] width 130 height 16
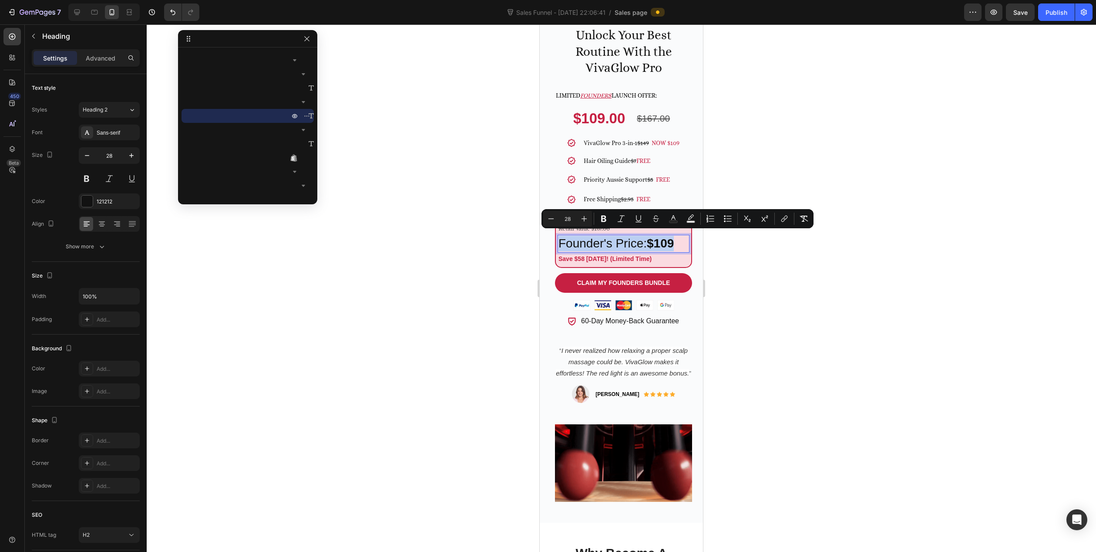
click at [627, 237] on p "Founder's Price: $109" at bounding box center [624, 244] width 130 height 16
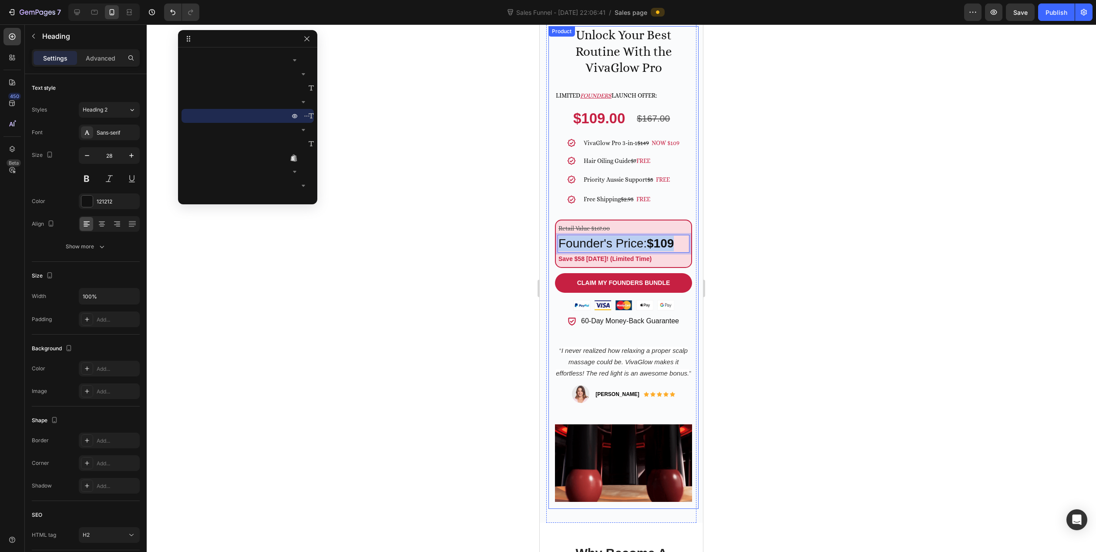
drag, startPoint x: 649, startPoint y: 239, endPoint x: 548, endPoint y: 235, distance: 101.5
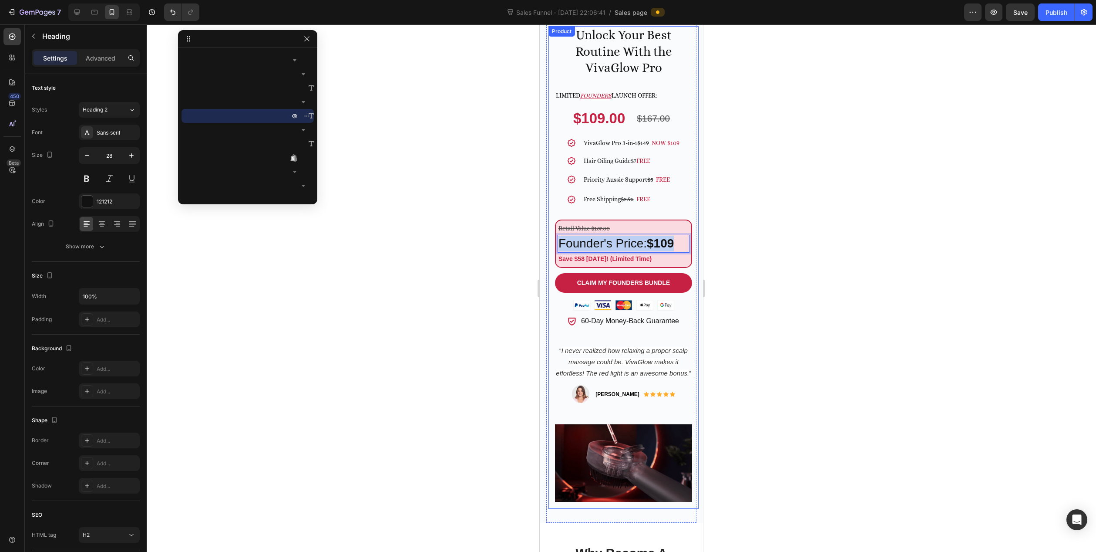
click at [548, 235] on div "⁠⁠⁠⁠⁠⁠⁠ Support Healthier- Looking Hair with the 3-in-1 Scalp Routine Heading U…" at bounding box center [621, 174] width 150 height 696
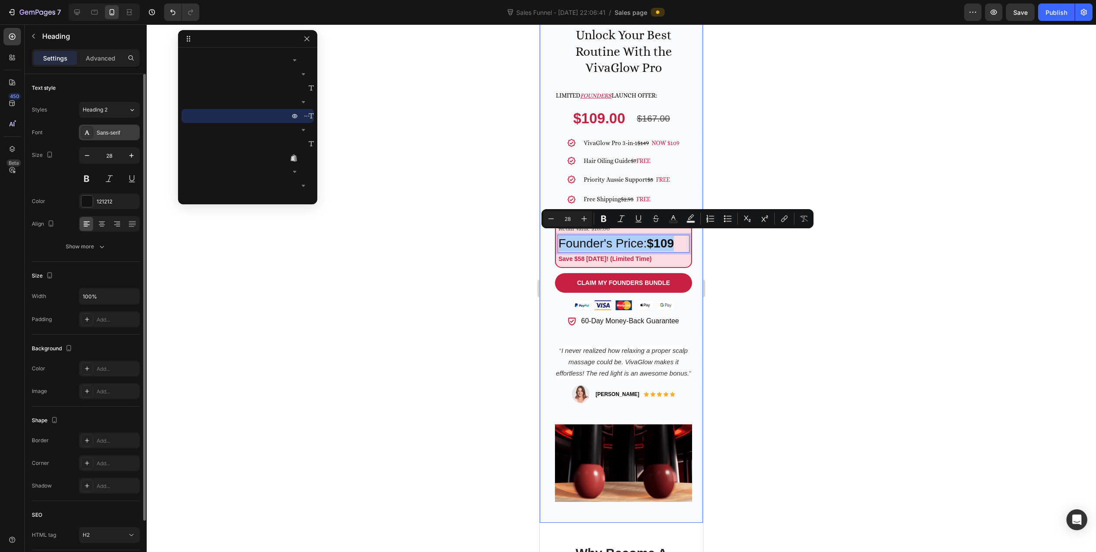
click at [105, 135] on div "Sans-serif" at bounding box center [117, 133] width 41 height 8
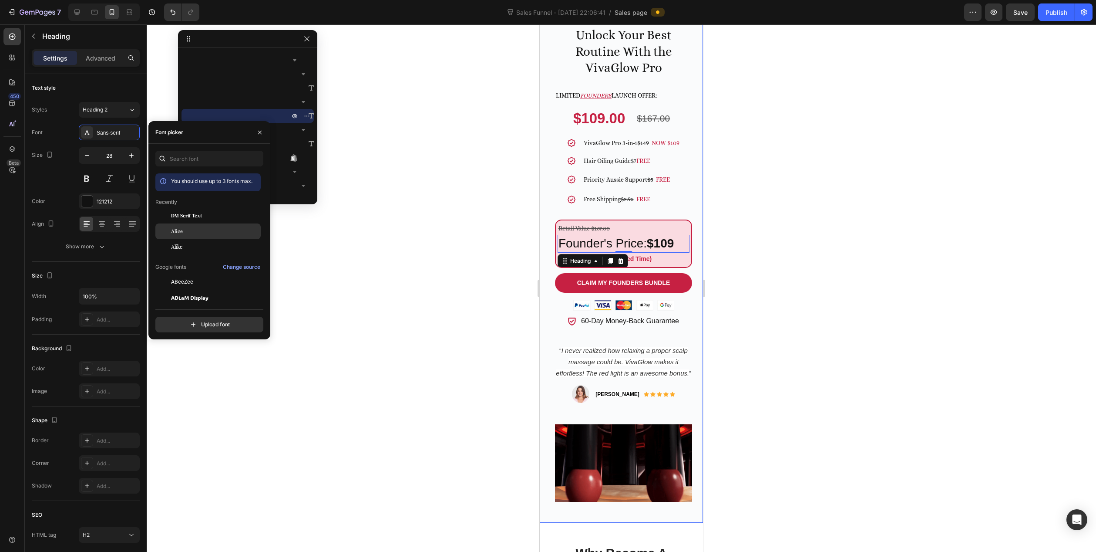
click at [187, 234] on div "Alice" at bounding box center [215, 231] width 88 height 8
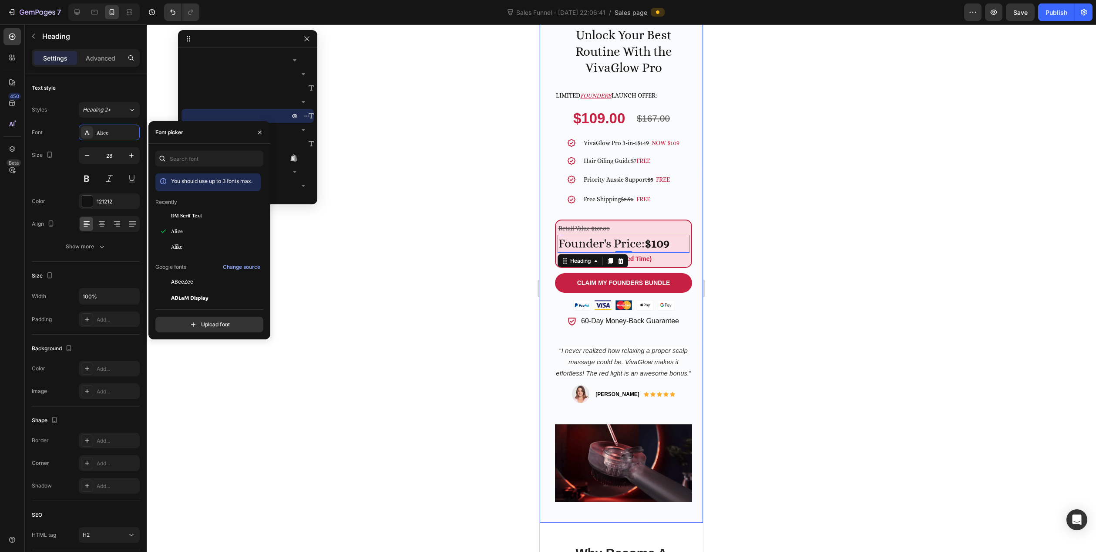
click at [457, 240] on div at bounding box center [622, 287] width 950 height 527
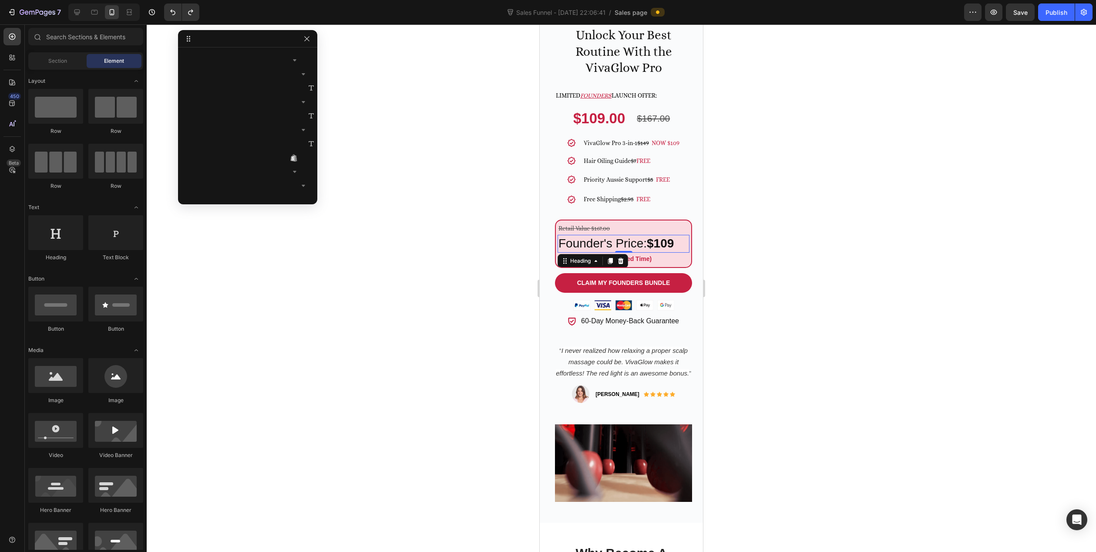
click at [637, 238] on p "Founder's Price: $109" at bounding box center [624, 244] width 130 height 16
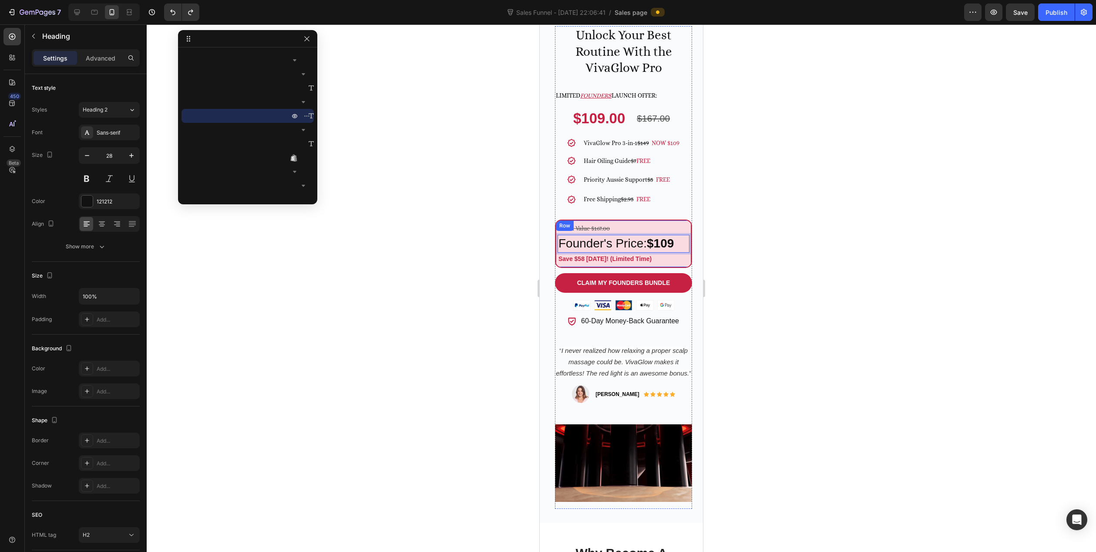
drag, startPoint x: 650, startPoint y: 238, endPoint x: 555, endPoint y: 244, distance: 94.6
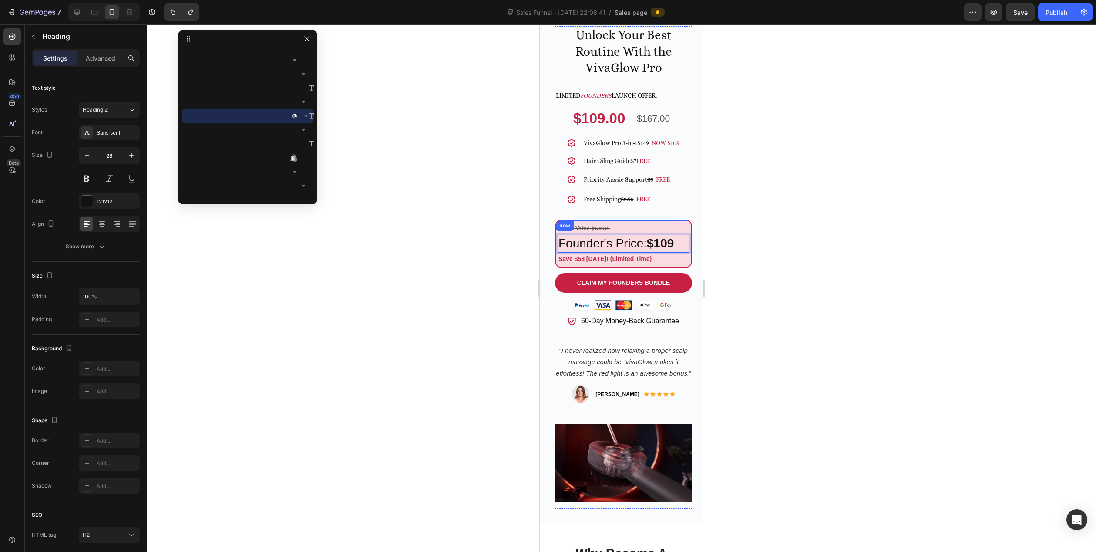
click at [555, 244] on div "Retail Value $167.00 Text Block Founder's Price: $109 Heading 0 Save $58 Today!…" at bounding box center [623, 243] width 137 height 48
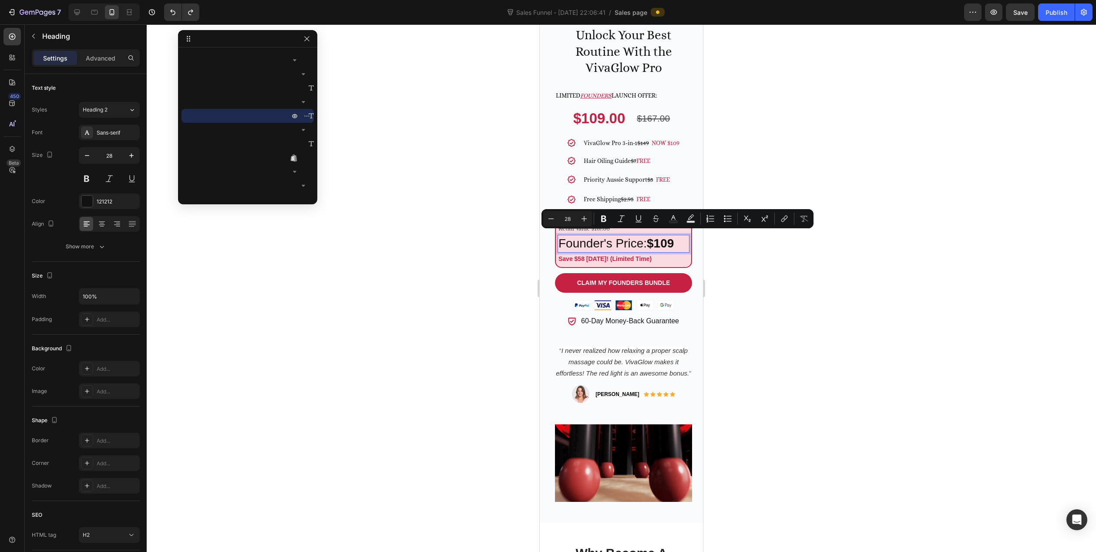
click at [399, 214] on div at bounding box center [622, 287] width 950 height 527
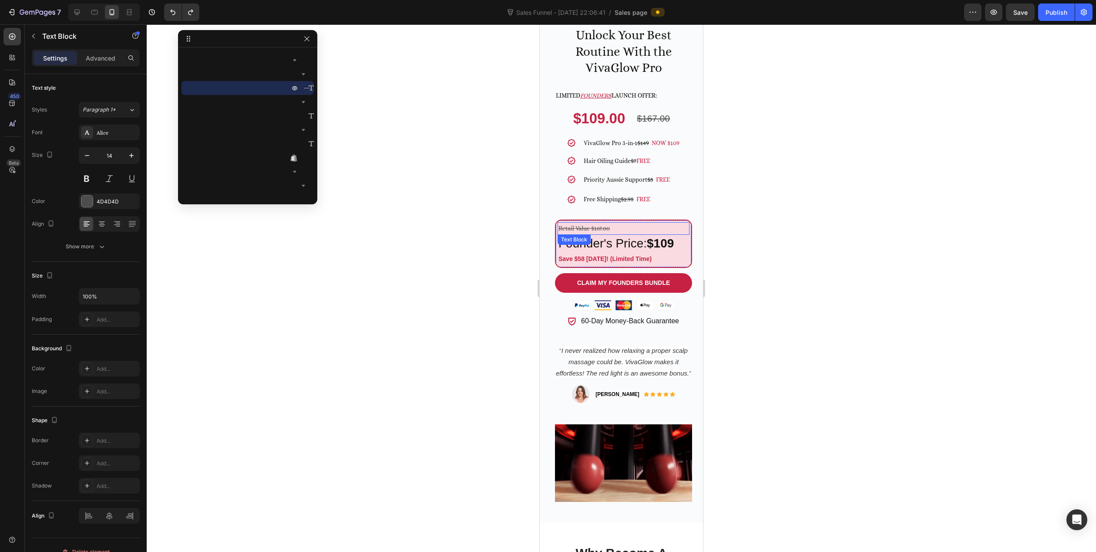
click at [603, 225] on s "Retail Value $167.00" at bounding box center [584, 228] width 51 height 7
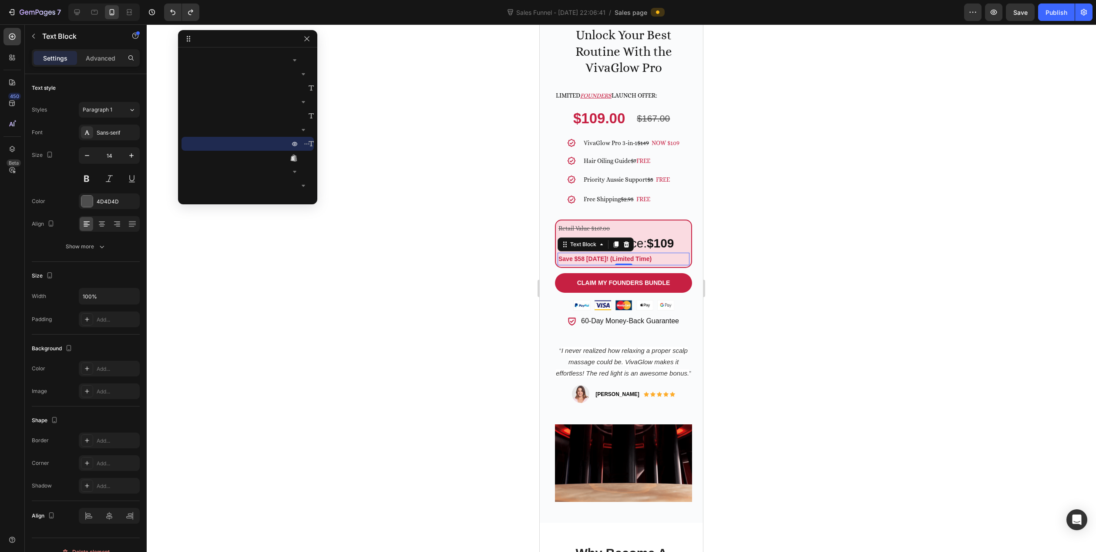
click at [648, 255] on strong "Save $58 Today! (Limited Time)" at bounding box center [605, 258] width 93 height 7
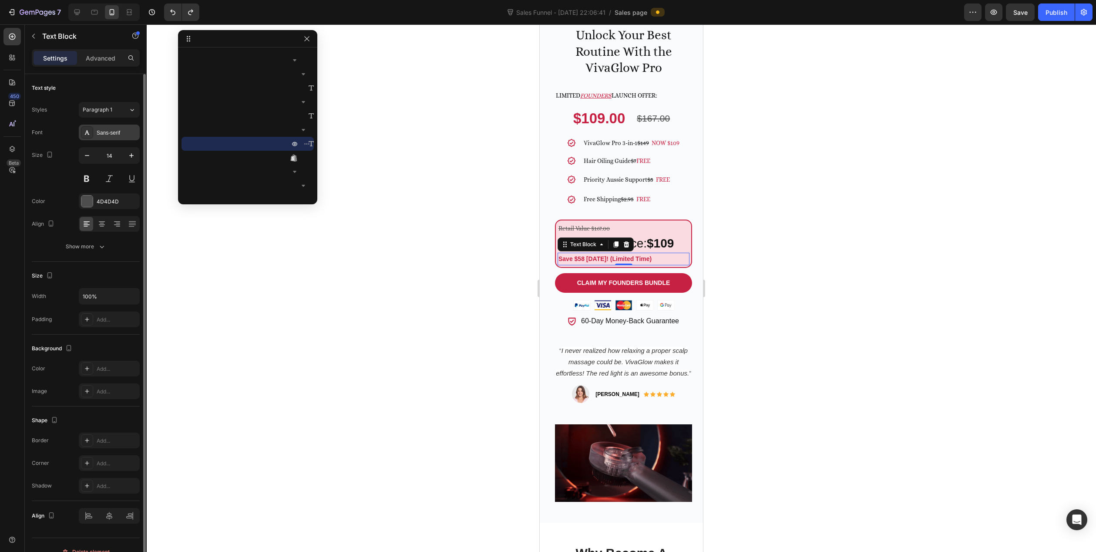
click at [104, 132] on div "Sans-serif" at bounding box center [117, 133] width 41 height 8
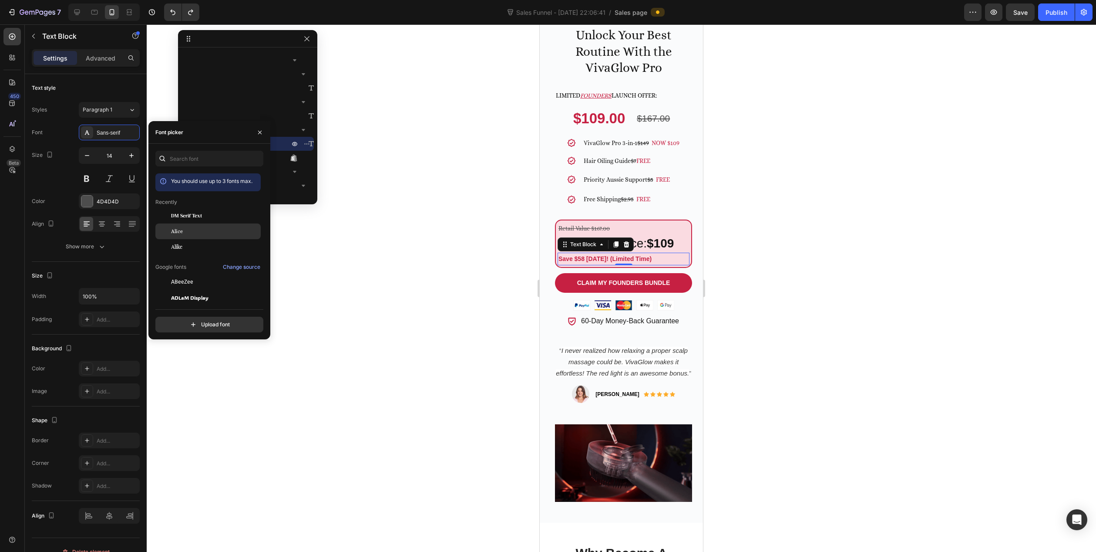
click at [194, 230] on div "Alice" at bounding box center [215, 231] width 88 height 8
click at [596, 225] on s "Retail Value $167.00" at bounding box center [584, 228] width 51 height 7
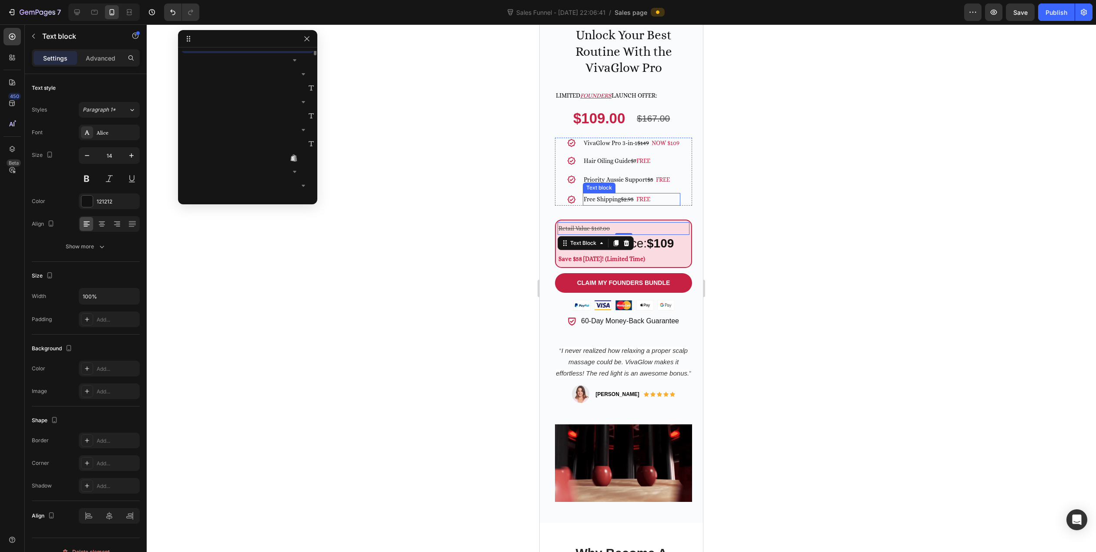
scroll to position [541, 0]
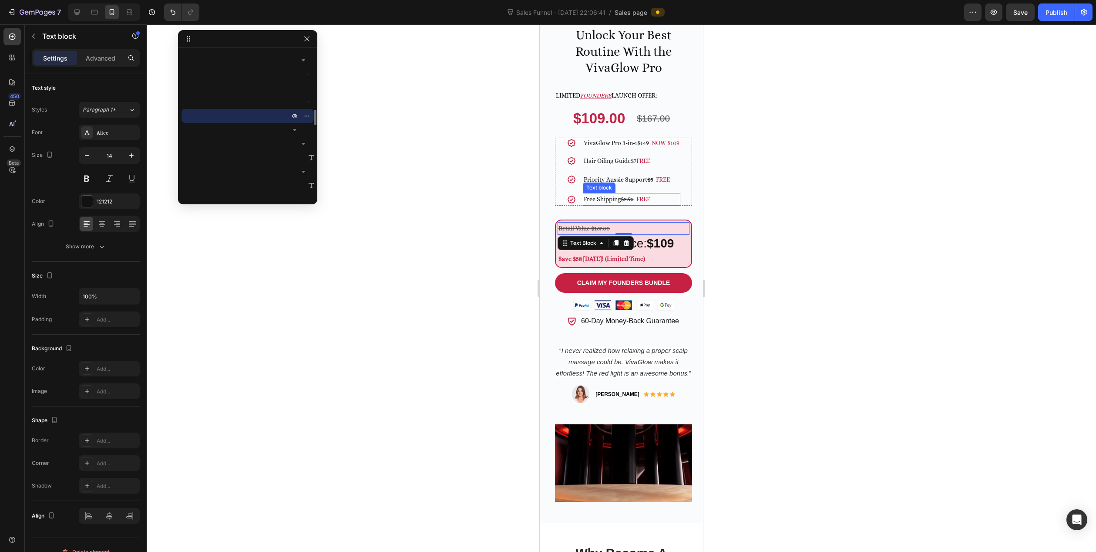
click at [597, 196] on p "Free Shipping $2.95 FREE" at bounding box center [632, 199] width 96 height 11
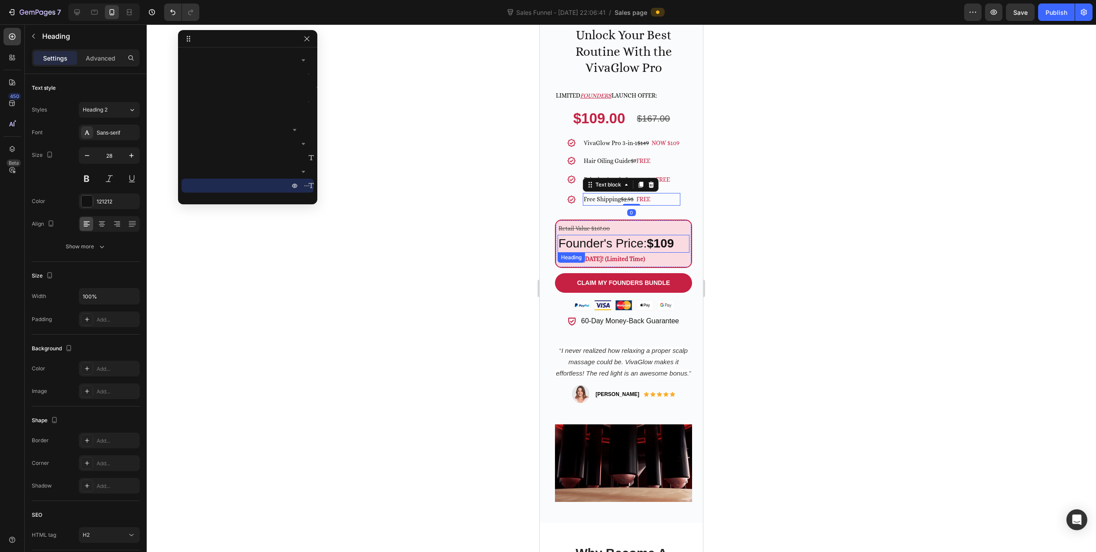
click at [639, 239] on p "Founder's Price: $109" at bounding box center [624, 244] width 130 height 16
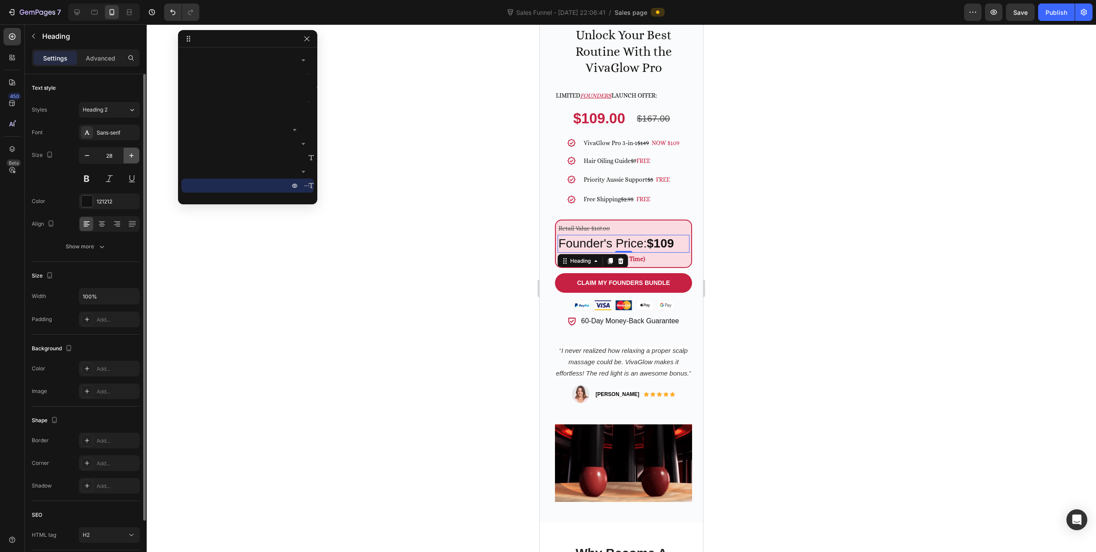
click at [134, 157] on icon "button" at bounding box center [131, 155] width 9 height 9
type input "29"
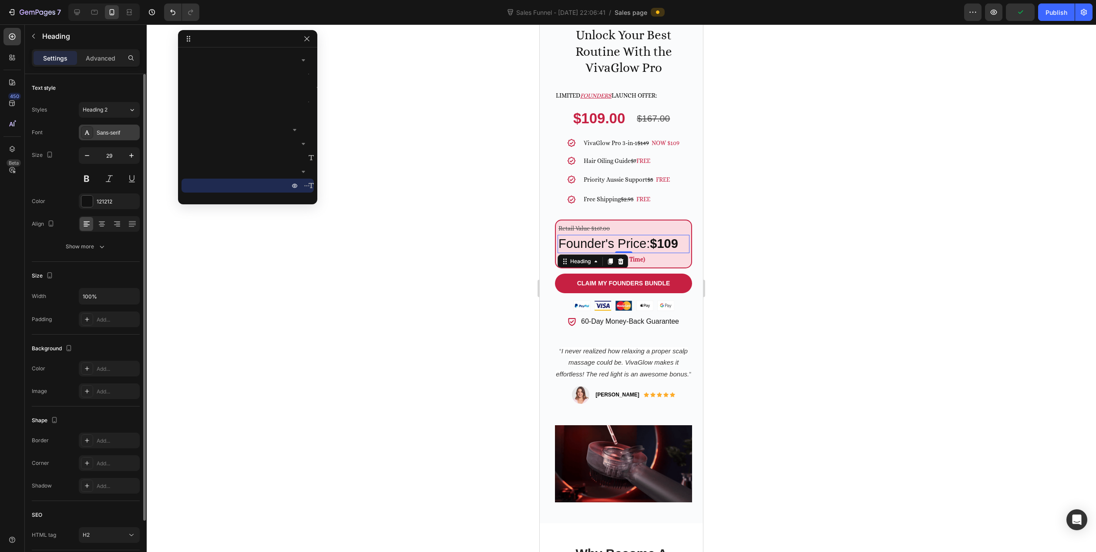
click at [107, 131] on div "Sans-serif" at bounding box center [117, 133] width 41 height 8
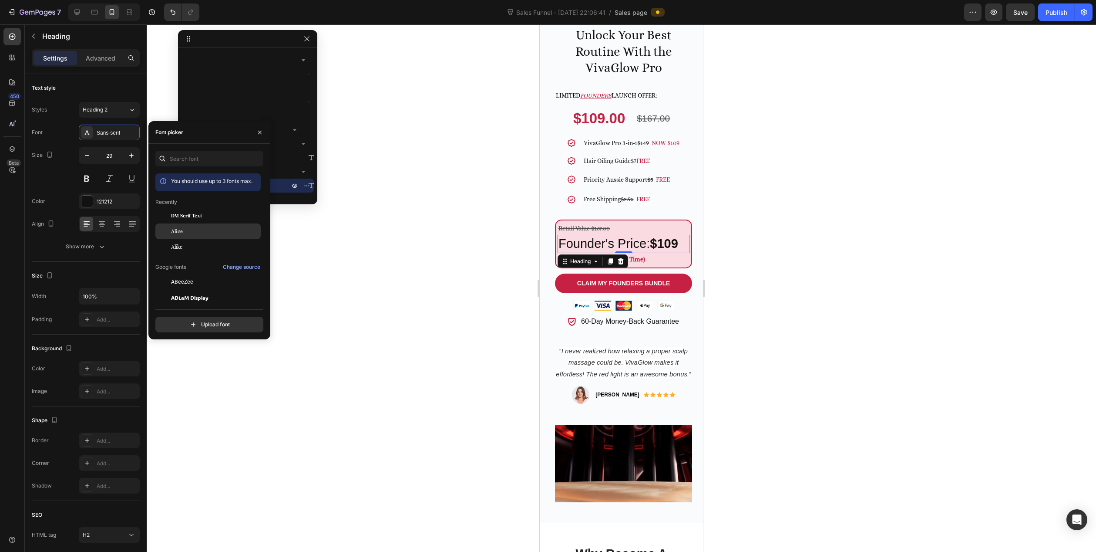
click at [184, 230] on div "Alice" at bounding box center [215, 231] width 88 height 8
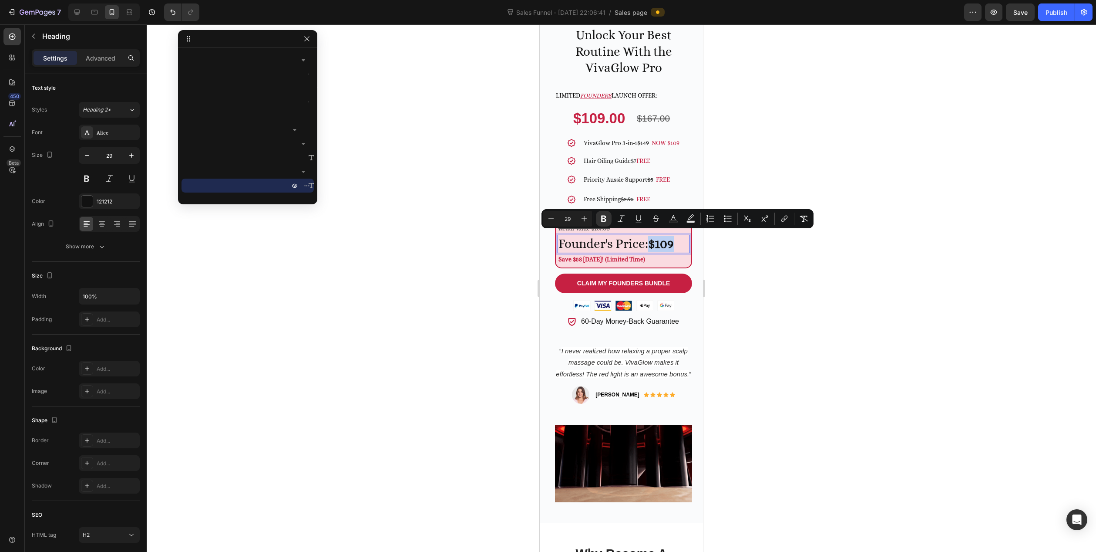
drag, startPoint x: 652, startPoint y: 242, endPoint x: 674, endPoint y: 242, distance: 22.2
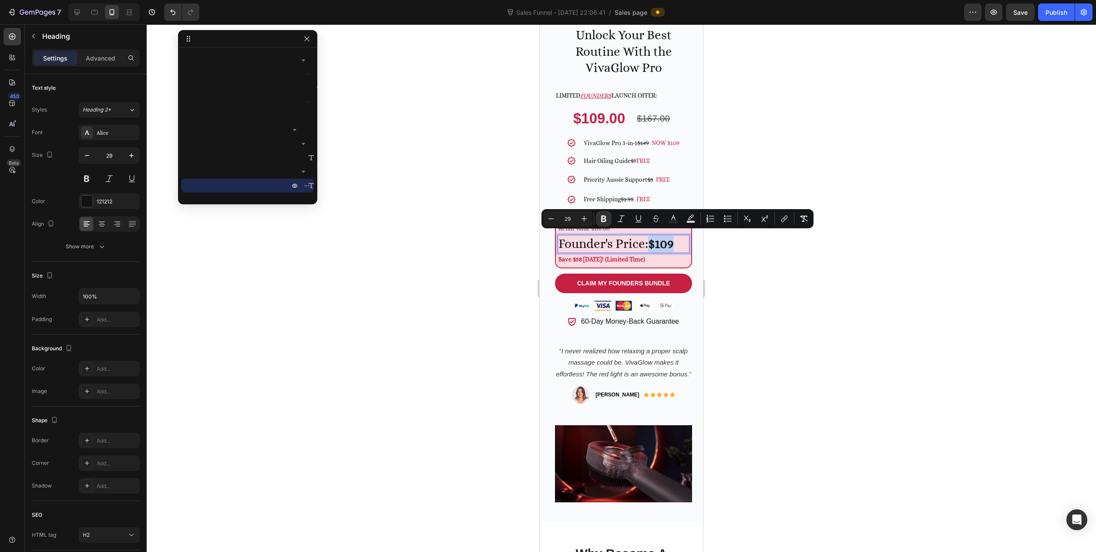
click at [674, 242] on strong "$109" at bounding box center [661, 243] width 26 height 14
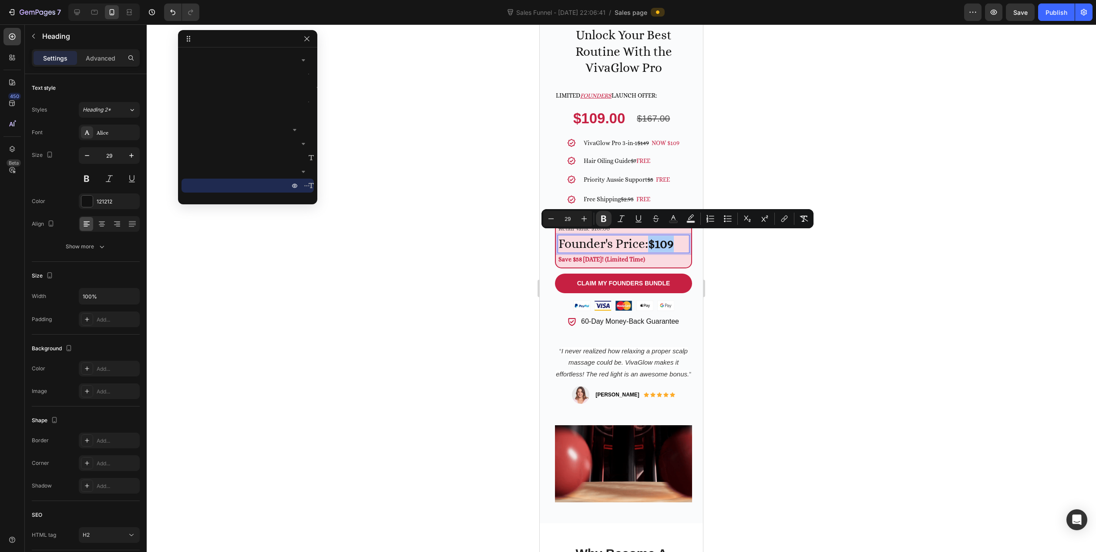
click at [756, 234] on div at bounding box center [622, 287] width 950 height 527
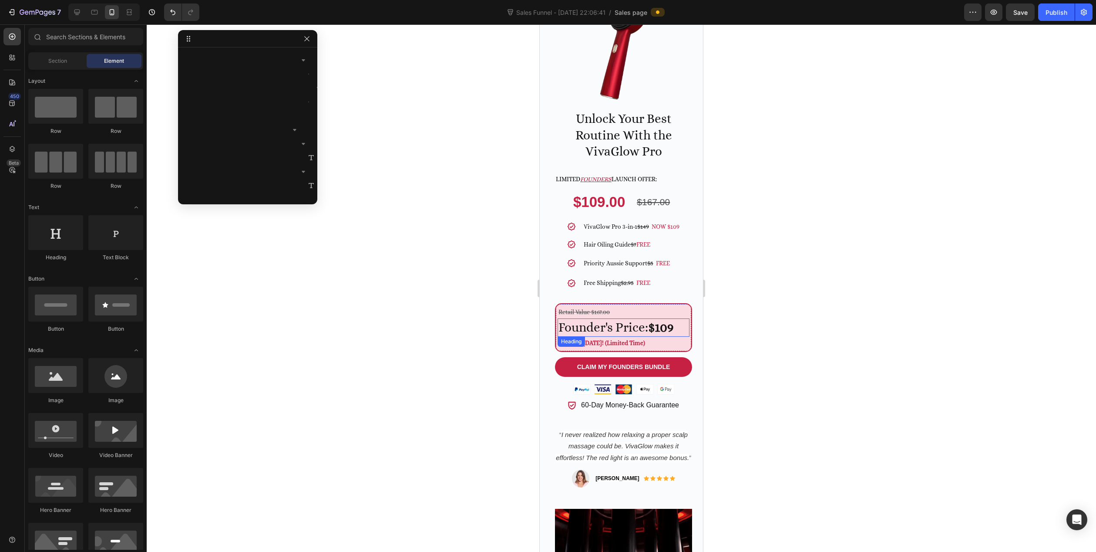
scroll to position [174, 0]
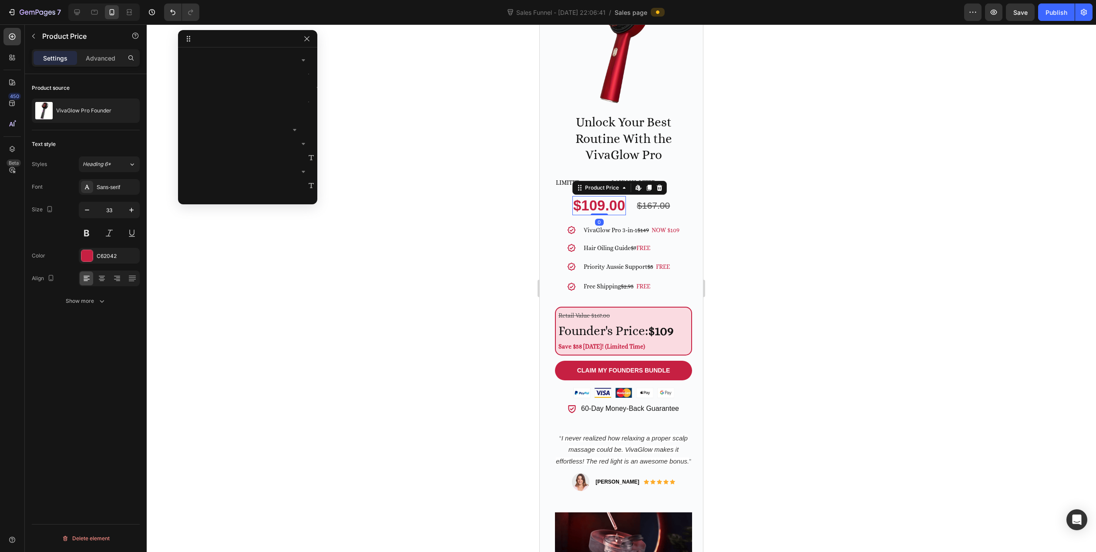
click at [596, 200] on div "$109.00" at bounding box center [600, 205] width 54 height 19
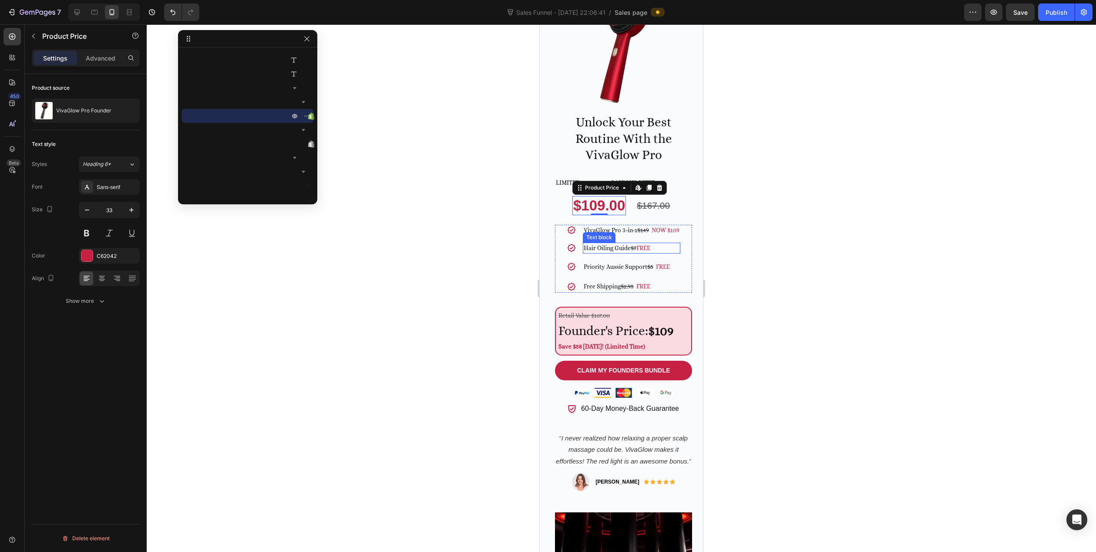
scroll to position [131, 0]
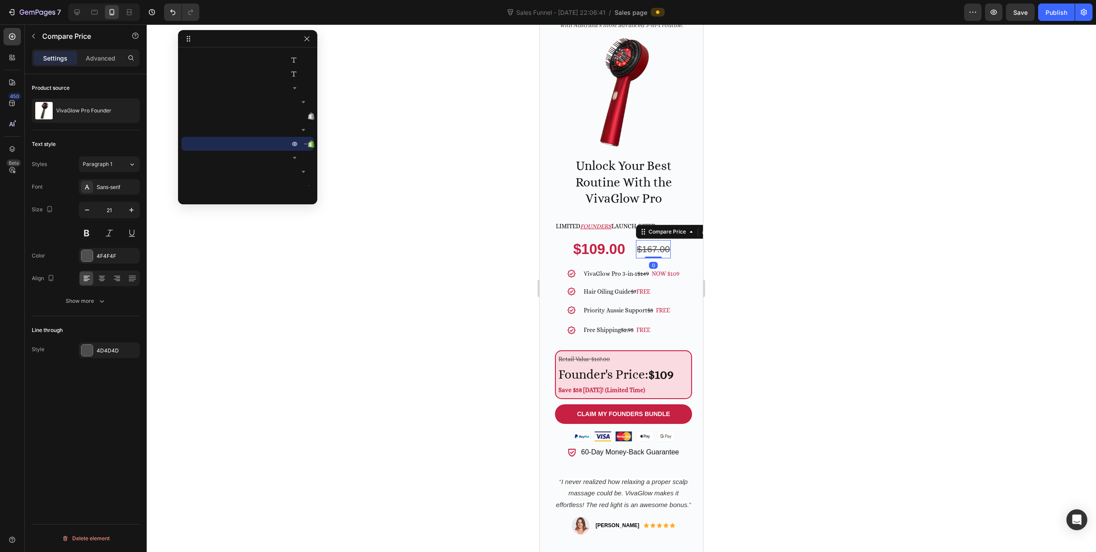
click at [654, 244] on div "$167.00" at bounding box center [653, 249] width 35 height 18
click at [650, 371] on p "Founder's Price: $109" at bounding box center [624, 374] width 130 height 17
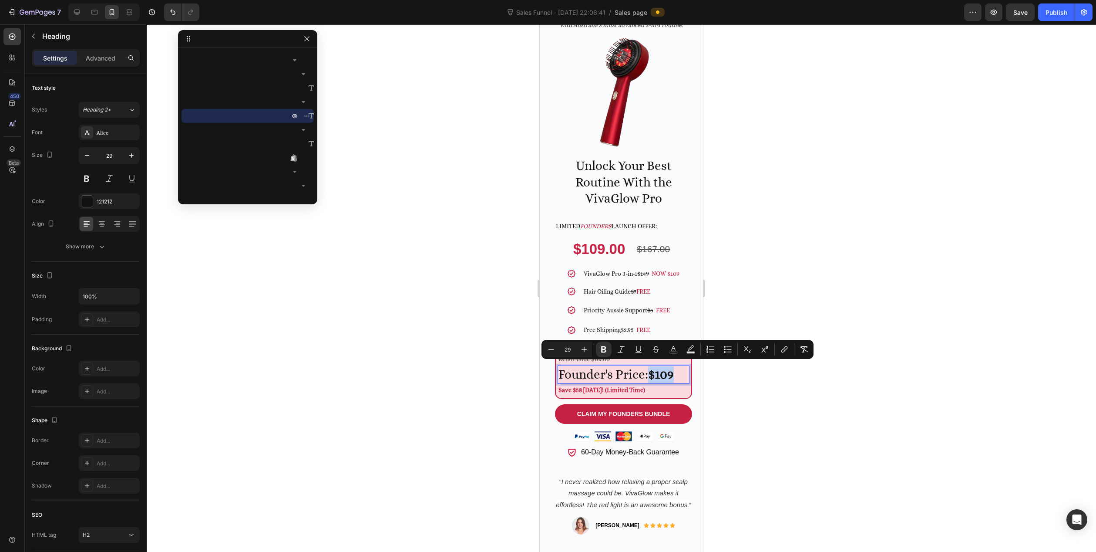
drag, startPoint x: 653, startPoint y: 371, endPoint x: 674, endPoint y: 371, distance: 20.9
click at [482, 347] on div at bounding box center [622, 287] width 950 height 527
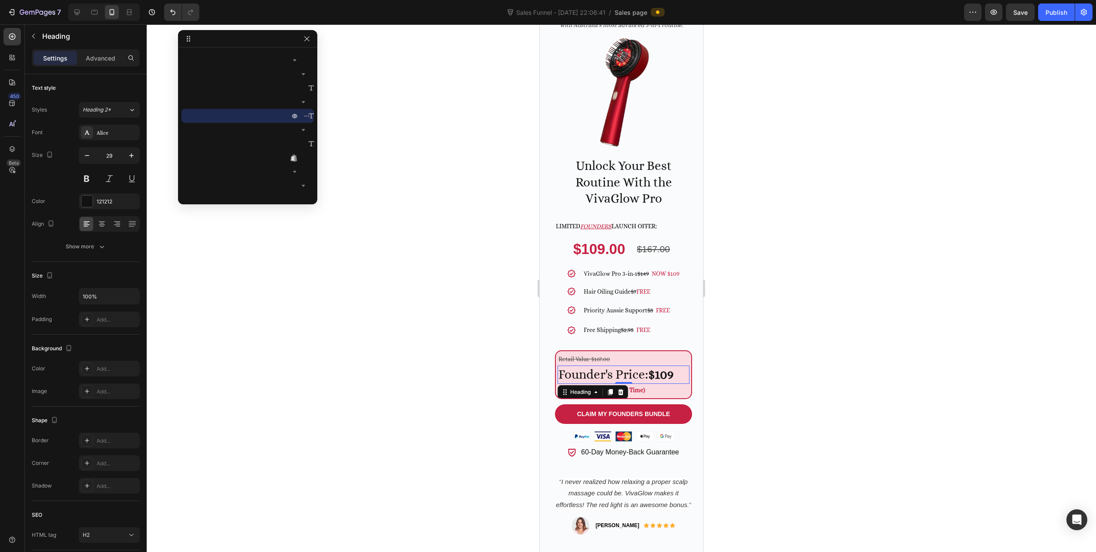
click at [652, 367] on strong "$109" at bounding box center [661, 374] width 26 height 14
drag, startPoint x: 651, startPoint y: 369, endPoint x: 560, endPoint y: 369, distance: 91.0
click at [560, 369] on p "Founder's Price: $109" at bounding box center [624, 374] width 130 height 17
click at [584, 371] on strong "$109" at bounding box center [572, 374] width 26 height 14
click at [608, 371] on p "$109" at bounding box center [624, 374] width 130 height 17
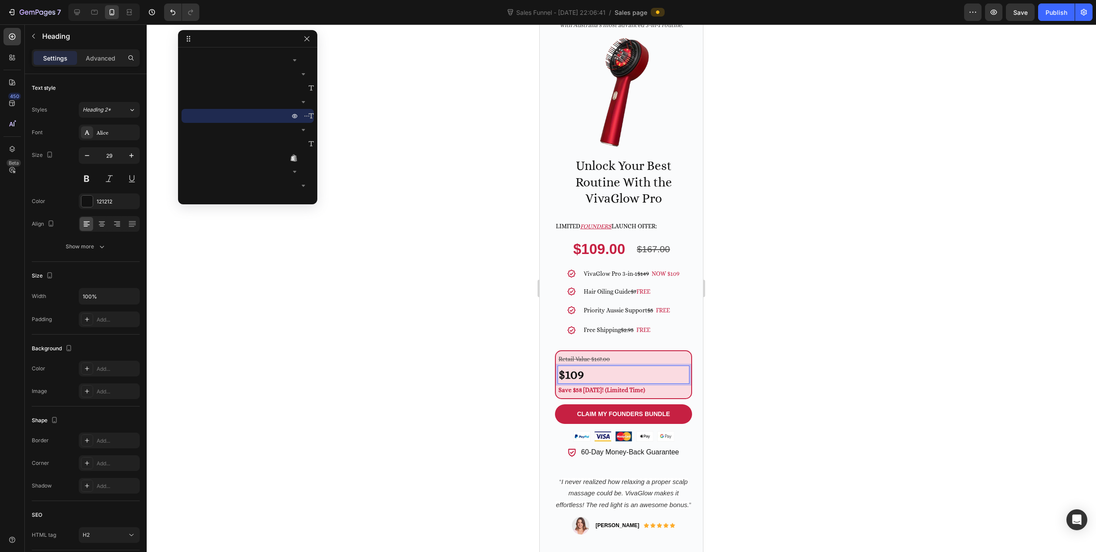
click at [500, 359] on div at bounding box center [622, 287] width 950 height 527
click at [595, 369] on p "⁠⁠⁠⁠⁠⁠⁠ $109" at bounding box center [624, 374] width 130 height 17
click at [623, 389] on icon at bounding box center [621, 392] width 6 height 6
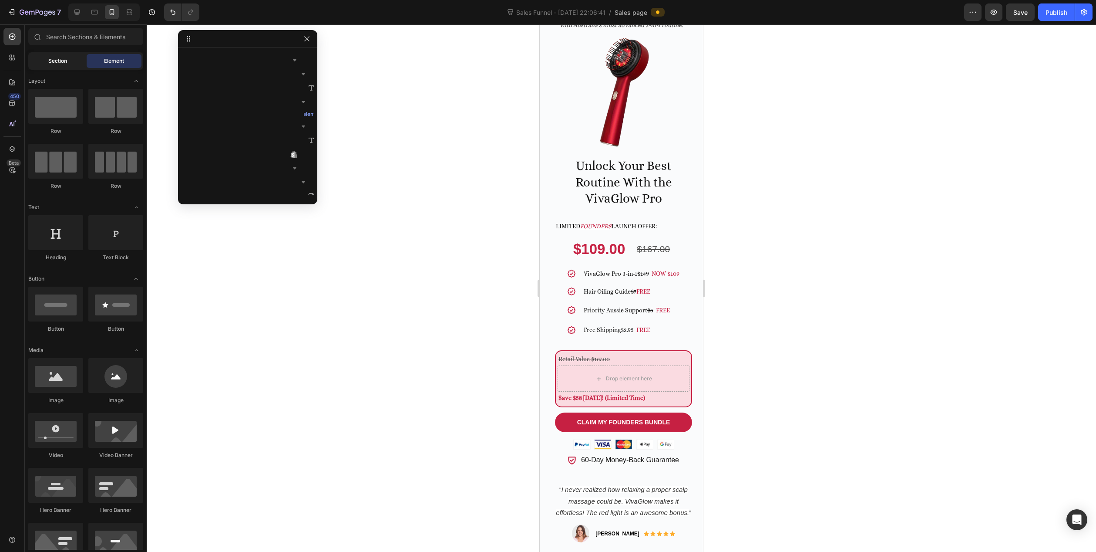
click at [55, 63] on span "Section" at bounding box center [57, 61] width 19 height 8
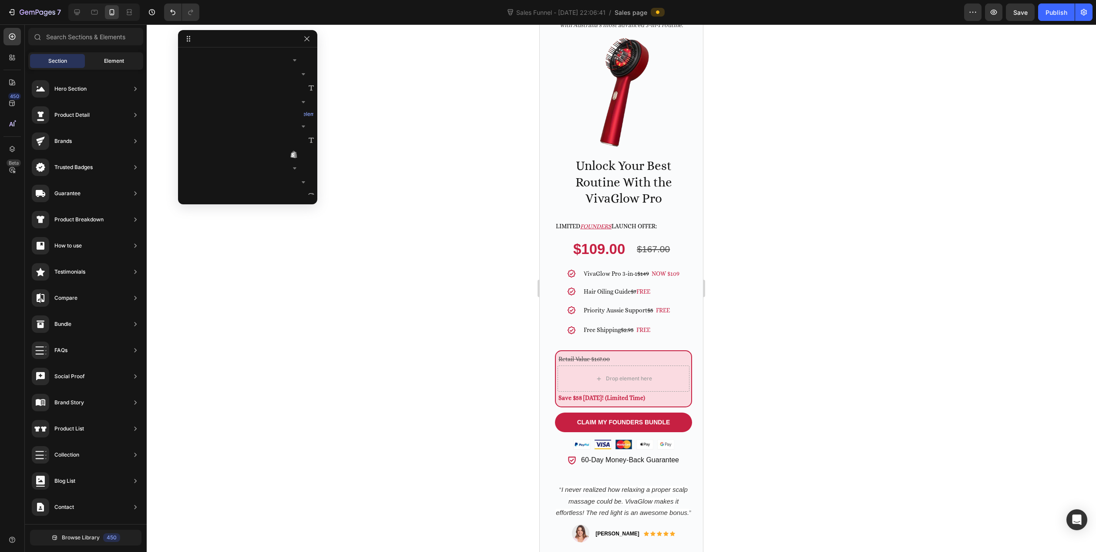
click at [103, 59] on div "Element" at bounding box center [114, 61] width 55 height 14
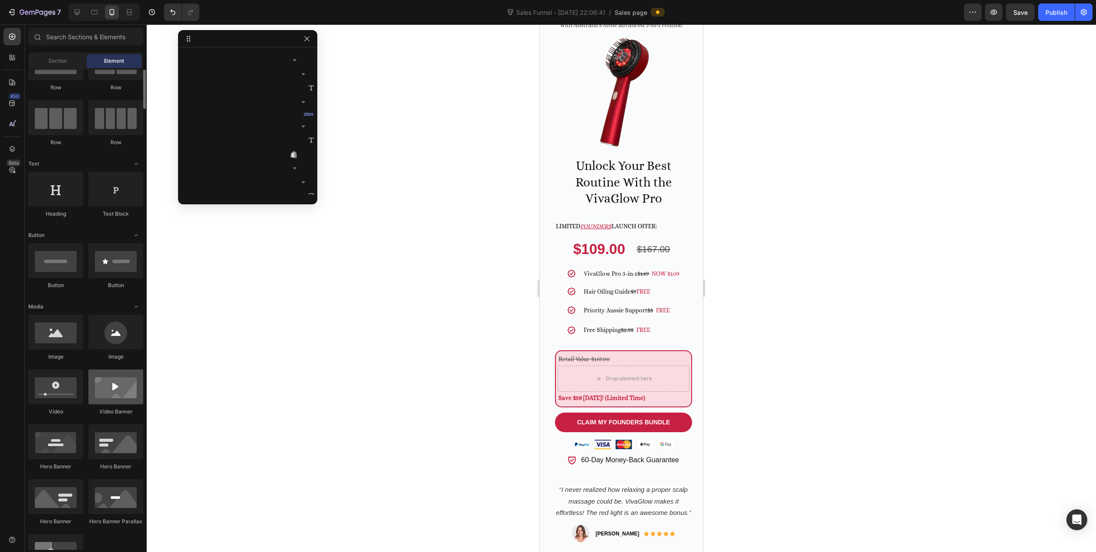
scroll to position [0, 0]
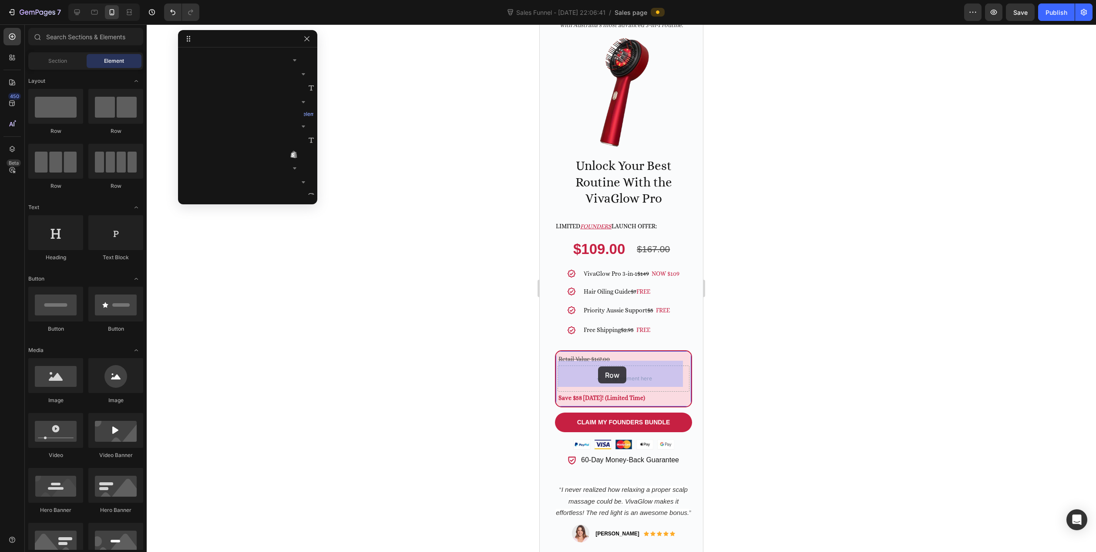
drag, startPoint x: 656, startPoint y: 145, endPoint x: 598, endPoint y: 366, distance: 228.6
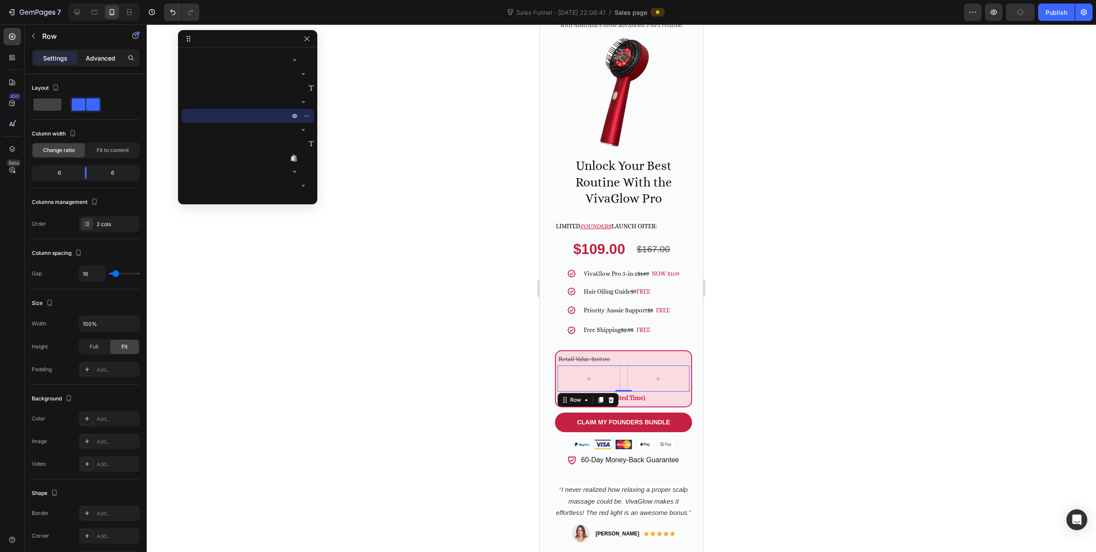
click at [107, 62] on p "Advanced" at bounding box center [101, 58] width 30 height 9
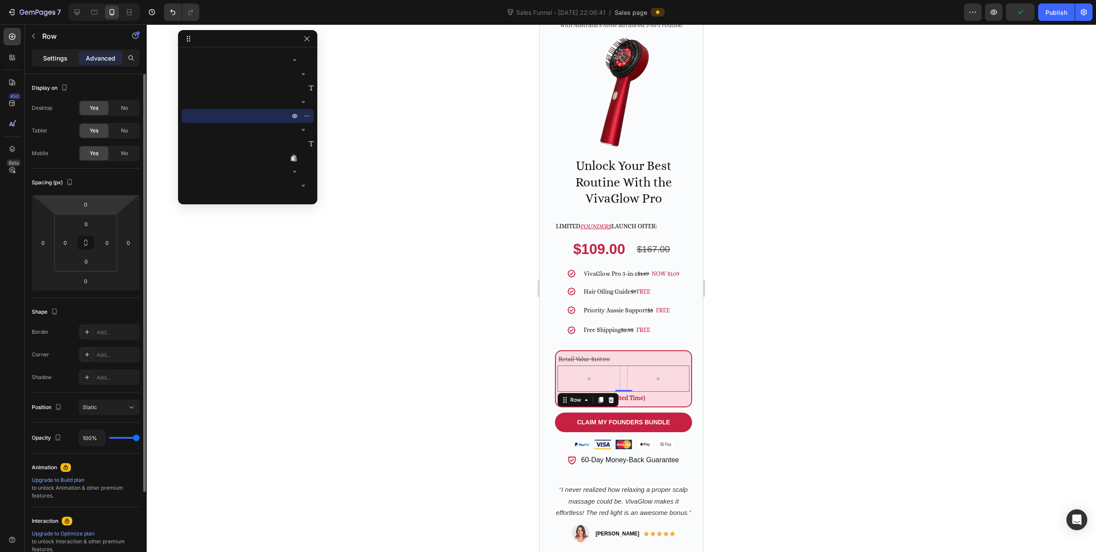
click at [63, 55] on p "Settings" at bounding box center [55, 58] width 24 height 9
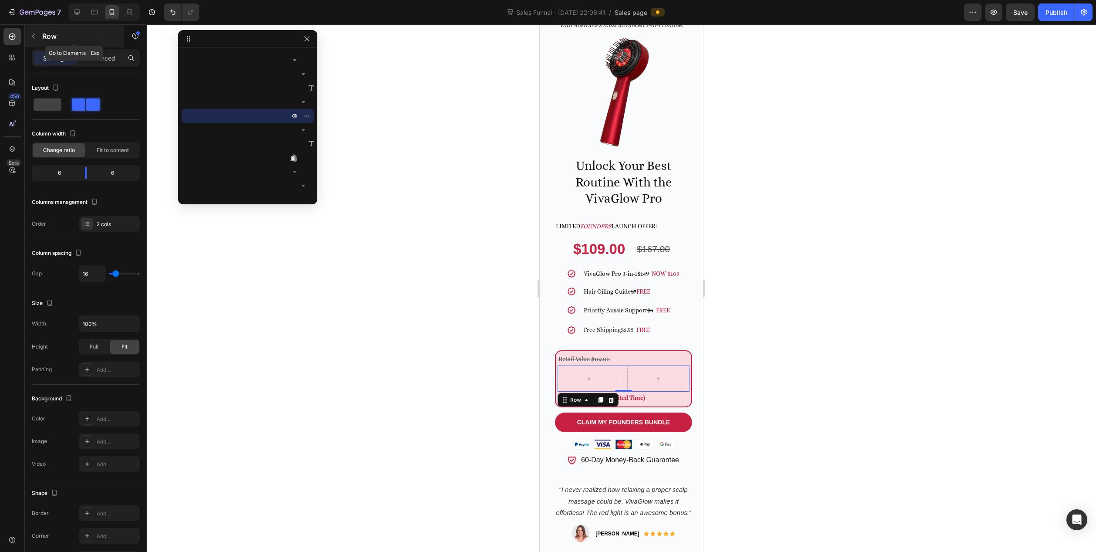
click at [39, 39] on button "button" at bounding box center [34, 36] width 14 height 14
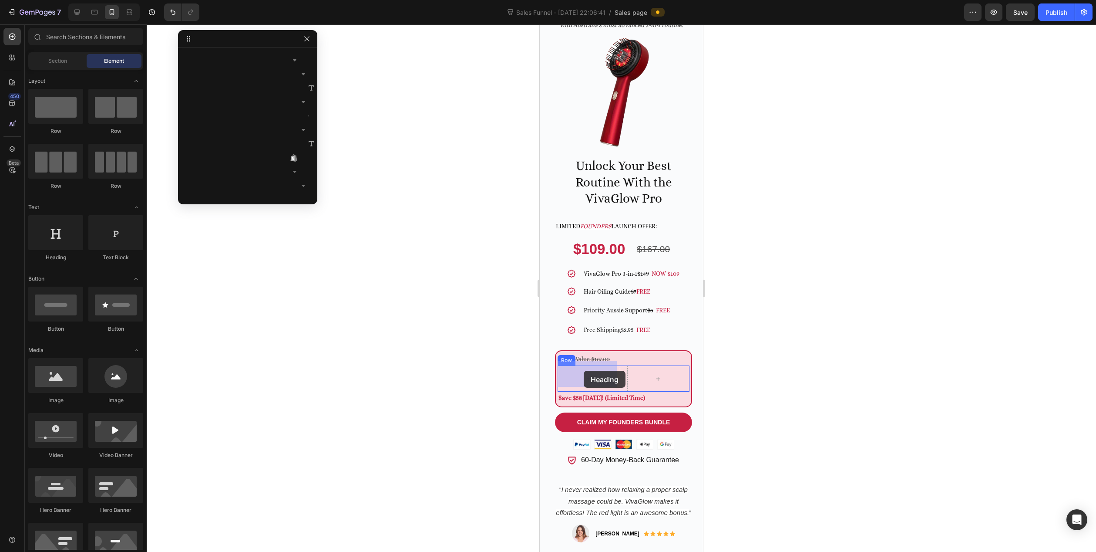
drag, startPoint x: 603, startPoint y: 263, endPoint x: 584, endPoint y: 371, distance: 109.3
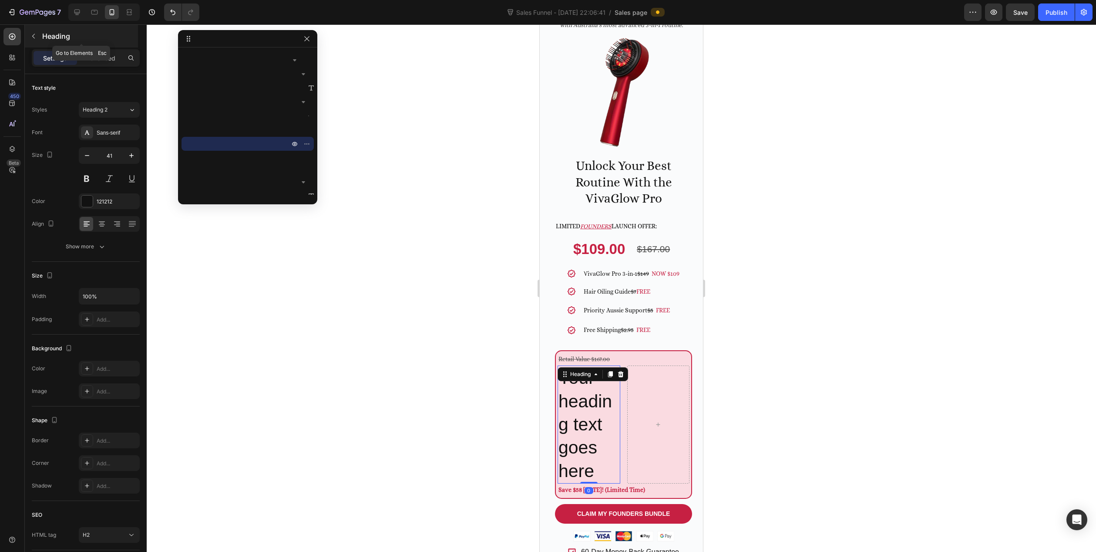
click at [33, 38] on icon "button" at bounding box center [33, 36] width 7 height 7
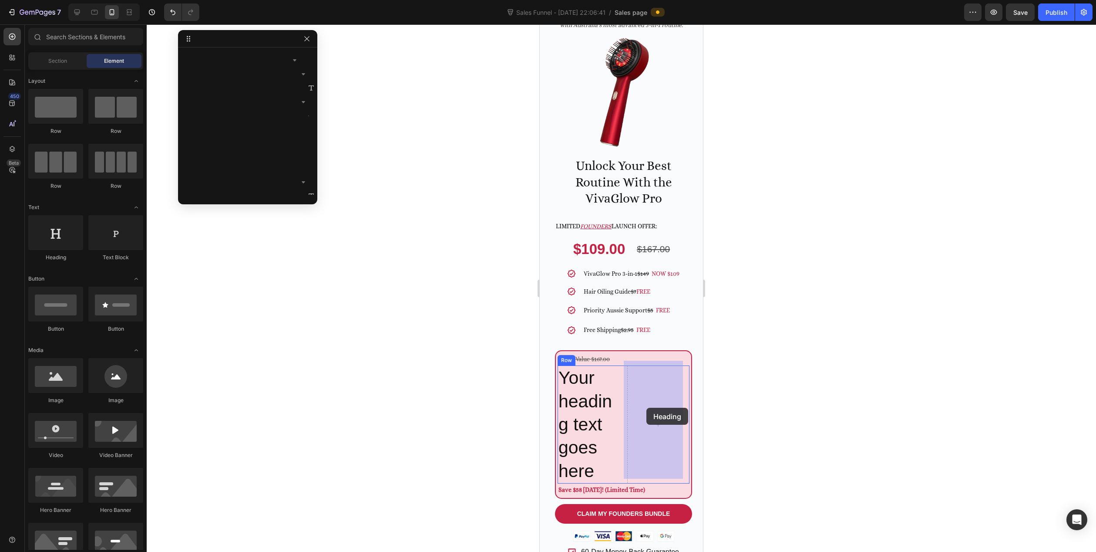
drag, startPoint x: 602, startPoint y: 262, endPoint x: 647, endPoint y: 408, distance: 152.2
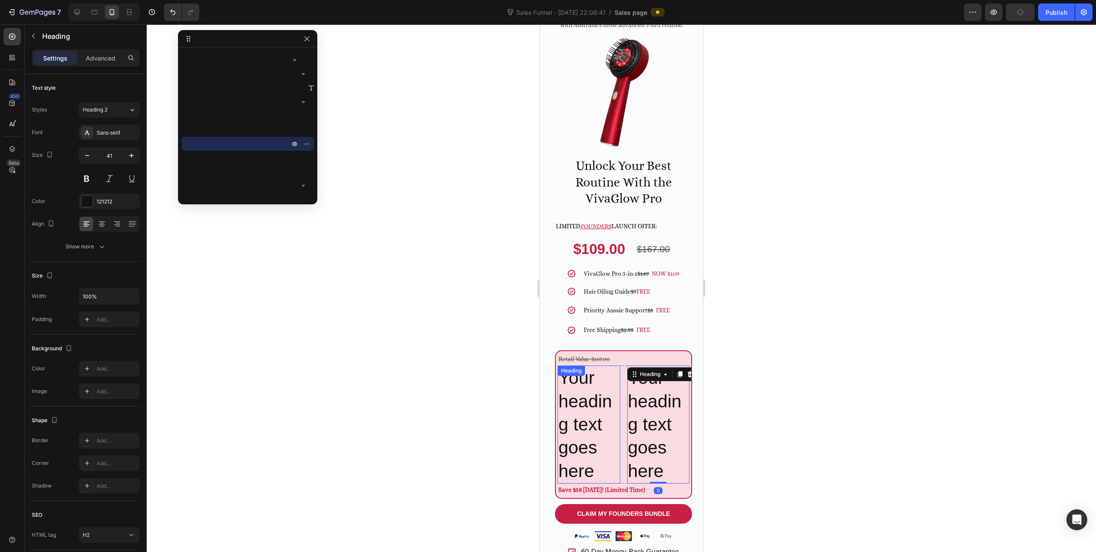
click at [590, 419] on h2 "Your heading text goes here" at bounding box center [589, 424] width 63 height 118
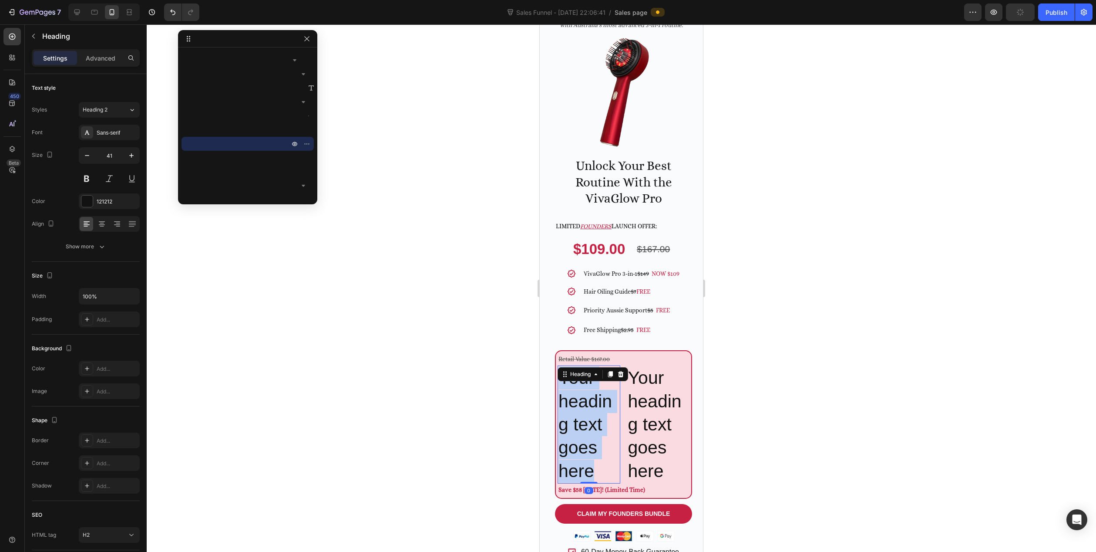
click at [590, 419] on p "Your heading text goes here" at bounding box center [589, 424] width 61 height 116
click at [99, 55] on p "Advanced" at bounding box center [101, 58] width 30 height 9
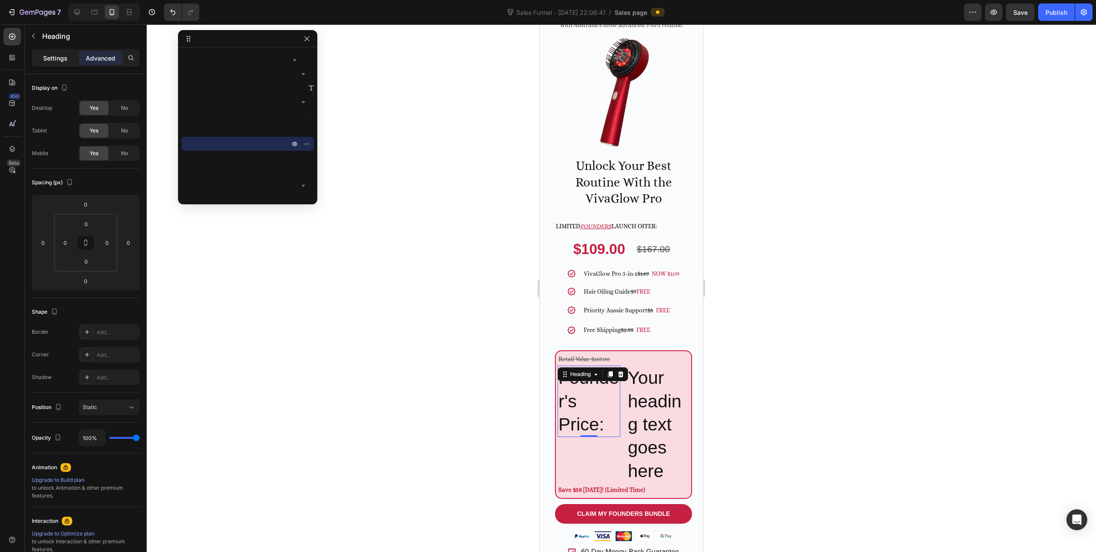
click at [54, 57] on p "Settings" at bounding box center [55, 58] width 24 height 9
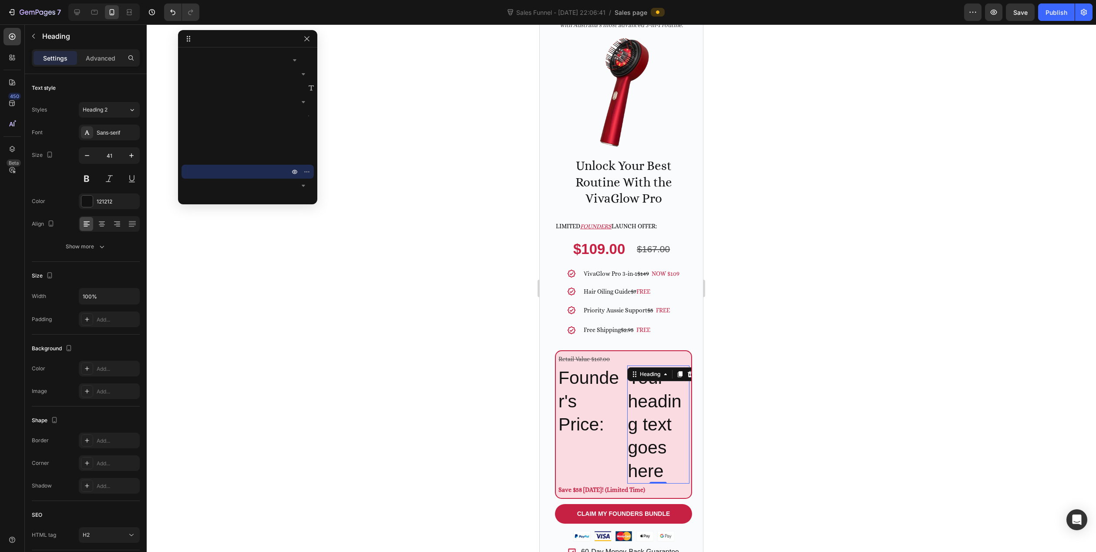
click at [643, 411] on h2 "Your heading text goes here" at bounding box center [658, 424] width 63 height 118
click at [673, 420] on h2 "Your heading text goes here" at bounding box center [658, 424] width 63 height 118
click at [673, 420] on p "Your heading text goes here" at bounding box center [658, 424] width 61 height 116
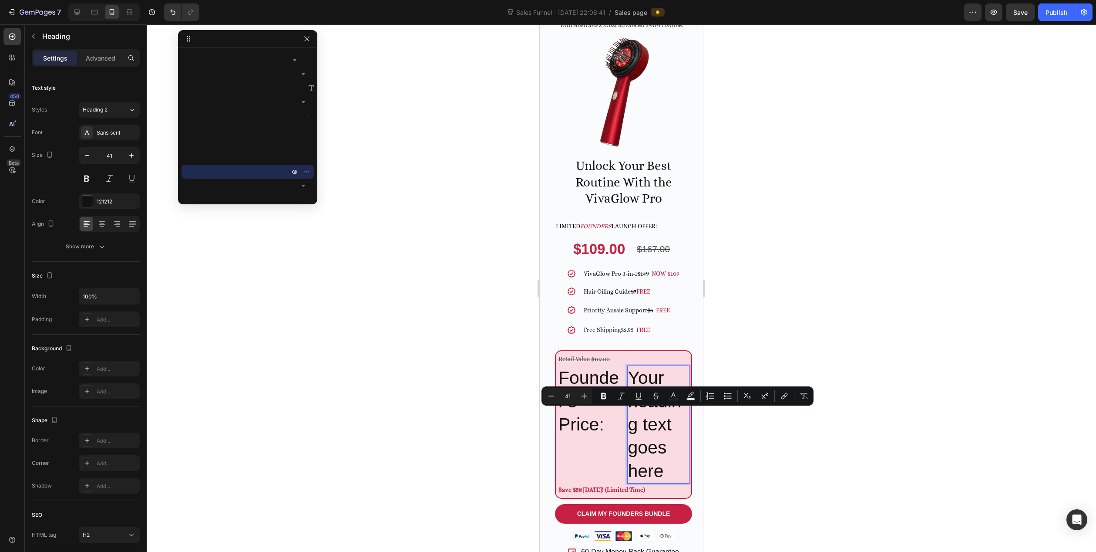
click at [657, 424] on p "Your heading text goes here" at bounding box center [658, 424] width 61 height 116
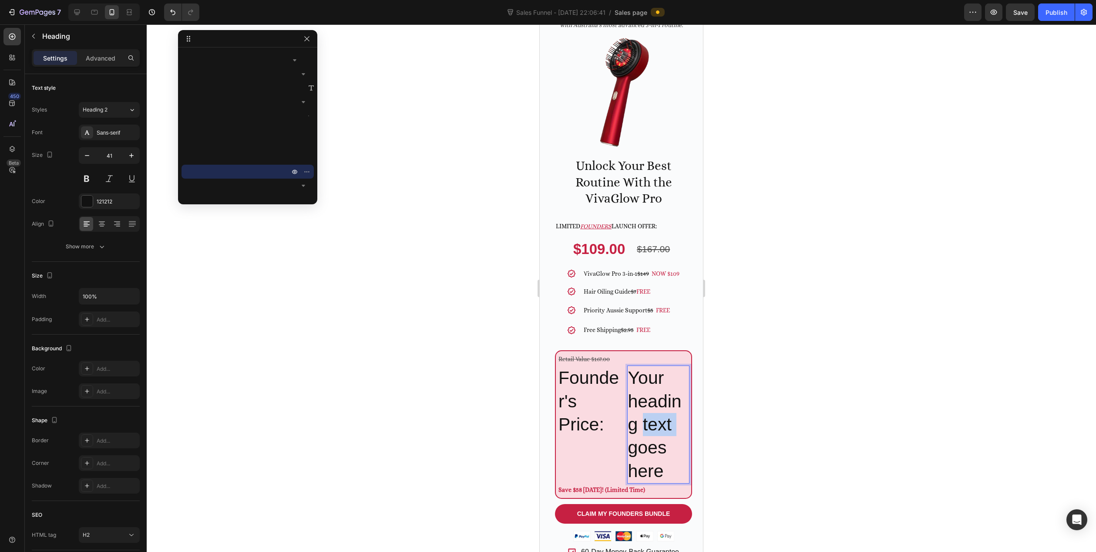
click at [657, 424] on p "Your heading text goes here" at bounding box center [658, 424] width 61 height 116
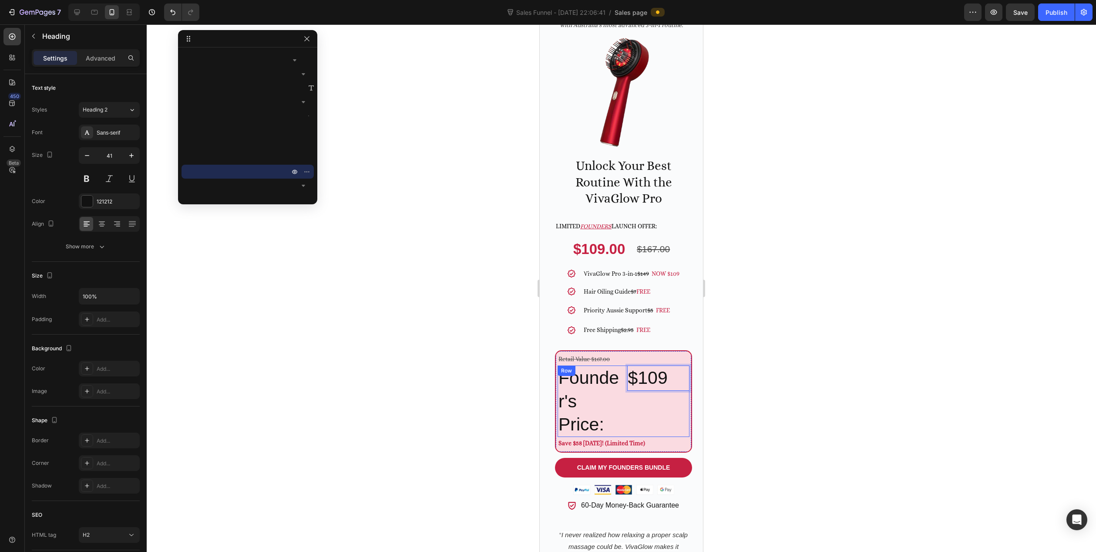
click at [617, 365] on div "Founder's Price: Heading $109 Heading 0 Row" at bounding box center [624, 400] width 132 height 71
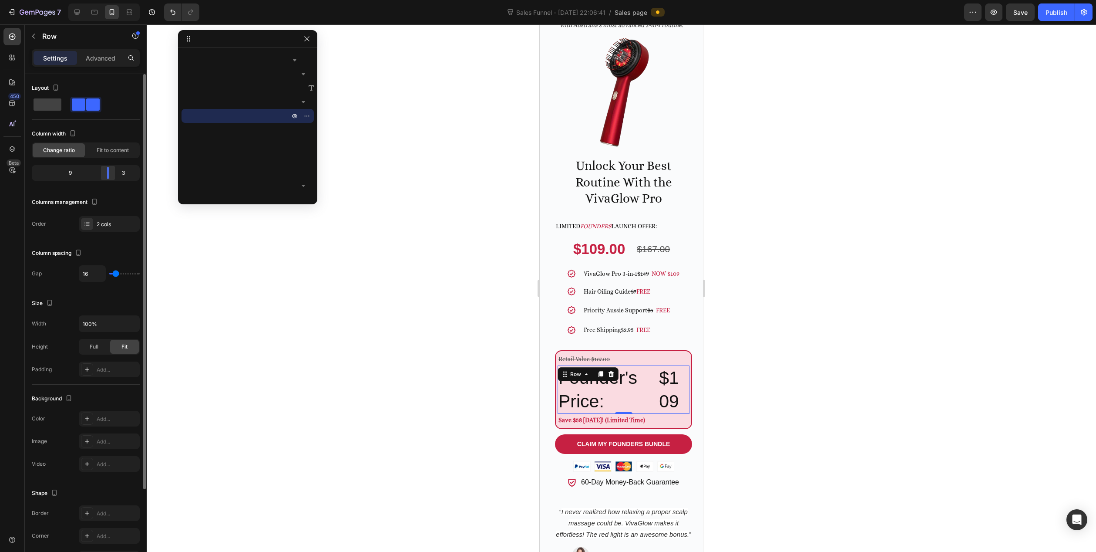
drag, startPoint x: 85, startPoint y: 175, endPoint x: 112, endPoint y: 176, distance: 27.0
click at [112, 176] on div at bounding box center [108, 173] width 16 height 12
click at [35, 39] on icon "button" at bounding box center [33, 36] width 7 height 7
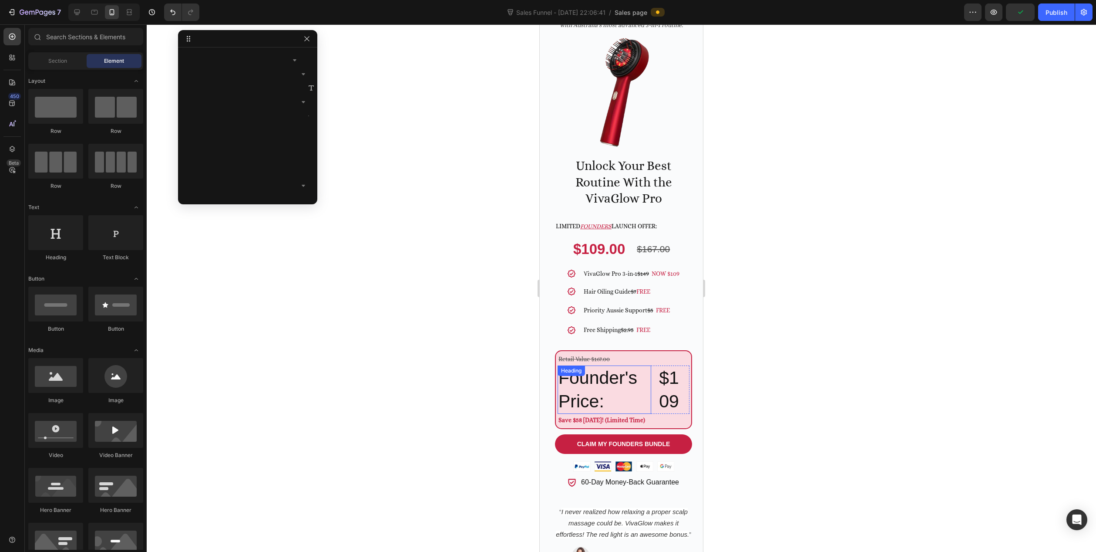
click at [644, 366] on p "Founder's Price:" at bounding box center [605, 389] width 92 height 47
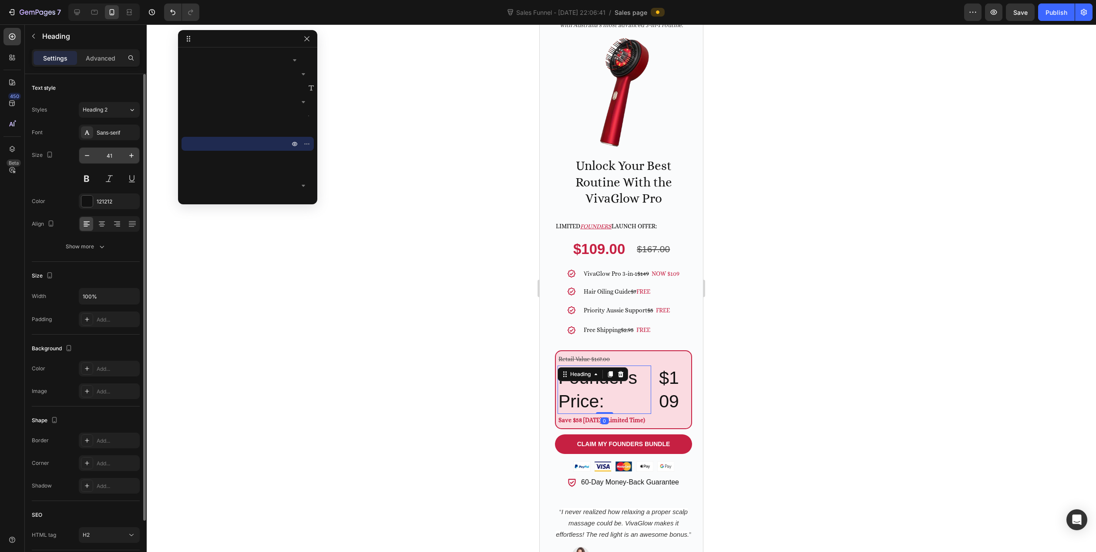
click at [116, 158] on input "41" at bounding box center [109, 156] width 29 height 16
type input "29"
click at [660, 382] on p "$109" at bounding box center [674, 389] width 30 height 47
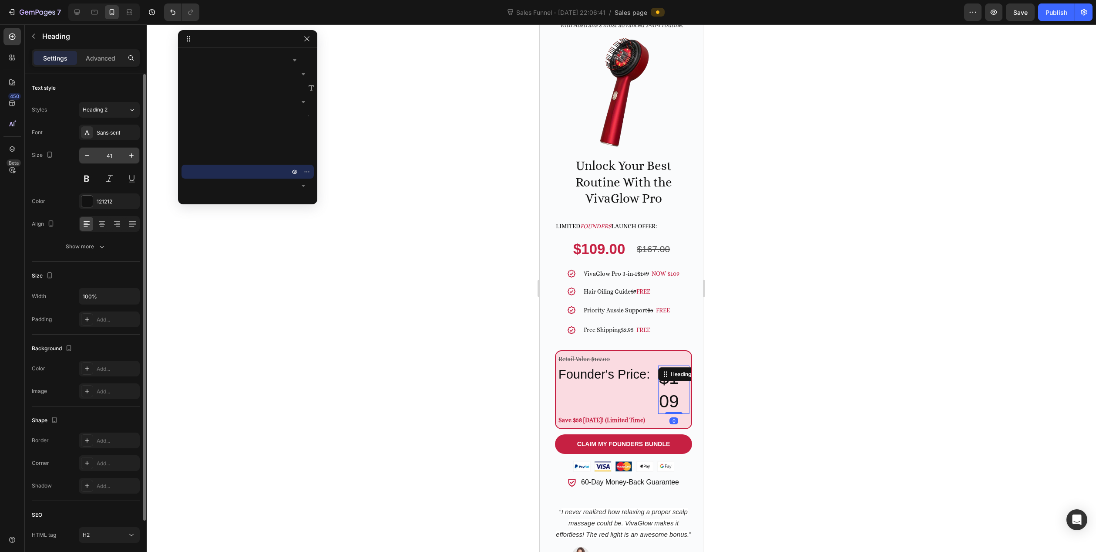
click at [112, 157] on input "41" at bounding box center [109, 156] width 29 height 16
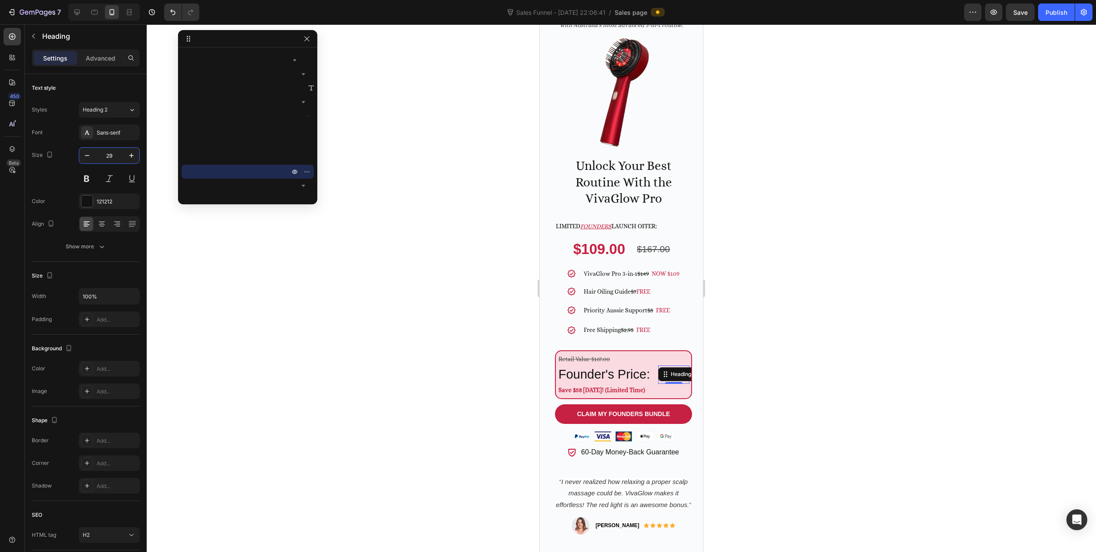
type input "29"
click at [101, 61] on p "Advanced" at bounding box center [101, 58] width 30 height 9
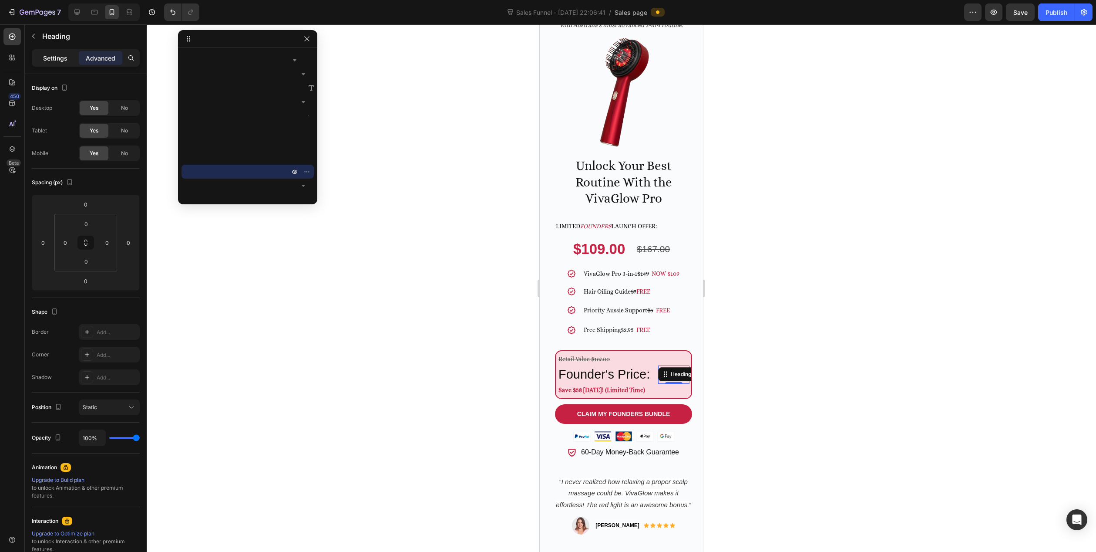
drag, startPoint x: 52, startPoint y: 56, endPoint x: 74, endPoint y: 99, distance: 48.1
click at [52, 56] on p "Settings" at bounding box center [55, 58] width 24 height 9
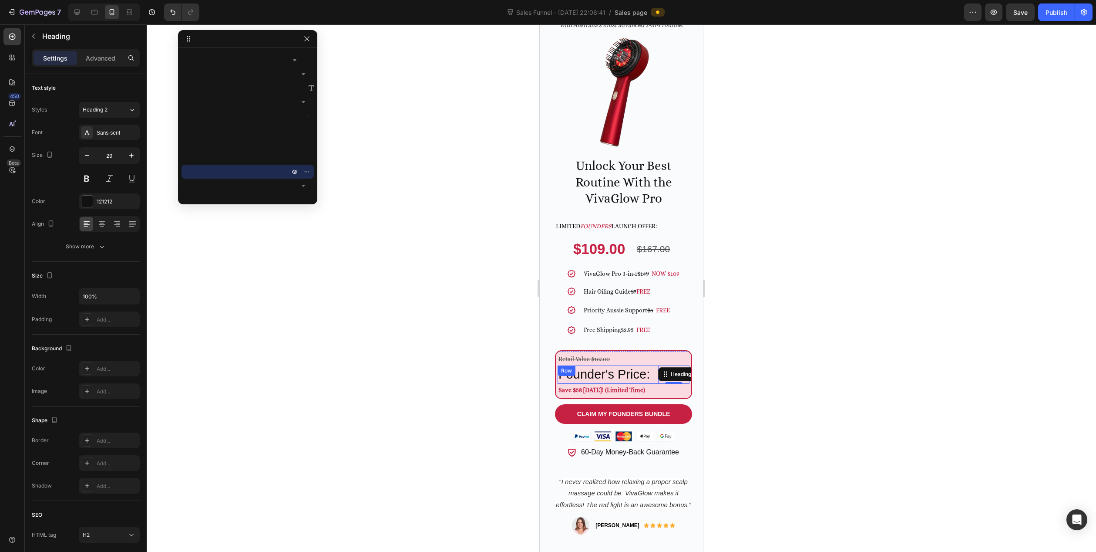
click at [649, 365] on div "Founder's Price: Heading $109 Heading 0 Row" at bounding box center [624, 374] width 132 height 18
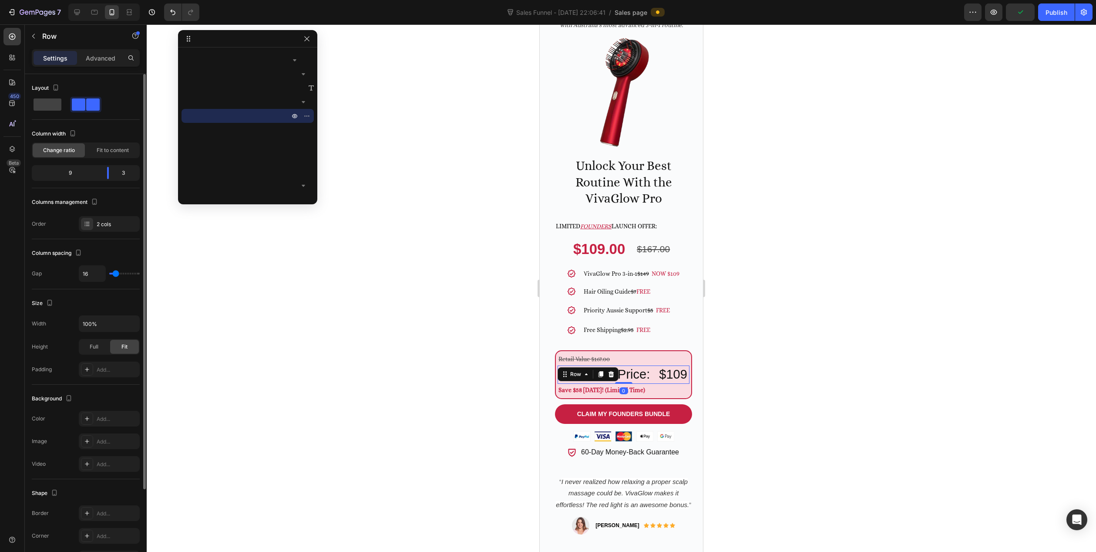
type input "11"
type input "0"
drag, startPoint x: 116, startPoint y: 272, endPoint x: 51, endPoint y: 271, distance: 64.9
type input "0"
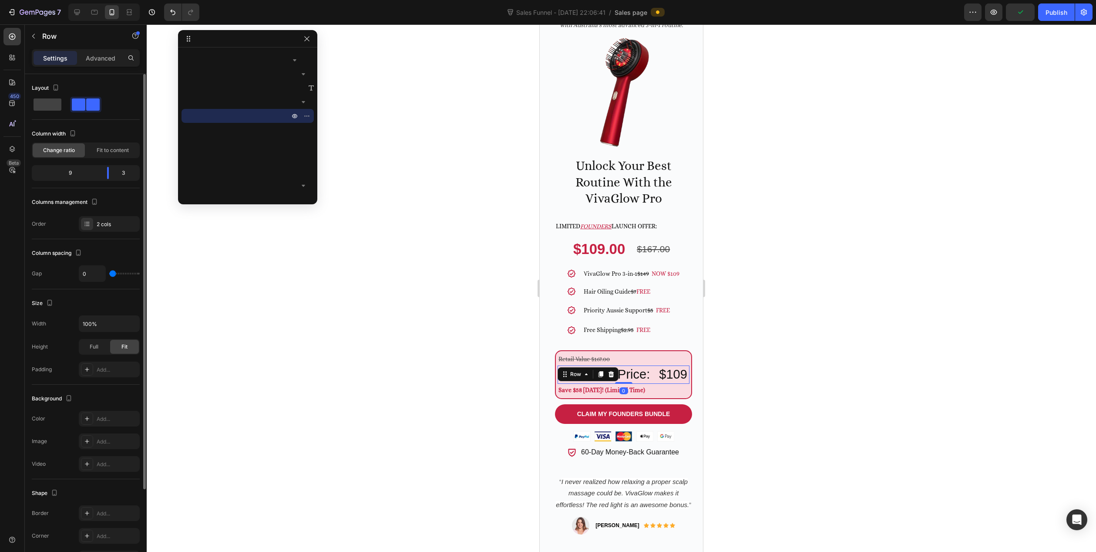
click at [109, 273] on input "range" at bounding box center [124, 274] width 30 height 2
click at [106, 150] on span "Fit to content" at bounding box center [113, 150] width 32 height 8
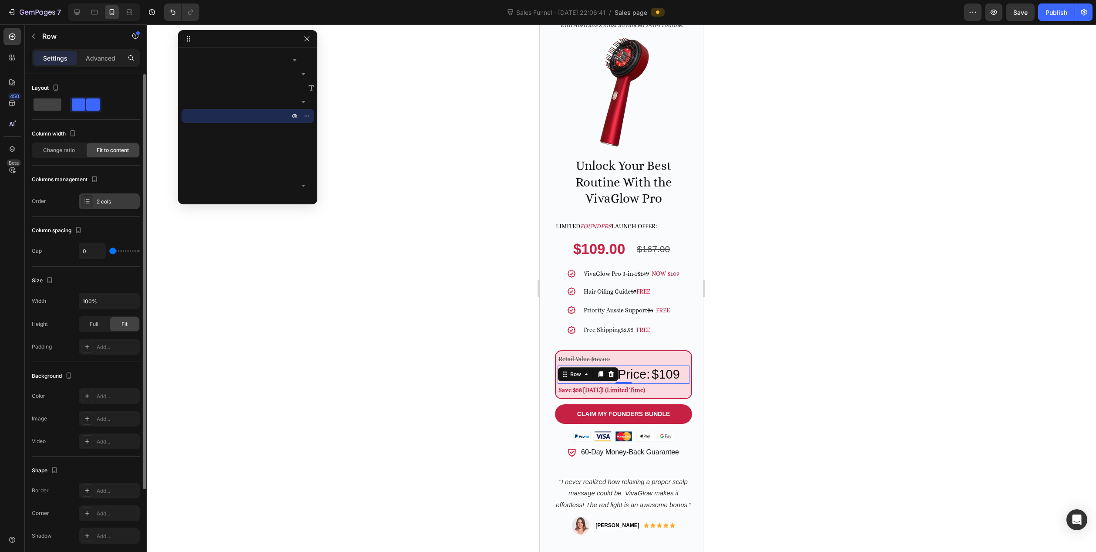
click at [104, 201] on div "2 cols" at bounding box center [117, 202] width 41 height 8
click at [62, 208] on div "Order 2 cols" at bounding box center [86, 201] width 108 height 16
click at [59, 151] on span "Change ratio" at bounding box center [59, 150] width 32 height 8
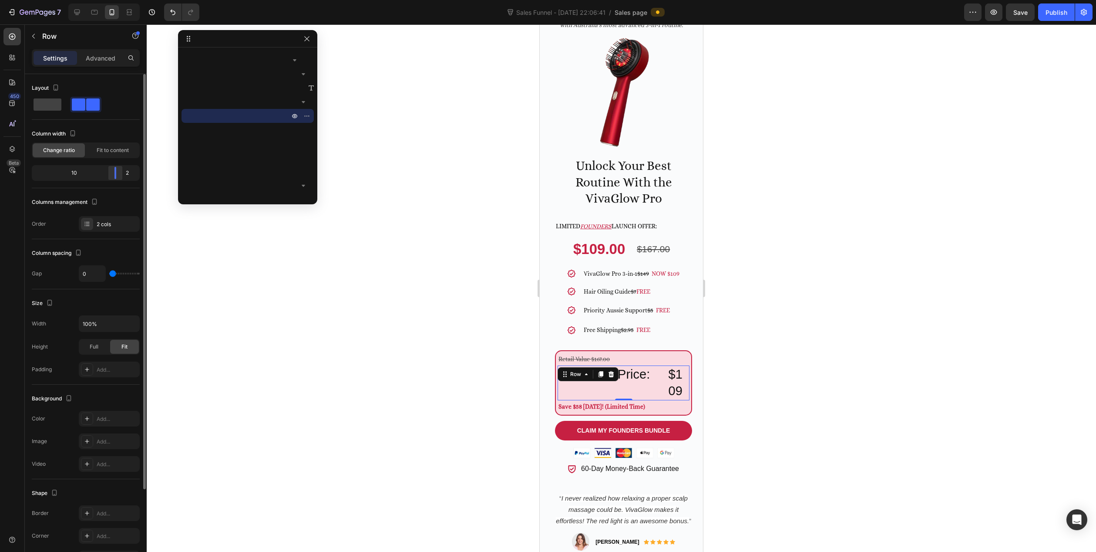
drag, startPoint x: 109, startPoint y: 173, endPoint x: 122, endPoint y: 173, distance: 13.1
click at [122, 173] on div at bounding box center [116, 173] width 16 height 12
click at [97, 54] on p "Advanced" at bounding box center [101, 58] width 30 height 9
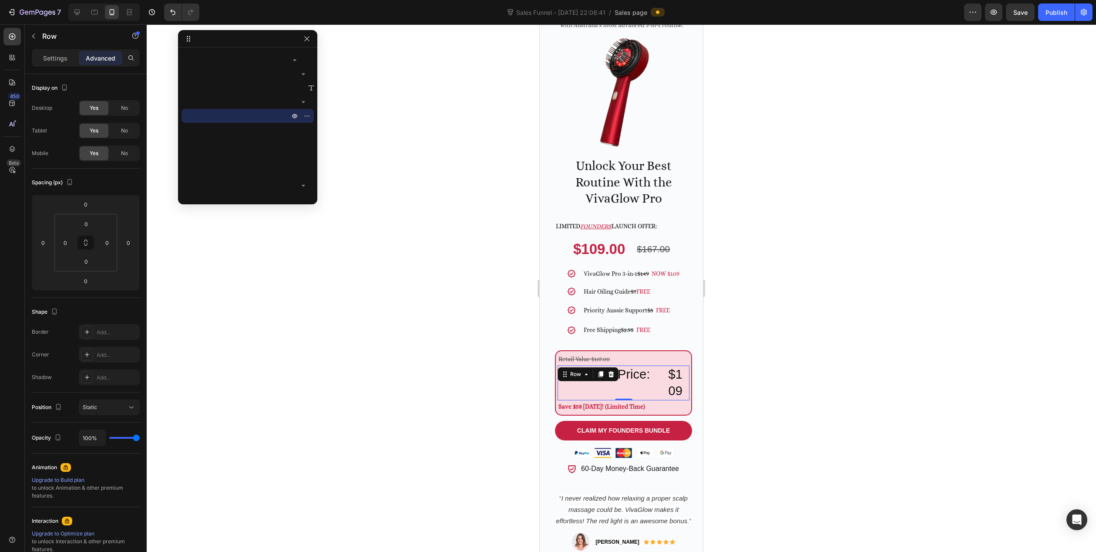
click at [429, 355] on div at bounding box center [622, 287] width 950 height 527
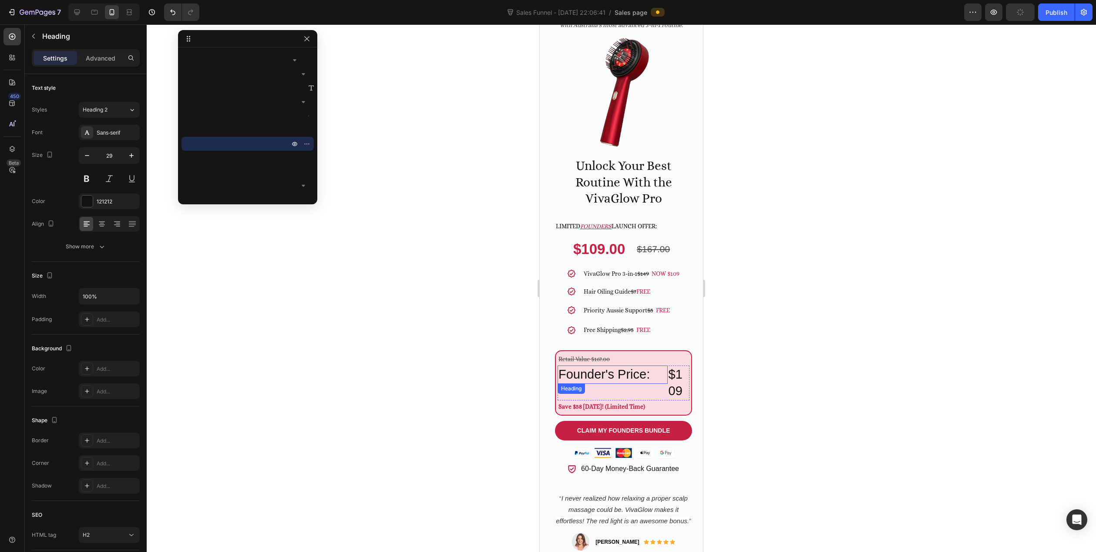
click at [658, 371] on p "Founder's Price:" at bounding box center [613, 374] width 108 height 17
click at [105, 58] on p "Advanced" at bounding box center [101, 58] width 30 height 9
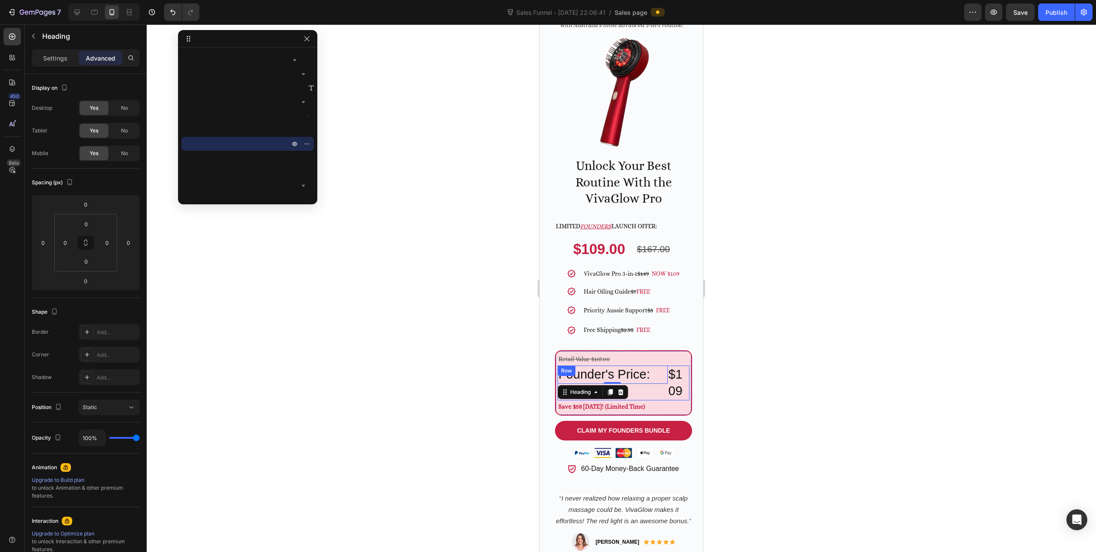
click at [659, 385] on div "Founder's Price: Heading 0" at bounding box center [613, 382] width 110 height 34
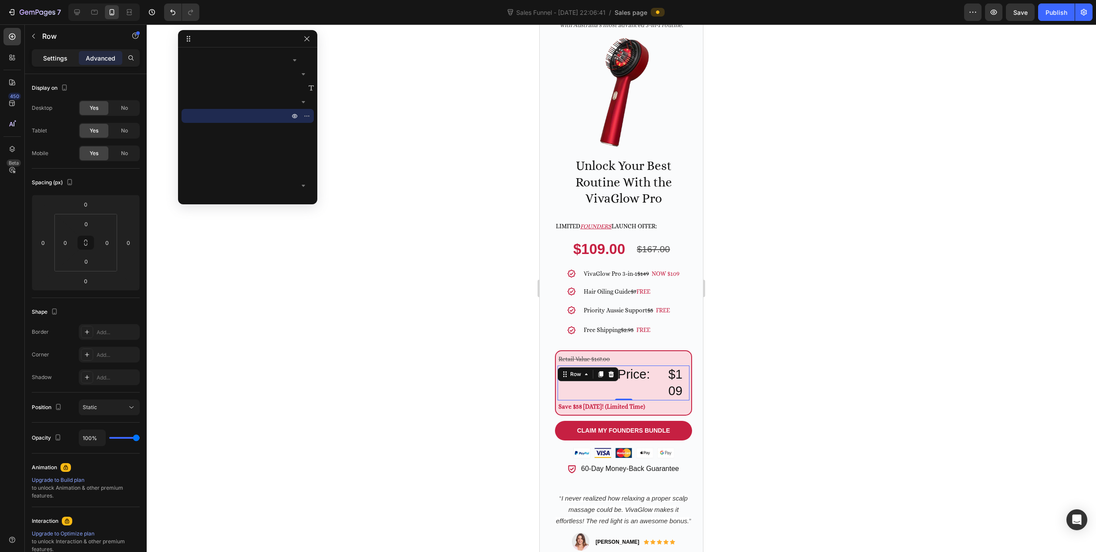
click at [53, 58] on p "Settings" at bounding box center [55, 58] width 24 height 9
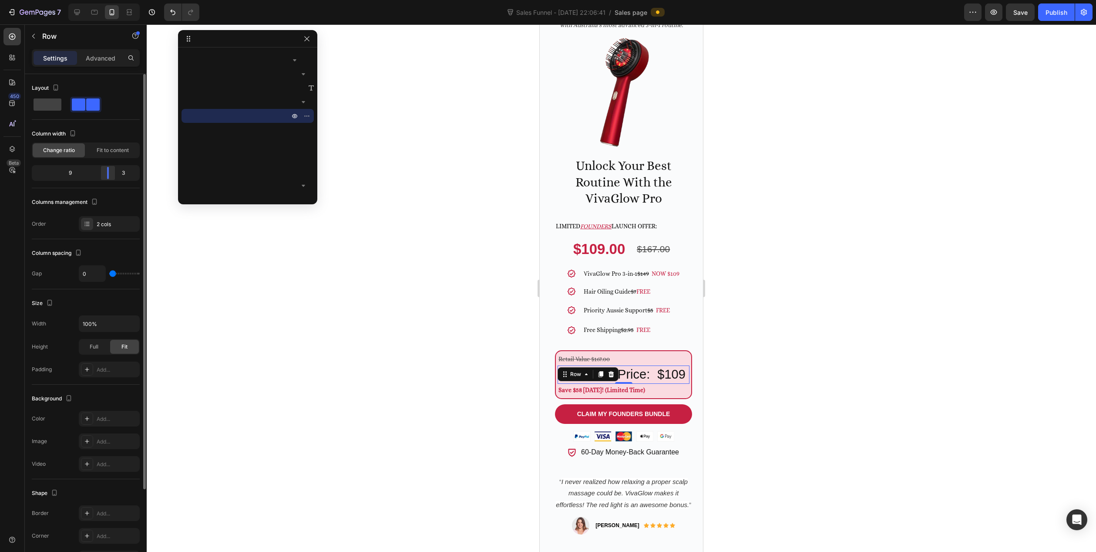
click at [113, 175] on div at bounding box center [108, 173] width 16 height 12
click at [405, 338] on div at bounding box center [622, 287] width 950 height 527
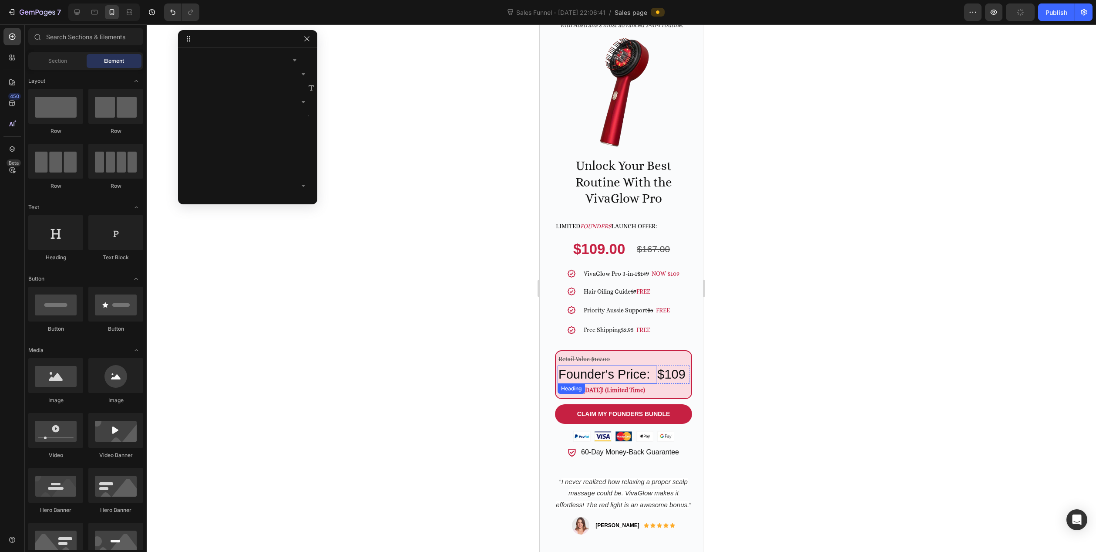
click at [613, 374] on p "Founder's Price:" at bounding box center [607, 374] width 97 height 17
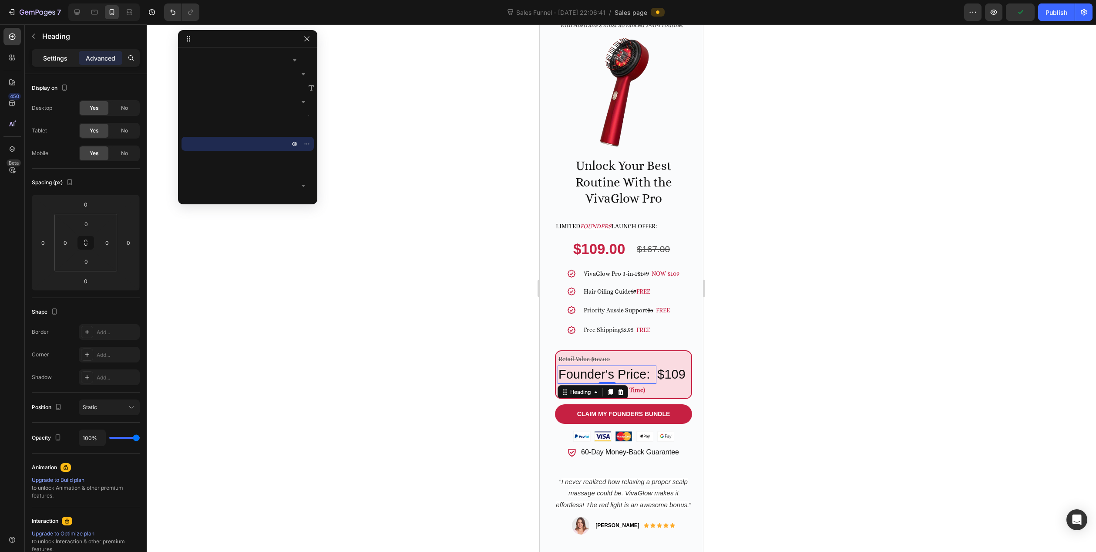
click at [49, 57] on p "Settings" at bounding box center [55, 58] width 24 height 9
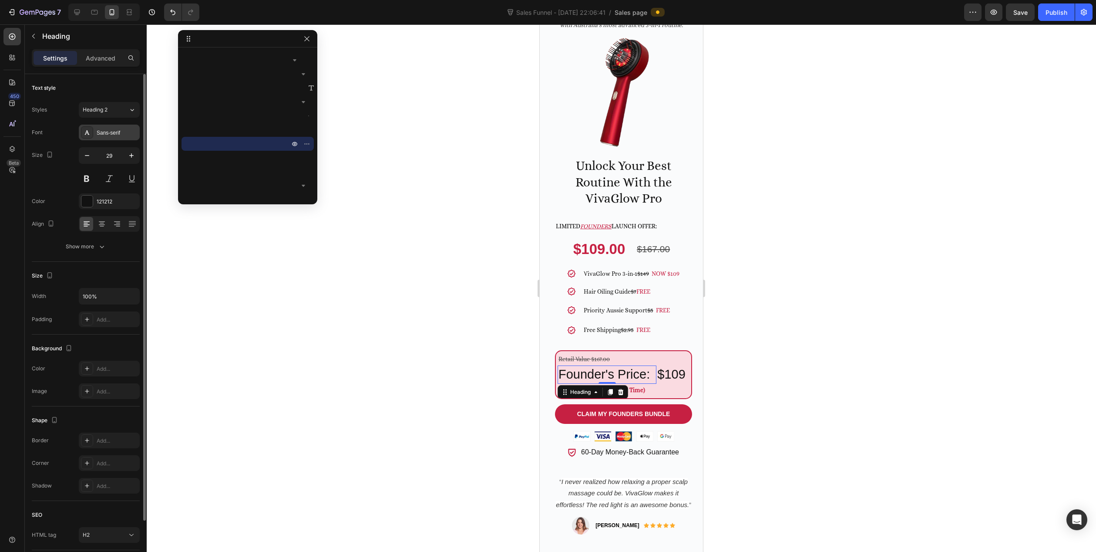
click at [117, 136] on div "Sans-serif" at bounding box center [117, 133] width 41 height 8
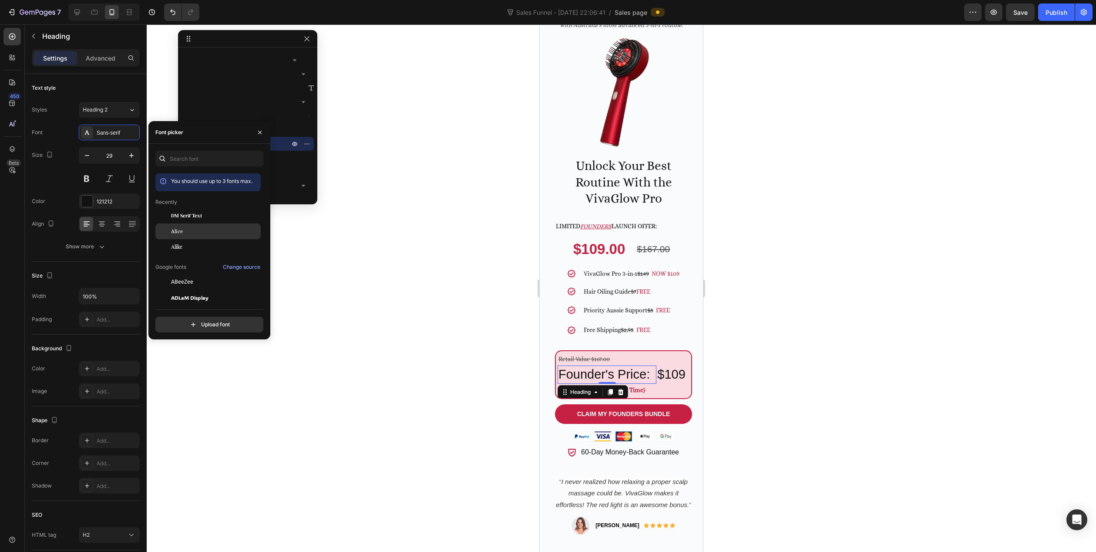
click at [201, 231] on div "Alice" at bounding box center [215, 231] width 88 height 8
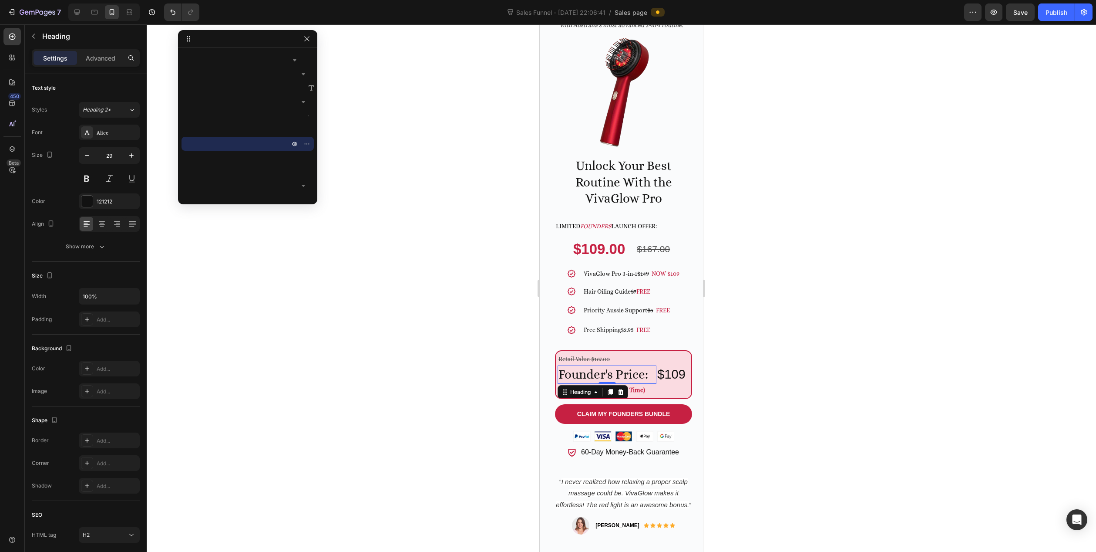
click at [751, 364] on div at bounding box center [622, 287] width 950 height 527
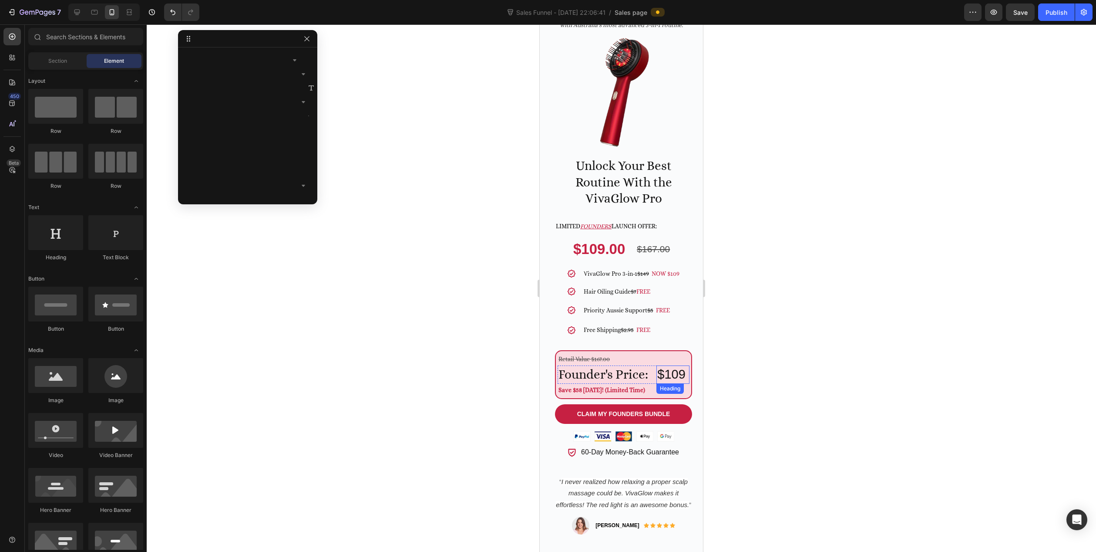
click at [659, 371] on p "$109" at bounding box center [672, 374] width 31 height 17
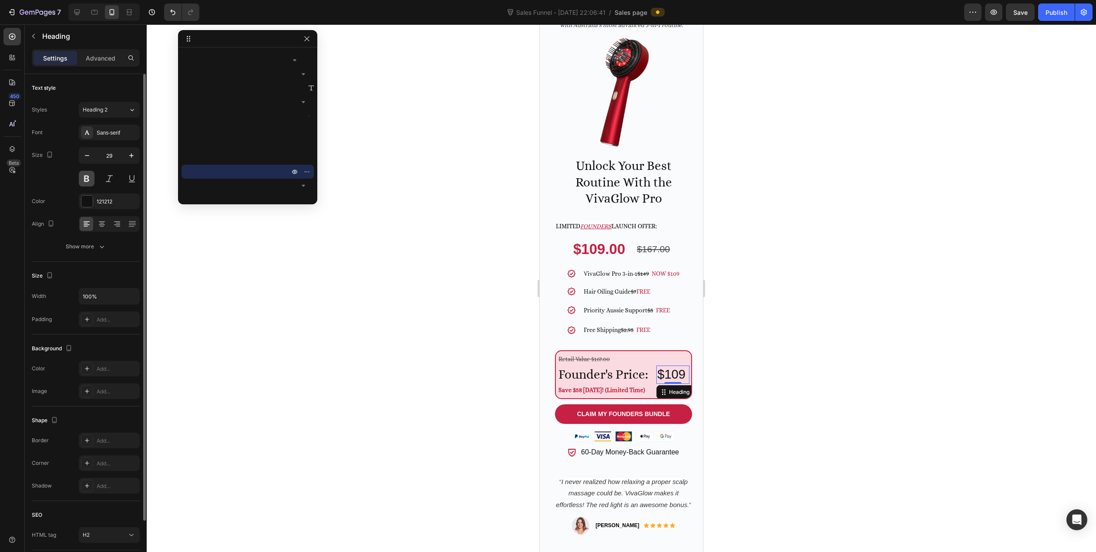
click at [86, 179] on button at bounding box center [87, 179] width 16 height 16
click at [441, 332] on div at bounding box center [622, 287] width 950 height 527
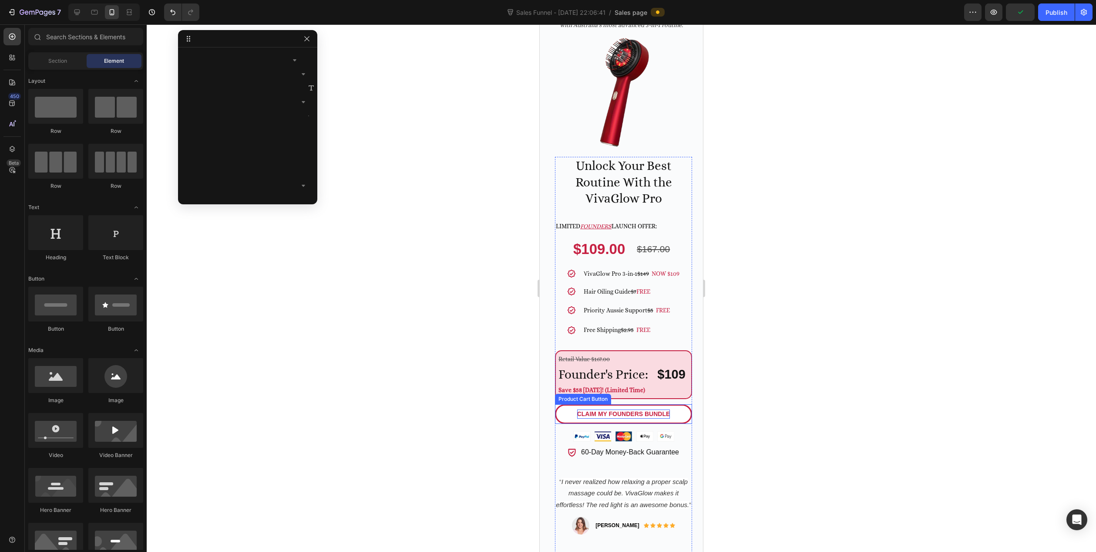
click at [625, 410] on div "Claim My Founders Bundle" at bounding box center [623, 413] width 93 height 9
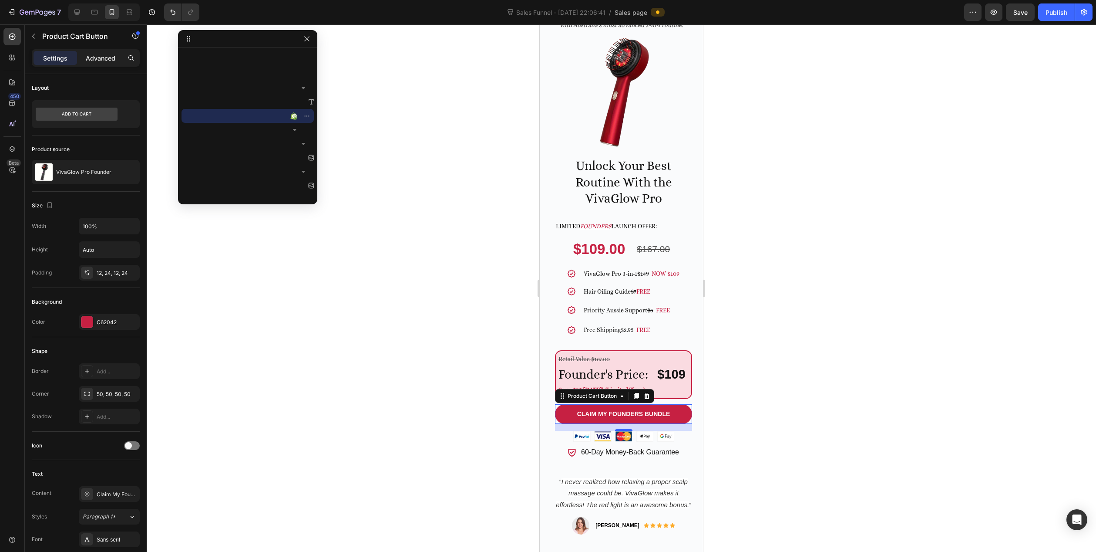
click at [97, 57] on p "Advanced" at bounding box center [101, 58] width 30 height 9
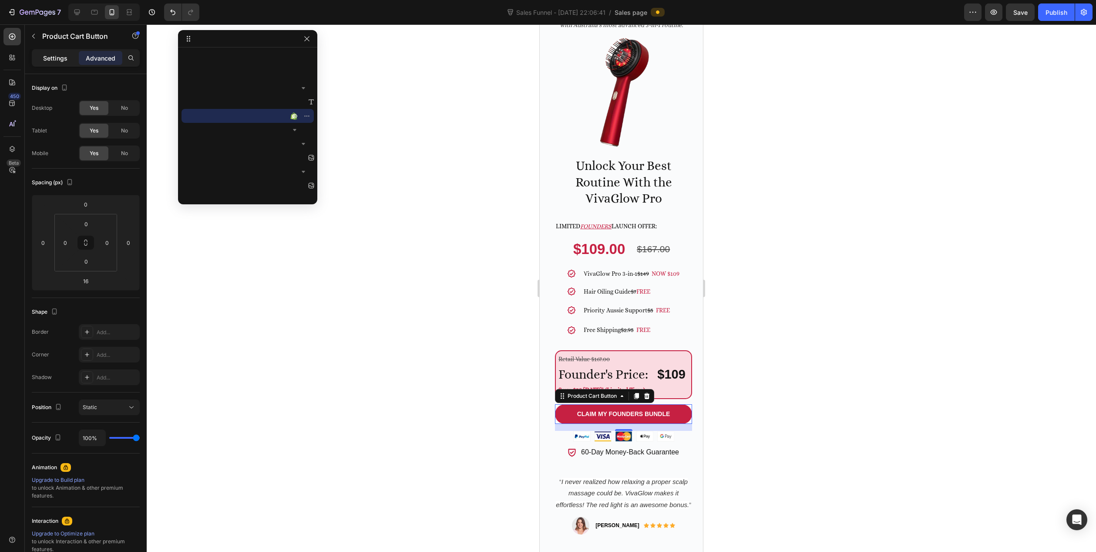
click at [55, 55] on p "Settings" at bounding box center [55, 58] width 24 height 9
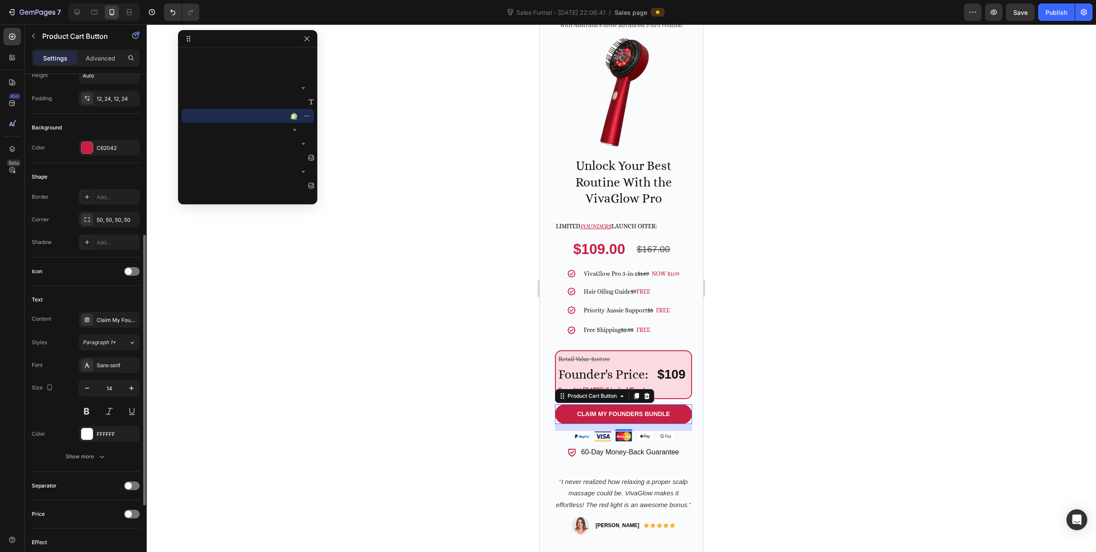
scroll to position [218, 0]
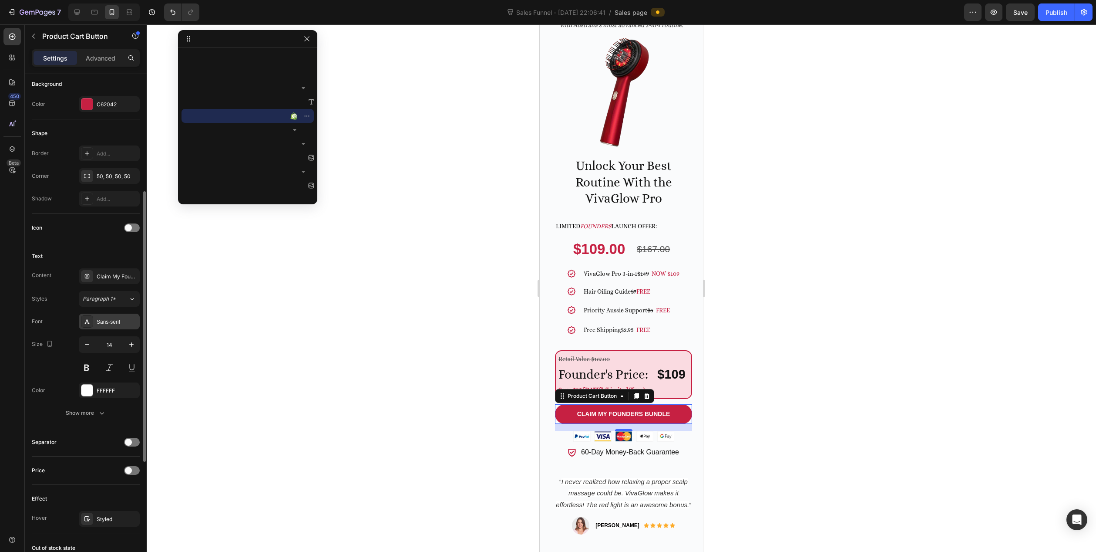
click at [116, 320] on div "Sans-serif" at bounding box center [117, 322] width 41 height 8
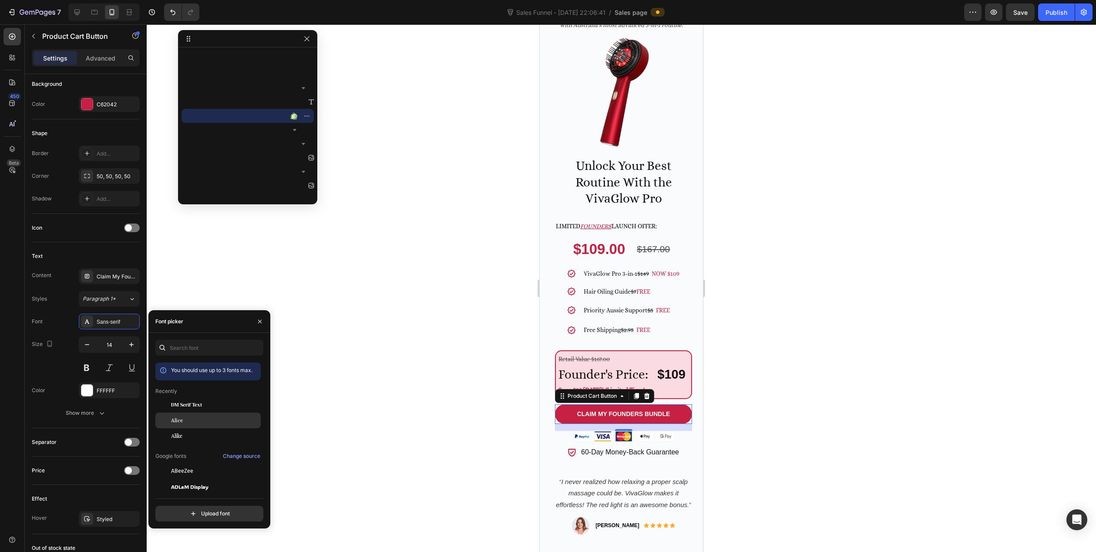
click at [208, 422] on div "Alice" at bounding box center [215, 420] width 88 height 8
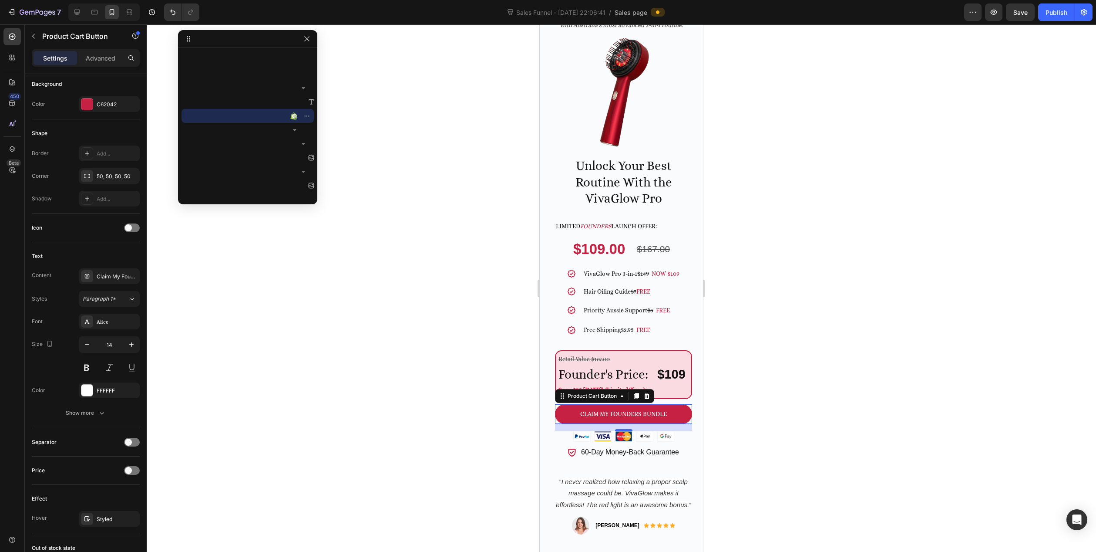
click at [429, 309] on div at bounding box center [622, 287] width 950 height 527
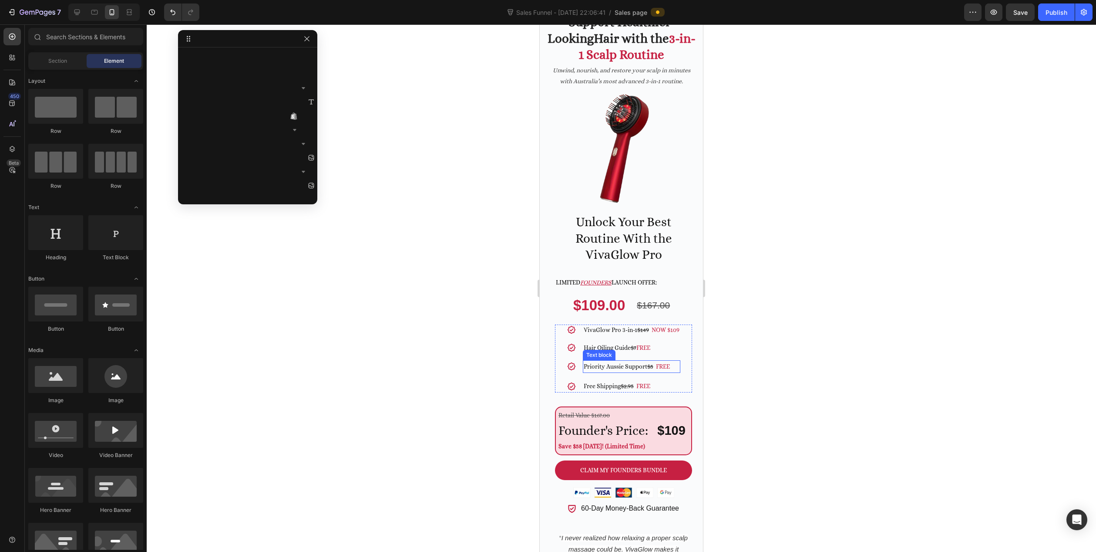
scroll to position [0, 0]
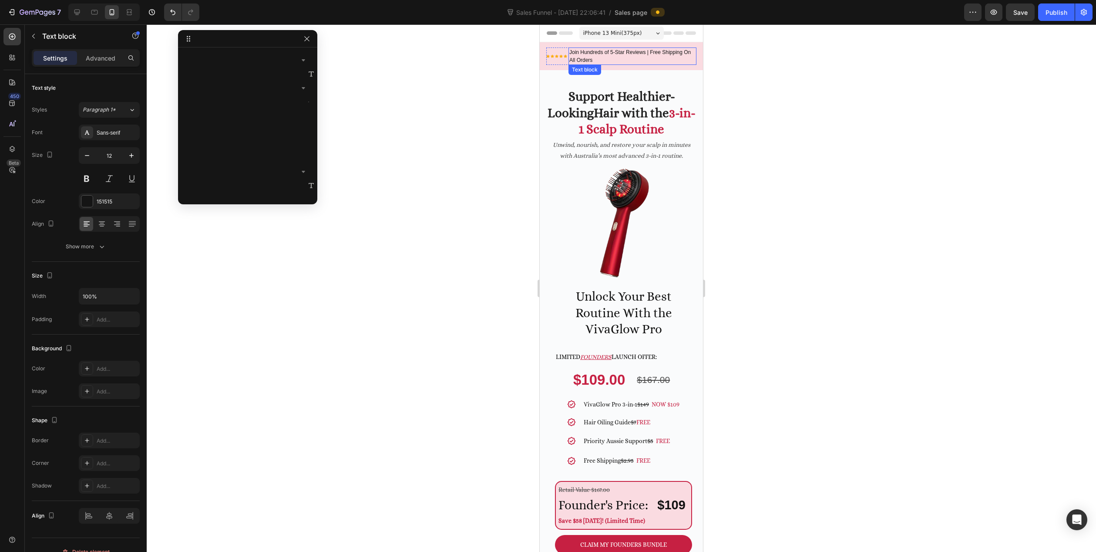
click at [600, 54] on p "Join Hundreds of 5-Star Reviews | Free Shipping On All Orders" at bounding box center [632, 56] width 126 height 16
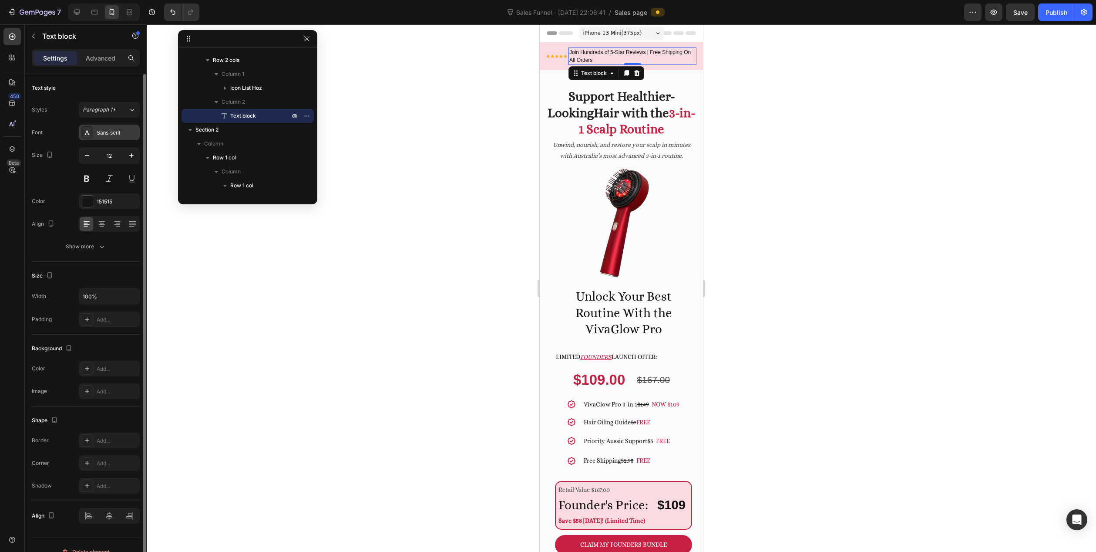
click at [106, 131] on div "Sans-serif" at bounding box center [117, 133] width 41 height 8
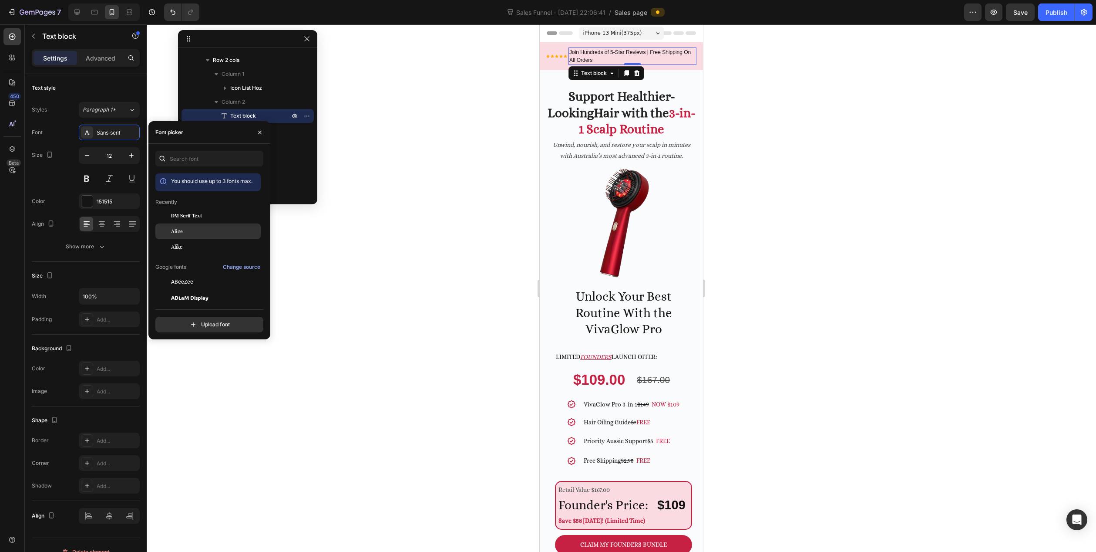
click at [182, 232] on span "Alice" at bounding box center [177, 231] width 12 height 8
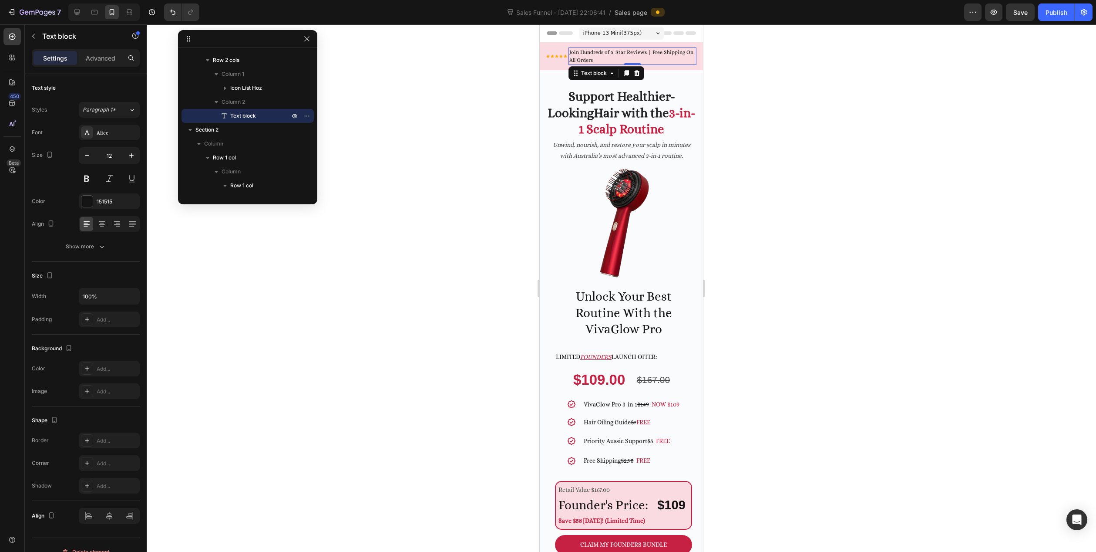
click at [379, 275] on div at bounding box center [622, 287] width 950 height 527
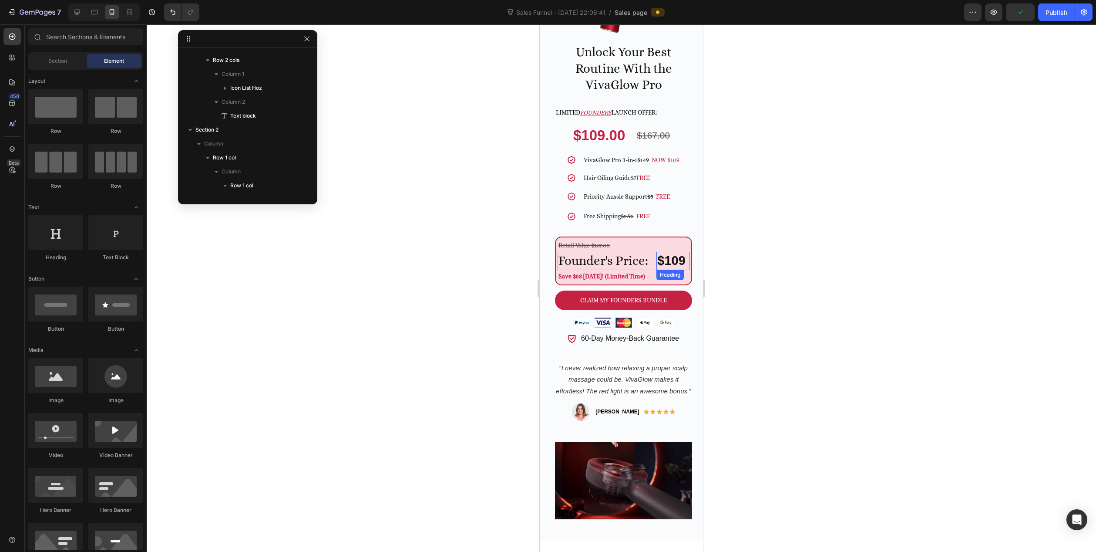
scroll to position [261, 0]
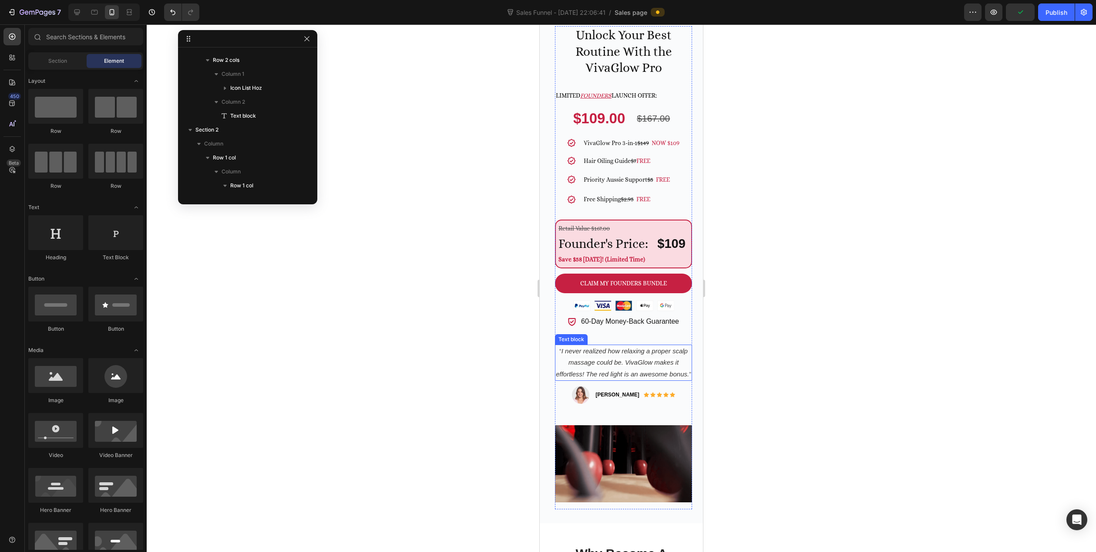
click at [621, 360] on icon "I never realized how relaxing a proper scalp massage could be. VivaGlow makes i…" at bounding box center [622, 362] width 133 height 30
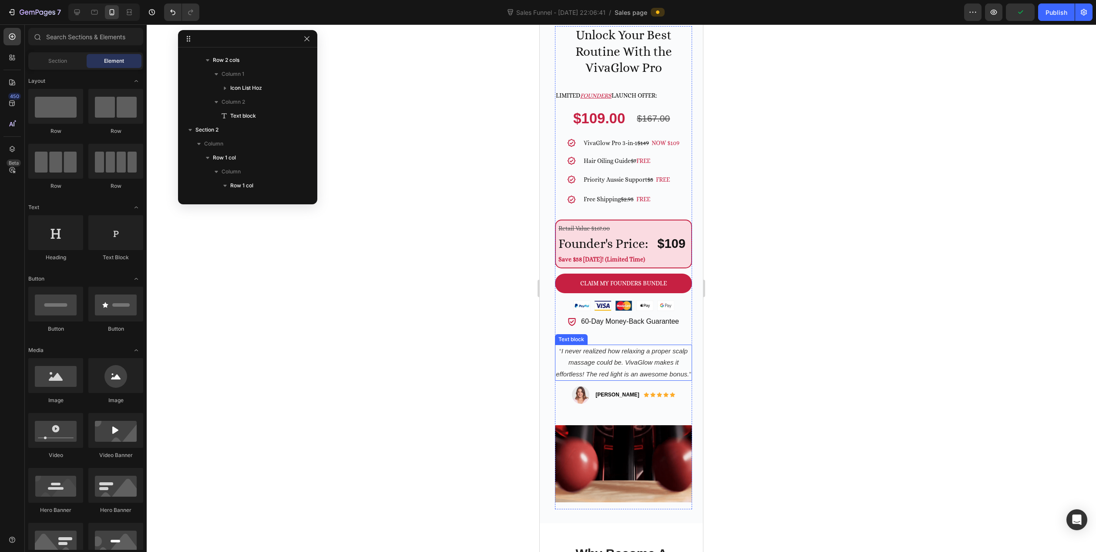
scroll to position [1029, 0]
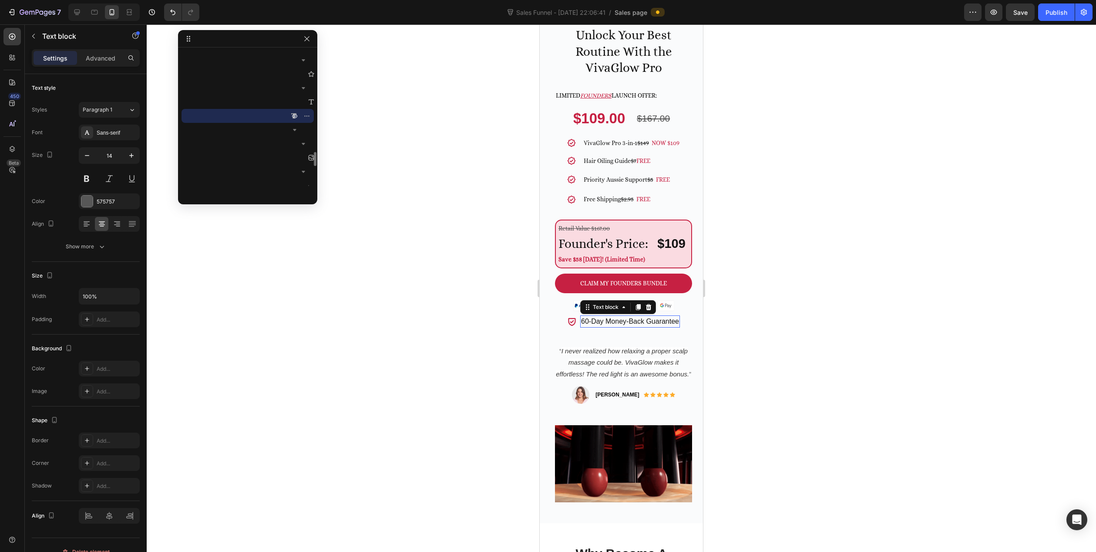
click at [623, 318] on p "60-Day Money-Back Guarantee" at bounding box center [630, 321] width 98 height 10
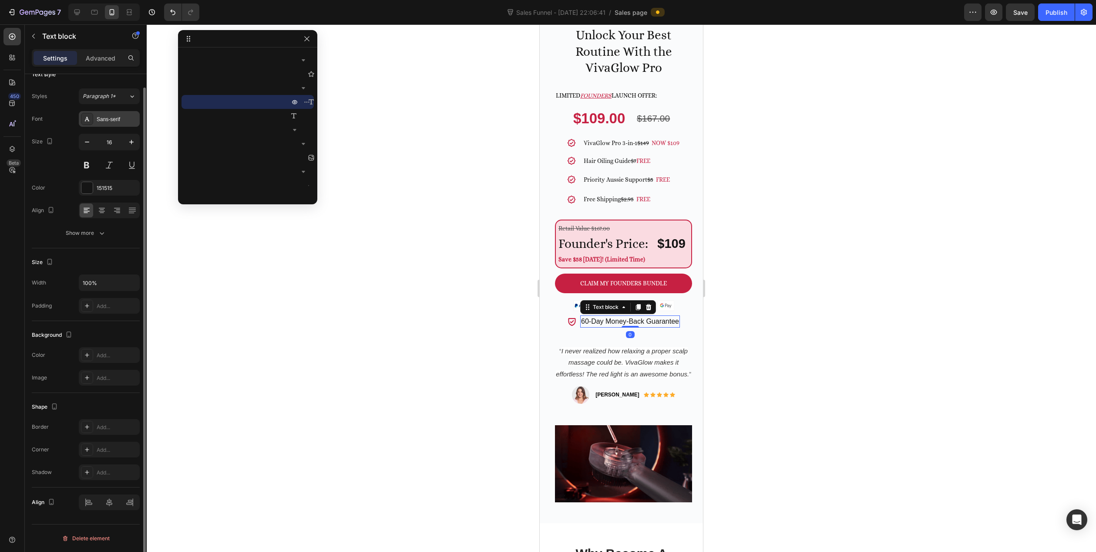
click at [110, 118] on div "Sans-serif" at bounding box center [117, 119] width 41 height 8
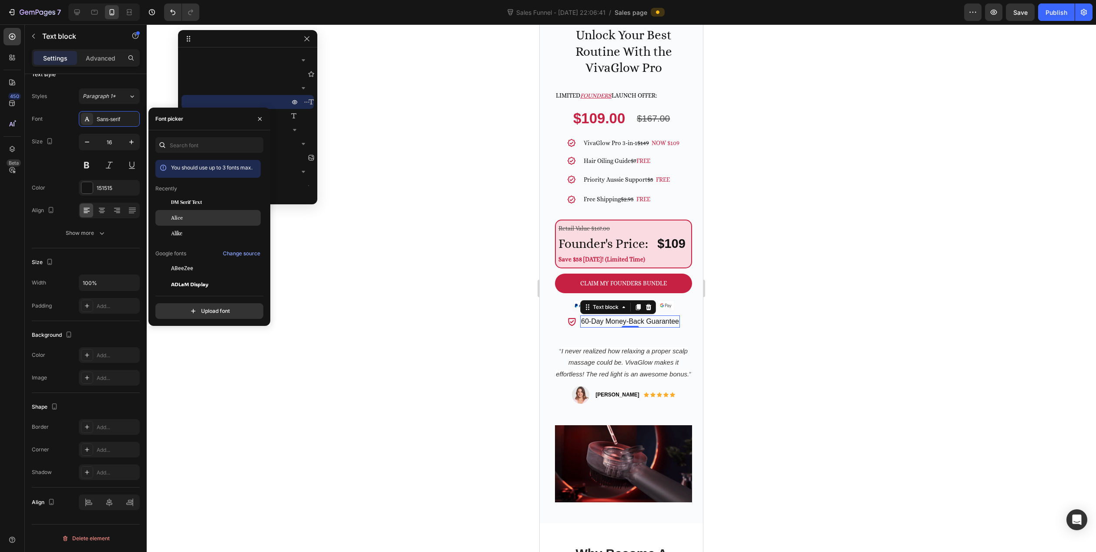
click at [194, 218] on div "Alice" at bounding box center [215, 218] width 88 height 8
click at [623, 363] on p "“ I never realized how relaxing a proper scalp massage could be. VivaGlow makes…" at bounding box center [623, 362] width 135 height 34
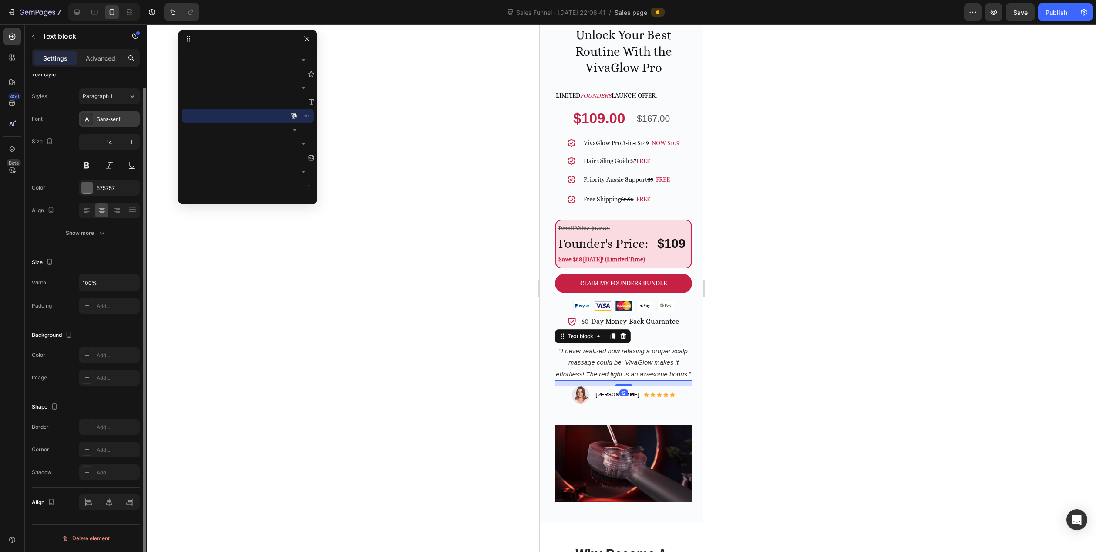
click at [114, 119] on div "Sans-serif" at bounding box center [117, 119] width 41 height 8
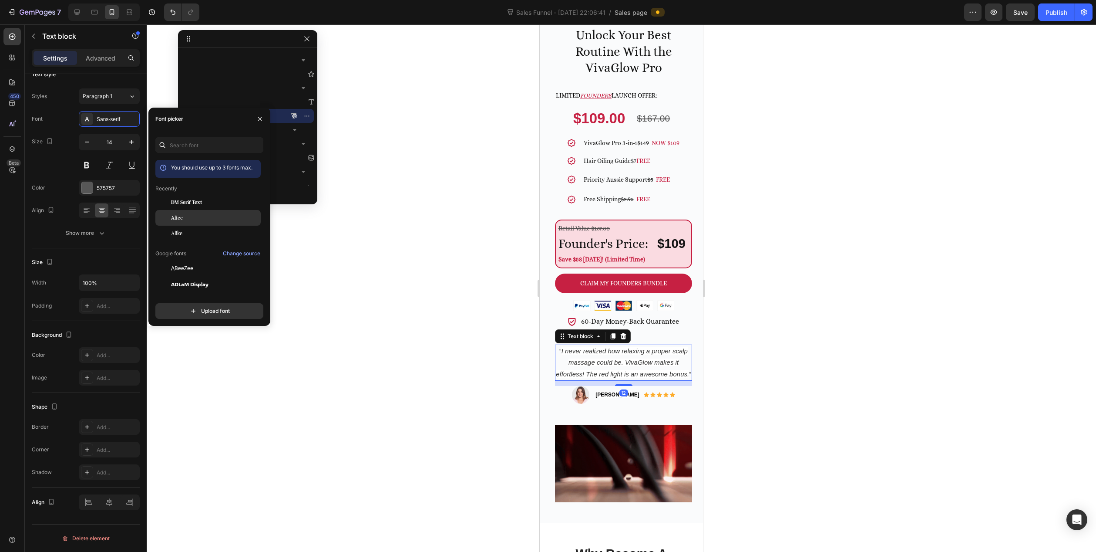
click at [182, 216] on span "Alice" at bounding box center [177, 218] width 12 height 8
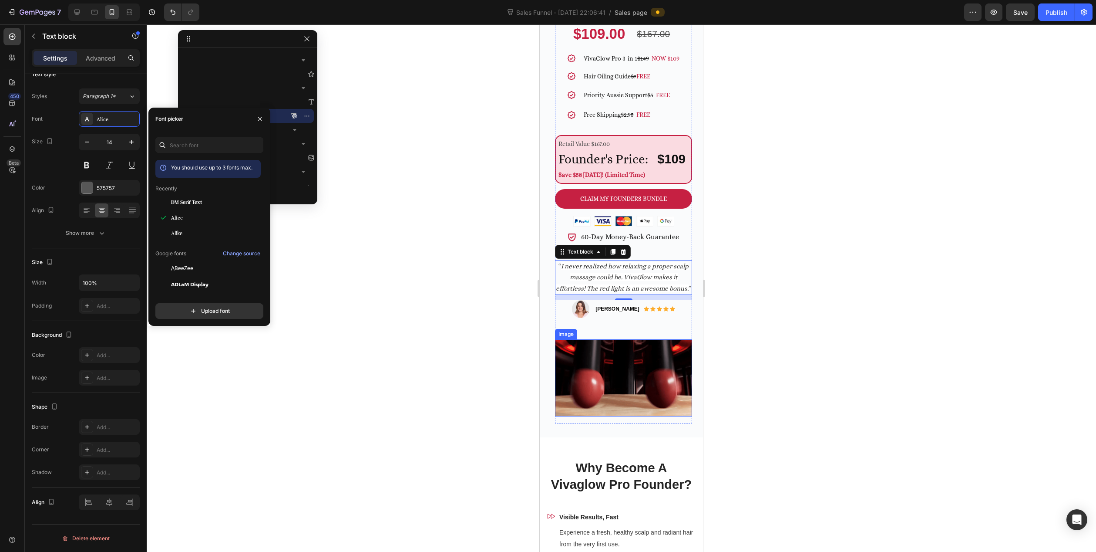
scroll to position [348, 0]
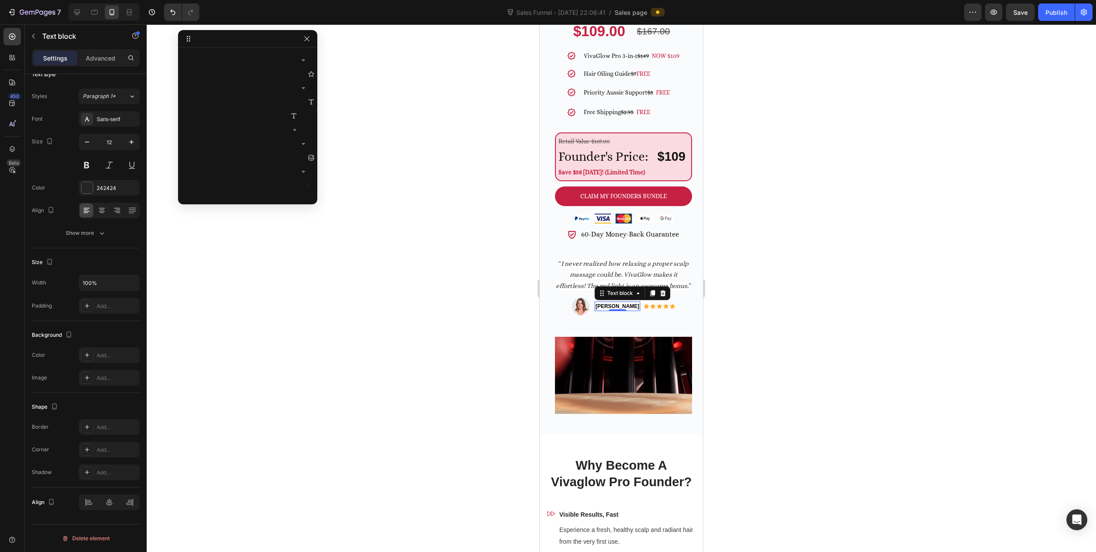
click at [612, 309] on strong "[PERSON_NAME]" at bounding box center [618, 306] width 44 height 6
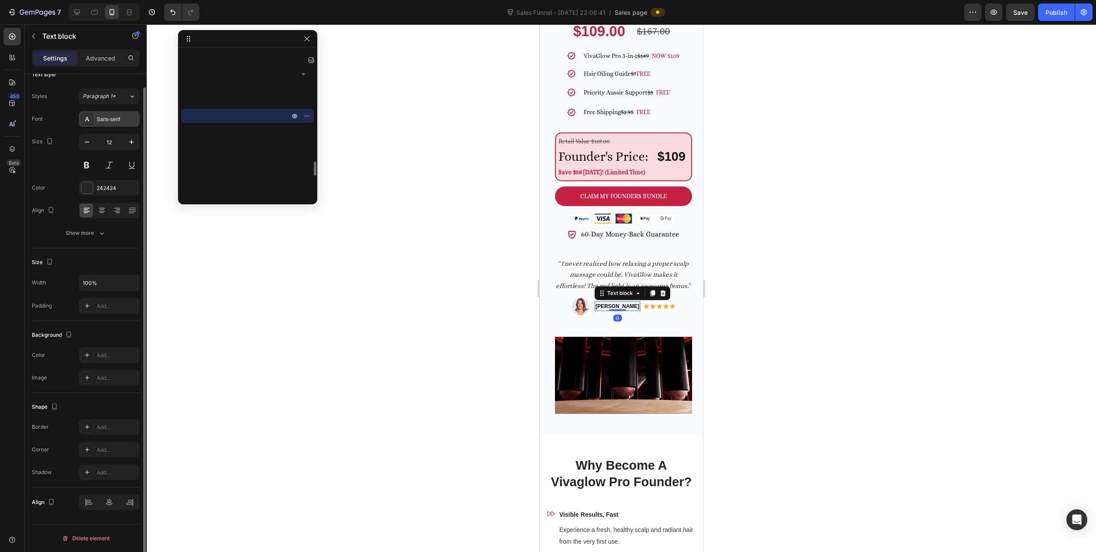
click at [107, 120] on div "Sans-serif" at bounding box center [117, 119] width 41 height 8
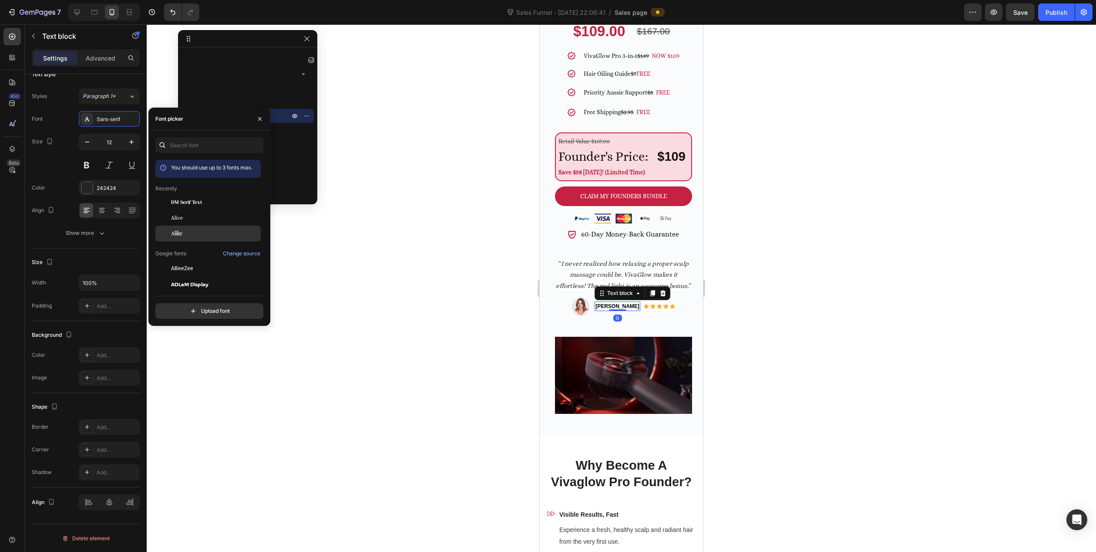
click at [175, 218] on span "Alice" at bounding box center [177, 218] width 12 height 8
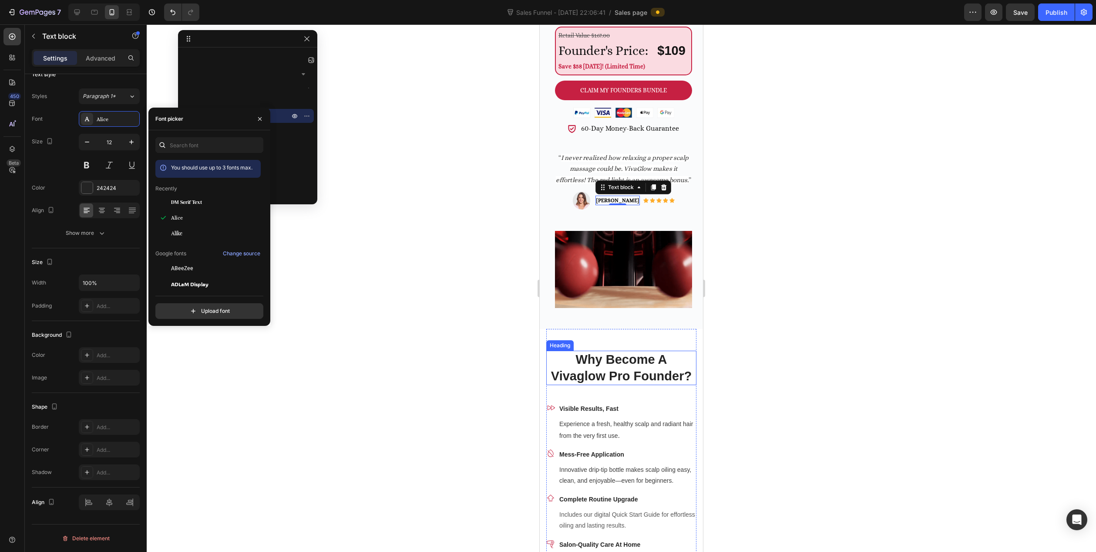
scroll to position [479, 0]
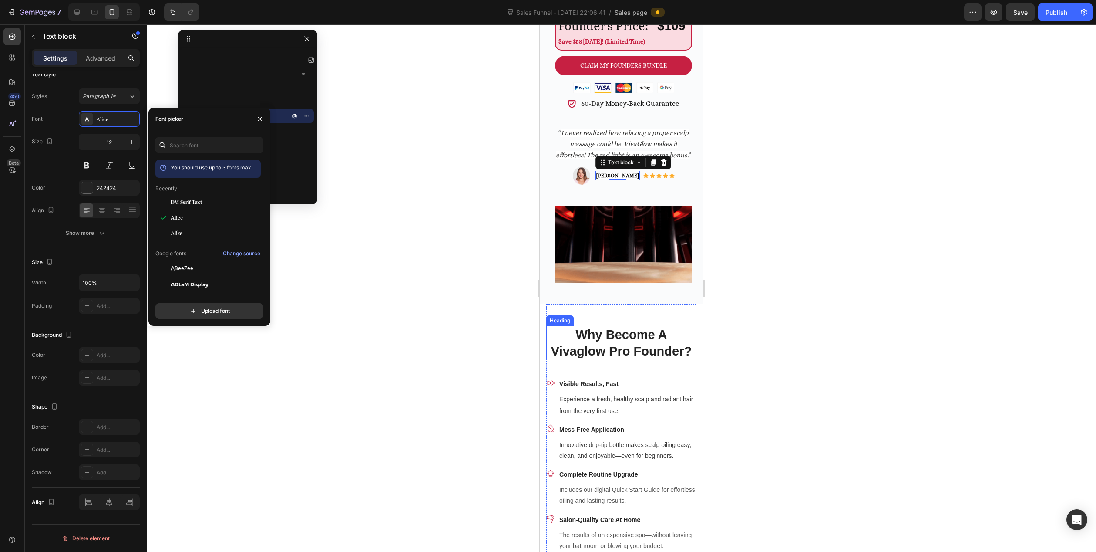
click at [617, 350] on h2 "Why Become A Vivaglow Pro Founder?" at bounding box center [621, 343] width 150 height 34
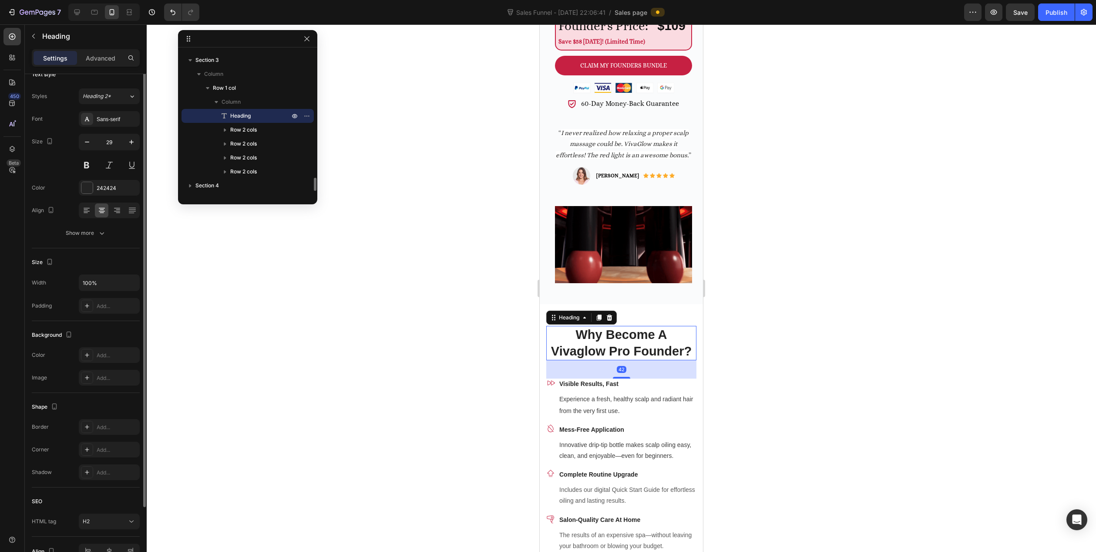
scroll to position [0, 0]
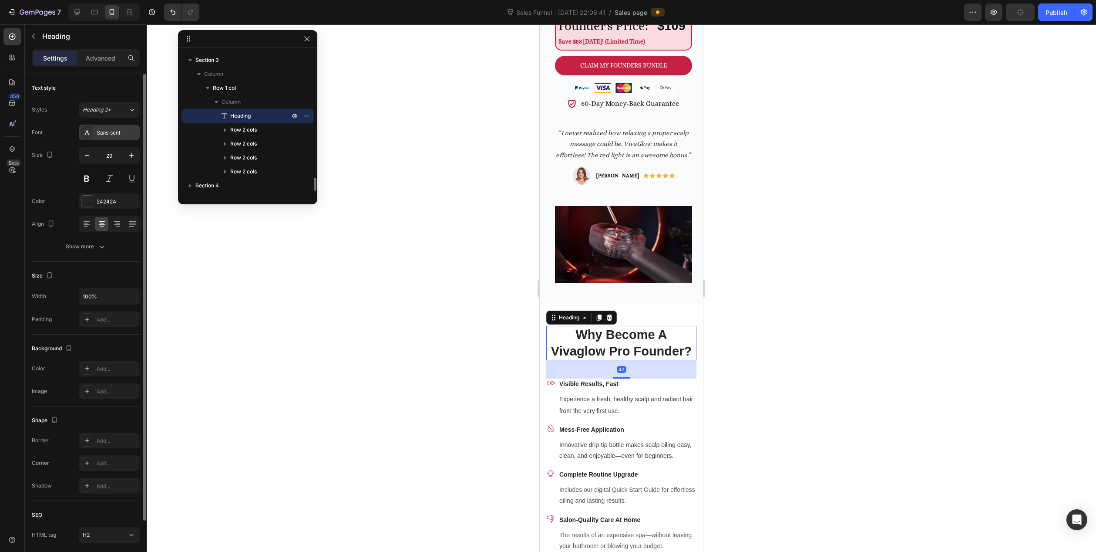
click at [98, 129] on div "Sans-serif" at bounding box center [117, 133] width 41 height 8
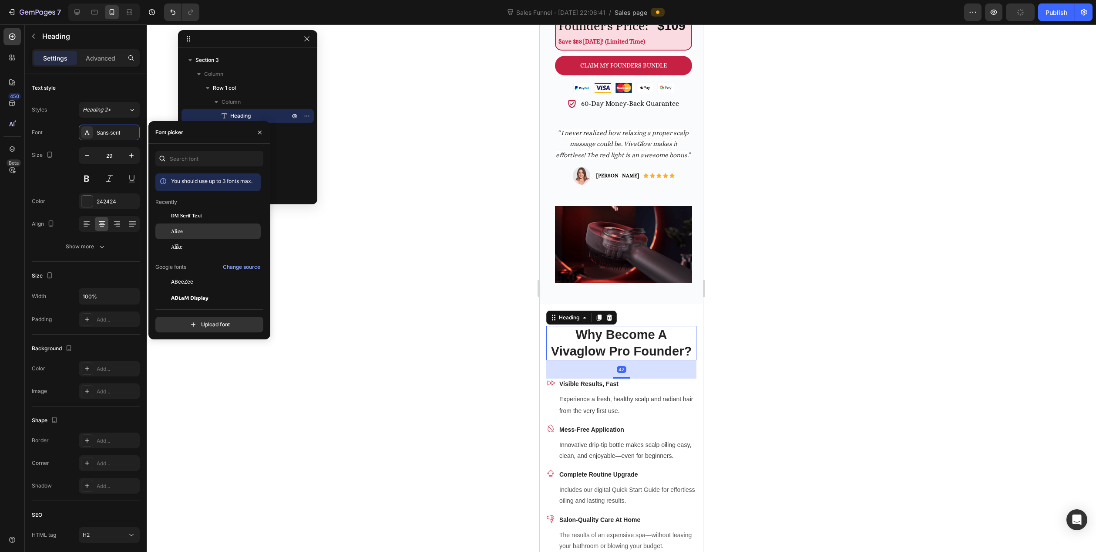
drag, startPoint x: 184, startPoint y: 229, endPoint x: 215, endPoint y: 243, distance: 34.3
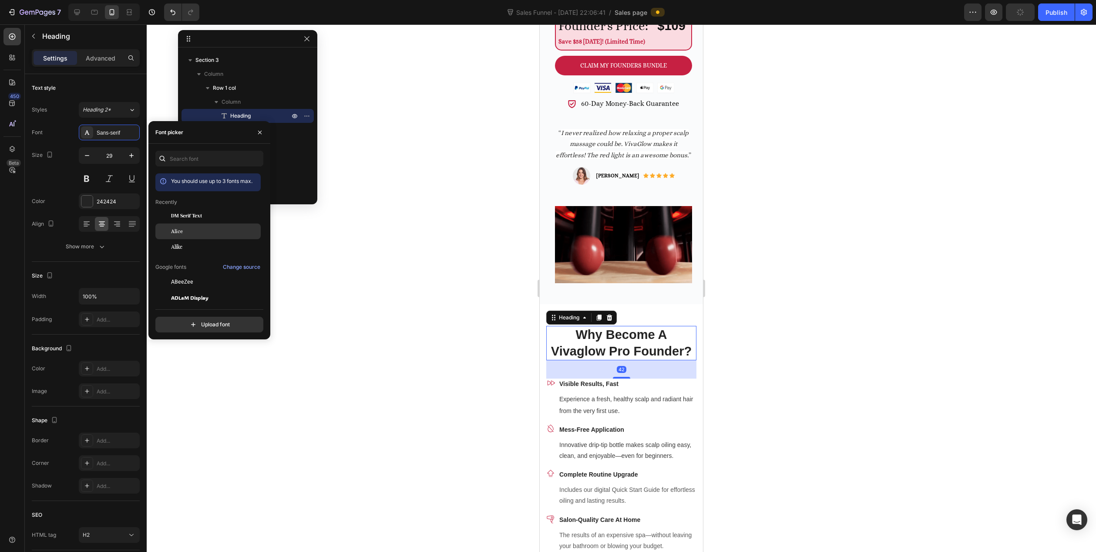
click at [185, 229] on div "Alice" at bounding box center [215, 231] width 88 height 8
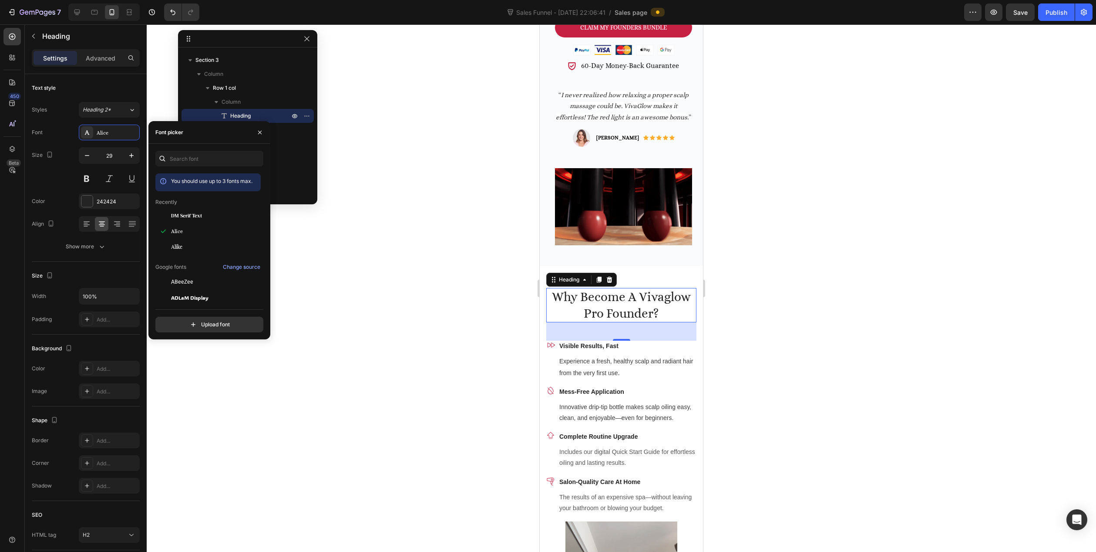
scroll to position [522, 0]
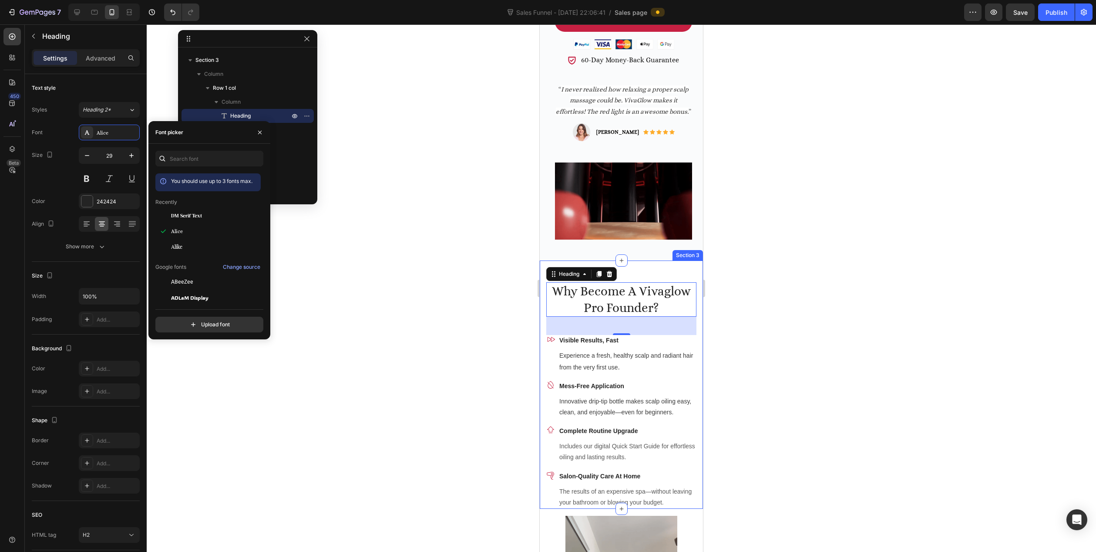
click at [691, 349] on div "Why Become A Vivaglow Pro Founder? Heading 42 Icon Visible Results, Fast Text b…" at bounding box center [621, 384] width 163 height 248
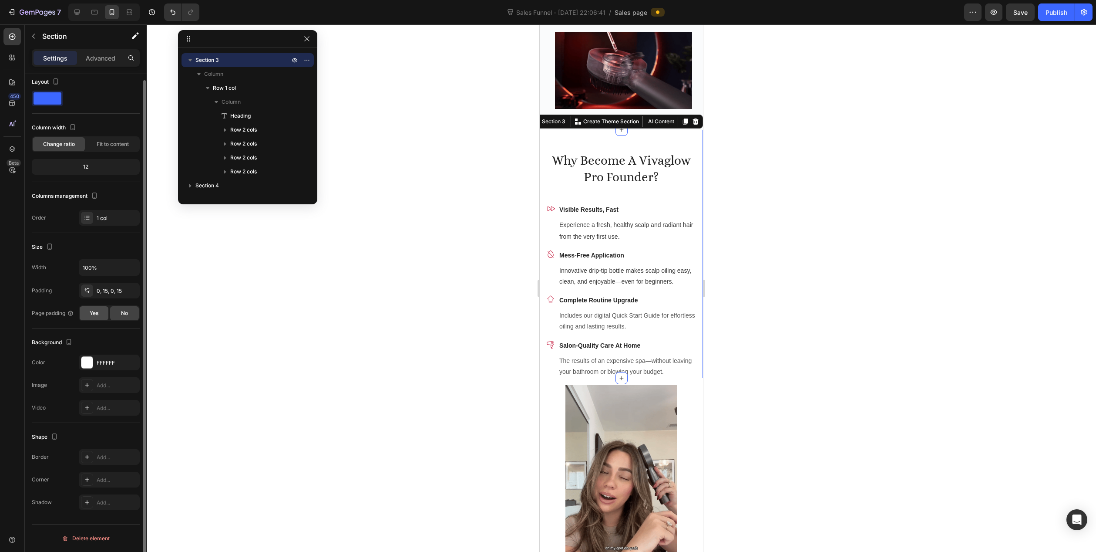
scroll to position [0, 0]
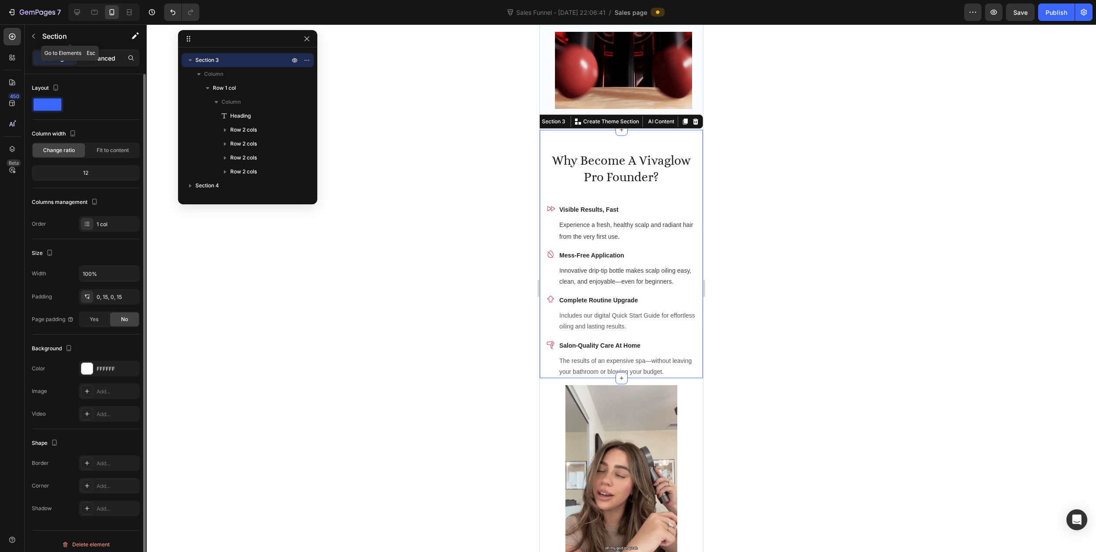
click at [101, 59] on p "Advanced" at bounding box center [101, 58] width 30 height 9
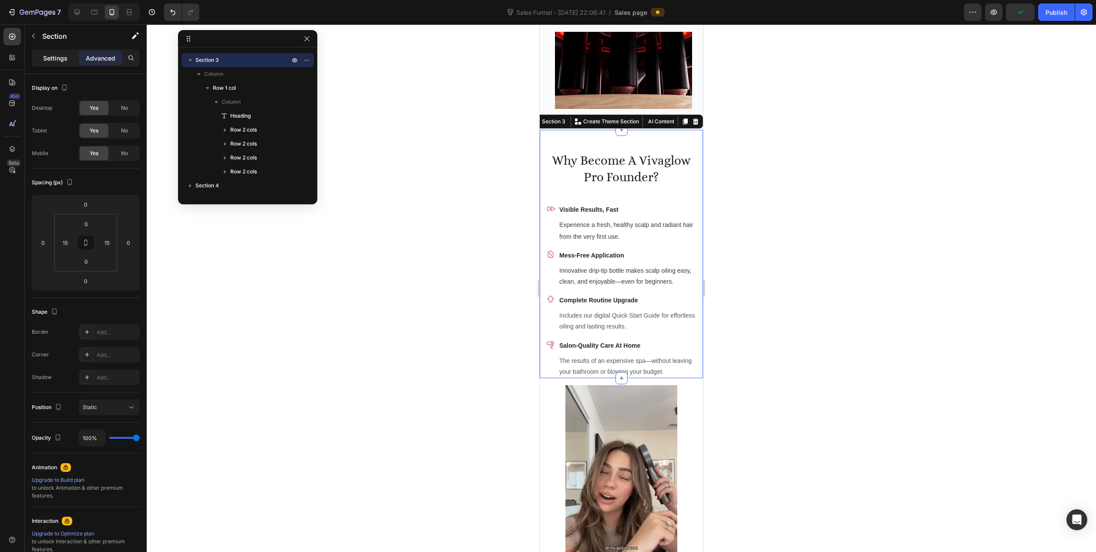
click at [63, 54] on p "Settings" at bounding box center [55, 58] width 24 height 9
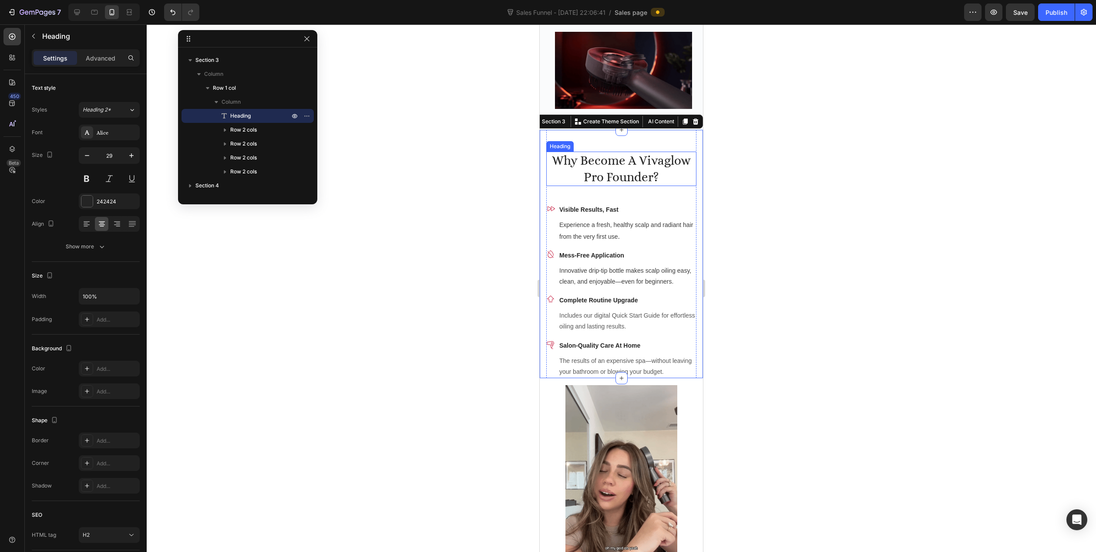
click at [627, 175] on h2 "Why Become A Vivaglow Pro Founder?" at bounding box center [621, 169] width 150 height 34
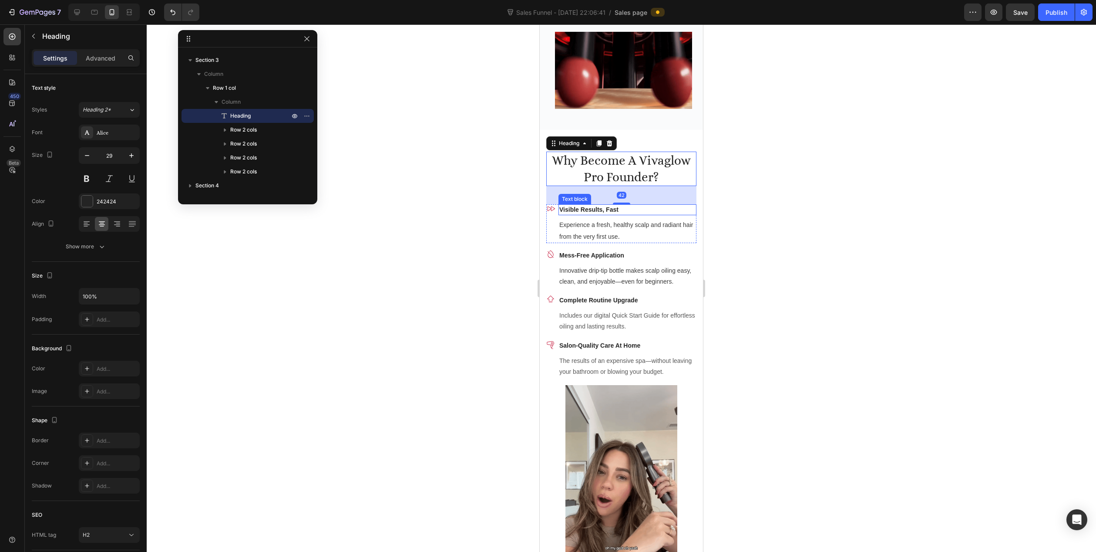
click at [593, 213] on strong "Visible Results, Fast" at bounding box center [588, 209] width 59 height 7
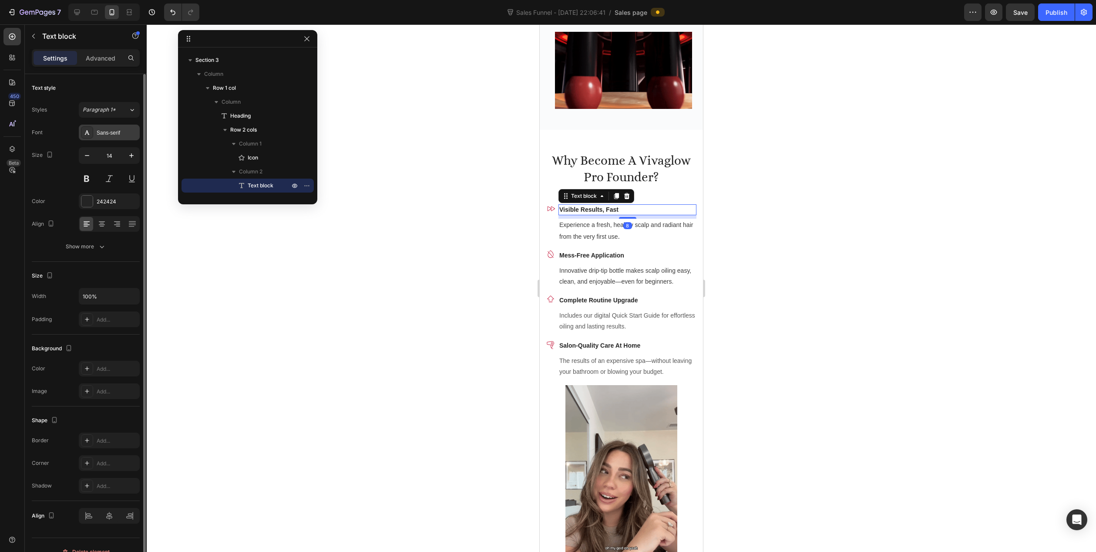
click at [110, 130] on div "Sans-serif" at bounding box center [117, 133] width 41 height 8
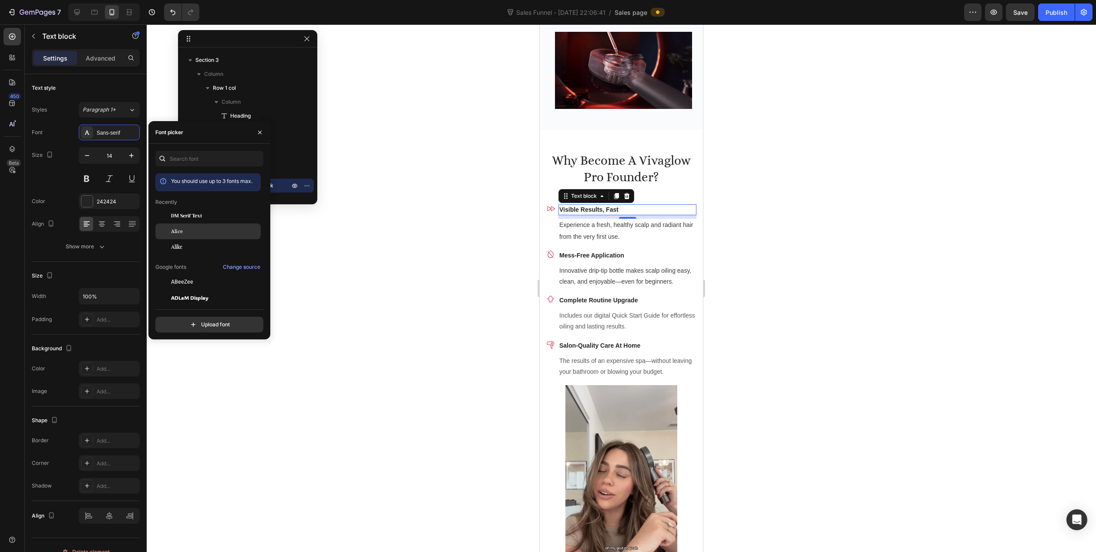
click at [182, 232] on span "Alice" at bounding box center [177, 231] width 12 height 8
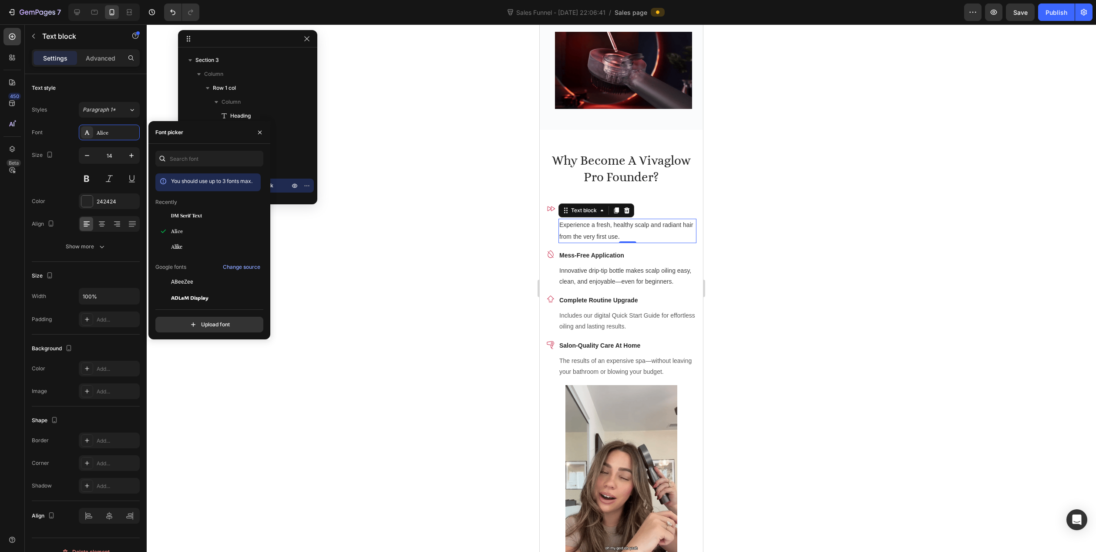
click at [598, 231] on p "Experience a fresh, healthy scalp and radiant hair from the very first use ." at bounding box center [627, 230] width 136 height 22
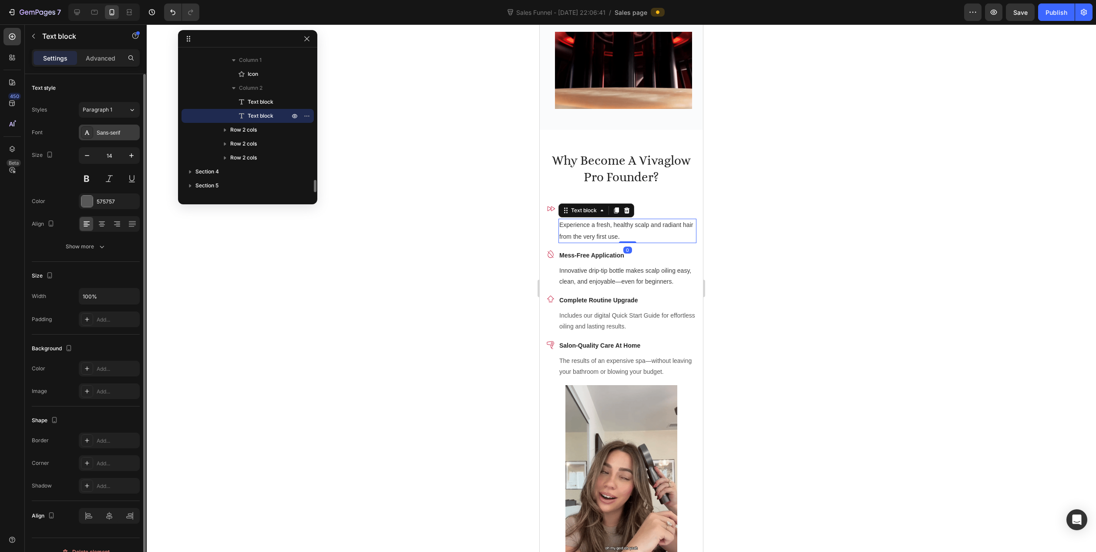
click at [101, 131] on div "Sans-serif" at bounding box center [117, 133] width 41 height 8
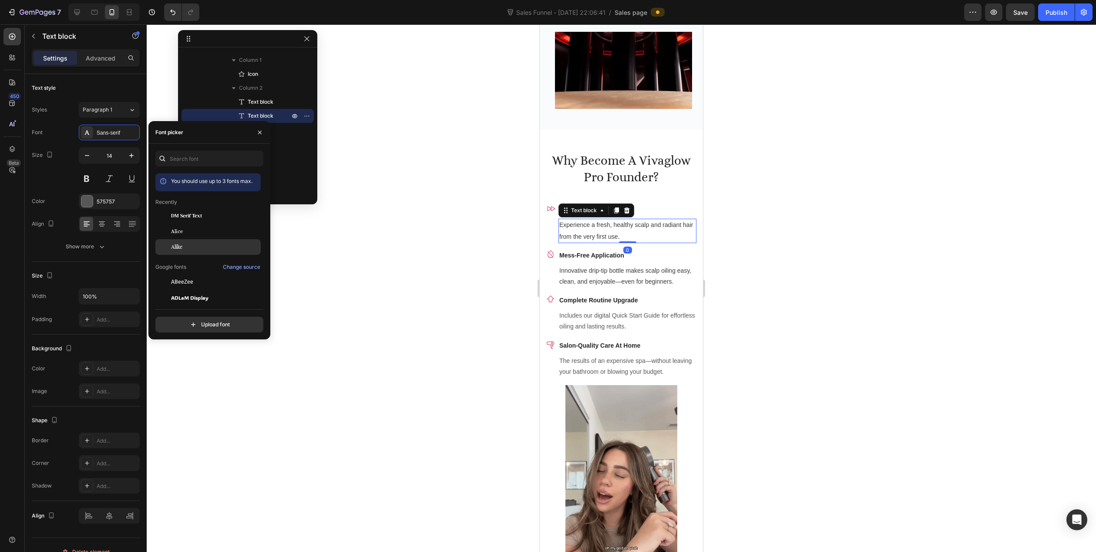
drag, startPoint x: 179, startPoint y: 231, endPoint x: 235, endPoint y: 245, distance: 58.3
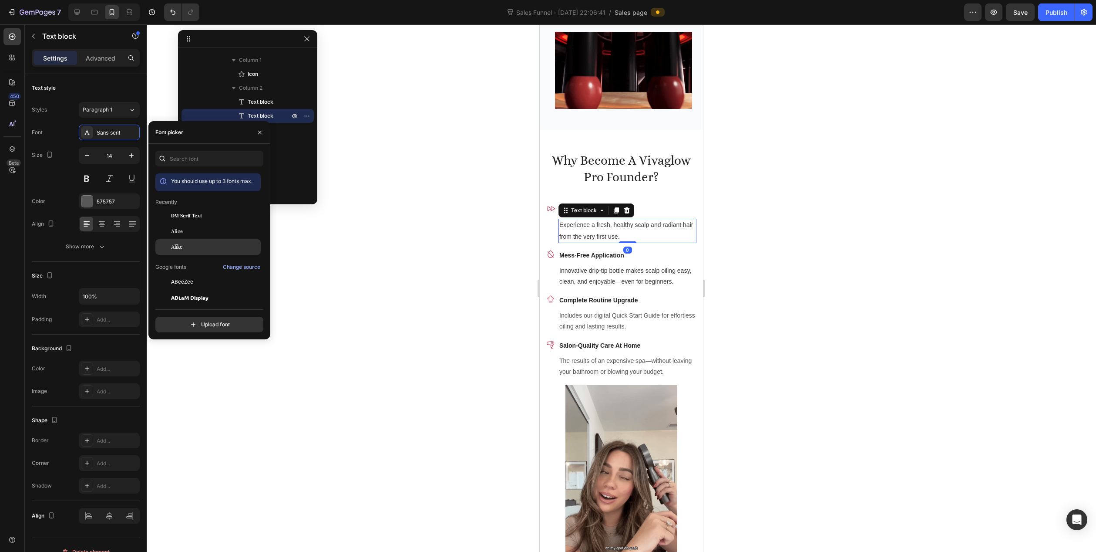
click at [179, 231] on span "Alice" at bounding box center [177, 231] width 12 height 8
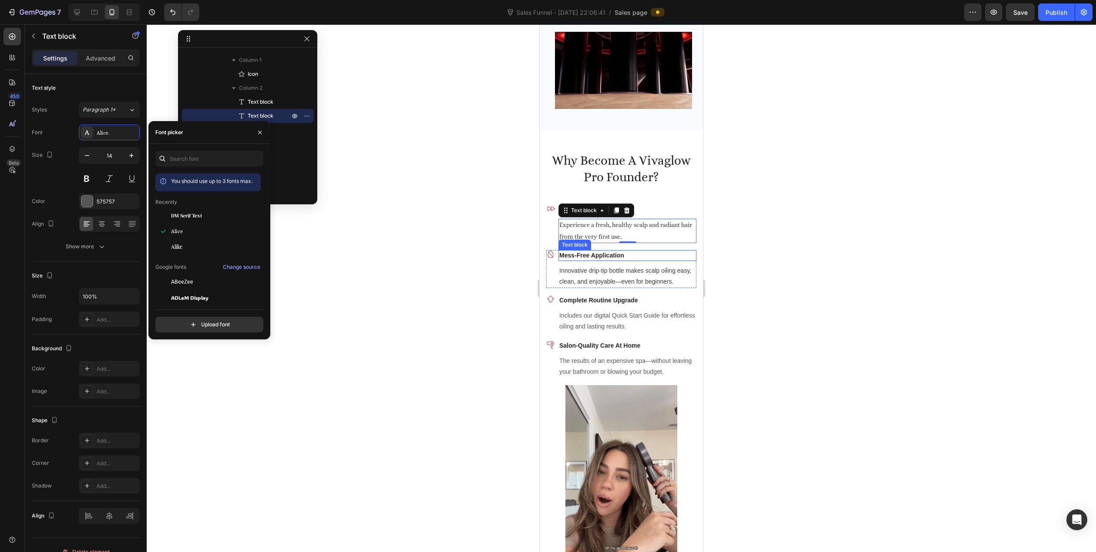
click at [600, 257] on strong "Mess-Free Application" at bounding box center [591, 255] width 65 height 7
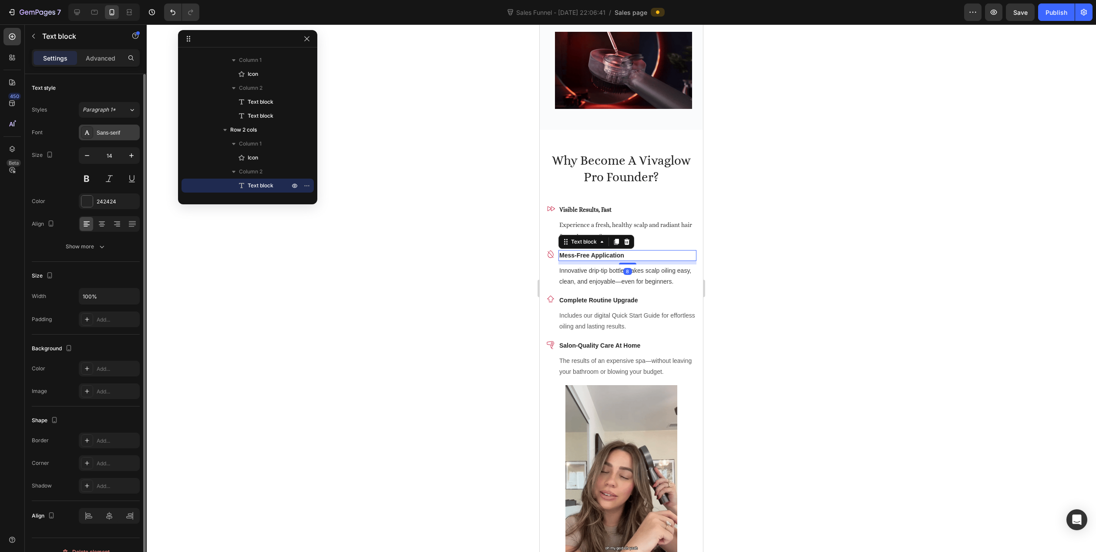
click at [108, 130] on div "Sans-serif" at bounding box center [117, 133] width 41 height 8
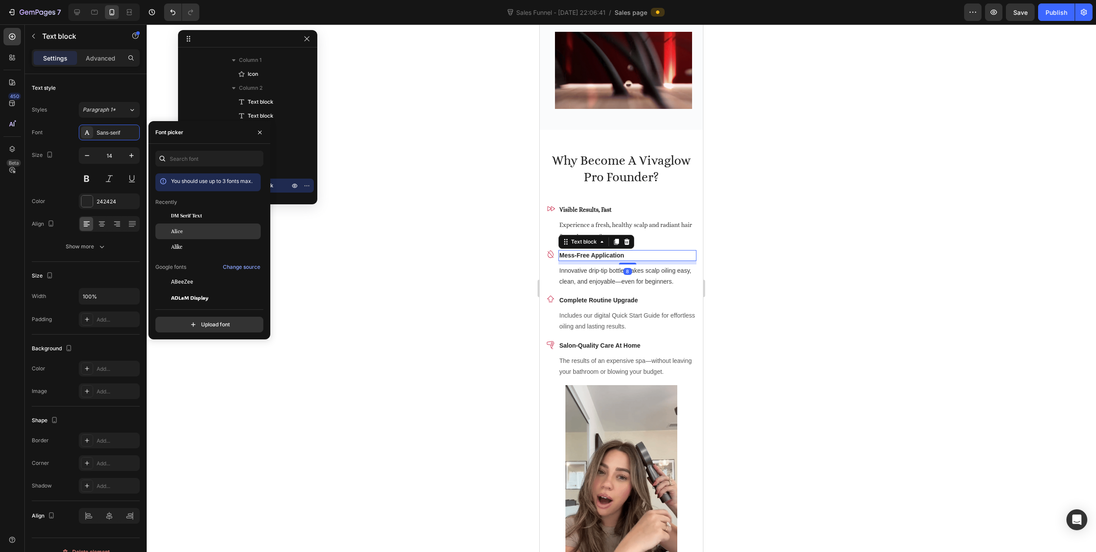
click at [177, 232] on span "Alice" at bounding box center [177, 231] width 12 height 8
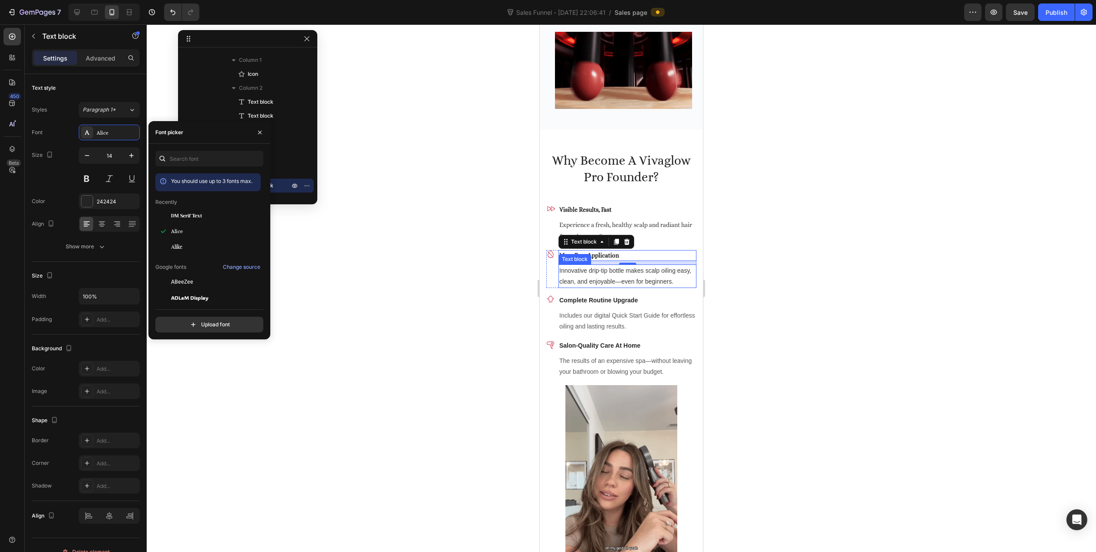
click at [623, 285] on span "Innovative drip-tip bottle makes scalp oiling easy, clean, and enjoyable—even f…" at bounding box center [625, 276] width 132 height 18
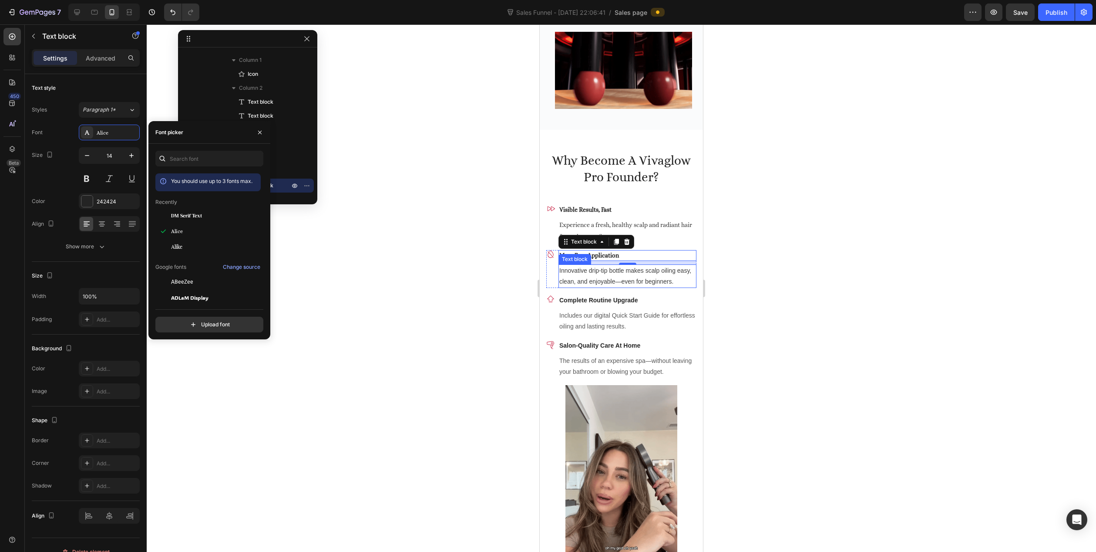
scroll to position [1558, 0]
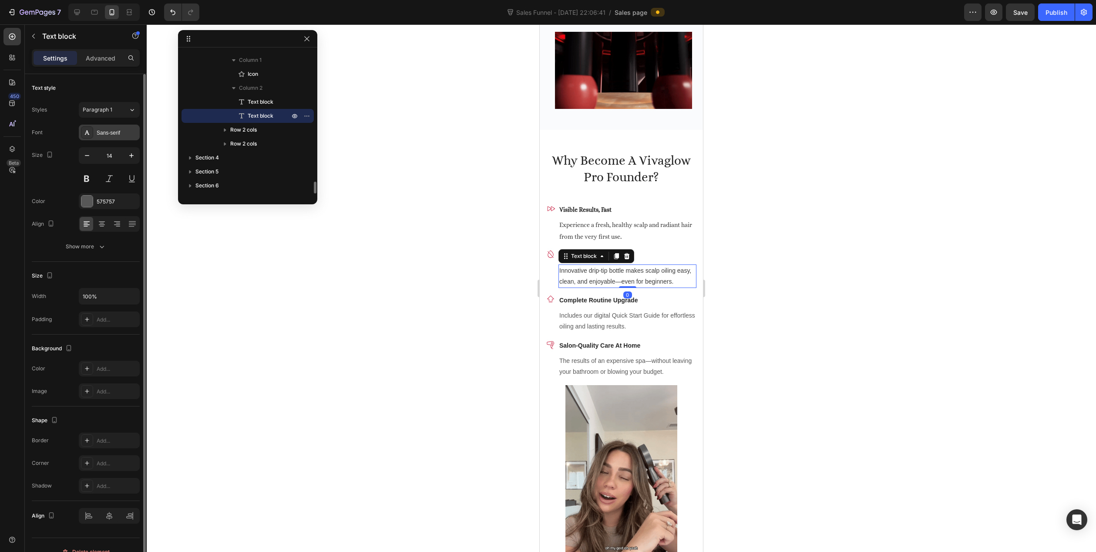
click at [94, 130] on div "Sans-serif" at bounding box center [109, 133] width 61 height 16
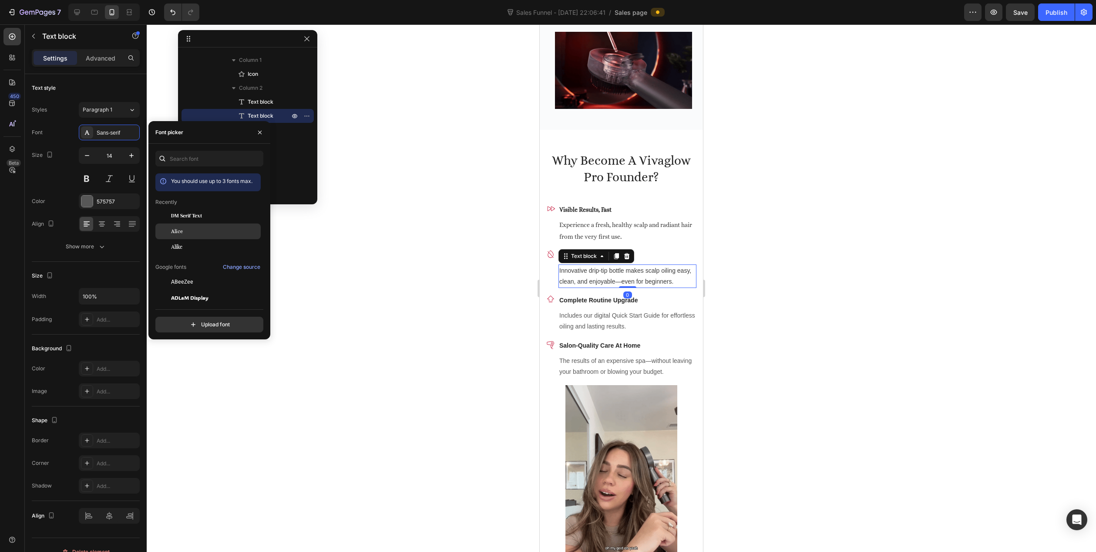
click at [187, 234] on div "Alice" at bounding box center [215, 231] width 88 height 8
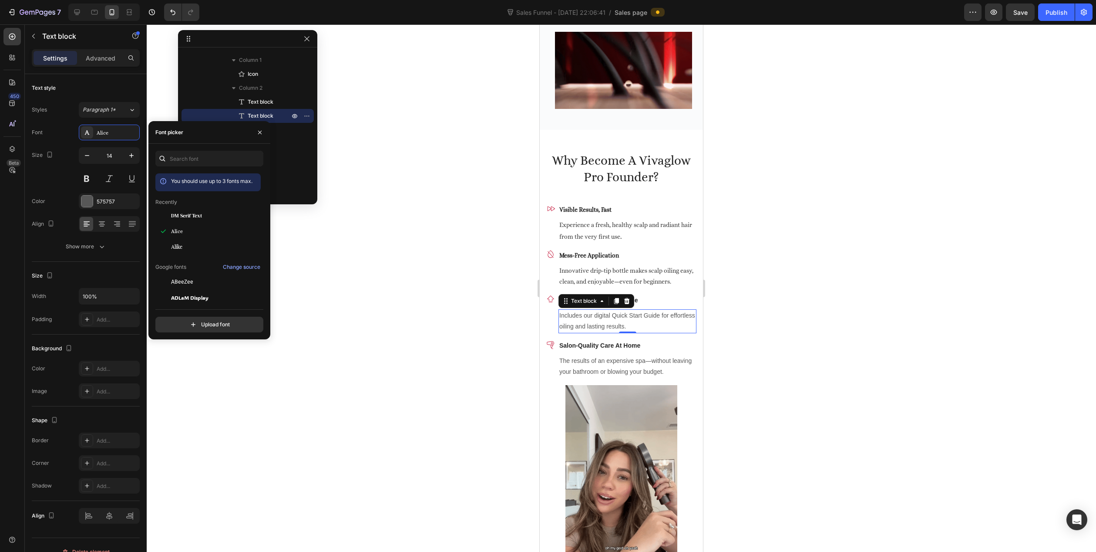
click at [596, 326] on span "Includes our digital Quick Start Guide for effortless oiling and lasting result…" at bounding box center [627, 321] width 136 height 18
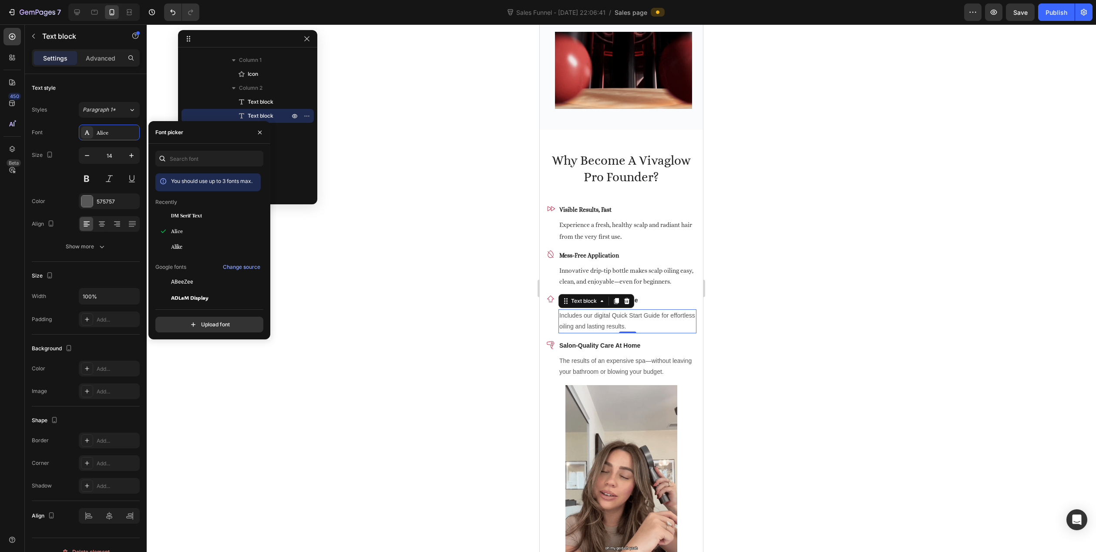
scroll to position [1640, 0]
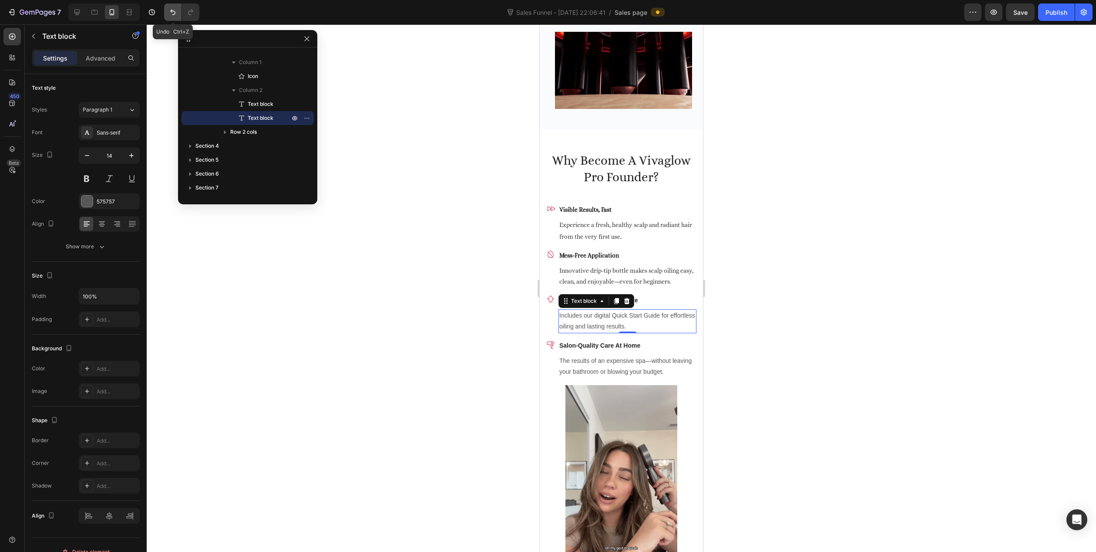
click at [172, 9] on icon "Undo/Redo" at bounding box center [172, 12] width 9 height 9
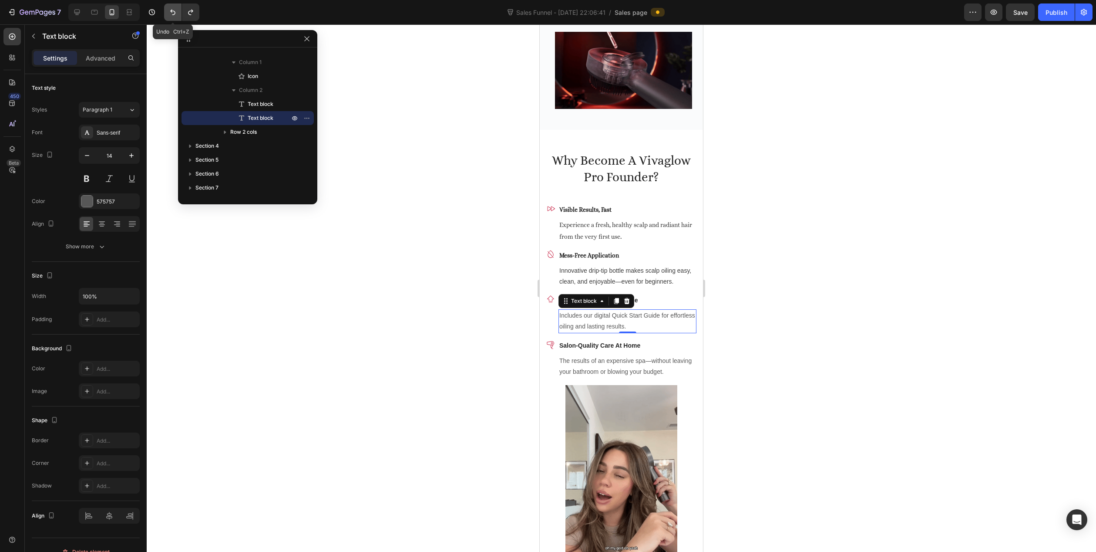
click at [172, 9] on icon "Undo/Redo" at bounding box center [172, 12] width 9 height 9
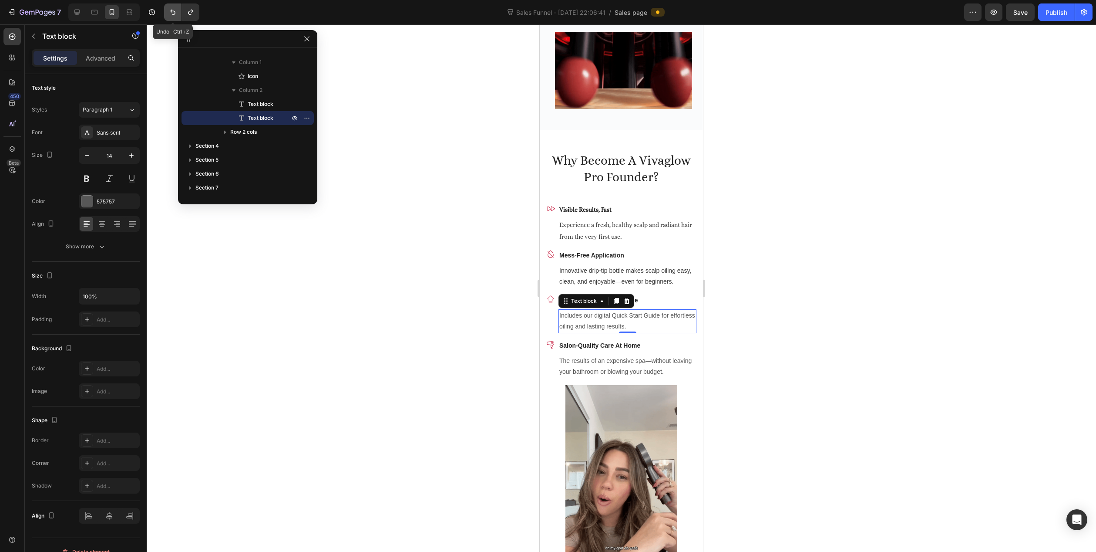
click at [172, 9] on icon "Undo/Redo" at bounding box center [172, 12] width 9 height 9
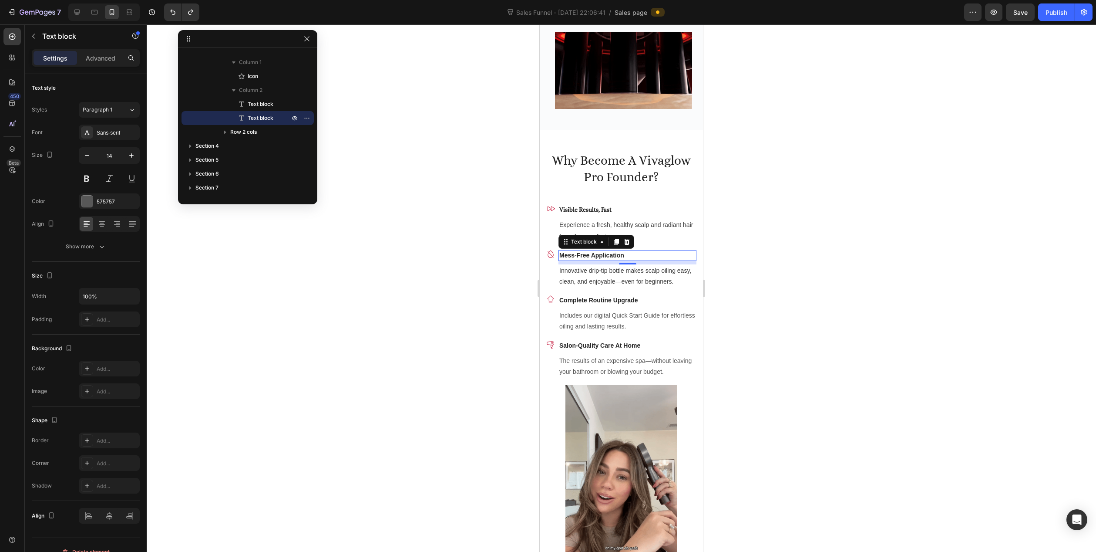
click at [594, 257] on strong "Mess-Free Application" at bounding box center [591, 255] width 65 height 7
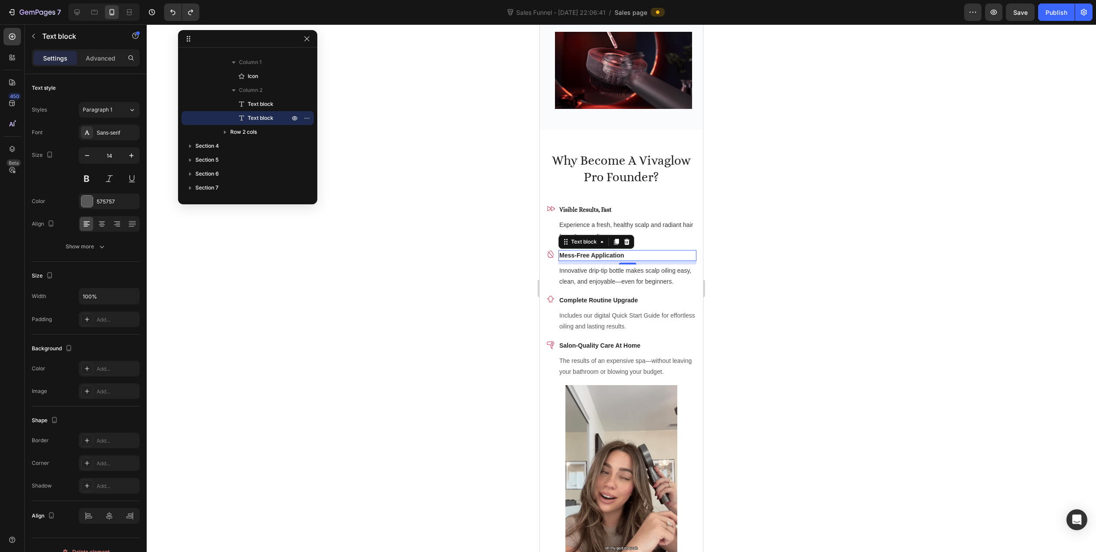
scroll to position [1544, 0]
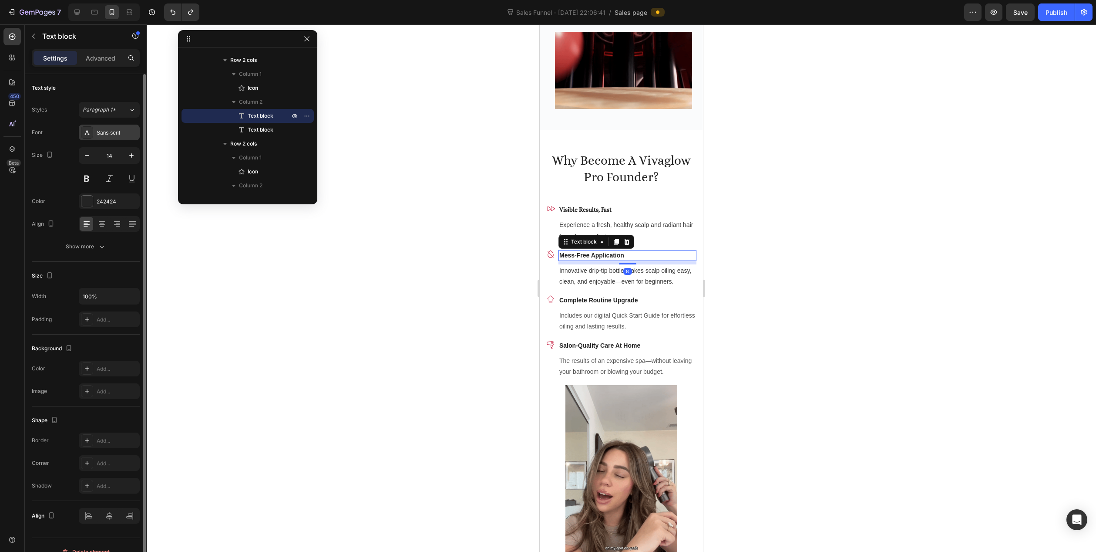
click at [105, 131] on div "Sans-serif" at bounding box center [117, 133] width 41 height 8
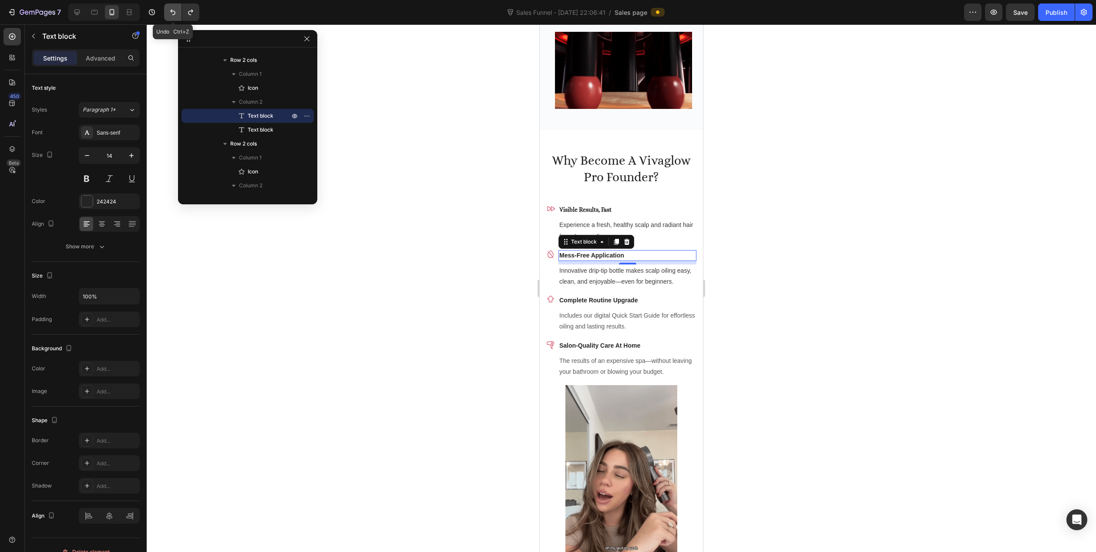
click at [176, 12] on icon "Undo/Redo" at bounding box center [172, 12] width 9 height 9
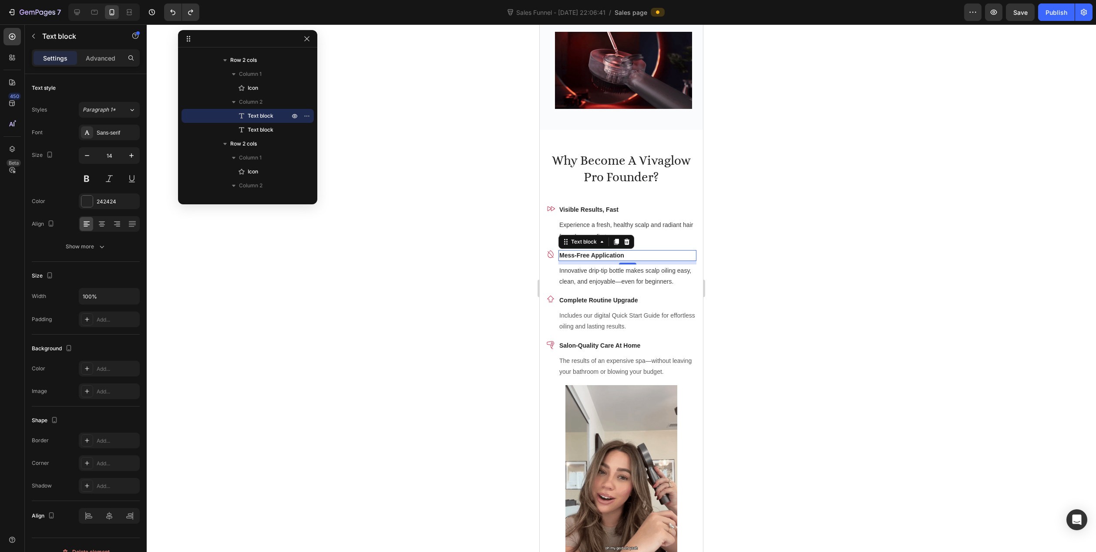
click at [531, 271] on div at bounding box center [622, 287] width 950 height 527
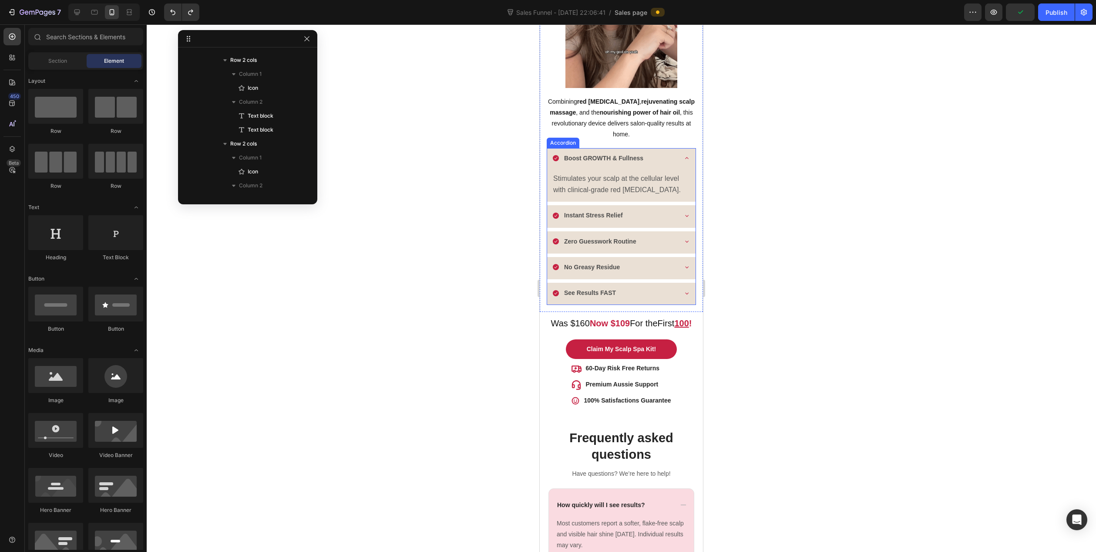
scroll to position [1263, 0]
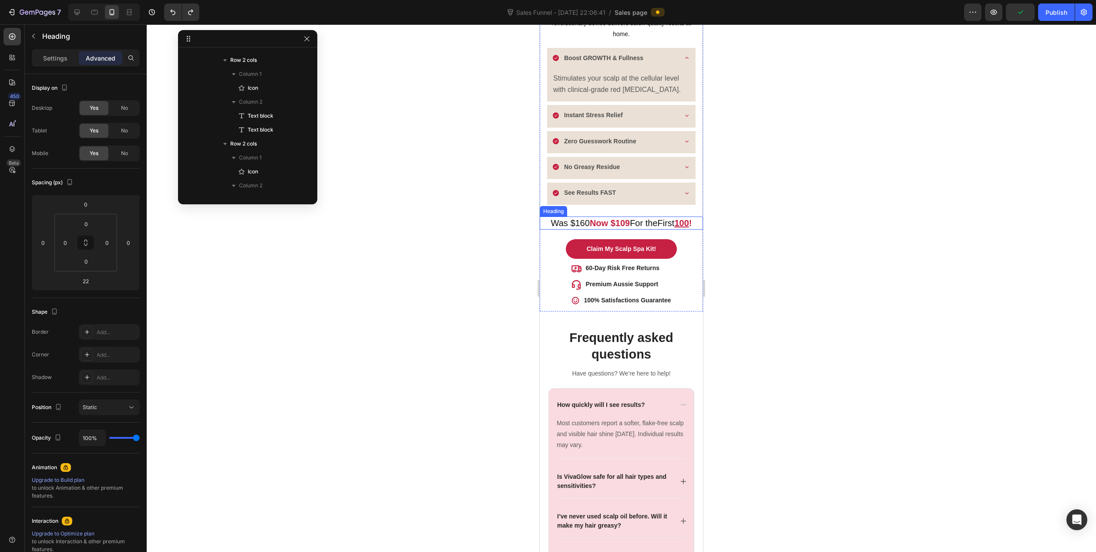
click at [557, 216] on h2 "Was $160 Now $109 For the First 100 !" at bounding box center [621, 222] width 163 height 13
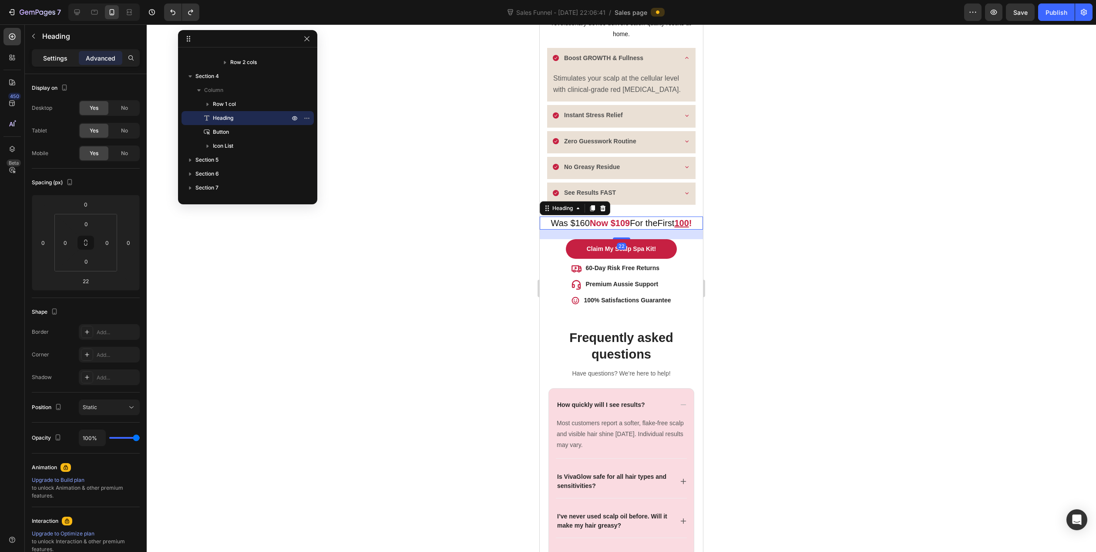
click at [58, 61] on p "Settings" at bounding box center [55, 58] width 24 height 9
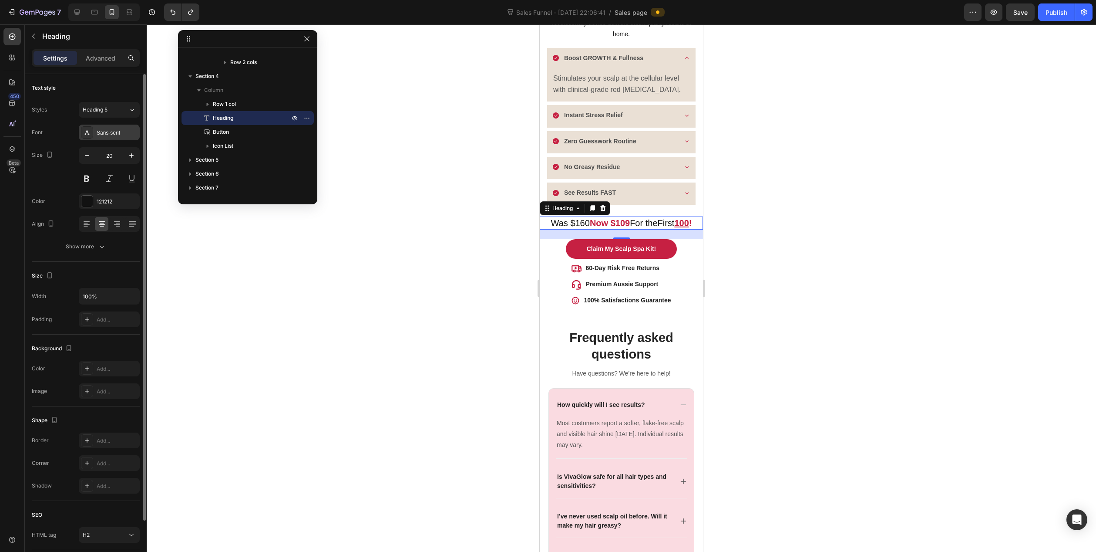
click at [105, 127] on div "Sans-serif" at bounding box center [109, 133] width 61 height 16
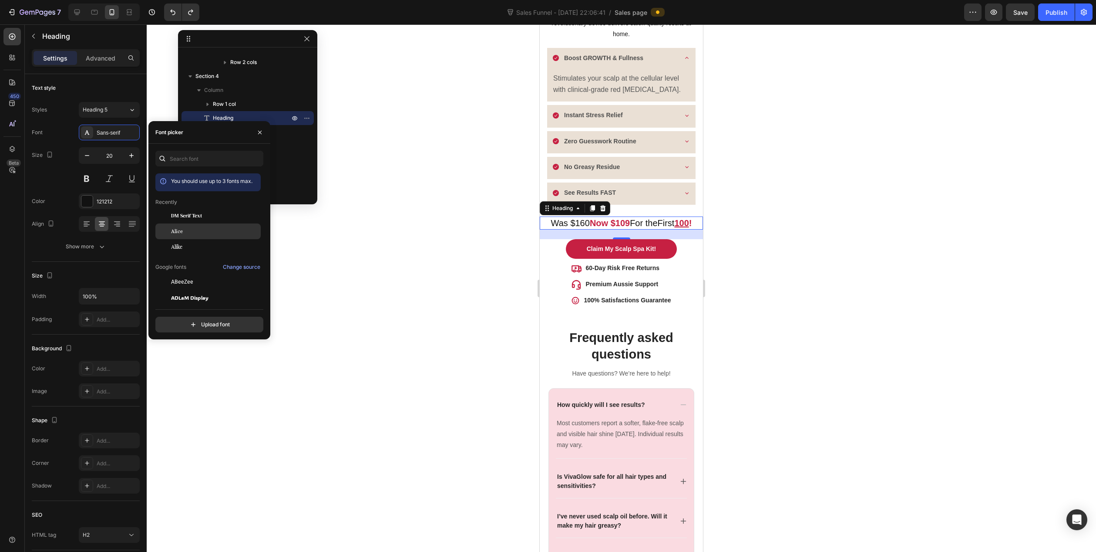
click at [189, 233] on div "Alice" at bounding box center [215, 231] width 88 height 8
click at [566, 216] on h2 "Was $160 Now $109 For the First 100 !" at bounding box center [621, 222] width 163 height 13
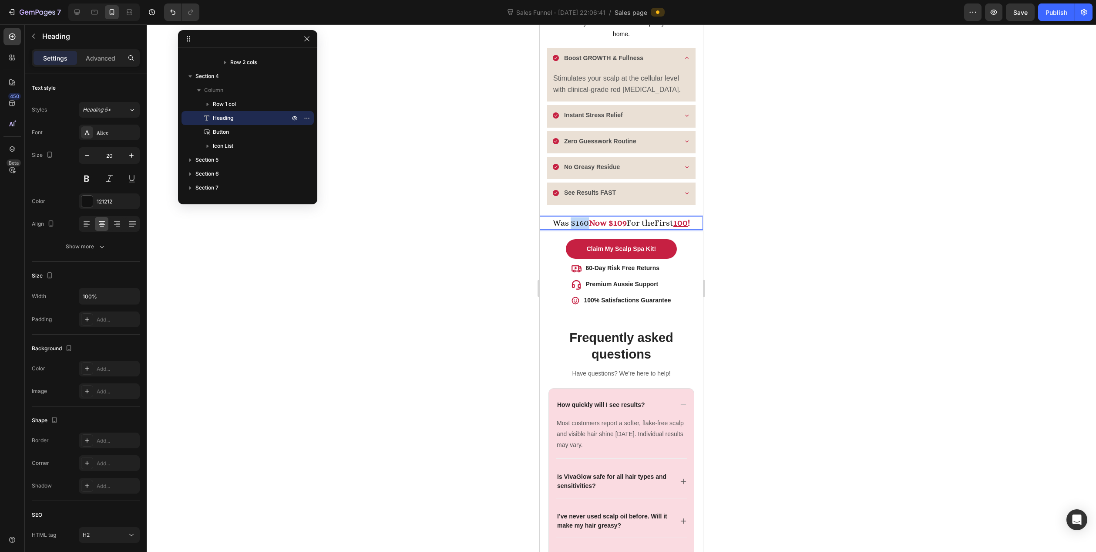
drag, startPoint x: 567, startPoint y: 215, endPoint x: 582, endPoint y: 216, distance: 14.8
click at [582, 217] on p "Was $160 Now $109 For the First 100 !" at bounding box center [622, 222] width 162 height 11
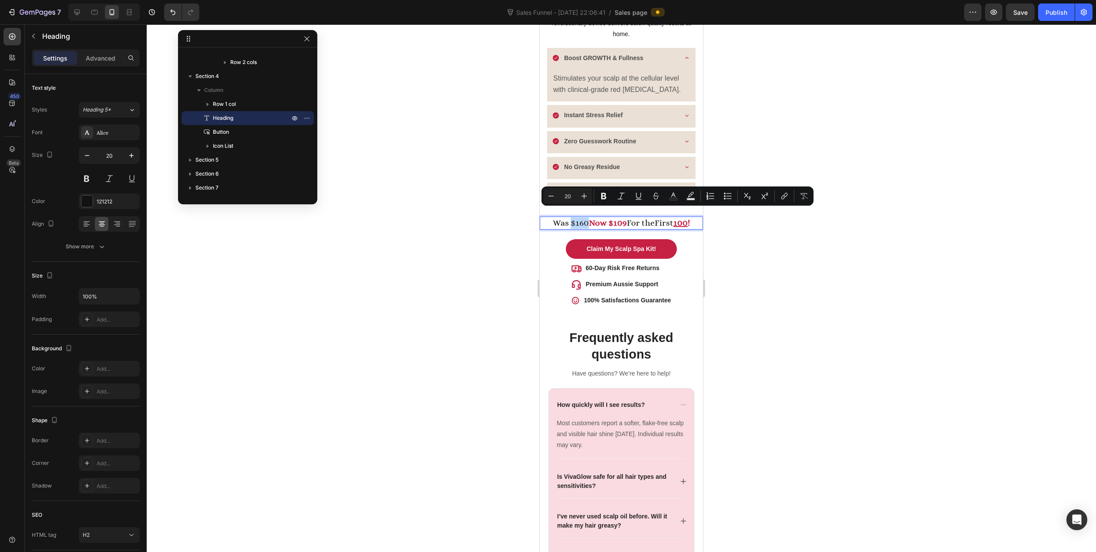
click at [565, 217] on p "Was $160 Now $109 For the First 100 !" at bounding box center [622, 222] width 162 height 11
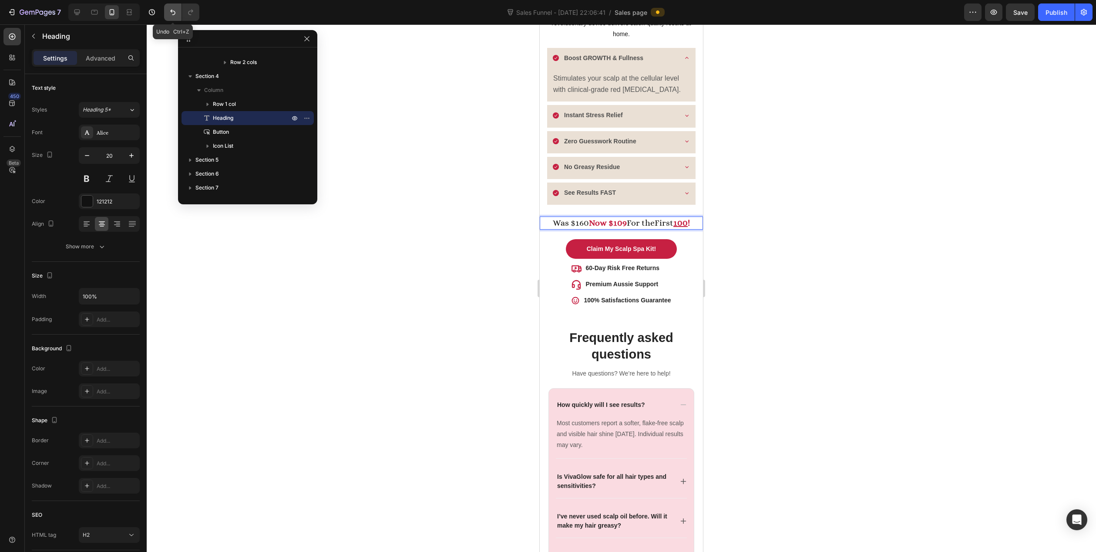
click at [171, 15] on icon "Undo/Redo" at bounding box center [172, 12] width 9 height 9
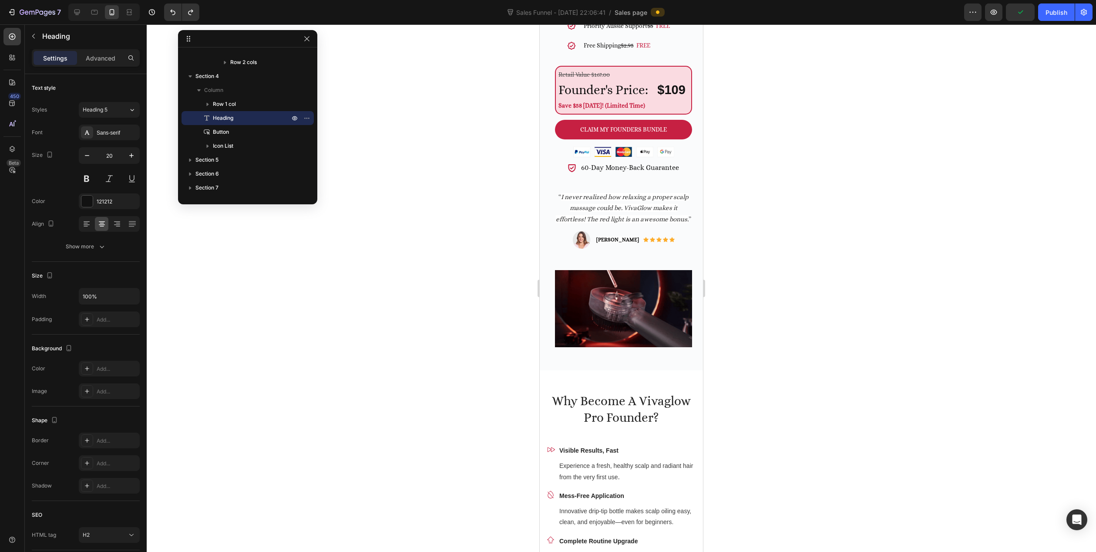
scroll to position [305, 0]
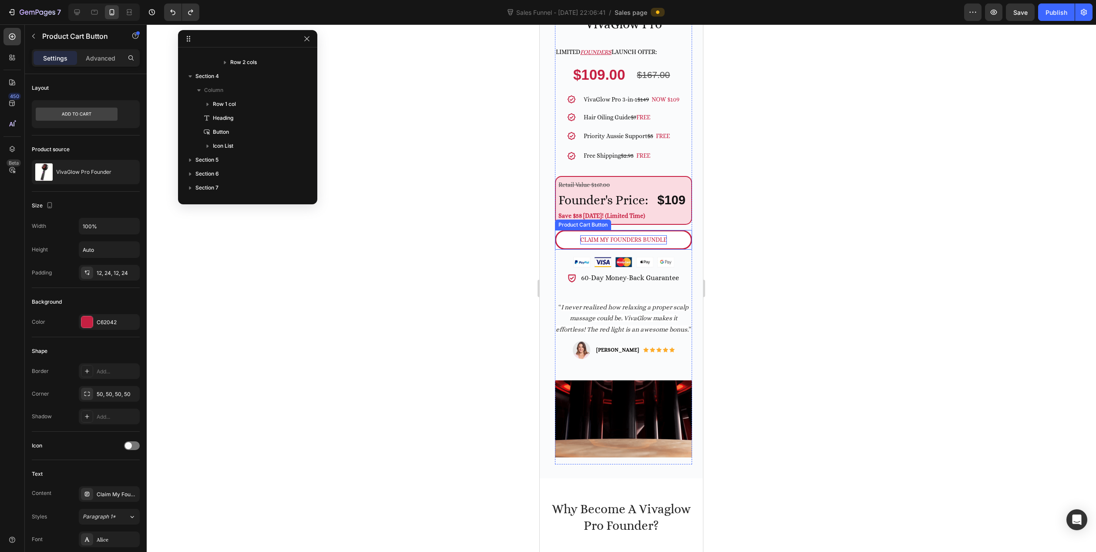
click at [582, 235] on div "Claim My Founders Bundle" at bounding box center [623, 239] width 87 height 9
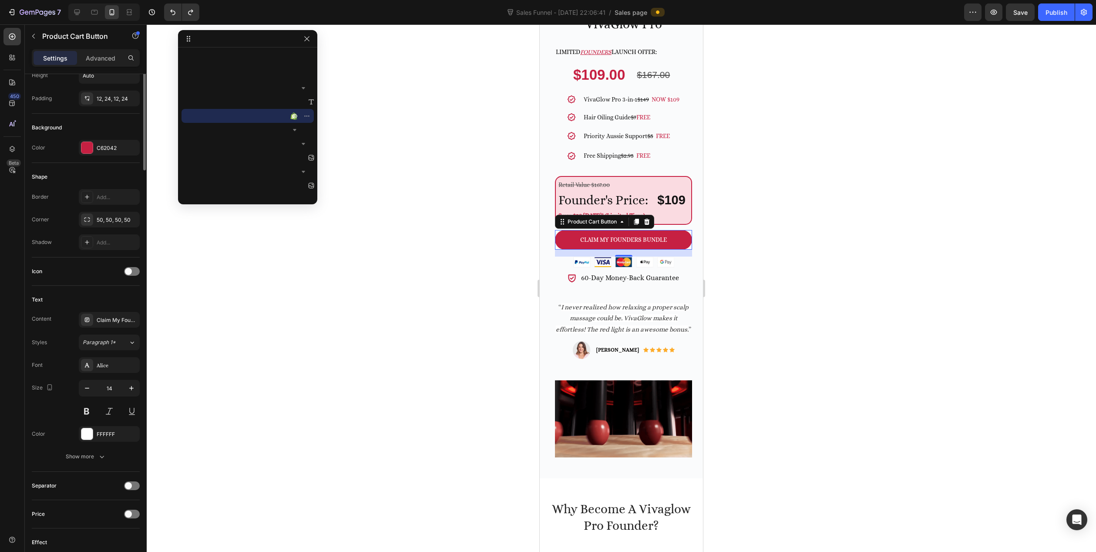
scroll to position [218, 0]
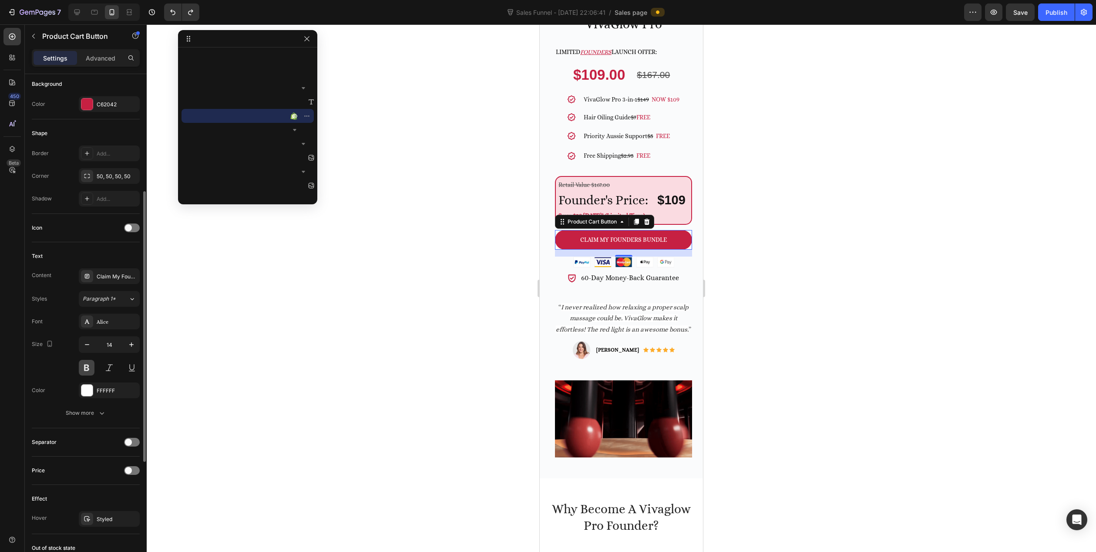
click at [85, 367] on button at bounding box center [87, 368] width 16 height 16
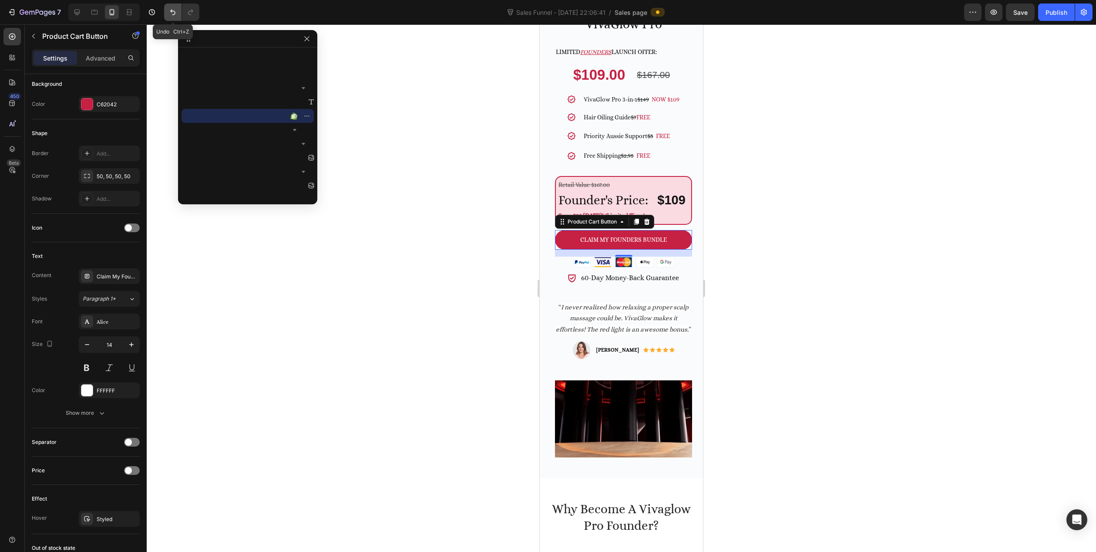
click at [175, 11] on icon "Undo/Redo" at bounding box center [172, 12] width 9 height 9
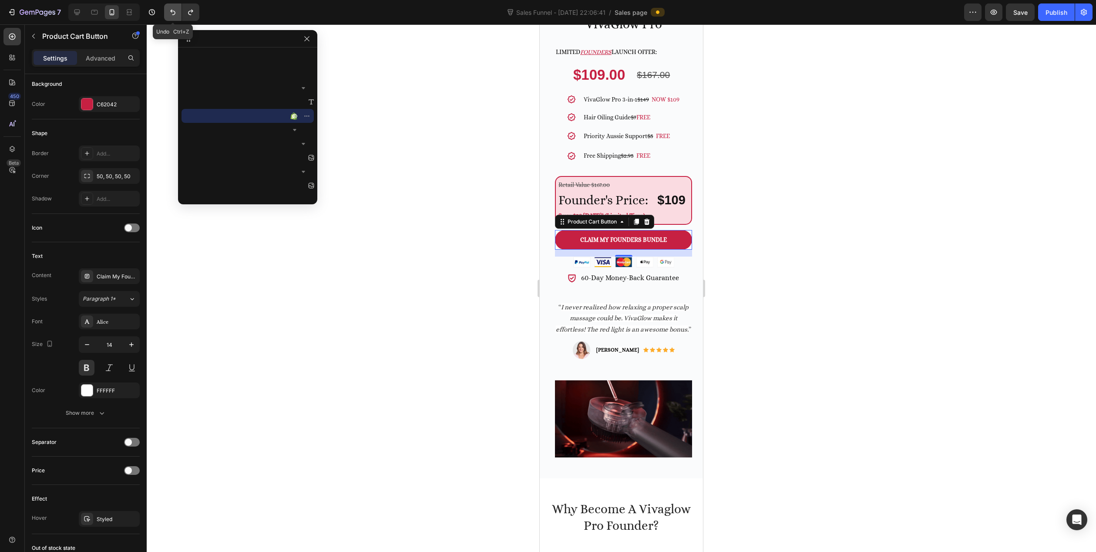
click at [175, 11] on icon "Undo/Redo" at bounding box center [172, 13] width 5 height 6
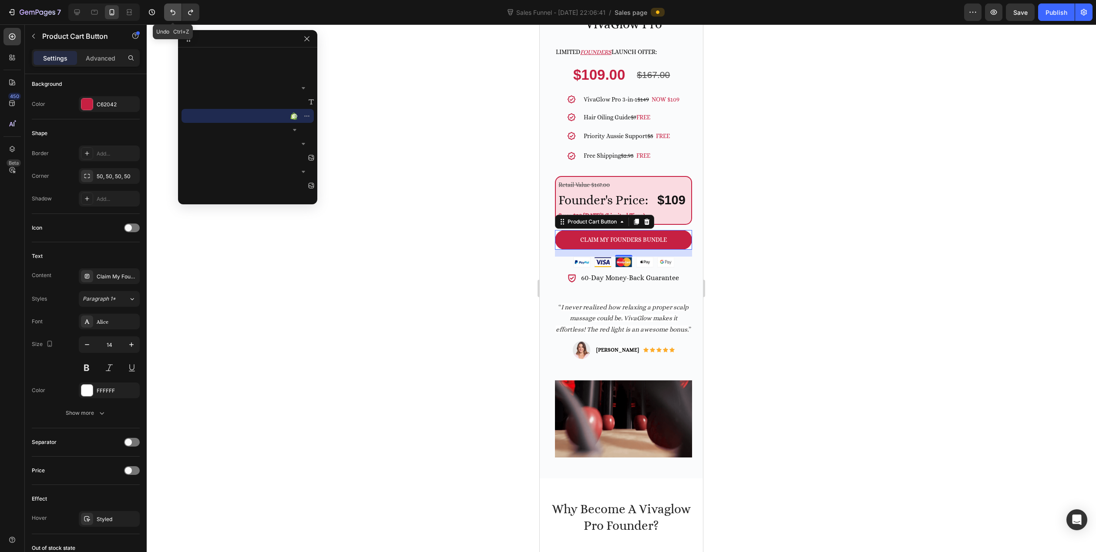
click at [174, 11] on icon "Undo/Redo" at bounding box center [172, 13] width 5 height 6
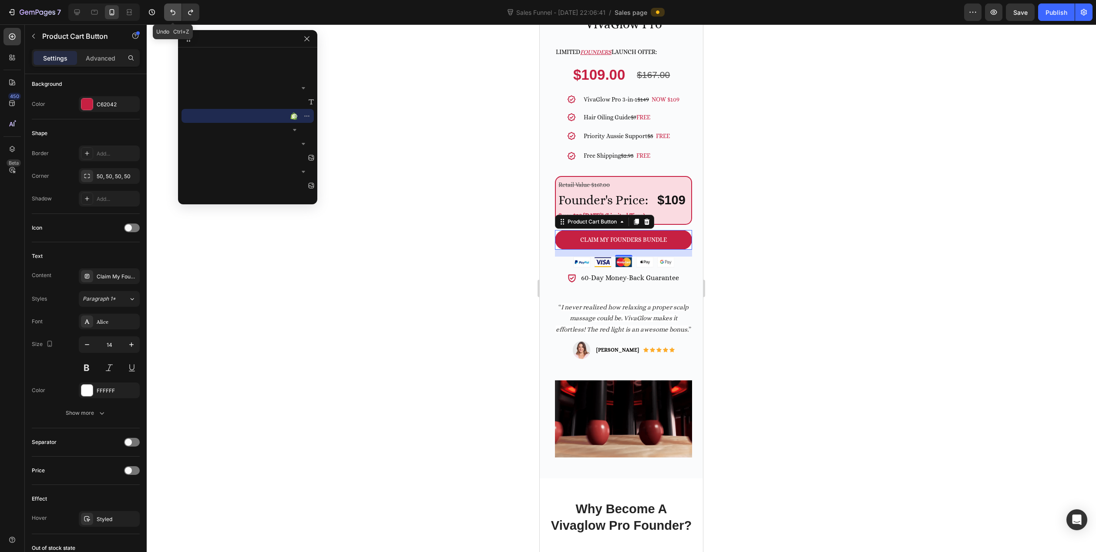
click at [173, 13] on icon "Undo/Redo" at bounding box center [172, 12] width 9 height 9
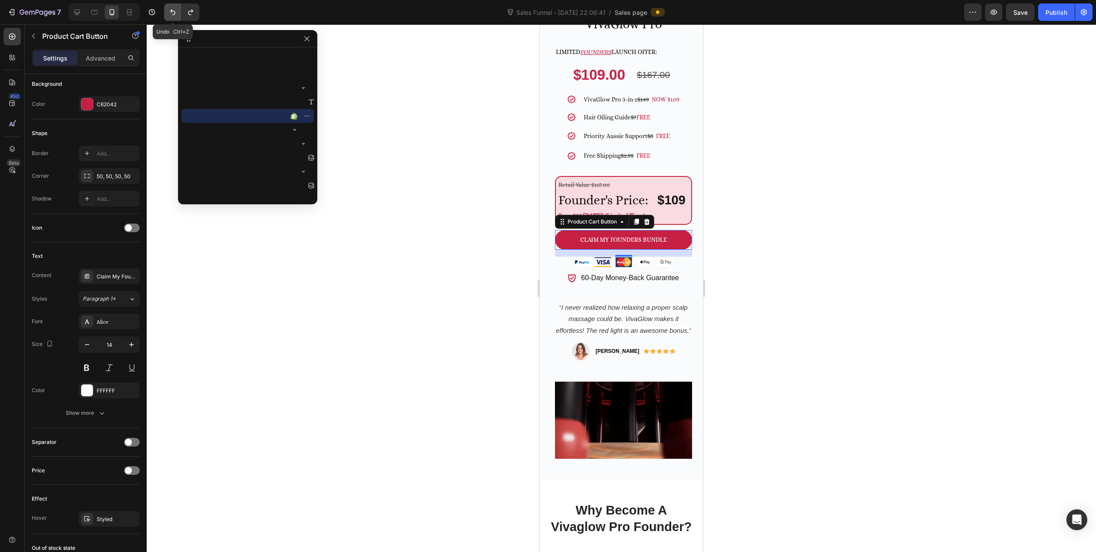
click at [173, 13] on icon "Undo/Redo" at bounding box center [172, 12] width 9 height 9
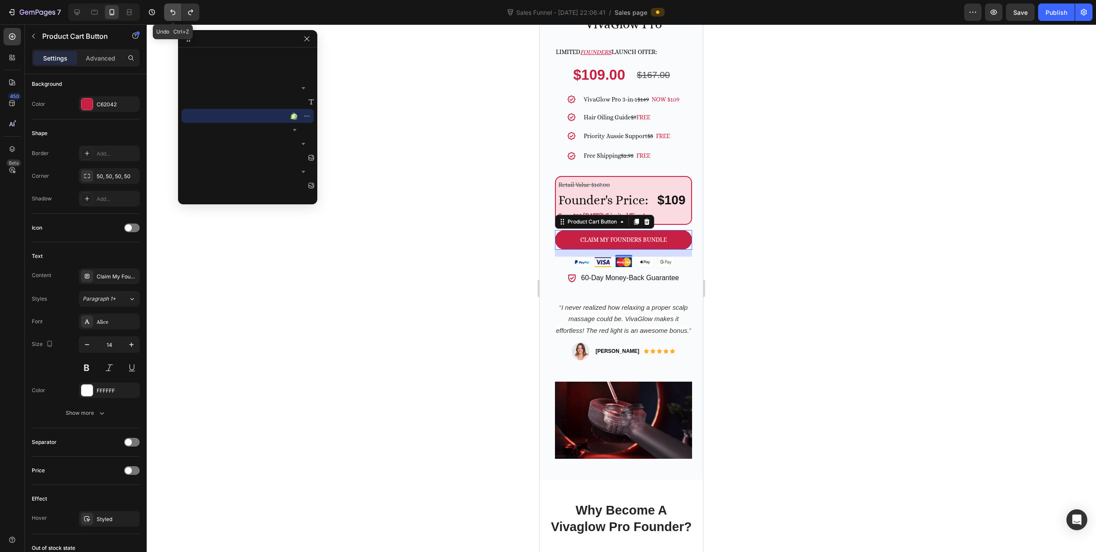
click at [173, 13] on icon "Undo/Redo" at bounding box center [172, 12] width 9 height 9
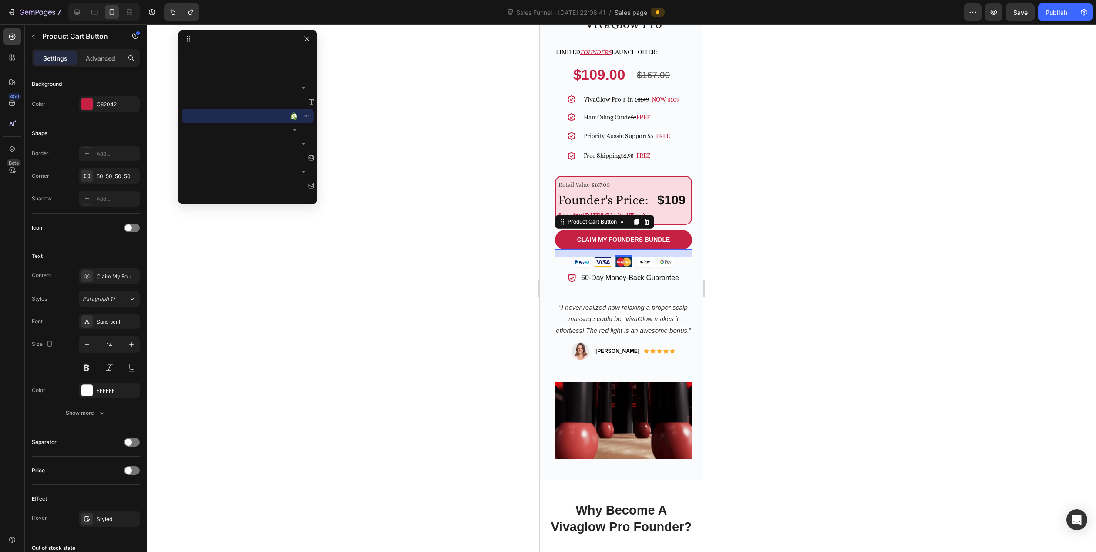
click at [512, 303] on div at bounding box center [622, 287] width 950 height 527
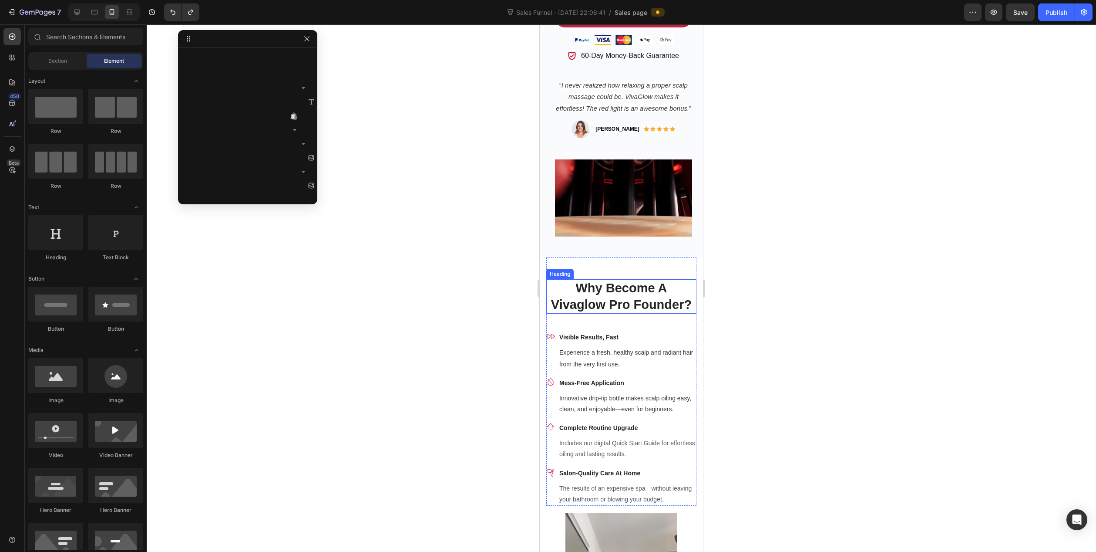
scroll to position [522, 0]
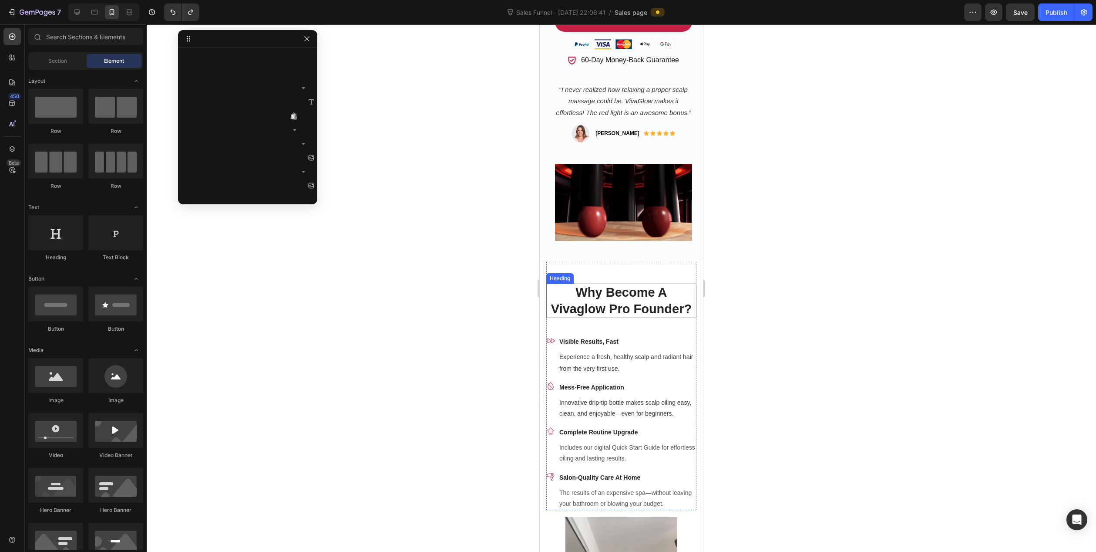
click at [600, 302] on h2 "Why Become A Vivaglow Pro Founder?" at bounding box center [621, 300] width 150 height 34
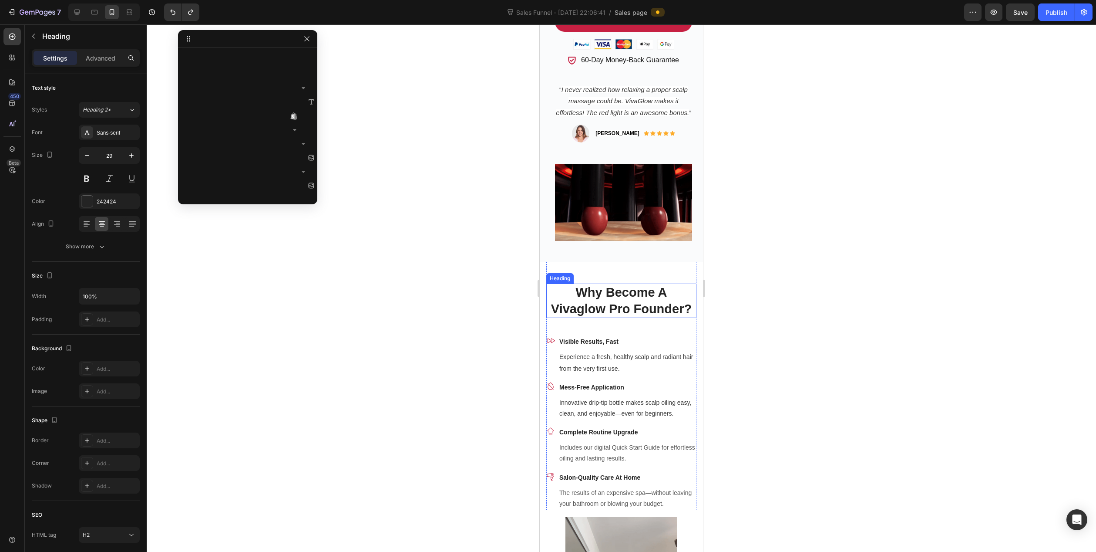
scroll to position [1391, 0]
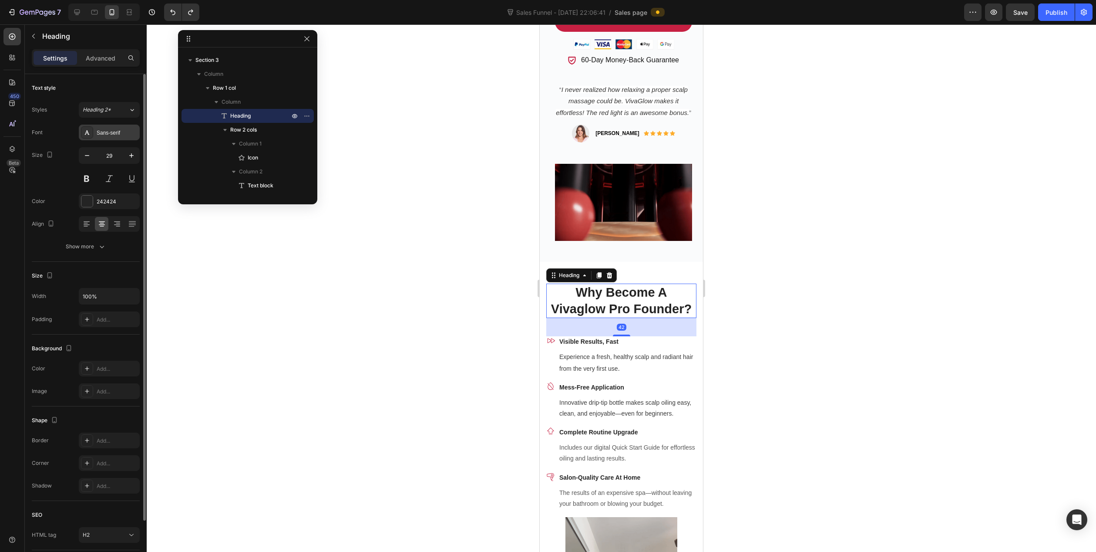
click at [106, 131] on div "Sans-serif" at bounding box center [117, 133] width 41 height 8
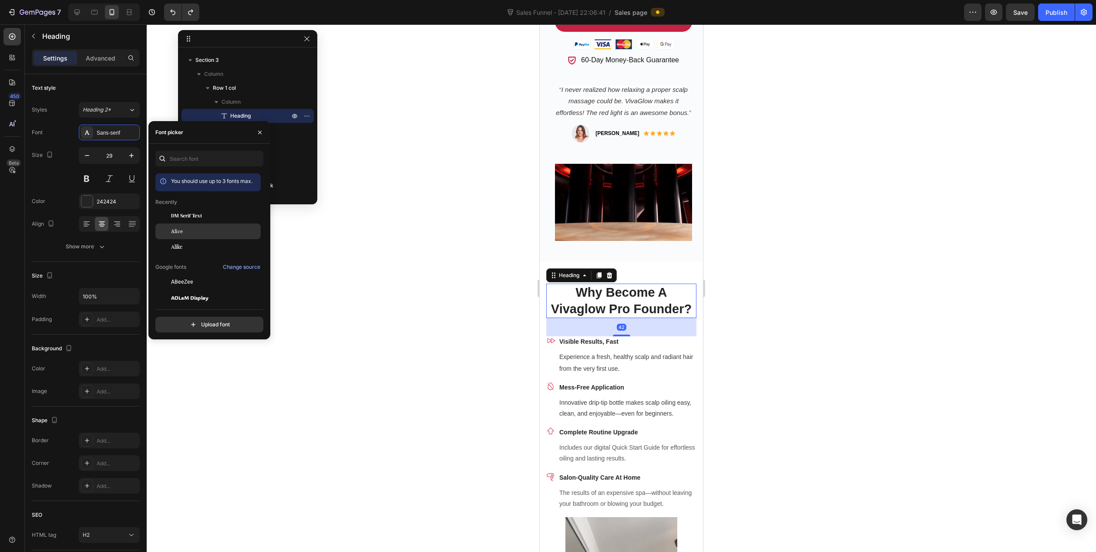
click at [190, 232] on div "Alice" at bounding box center [215, 231] width 88 height 8
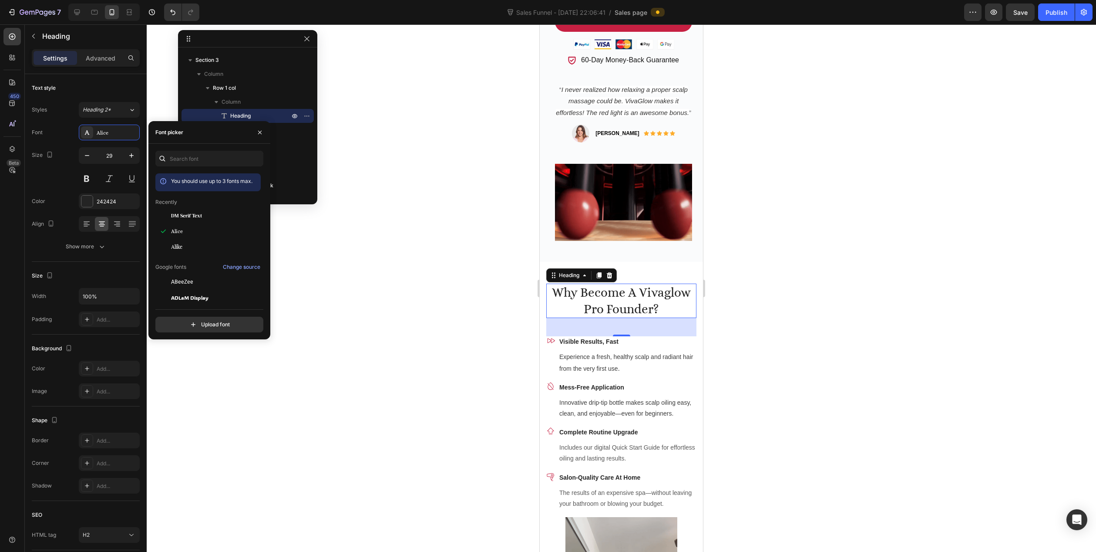
click at [391, 252] on div at bounding box center [622, 287] width 950 height 527
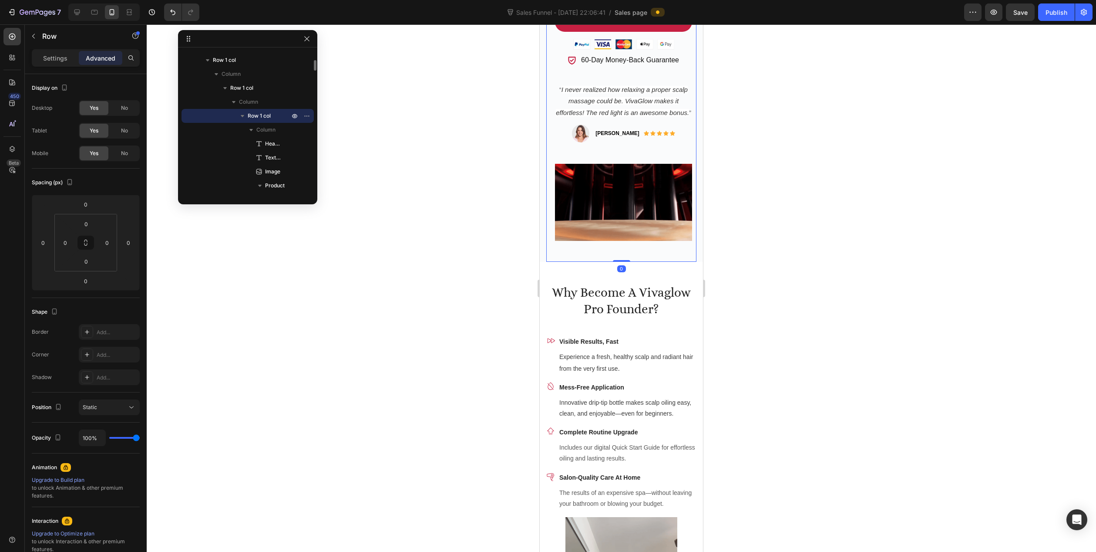
click at [619, 272] on div "0" at bounding box center [621, 268] width 9 height 7
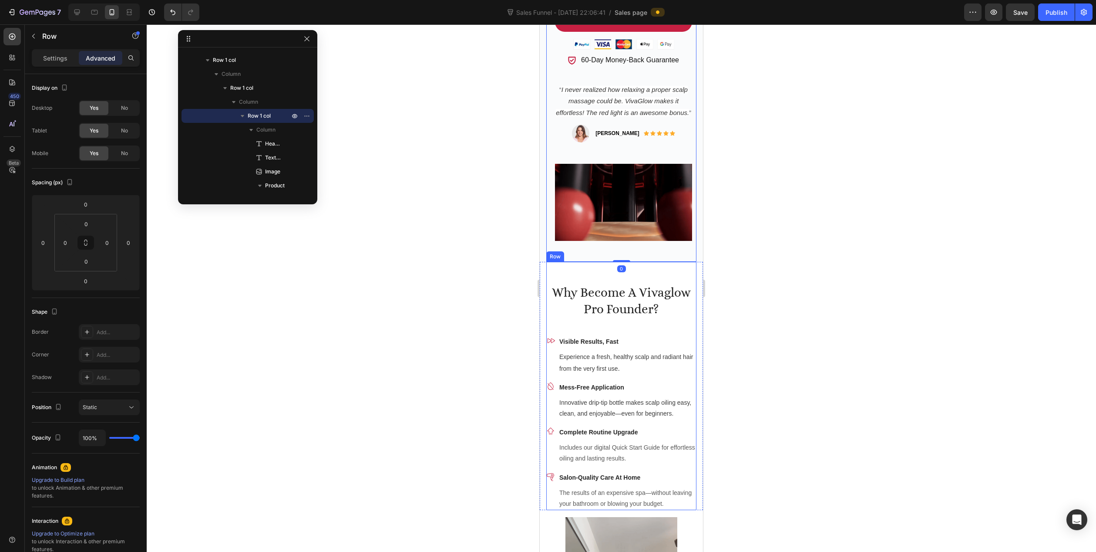
click at [580, 271] on div "Why Become A Vivaglow Pro Founder? Heading Icon Visible Results, Fast Text bloc…" at bounding box center [621, 386] width 150 height 248
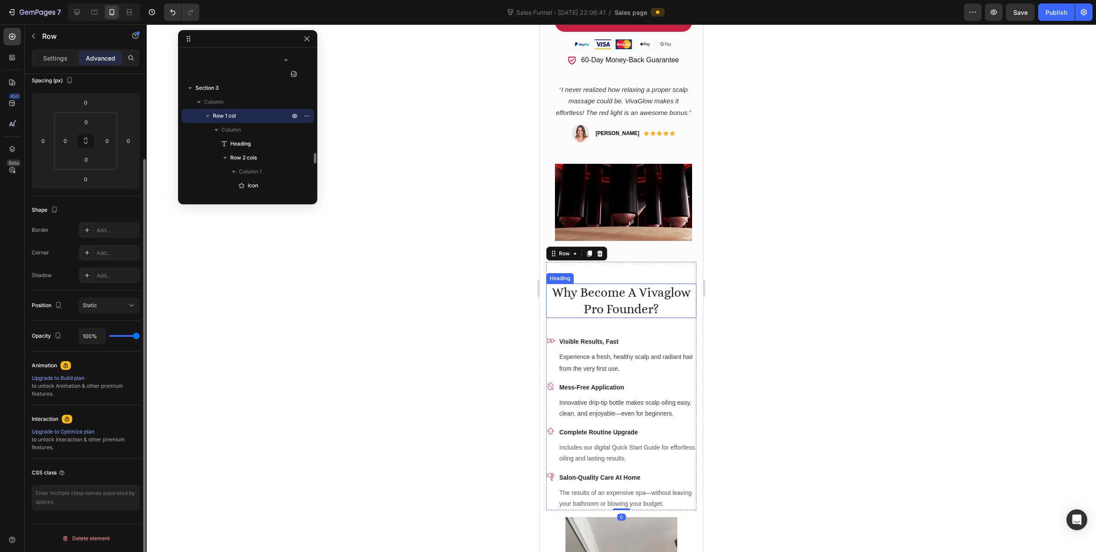
click at [579, 303] on h2 "Why Become A Vivaglow Pro Founder?" at bounding box center [621, 300] width 150 height 34
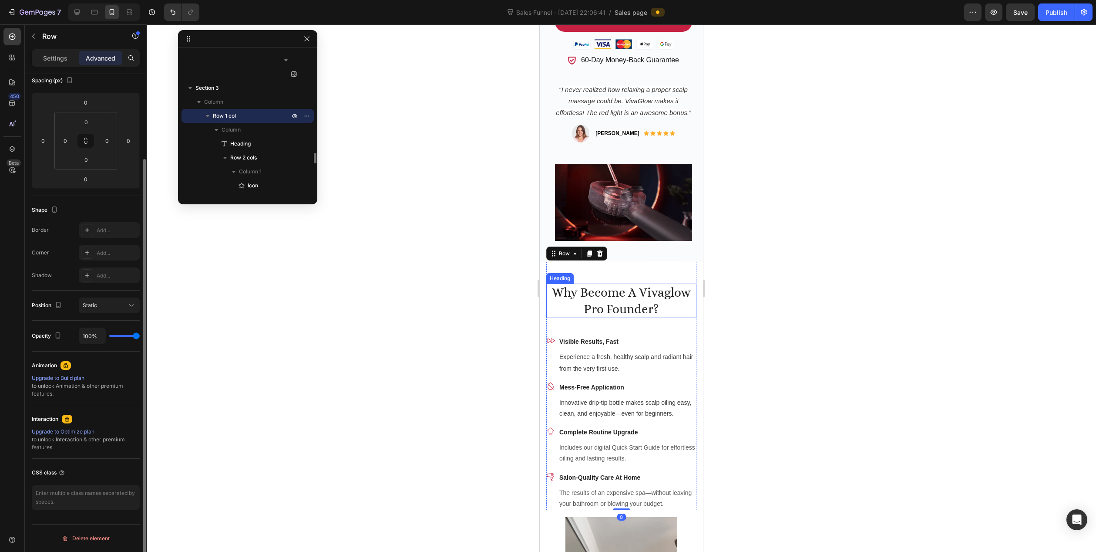
scroll to position [0, 0]
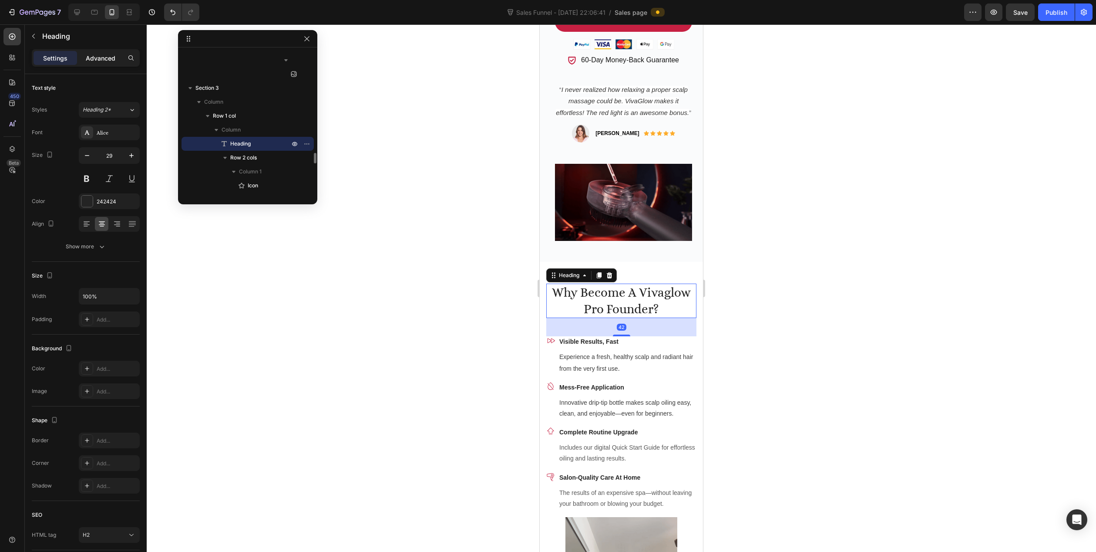
click at [106, 55] on p "Advanced" at bounding box center [101, 58] width 30 height 9
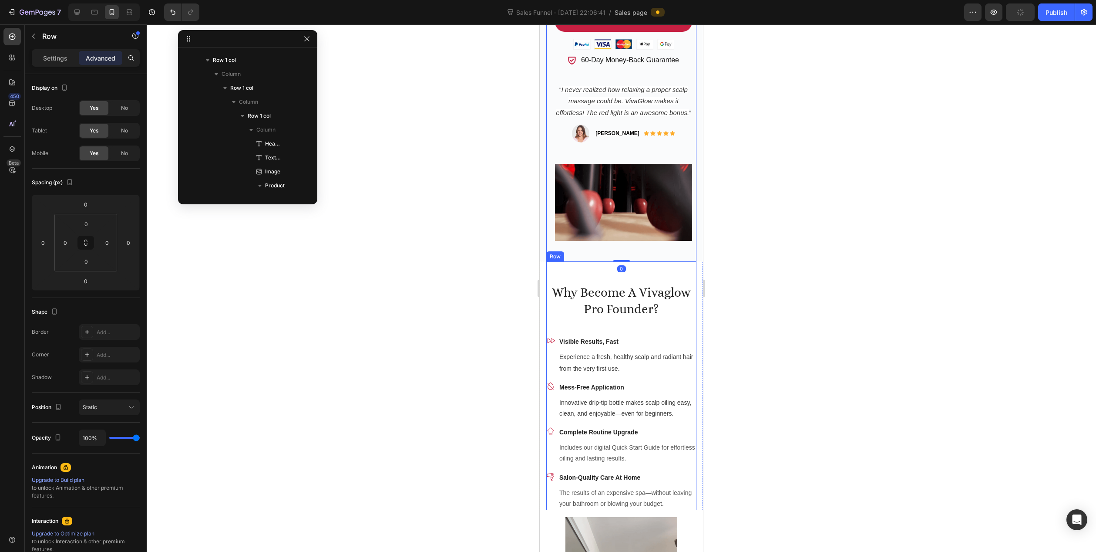
click at [565, 272] on div "Why Become A Vivaglow Pro Founder? Heading Icon Visible Results, Fast Text bloc…" at bounding box center [621, 386] width 150 height 248
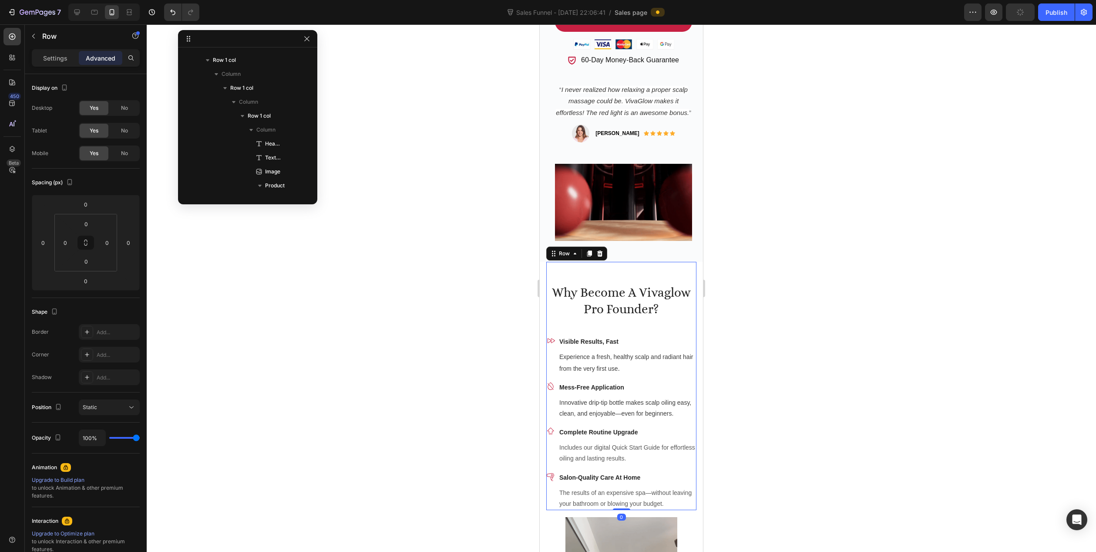
scroll to position [1363, 0]
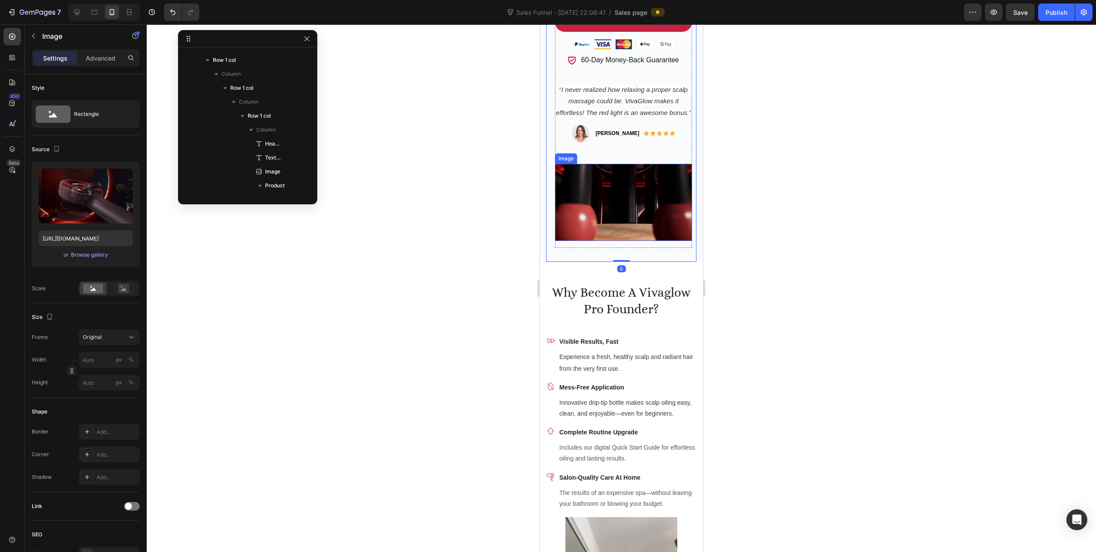
click at [604, 210] on img at bounding box center [623, 202] width 137 height 77
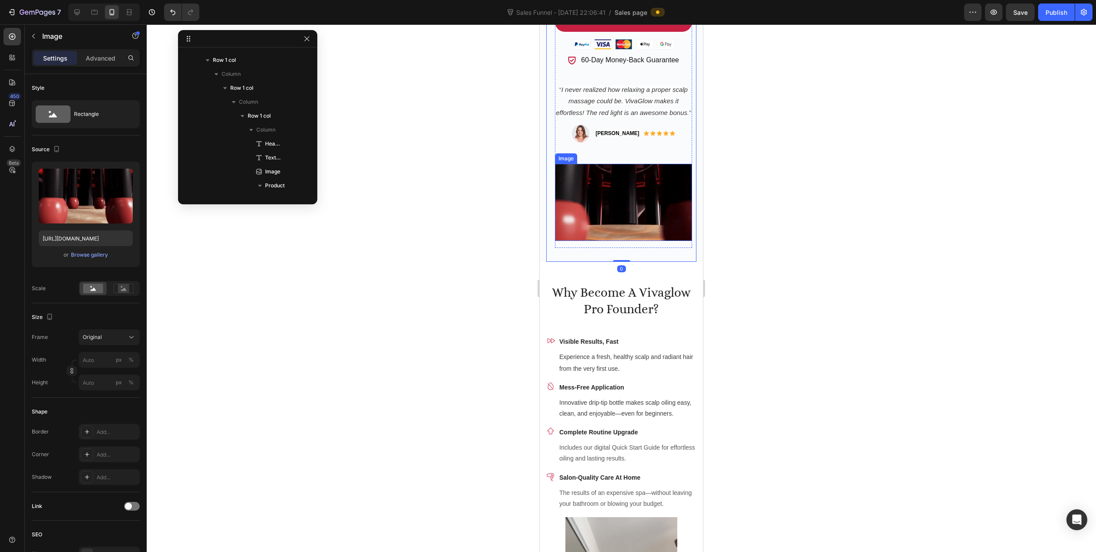
scroll to position [1321, 0]
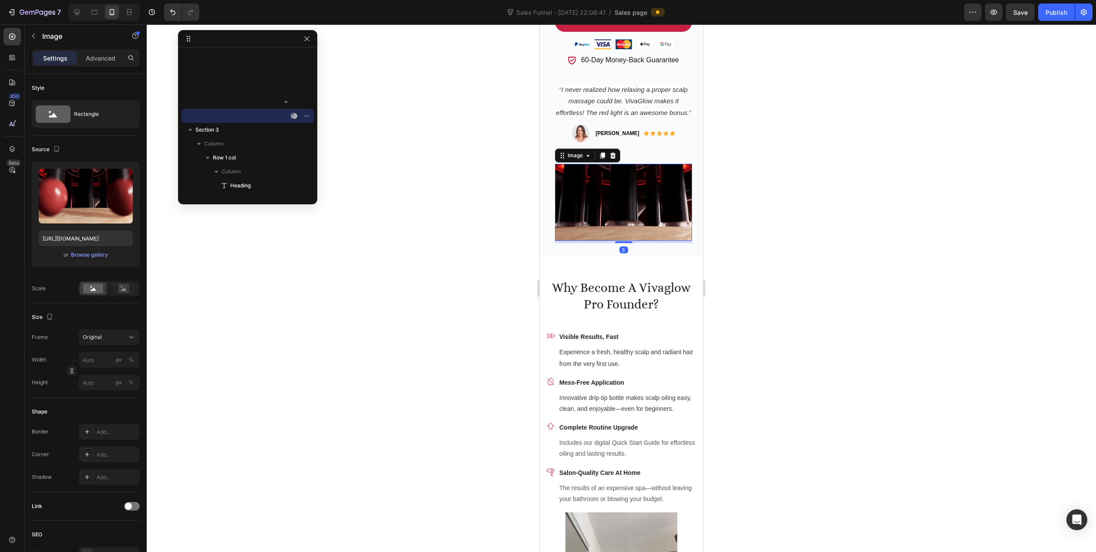
drag, startPoint x: 620, startPoint y: 250, endPoint x: 612, endPoint y: 224, distance: 27.0
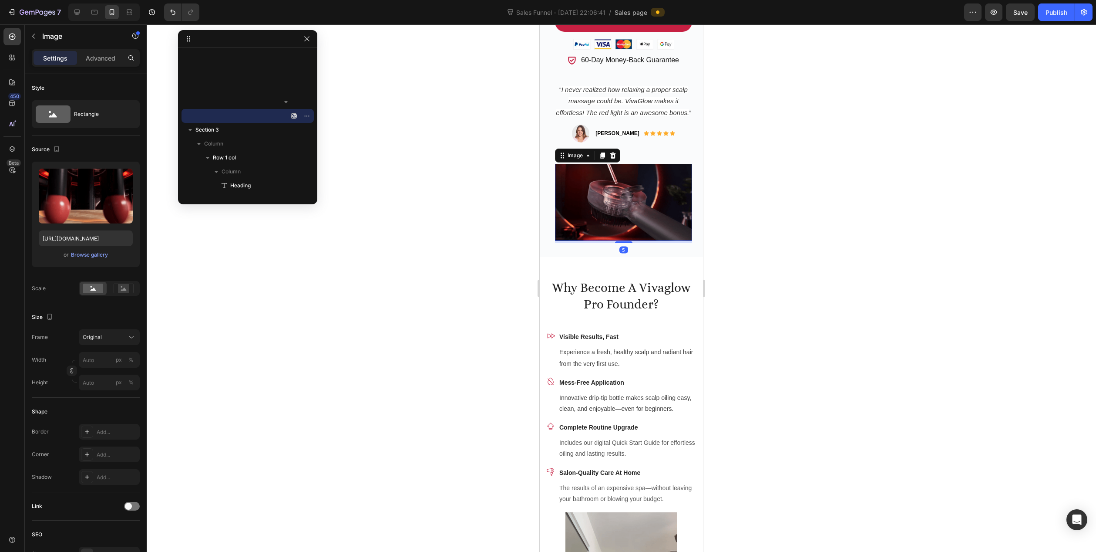
click at [612, 224] on div "Image 5" at bounding box center [623, 202] width 137 height 77
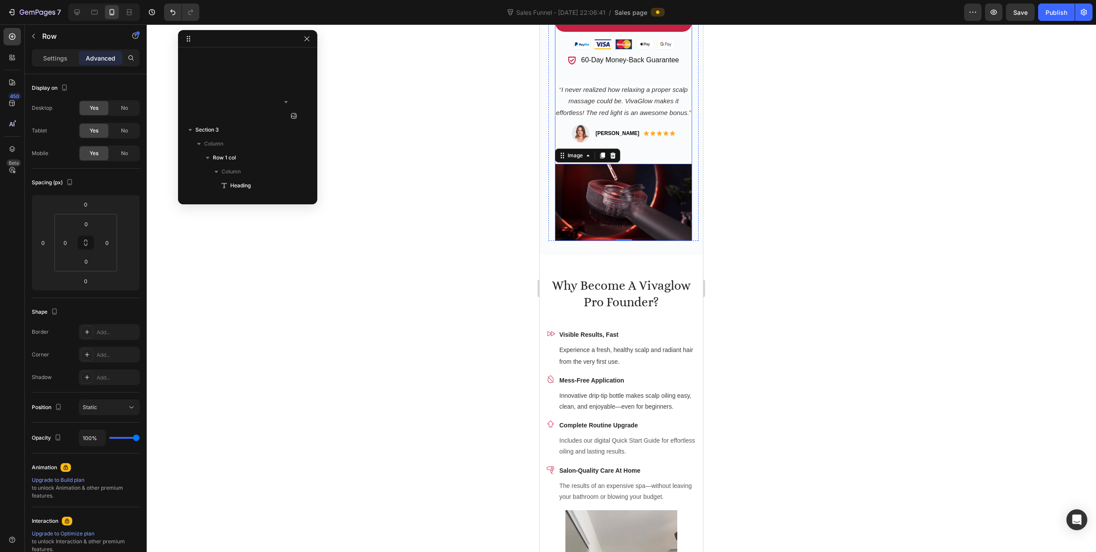
scroll to position [221, 0]
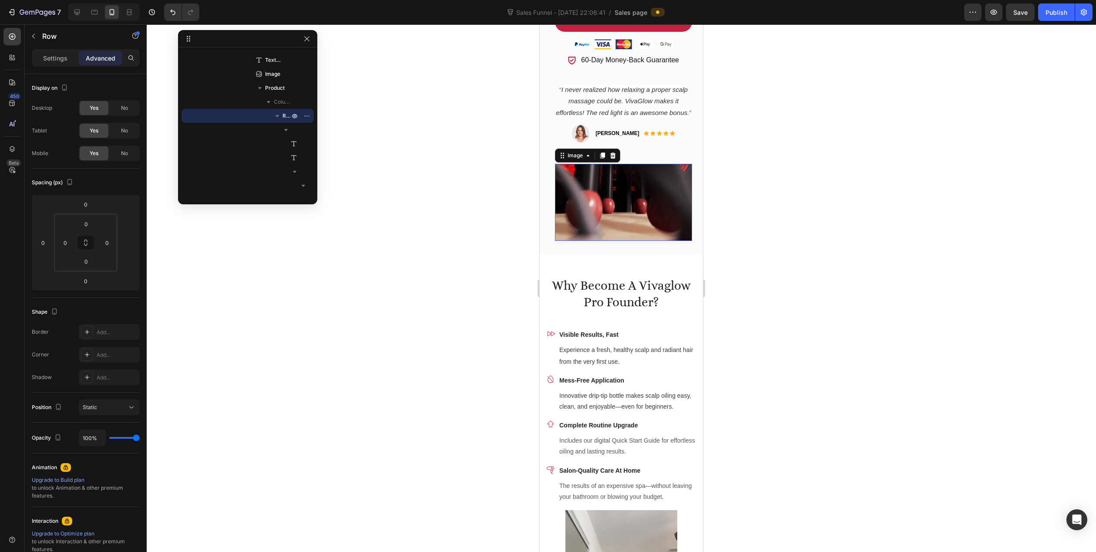
click at [627, 206] on img at bounding box center [623, 202] width 137 height 77
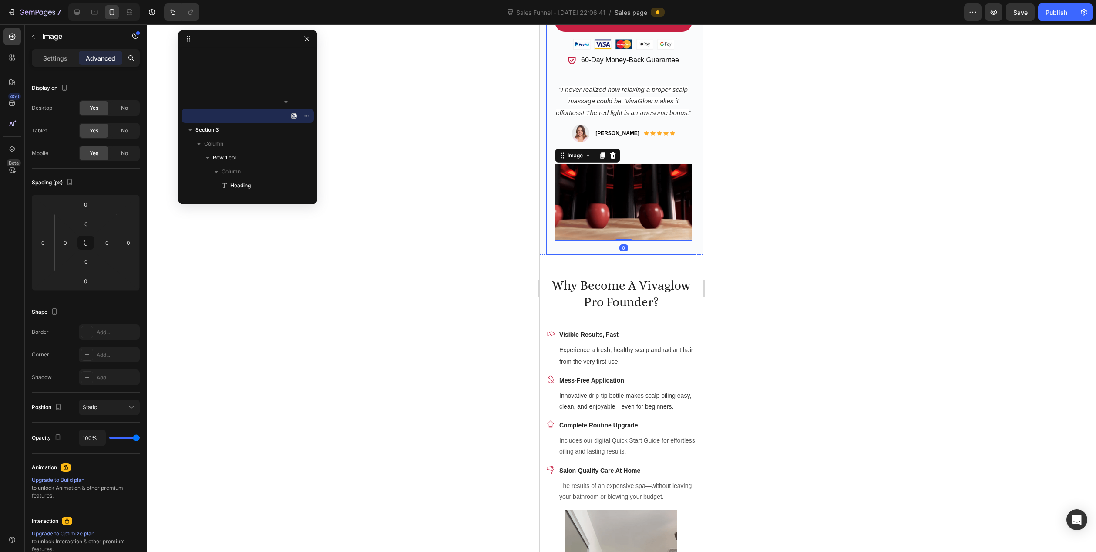
scroll to position [123, 0]
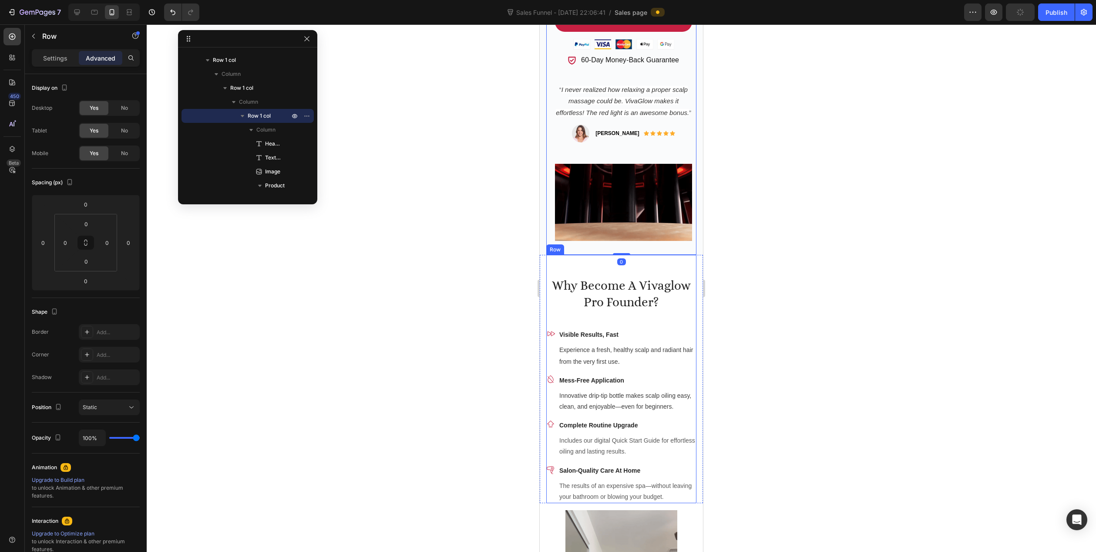
scroll to position [1363, 0]
click at [648, 269] on div "Why Become A Vivaglow Pro Founder? Heading Icon Visible Results, Fast Text bloc…" at bounding box center [621, 379] width 150 height 248
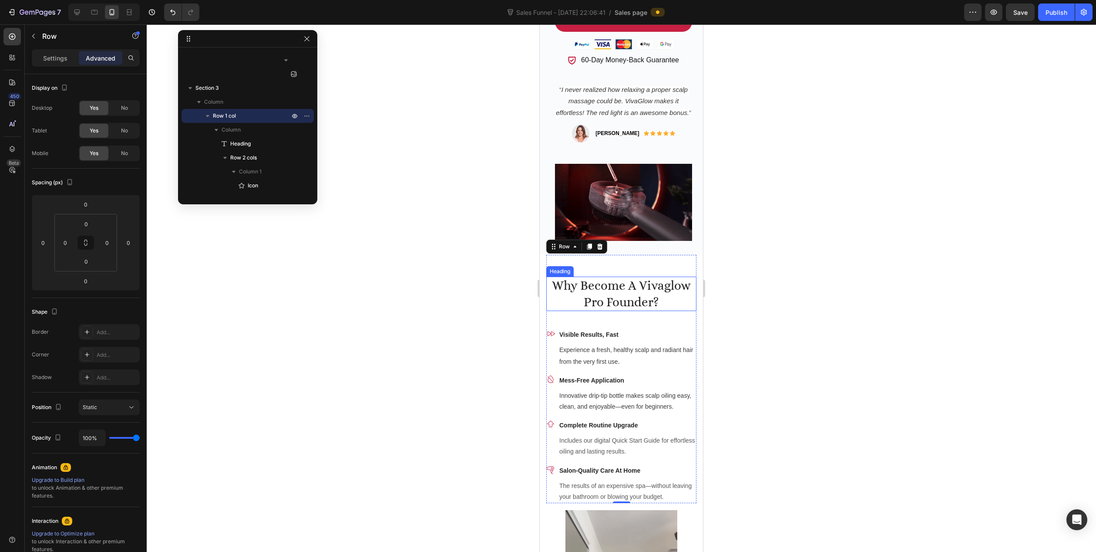
click at [578, 299] on h2 "Why Become A Vivaglow Pro Founder?" at bounding box center [621, 293] width 150 height 34
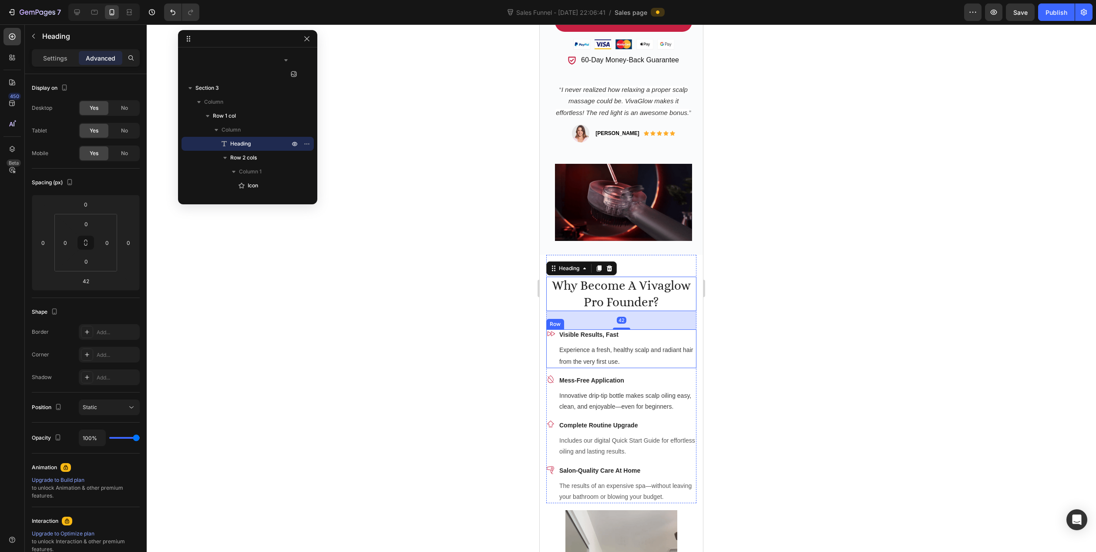
click at [455, 330] on div at bounding box center [622, 287] width 950 height 527
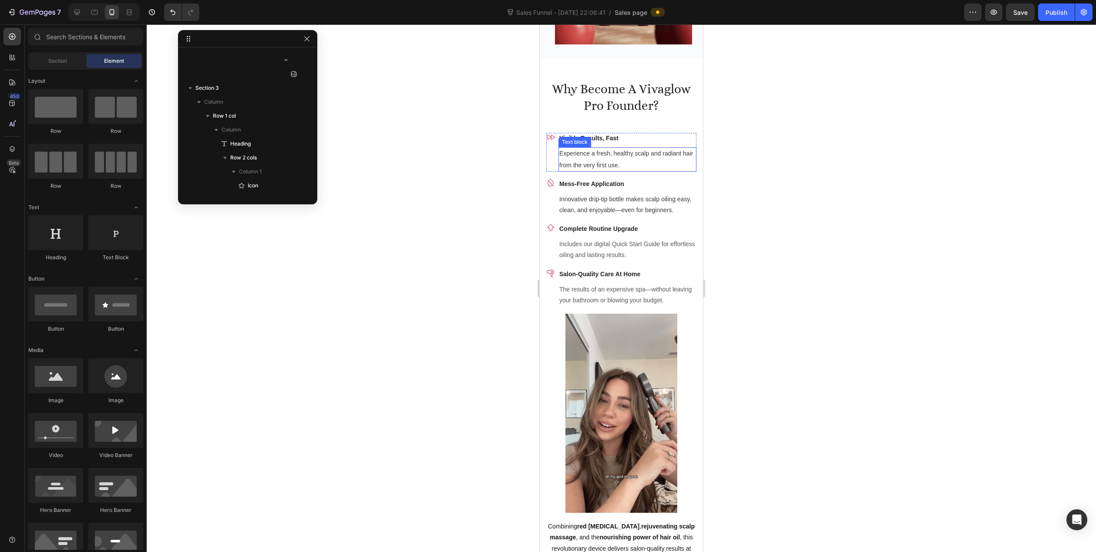
scroll to position [740, 0]
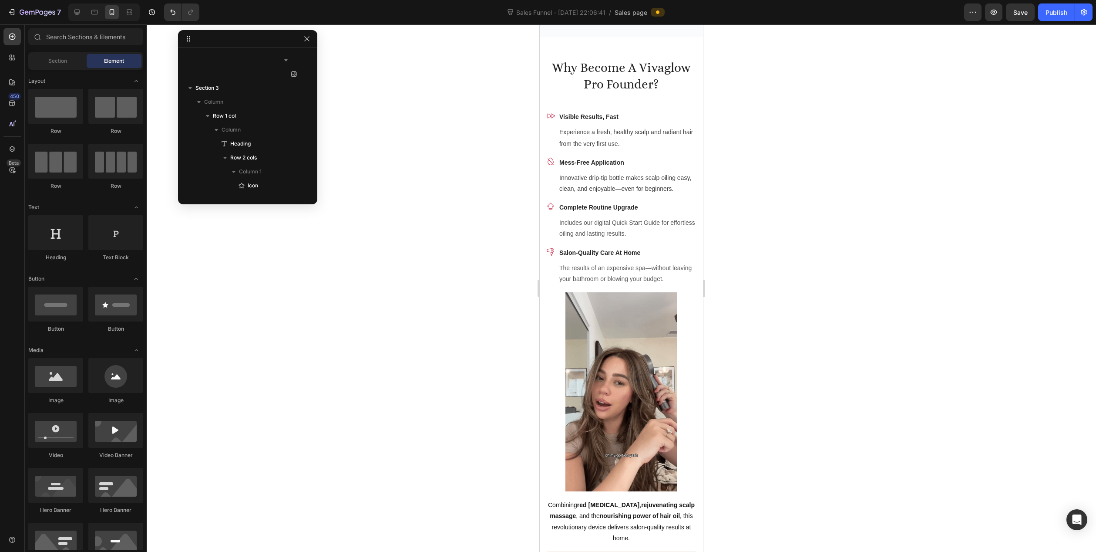
drag, startPoint x: 800, startPoint y: 335, endPoint x: 786, endPoint y: 333, distance: 13.7
click at [800, 334] on div at bounding box center [622, 287] width 950 height 527
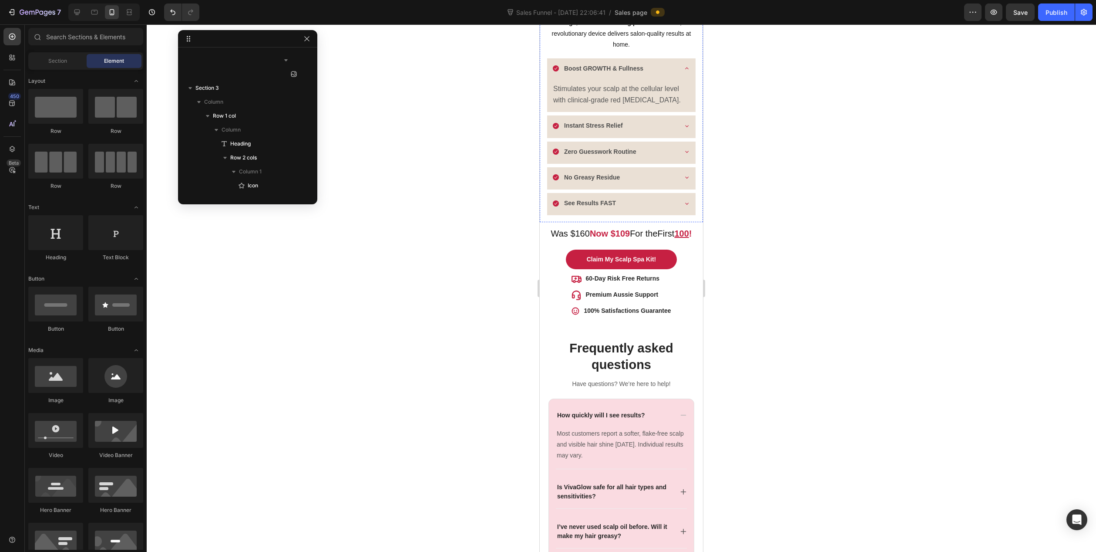
scroll to position [1263, 0]
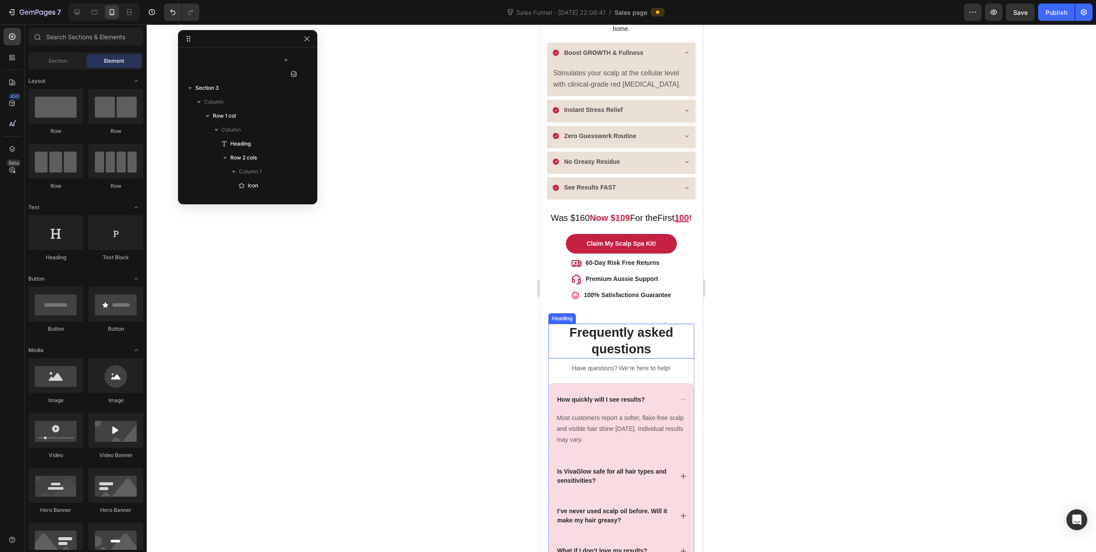
click at [611, 334] on p "Frequently asked questions" at bounding box center [621, 340] width 144 height 33
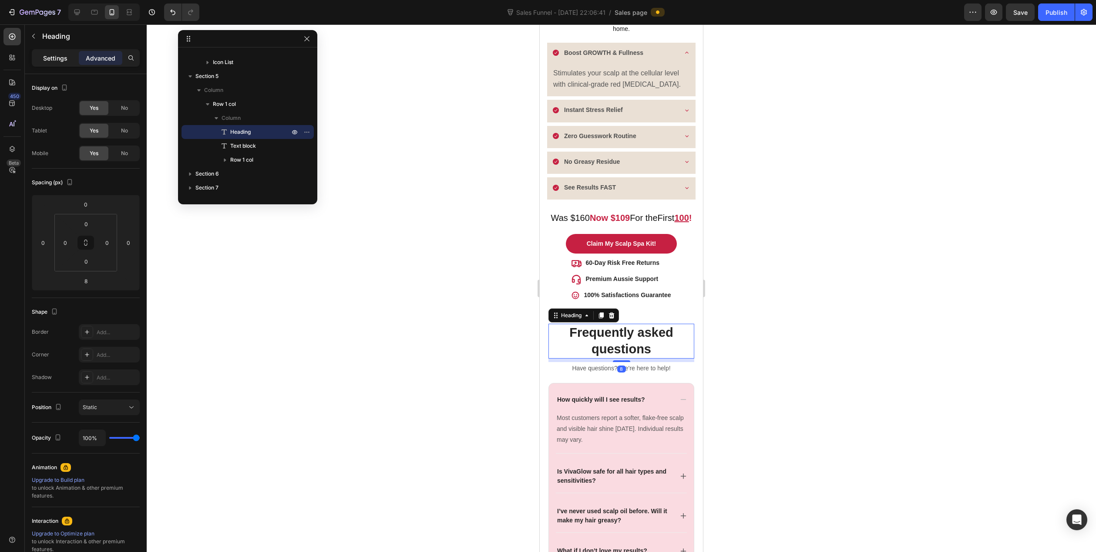
click at [57, 54] on p "Settings" at bounding box center [55, 58] width 24 height 9
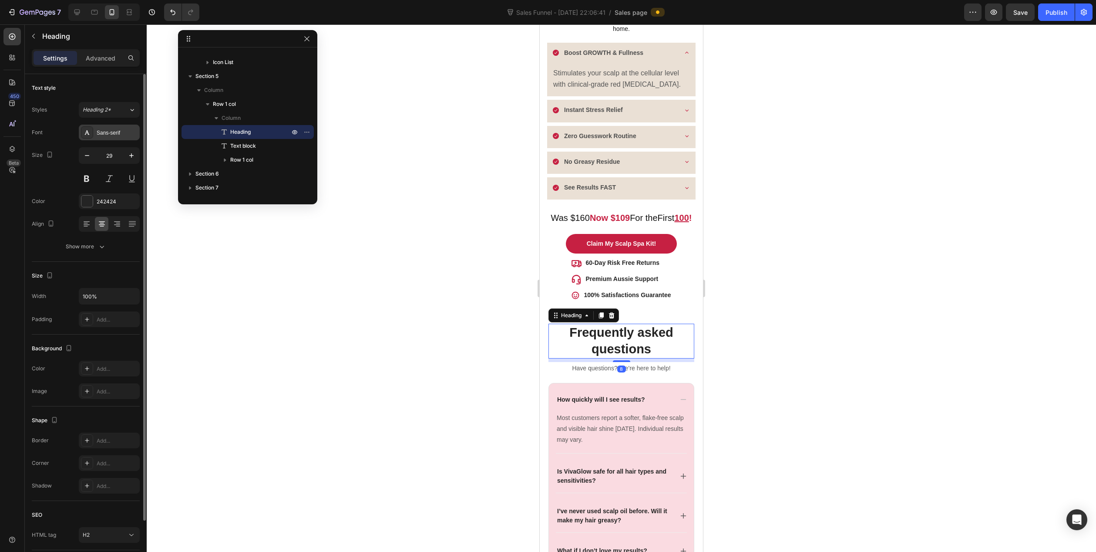
click at [111, 135] on div "Sans-serif" at bounding box center [117, 133] width 41 height 8
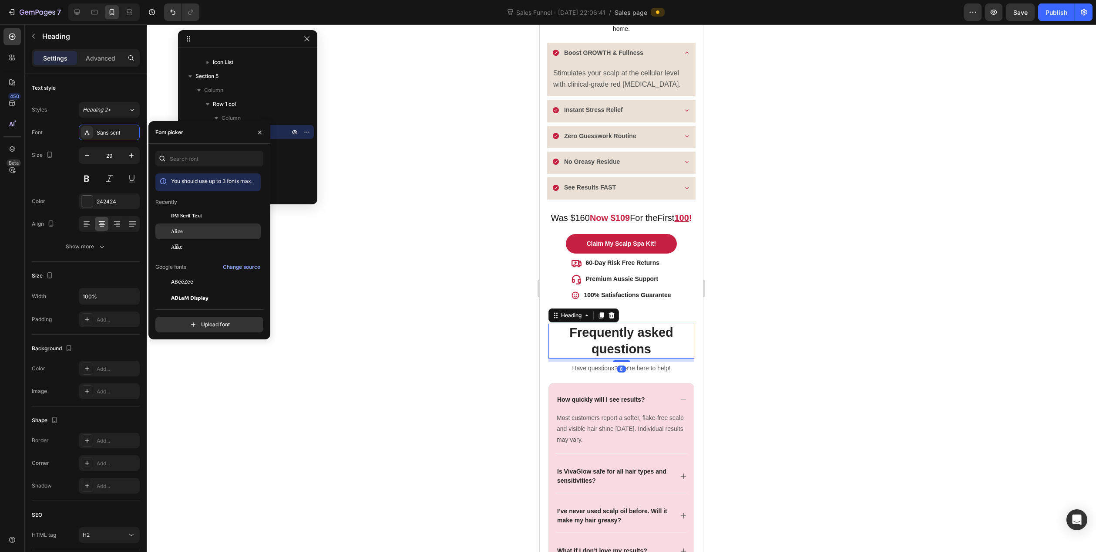
click at [188, 231] on div "Alice" at bounding box center [215, 231] width 88 height 8
click at [416, 300] on div at bounding box center [622, 287] width 950 height 527
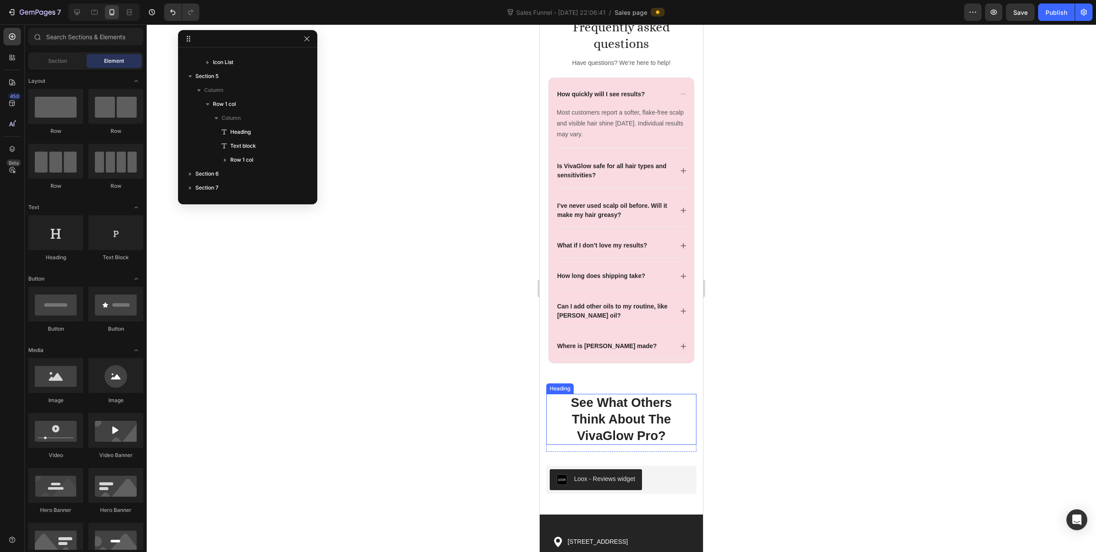
scroll to position [1567, 0]
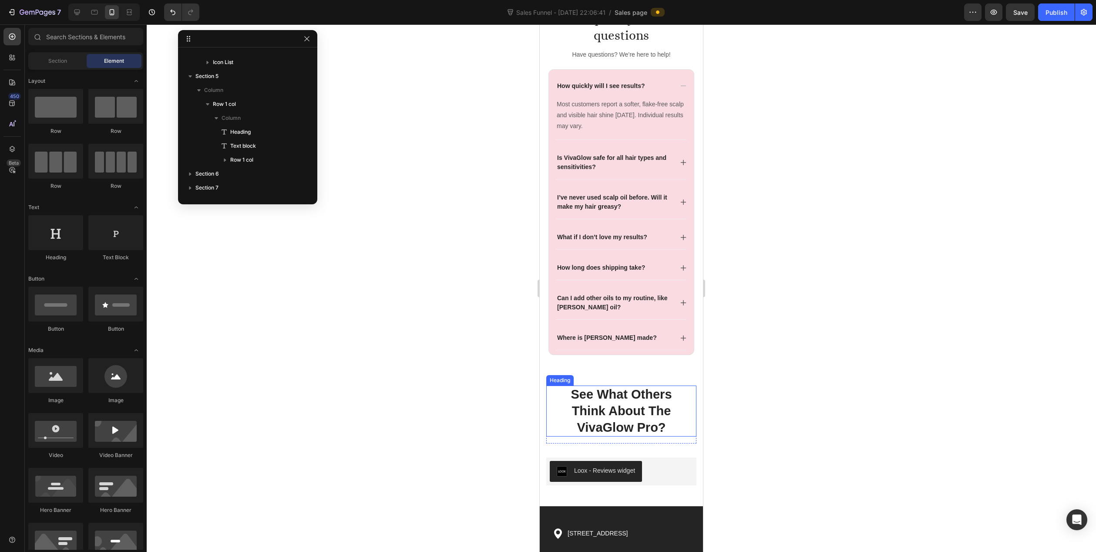
click at [632, 391] on h2 "See What Others Think About The VivaGlow Pro?" at bounding box center [621, 410] width 150 height 51
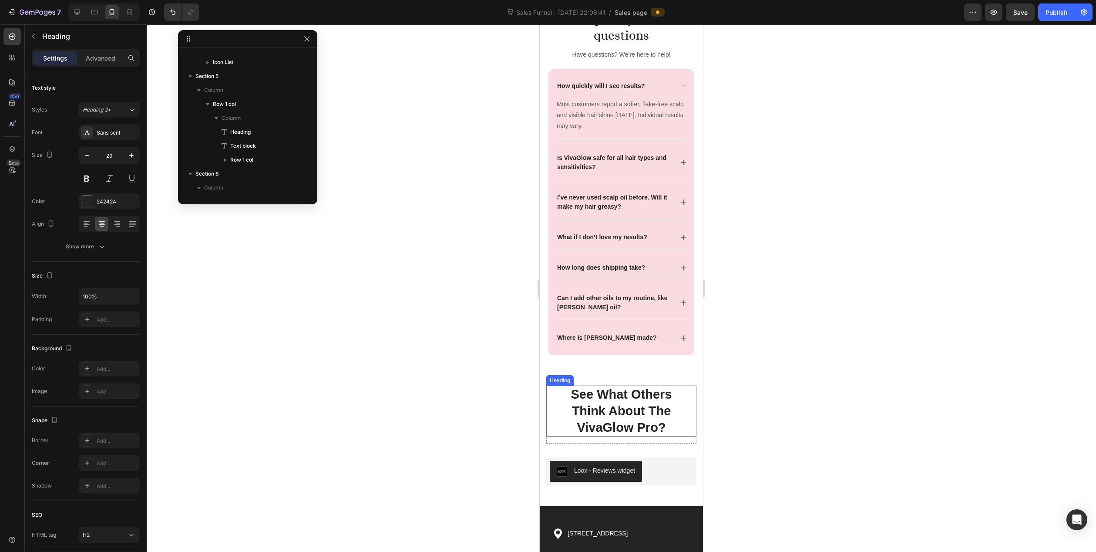
scroll to position [1932, 0]
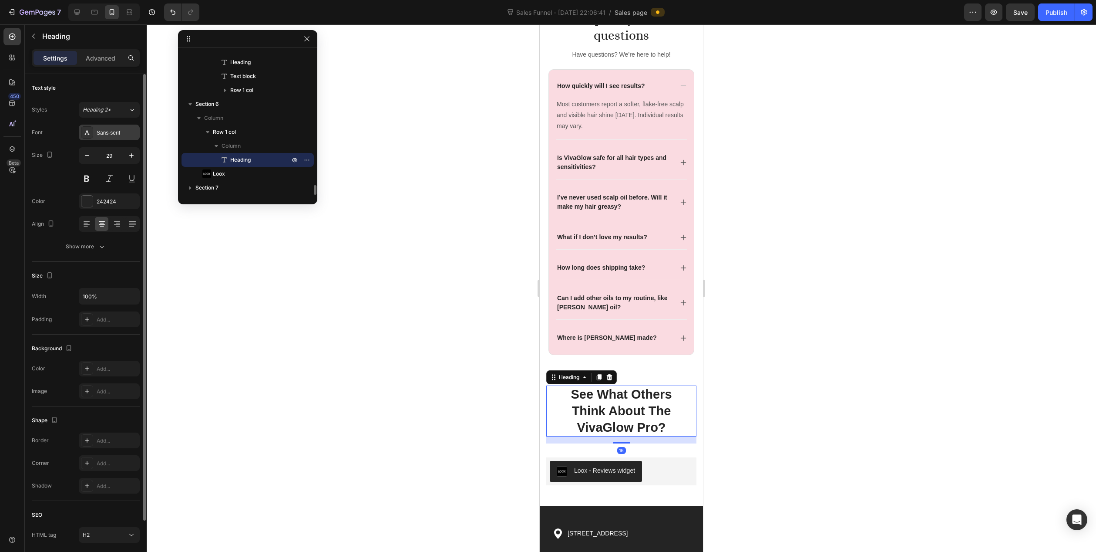
click at [91, 131] on div at bounding box center [87, 132] width 12 height 12
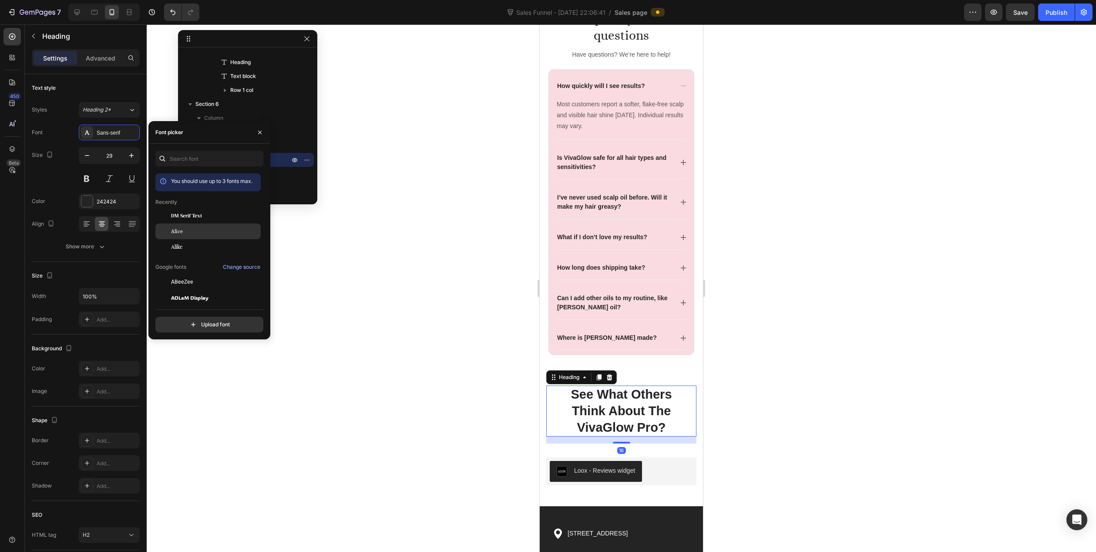
click at [195, 237] on div "Alice" at bounding box center [207, 231] width 105 height 16
click at [376, 262] on div at bounding box center [622, 287] width 950 height 527
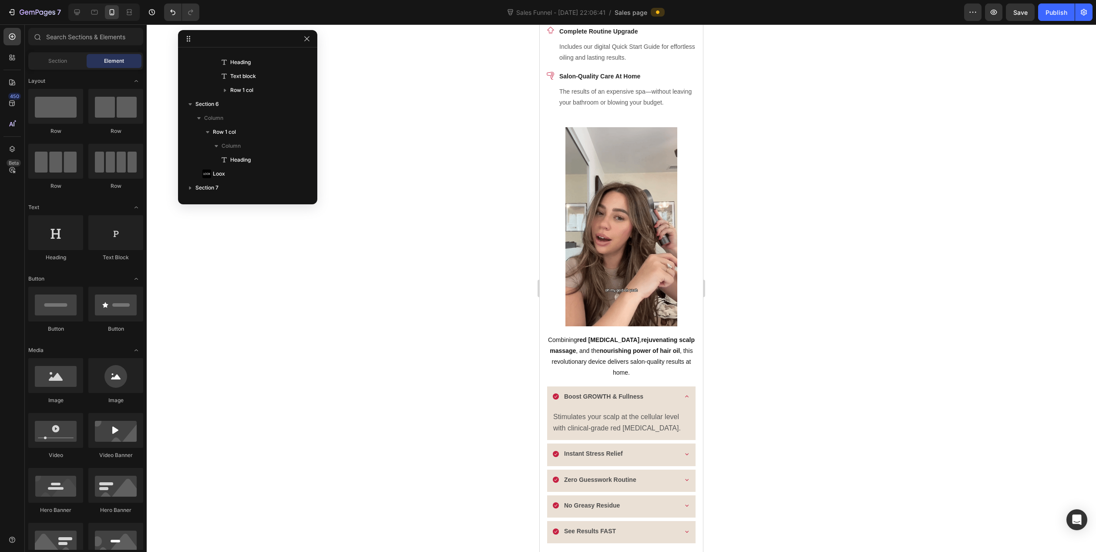
scroll to position [1016, 0]
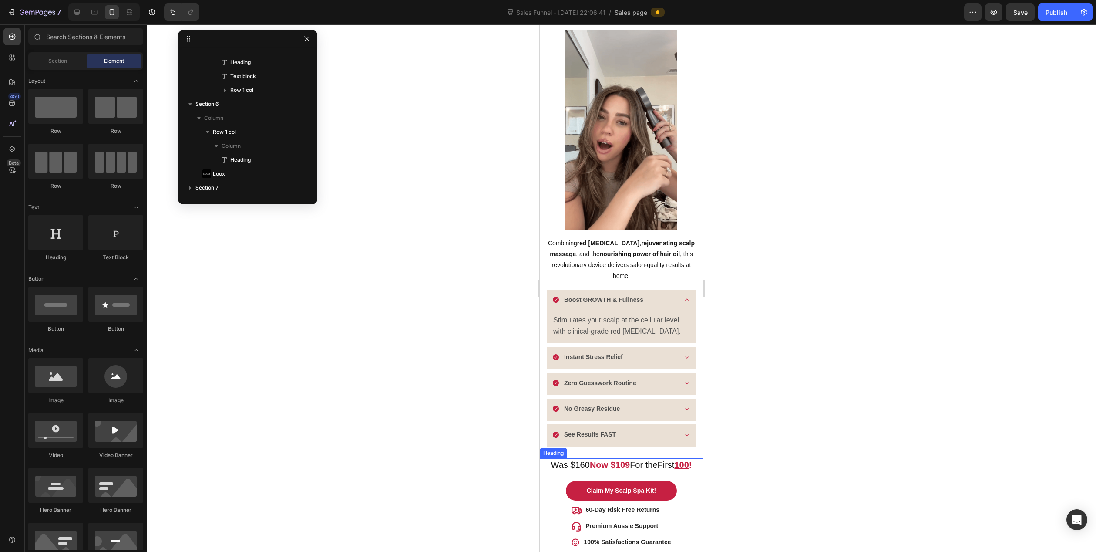
click at [606, 460] on strong "Now $109" at bounding box center [610, 465] width 40 height 10
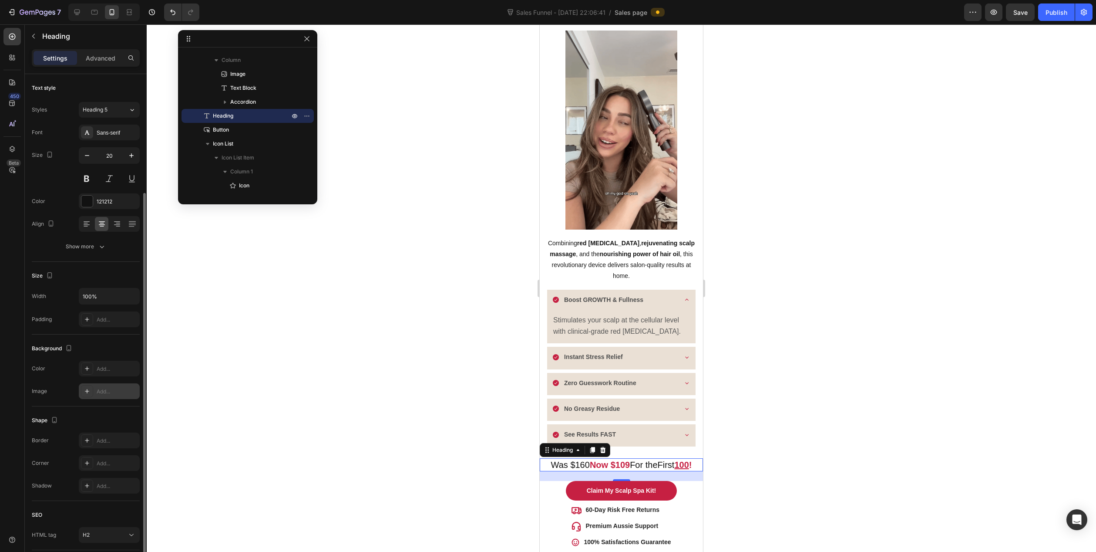
scroll to position [63, 0]
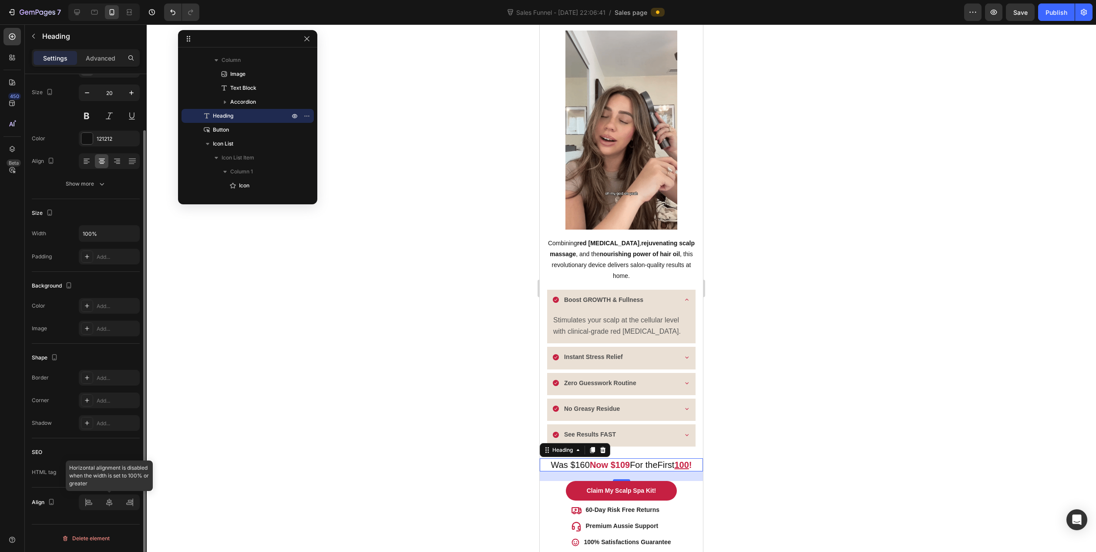
click at [107, 505] on div at bounding box center [109, 502] width 61 height 16
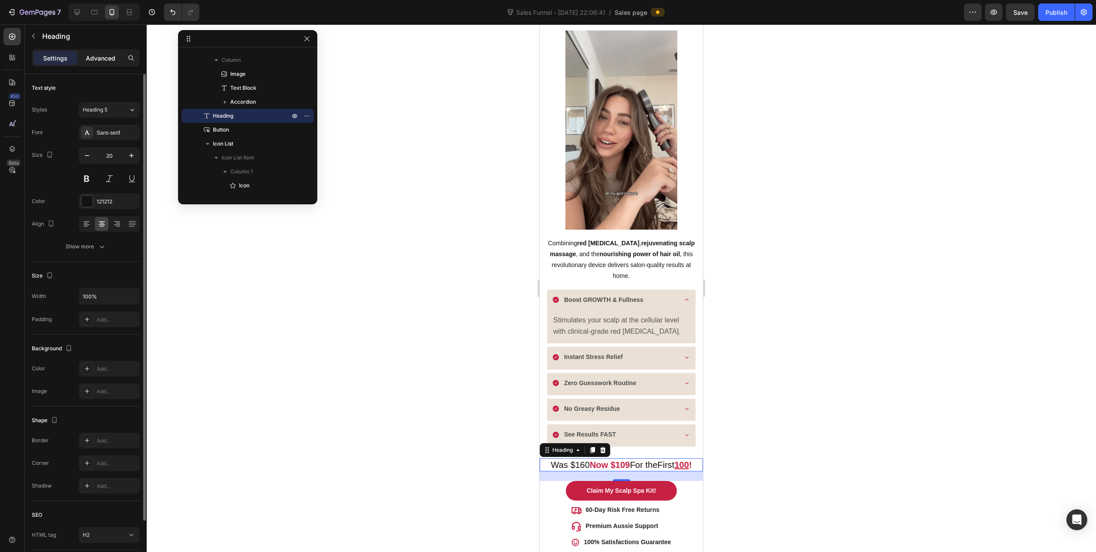
click at [100, 57] on p "Advanced" at bounding box center [101, 58] width 30 height 9
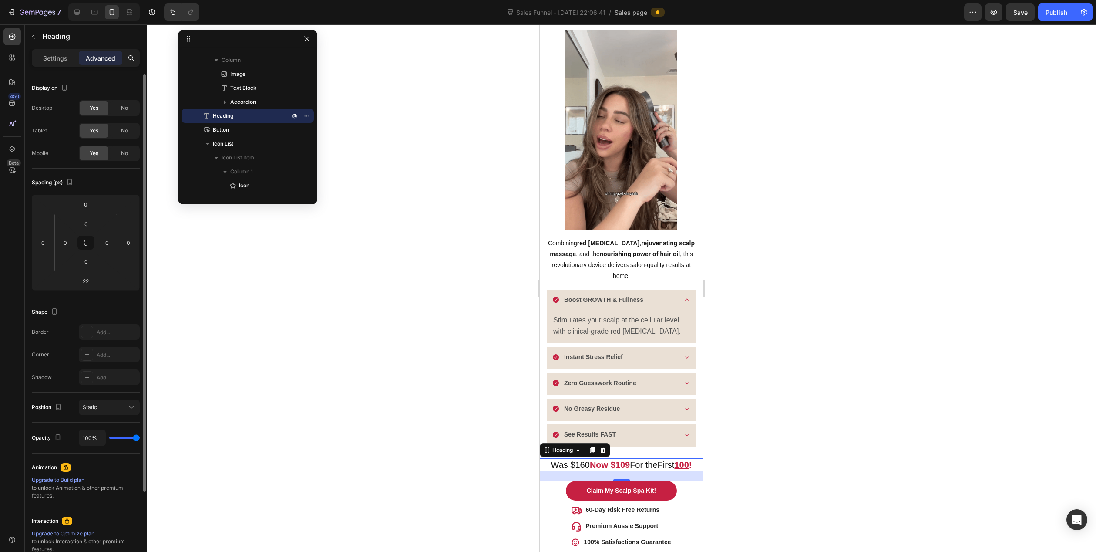
scroll to position [102, 0]
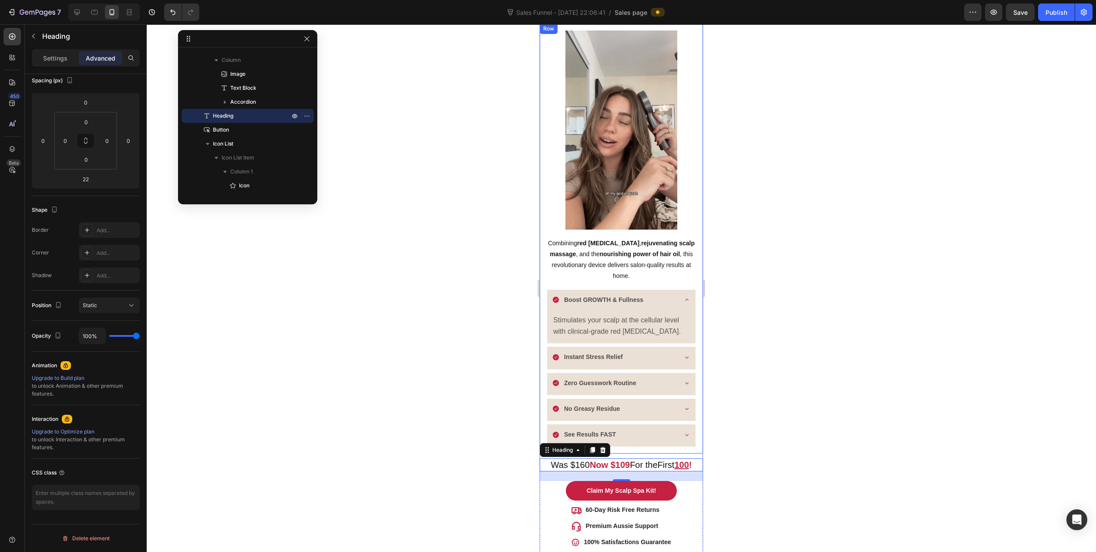
click at [542, 427] on div "Image Combining red light therapy , rejuvenating scalp massage , and the nouris…" at bounding box center [621, 239] width 163 height 430
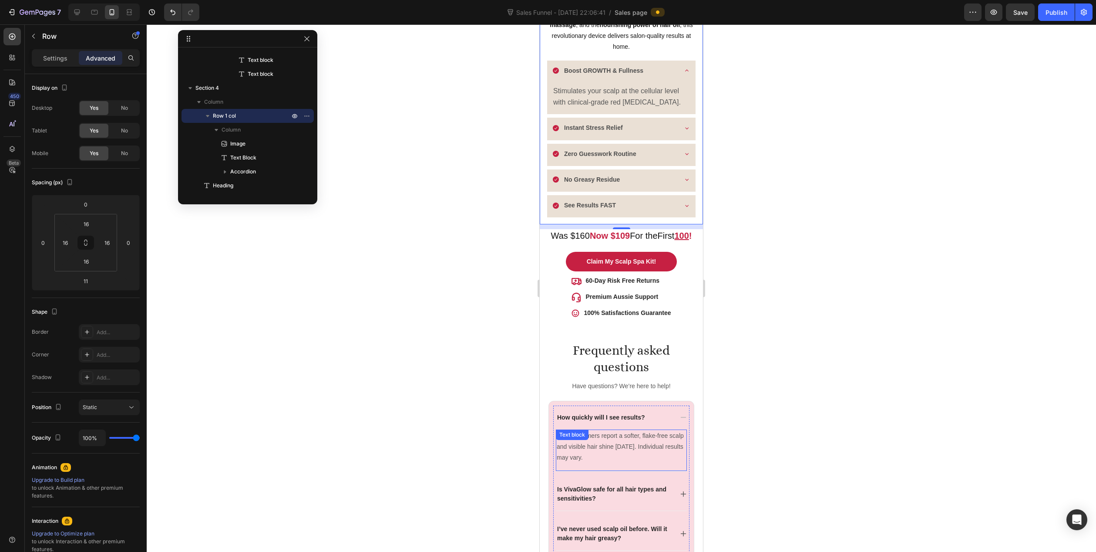
scroll to position [1277, 0]
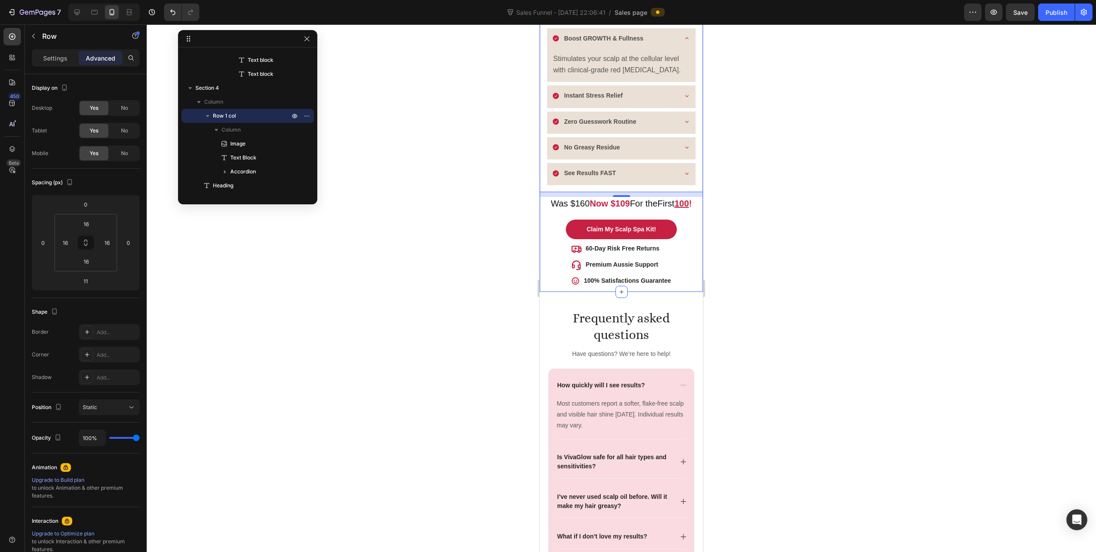
click at [693, 280] on div "Image Combining red light therapy , rejuvenating scalp massage , and the nouris…" at bounding box center [621, 26] width 163 height 529
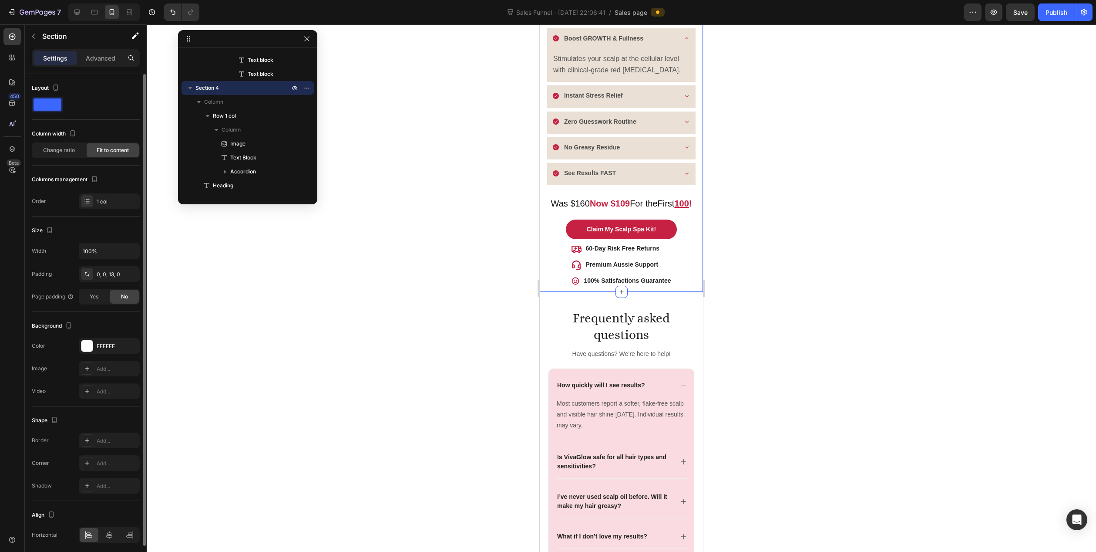
scroll to position [33, 0]
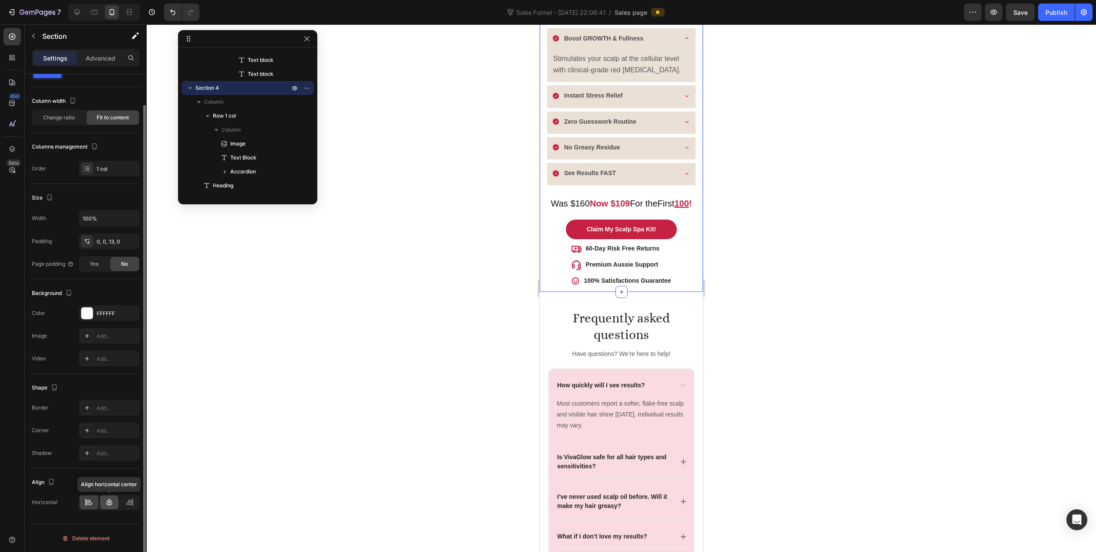
click at [112, 499] on icon at bounding box center [109, 502] width 9 height 9
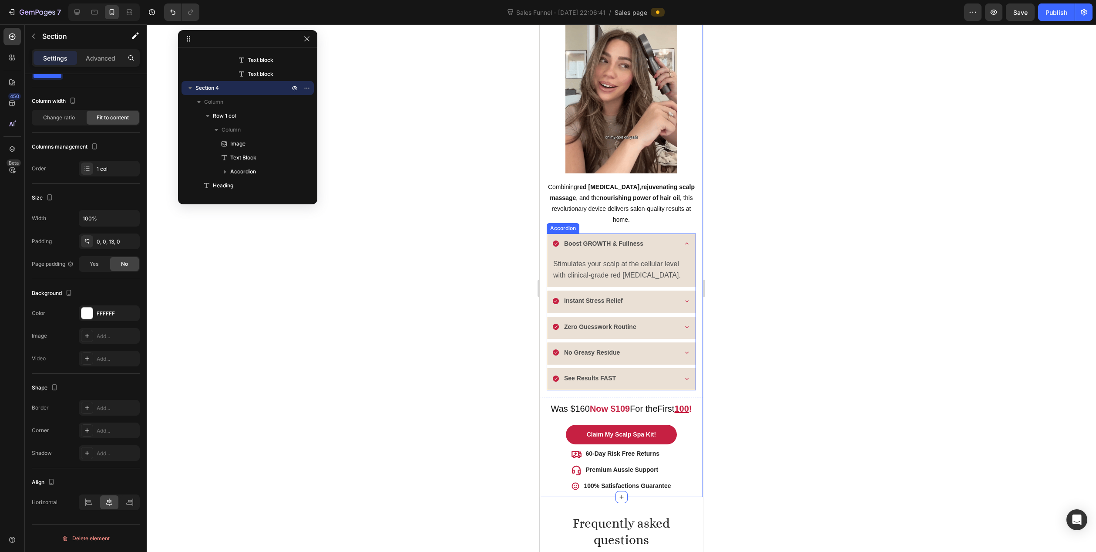
scroll to position [1059, 0]
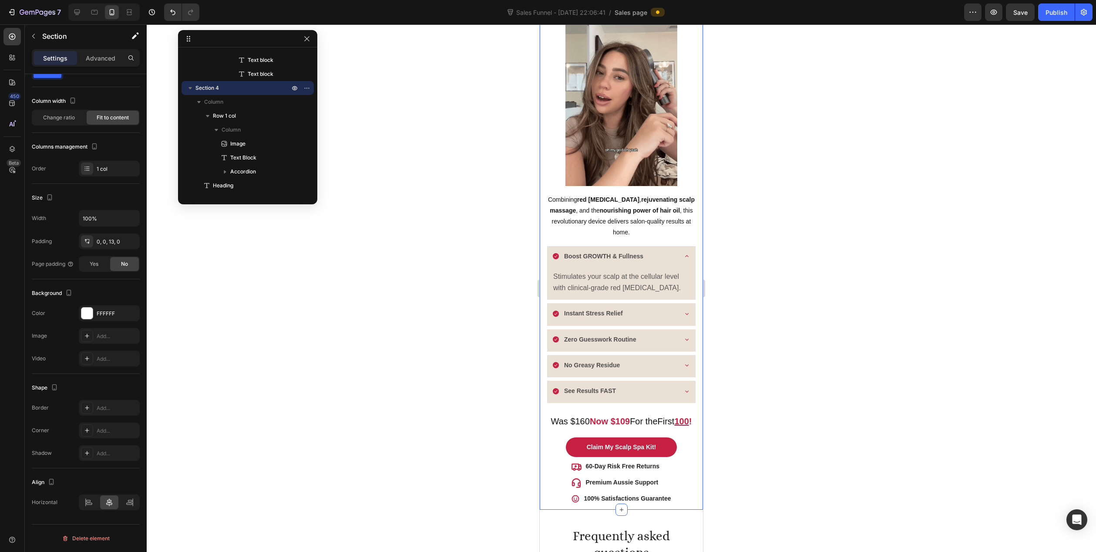
click at [446, 300] on div at bounding box center [622, 287] width 950 height 527
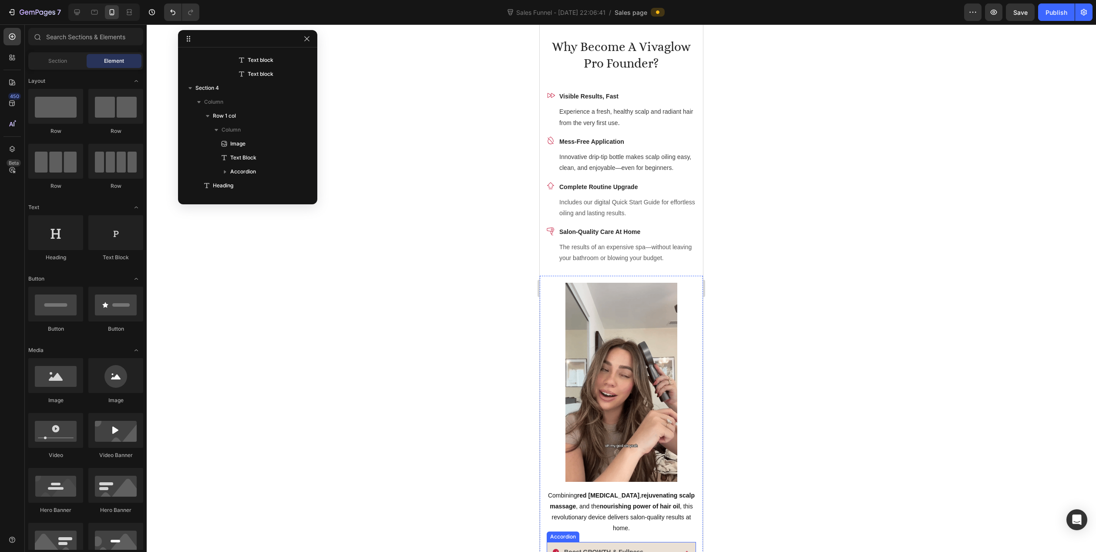
scroll to position [667, 0]
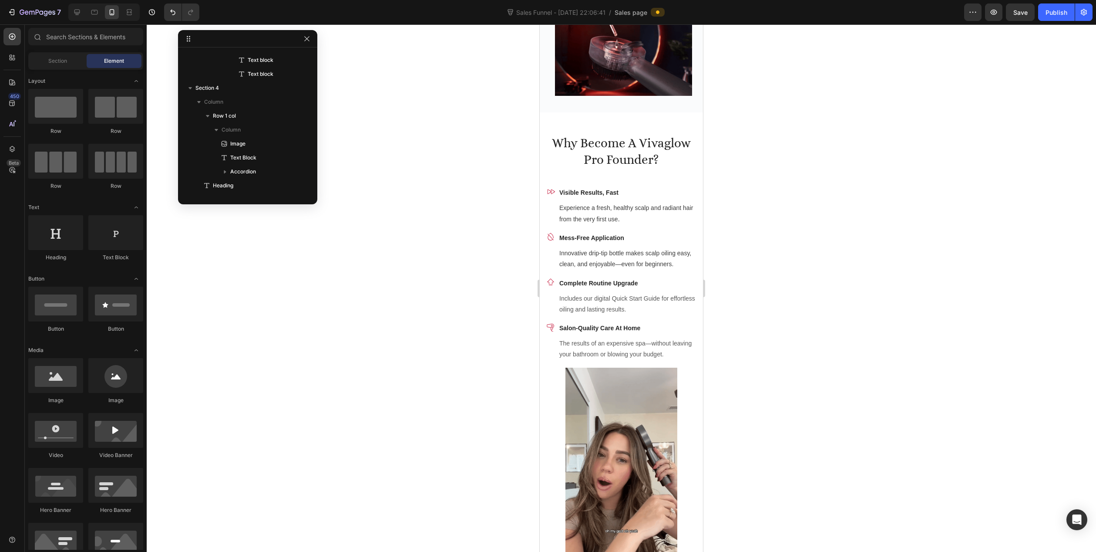
click at [447, 348] on div at bounding box center [622, 287] width 950 height 527
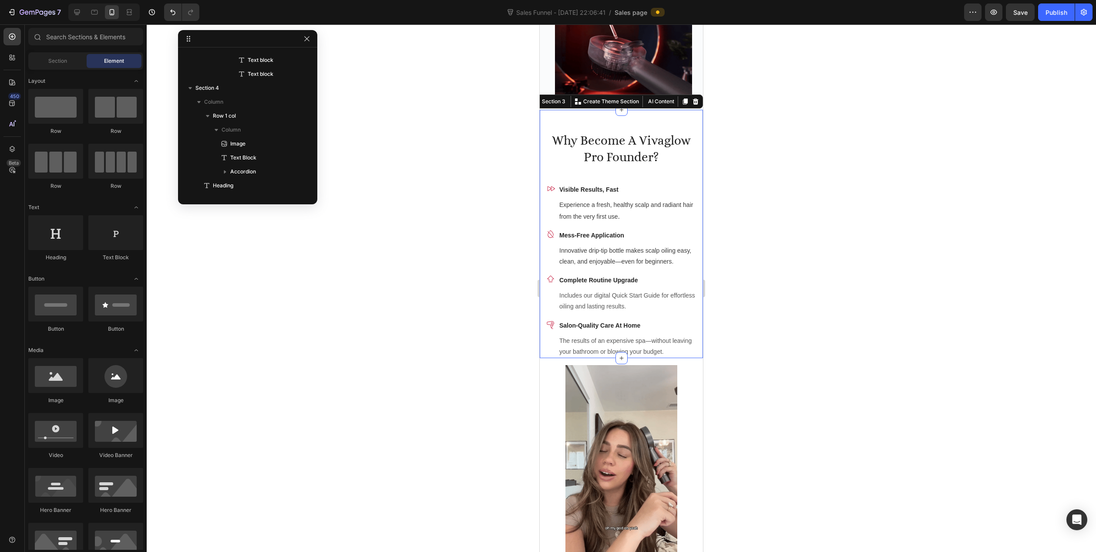
click at [691, 332] on div "Why Become A Vivaglow Pro Founder? Heading Icon Visible Results, Fast Text bloc…" at bounding box center [621, 234] width 163 height 248
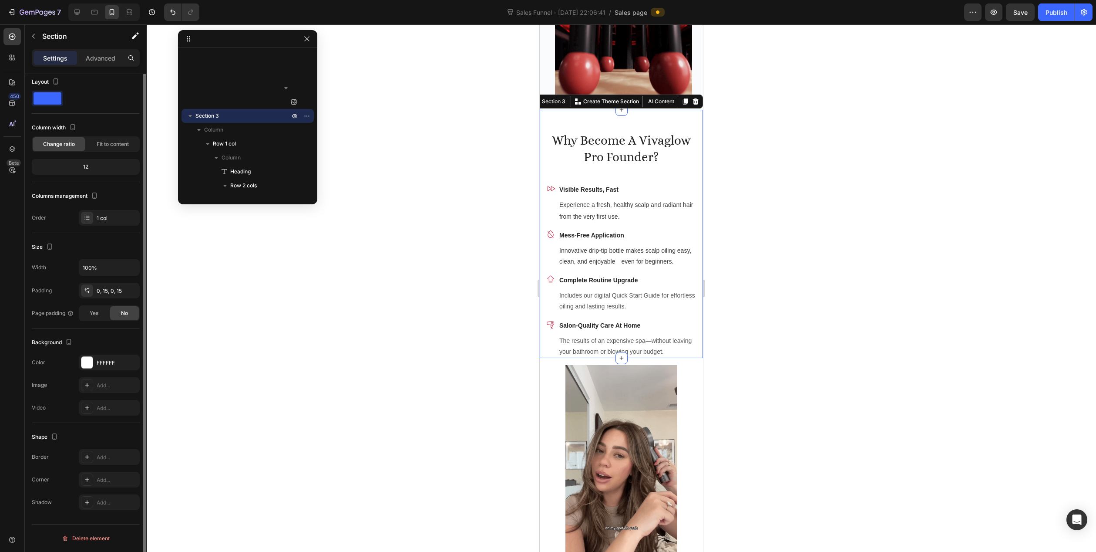
scroll to position [0, 0]
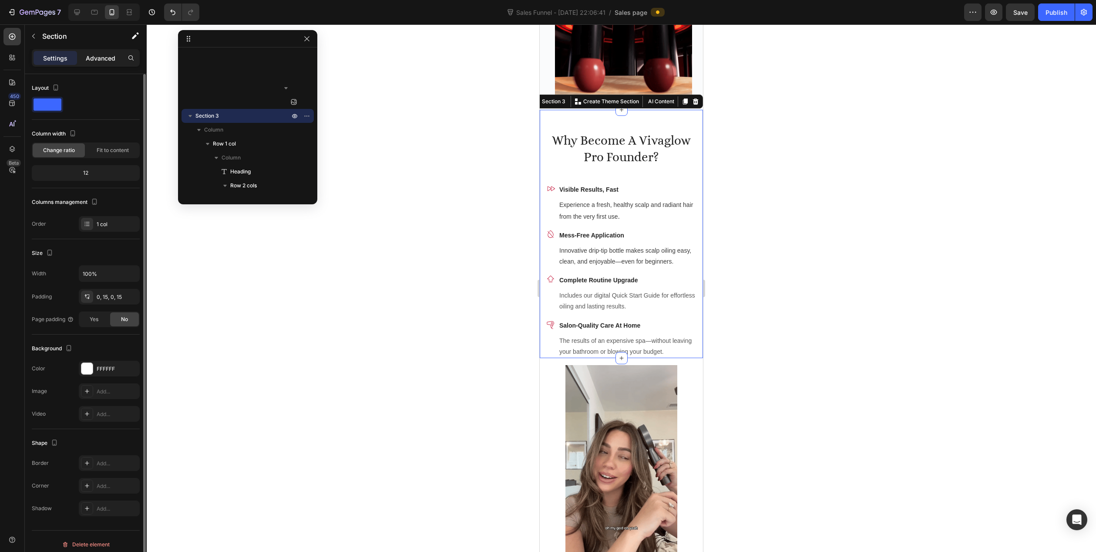
click at [97, 57] on p "Advanced" at bounding box center [101, 58] width 30 height 9
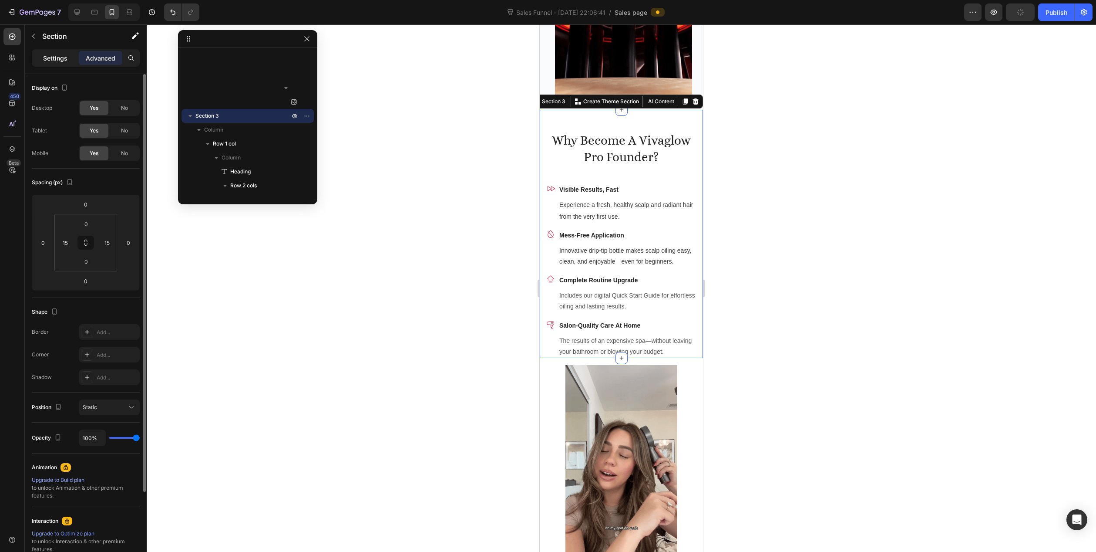
click at [61, 57] on p "Settings" at bounding box center [55, 58] width 24 height 9
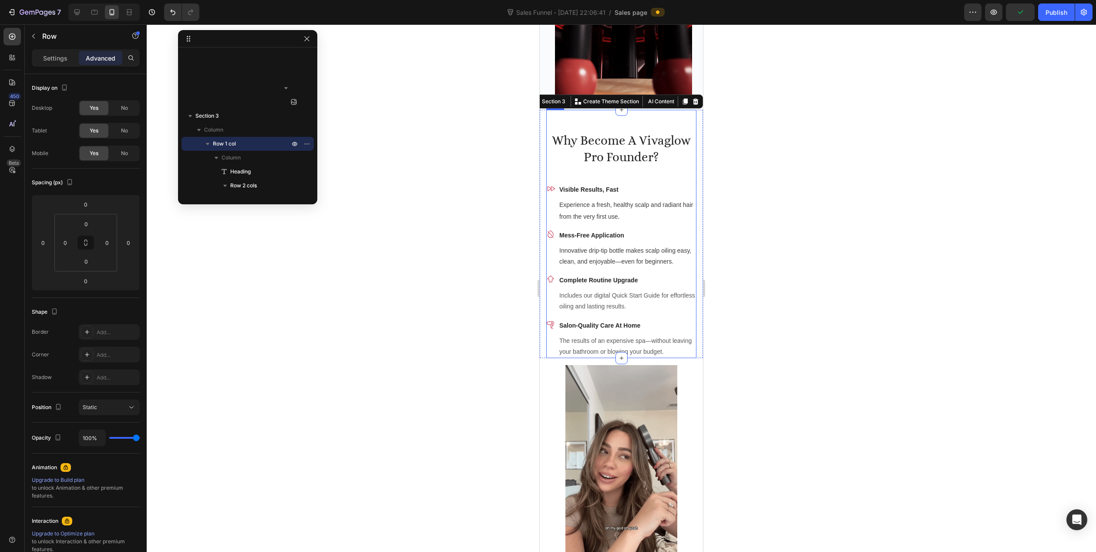
click at [656, 181] on div "Why Become A Vivaglow Pro Founder? Heading Icon Visible Results, Fast Text bloc…" at bounding box center [621, 234] width 150 height 248
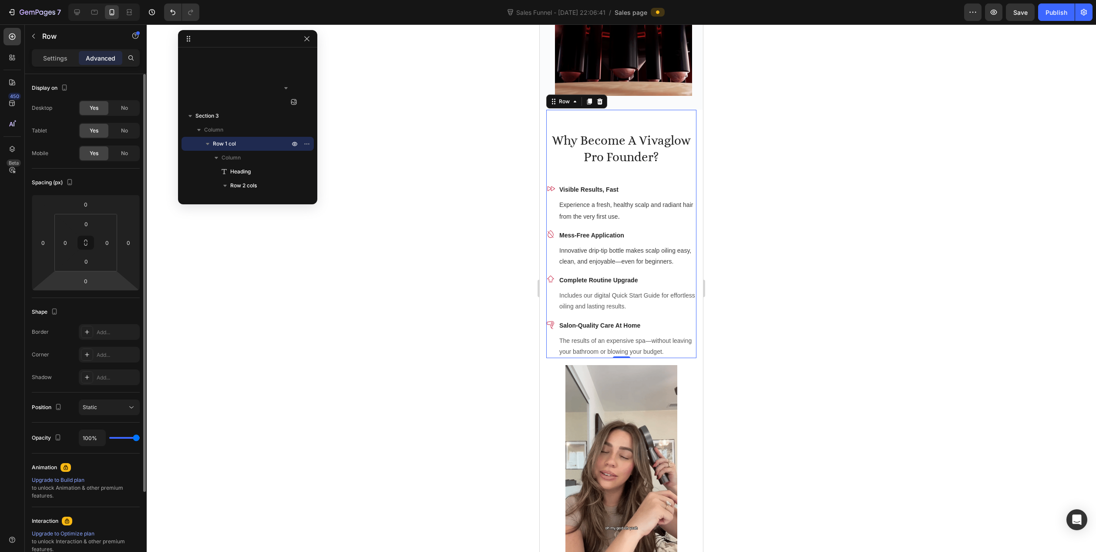
click at [62, 64] on div "Settings" at bounding box center [56, 58] width 44 height 14
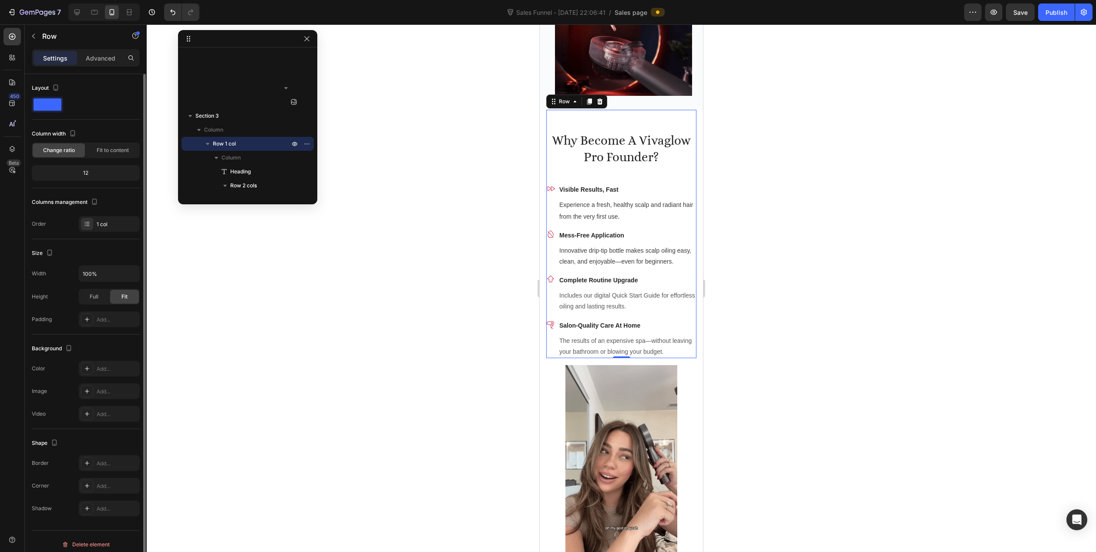
scroll to position [6, 0]
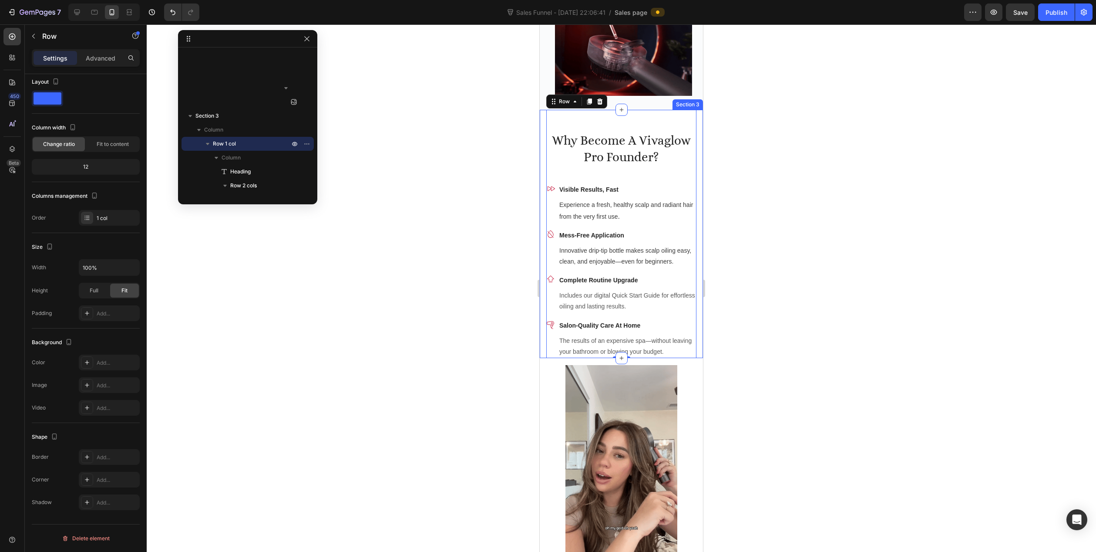
click at [392, 206] on div at bounding box center [622, 287] width 950 height 527
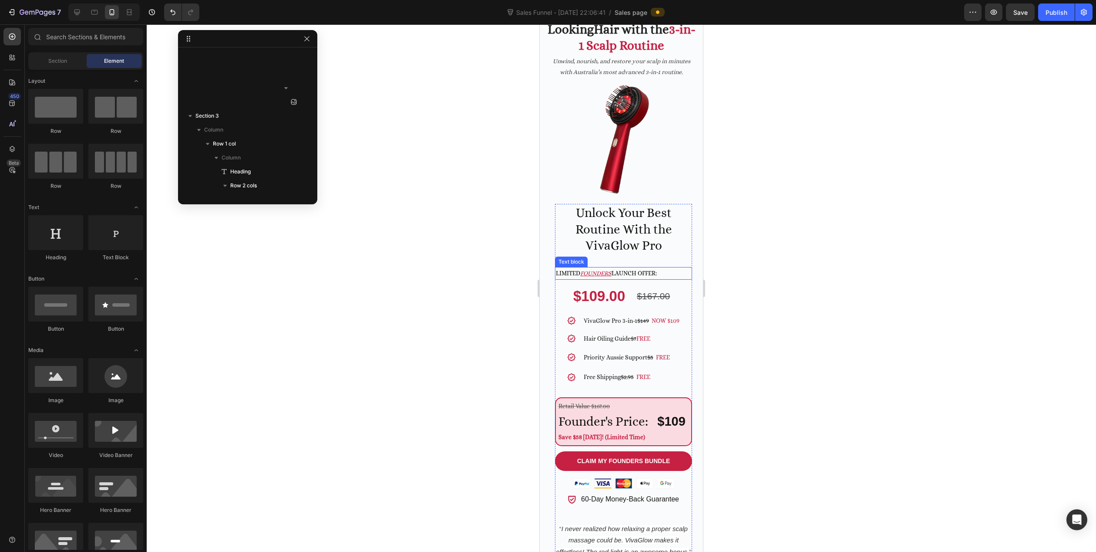
scroll to position [0, 0]
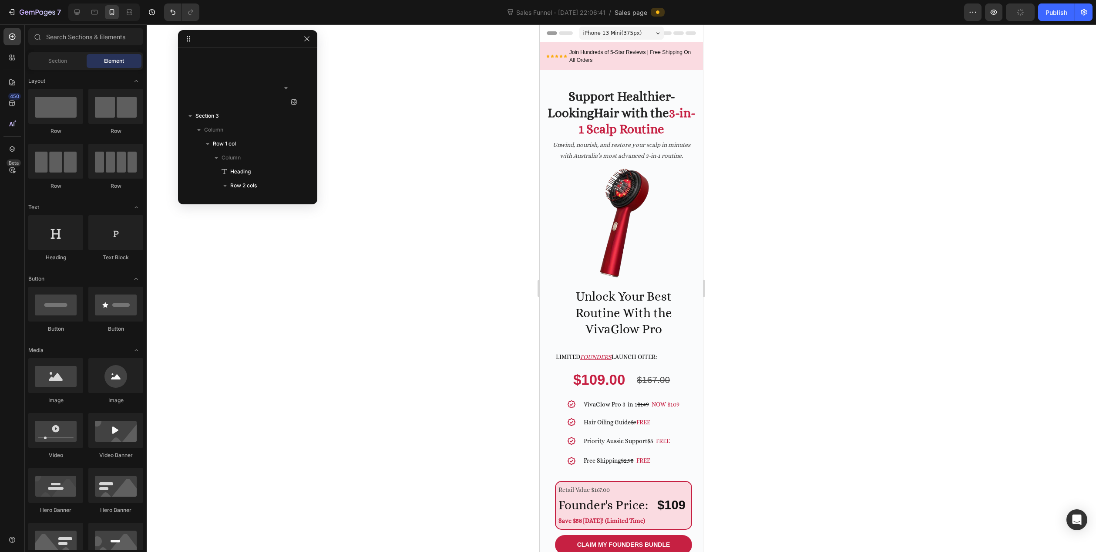
click at [817, 254] on div at bounding box center [622, 287] width 950 height 527
click at [678, 116] on strong "3-in-1 Scalp Routine" at bounding box center [637, 121] width 117 height 31
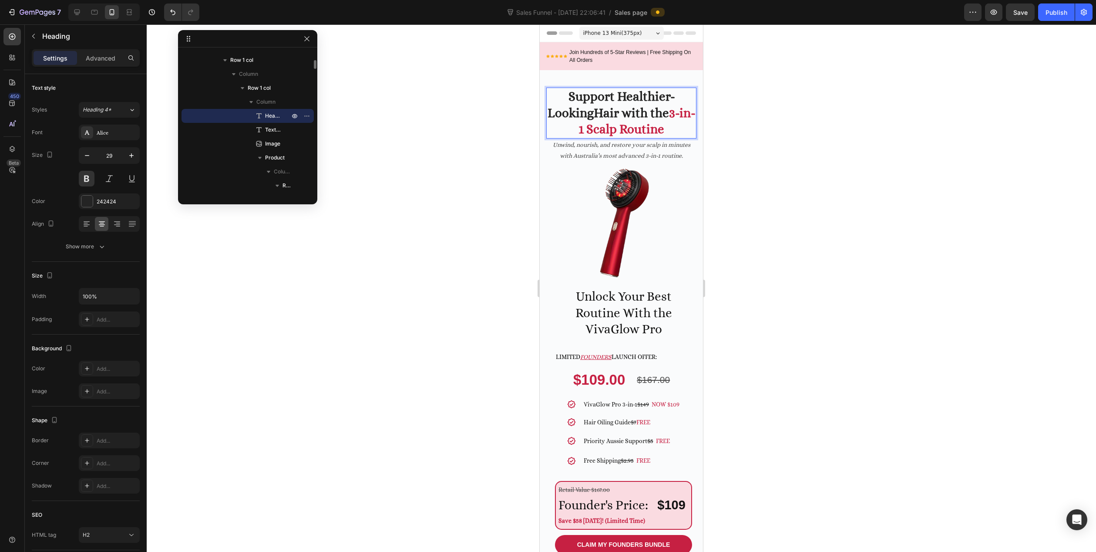
click at [679, 117] on strong "3-in-1 Scalp Routine" at bounding box center [637, 121] width 117 height 31
click at [731, 147] on div at bounding box center [622, 287] width 950 height 527
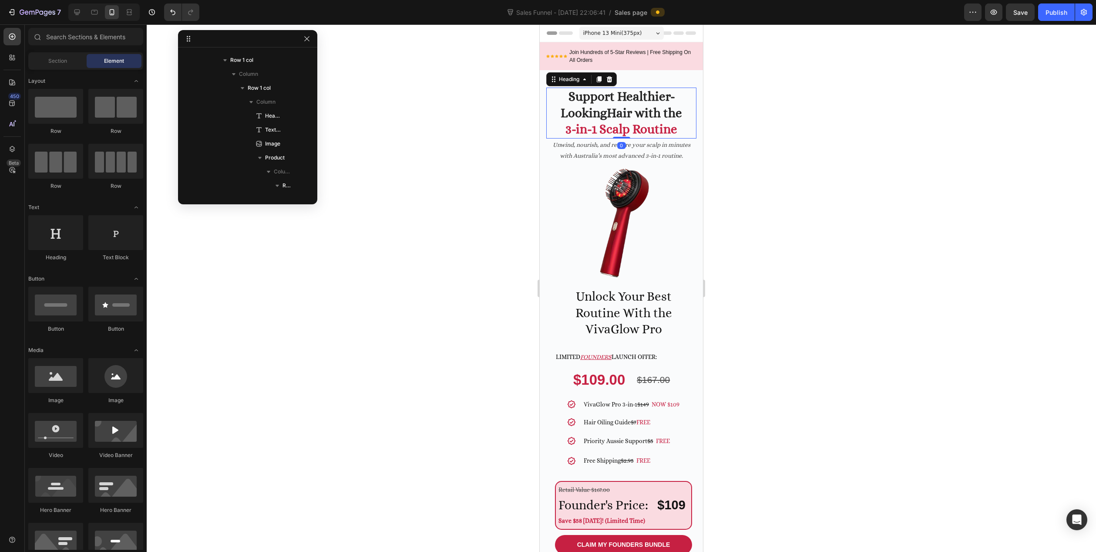
click at [670, 97] on strong "Support Healthier-" at bounding box center [622, 96] width 106 height 14
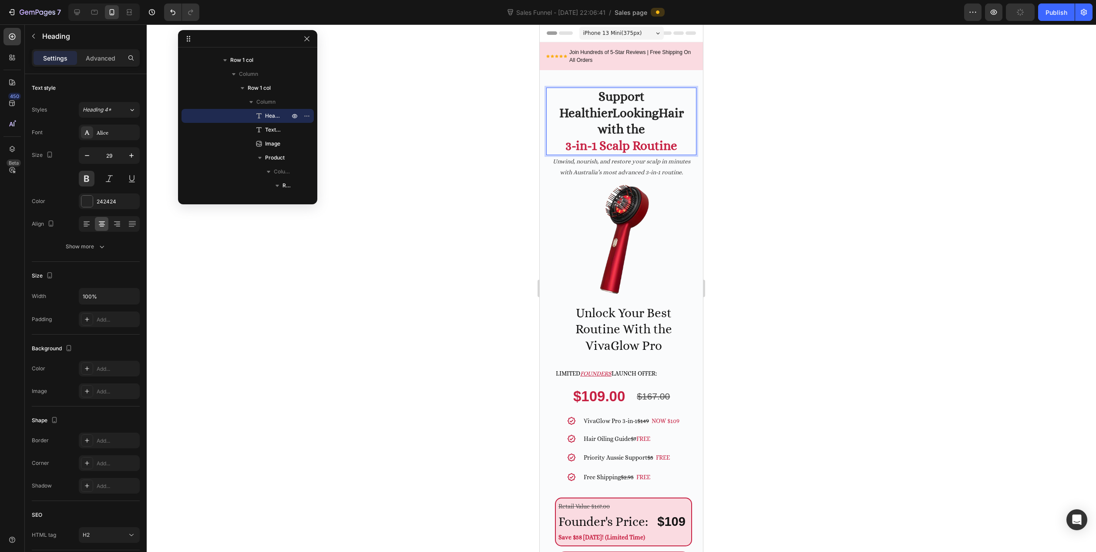
click at [510, 120] on div at bounding box center [622, 287] width 950 height 527
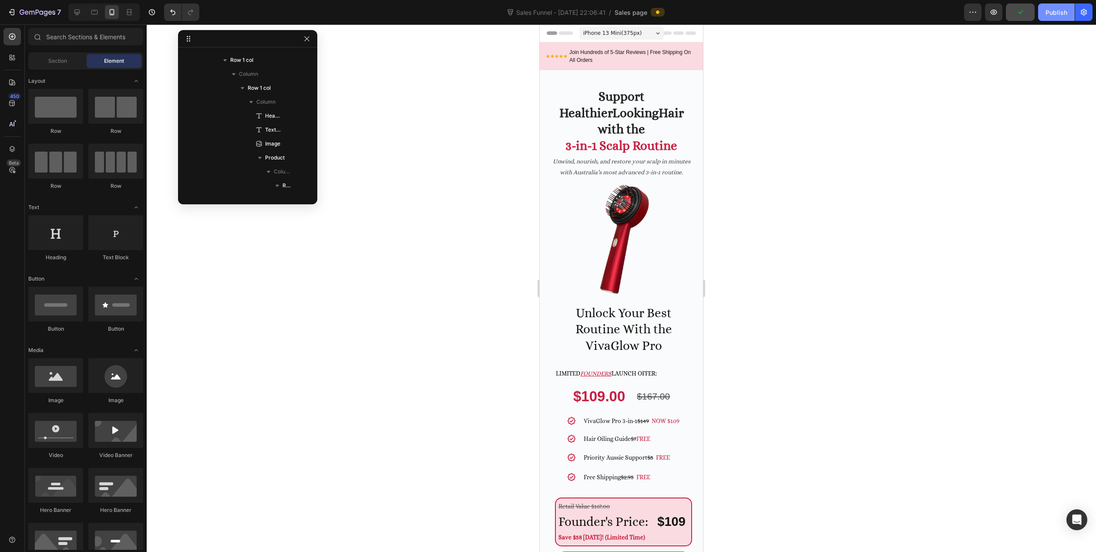
click at [1055, 11] on div "Publish" at bounding box center [1057, 12] width 22 height 9
click at [78, 15] on icon at bounding box center [77, 12] width 9 height 9
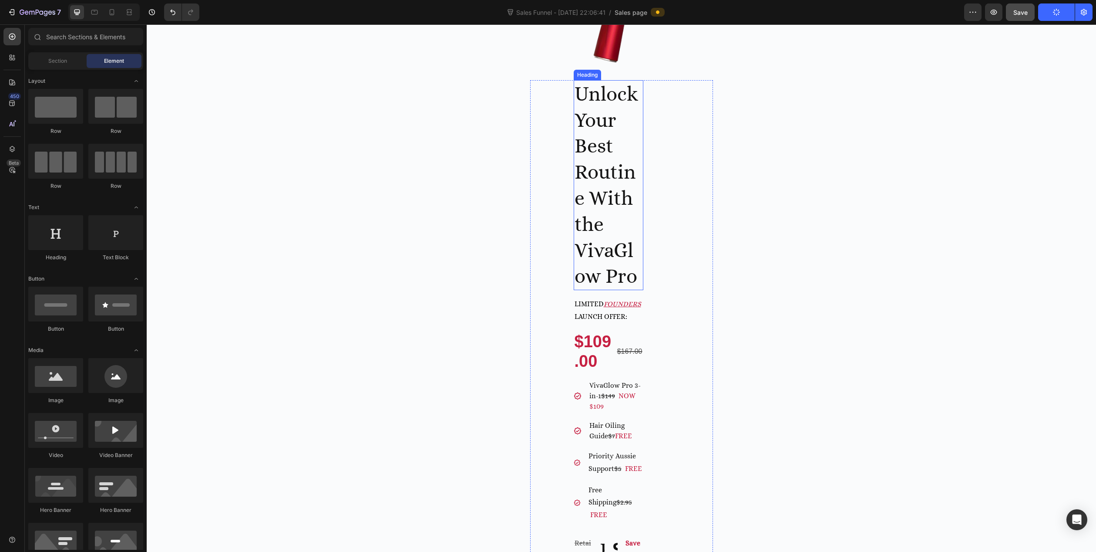
scroll to position [305, 0]
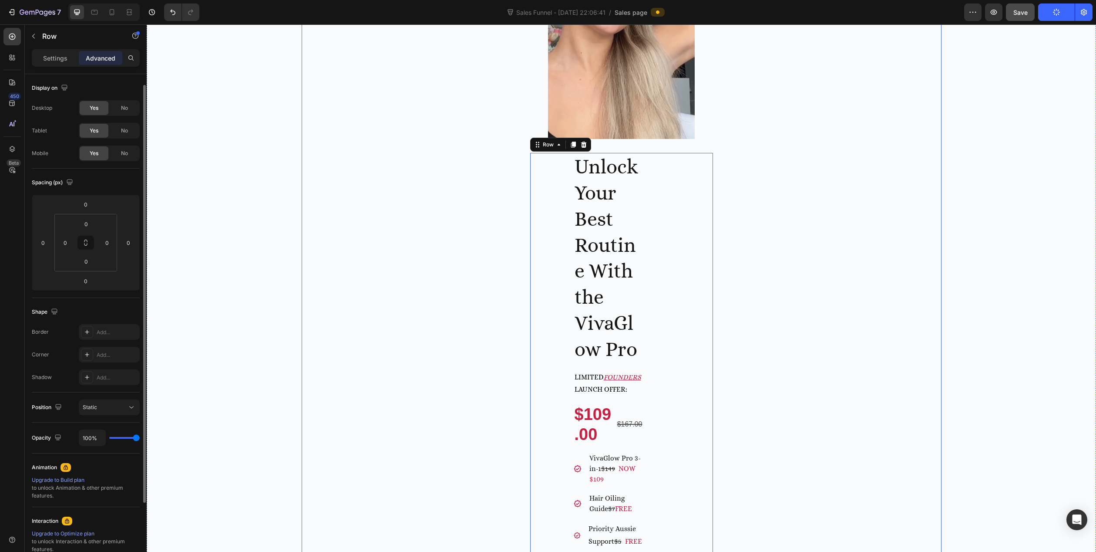
scroll to position [6, 0]
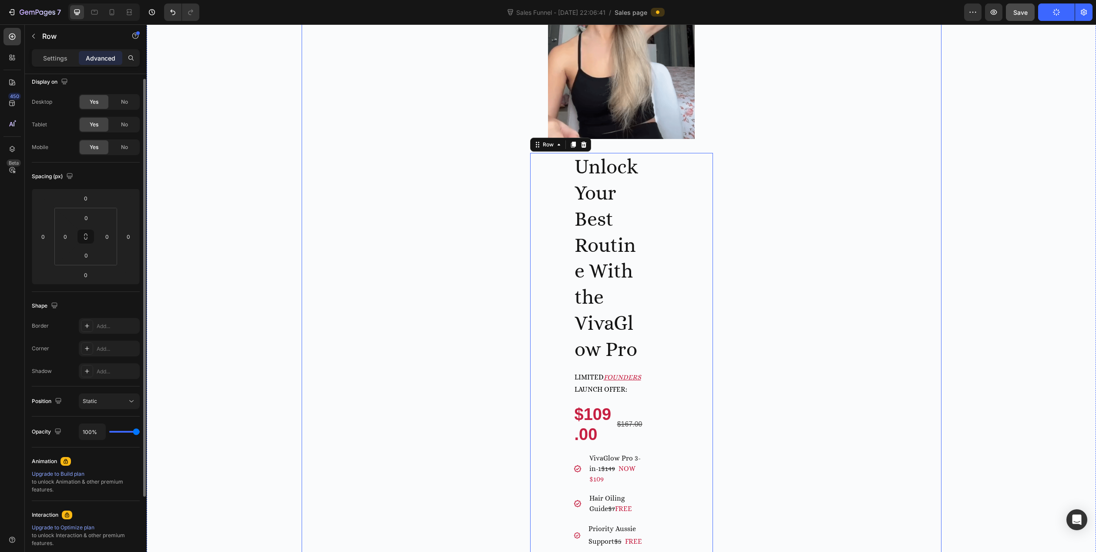
click at [788, 209] on div "⁠⁠⁠⁠⁠⁠⁠ Support Healthier Looking Hair with the 3-in-1 Scalp Routine Heading Un…" at bounding box center [622, 517] width 640 height 1515
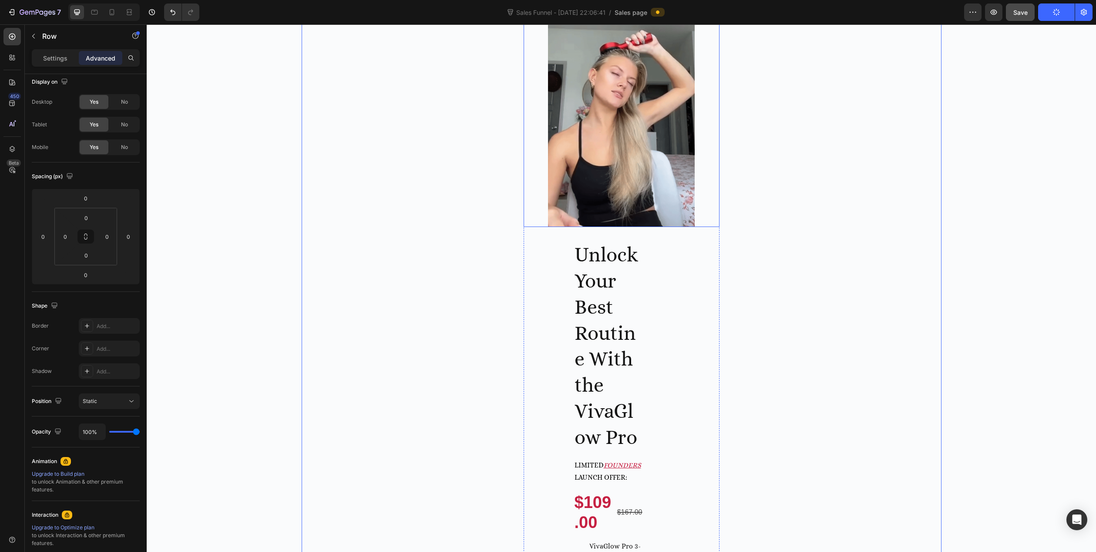
scroll to position [218, 0]
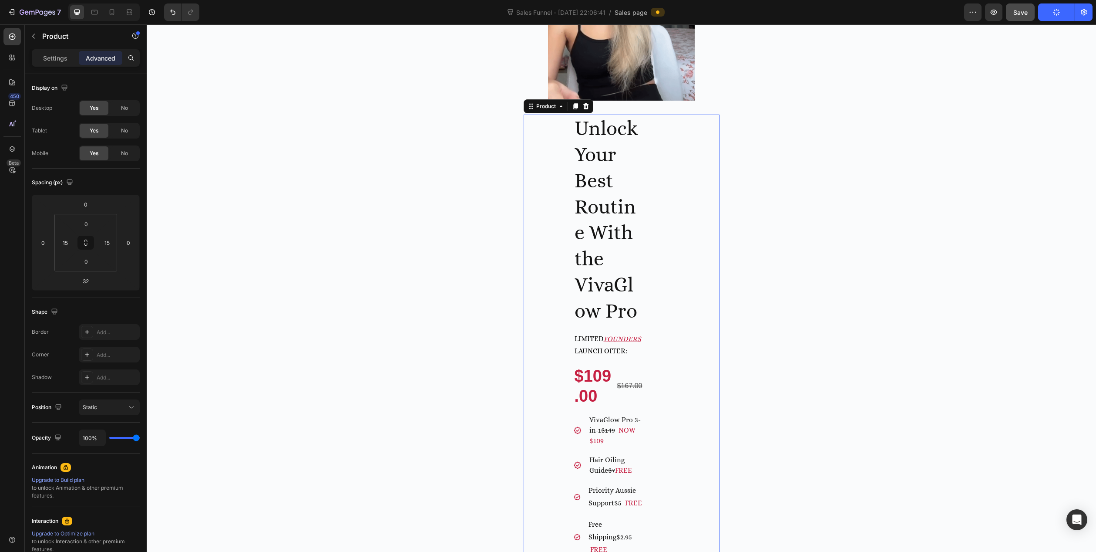
scroll to position [348, 0]
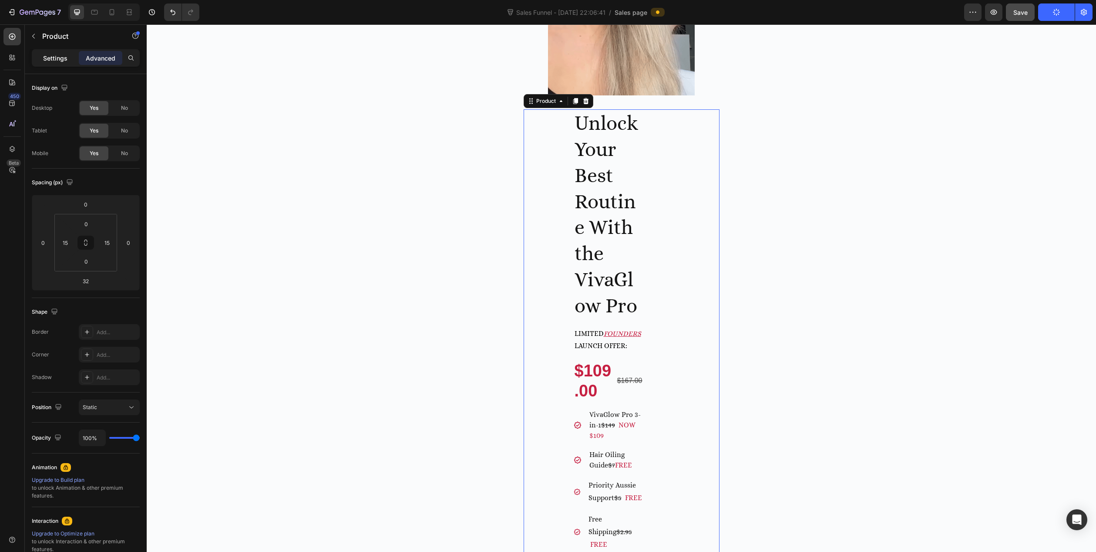
click at [46, 57] on p "Settings" at bounding box center [55, 58] width 24 height 9
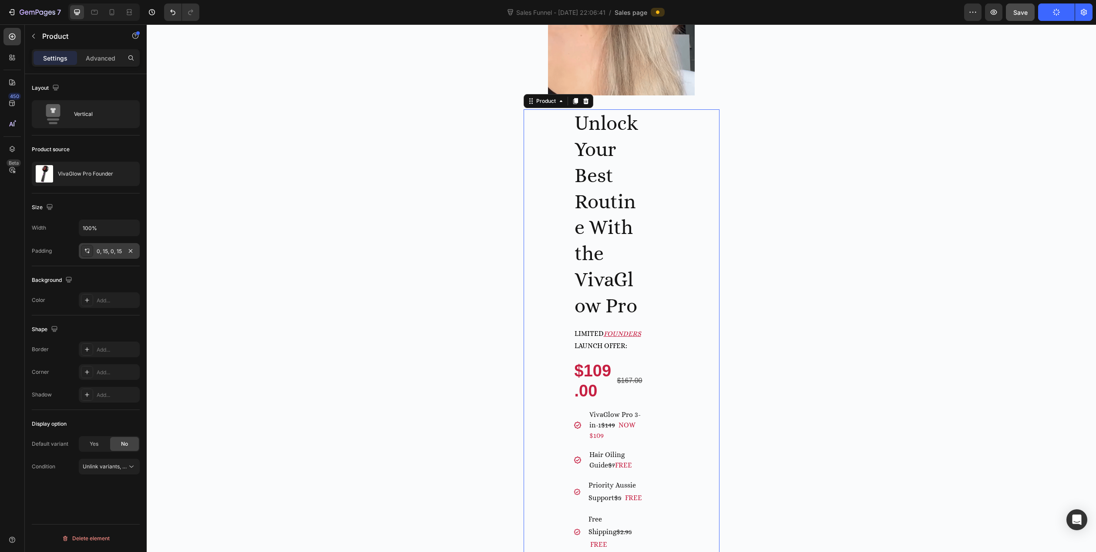
click at [121, 245] on div "0, 15, 0, 15" at bounding box center [109, 251] width 61 height 16
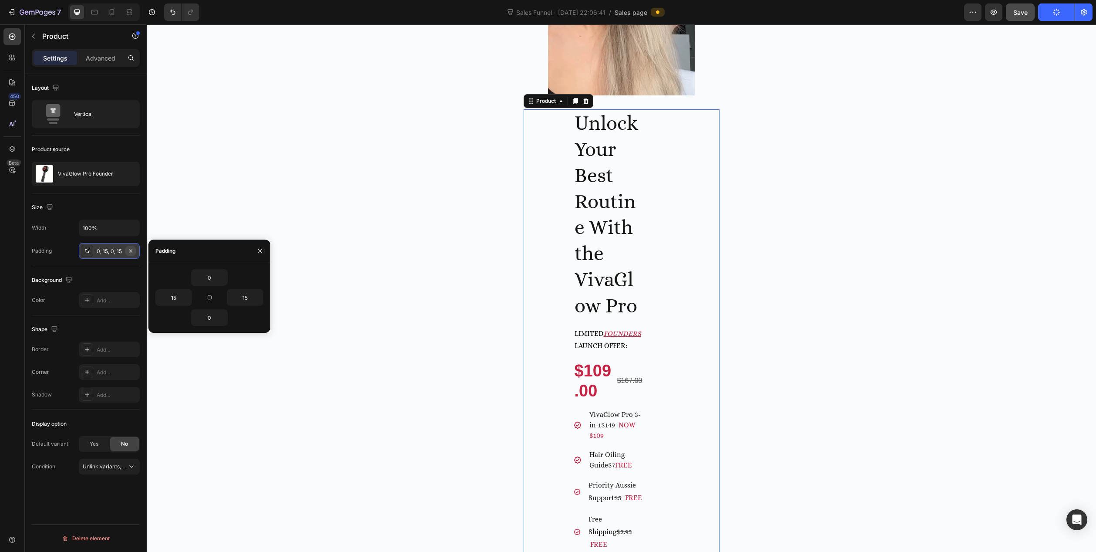
click at [135, 250] on button "button" at bounding box center [130, 251] width 10 height 10
type input "0"
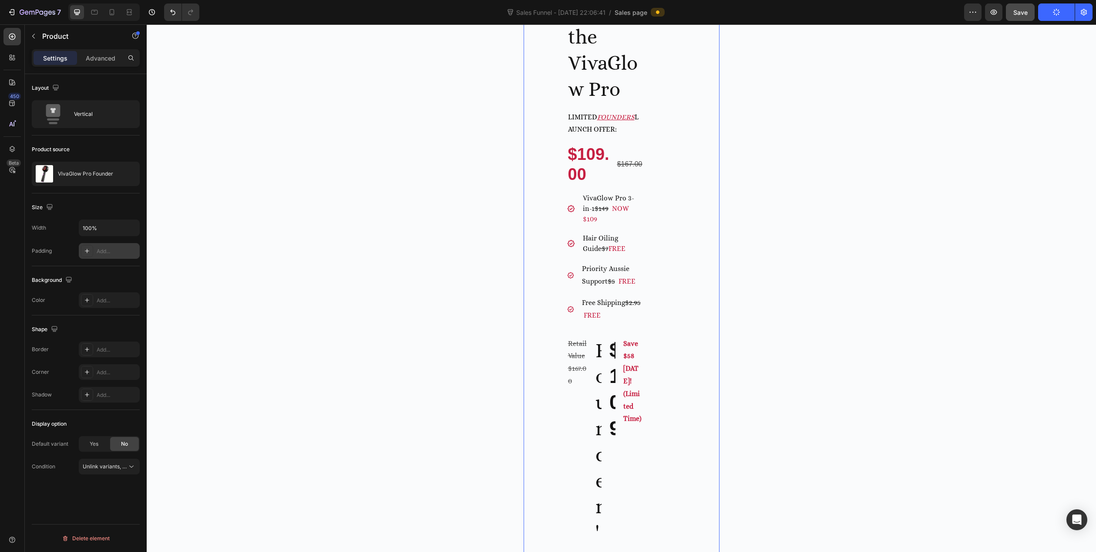
scroll to position [566, 0]
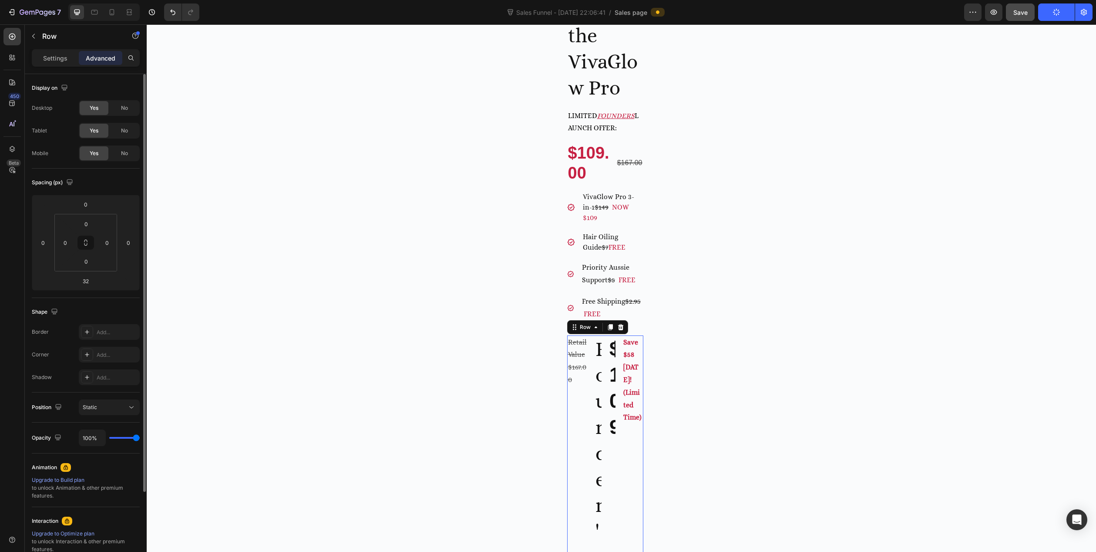
click at [626, 451] on div "Save $58 Today! (Limited Time) Text Block" at bounding box center [633, 531] width 21 height 392
click at [562, 271] on div "Unlock Your Best Routine With the VivaGlow Pro Heading Limited FOUNDERS launch …" at bounding box center [622, 436] width 196 height 1089
click at [525, 276] on div "Unlock Your Best Routine With the VivaGlow Pro Heading Limited FOUNDERS launch …" at bounding box center [622, 436] width 196 height 1089
click at [68, 242] on input "100" at bounding box center [65, 242] width 13 height 13
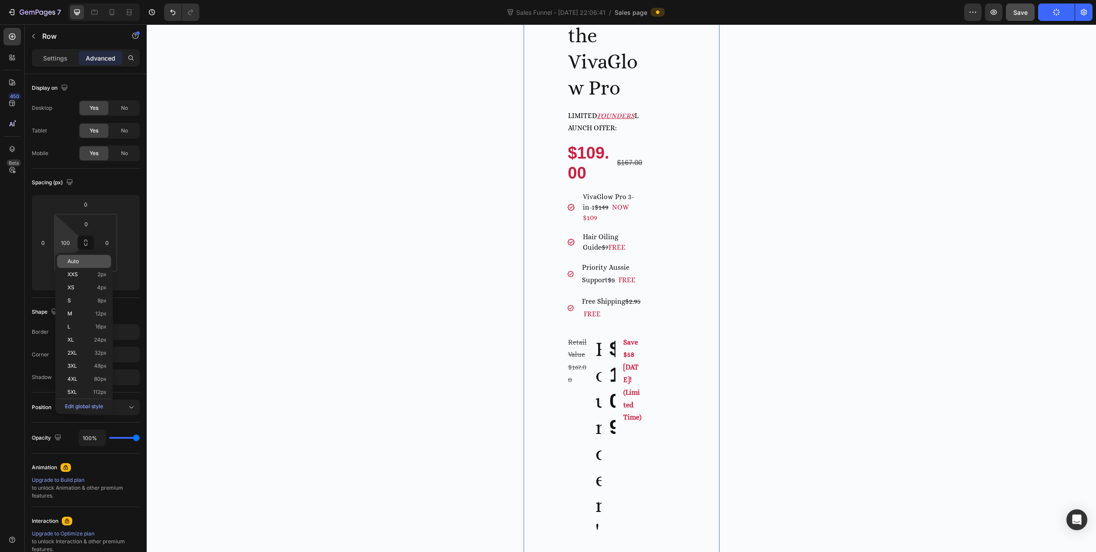
click at [85, 262] on p "Auto" at bounding box center [86, 261] width 39 height 6
type input "Auto"
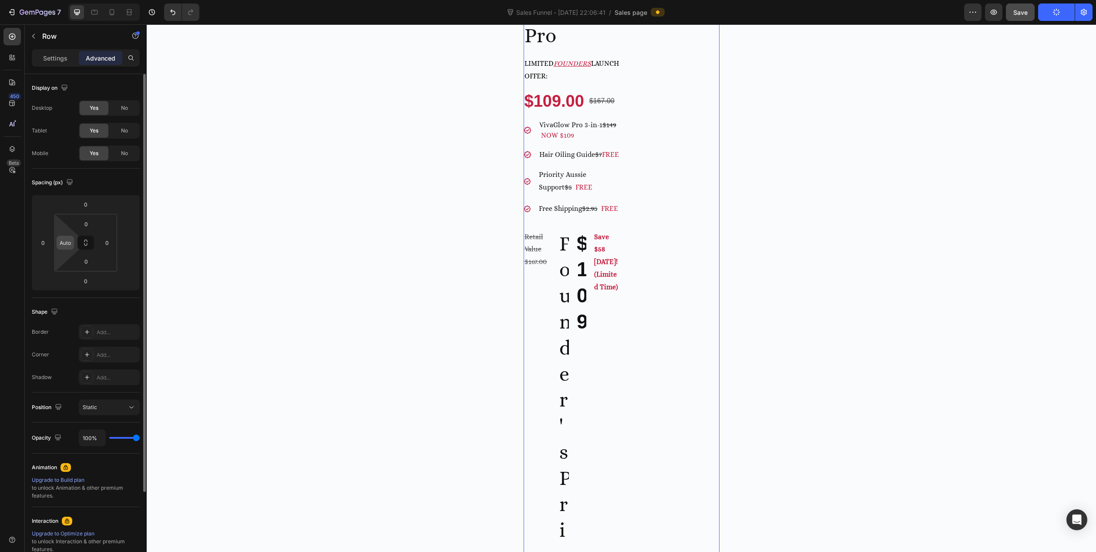
click at [72, 242] on div "Auto" at bounding box center [65, 243] width 17 height 14
click at [67, 242] on input "Auto" at bounding box center [65, 242] width 13 height 13
type input "0"
click at [319, 246] on div "⁠⁠⁠⁠⁠⁠⁠ Support Healthier Looking Hair with the 3-in-1 Scalp Routine Heading Un…" at bounding box center [622, 171] width 640 height 1344
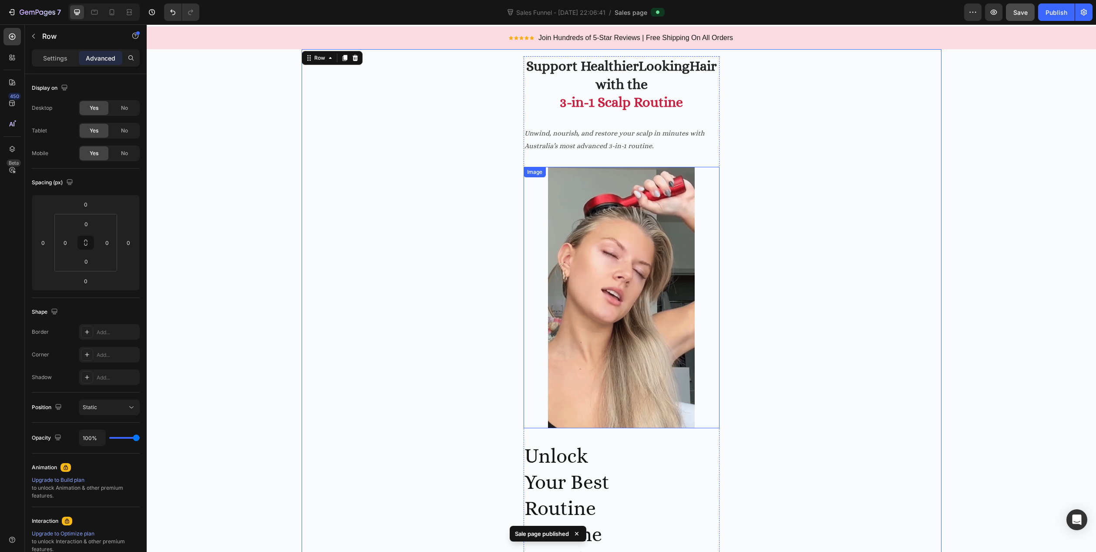
scroll to position [0, 0]
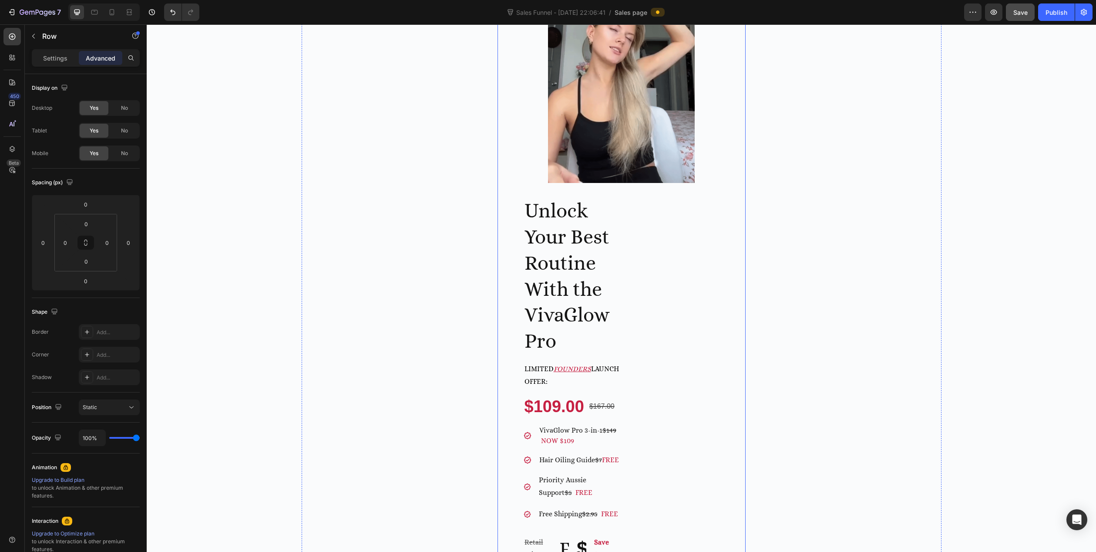
scroll to position [261, 0]
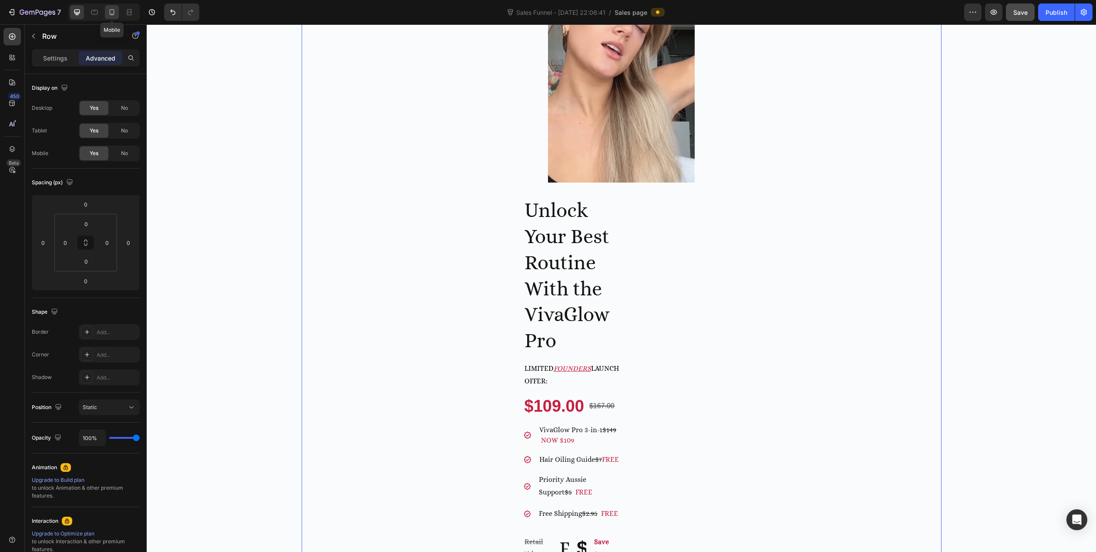
click at [110, 10] on icon at bounding box center [112, 12] width 5 height 6
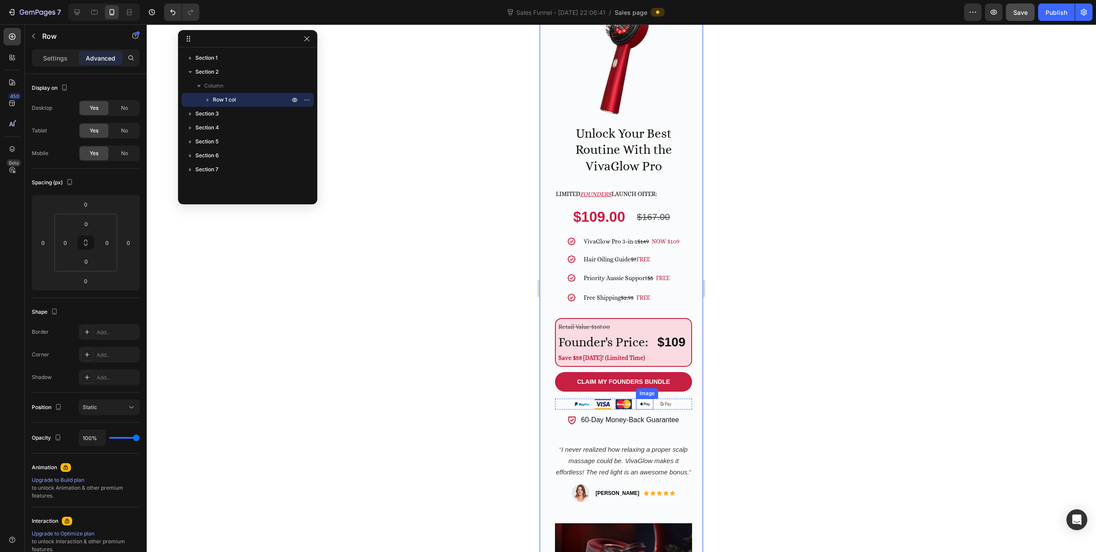
scroll to position [184, 0]
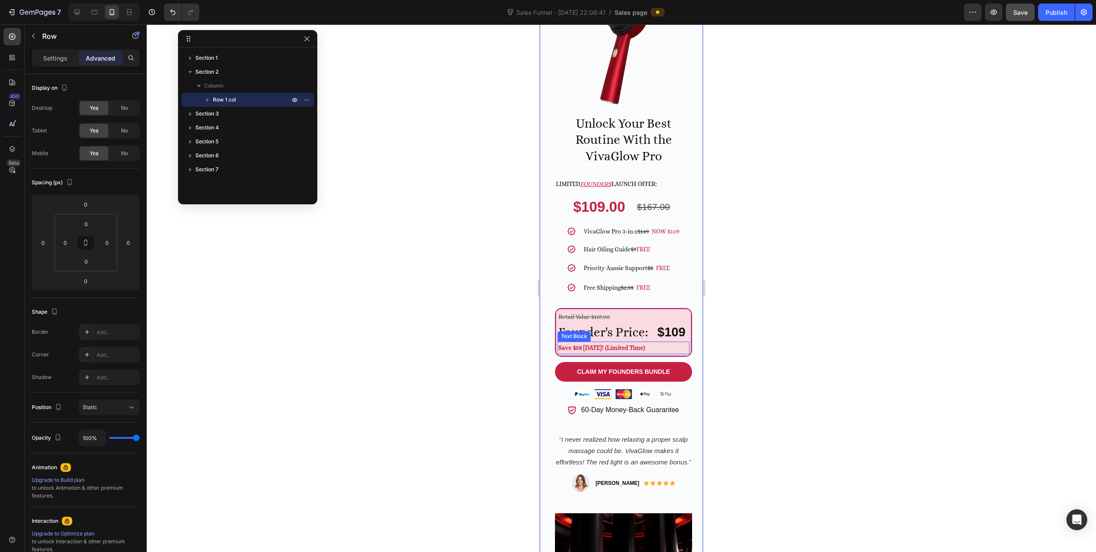
click at [592, 344] on strong "Save $58 Today! (Limited Time)" at bounding box center [602, 347] width 87 height 7
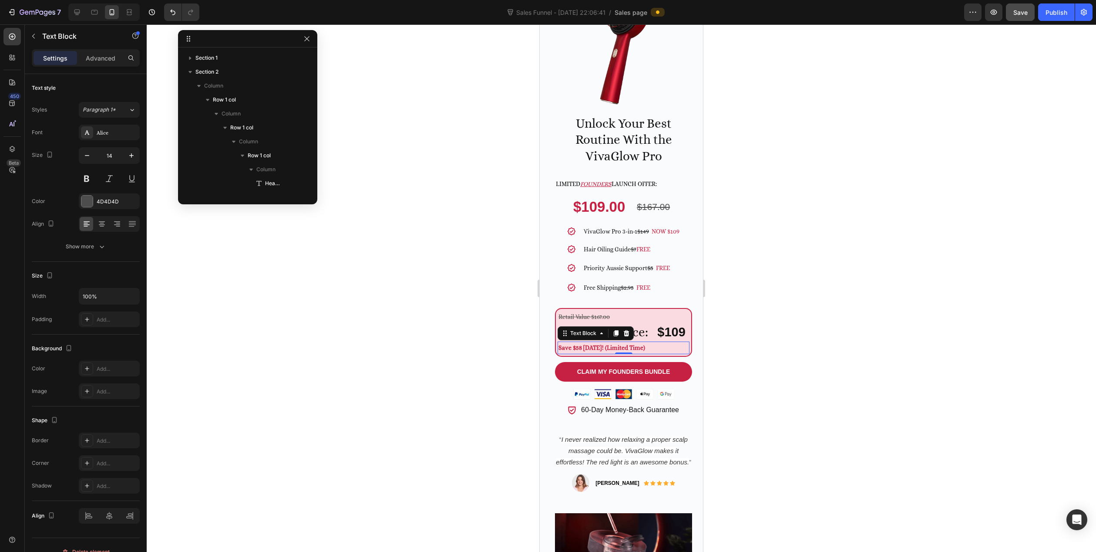
scroll to position [304, 0]
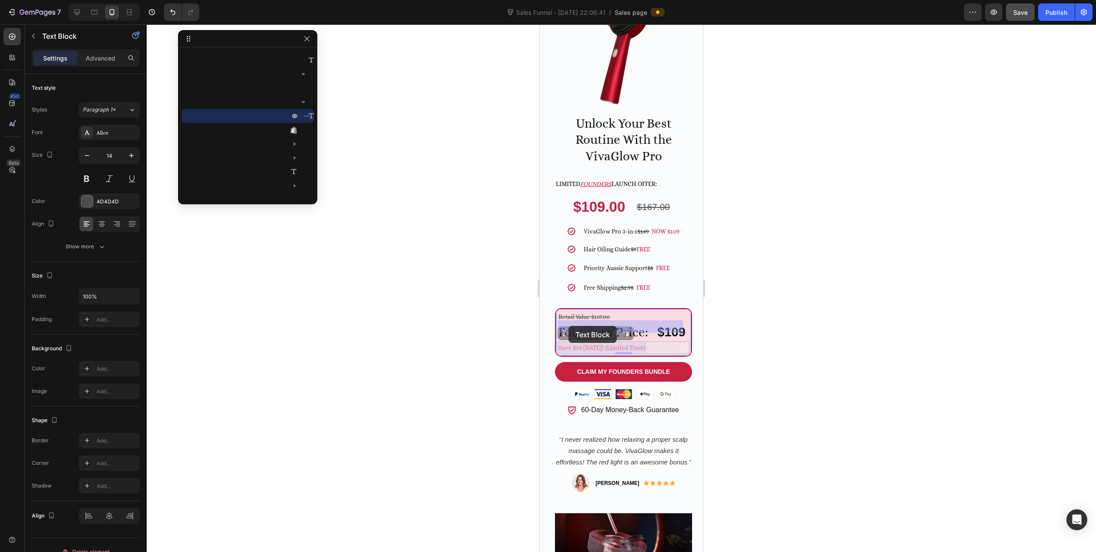
drag, startPoint x: 643, startPoint y: 326, endPoint x: 569, endPoint y: 326, distance: 74.9
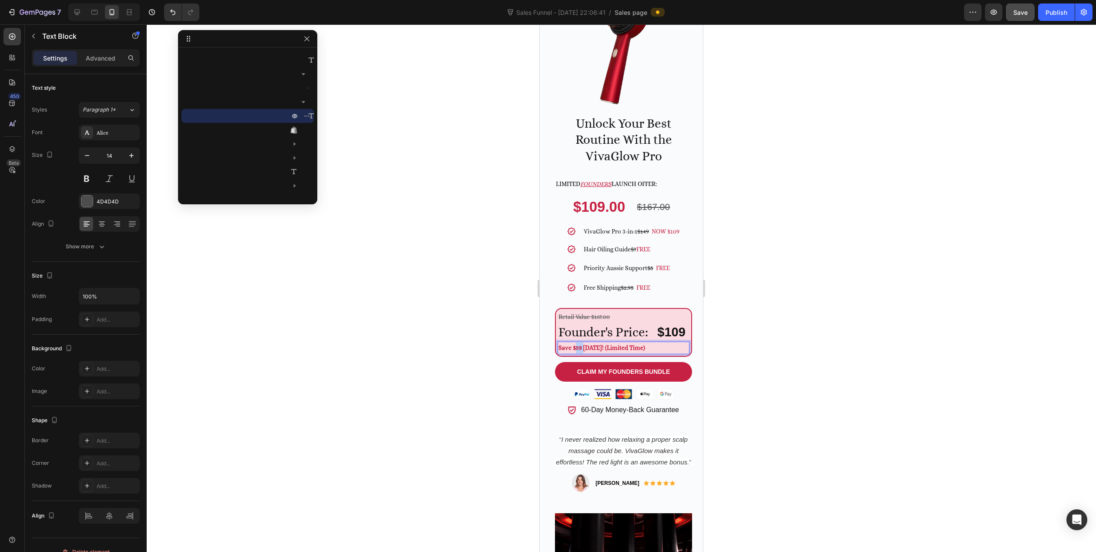
click at [576, 344] on strong "Save $58 Today! (Limited Time)" at bounding box center [602, 347] width 87 height 7
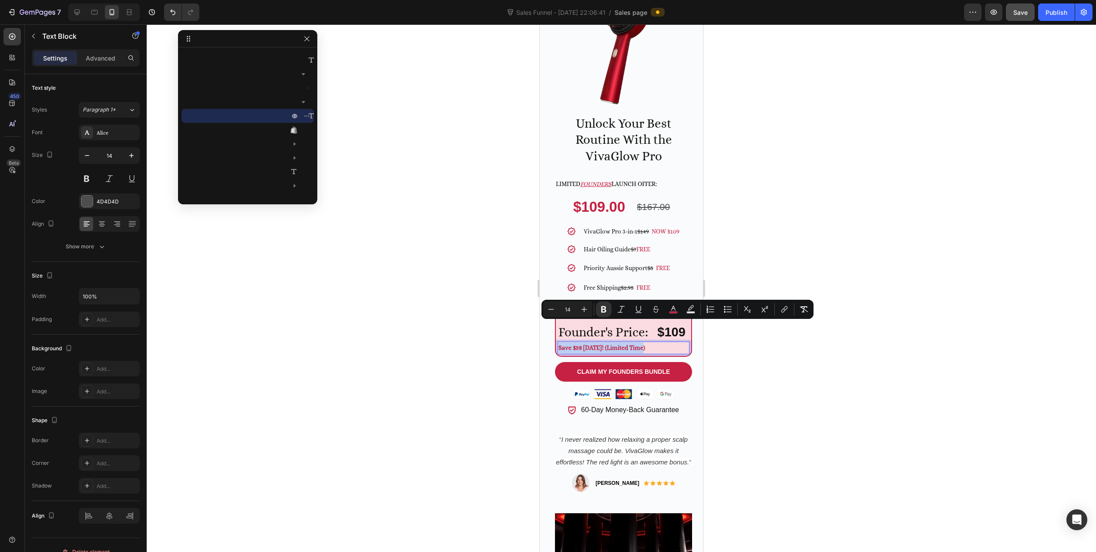
click at [576, 344] on strong "Save $58 Today! (Limited Time)" at bounding box center [602, 347] width 87 height 7
click at [677, 310] on icon "Editor contextual toolbar" at bounding box center [673, 309] width 9 height 9
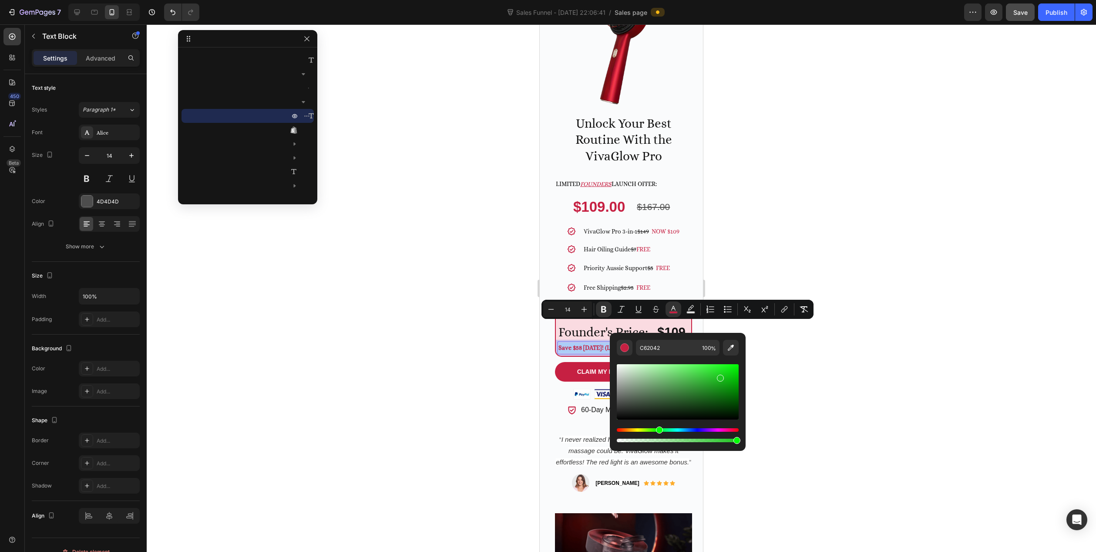
click at [658, 428] on div "Hue" at bounding box center [678, 429] width 122 height 3
click at [650, 431] on div "Hue" at bounding box center [678, 429] width 122 height 3
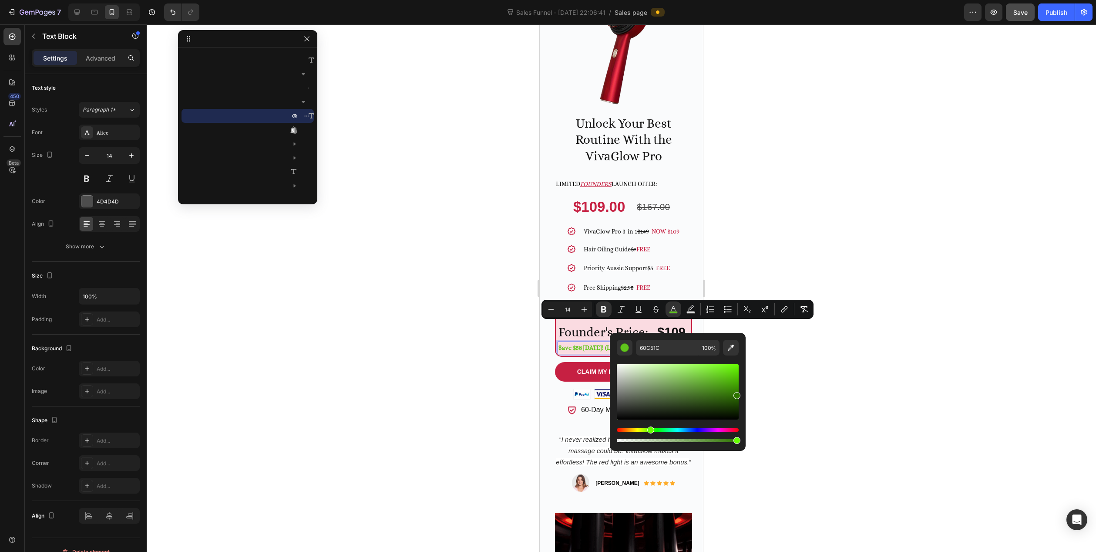
drag, startPoint x: 729, startPoint y: 395, endPoint x: 745, endPoint y: 394, distance: 16.2
click at [745, 394] on div "60C51C 100 %" at bounding box center [678, 388] width 136 height 111
type input "2E7500"
click at [814, 385] on div at bounding box center [622, 287] width 950 height 527
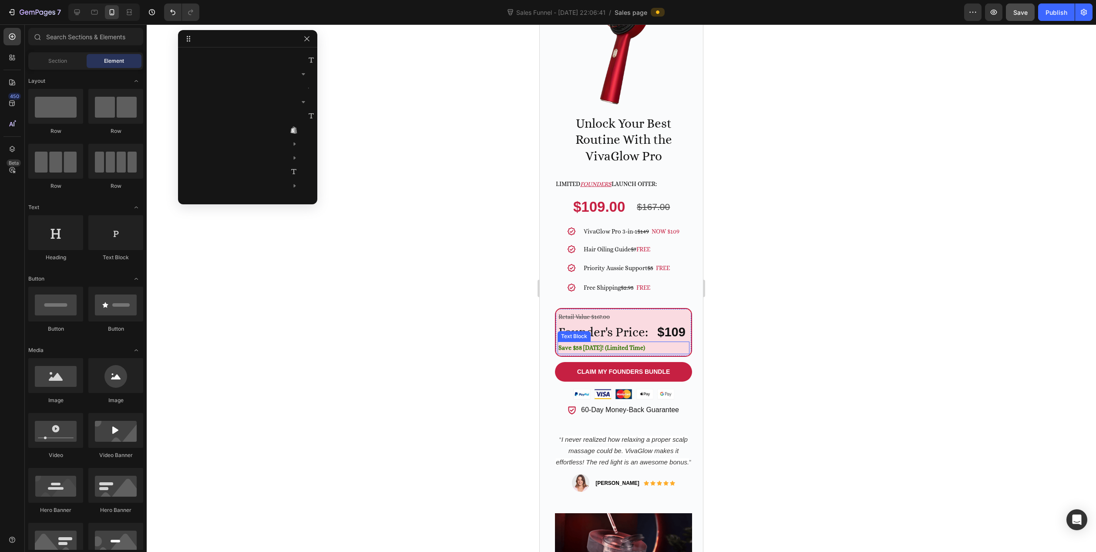
click at [625, 344] on strong "Save $58 Today! (Limited Time)" at bounding box center [602, 347] width 87 height 7
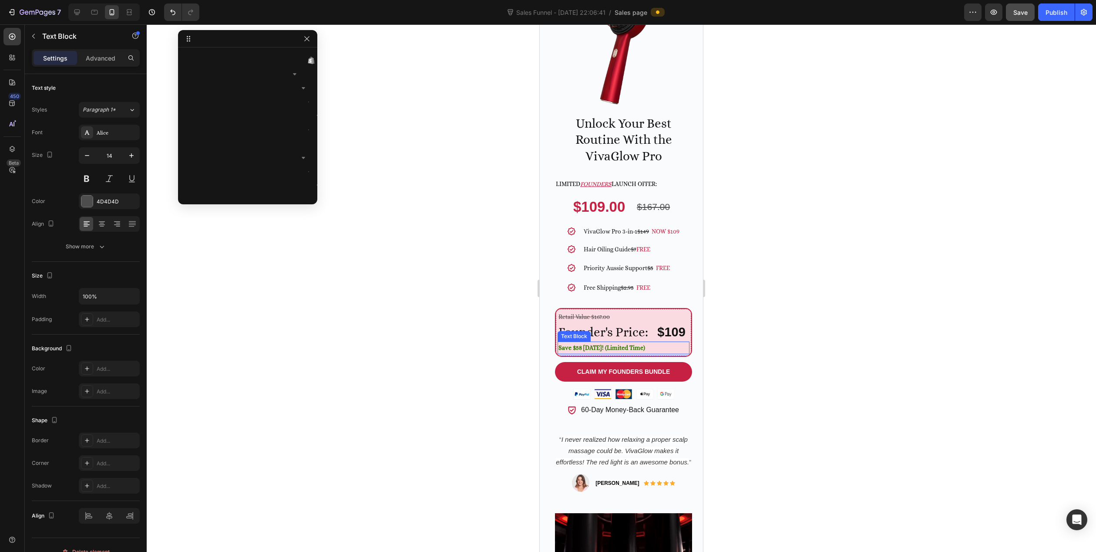
scroll to position [694, 0]
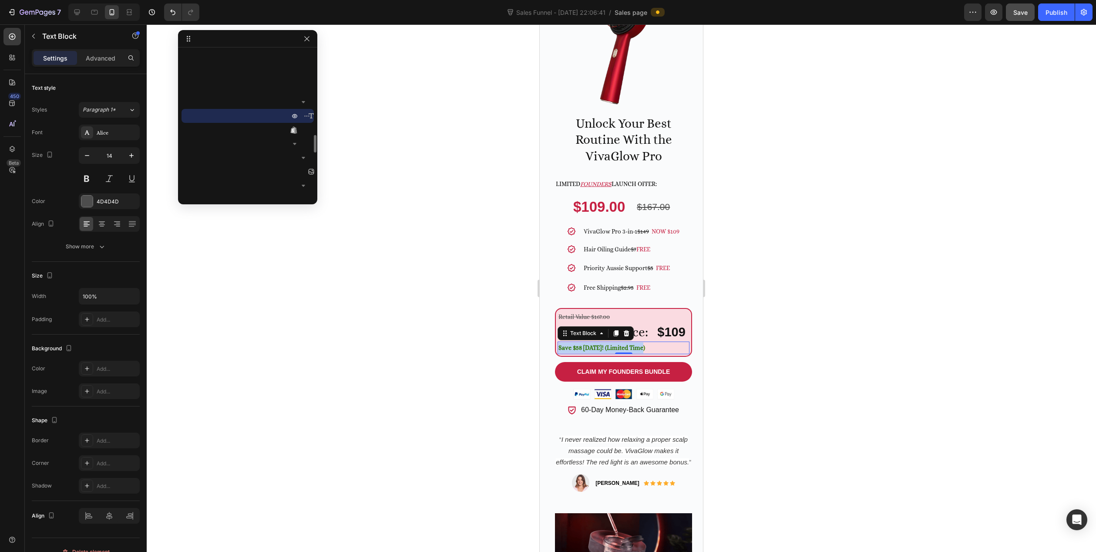
click at [625, 344] on strong "Save $58 Today! (Limited Time)" at bounding box center [602, 347] width 87 height 7
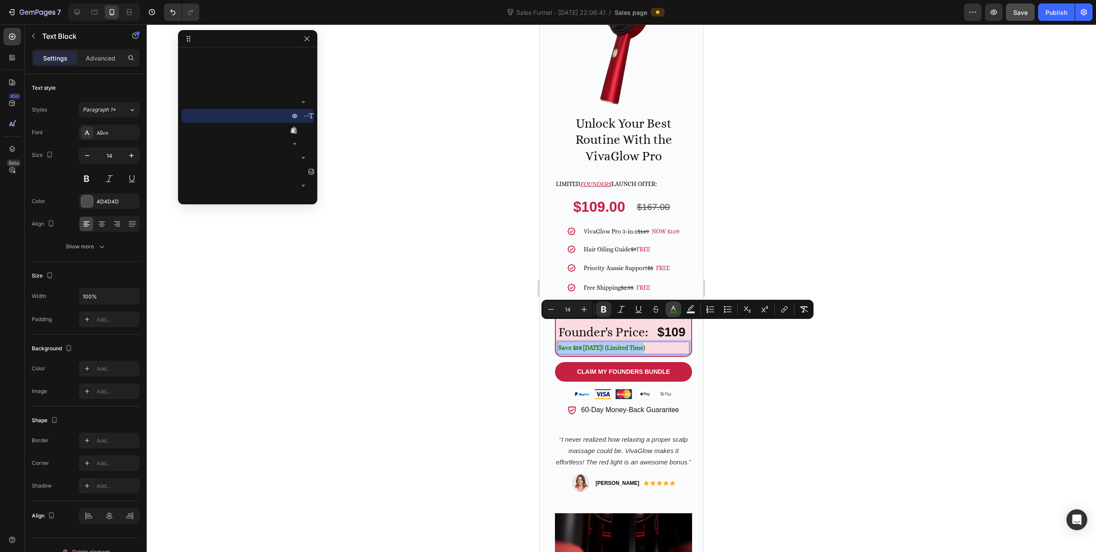
click at [674, 306] on icon "Editor contextual toolbar" at bounding box center [673, 309] width 9 height 9
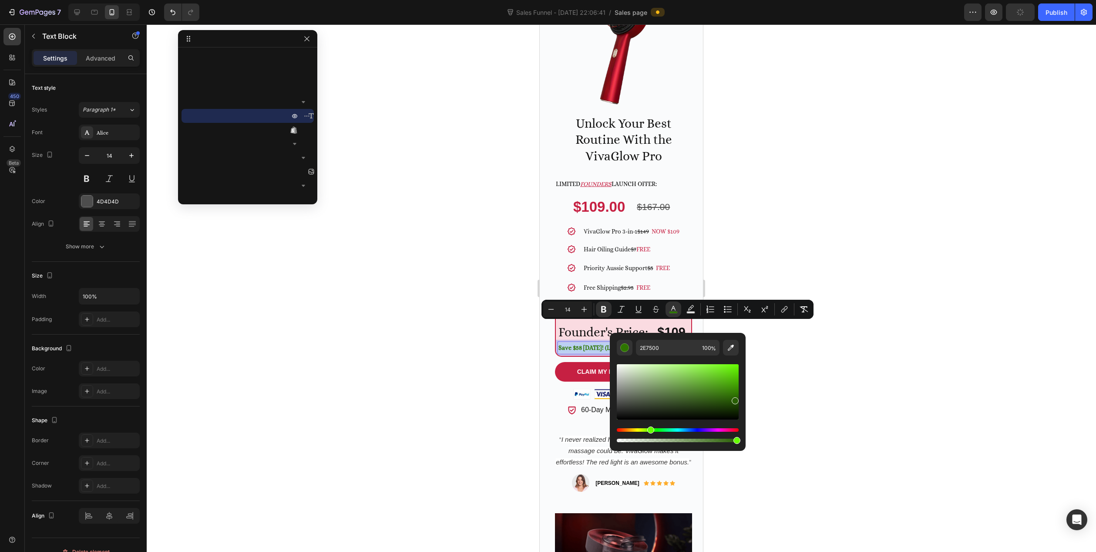
type input "296003"
click at [735, 398] on div "Editor contextual toolbar" at bounding box center [678, 391] width 122 height 55
click at [798, 394] on div at bounding box center [622, 287] width 950 height 527
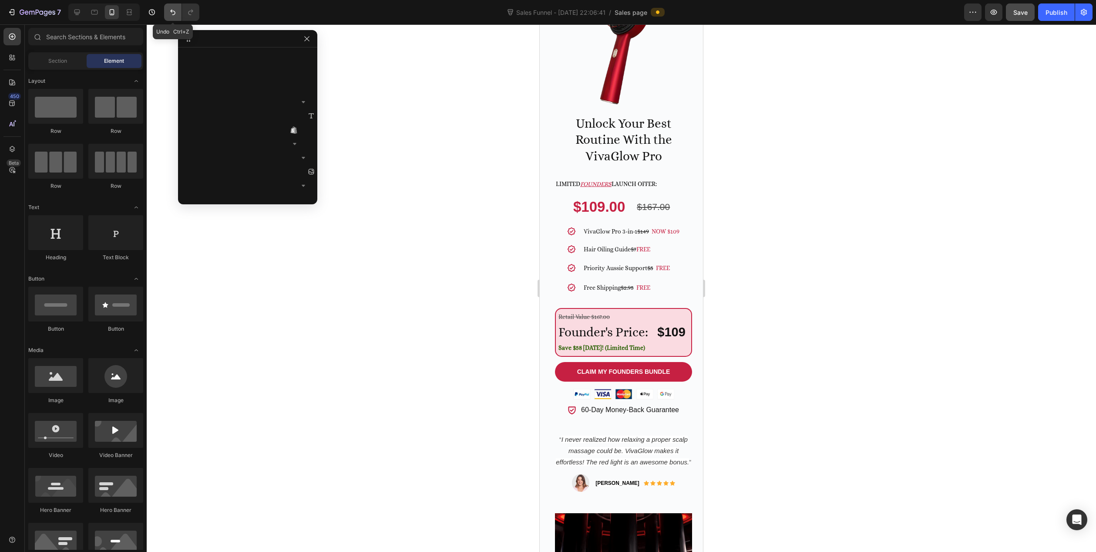
click at [172, 15] on icon "Undo/Redo" at bounding box center [172, 12] width 9 height 9
click at [175, 13] on icon "Undo/Redo" at bounding box center [172, 12] width 9 height 9
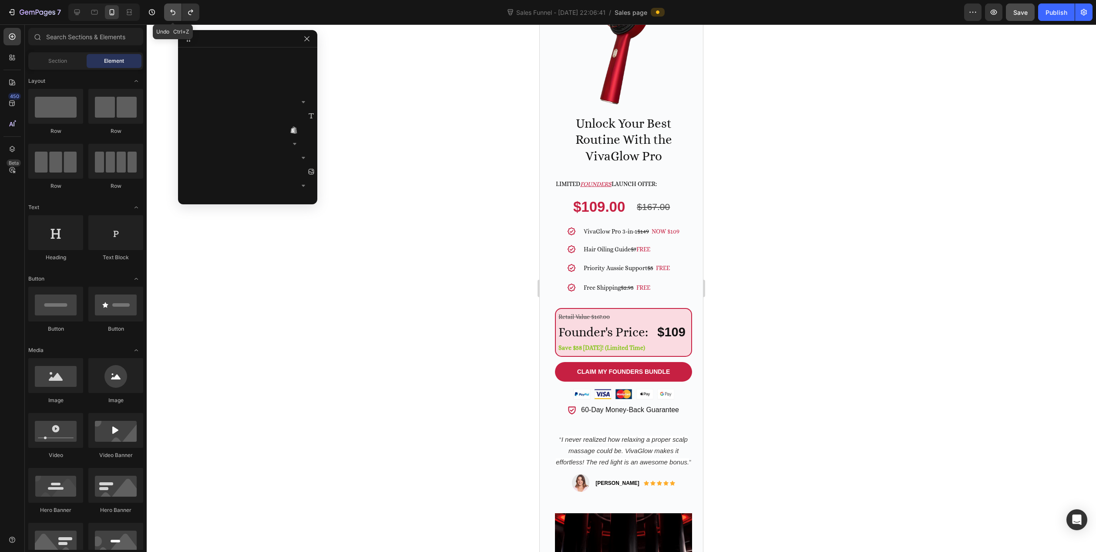
click at [175, 13] on icon "Undo/Redo" at bounding box center [172, 12] width 9 height 9
click at [451, 198] on div at bounding box center [622, 287] width 950 height 527
click at [304, 42] on button "button" at bounding box center [307, 39] width 10 height 10
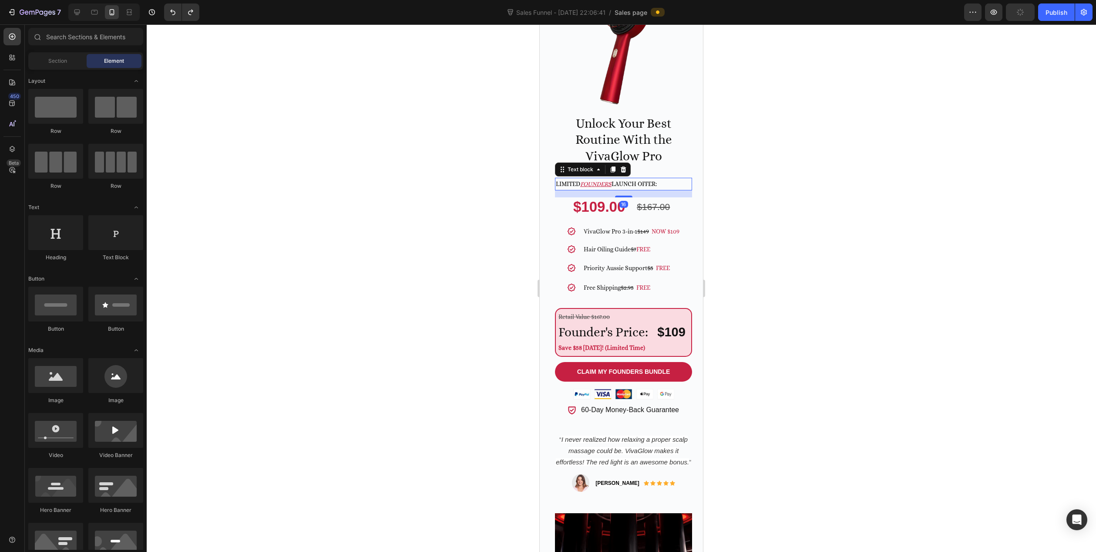
click at [602, 180] on u "FOUNDERS" at bounding box center [595, 183] width 31 height 7
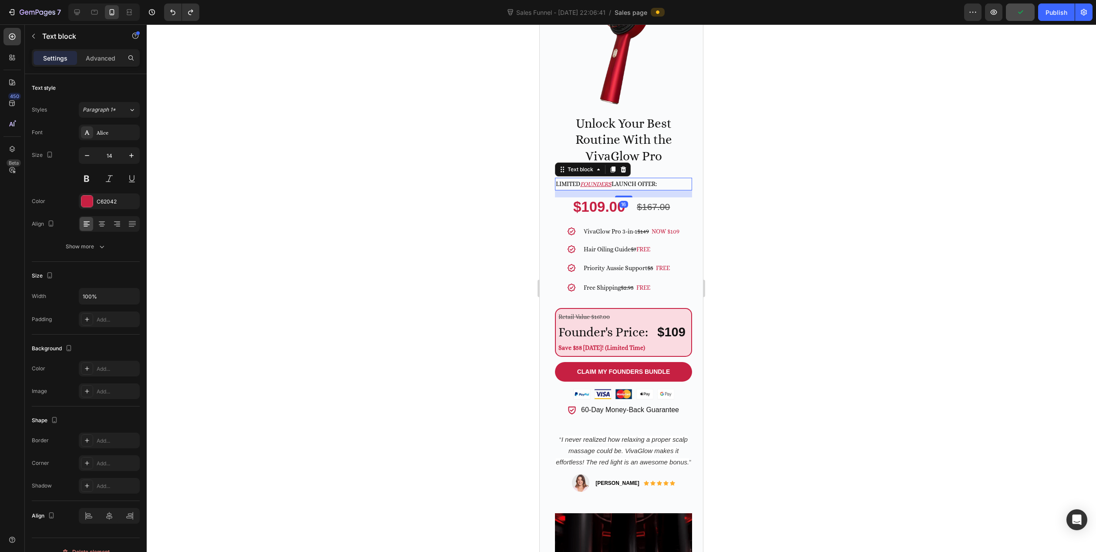
click at [590, 180] on u "FOUNDERS" at bounding box center [595, 183] width 31 height 7
drag, startPoint x: 584, startPoint y: 162, endPoint x: 631, endPoint y: 162, distance: 47.0
click at [631, 179] on p "Limited FOUNDERS launch offer:" at bounding box center [623, 184] width 135 height 11
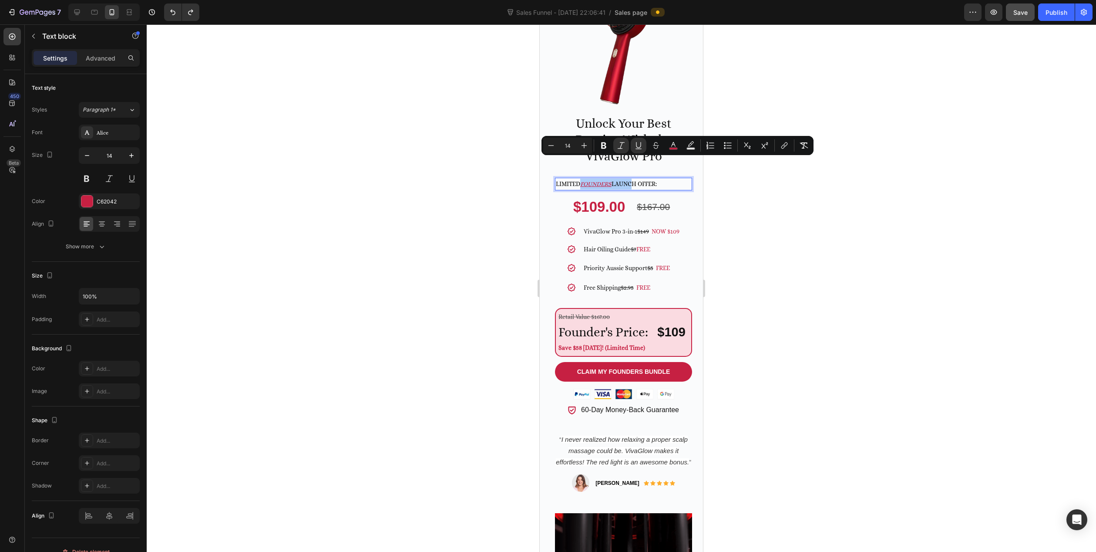
drag, startPoint x: 829, startPoint y: 202, endPoint x: 759, endPoint y: 202, distance: 70.5
click at [829, 203] on div at bounding box center [622, 287] width 950 height 527
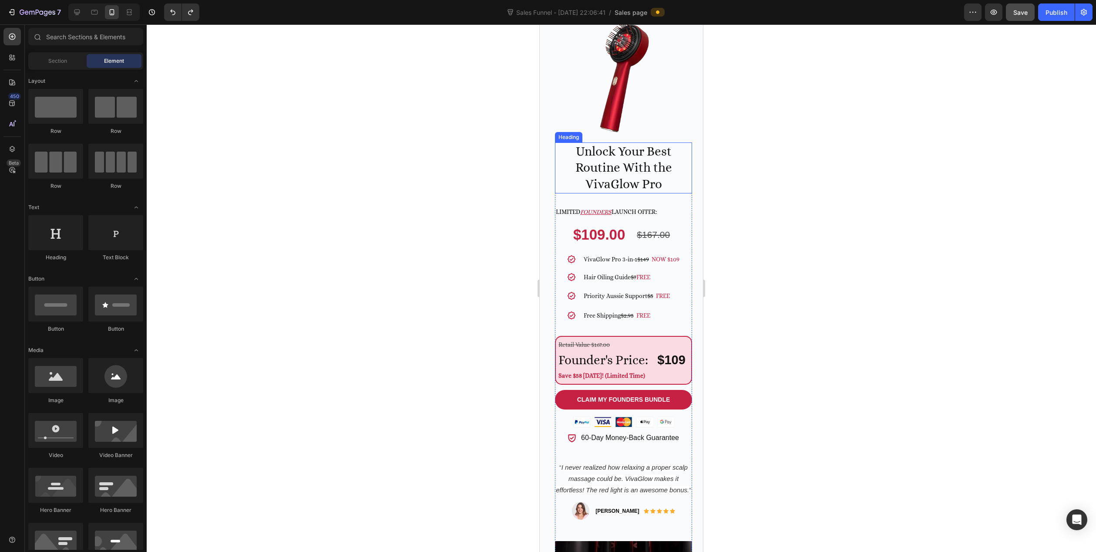
scroll to position [141, 0]
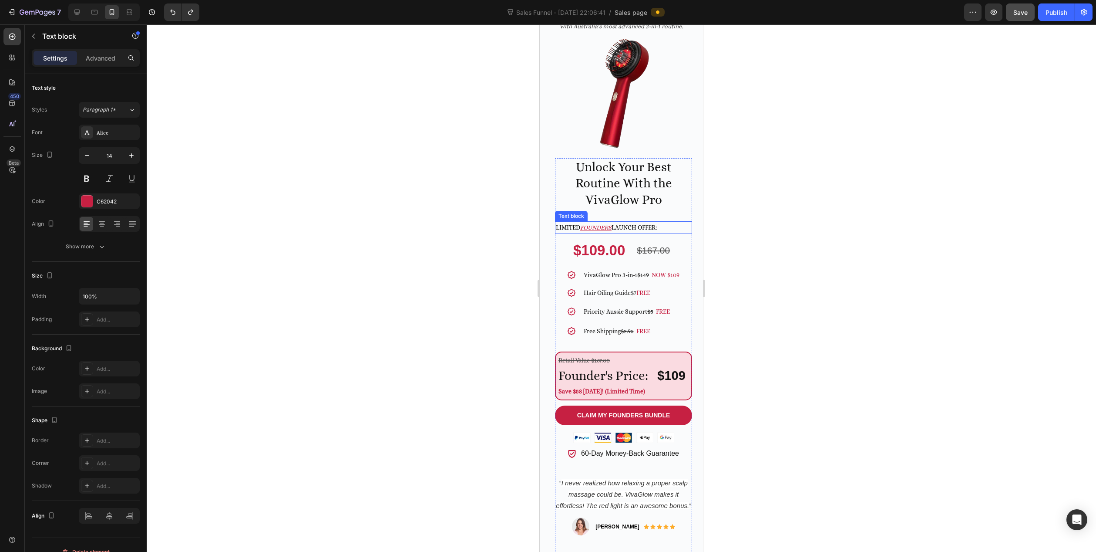
click at [586, 224] on u "FOUNDERS" at bounding box center [595, 227] width 31 height 7
click at [427, 266] on div at bounding box center [622, 287] width 950 height 527
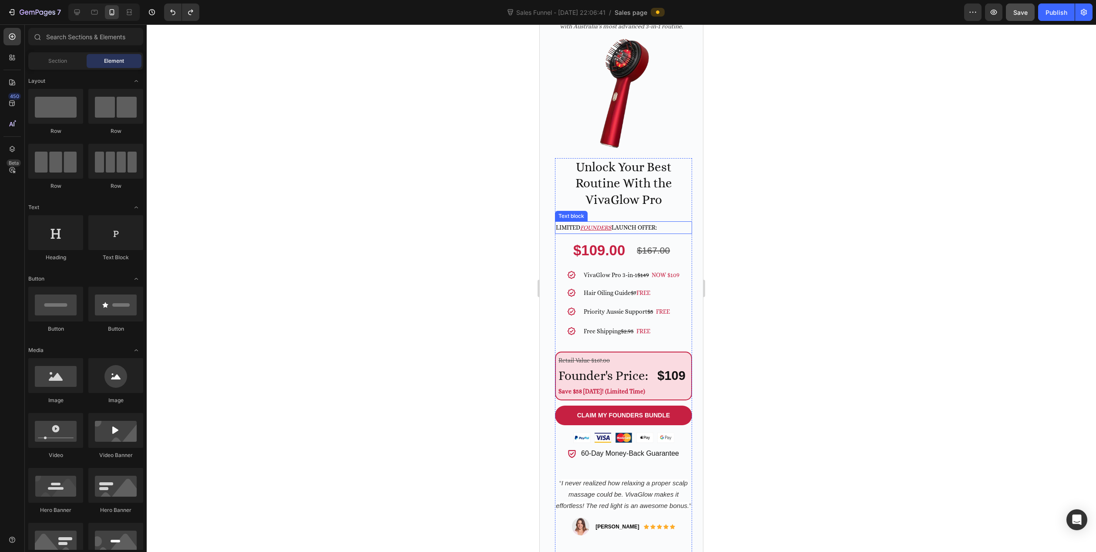
click at [564, 224] on span "Limited" at bounding box center [568, 227] width 24 height 7
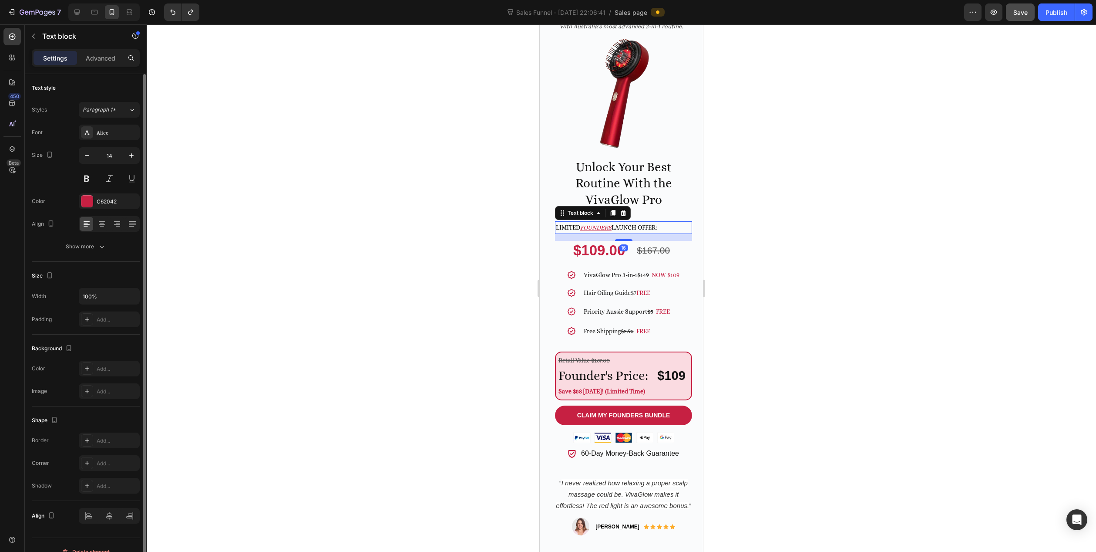
scroll to position [13, 0]
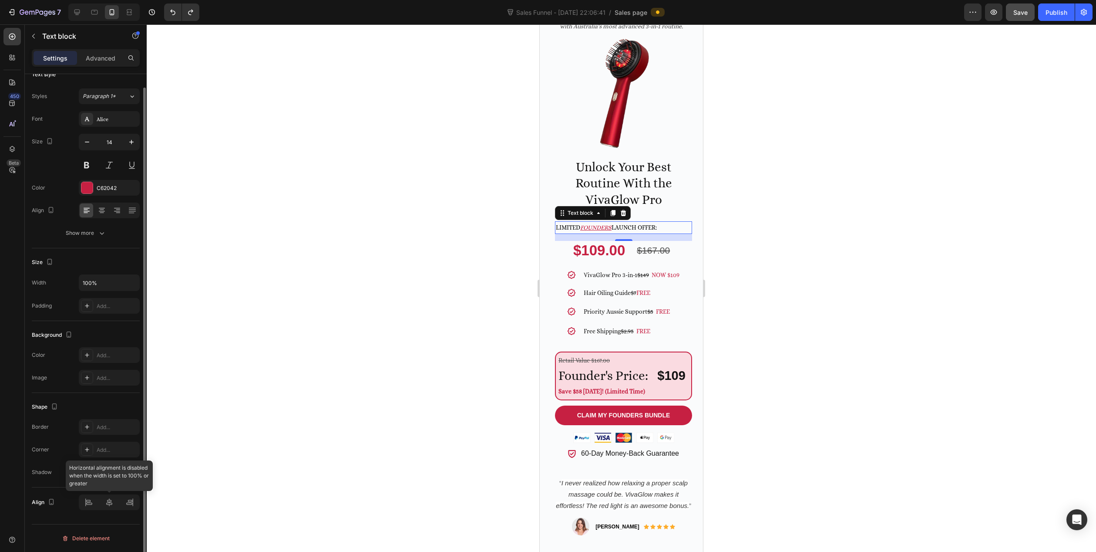
click at [110, 505] on div at bounding box center [109, 502] width 61 height 16
click at [104, 56] on p "Advanced" at bounding box center [101, 58] width 30 height 9
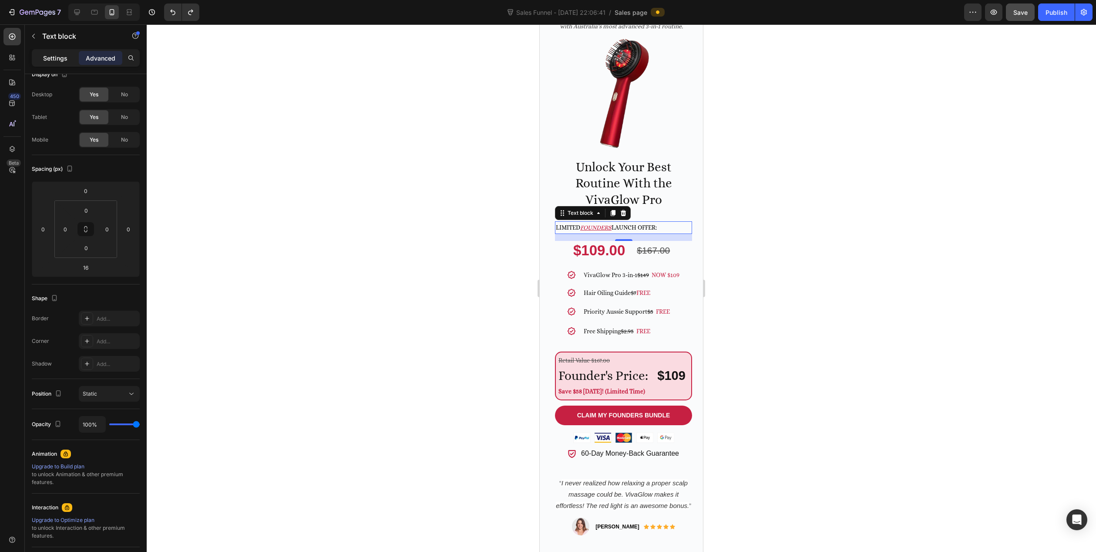
click at [65, 60] on p "Settings" at bounding box center [55, 58] width 24 height 9
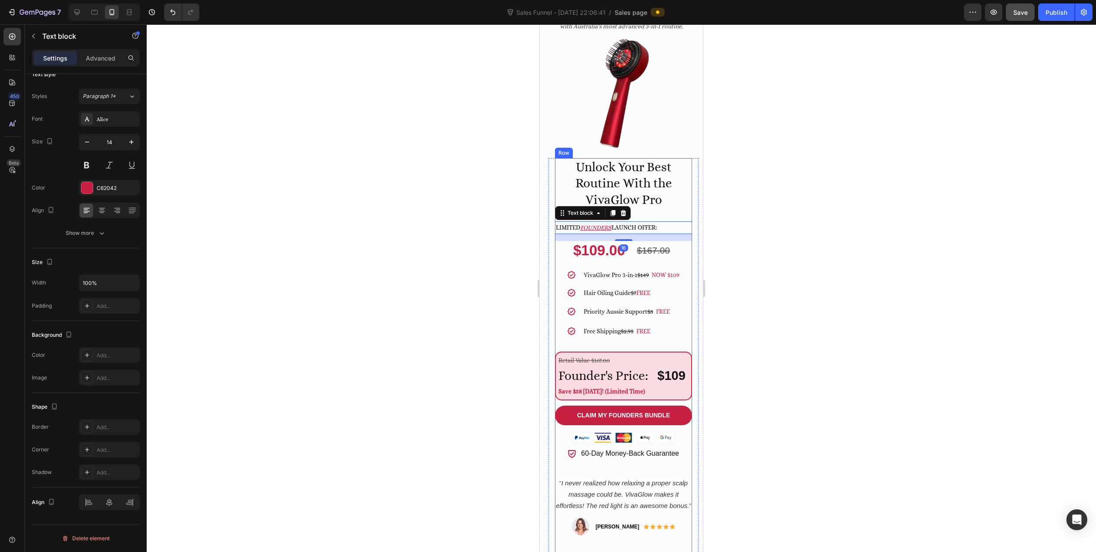
click at [682, 246] on div "Unlock Your Best Routine With the VivaGlow Pro Heading Limited FOUNDERS launch …" at bounding box center [623, 357] width 137 height 399
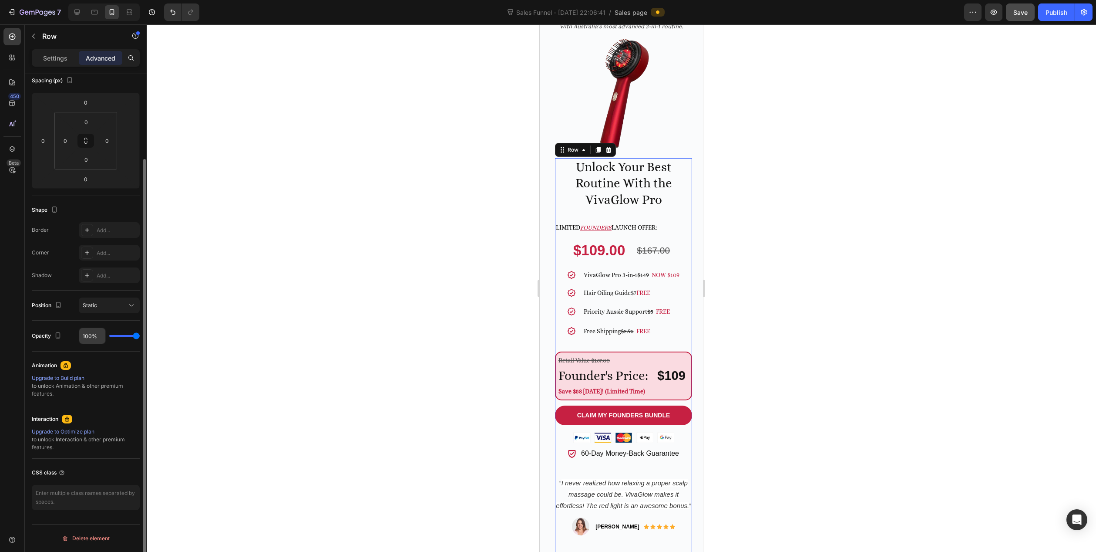
scroll to position [0, 0]
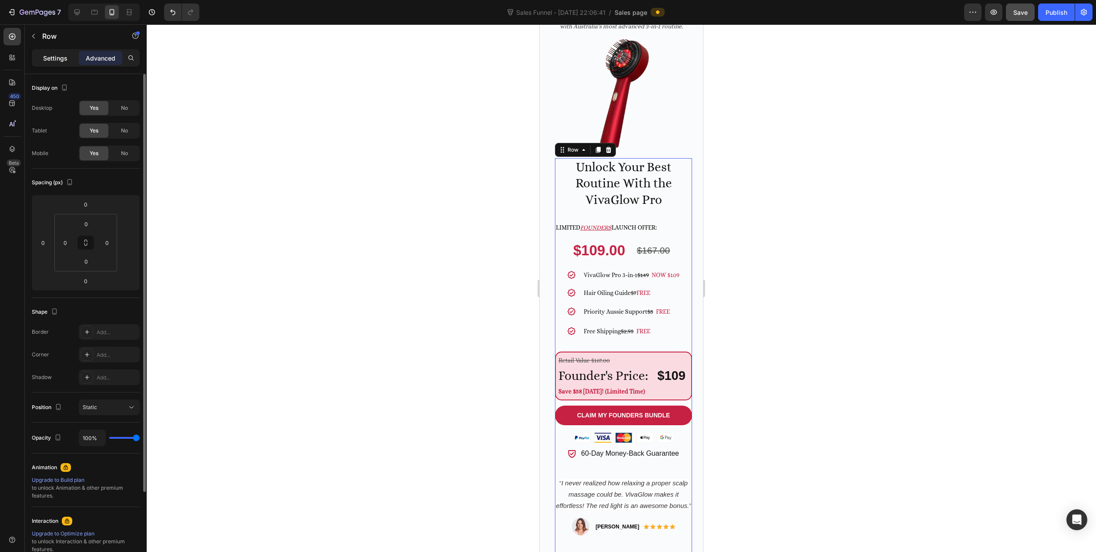
click at [54, 57] on p "Settings" at bounding box center [55, 58] width 24 height 9
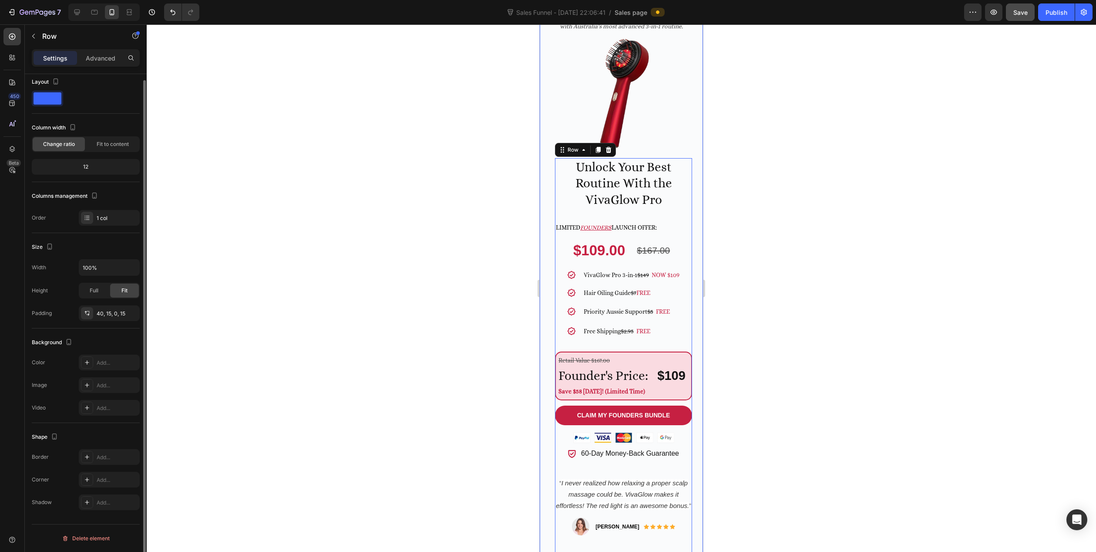
scroll to position [6, 0]
click at [694, 293] on div "⁠⁠⁠⁠⁠⁠⁠ Support Healthier Looking Hair with the 3-in-1 Scalp Routine Heading Un…" at bounding box center [621, 286] width 163 height 724
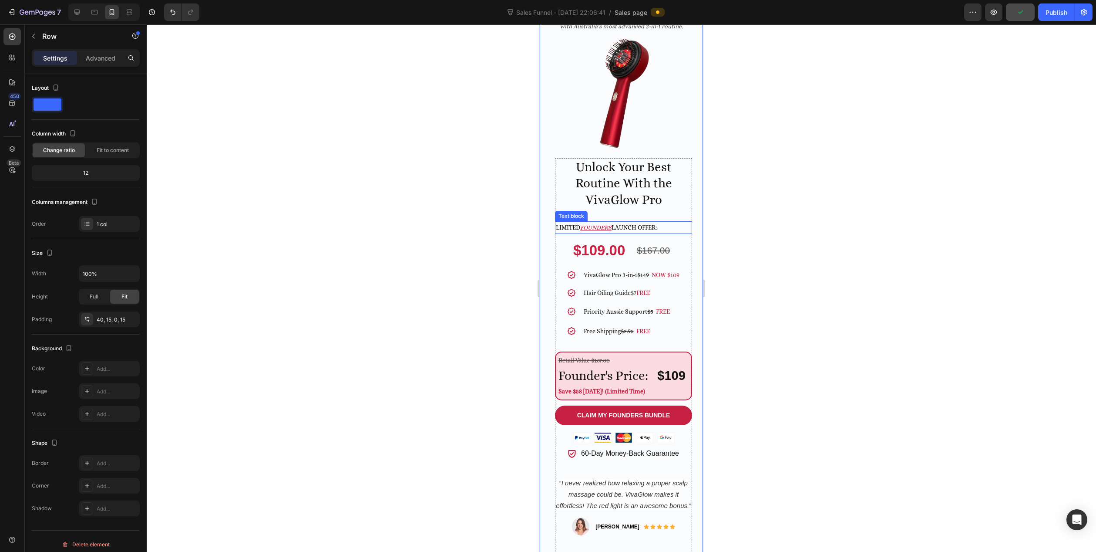
click at [565, 224] on span "Limited" at bounding box center [568, 227] width 24 height 7
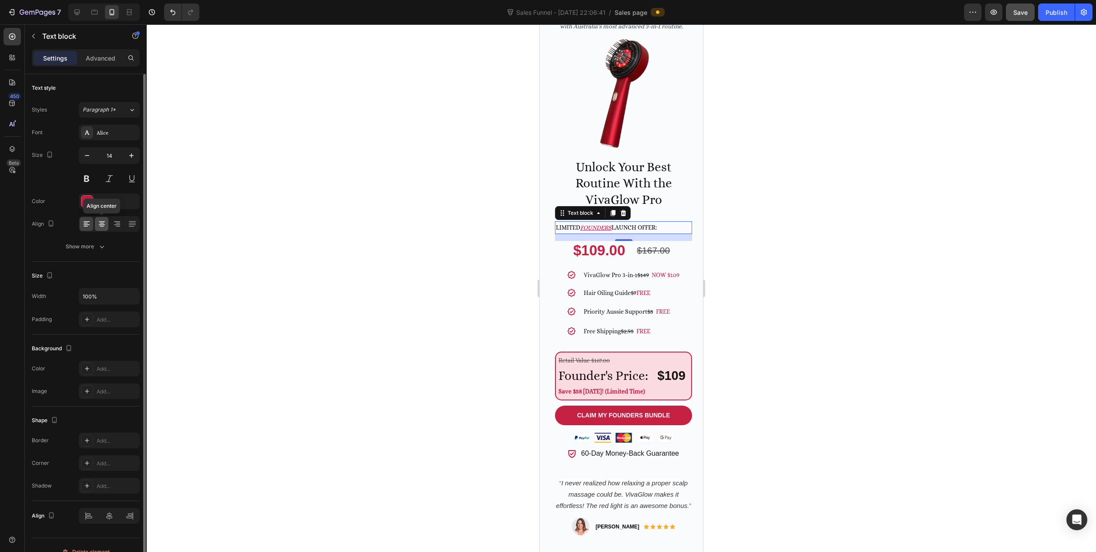
click at [104, 222] on icon at bounding box center [102, 223] width 9 height 9
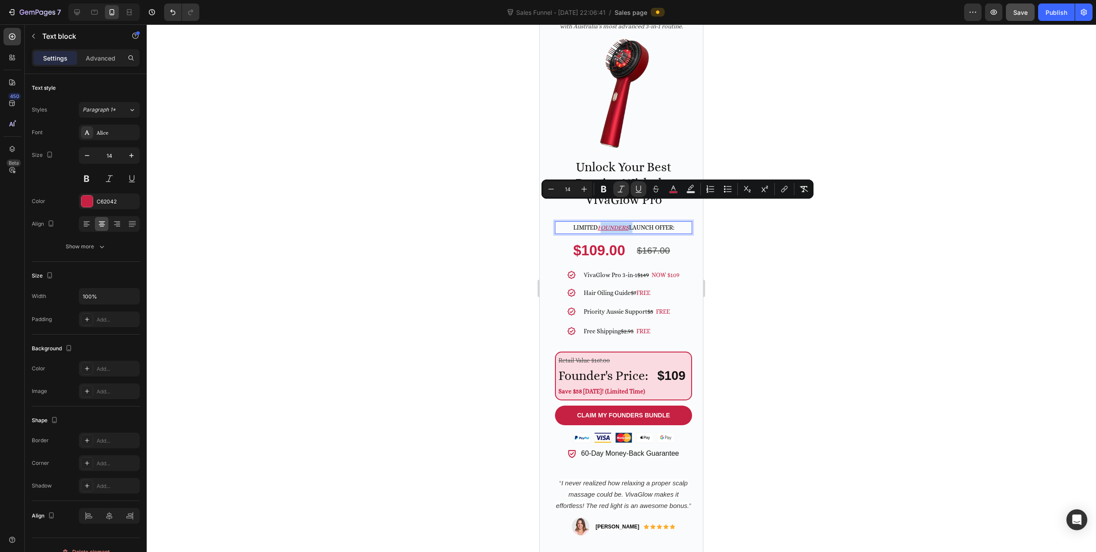
drag, startPoint x: 596, startPoint y: 205, endPoint x: 617, endPoint y: 205, distance: 20.5
click at [592, 224] on span "Limited" at bounding box center [585, 227] width 24 height 7
drag, startPoint x: 596, startPoint y: 205, endPoint x: 626, endPoint y: 209, distance: 30.7
click at [626, 222] on p "Limited FOUNDERS launch offer:" at bounding box center [623, 227] width 135 height 11
click at [620, 188] on icon "Editor contextual toolbar" at bounding box center [621, 189] width 9 height 9
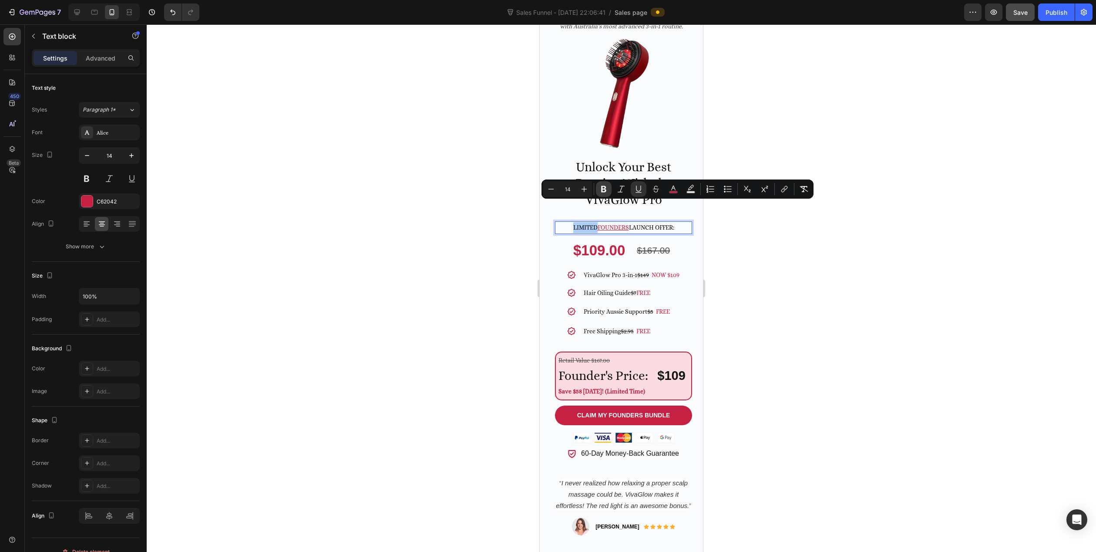
click at [602, 189] on icon "Editor contextual toolbar" at bounding box center [603, 189] width 5 height 7
type input "14"
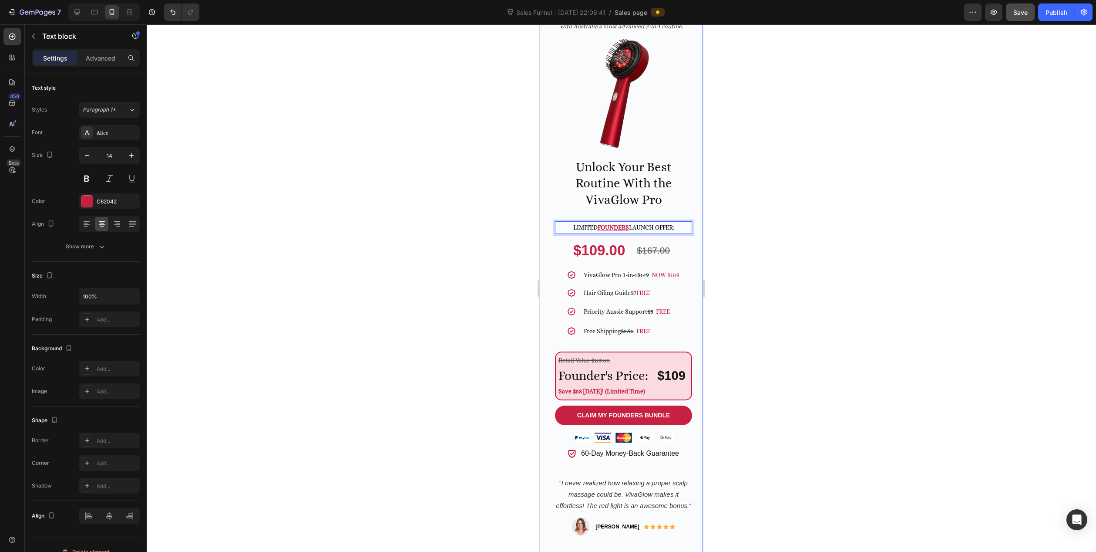
click at [419, 242] on div at bounding box center [622, 287] width 950 height 527
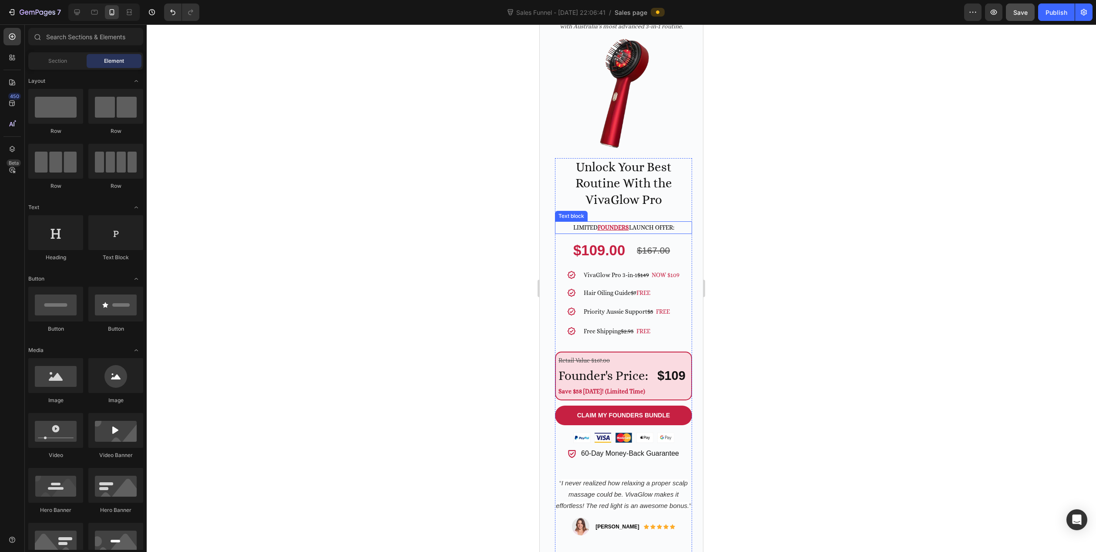
click at [606, 224] on u "FOUNDERS" at bounding box center [613, 227] width 31 height 7
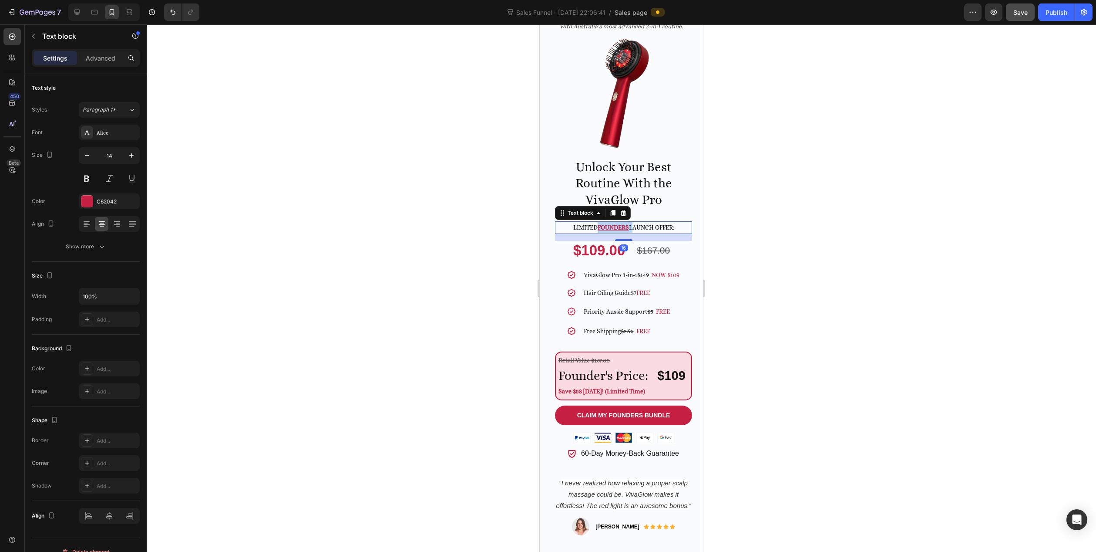
click at [598, 224] on u "FOUNDERS" at bounding box center [613, 227] width 31 height 7
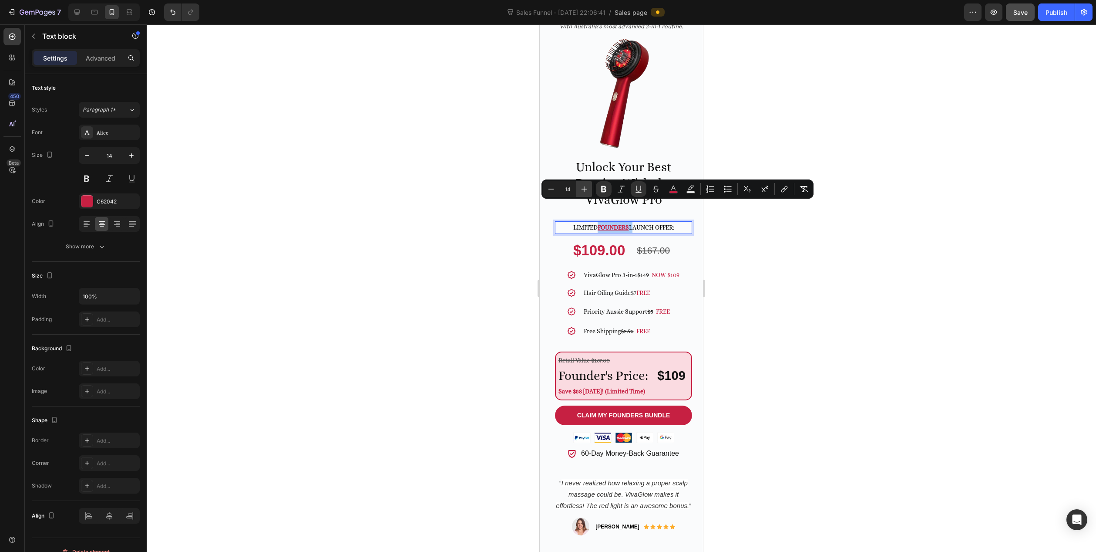
click at [585, 188] on icon "Editor contextual toolbar" at bounding box center [584, 189] width 9 height 9
type input "15"
click at [469, 208] on div at bounding box center [622, 287] width 950 height 527
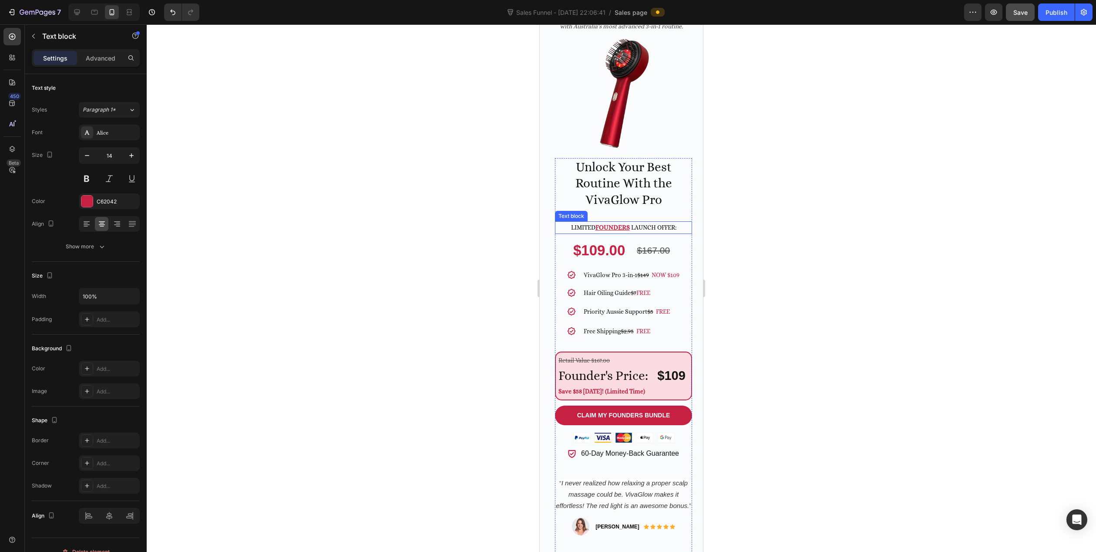
click at [603, 223] on u "FOUNDERS" at bounding box center [613, 227] width 34 height 8
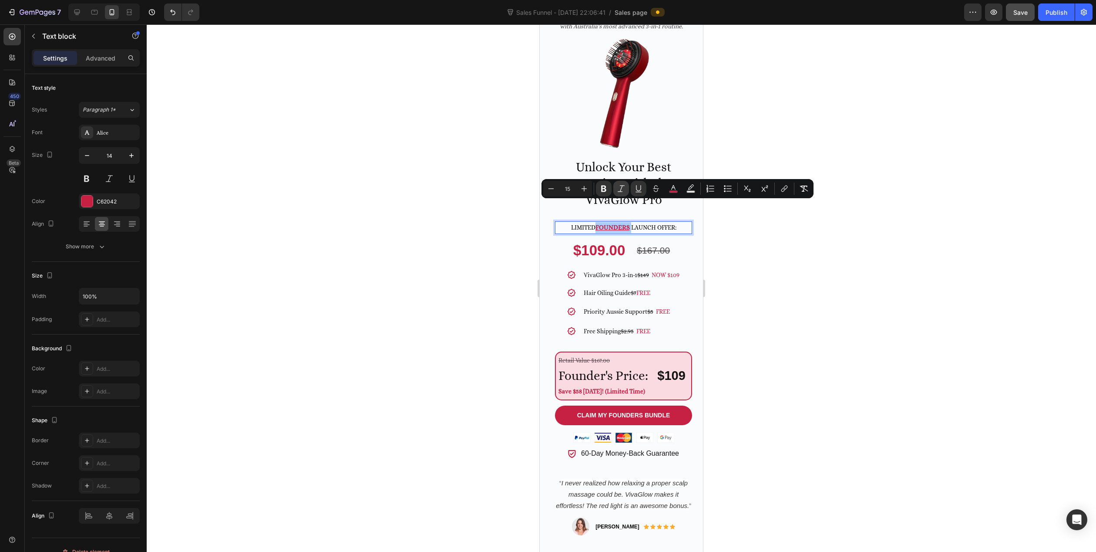
click at [623, 188] on icon "Editor contextual toolbar" at bounding box center [621, 188] width 9 height 9
click at [477, 210] on div at bounding box center [622, 287] width 950 height 527
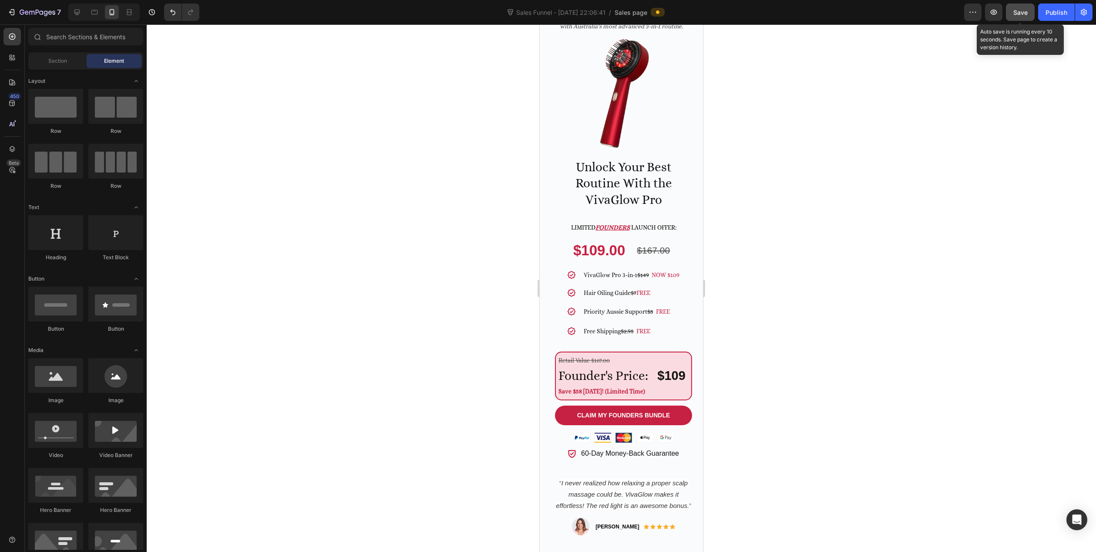
click at [1014, 16] on span "Save" at bounding box center [1021, 12] width 14 height 7
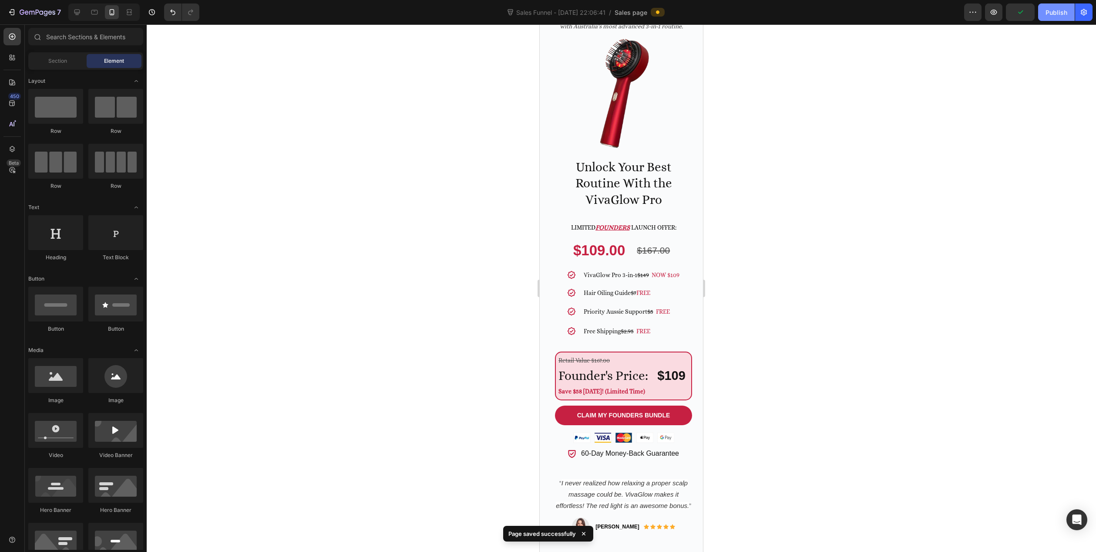
click at [1056, 12] on div "Publish" at bounding box center [1057, 12] width 22 height 9
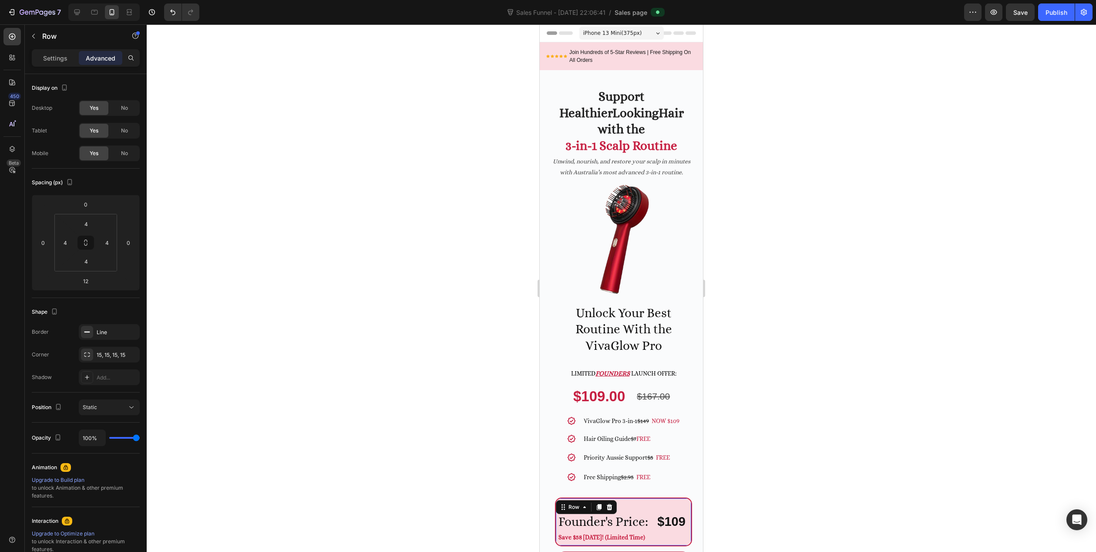
click at [556, 498] on div "Retail Value $167.00 Text Block Founder's Price: Heading $109 Heading Row Save …" at bounding box center [623, 521] width 137 height 49
click at [674, 497] on div "Retail Value $167.00 Text Block Founder's Price: Heading $109 Heading Row Save …" at bounding box center [623, 521] width 137 height 49
click at [49, 54] on p "Settings" at bounding box center [55, 58] width 24 height 9
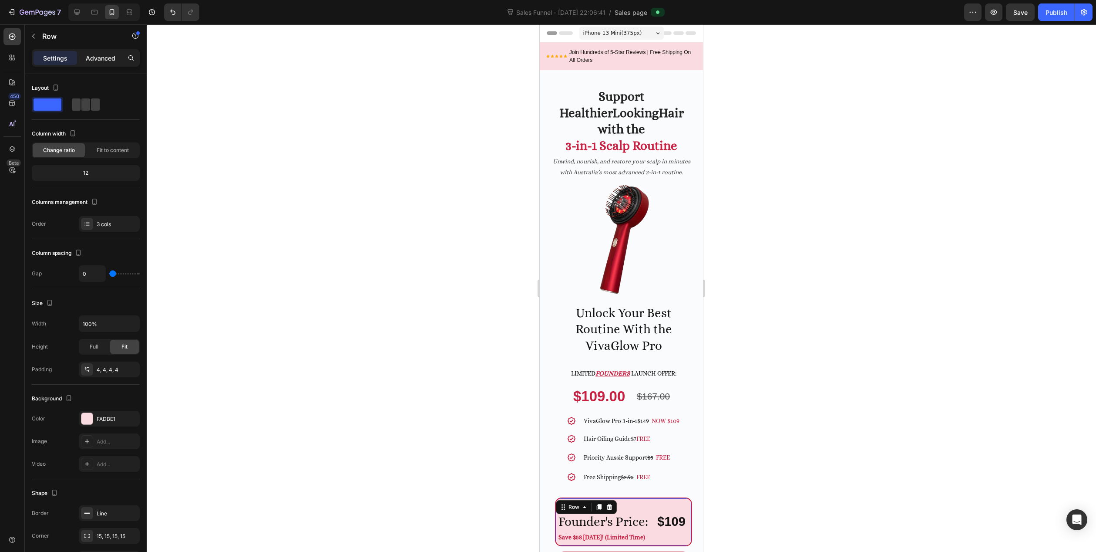
click at [110, 59] on p "Advanced" at bounding box center [101, 58] width 30 height 9
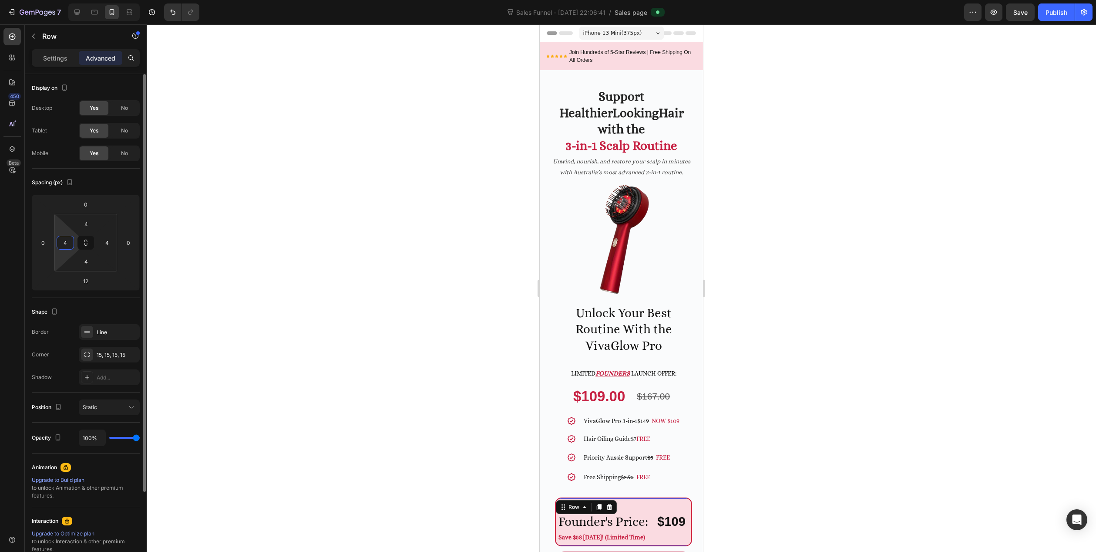
click at [67, 245] on input "4" at bounding box center [65, 242] width 13 height 13
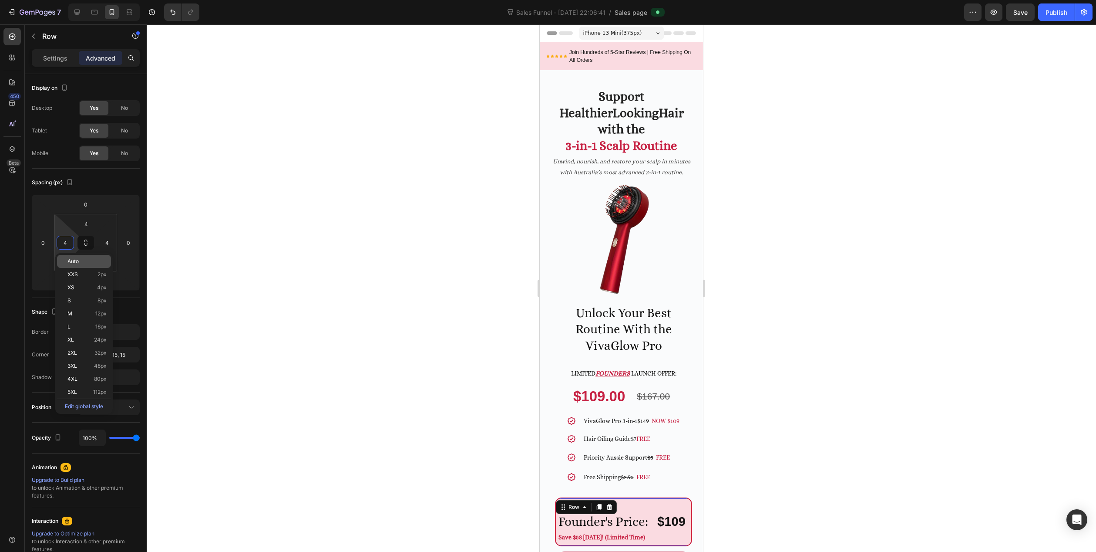
type input "8"
click at [377, 420] on div at bounding box center [622, 287] width 950 height 527
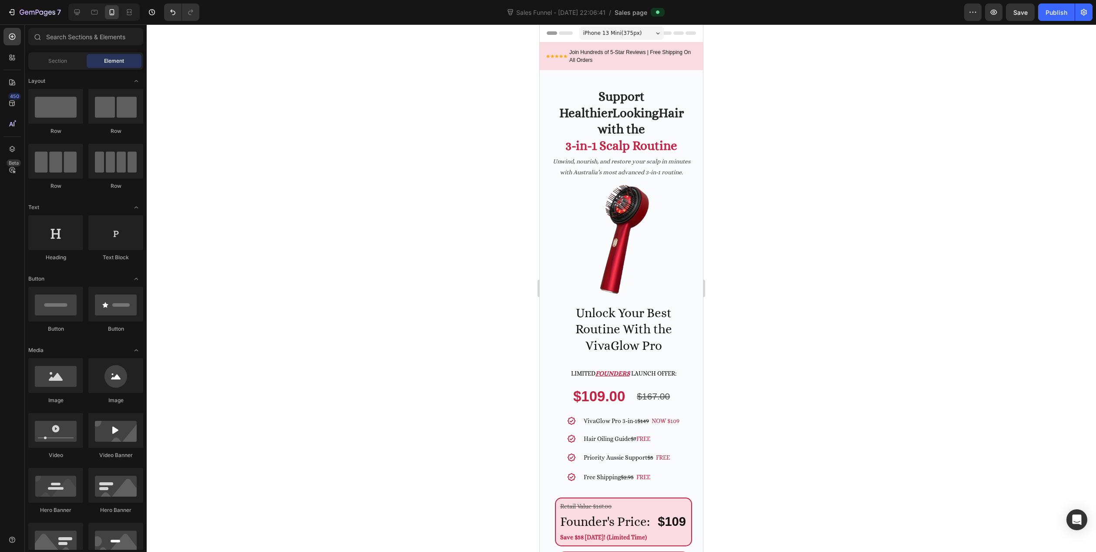
click at [759, 494] on div at bounding box center [622, 287] width 950 height 527
click at [617, 34] on span "iPhone 13 Mini ( 375 px)" at bounding box center [612, 33] width 59 height 9
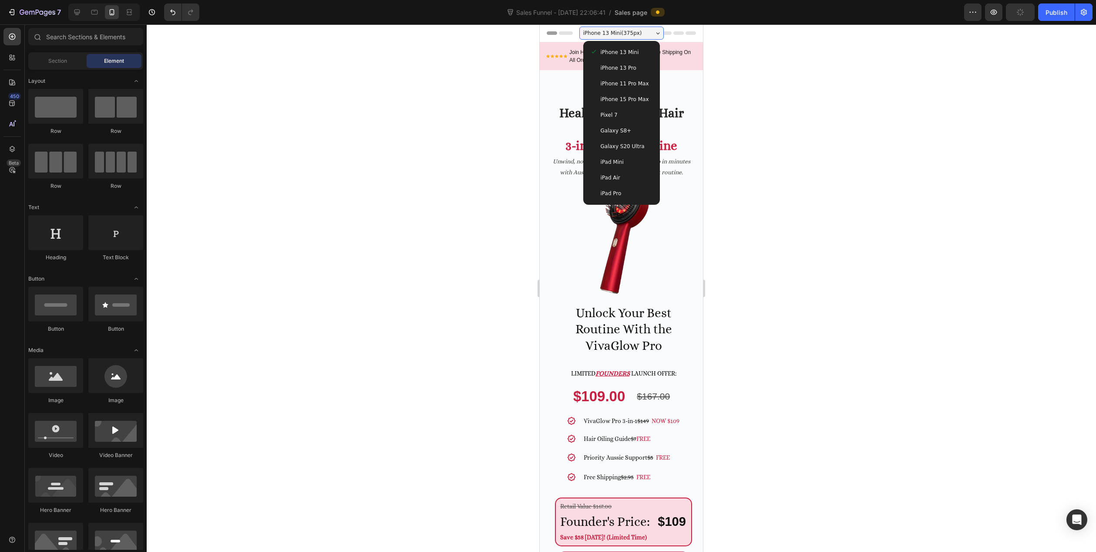
click at [634, 95] on span "iPhone 15 Pro Max" at bounding box center [625, 99] width 48 height 9
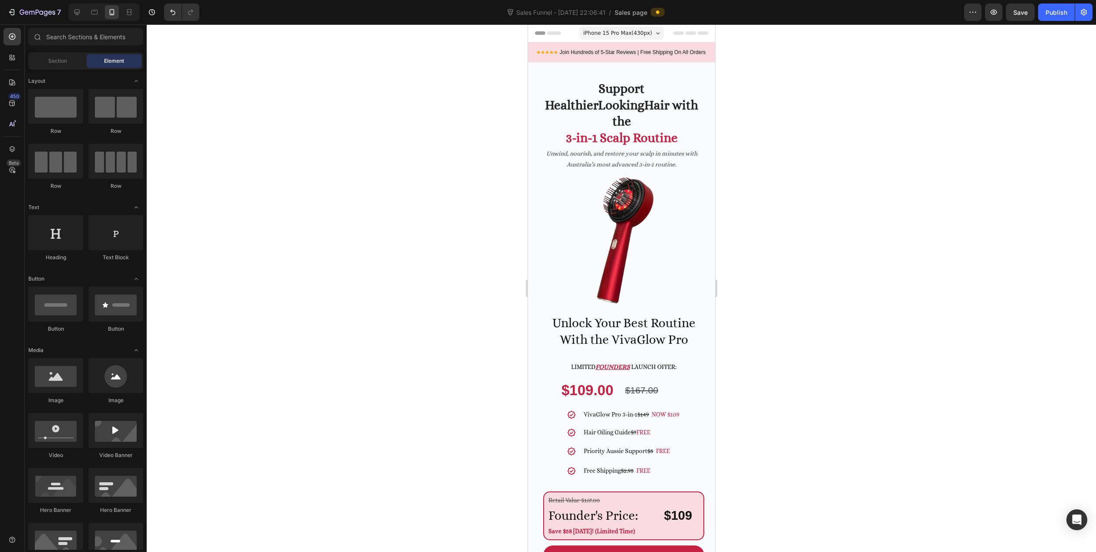
click at [613, 35] on span "iPhone 15 Pro Max ( 430 px)" at bounding box center [617, 33] width 69 height 9
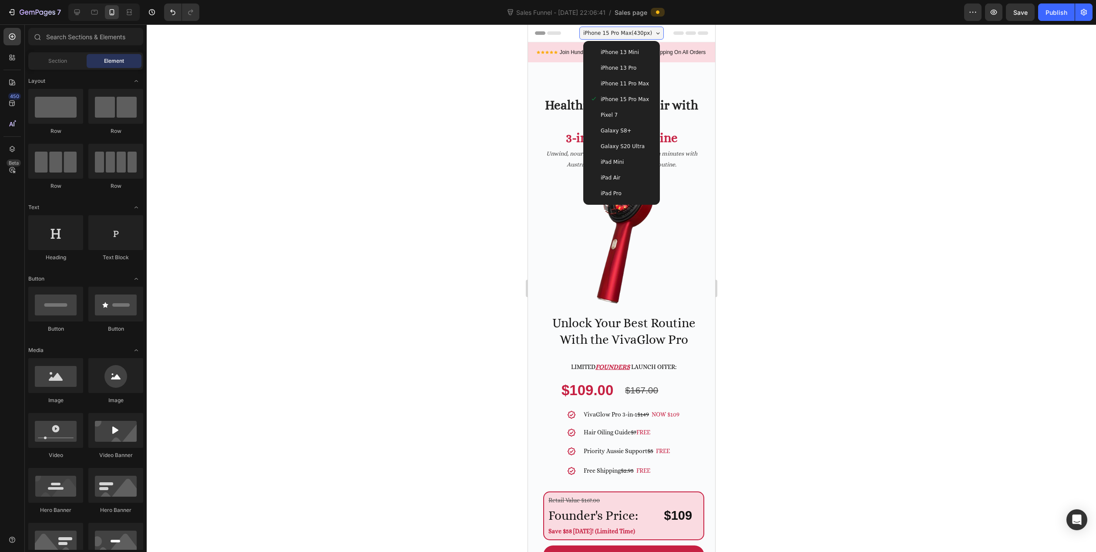
click at [624, 51] on span "iPhone 13 Mini" at bounding box center [619, 52] width 38 height 9
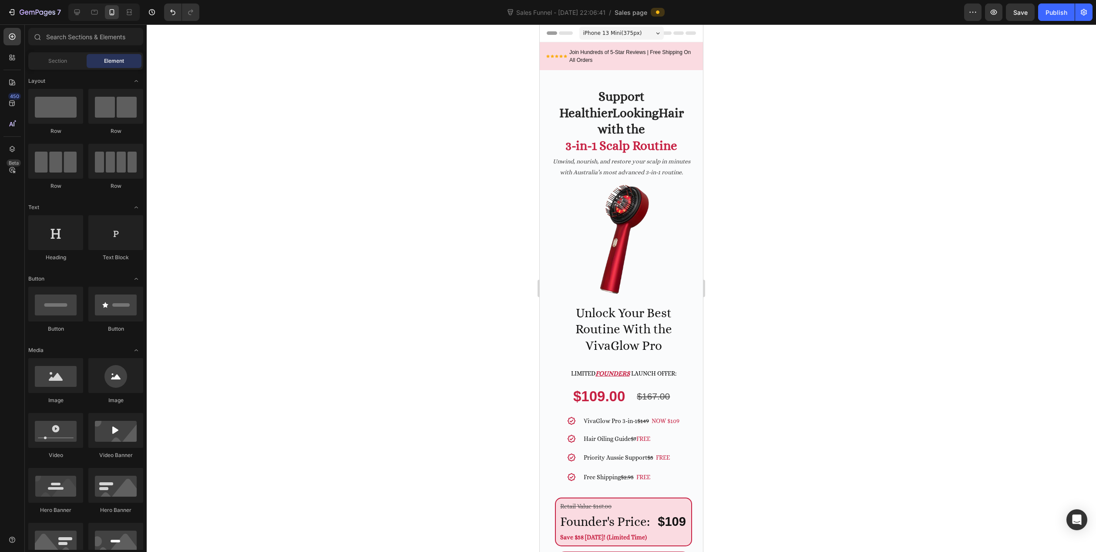
click at [622, 34] on span "iPhone 13 Mini ( 375 px)" at bounding box center [612, 33] width 59 height 9
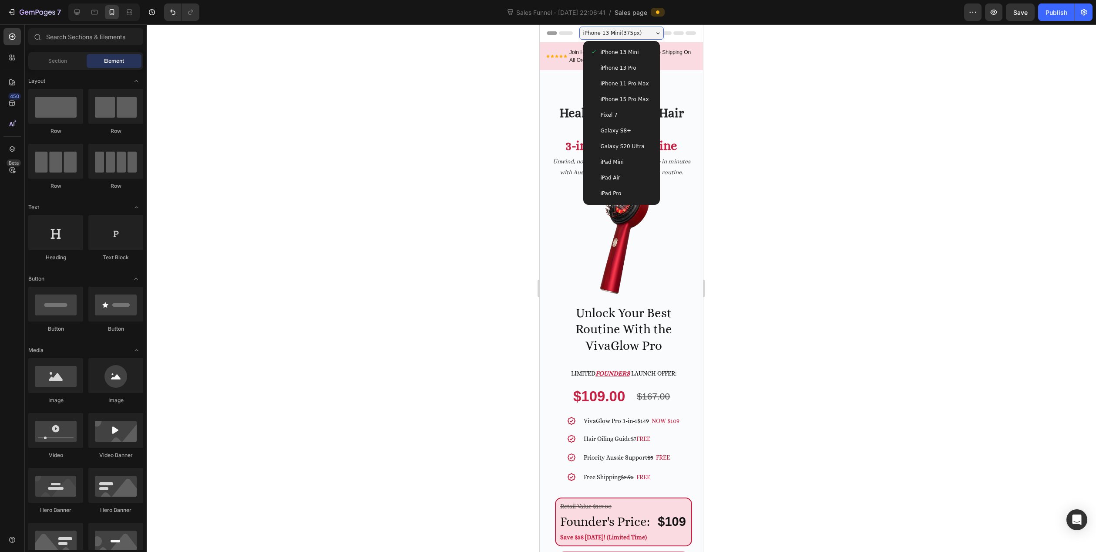
click at [619, 168] on div "iPad Mini" at bounding box center [622, 162] width 70 height 16
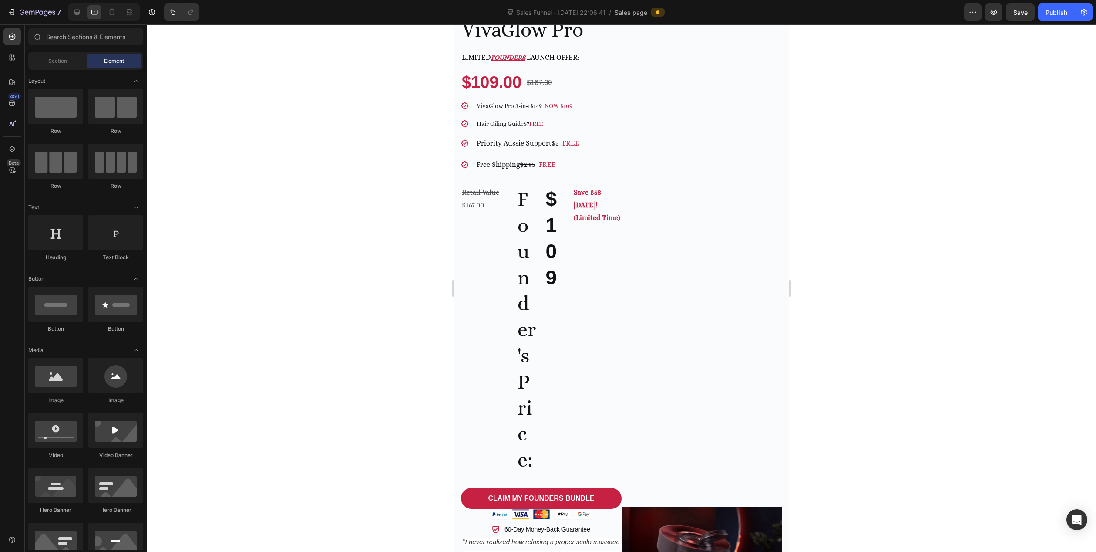
scroll to position [479, 0]
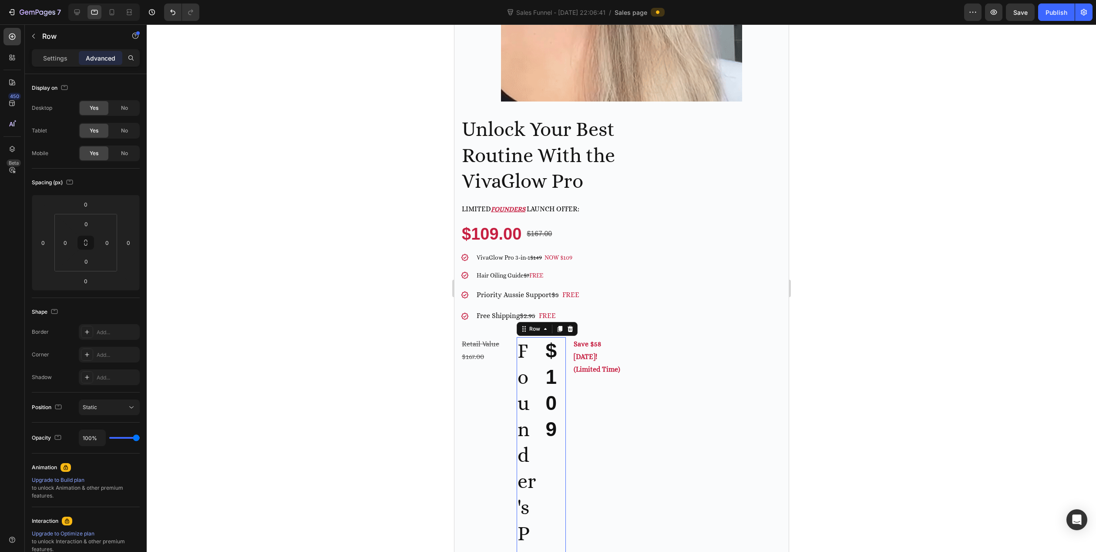
click at [551, 458] on div "$109 Heading" at bounding box center [554, 481] width 21 height 288
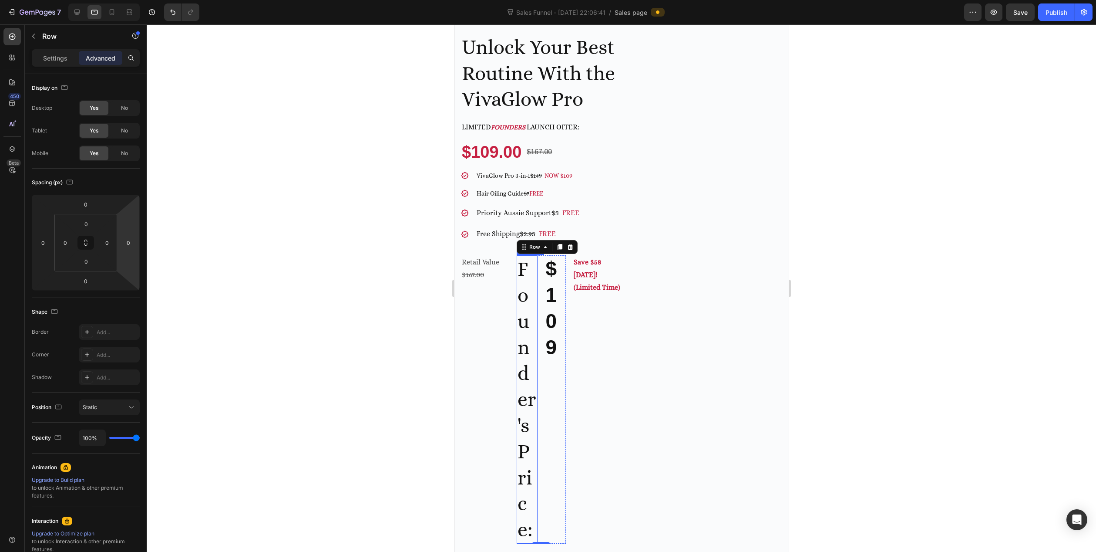
scroll to position [566, 0]
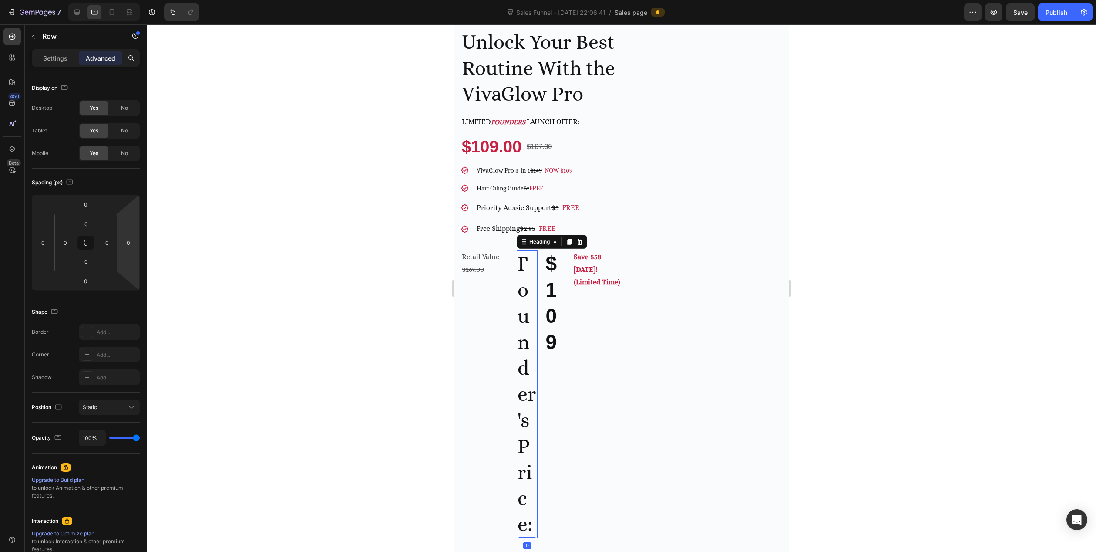
click at [531, 372] on h2 "Founder's Price:" at bounding box center [526, 394] width 21 height 288
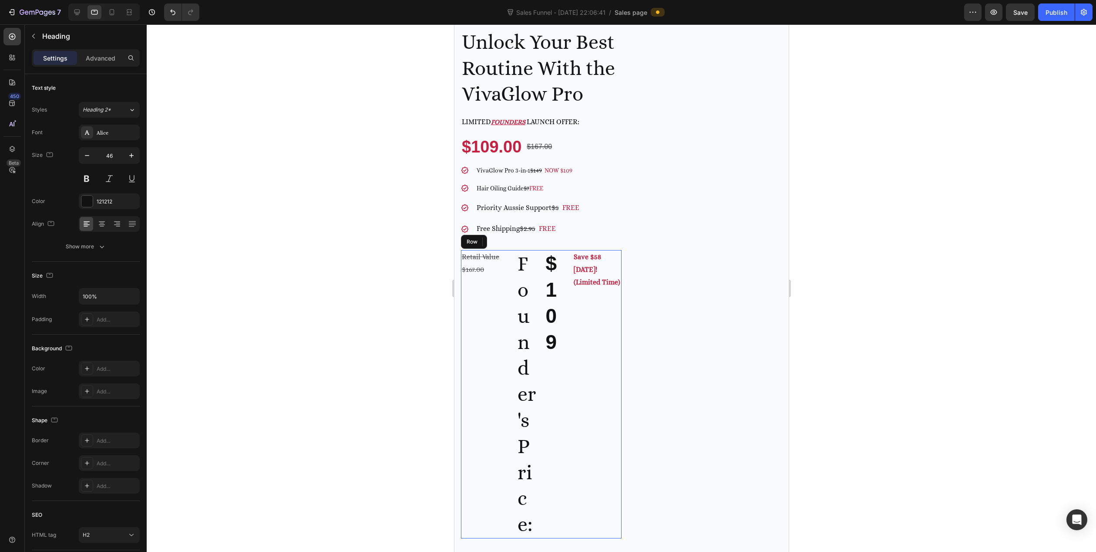
click at [588, 371] on div "Save $58 Today! (Limited Time) Text Block" at bounding box center [597, 394] width 49 height 288
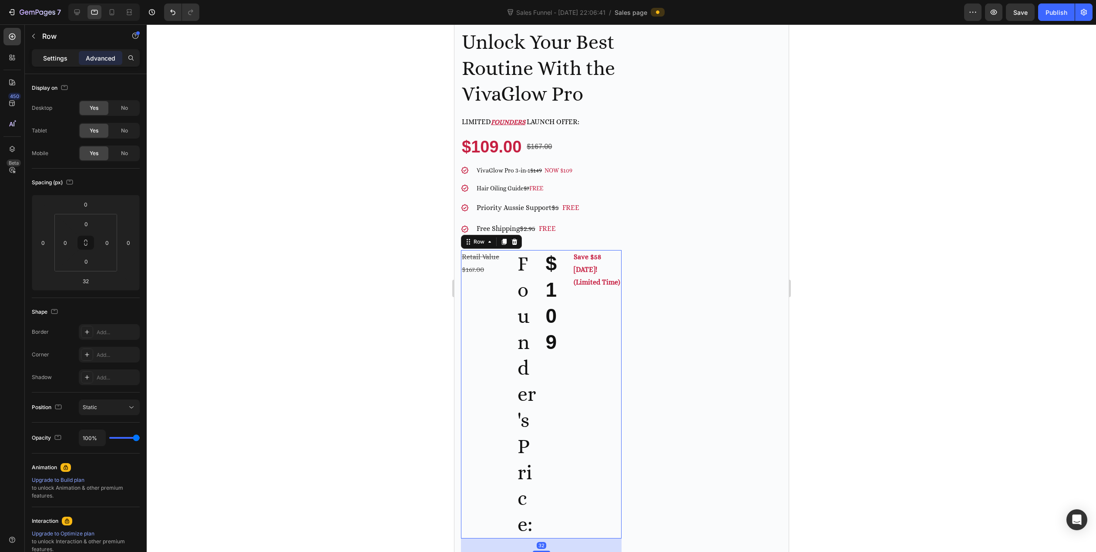
click at [57, 54] on p "Settings" at bounding box center [55, 58] width 24 height 9
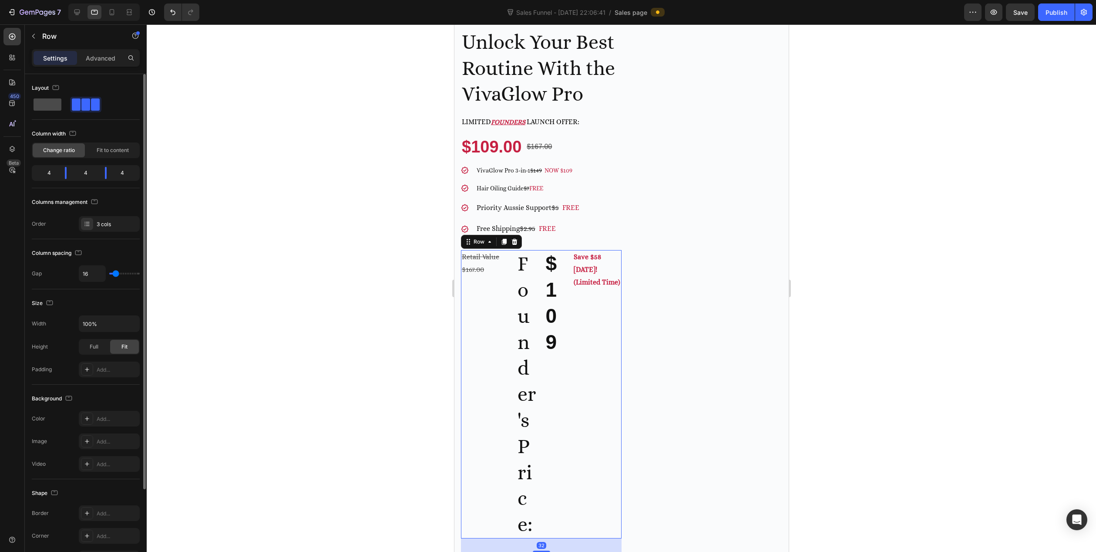
click at [53, 105] on span at bounding box center [48, 104] width 28 height 12
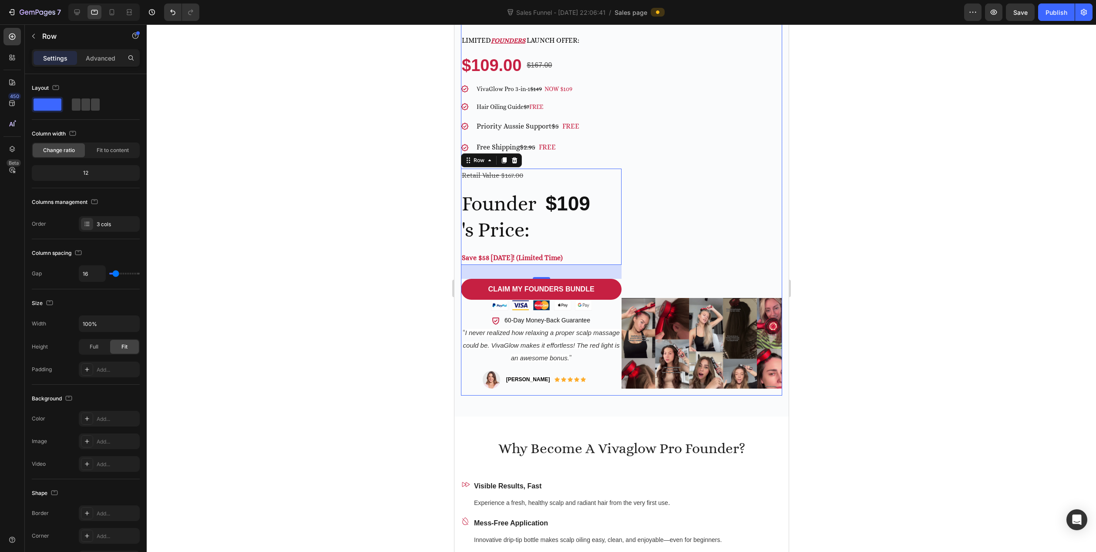
scroll to position [653, 0]
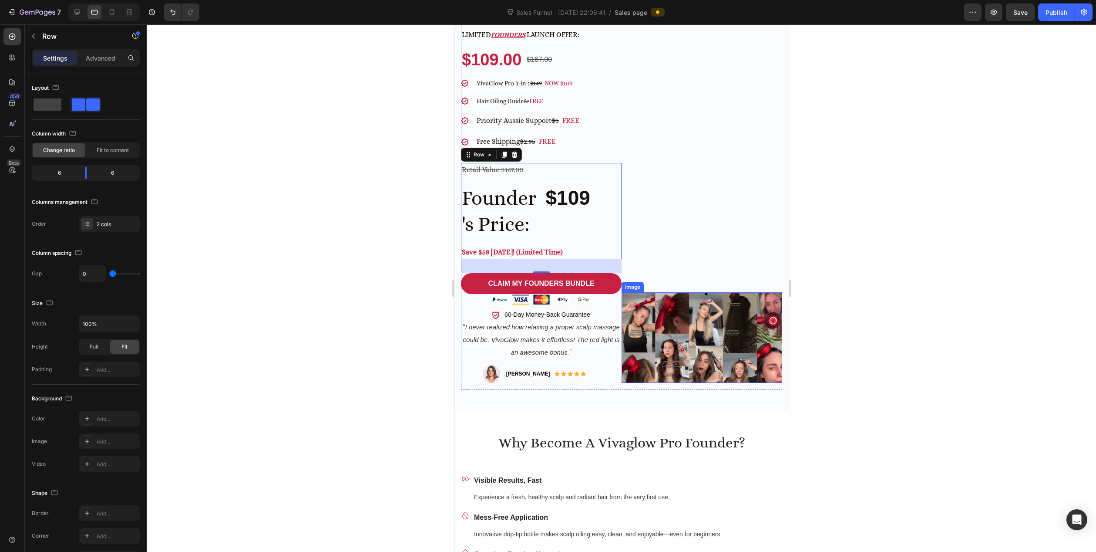
click at [680, 308] on div "Image" at bounding box center [701, 165] width 161 height 448
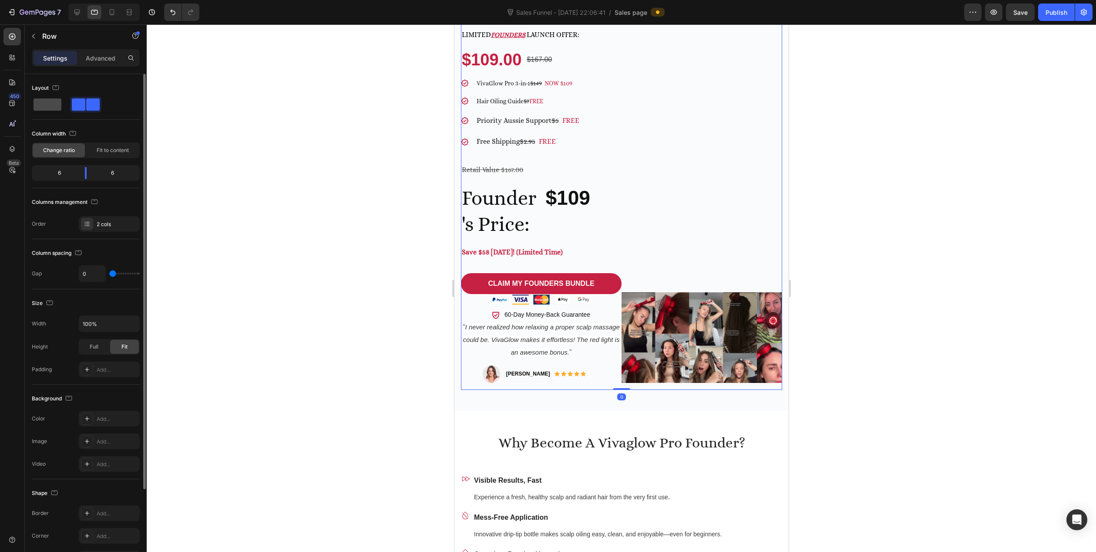
click at [44, 105] on span at bounding box center [48, 104] width 28 height 12
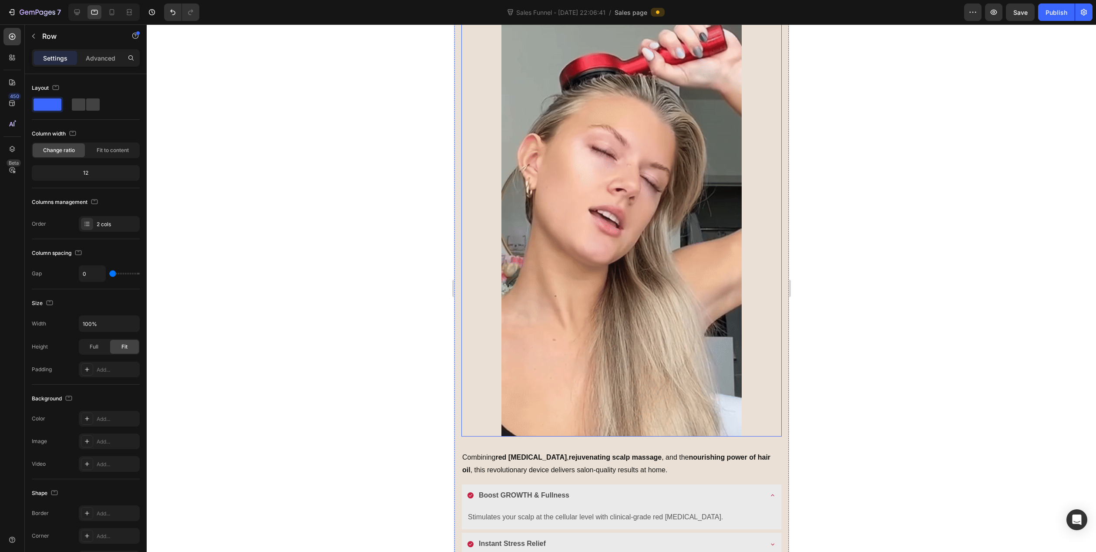
scroll to position [1437, 0]
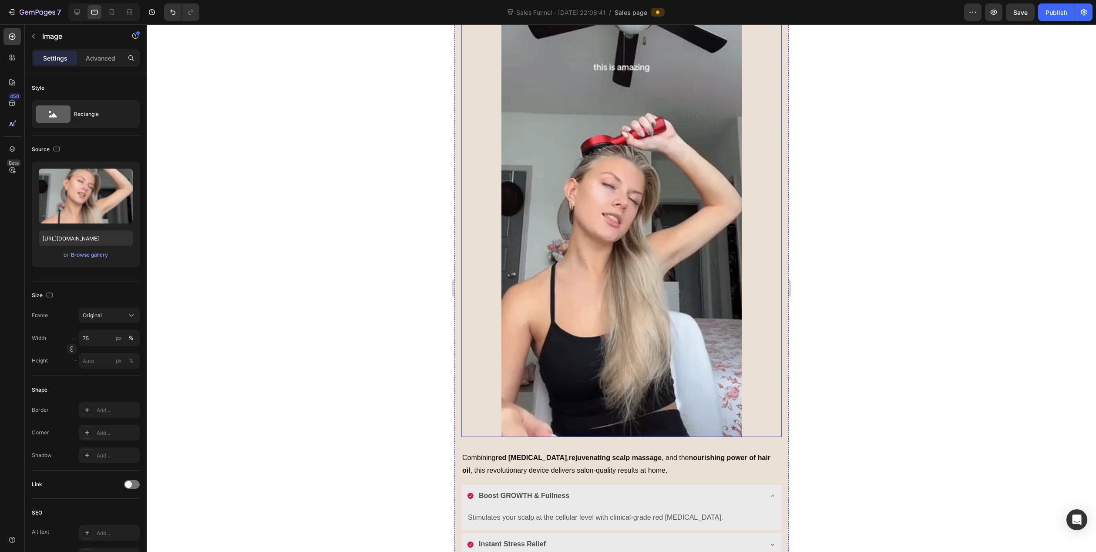
click at [619, 259] on img at bounding box center [621, 223] width 240 height 427
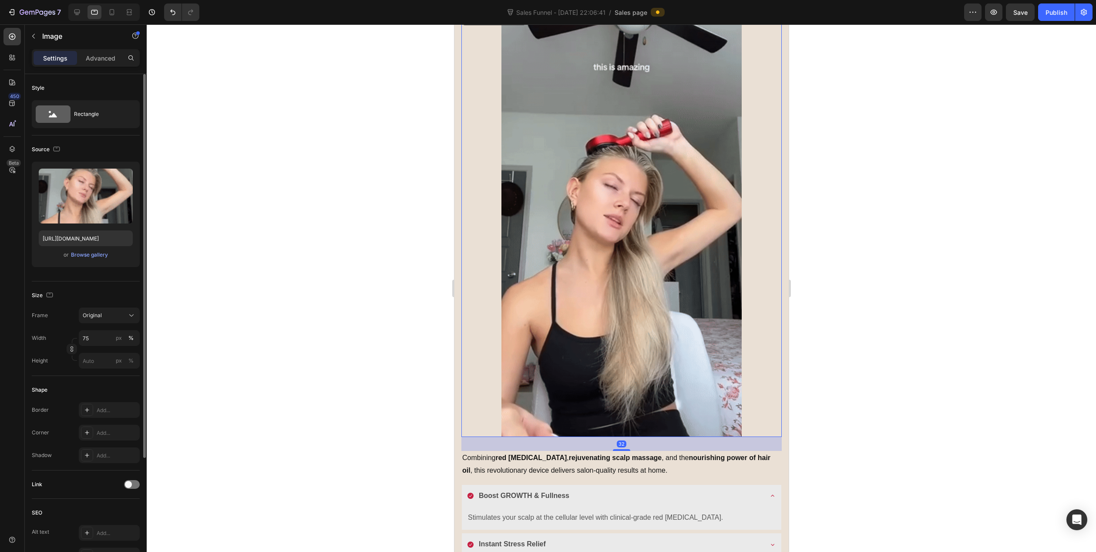
click at [85, 250] on div "or Browse gallery" at bounding box center [86, 254] width 94 height 10
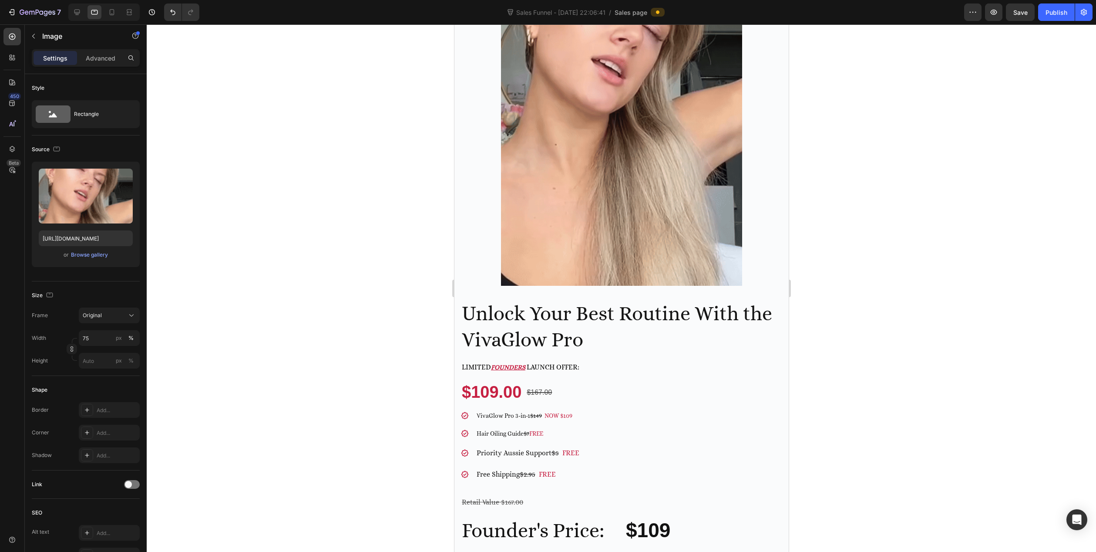
scroll to position [174, 0]
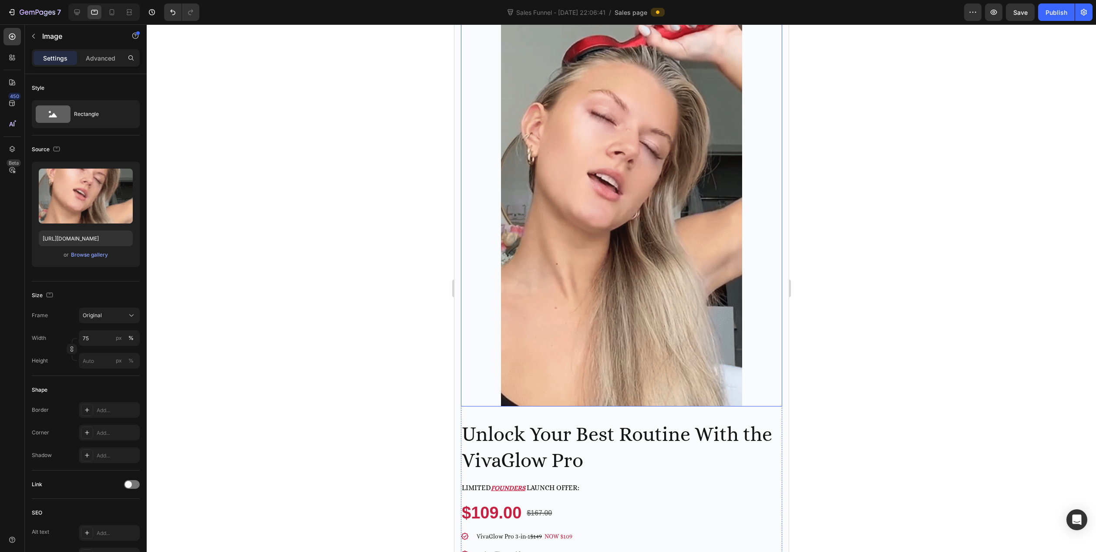
click at [625, 239] on img at bounding box center [621, 192] width 241 height 428
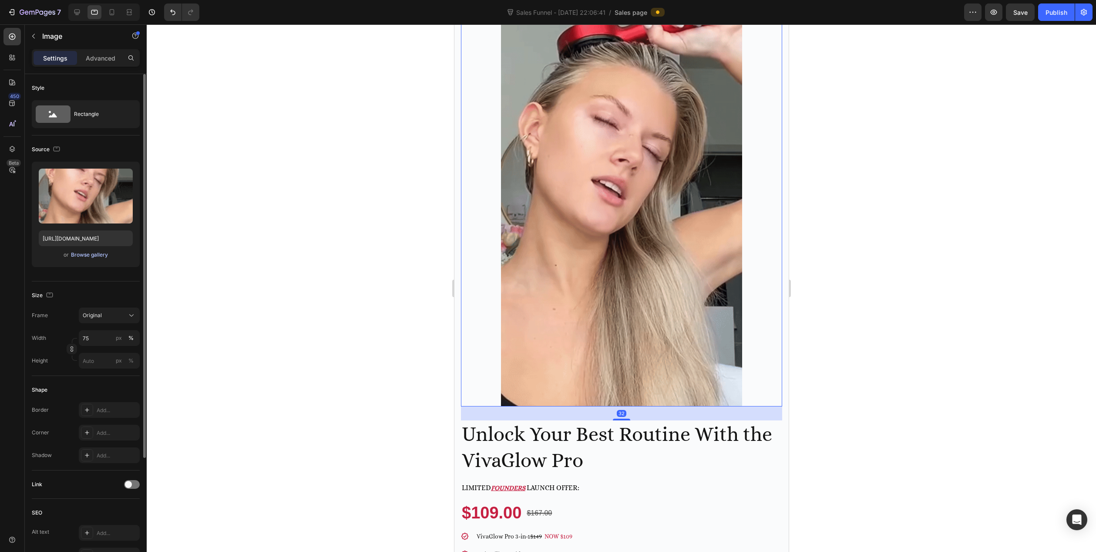
click at [84, 254] on div "Browse gallery" at bounding box center [89, 255] width 37 height 8
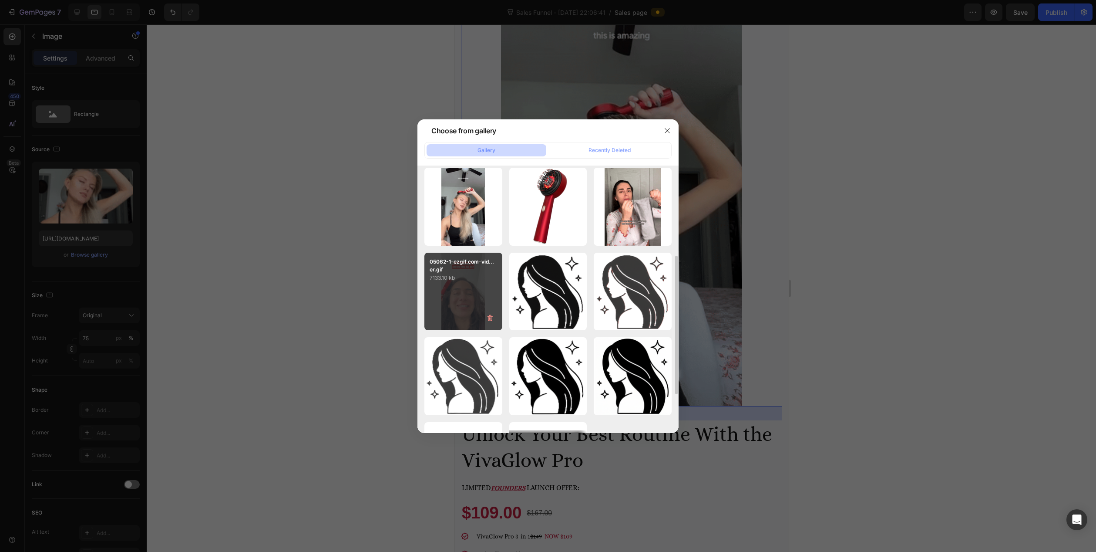
click at [462, 312] on div "05062-1-ezgif.com-vid...er.gif 7133.10 kb" at bounding box center [463, 292] width 78 height 78
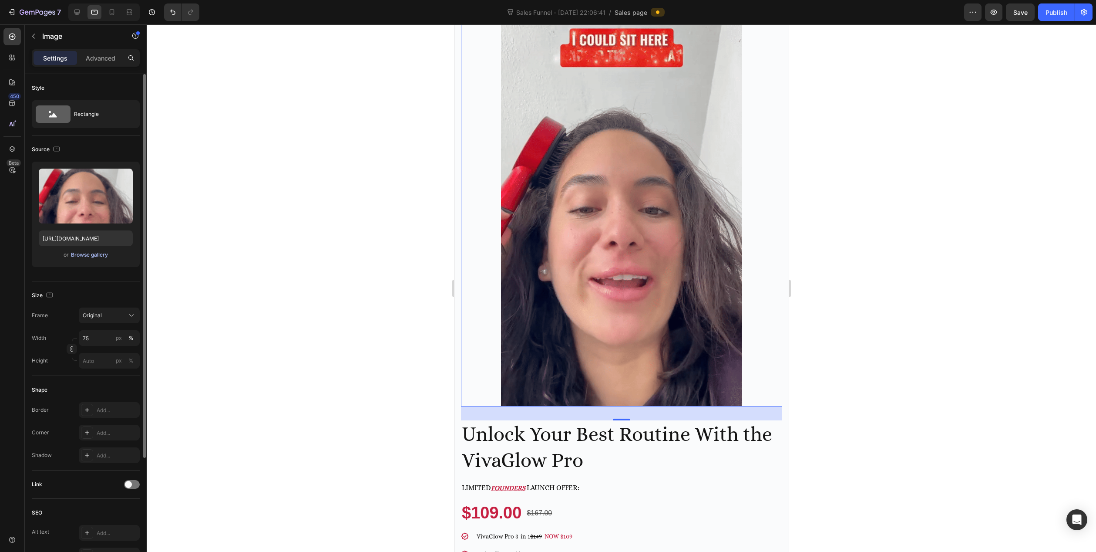
click at [78, 253] on div "Browse gallery" at bounding box center [89, 255] width 37 height 8
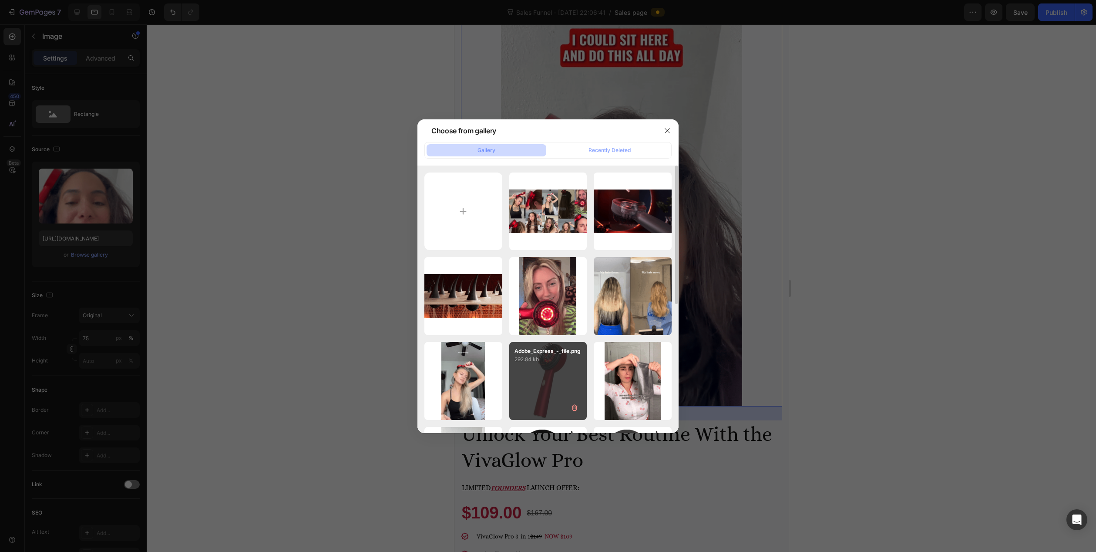
click at [543, 369] on div "Adobe_Express_-_file.png 292.84 kb" at bounding box center [548, 381] width 78 height 78
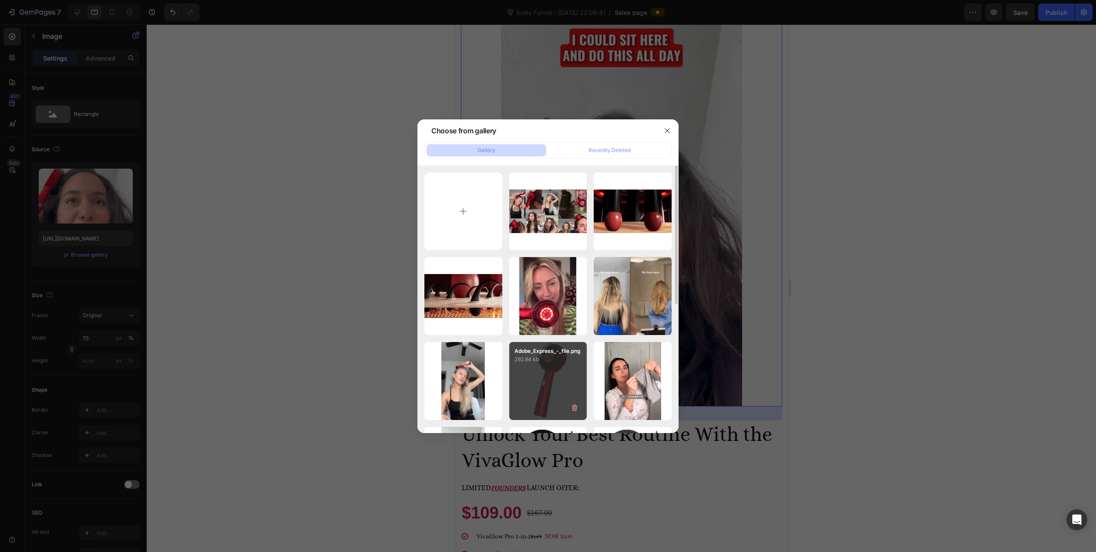
type input "https://cdn.shopify.com/s/files/1/0932/7807/7252/files/gempages_585836612877812…"
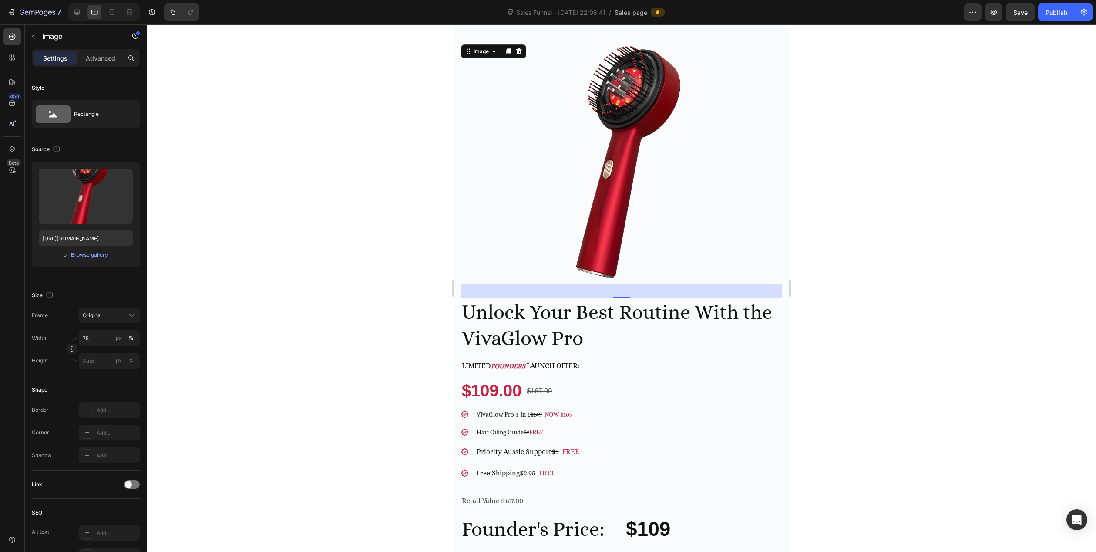
scroll to position [0, 0]
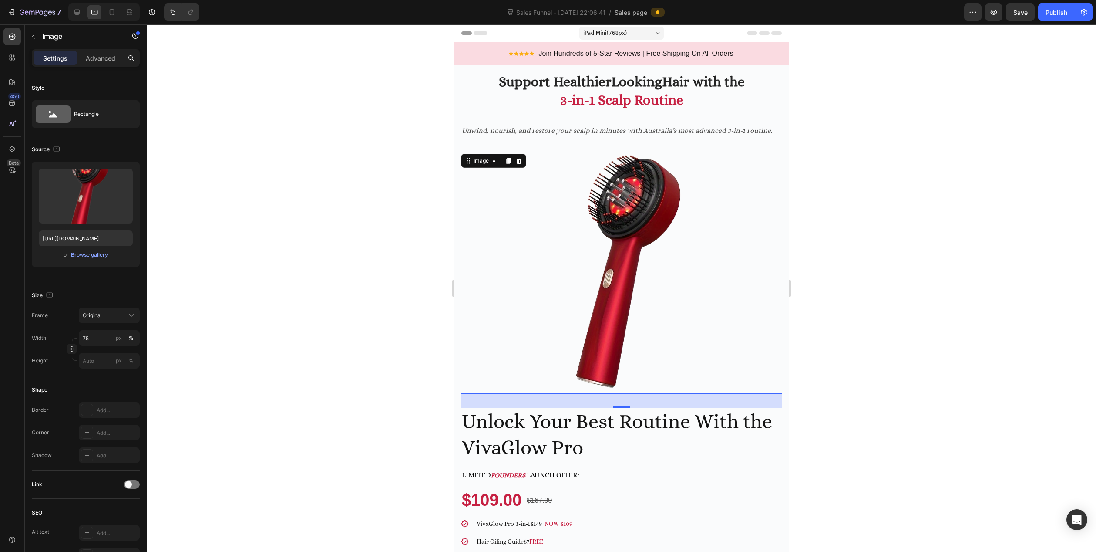
click at [398, 119] on div at bounding box center [622, 287] width 950 height 527
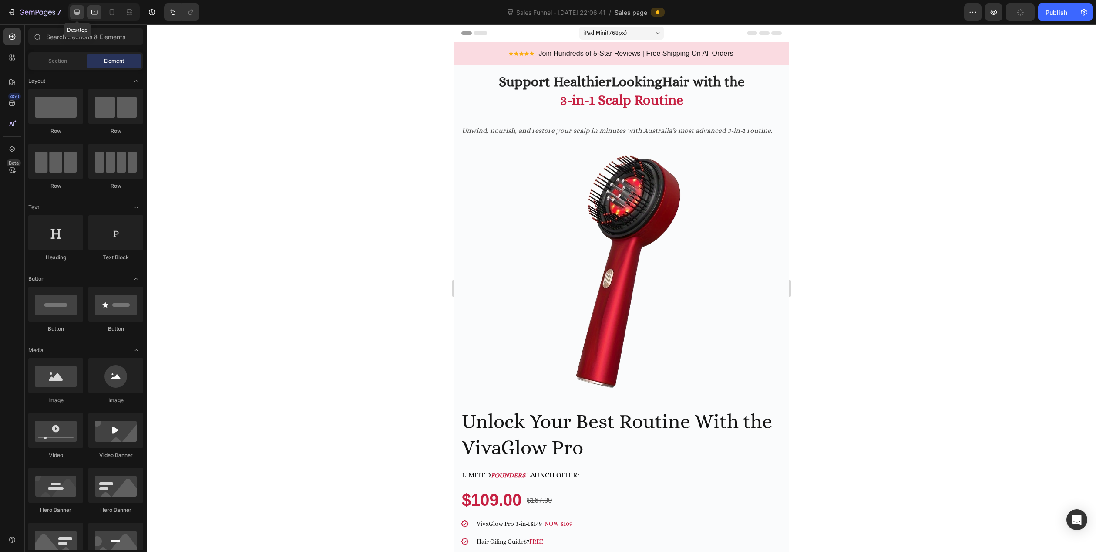
click at [80, 11] on icon at bounding box center [77, 12] width 9 height 9
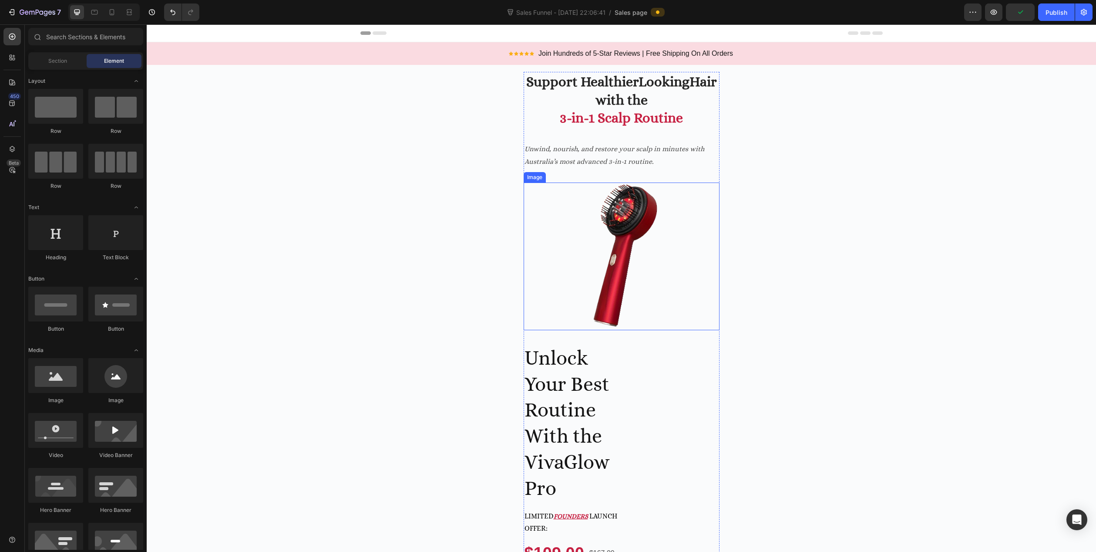
click at [599, 266] on img at bounding box center [621, 312] width 147 height 261
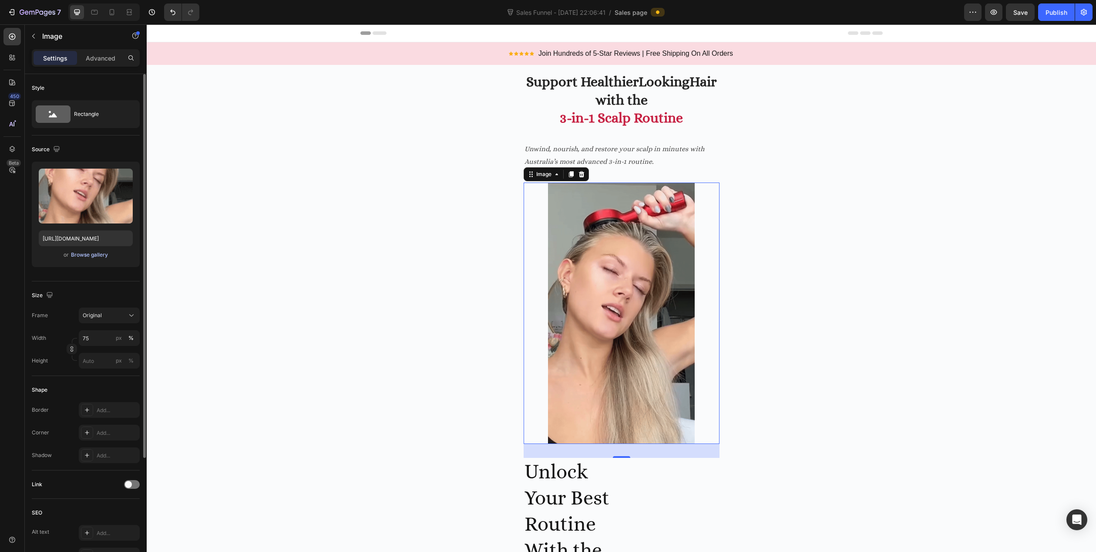
click at [87, 254] on div "Browse gallery" at bounding box center [89, 255] width 37 height 8
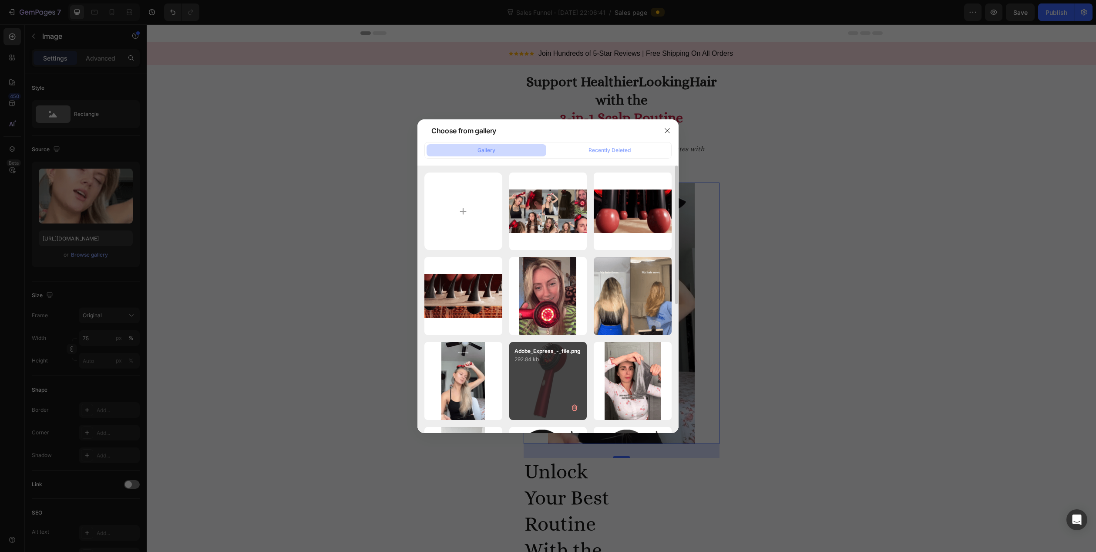
click at [548, 384] on div "Adobe_Express_-_file.png 292.84 kb" at bounding box center [548, 381] width 78 height 78
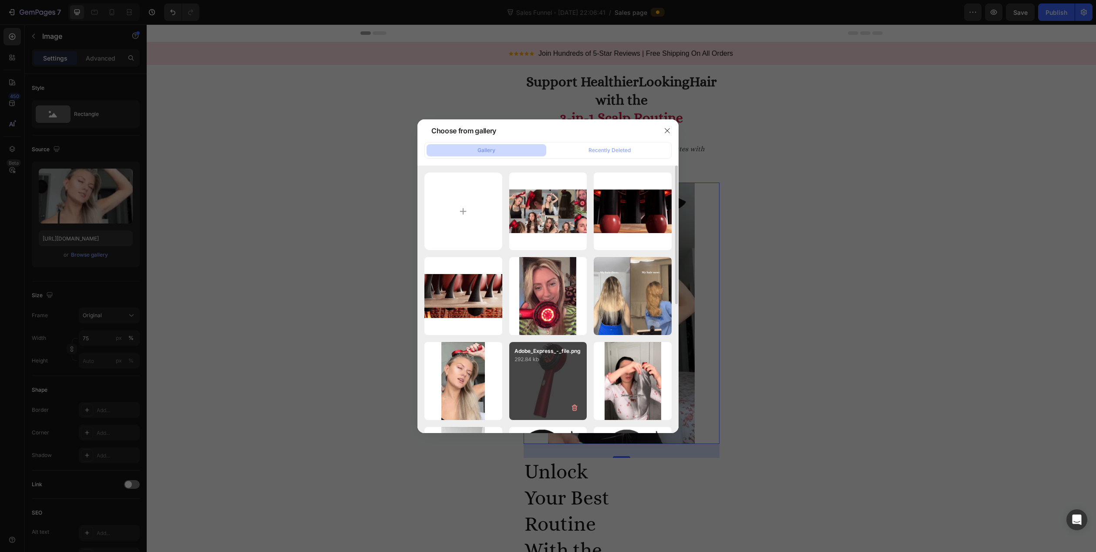
type input "https://cdn.shopify.com/s/files/1/0932/7807/7252/files/gempages_585836612877812…"
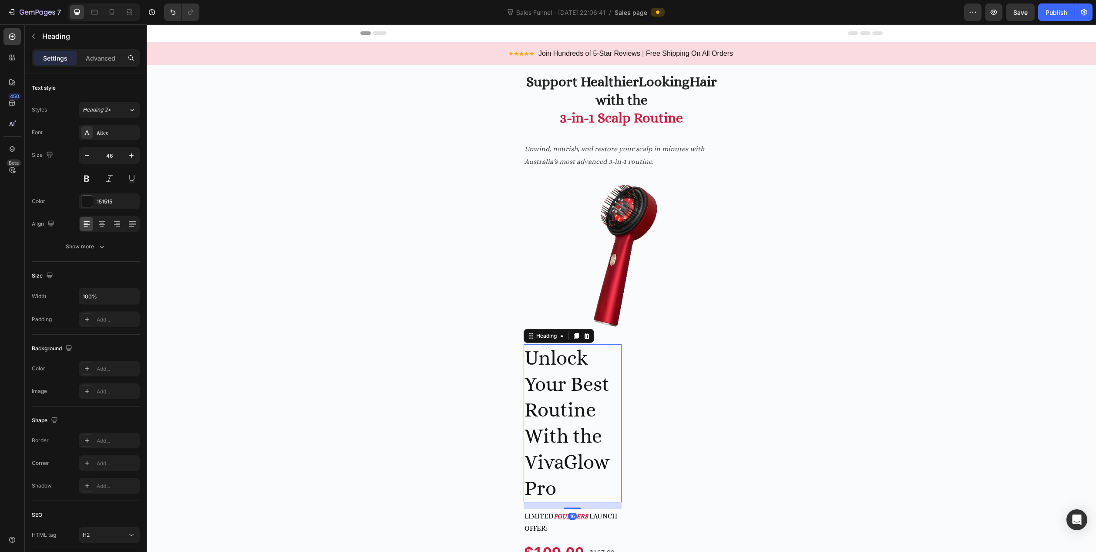
click at [585, 418] on h2 "Unlock Your Best Routine With the VivaGlow Pro" at bounding box center [573, 423] width 98 height 158
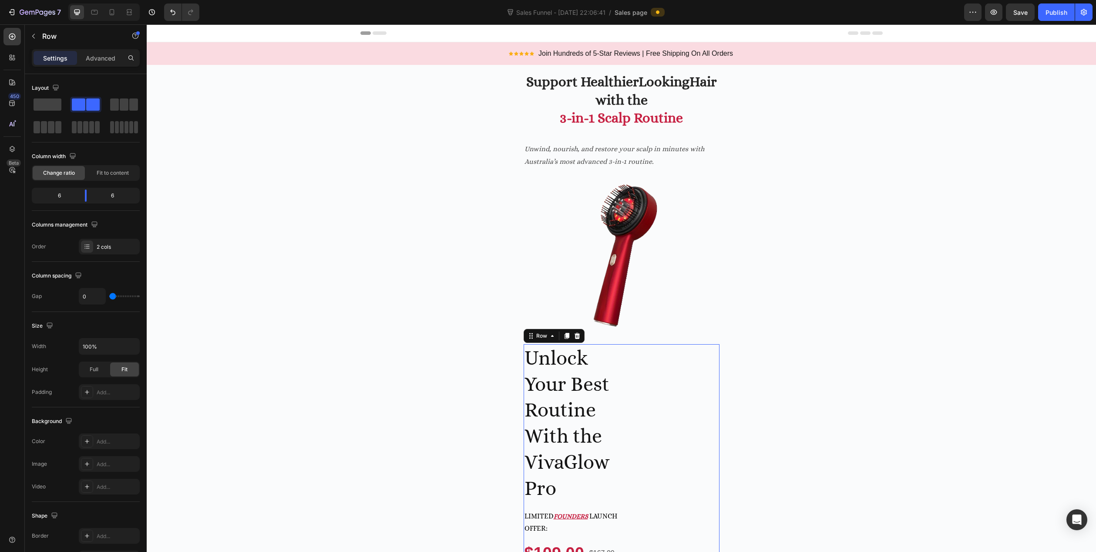
click at [50, 105] on span at bounding box center [48, 104] width 28 height 12
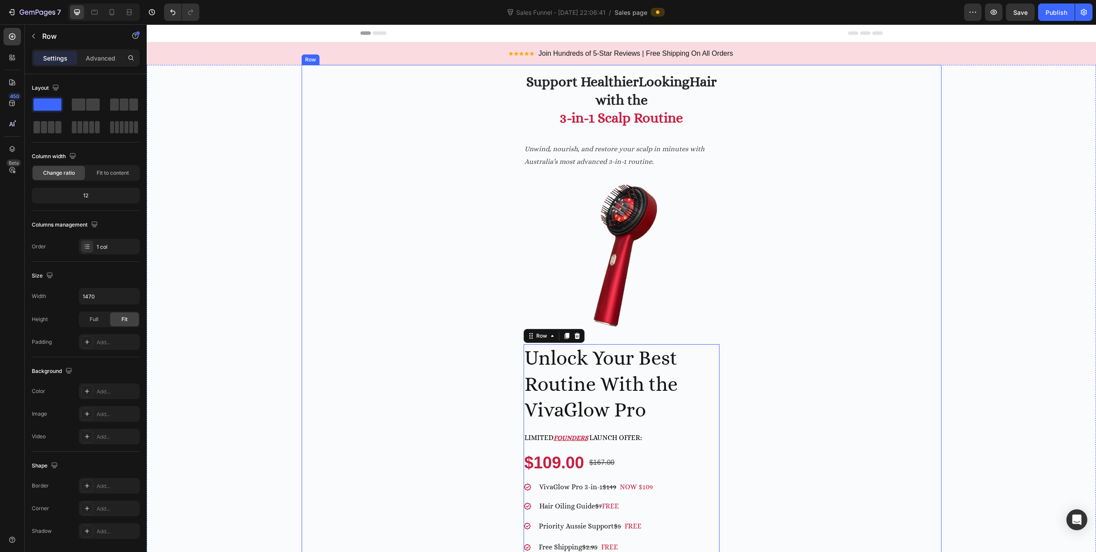
click at [437, 396] on div "Support Healthier Looking Hair with the 3-in-1 Scalp Routine Heading Unwind, no…" at bounding box center [622, 542] width 640 height 955
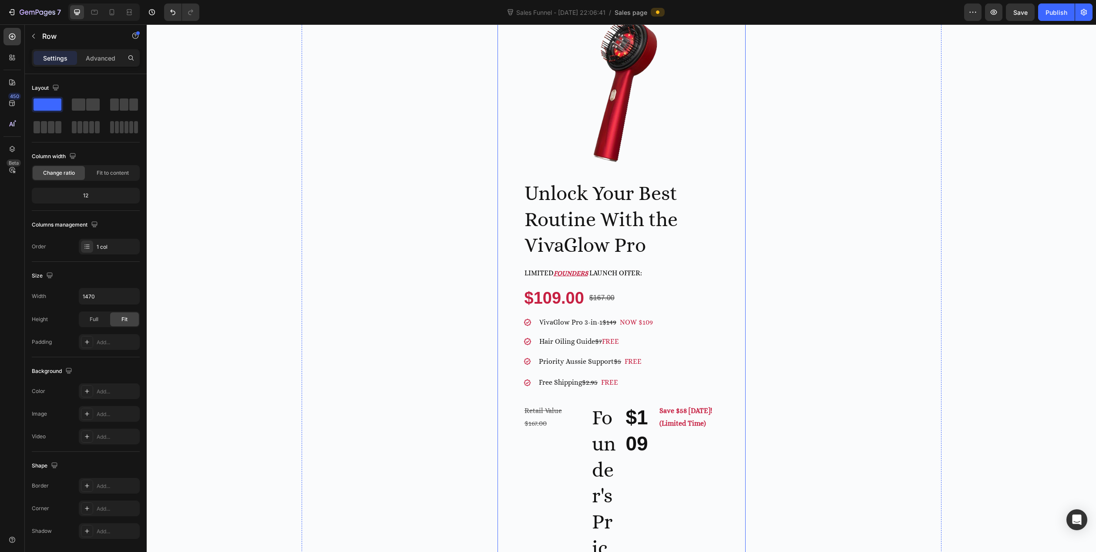
scroll to position [218, 0]
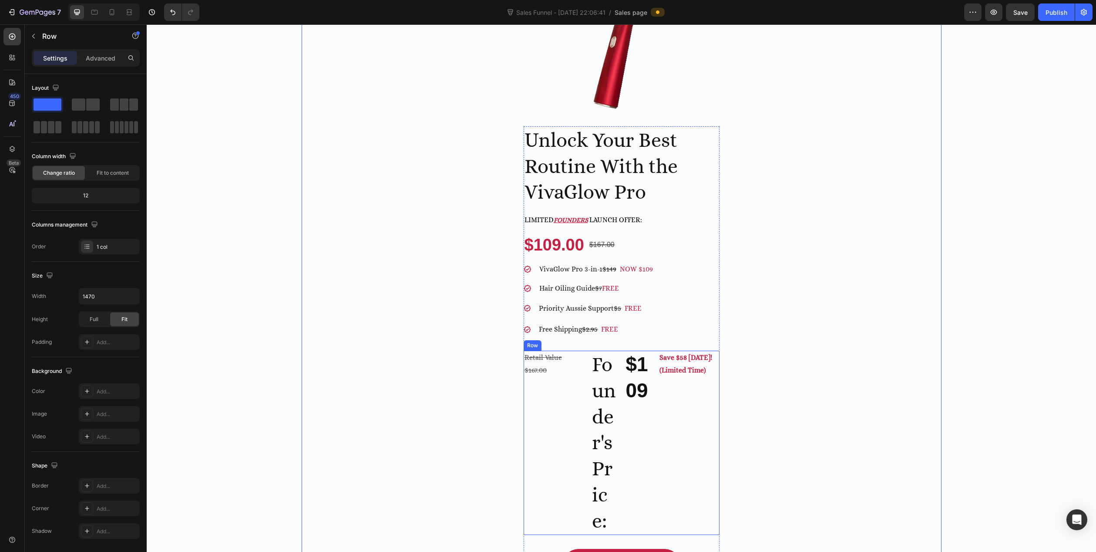
click at [694, 427] on div "Save $58 Today! (Limited Time) Text Block" at bounding box center [689, 442] width 61 height 184
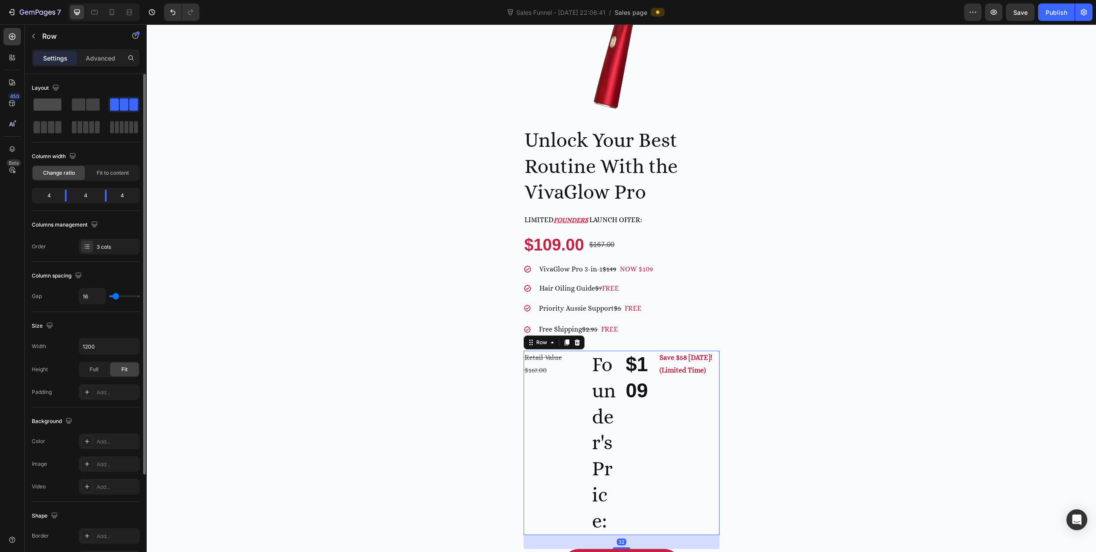
click at [47, 100] on span at bounding box center [48, 104] width 28 height 12
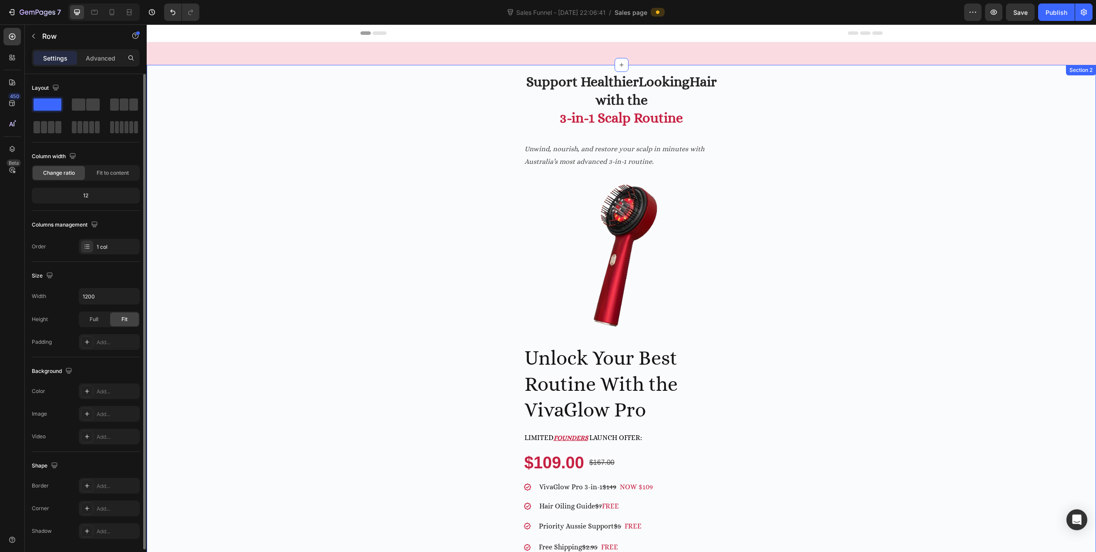
scroll to position [218, 0]
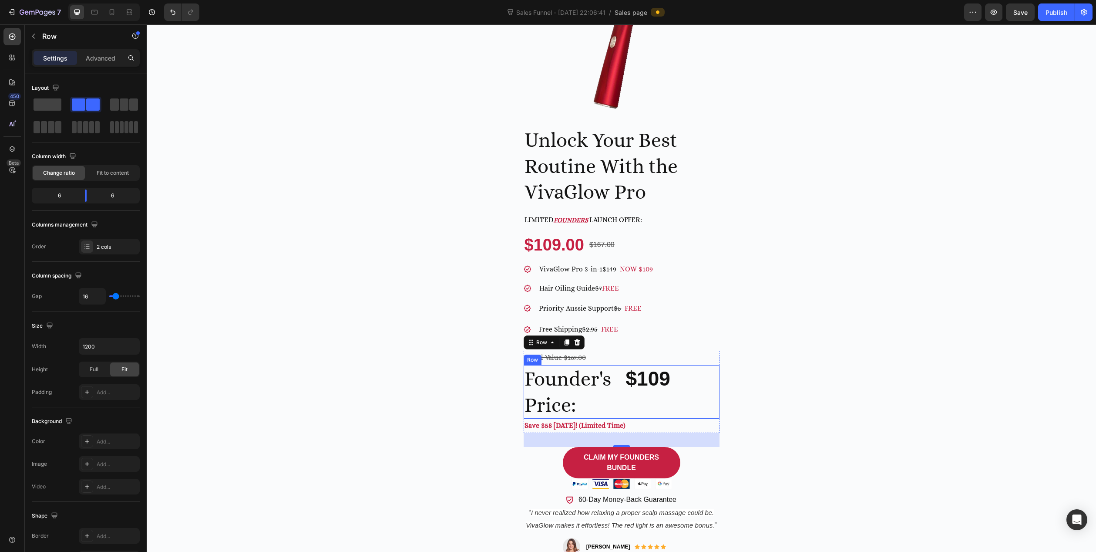
click at [625, 405] on div "$109 Heading" at bounding box center [672, 392] width 94 height 54
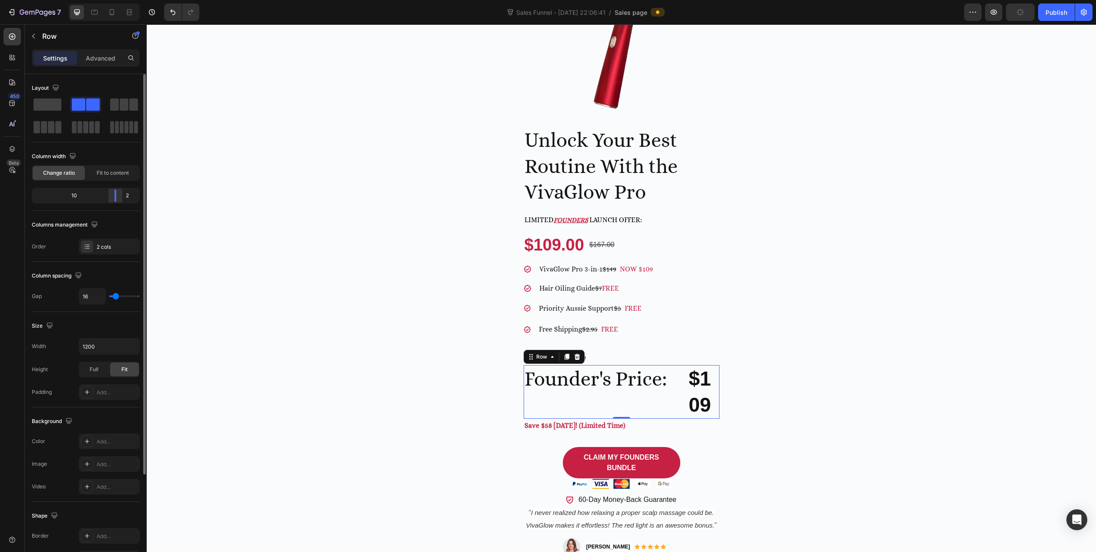
drag, startPoint x: 88, startPoint y: 197, endPoint x: 123, endPoint y: 198, distance: 34.4
click at [123, 198] on div at bounding box center [116, 195] width 16 height 12
click at [668, 376] on h2 "Founder's Price:" at bounding box center [603, 379] width 158 height 28
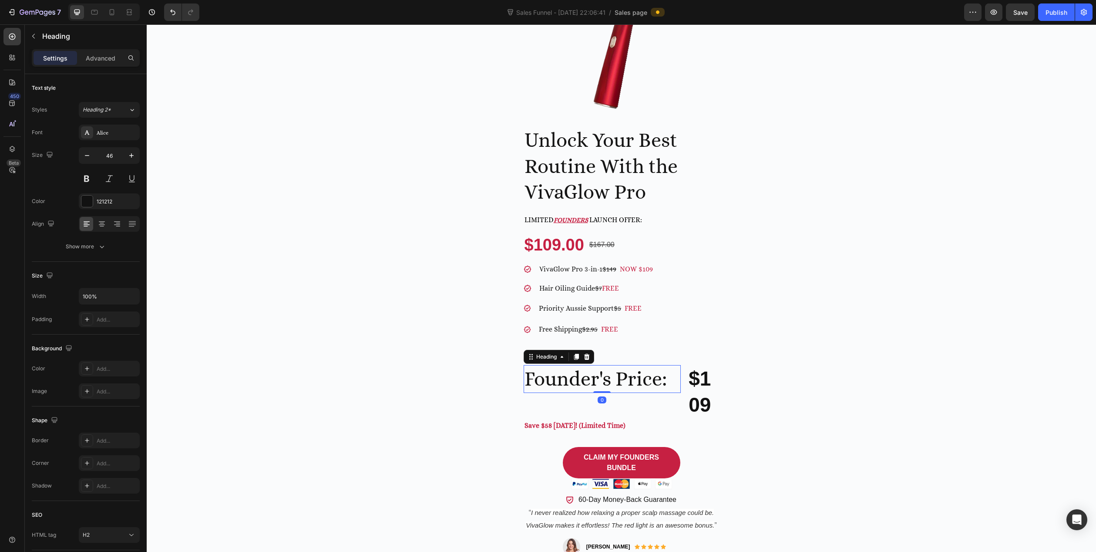
click at [668, 382] on h2 "Founder's Price:" at bounding box center [603, 379] width 158 height 28
click at [674, 383] on p "Founder's Price:" at bounding box center [603, 379] width 156 height 26
click at [688, 378] on h2 "$109" at bounding box center [703, 392] width 31 height 54
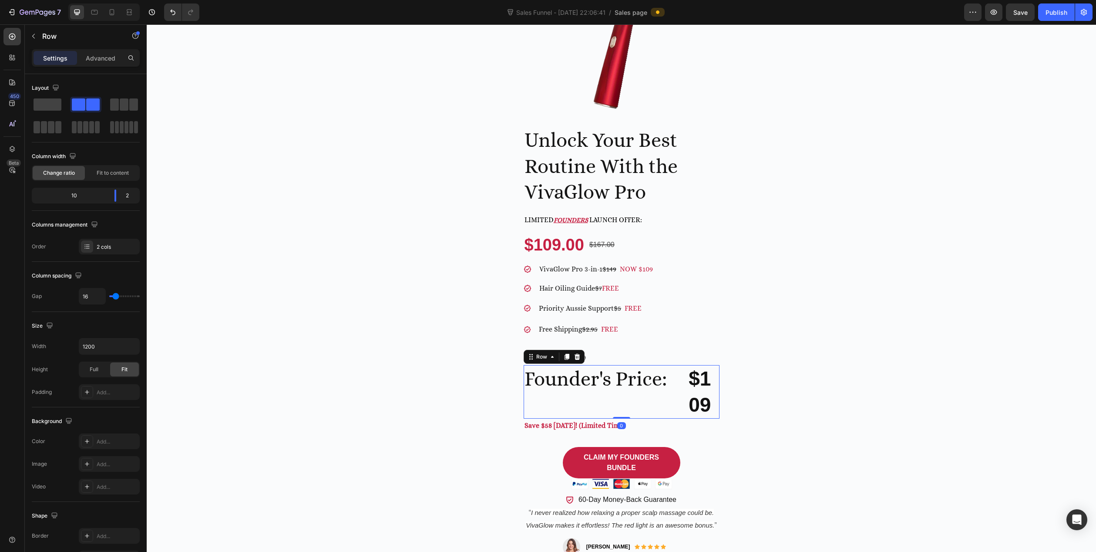
click at [684, 382] on div "Founder's Price: Heading $109 Heading Row 0" at bounding box center [622, 392] width 196 height 54
type input "7"
type input "0"
drag, startPoint x: 116, startPoint y: 294, endPoint x: 24, endPoint y: 289, distance: 91.6
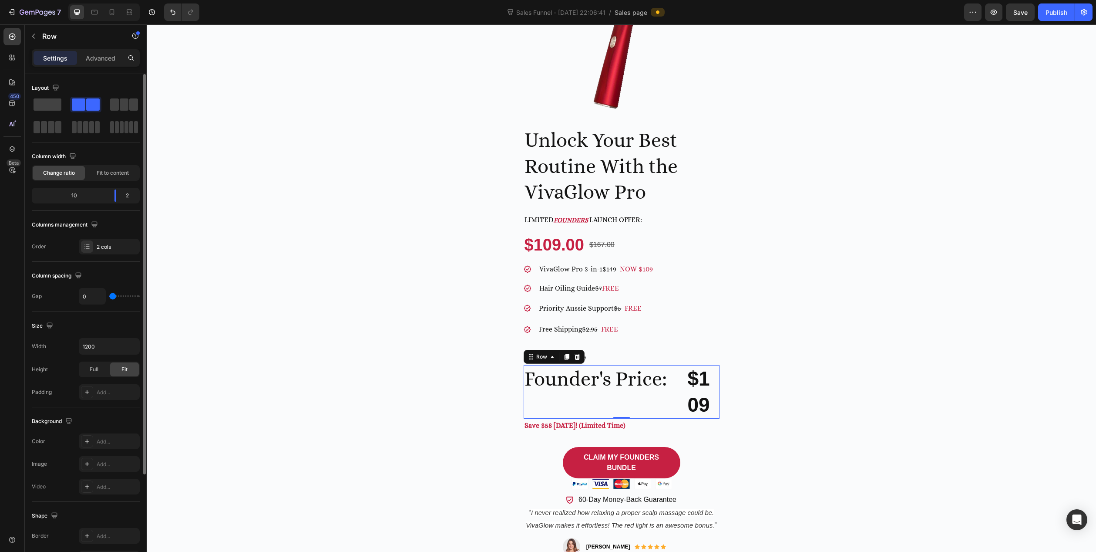
type input "0"
click at [109, 295] on input "range" at bounding box center [124, 296] width 30 height 2
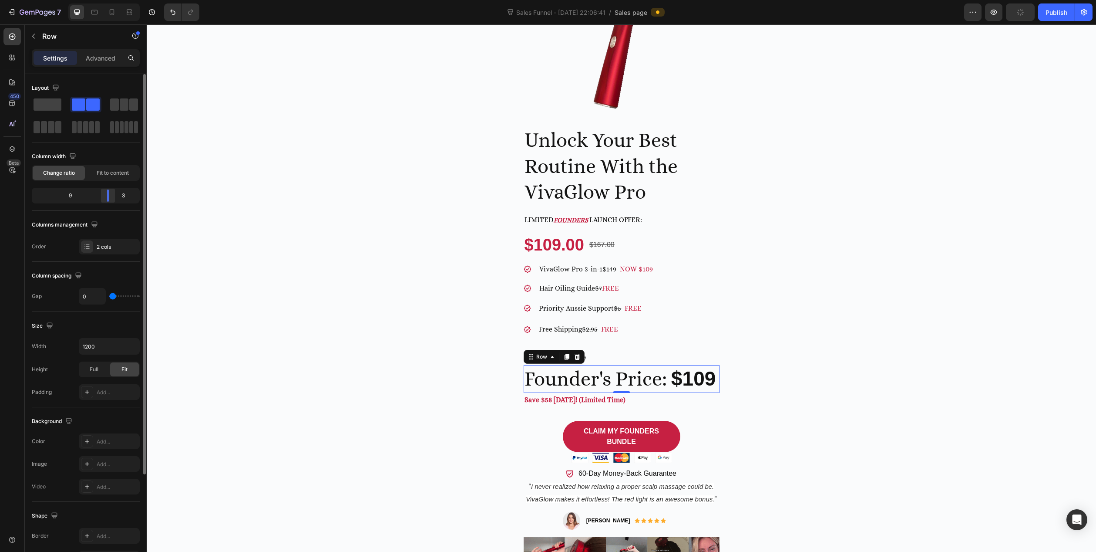
click at [113, 197] on div at bounding box center [108, 195] width 16 height 12
click at [345, 401] on div "Support Healthier Looking Hair with the 3-in-1 Scalp Routine Heading Unwind, no…" at bounding box center [622, 260] width 640 height 827
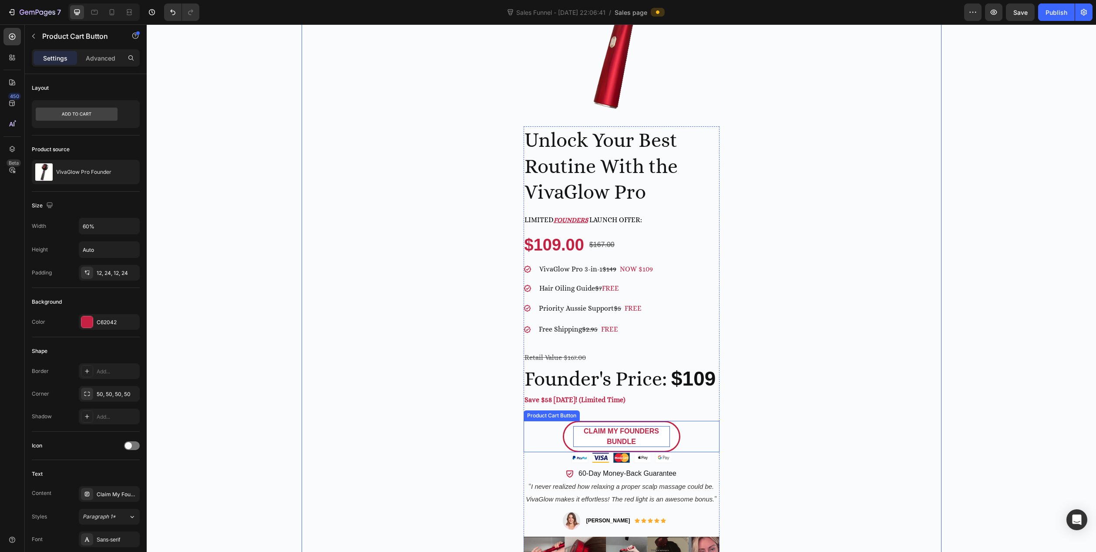
click at [579, 437] on div "Claim My Founders Bundle" at bounding box center [621, 436] width 97 height 21
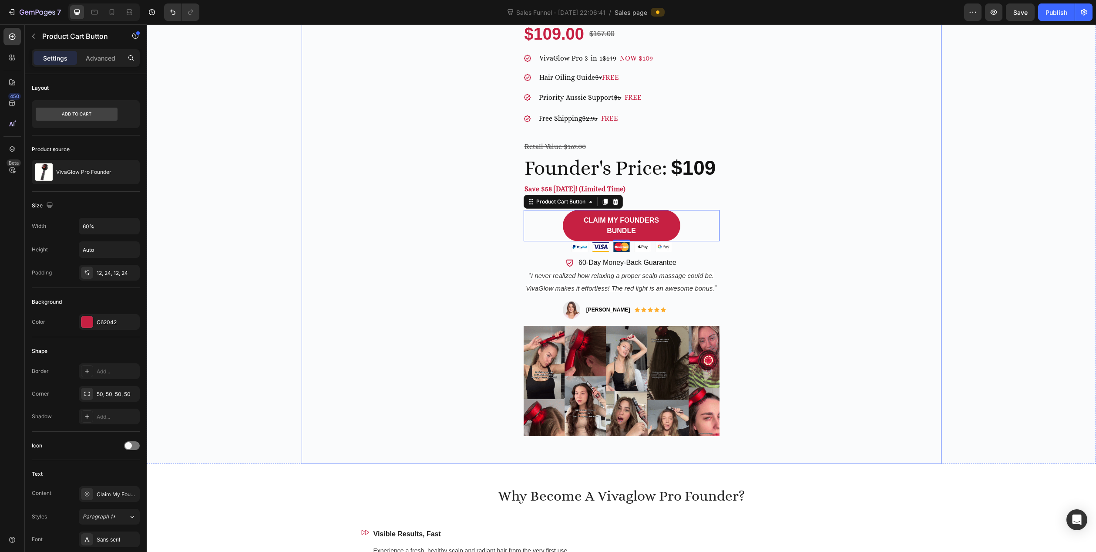
scroll to position [435, 0]
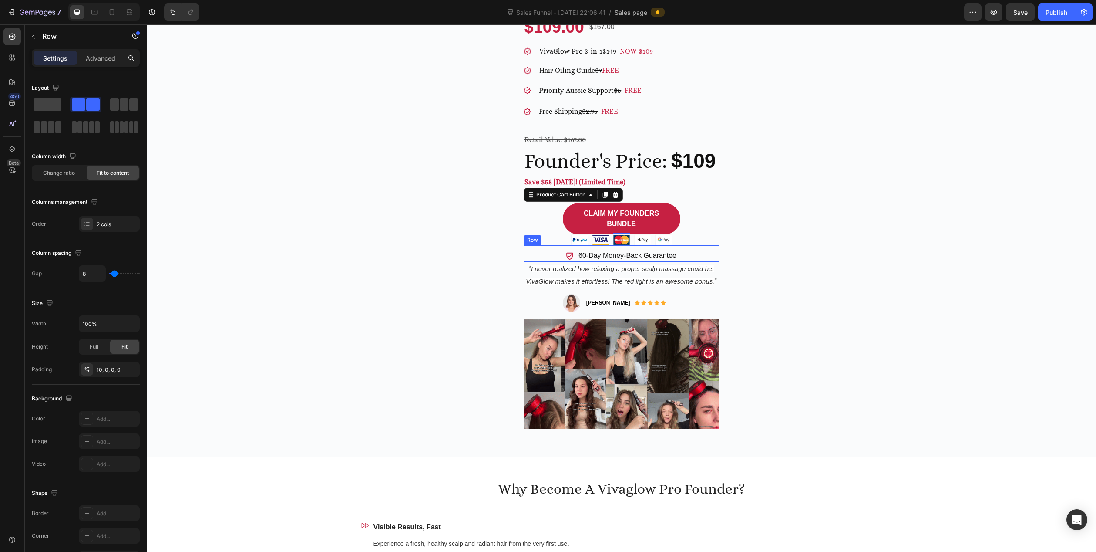
click at [692, 254] on div "Icon 60-Day Money-Back Guarantee Text block Row" at bounding box center [622, 253] width 196 height 17
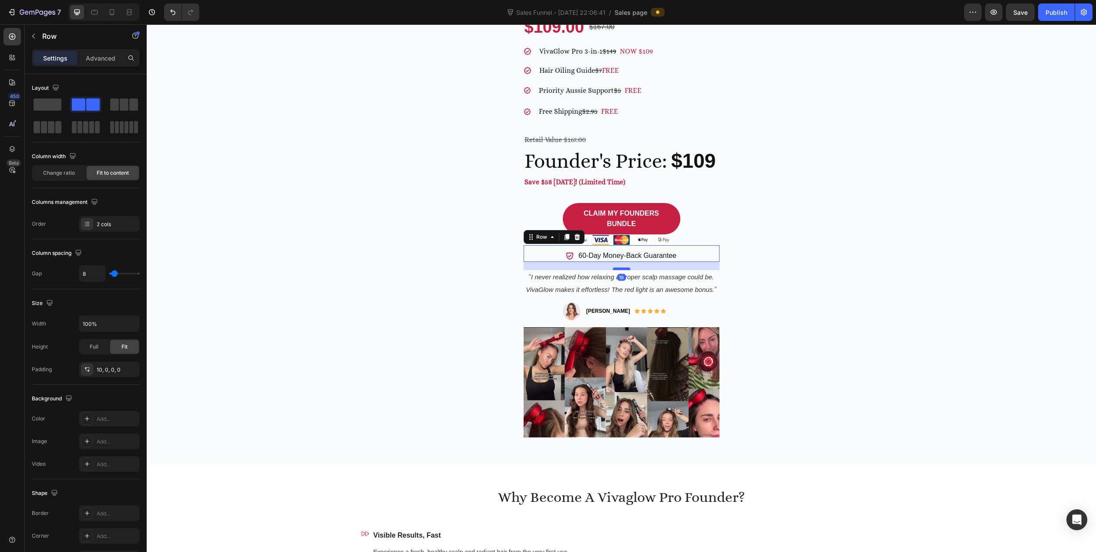
drag, startPoint x: 623, startPoint y: 260, endPoint x: 622, endPoint y: 269, distance: 8.3
click at [622, 269] on div at bounding box center [621, 268] width 17 height 3
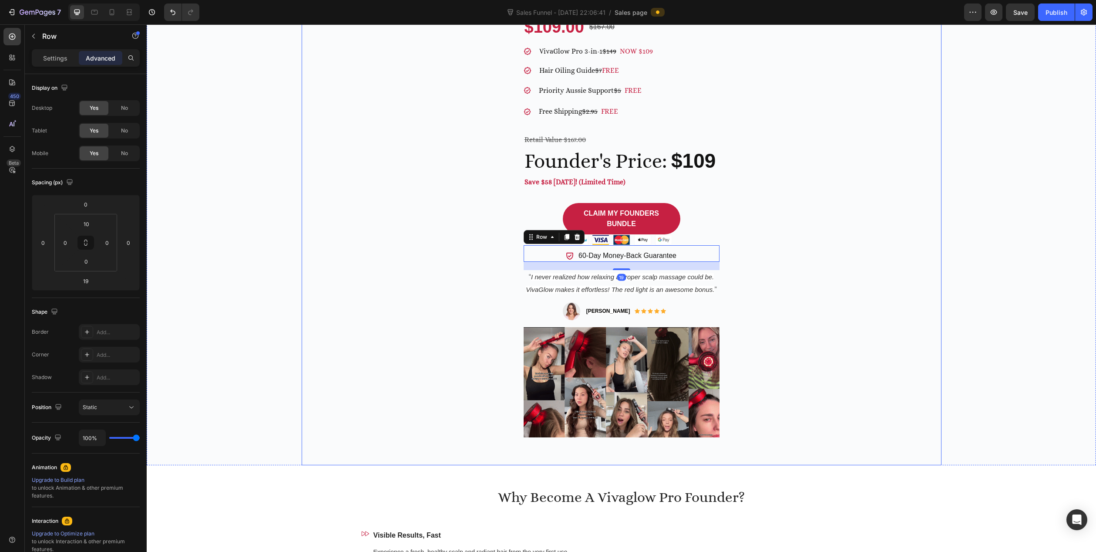
click at [385, 322] on div "Support Healthier Looking Hair with the 3-in-1 Scalp Routine Heading Unwind, no…" at bounding box center [622, 46] width 640 height 835
click at [666, 323] on div "Unlock Your Best Routine With the VivaGlow Pro Heading Limited FOUNDERS launch …" at bounding box center [622, 177] width 196 height 536
click at [673, 328] on img at bounding box center [622, 382] width 196 height 110
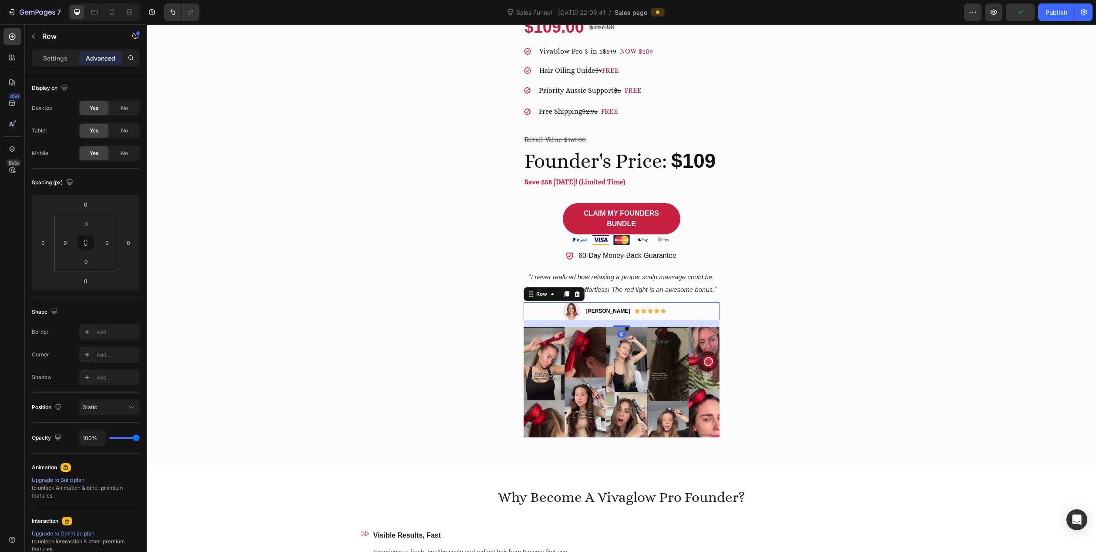
click at [674, 315] on div "Image Katie L. Text block Icon Icon Icon Icon Icon Icon List Hoz Row Row 16" at bounding box center [622, 311] width 196 height 18
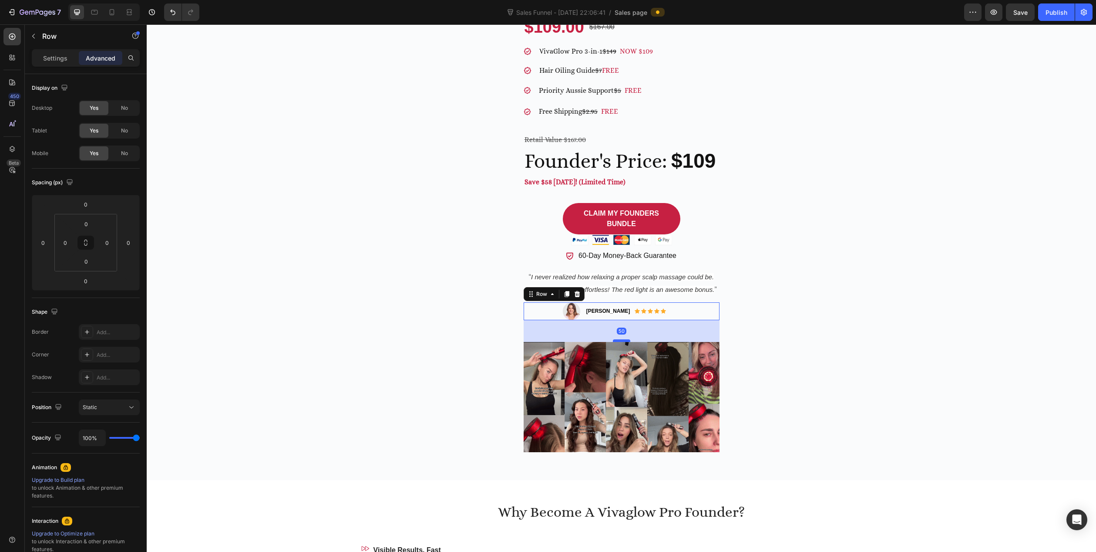
drag, startPoint x: 624, startPoint y: 325, endPoint x: 623, endPoint y: 340, distance: 14.8
click at [623, 340] on div at bounding box center [621, 340] width 17 height 3
type input "50"
click at [423, 288] on div "Support Healthier Looking Hair with the 3-in-1 Scalp Routine Heading Unwind, no…" at bounding box center [622, 54] width 640 height 850
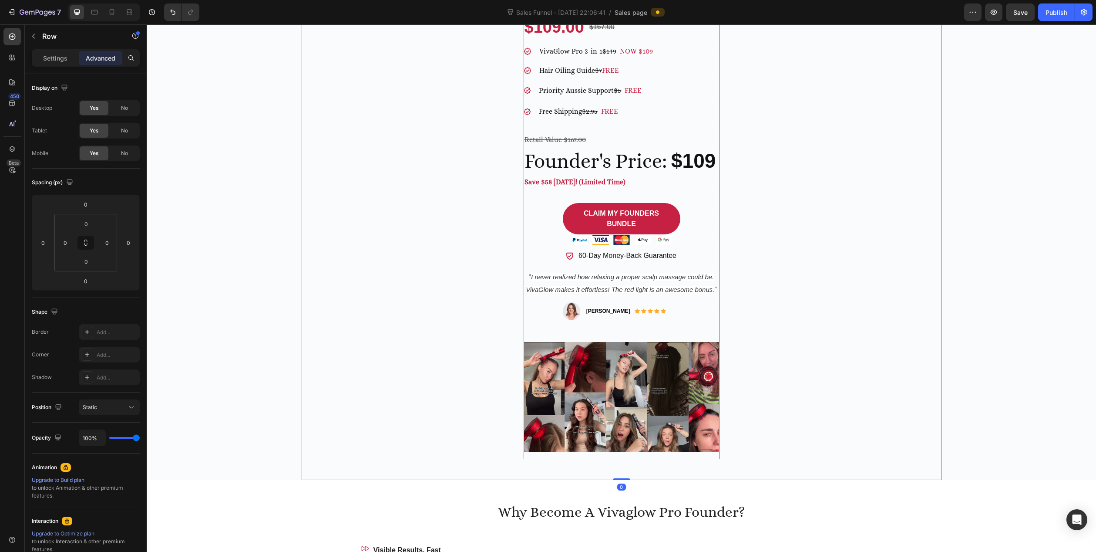
click at [626, 325] on div "Unlock Your Best Routine With the VivaGlow Pro Heading Limited FOUNDERS launch …" at bounding box center [622, 184] width 196 height 550
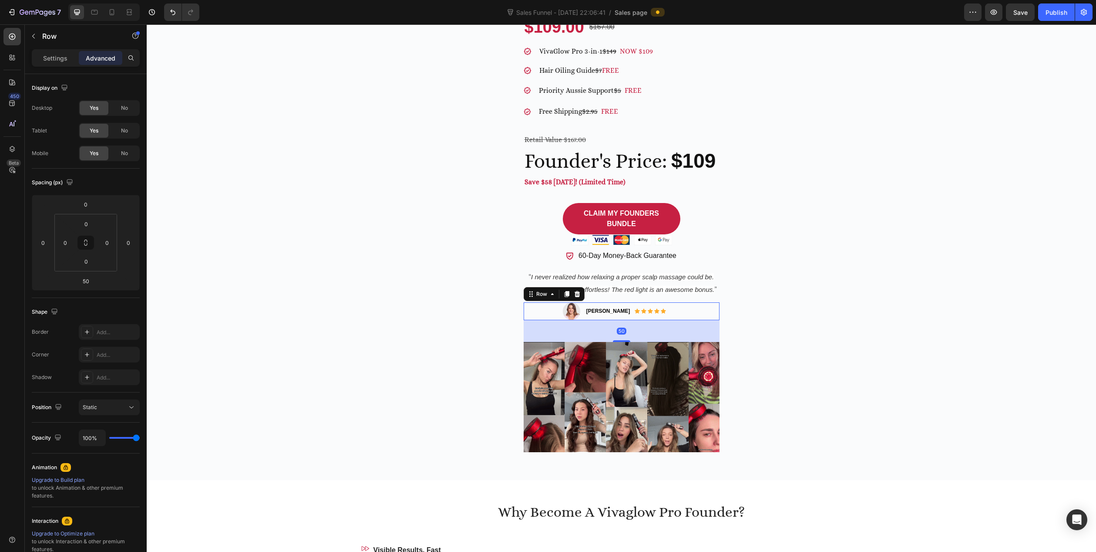
click at [682, 311] on div "Image Katie L. Text block Icon Icon Icon Icon Icon Icon List Hoz Row Row 50" at bounding box center [622, 311] width 196 height 18
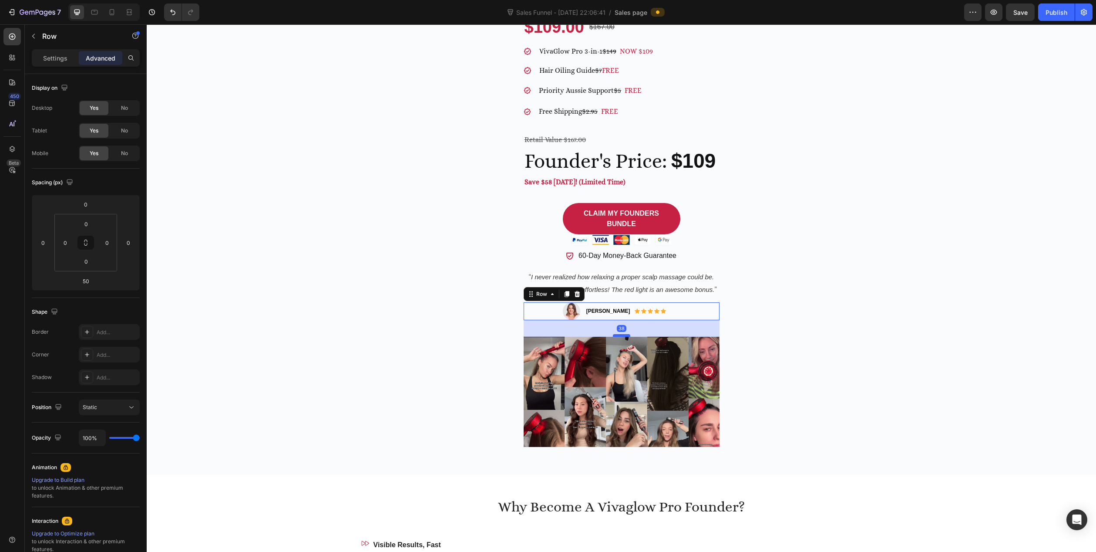
drag, startPoint x: 621, startPoint y: 341, endPoint x: 621, endPoint y: 336, distance: 5.2
click at [621, 336] on div at bounding box center [621, 335] width 17 height 3
type input "38"
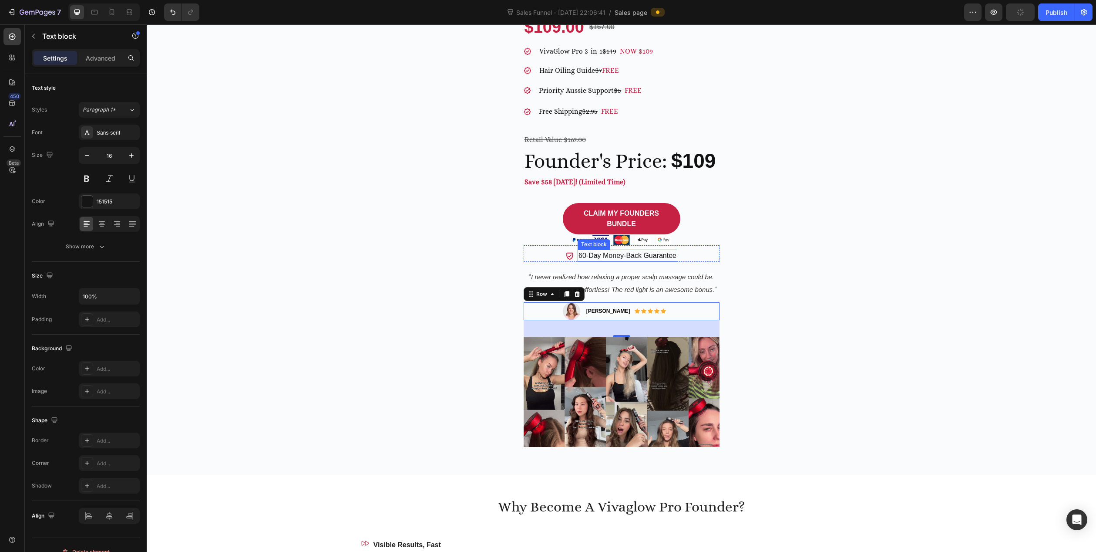
click at [625, 258] on p "60-Day Money-Back Guarantee" at bounding box center [628, 255] width 98 height 10
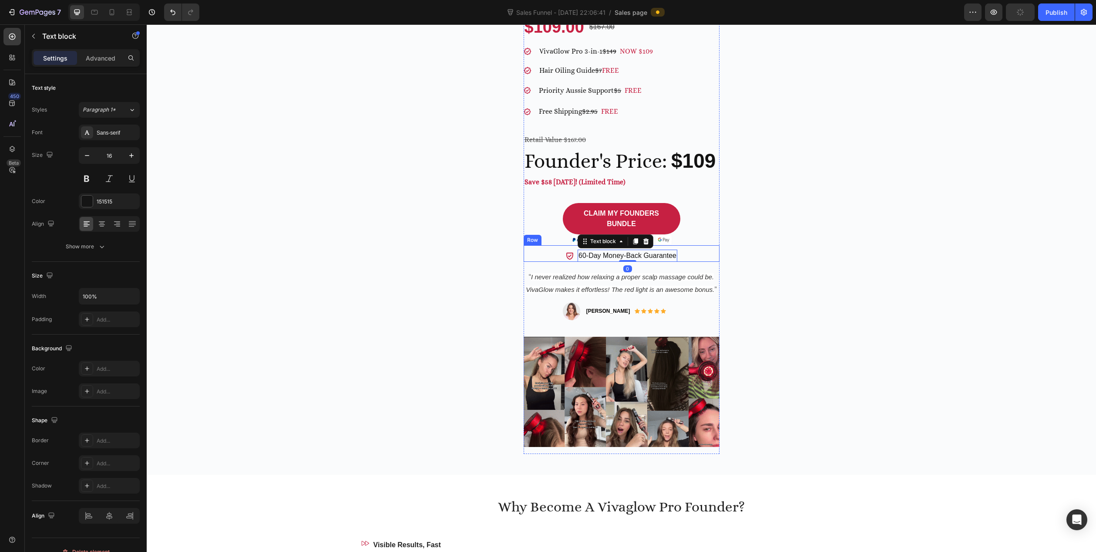
click at [678, 259] on div "Icon 60-Day Money-Back Guarantee Text block 0 Row" at bounding box center [622, 253] width 196 height 17
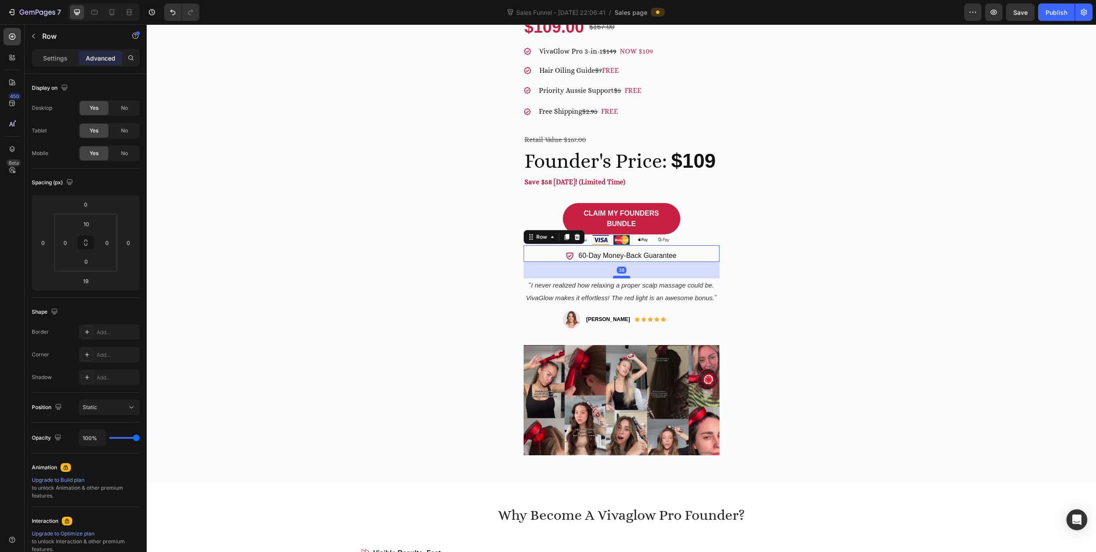
drag, startPoint x: 620, startPoint y: 269, endPoint x: 624, endPoint y: 277, distance: 9.3
click at [624, 277] on div at bounding box center [621, 277] width 17 height 3
type input "38"
click at [460, 278] on div "Support Healthier Looking Hair with the 3-in-1 Scalp Routine Heading Unwind, no…" at bounding box center [622, 55] width 640 height 853
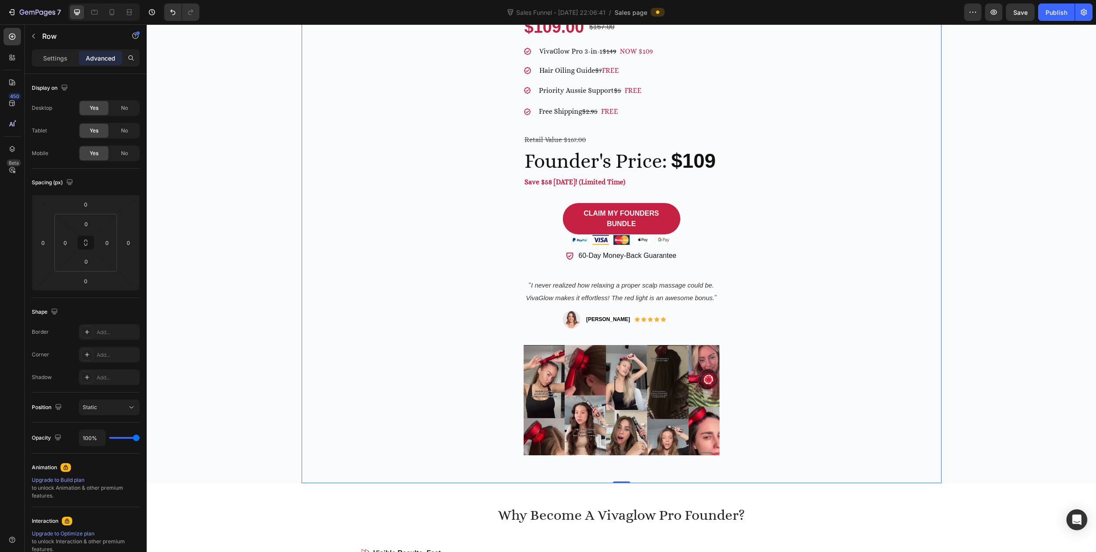
click at [383, 384] on div "Support Healthier Looking Hair with the 3-in-1 Scalp Routine Heading Unwind, no…" at bounding box center [622, 55] width 640 height 853
click at [182, 412] on div "Support Healthier Looking Hair with the 3-in-1 Scalp Routine Heading Unwind, no…" at bounding box center [622, 55] width 950 height 853
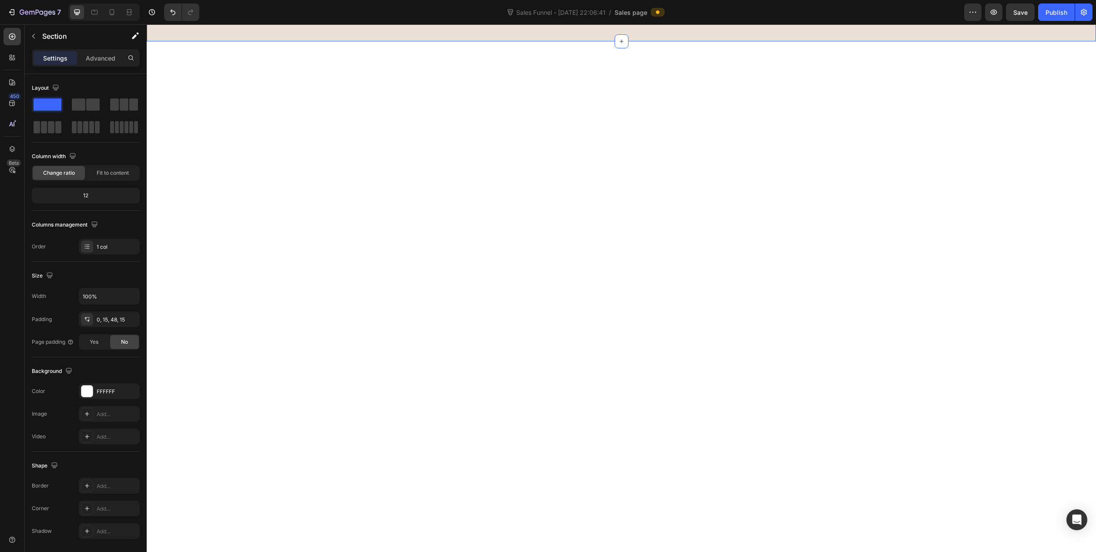
scroll to position [1524, 0]
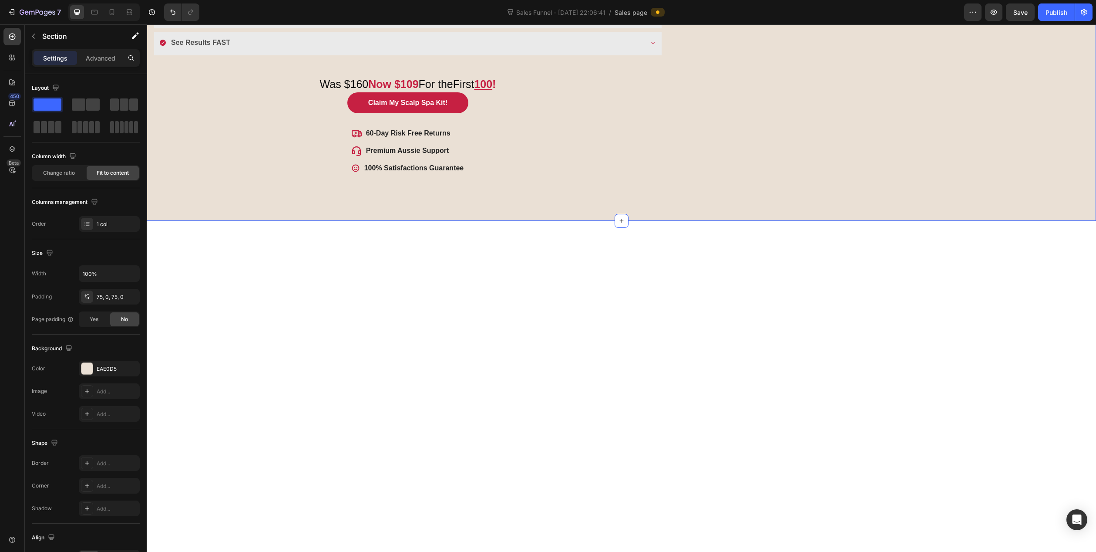
scroll to position [1263, 0]
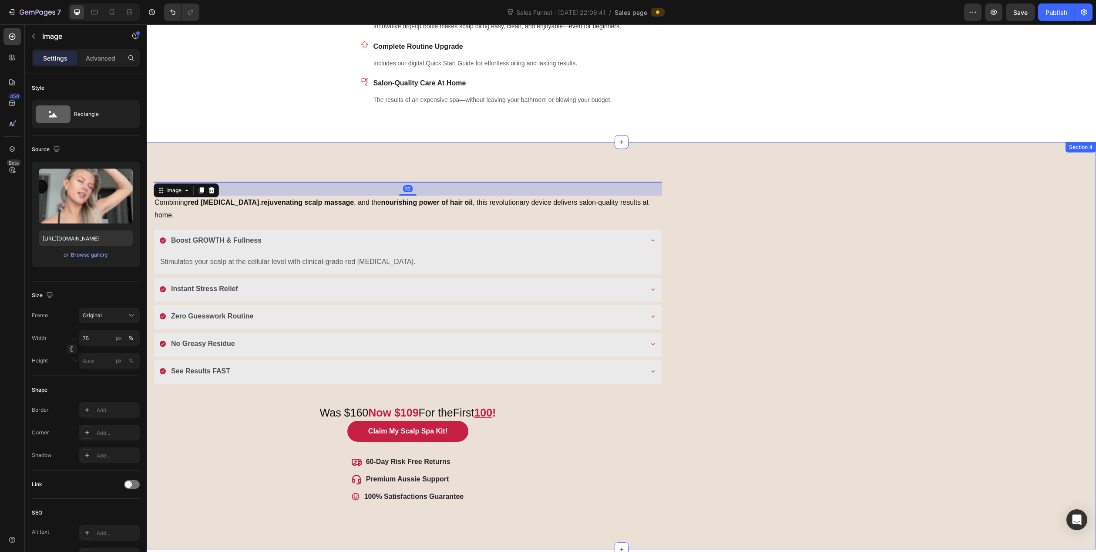
scroll to position [1001, 0]
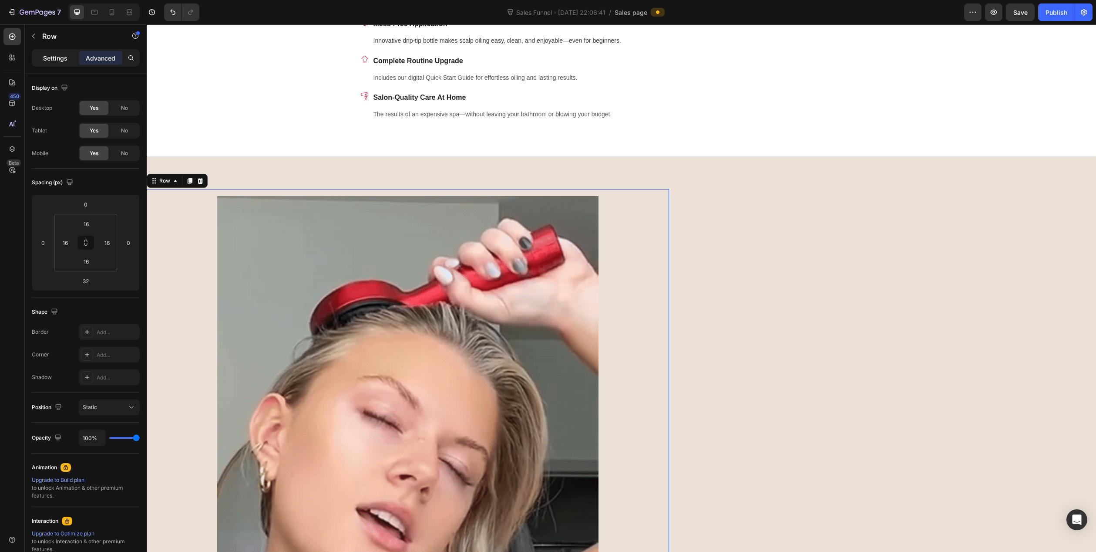
click at [48, 56] on p "Settings" at bounding box center [55, 58] width 24 height 9
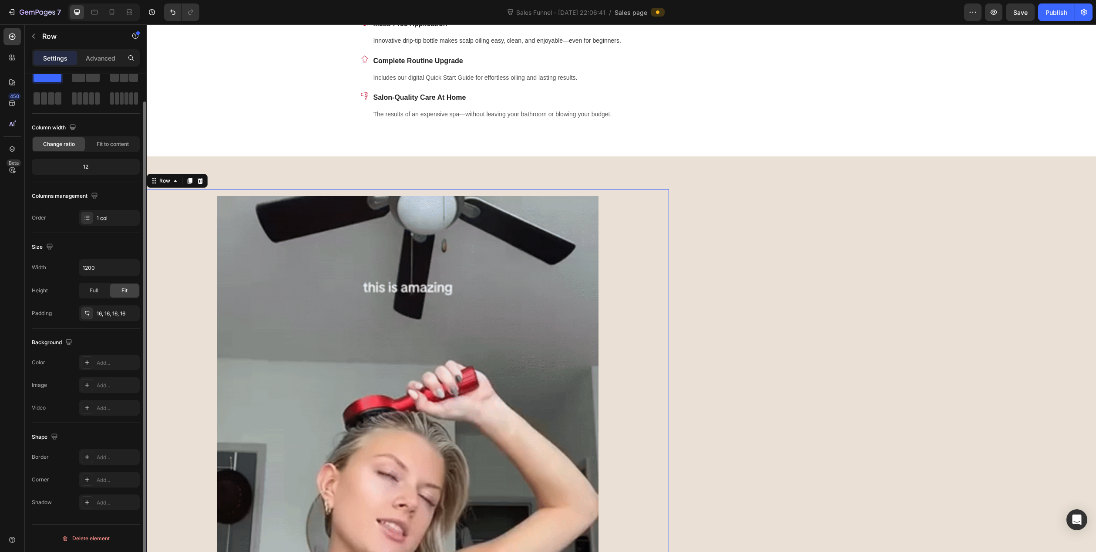
scroll to position [0, 0]
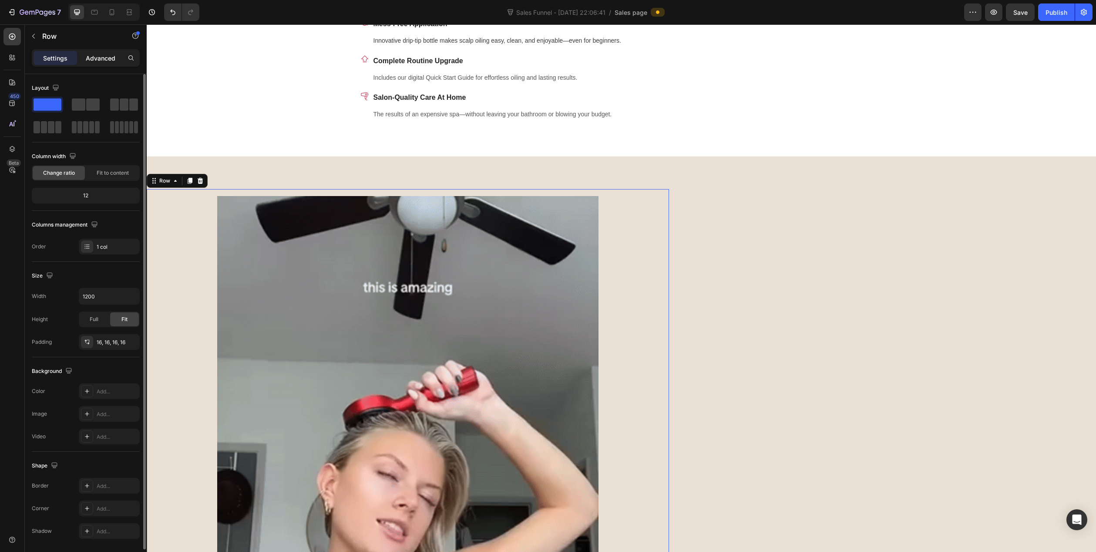
click at [99, 58] on p "Advanced" at bounding box center [101, 58] width 30 height 9
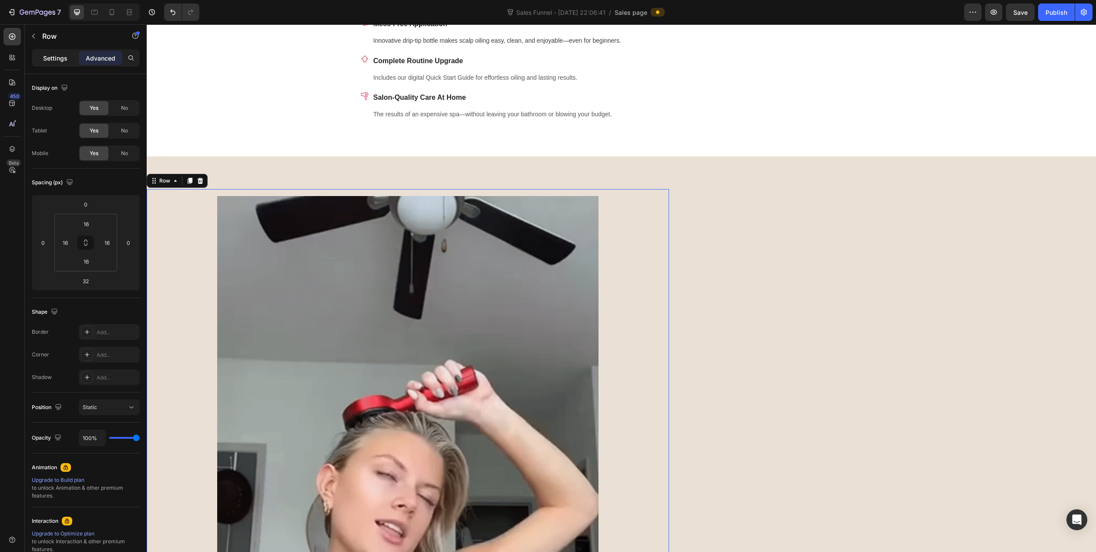
click at [63, 55] on p "Settings" at bounding box center [55, 58] width 24 height 9
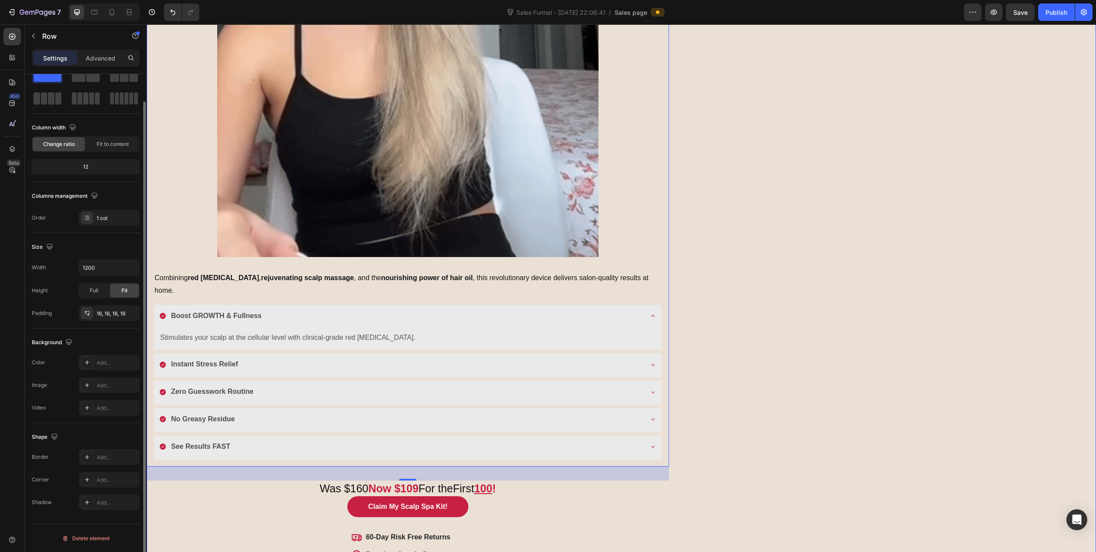
scroll to position [1785, 0]
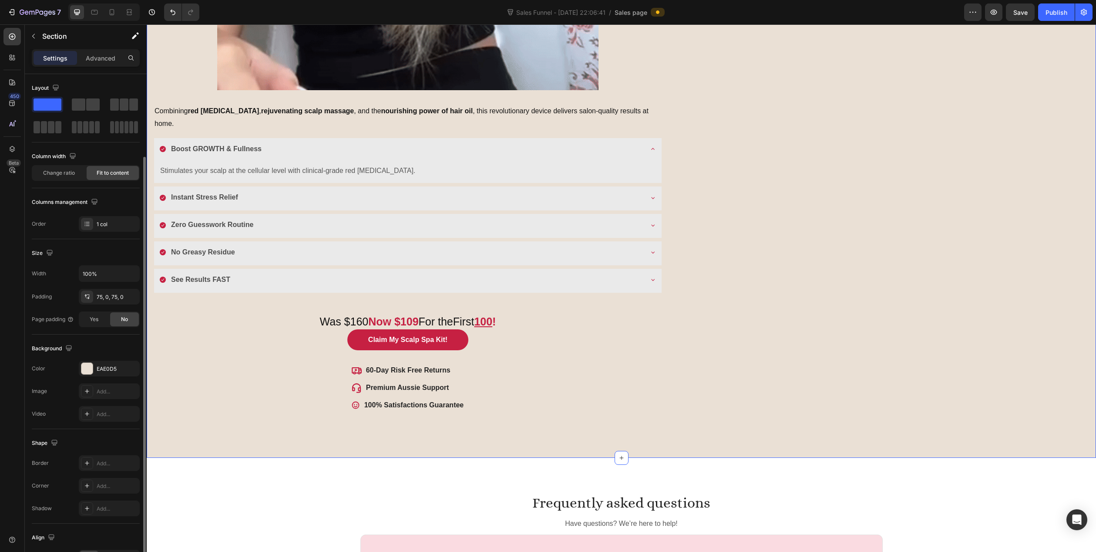
scroll to position [55, 0]
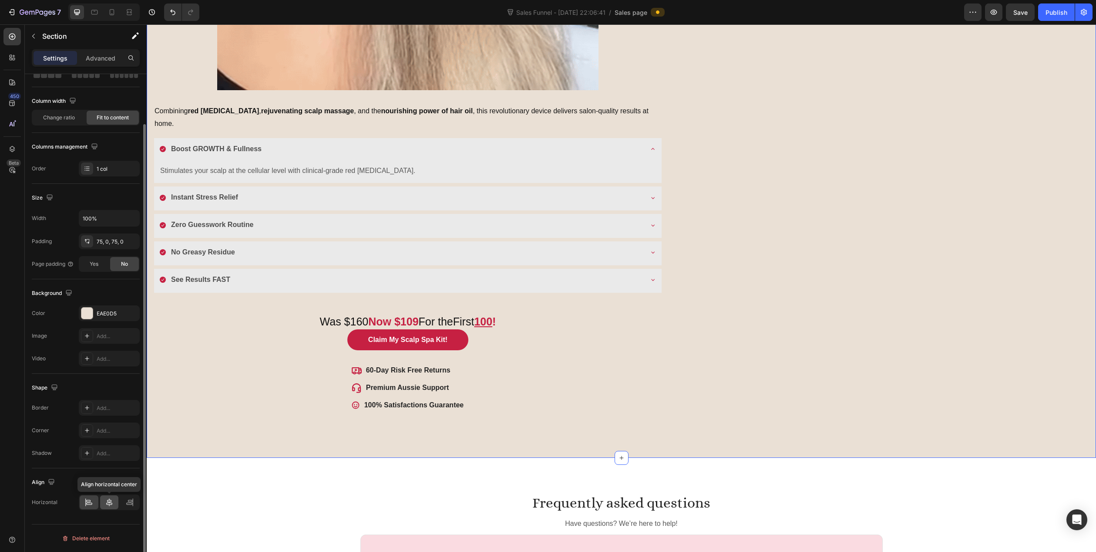
click at [110, 504] on icon at bounding box center [109, 502] width 9 height 9
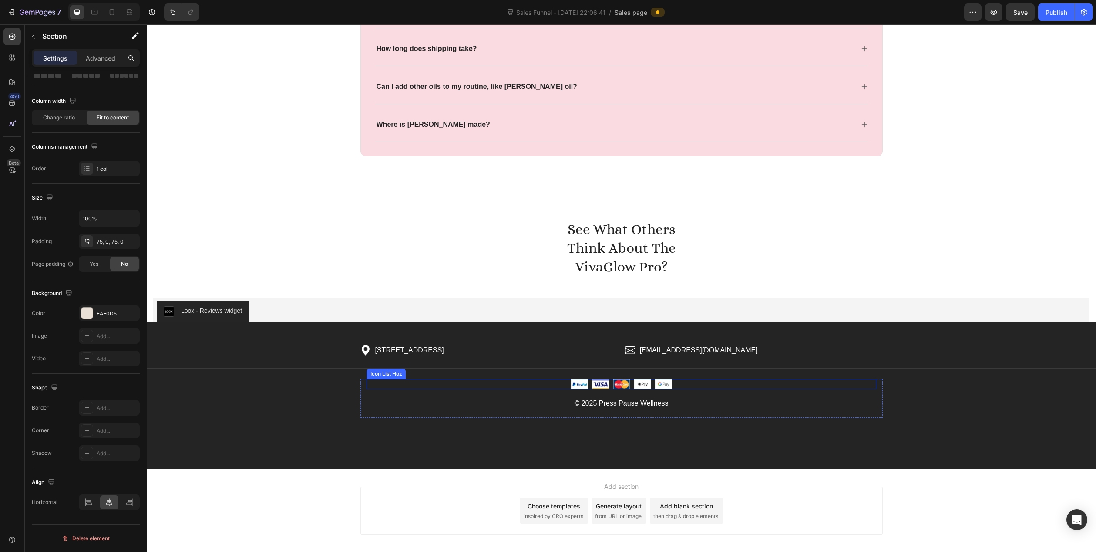
scroll to position [2482, 0]
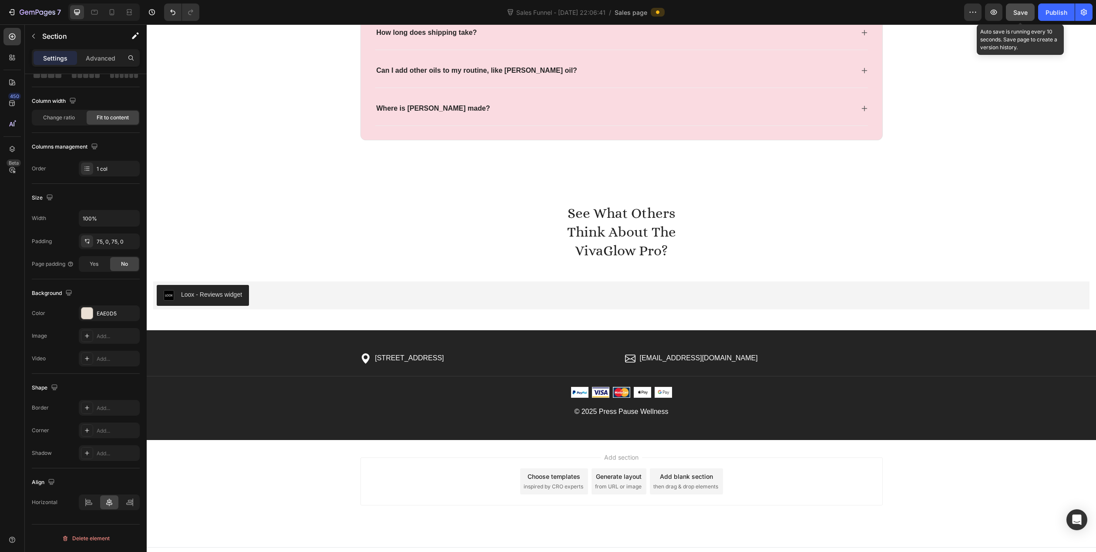
click at [1020, 14] on span "Save" at bounding box center [1021, 12] width 14 height 7
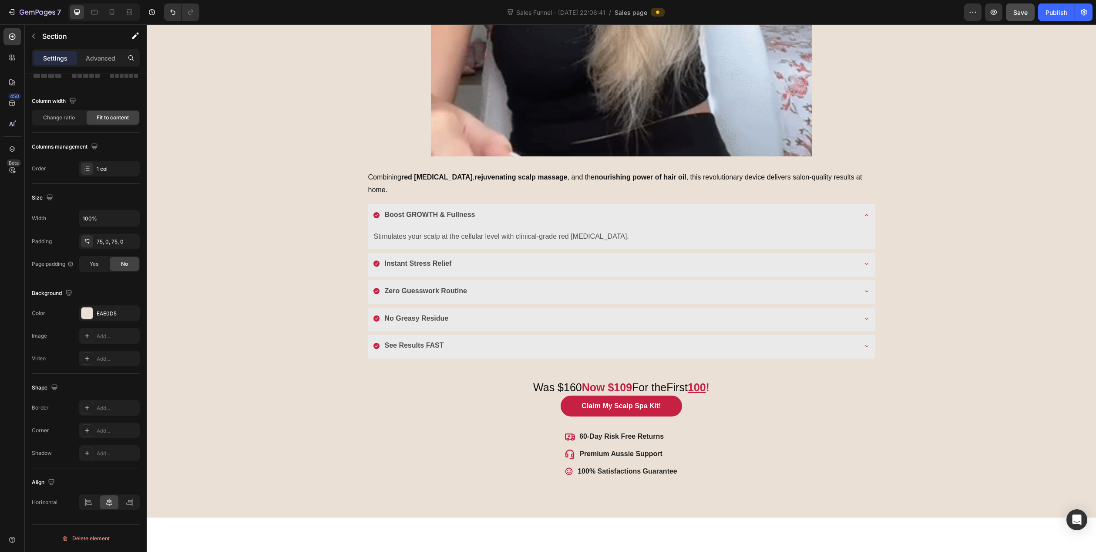
scroll to position [1524, 0]
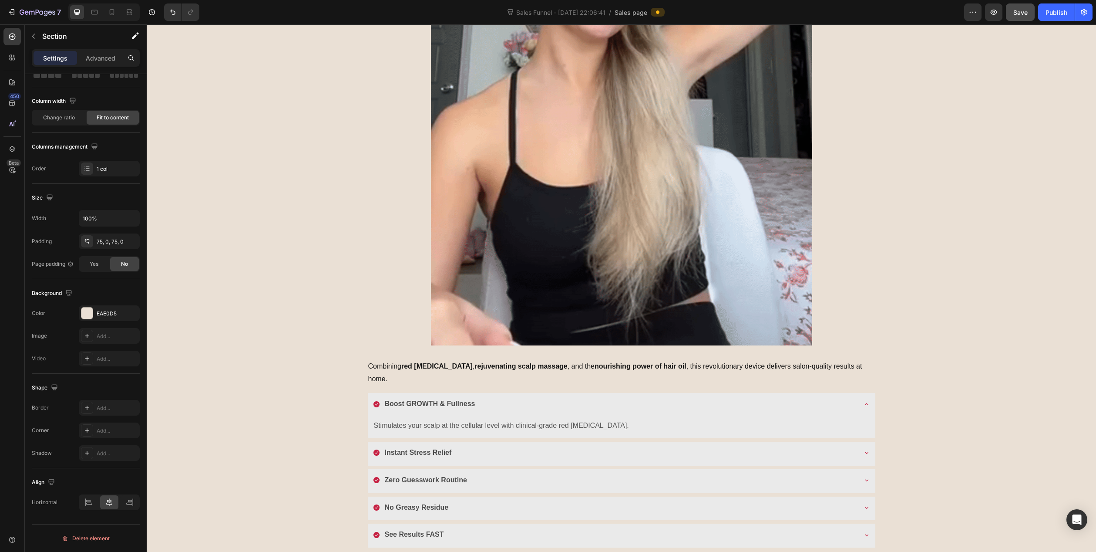
click at [313, 175] on div "Image Combining red light therapy , rejuvenating scalp massage , and the nouris…" at bounding box center [622, 170] width 950 height 1072
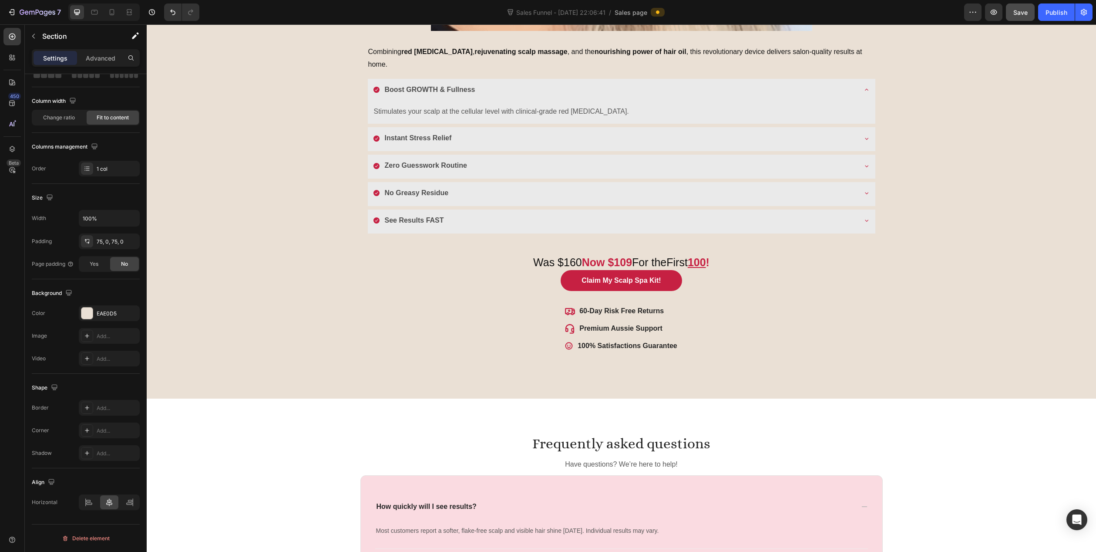
scroll to position [1829, 0]
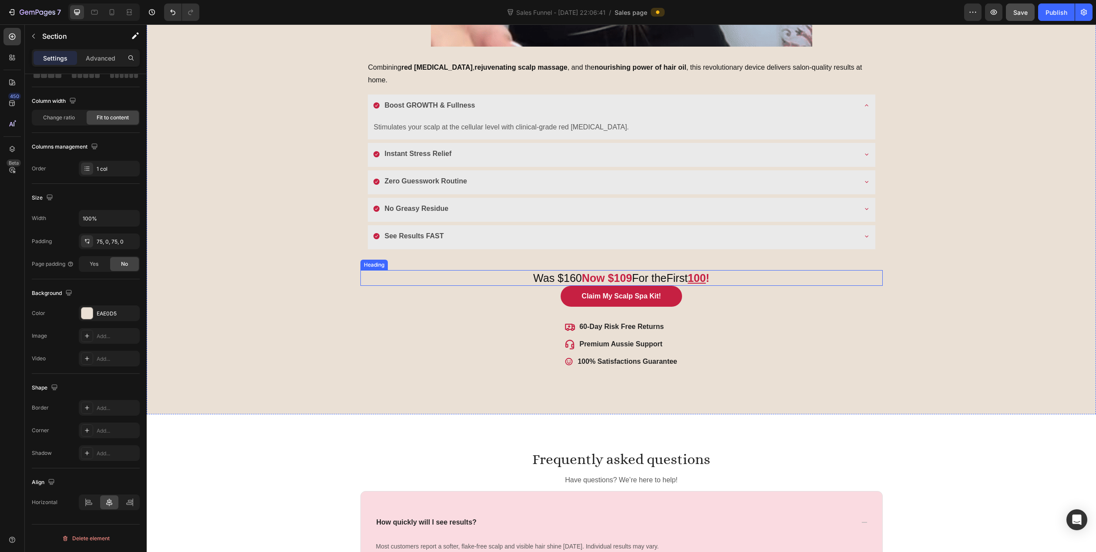
click at [570, 270] on h2 "Was $160 Now $109 For the First 100 !" at bounding box center [621, 278] width 522 height 16
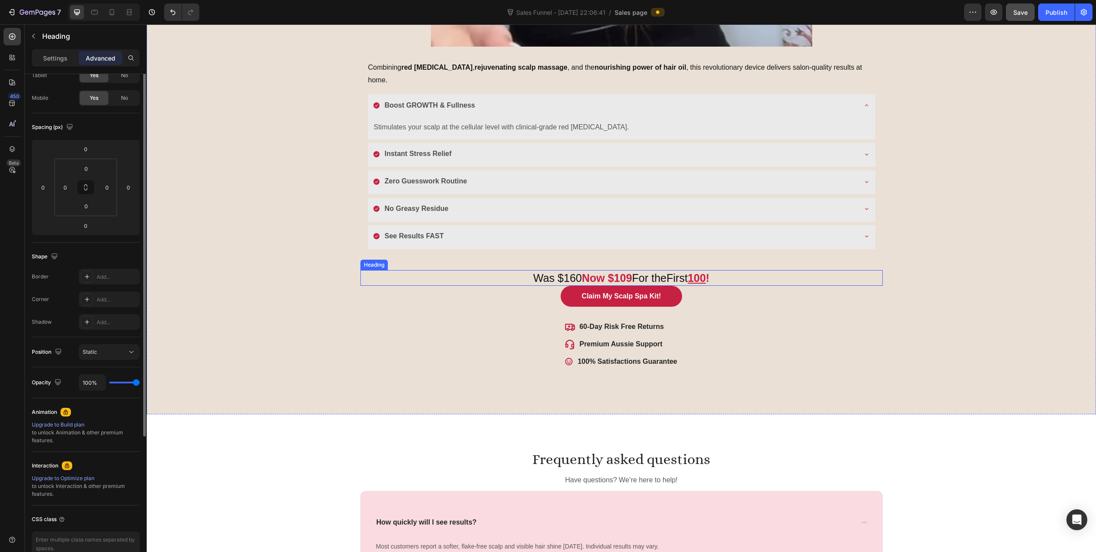
scroll to position [0, 0]
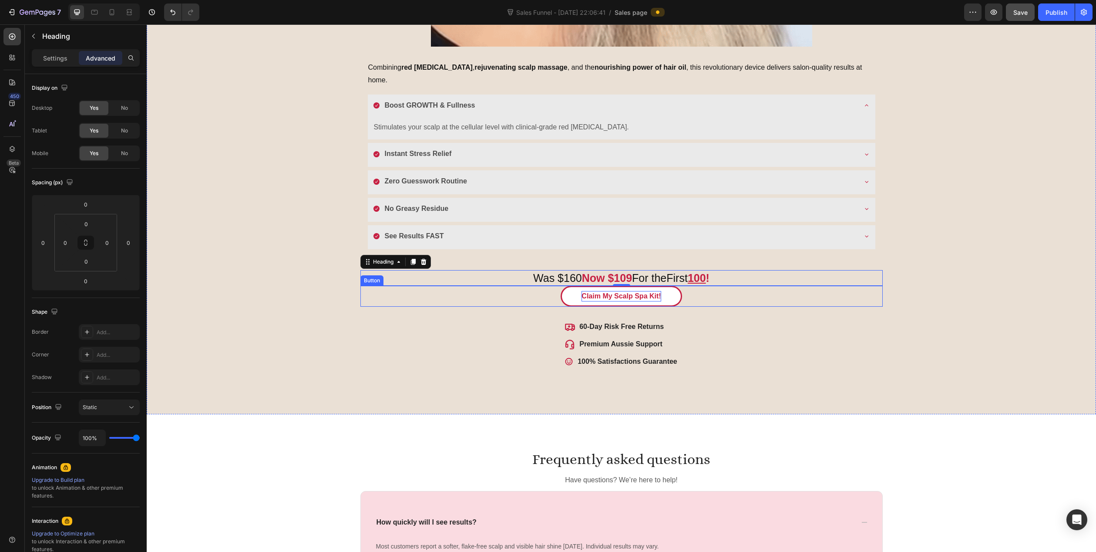
click at [627, 291] on p "Claim My Scalp Spa Kit!" at bounding box center [621, 296] width 79 height 10
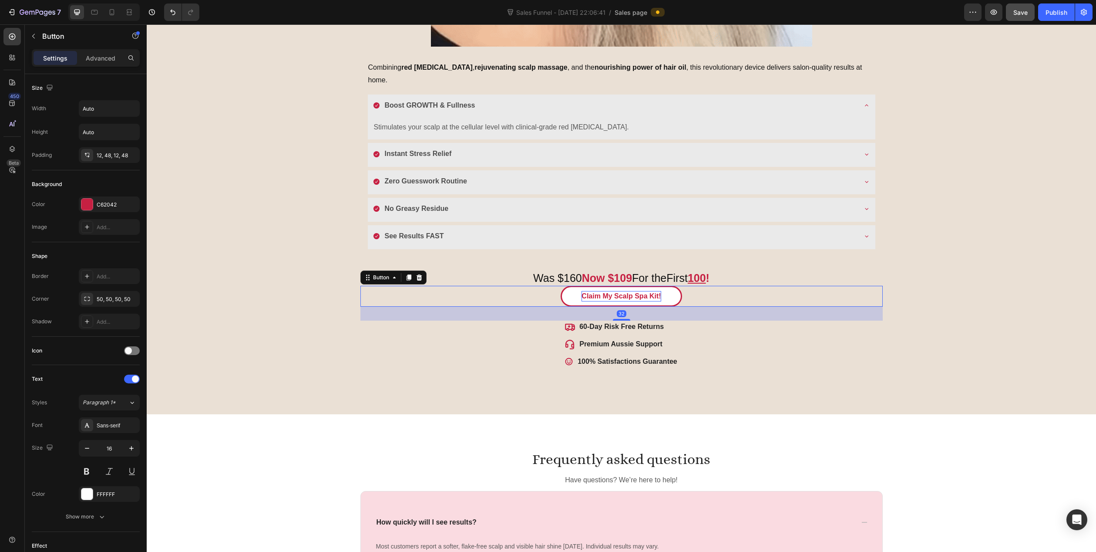
click at [627, 291] on p "Claim My Scalp Spa Kit!" at bounding box center [621, 296] width 79 height 10
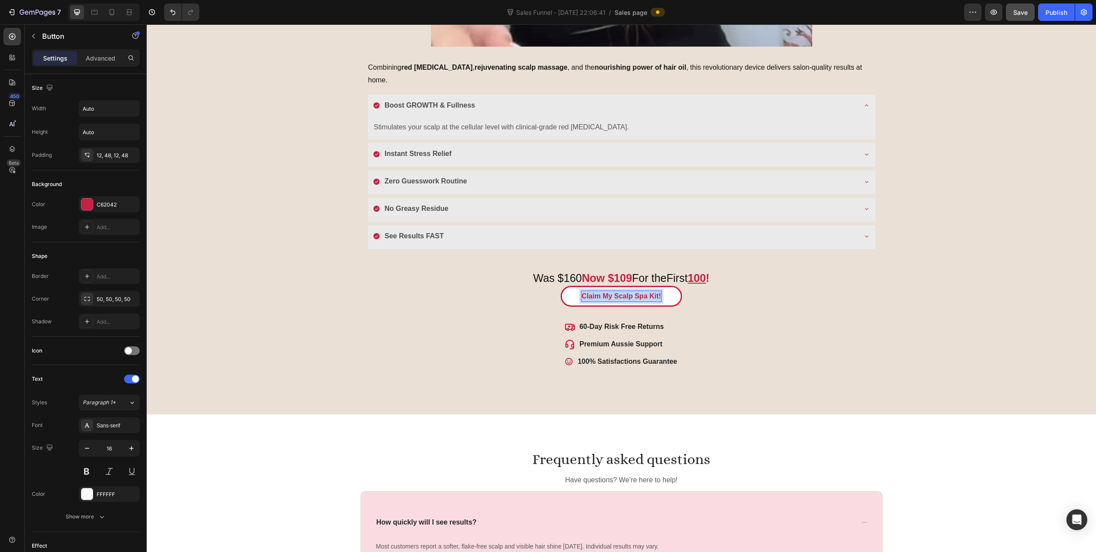
click at [627, 291] on p "Claim My Scalp Spa Kit!" at bounding box center [621, 296] width 79 height 10
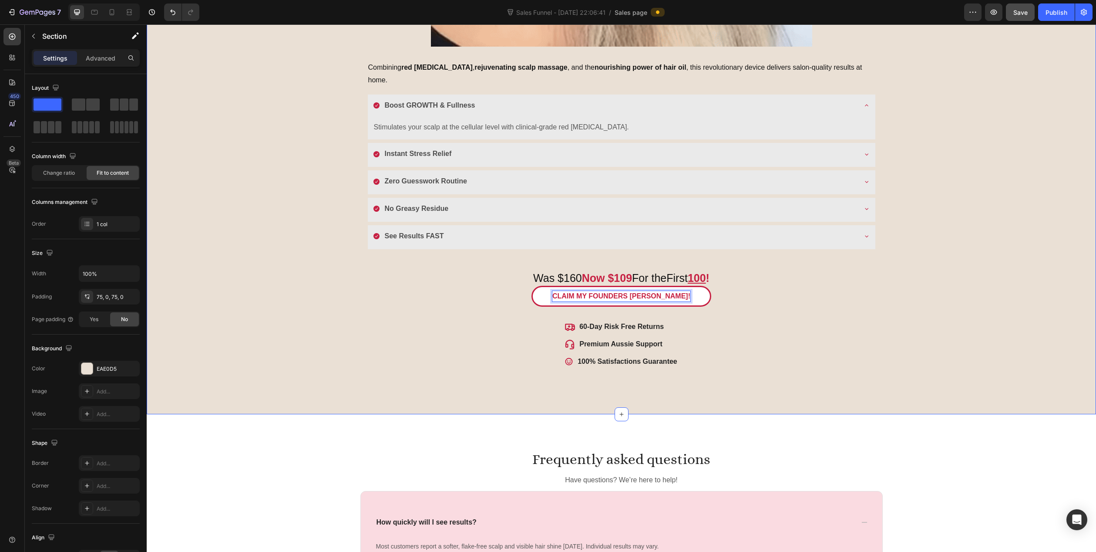
click at [744, 298] on div "CLAIM MY FOUNDERS BUNDLE! Button 32" at bounding box center [621, 303] width 522 height 35
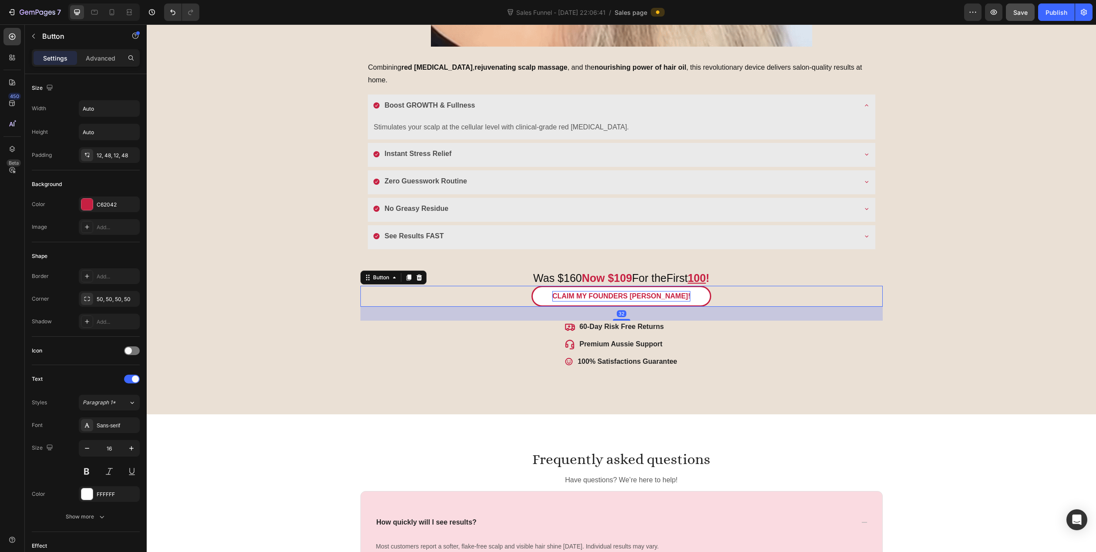
click at [672, 291] on p "CLAIM MY FOUNDERS BUNDLE!" at bounding box center [621, 296] width 138 height 10
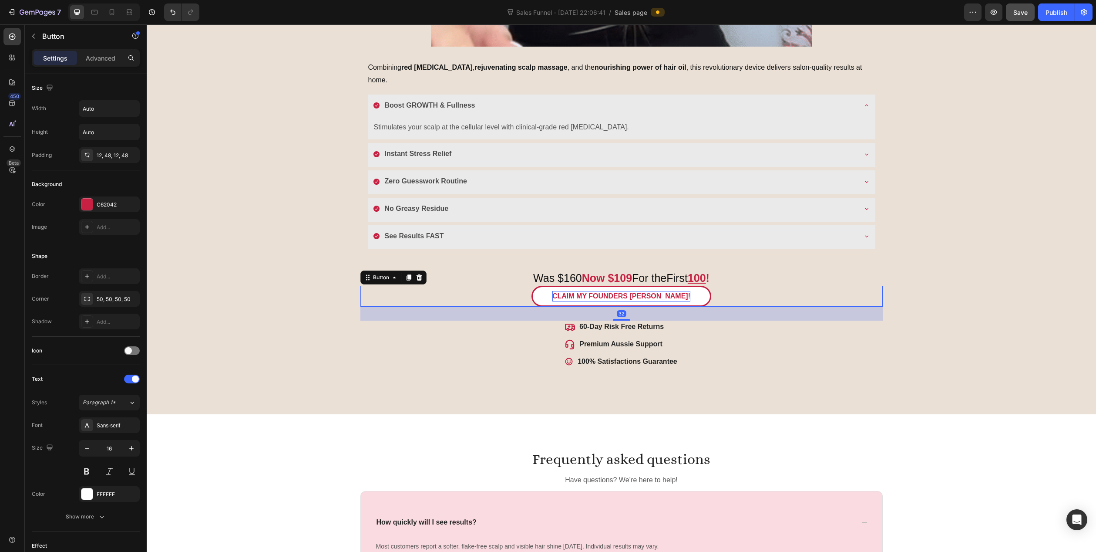
click at [713, 286] on div "CLAIM MY FOUNDERS BUNDLE! Button 32" at bounding box center [621, 296] width 522 height 21
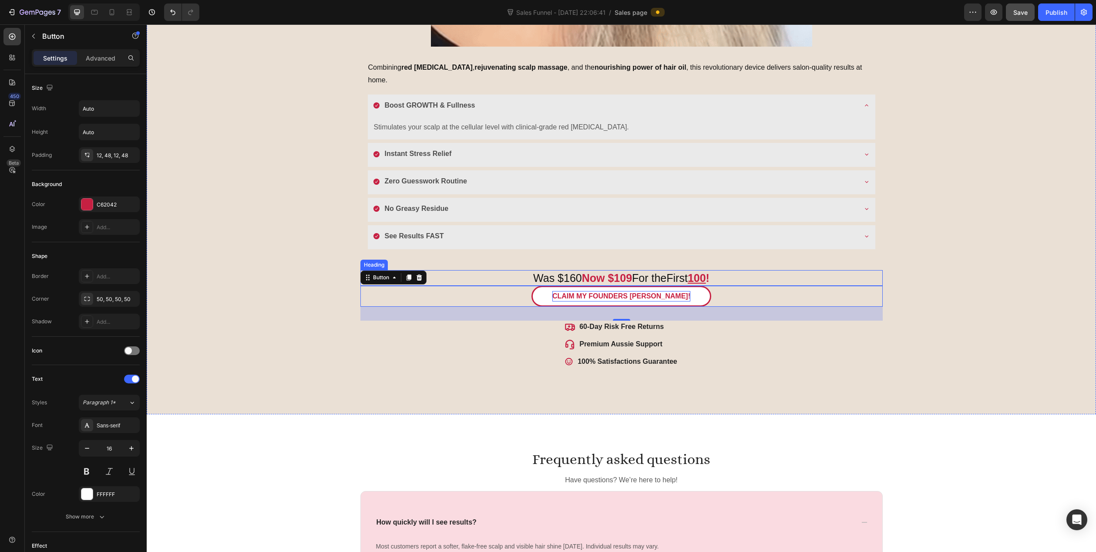
click at [609, 272] on strong "Now $109" at bounding box center [607, 278] width 50 height 12
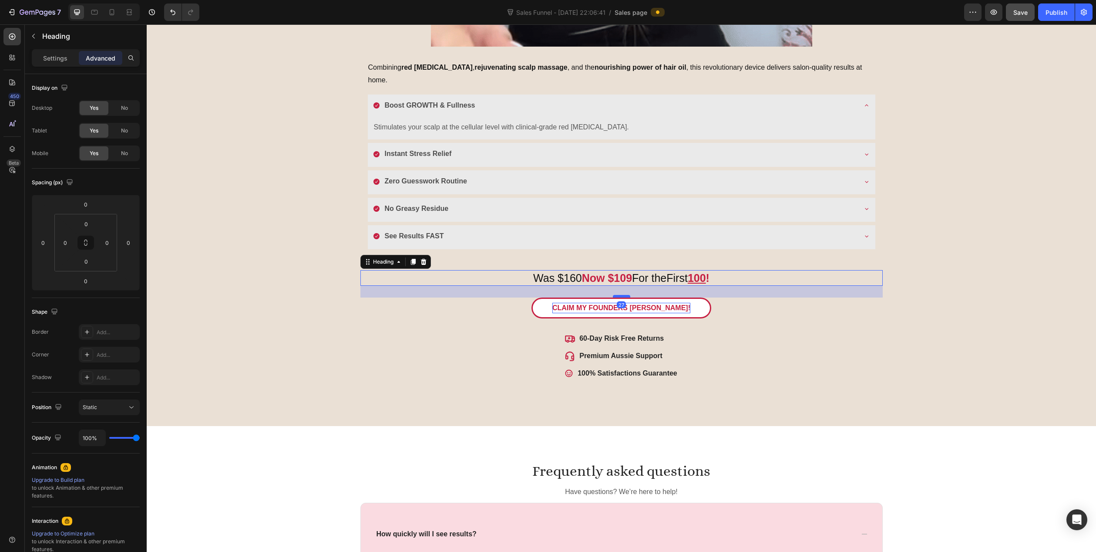
drag, startPoint x: 623, startPoint y: 272, endPoint x: 622, endPoint y: 284, distance: 11.8
click at [622, 295] on div at bounding box center [621, 296] width 17 height 3
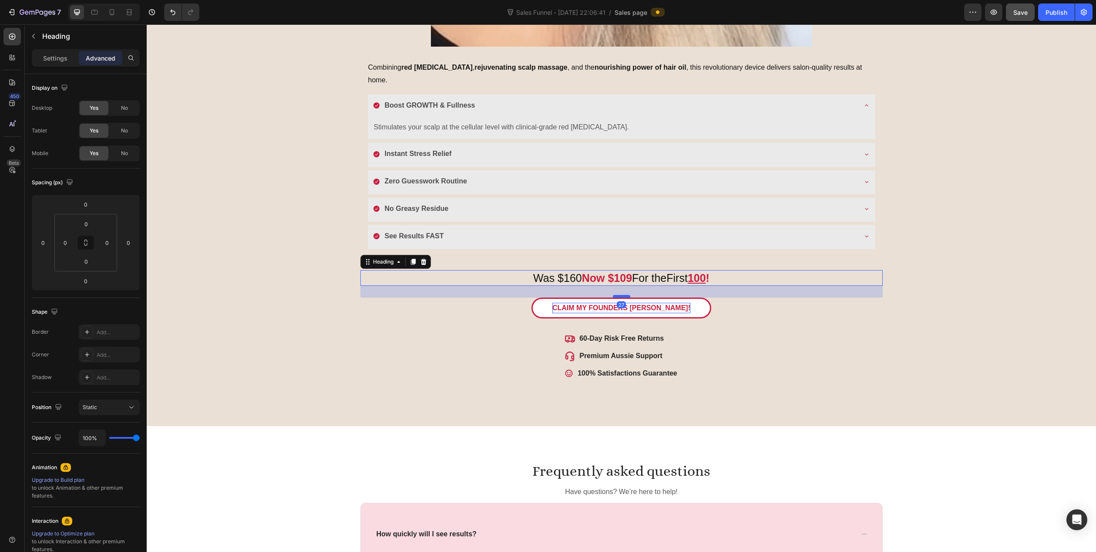
type input "27"
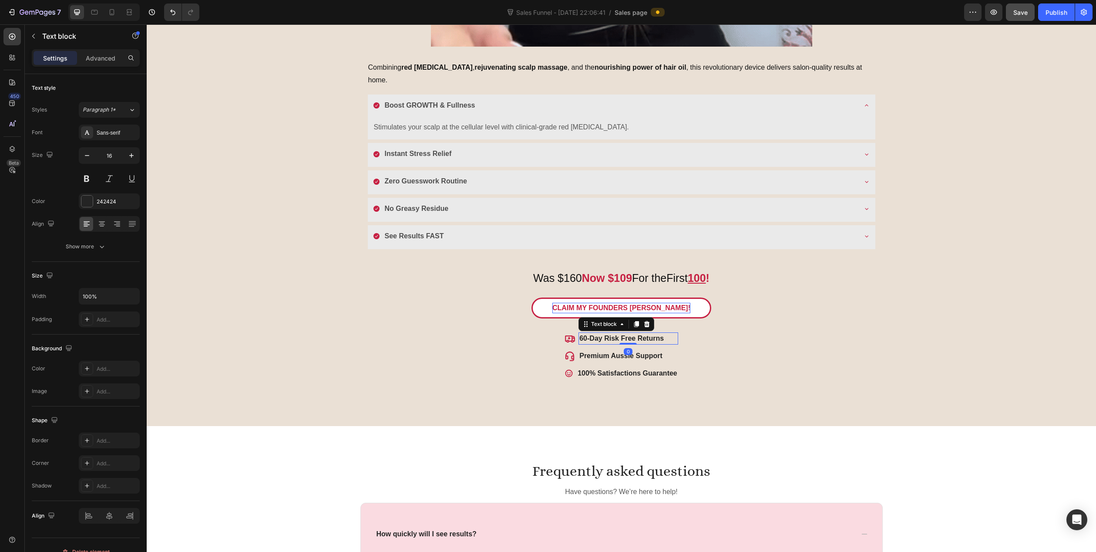
click at [625, 332] on div "60-Day Risk Free Returns" at bounding box center [629, 338] width 100 height 12
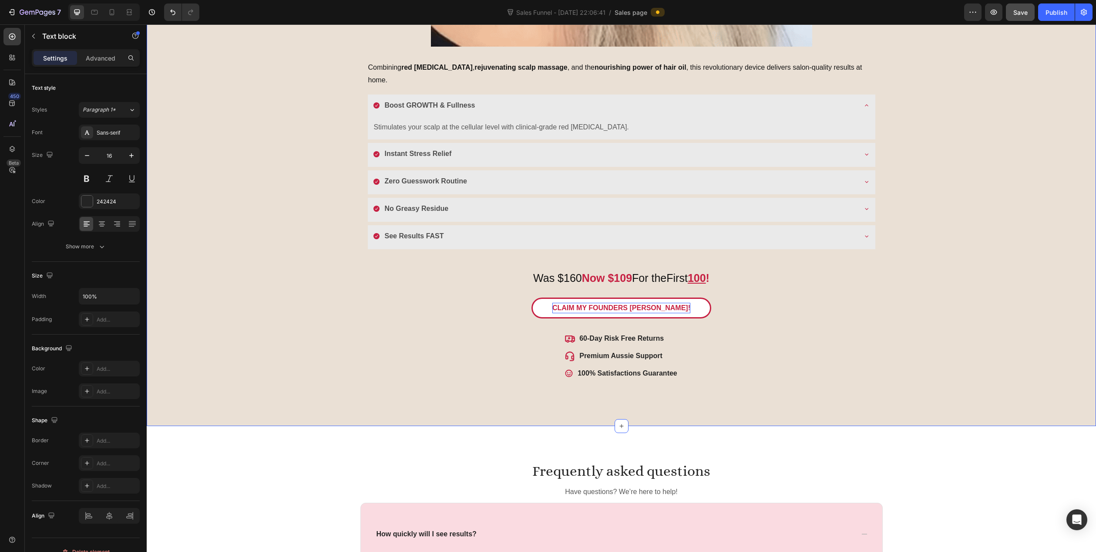
click at [677, 316] on div "CLAIM MY FOUNDERS BUNDLE! Button" at bounding box center [621, 314] width 522 height 35
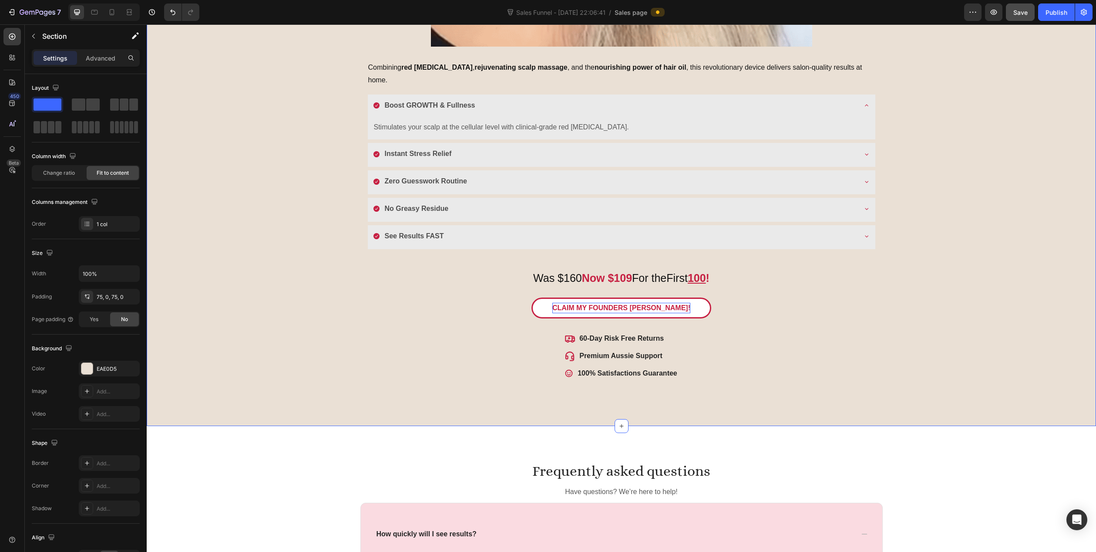
click at [673, 306] on div "CLAIM MY FOUNDERS BUNDLE! Button" at bounding box center [621, 314] width 522 height 35
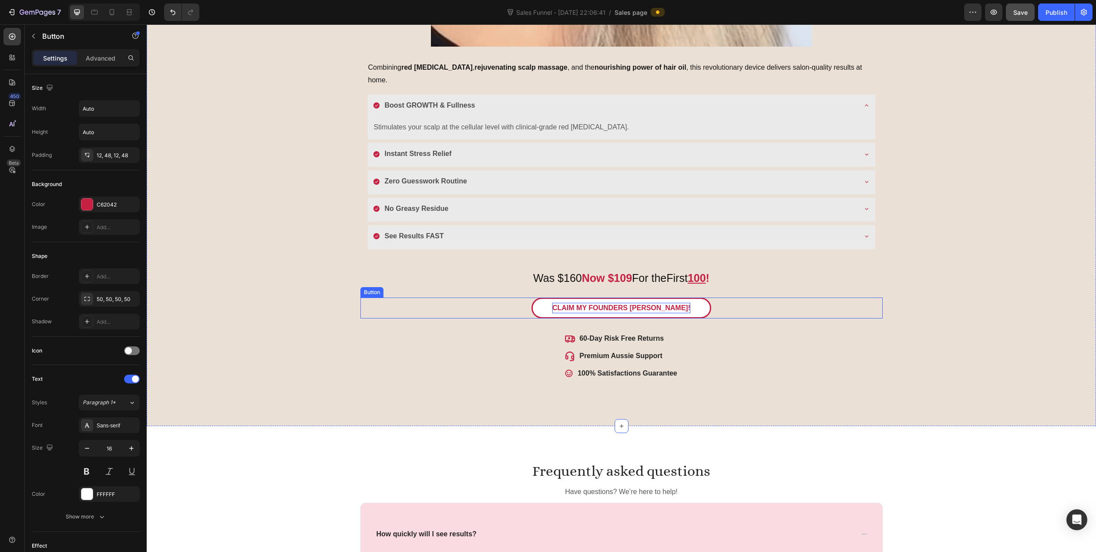
click at [703, 300] on div "CLAIM MY FOUNDERS BUNDLE! Button" at bounding box center [621, 307] width 522 height 21
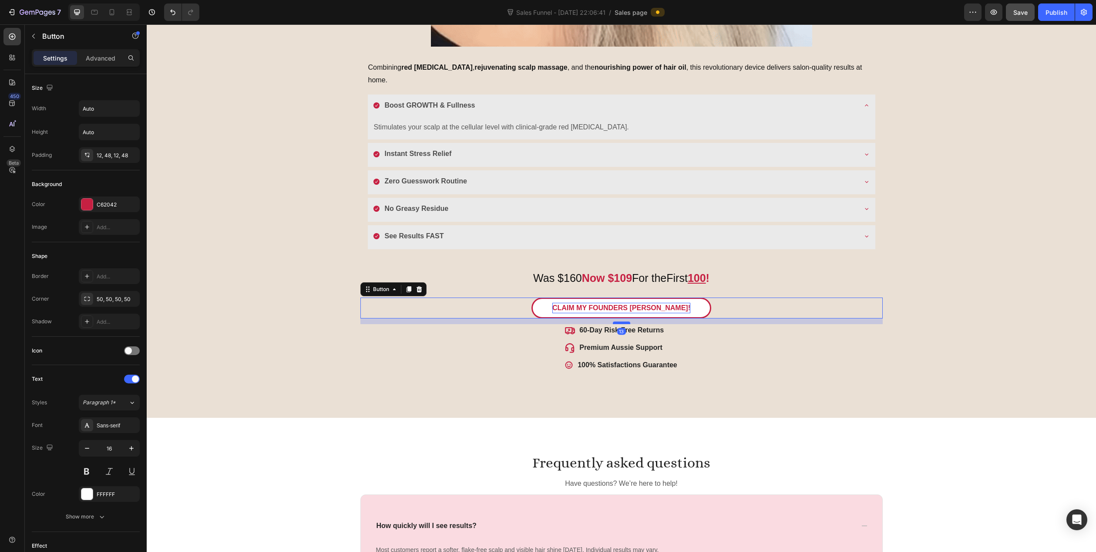
drag, startPoint x: 620, startPoint y: 318, endPoint x: 623, endPoint y: 310, distance: 8.8
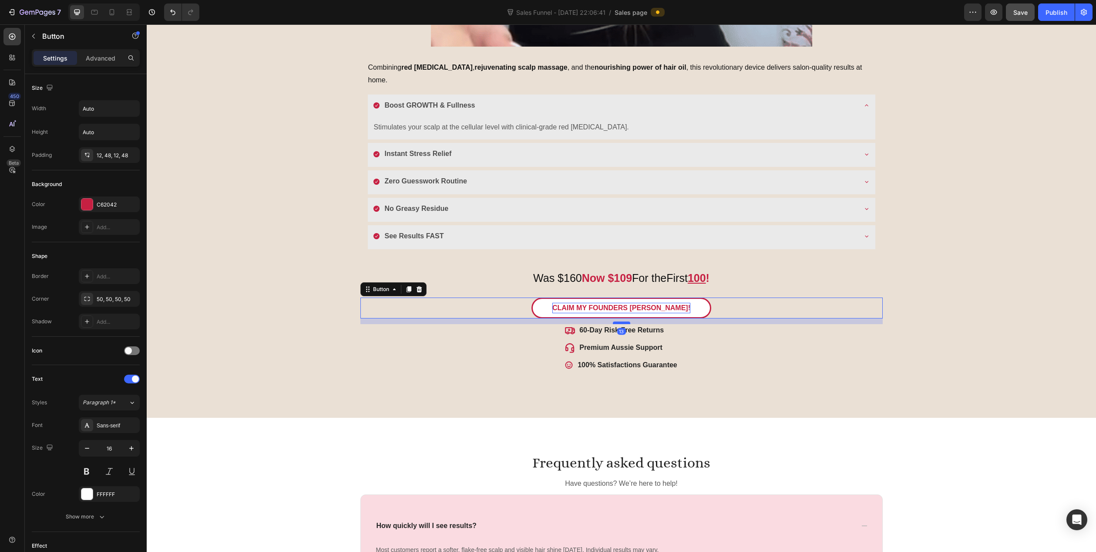
click at [623, 321] on div at bounding box center [621, 322] width 17 height 3
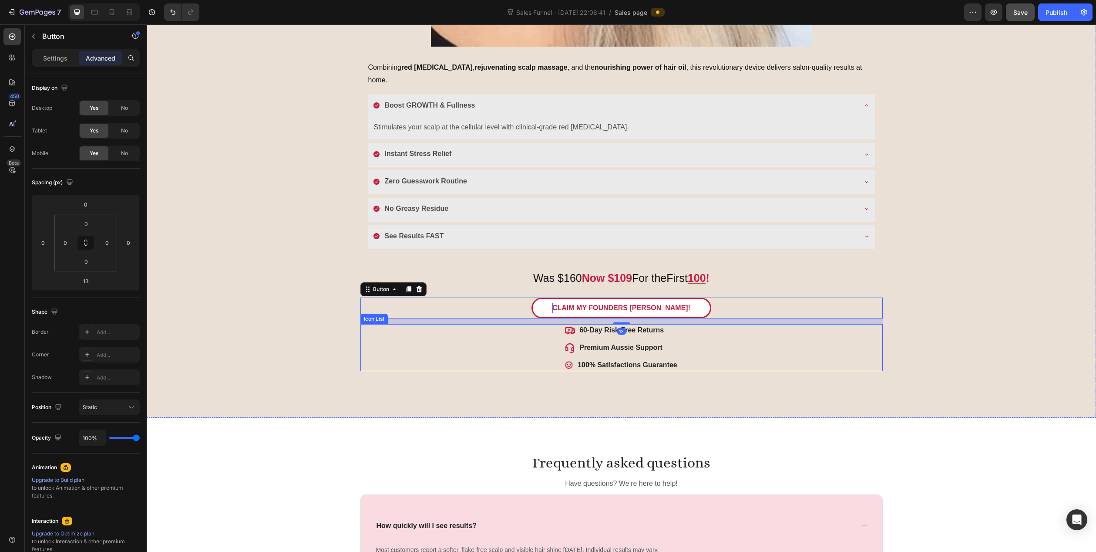
click at [476, 351] on div "Icon 60-Day Risk Free Returns Text block Icon Premium Aussie Support Text block…" at bounding box center [621, 347] width 522 height 47
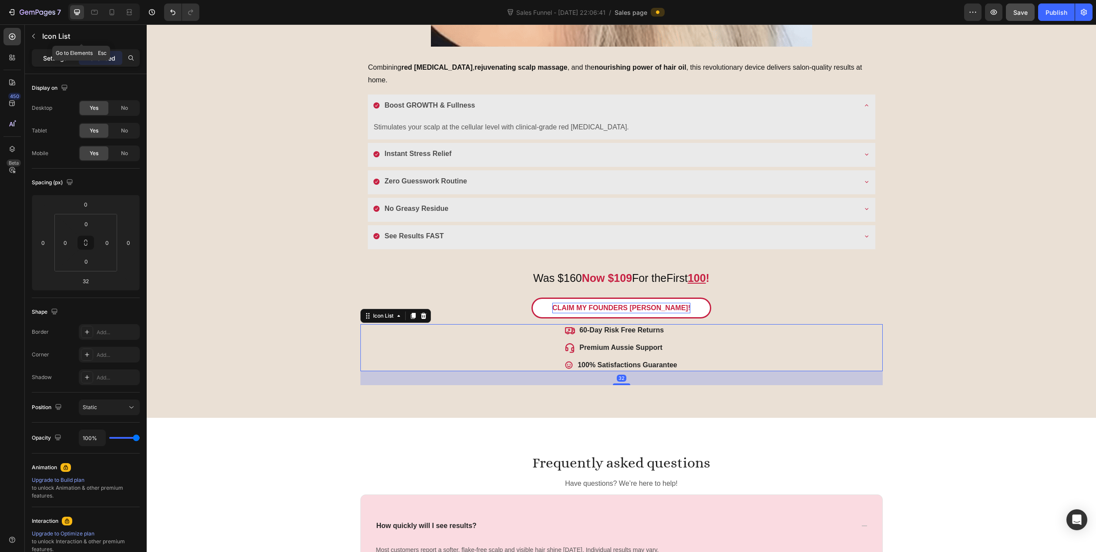
click at [48, 58] on p "Settings" at bounding box center [55, 58] width 24 height 9
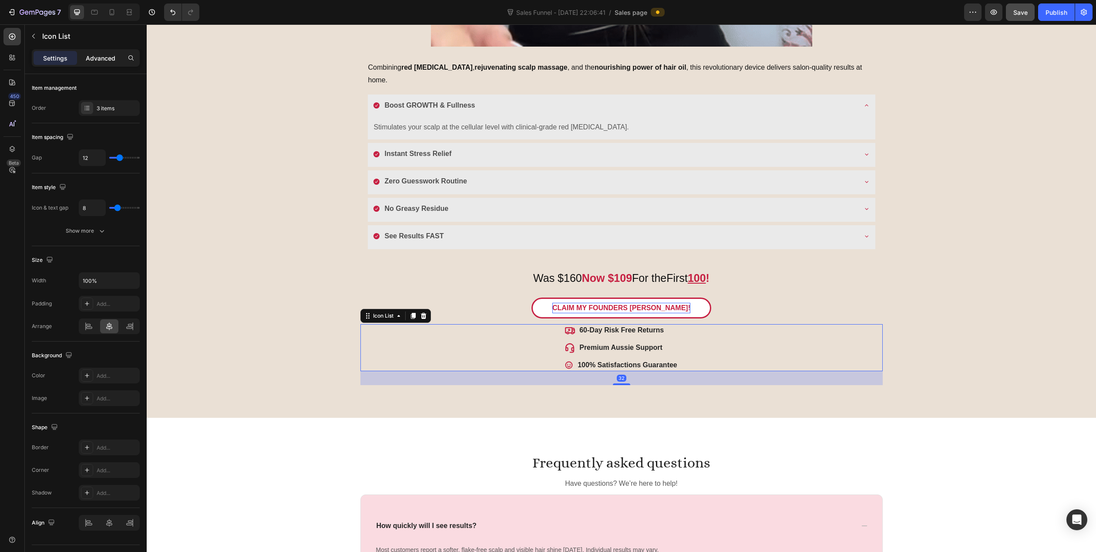
click at [101, 54] on p "Advanced" at bounding box center [101, 58] width 30 height 9
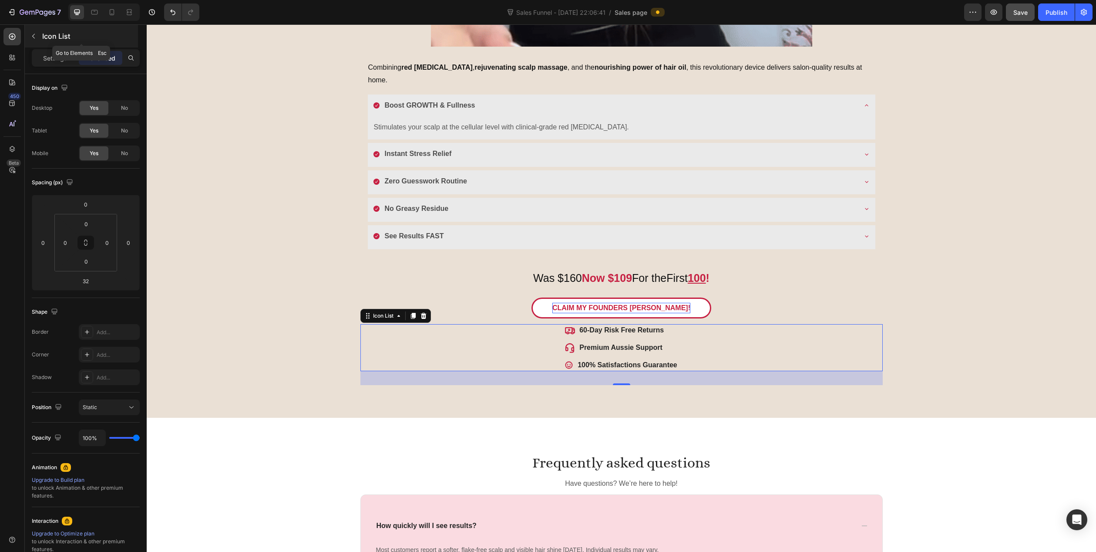
click at [37, 35] on icon "button" at bounding box center [33, 36] width 7 height 7
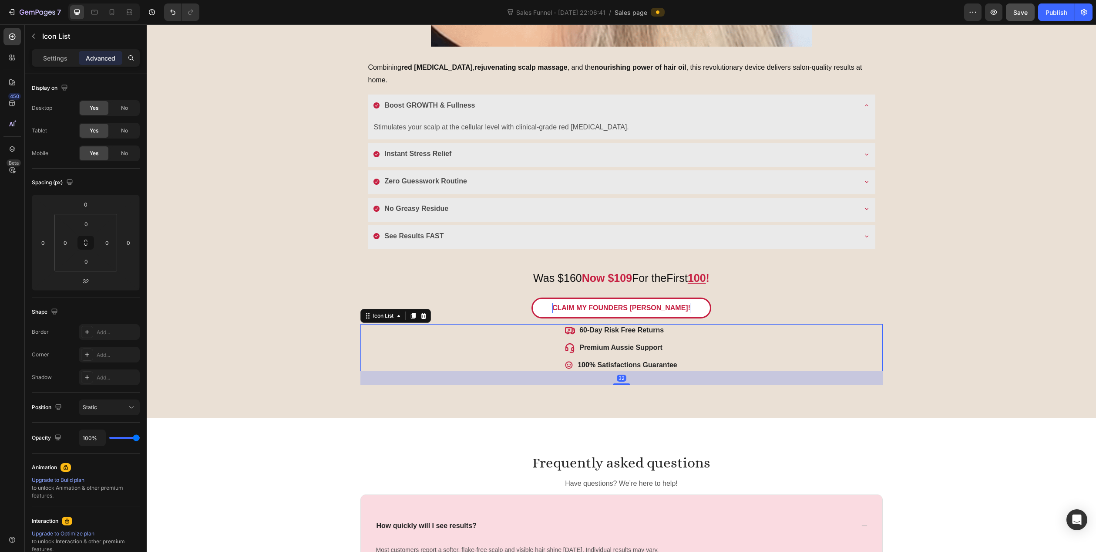
click at [463, 334] on div "Icon 60-Day Risk Free Returns Text block Icon Premium Aussie Support Text block…" at bounding box center [621, 347] width 522 height 47
click at [55, 56] on p "Settings" at bounding box center [55, 58] width 24 height 9
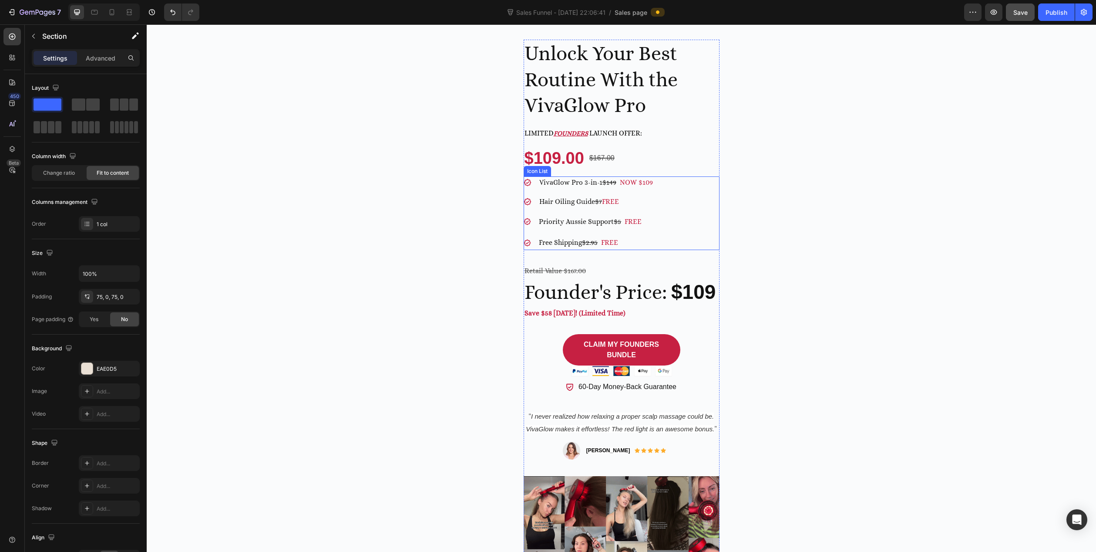
scroll to position [305, 0]
click at [113, 14] on icon at bounding box center [112, 12] width 9 height 9
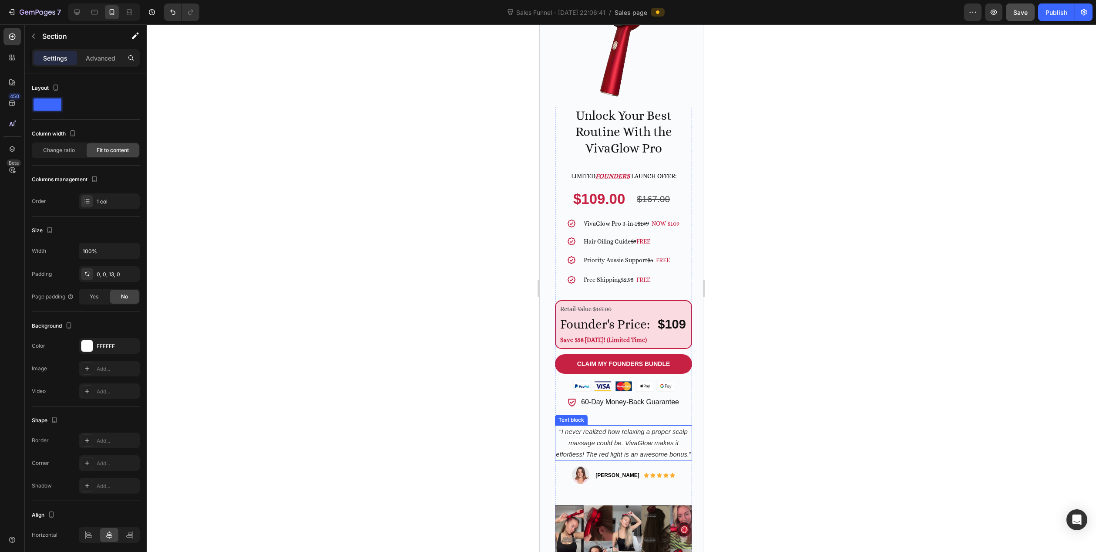
scroll to position [176, 0]
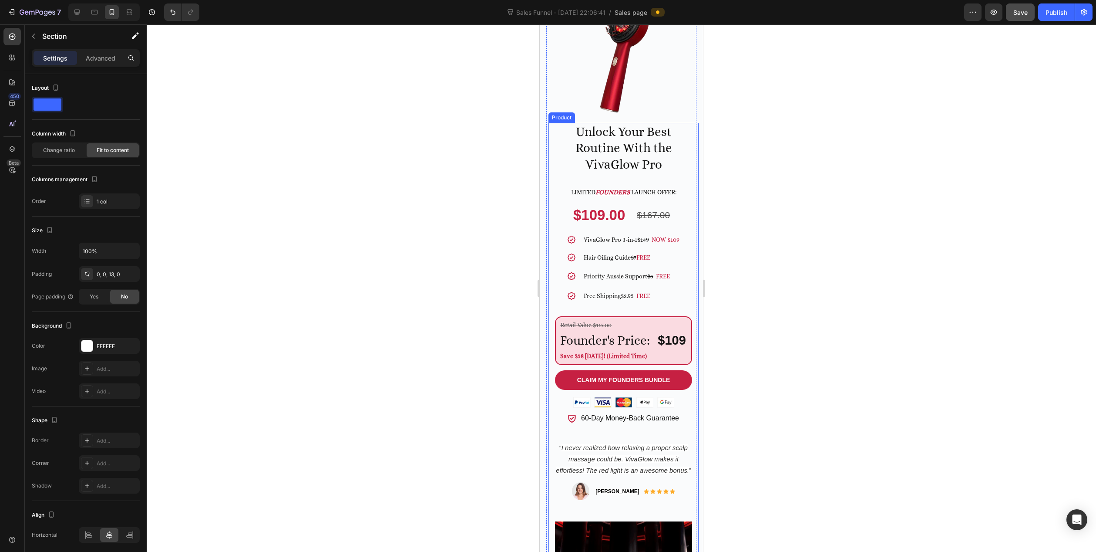
click at [687, 337] on div "Unlock Your Best Routine With the VivaGlow Pro Heading Limited FOUNDERS launch …" at bounding box center [624, 361] width 150 height 476
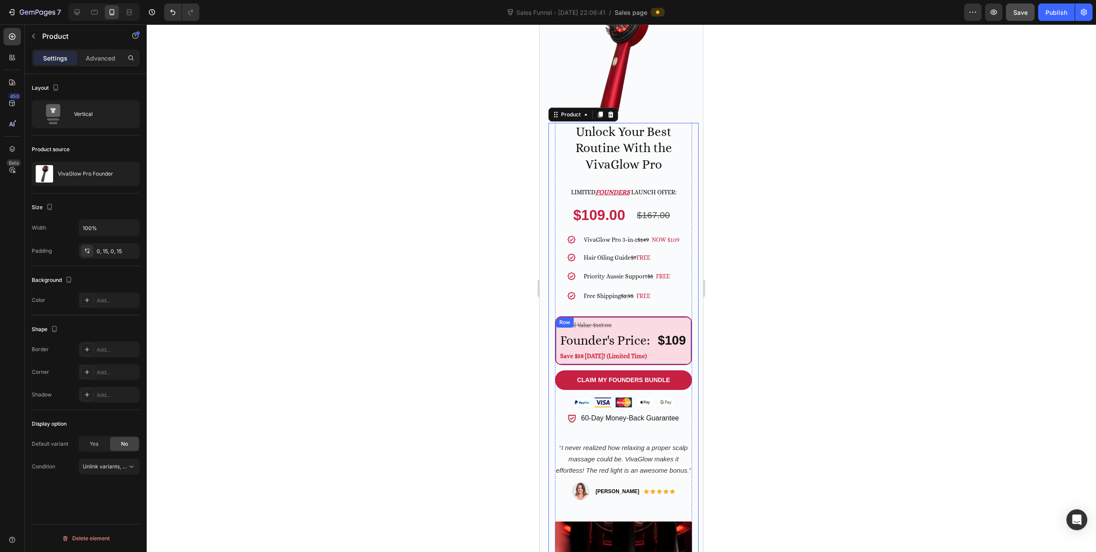
click at [684, 316] on div "Retail Value $167.00 Text Block Founder's Price: Heading $109 Heading Row Save …" at bounding box center [623, 340] width 137 height 49
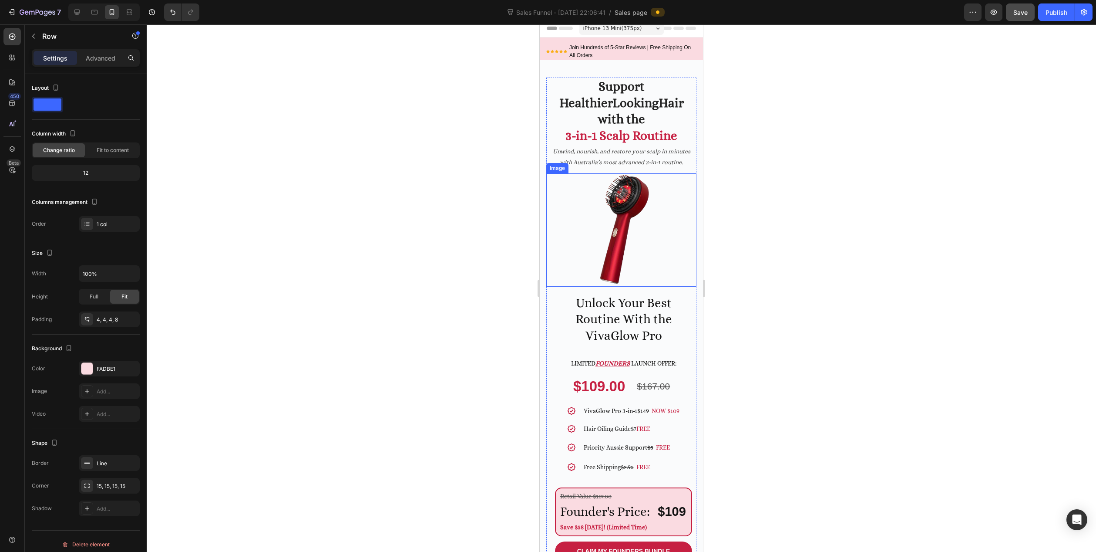
scroll to position [0, 0]
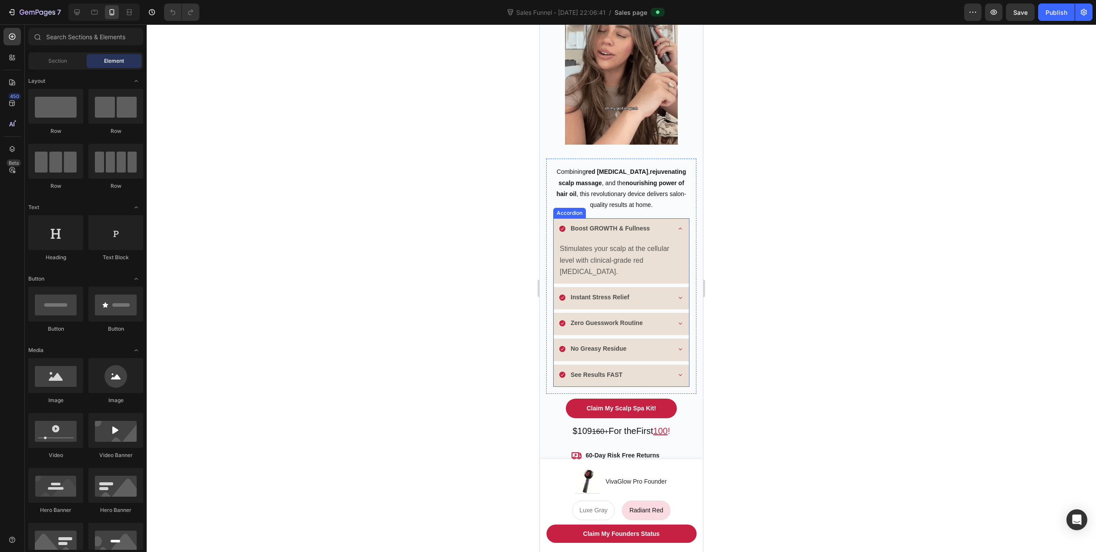
scroll to position [261, 0]
